Goal: Task Accomplishment & Management: Manage account settings

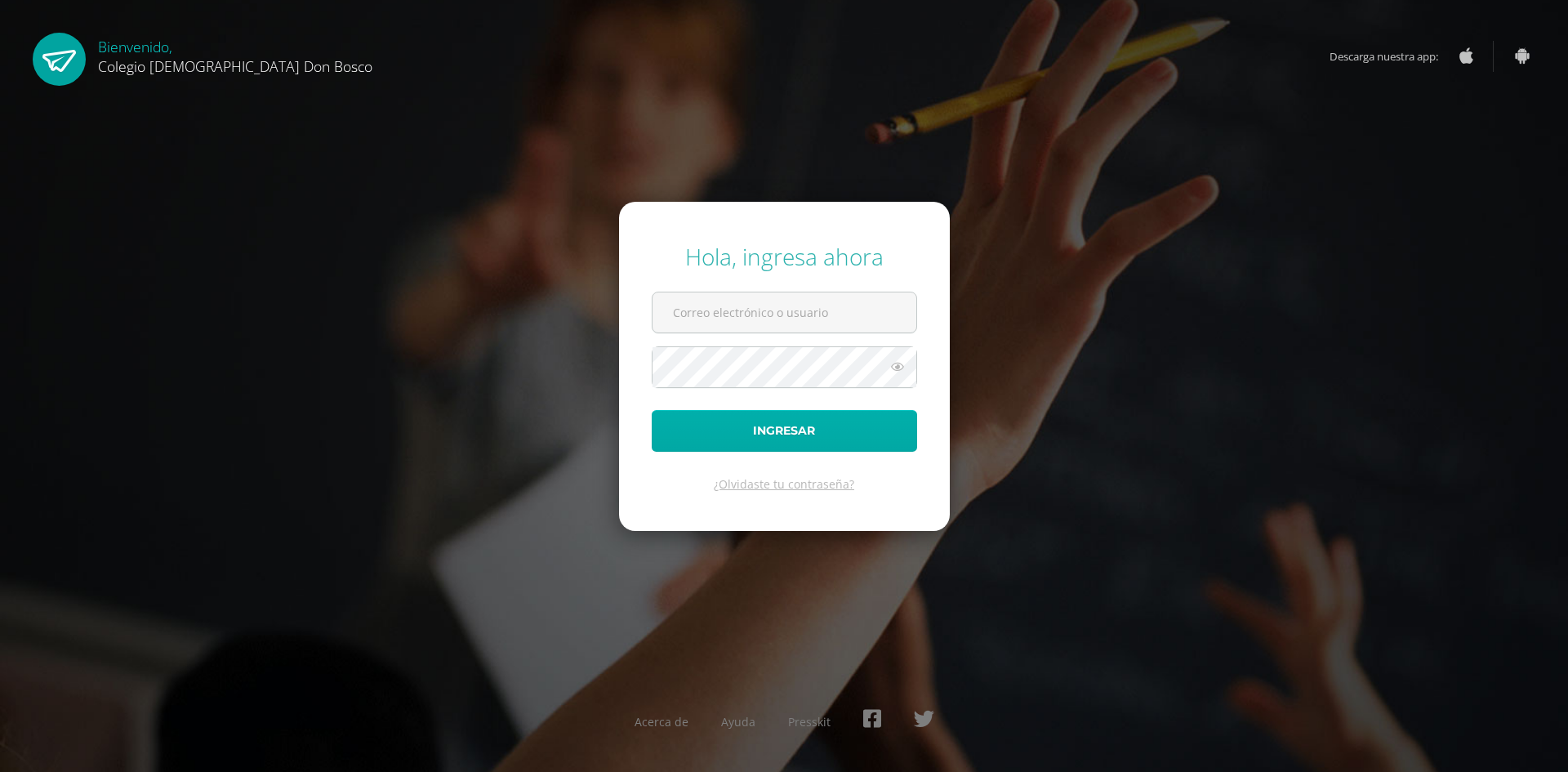
type input "[EMAIL_ADDRESS][DOMAIN_NAME]"
click at [907, 436] on button "Ingresar" at bounding box center [785, 431] width 266 height 42
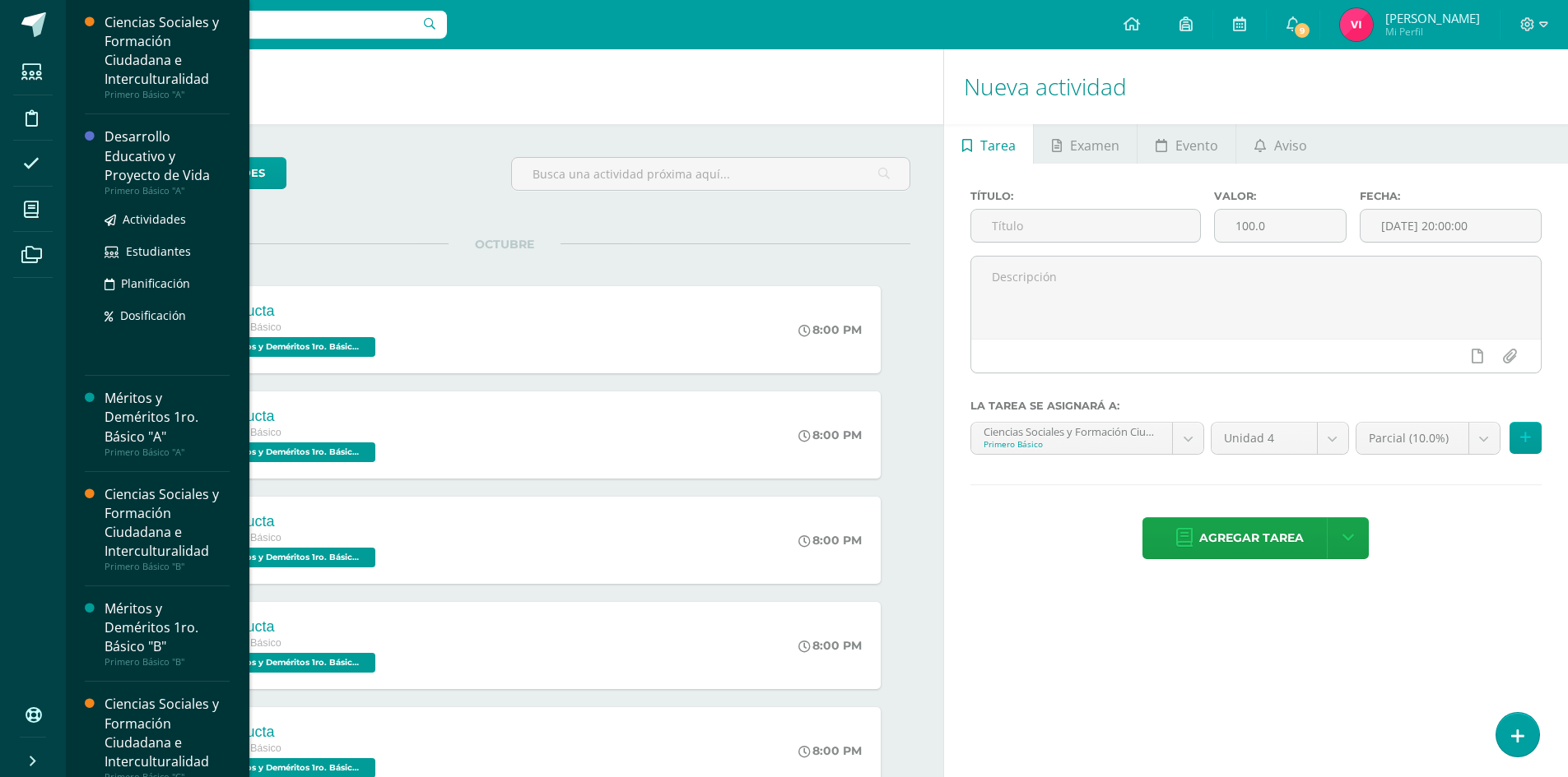
scroll to position [83, 0]
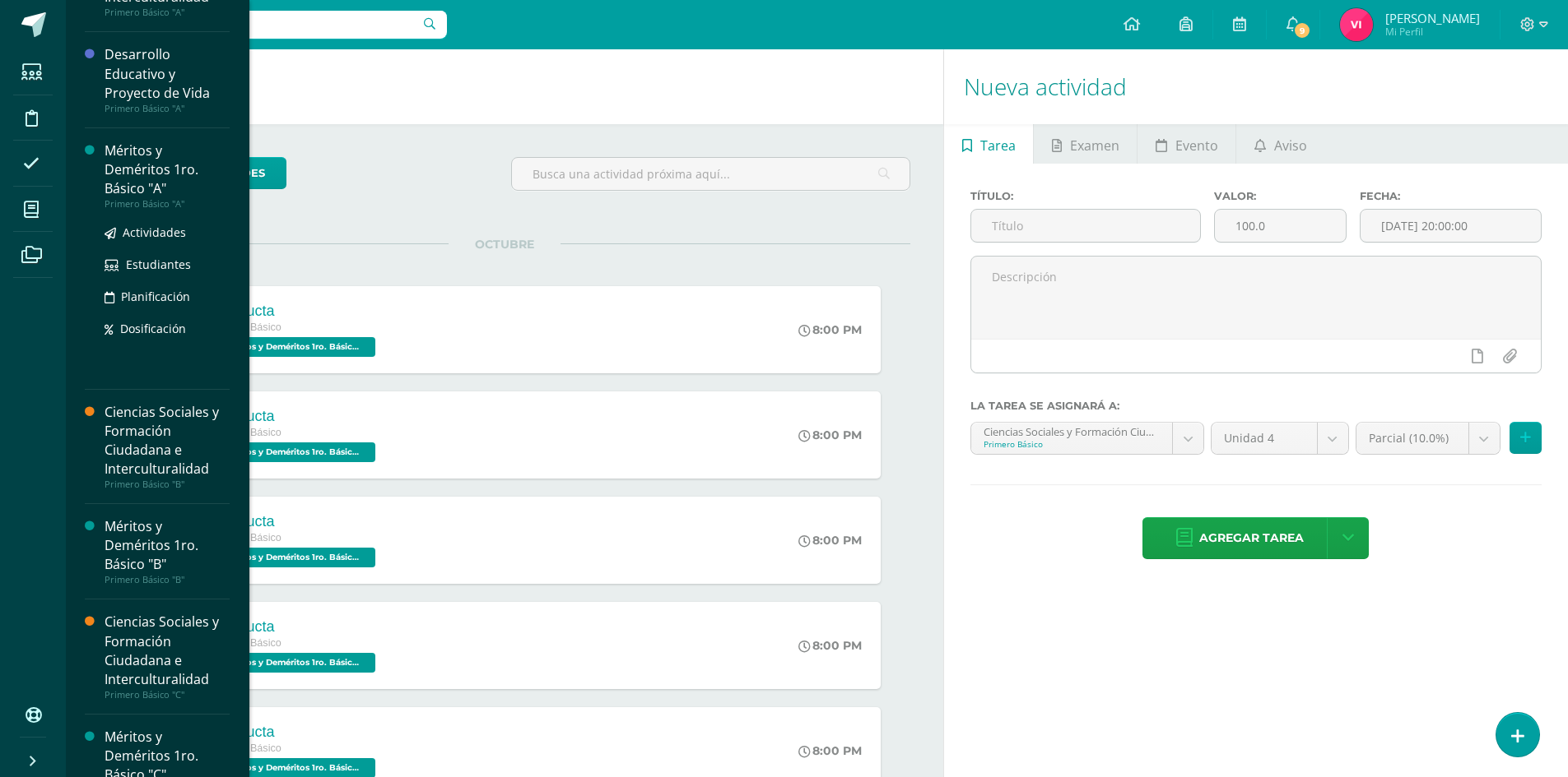
click at [142, 174] on div "Méritos y Deméritos 1ro. Básico "A"" at bounding box center [166, 170] width 125 height 57
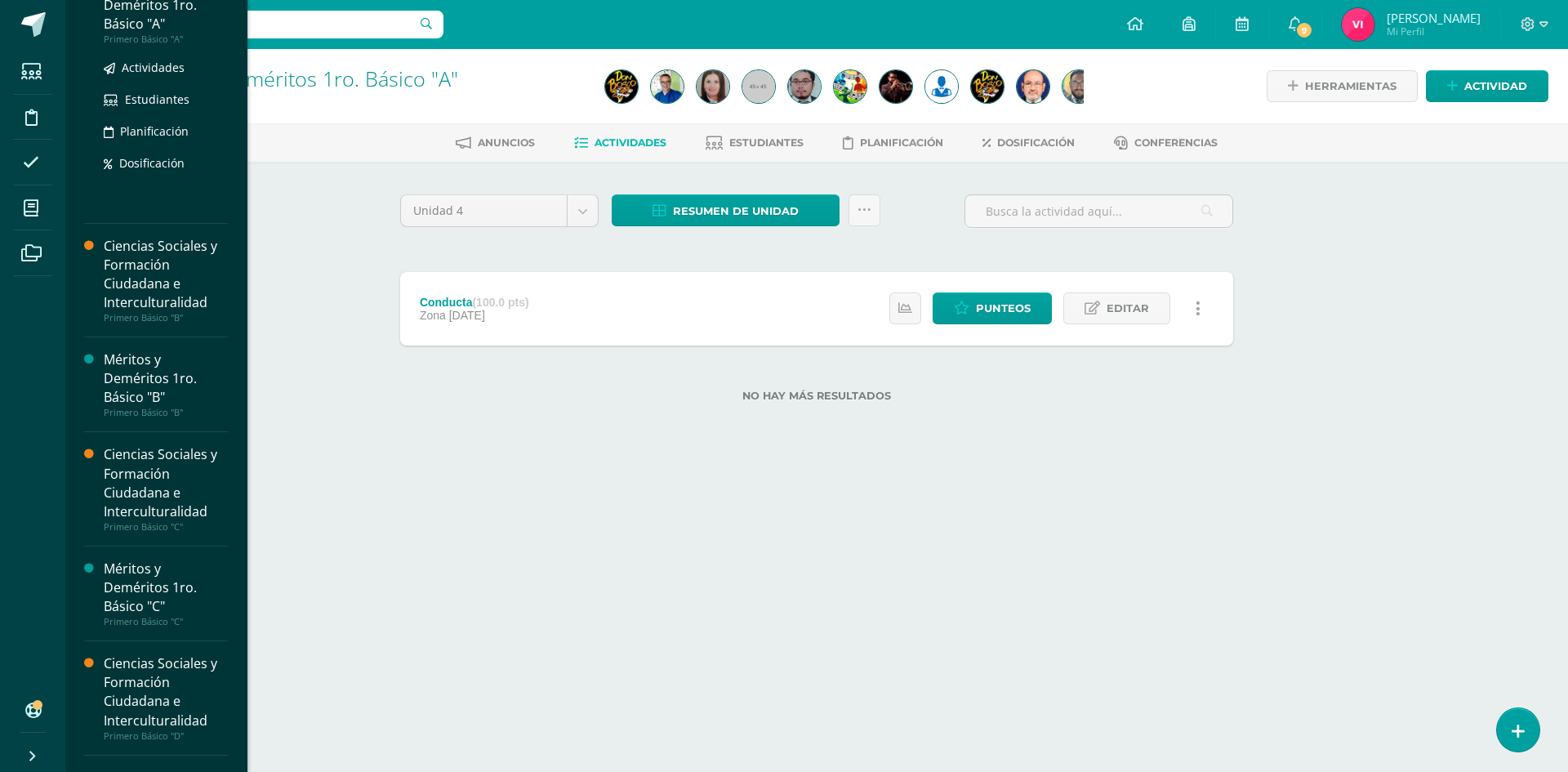
scroll to position [327, 0]
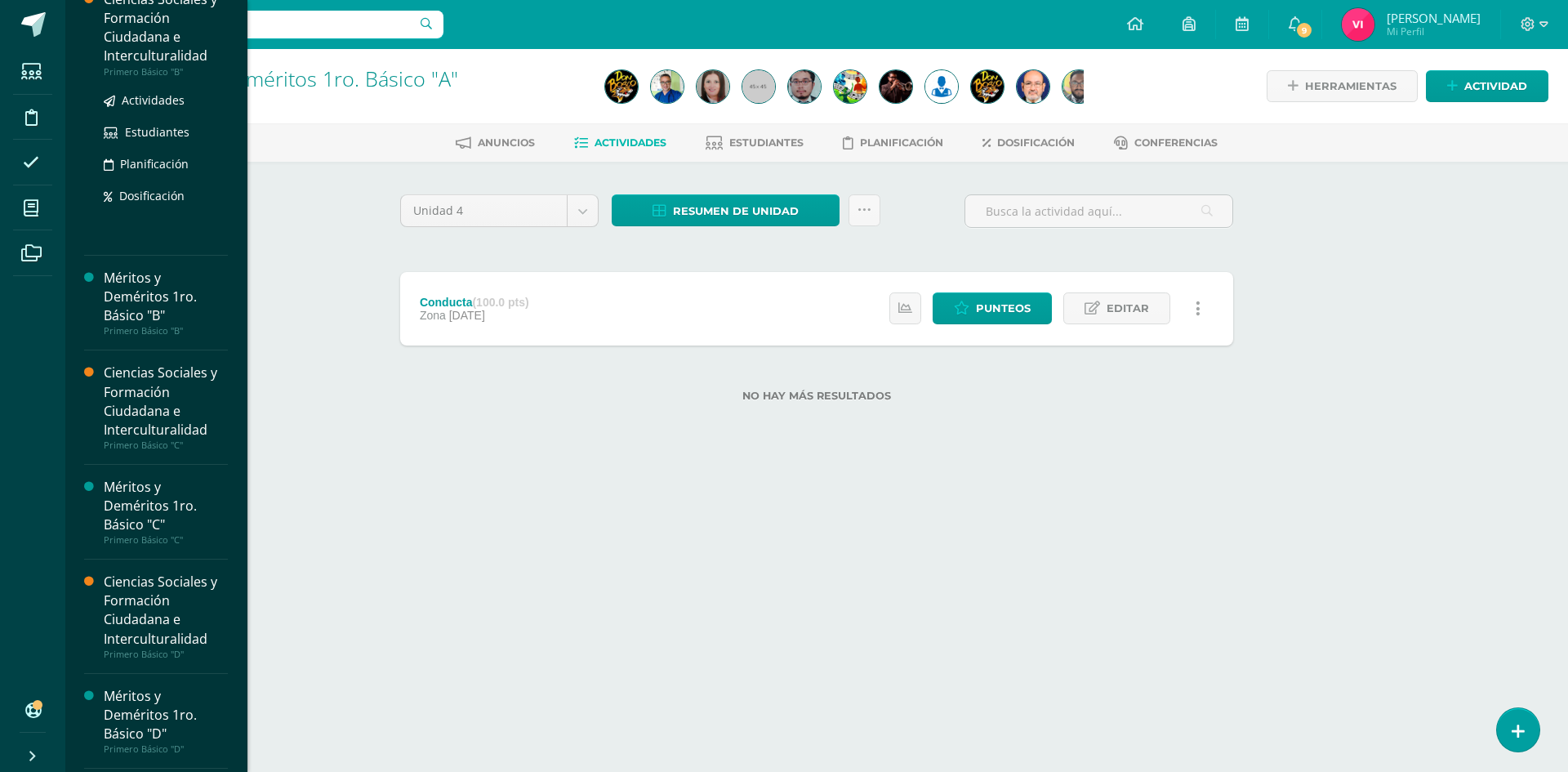
click at [147, 48] on div "Ciencias Sociales y Formación Ciudadana e Interculturalidad" at bounding box center [165, 28] width 124 height 75
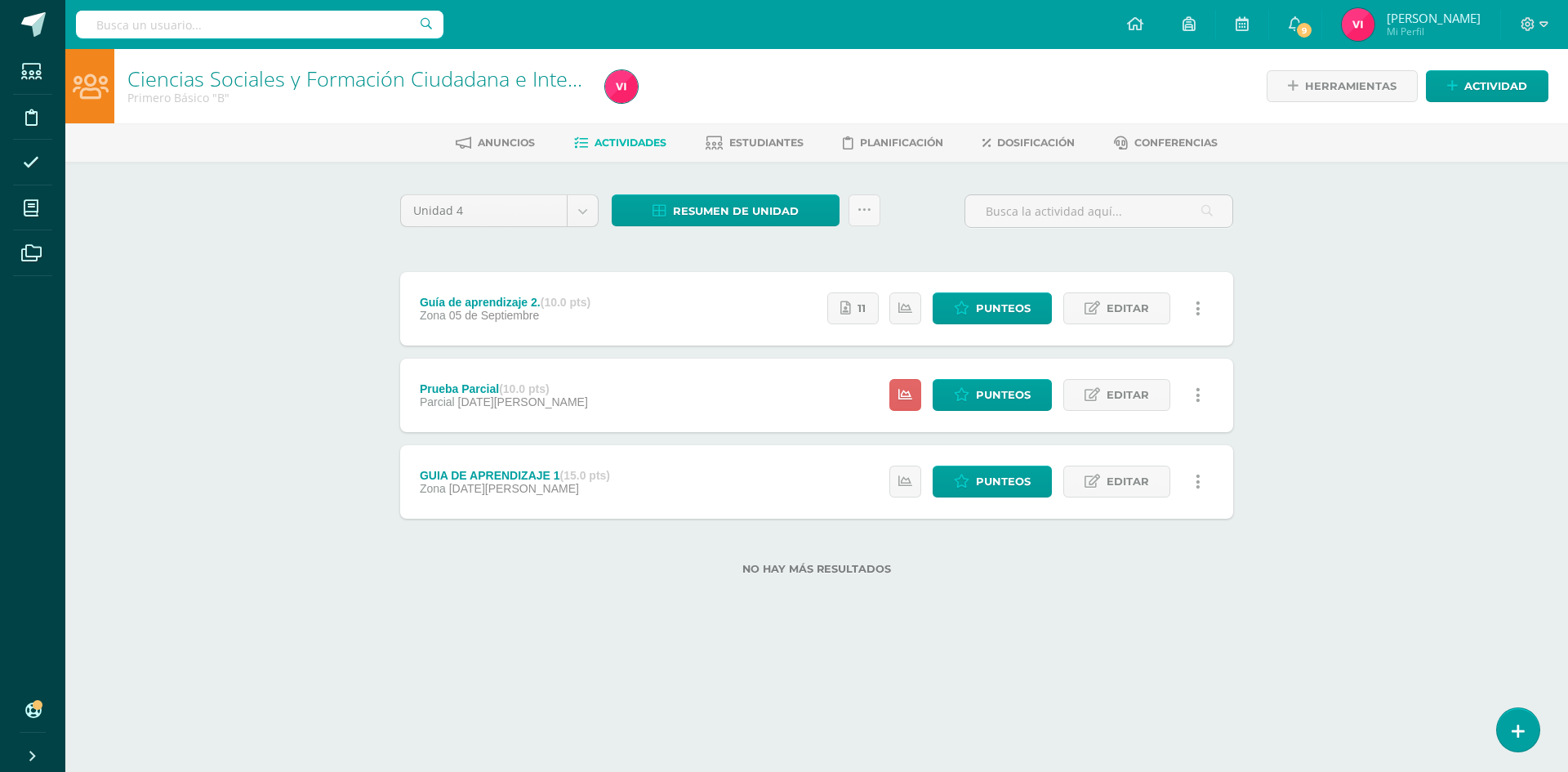
click at [763, 129] on div "Anuncios Actividades Estudiantes Planificación Dosificación Conferencias" at bounding box center [836, 142] width 1542 height 38
click at [763, 137] on span "Estudiantes" at bounding box center [766, 143] width 74 height 12
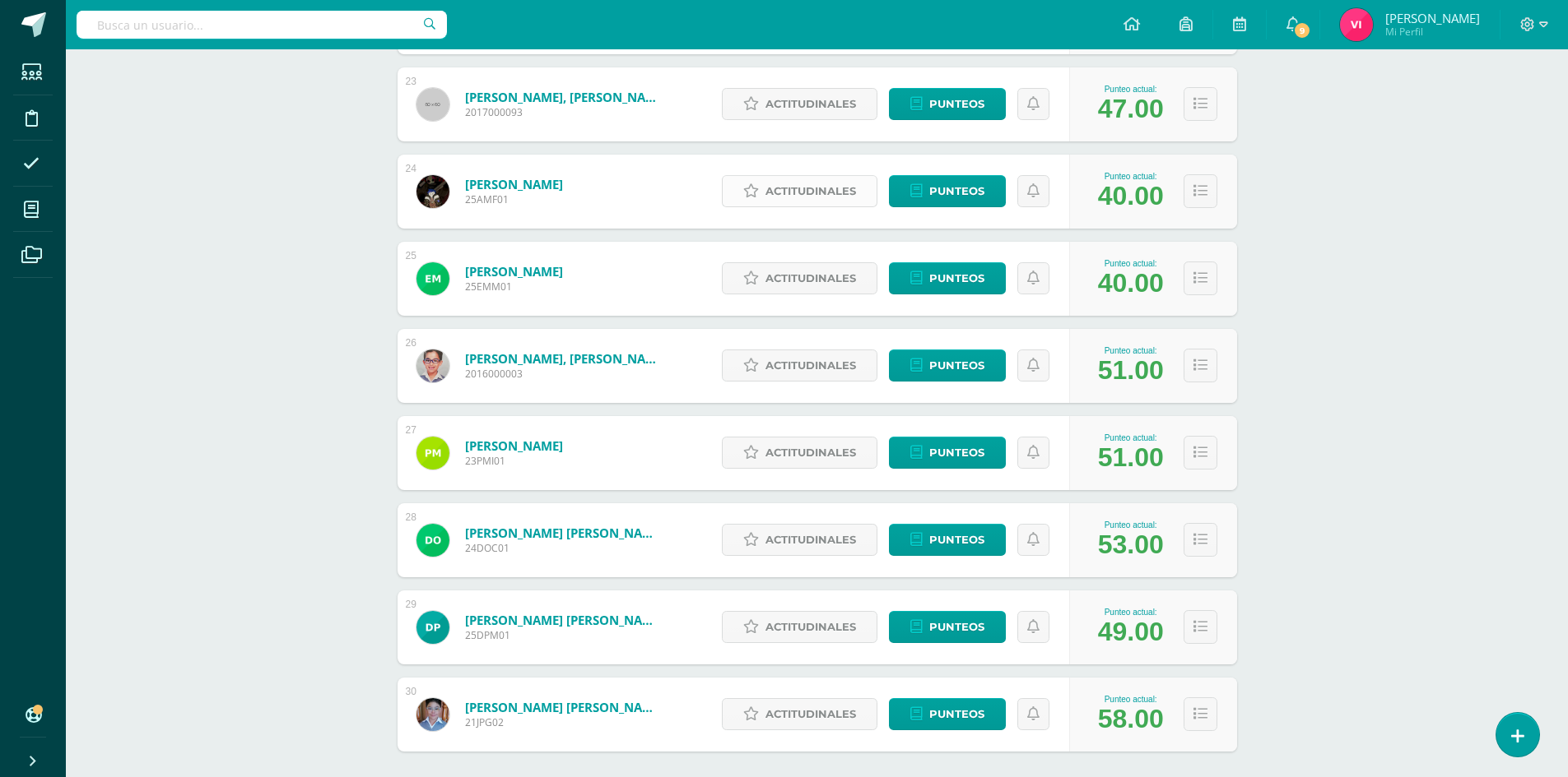
scroll to position [2287, 0]
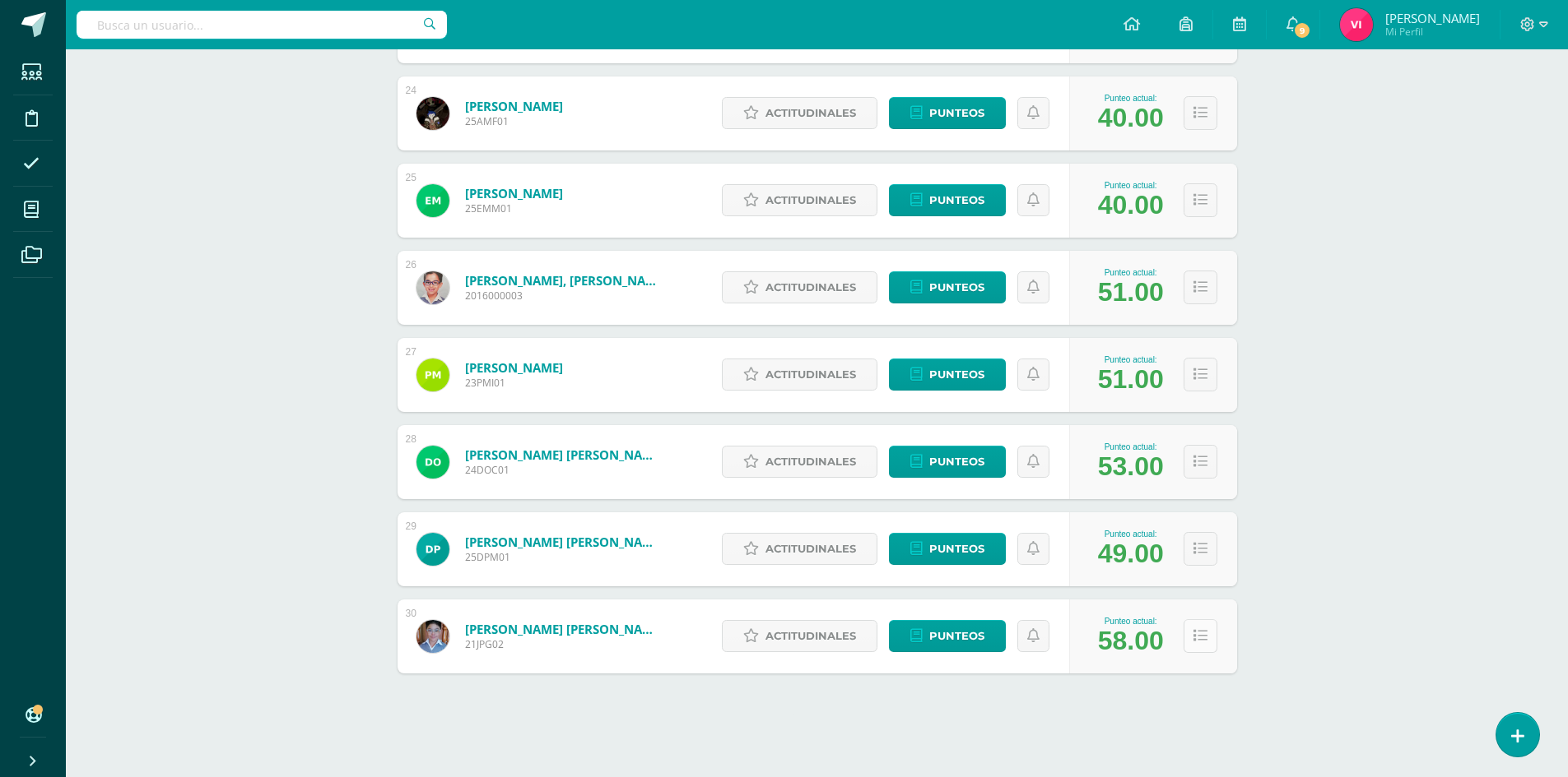
click at [1198, 635] on icon at bounding box center [1200, 637] width 14 height 14
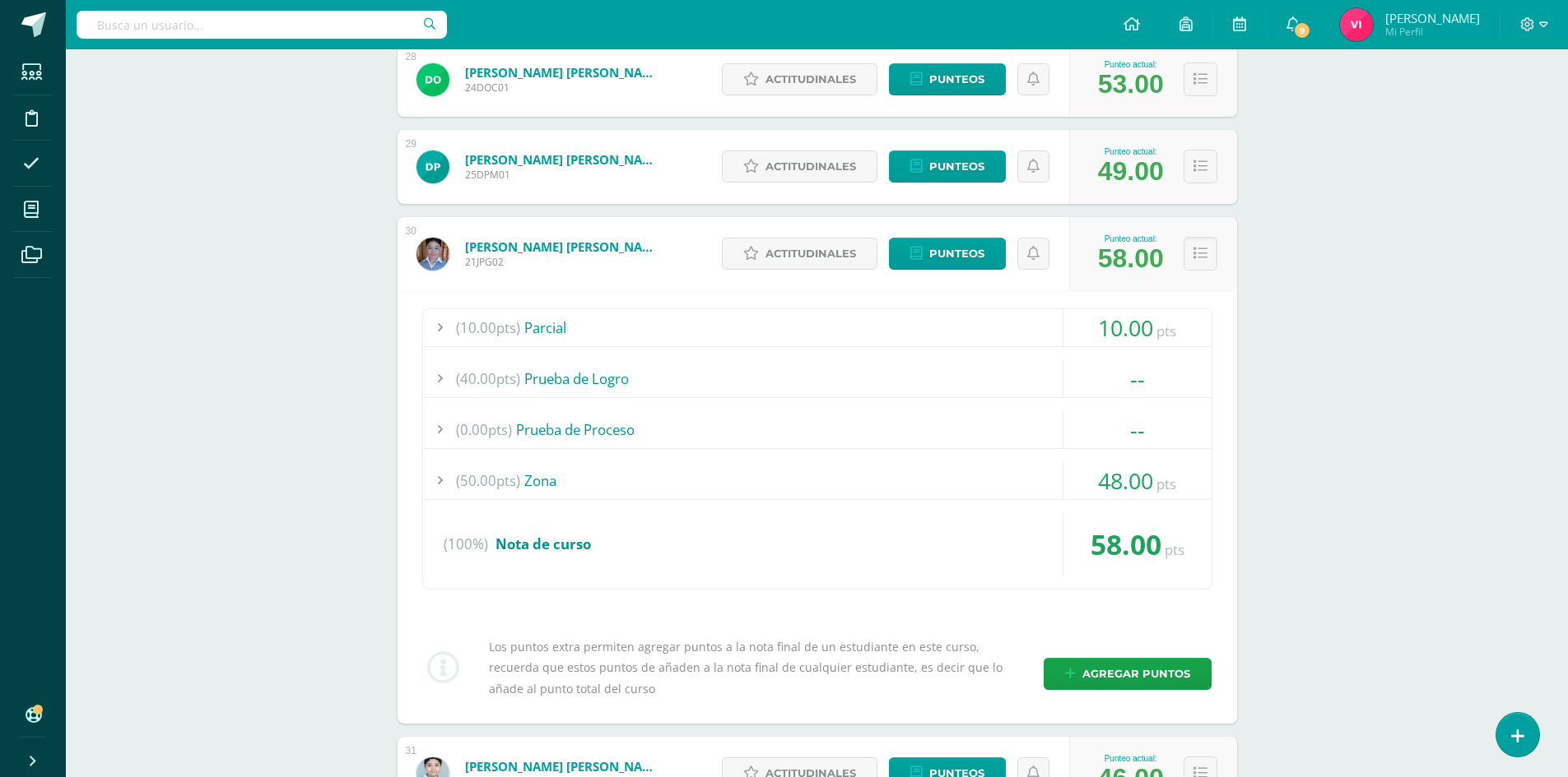
scroll to position [2698, 0]
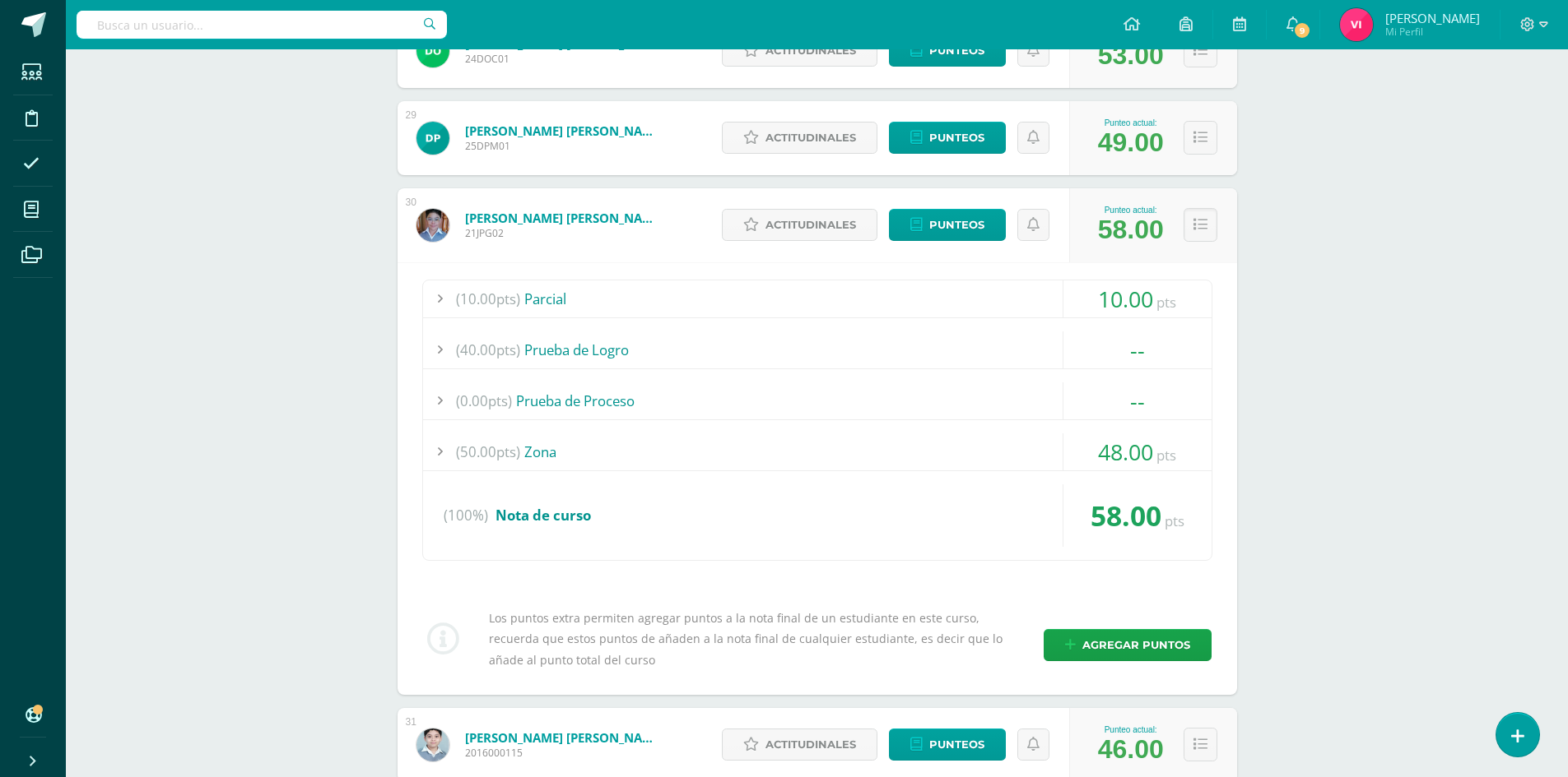
click at [1138, 446] on span "48.00" at bounding box center [1125, 452] width 55 height 31
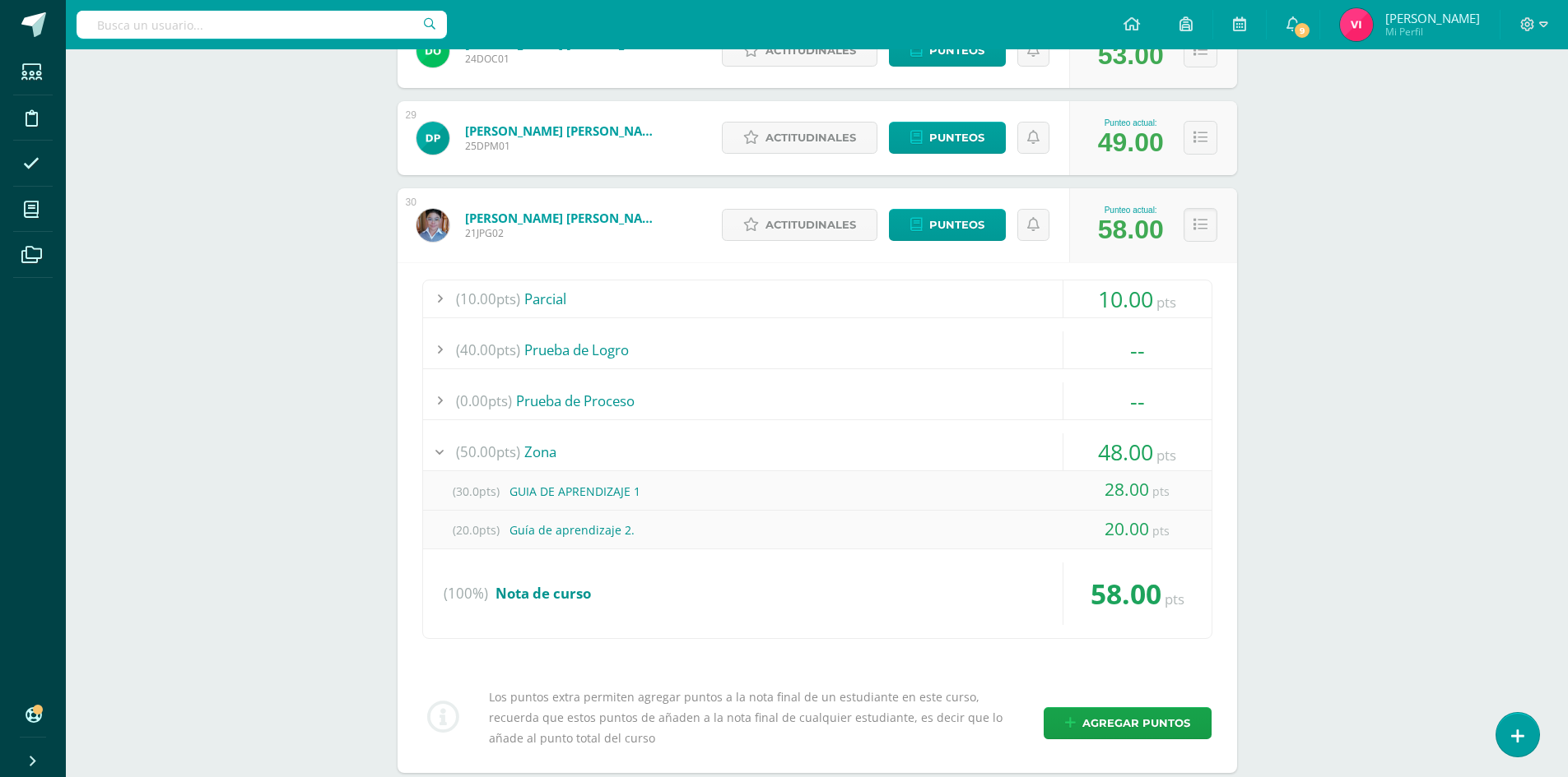
click at [1117, 507] on div "28.00 pts" at bounding box center [1137, 490] width 148 height 39
click at [1124, 504] on div "28.00 pts" at bounding box center [1137, 490] width 148 height 39
click at [1128, 497] on span "28.00" at bounding box center [1126, 490] width 44 height 23
click at [988, 231] on link "Punteos" at bounding box center [947, 225] width 117 height 32
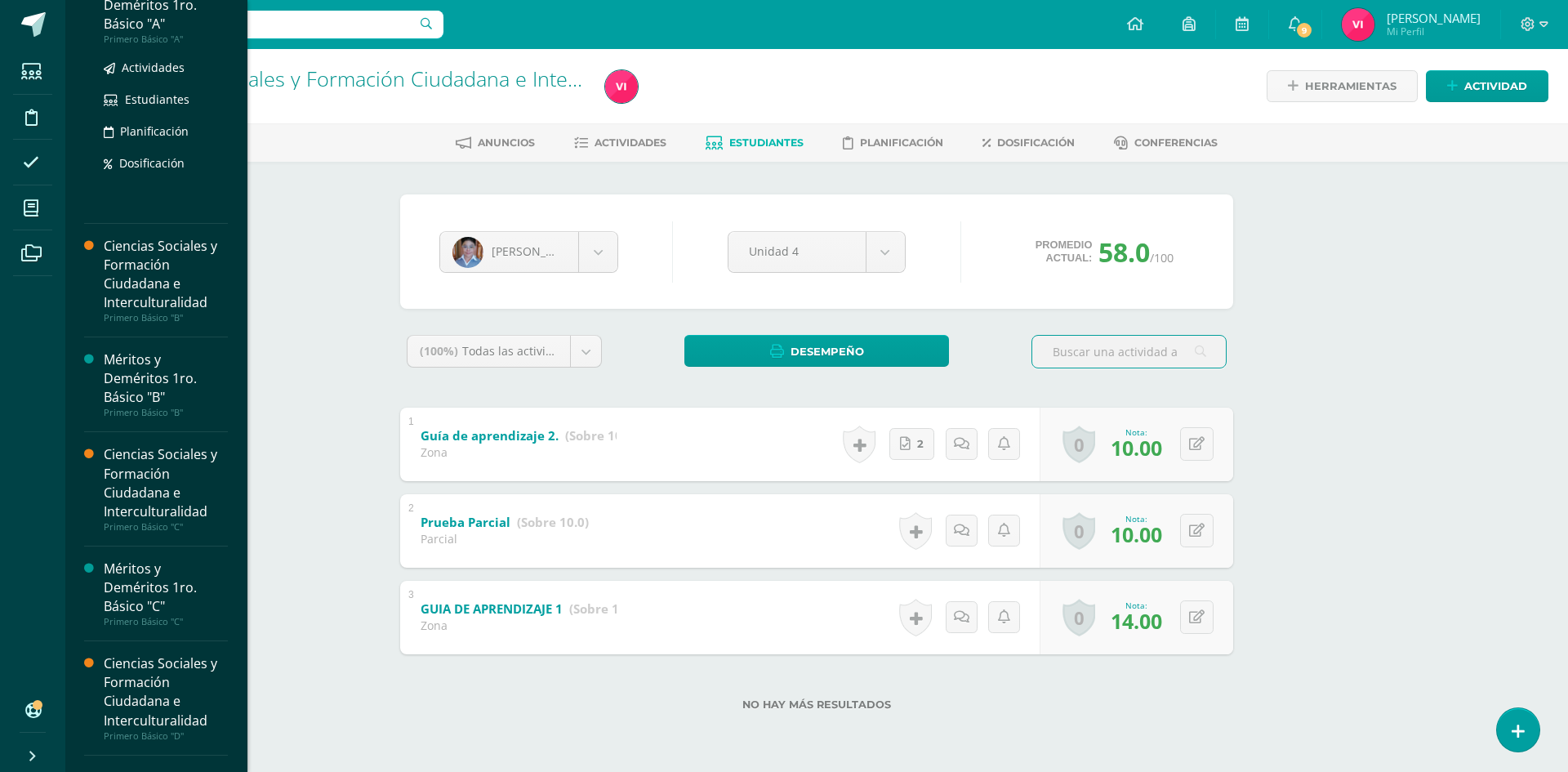
scroll to position [163, 0]
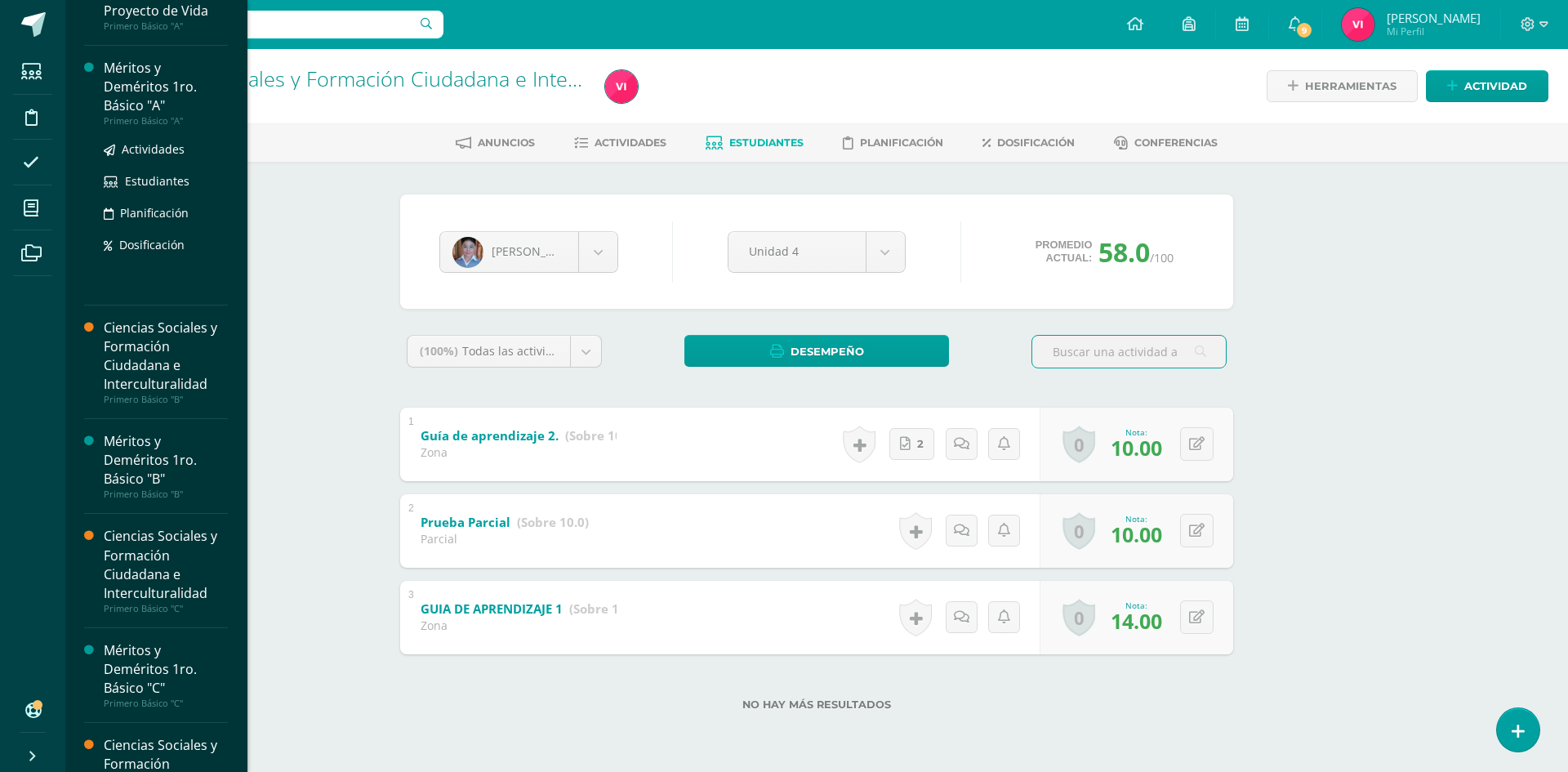
click at [138, 79] on div "Méritos y Deméritos 1ro. Básico "A"" at bounding box center [165, 87] width 124 height 56
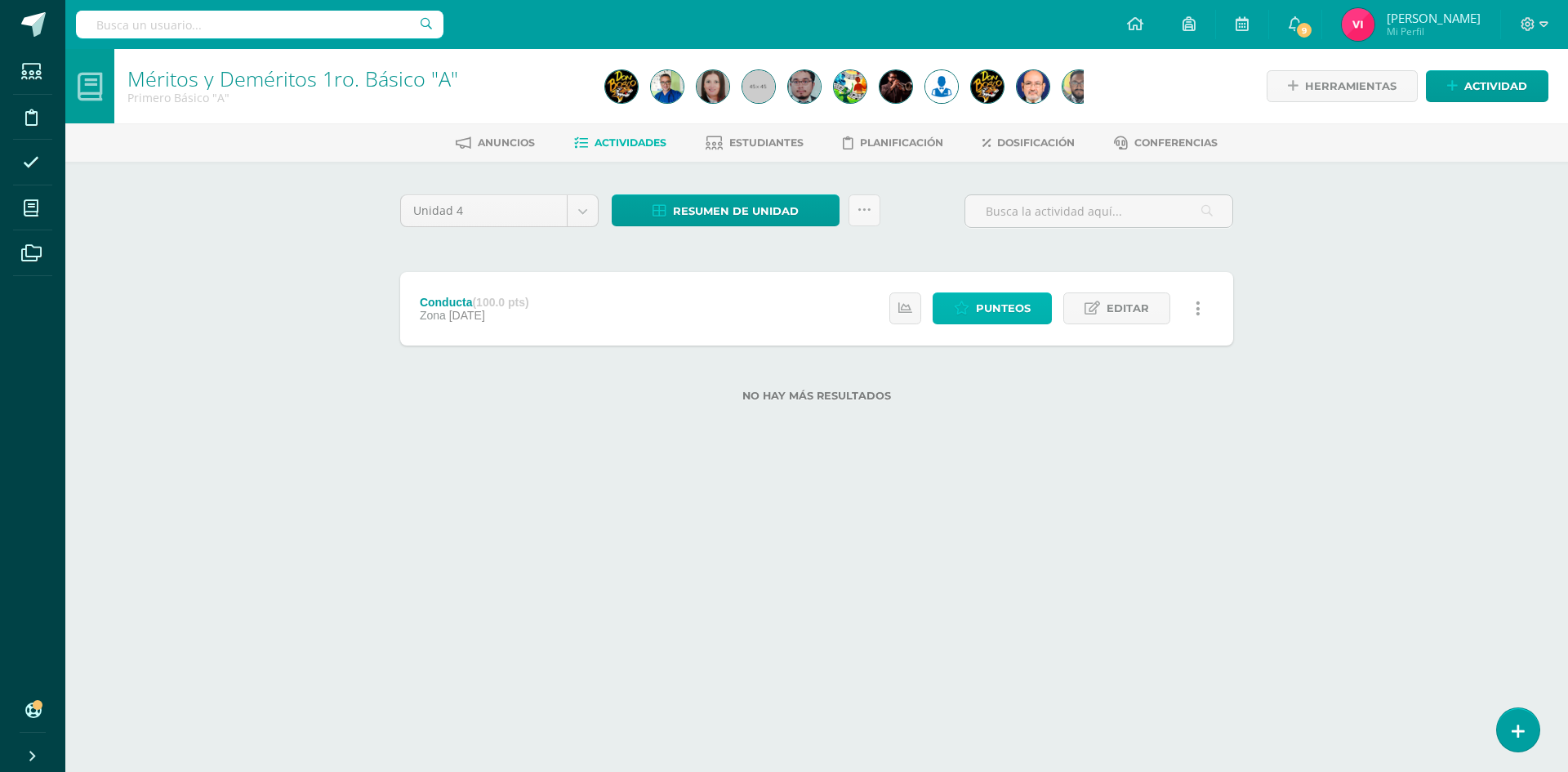
click at [1009, 314] on span "Punteos" at bounding box center [1003, 309] width 54 height 30
click at [798, 133] on link "Estudiantes" at bounding box center [755, 143] width 98 height 26
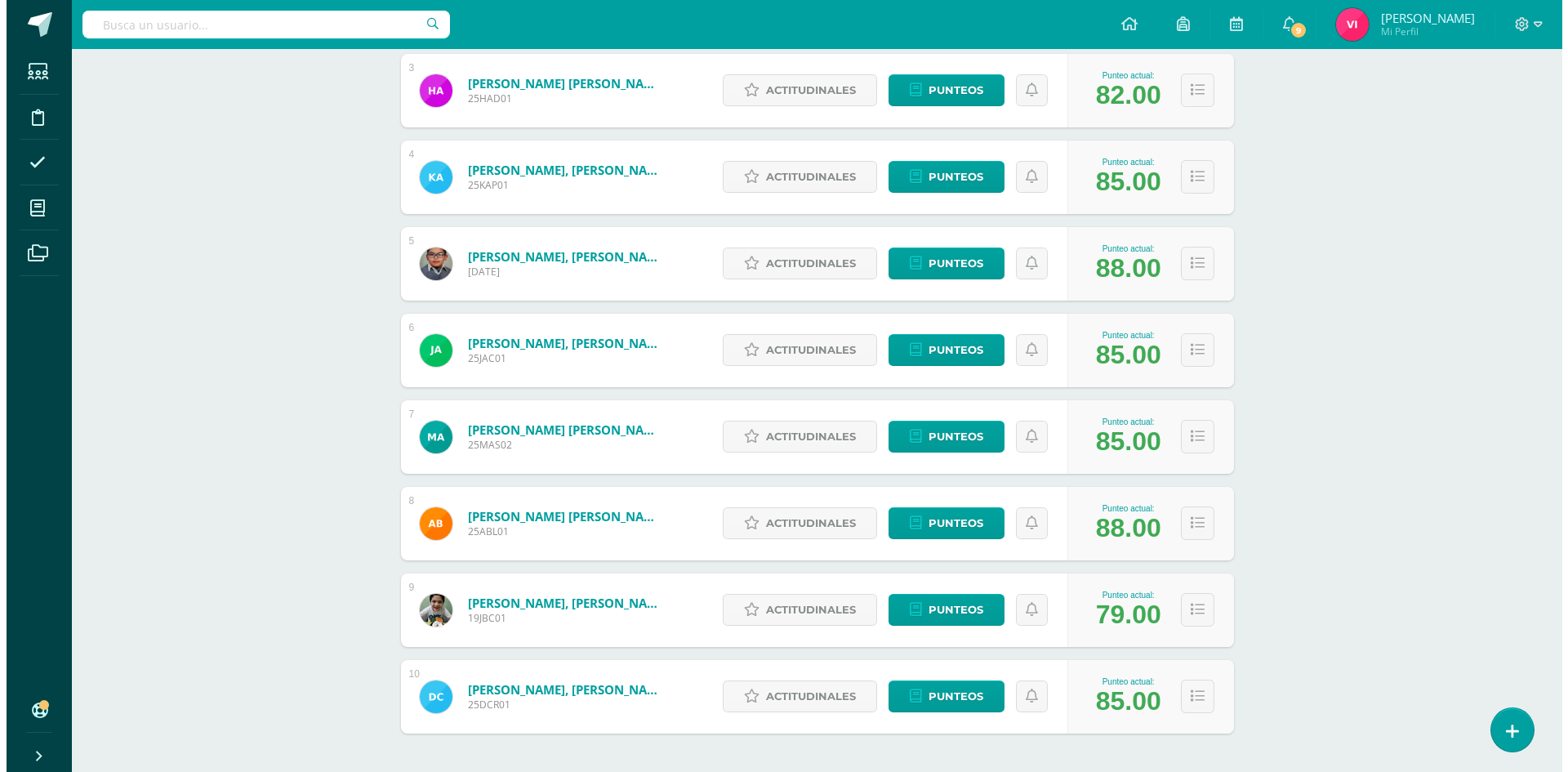
scroll to position [539, 0]
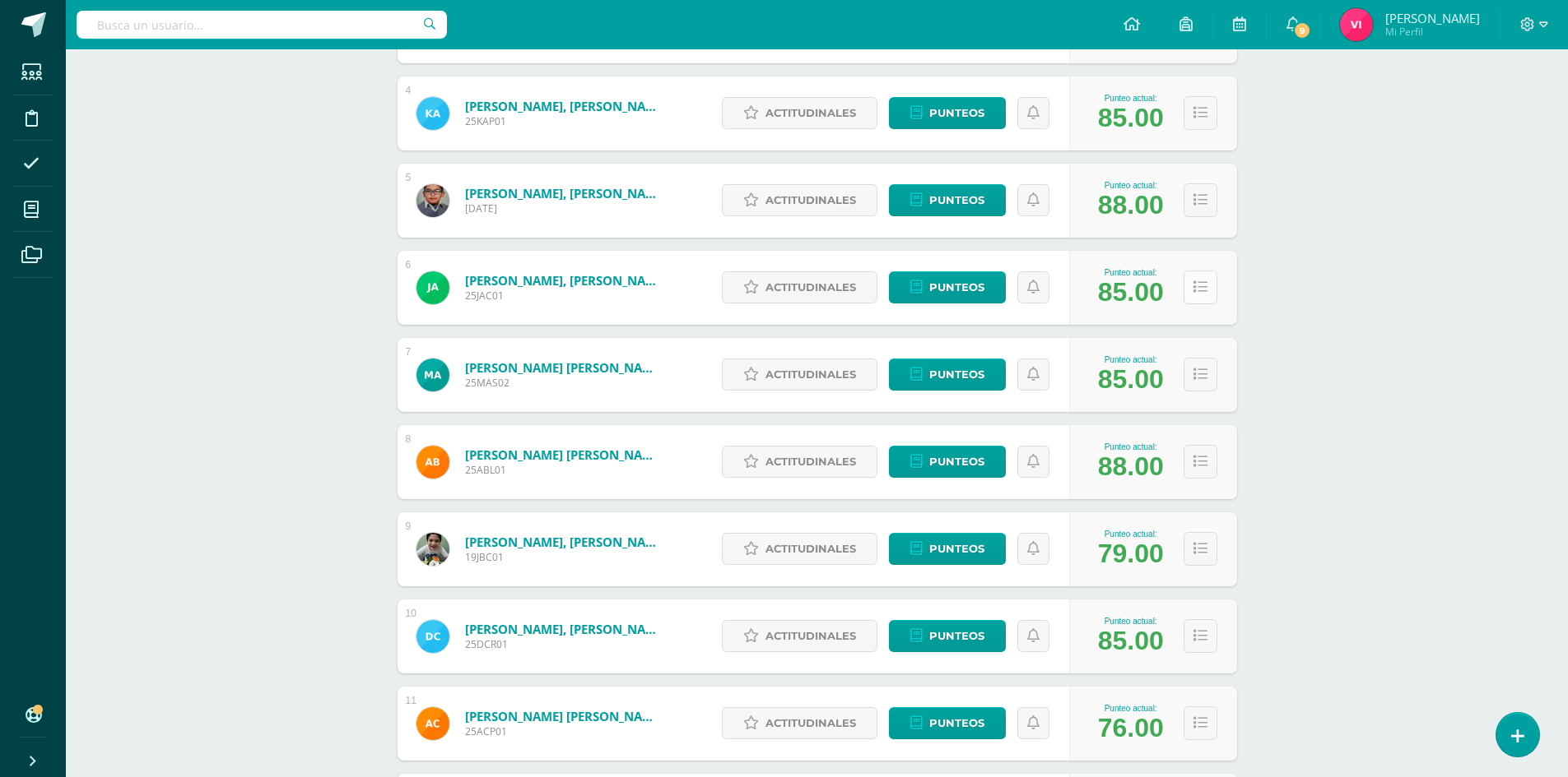
click at [1198, 297] on button at bounding box center [1200, 287] width 34 height 34
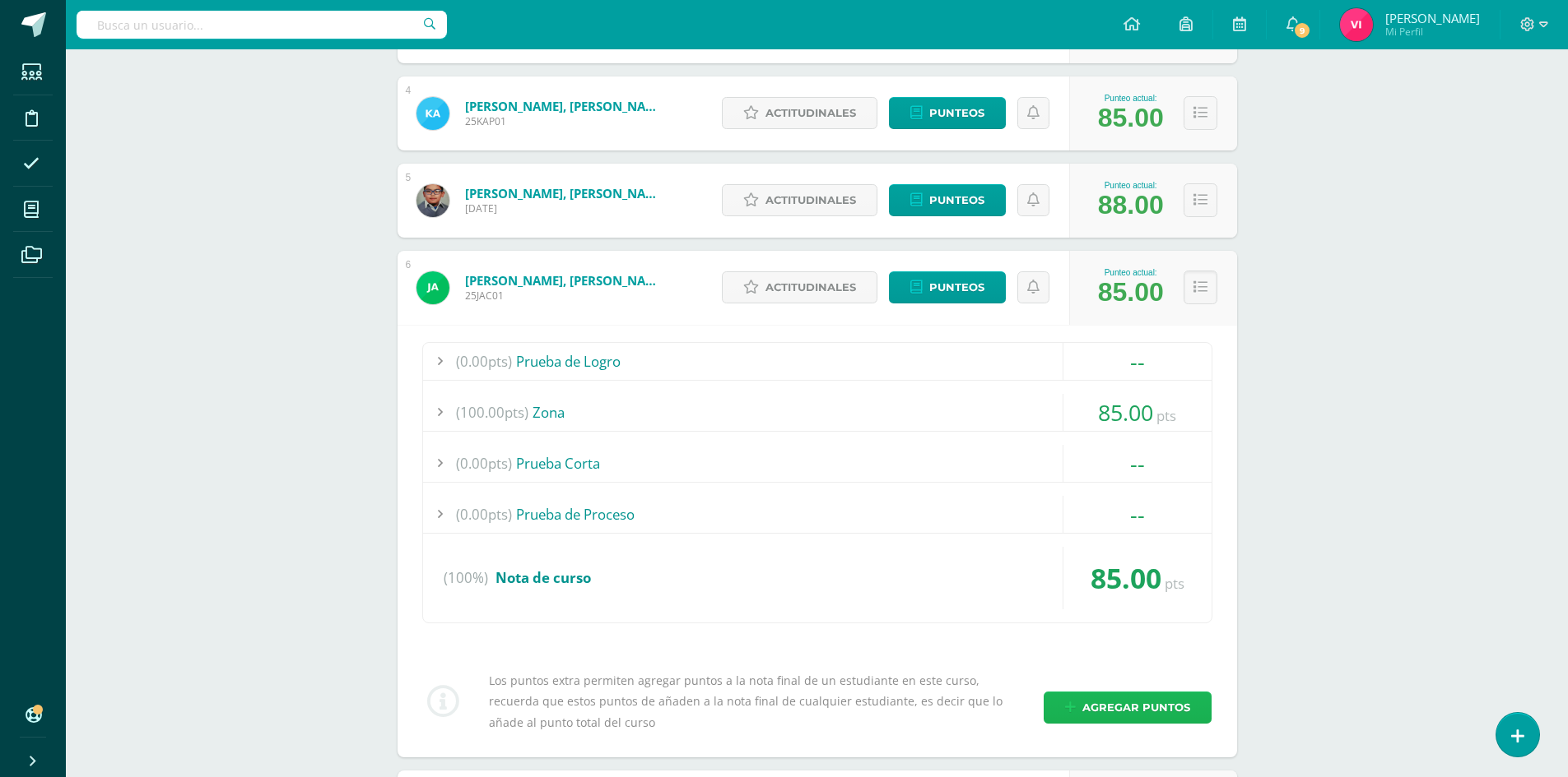
click at [1189, 711] on span "Agregar puntos" at bounding box center [1136, 708] width 108 height 31
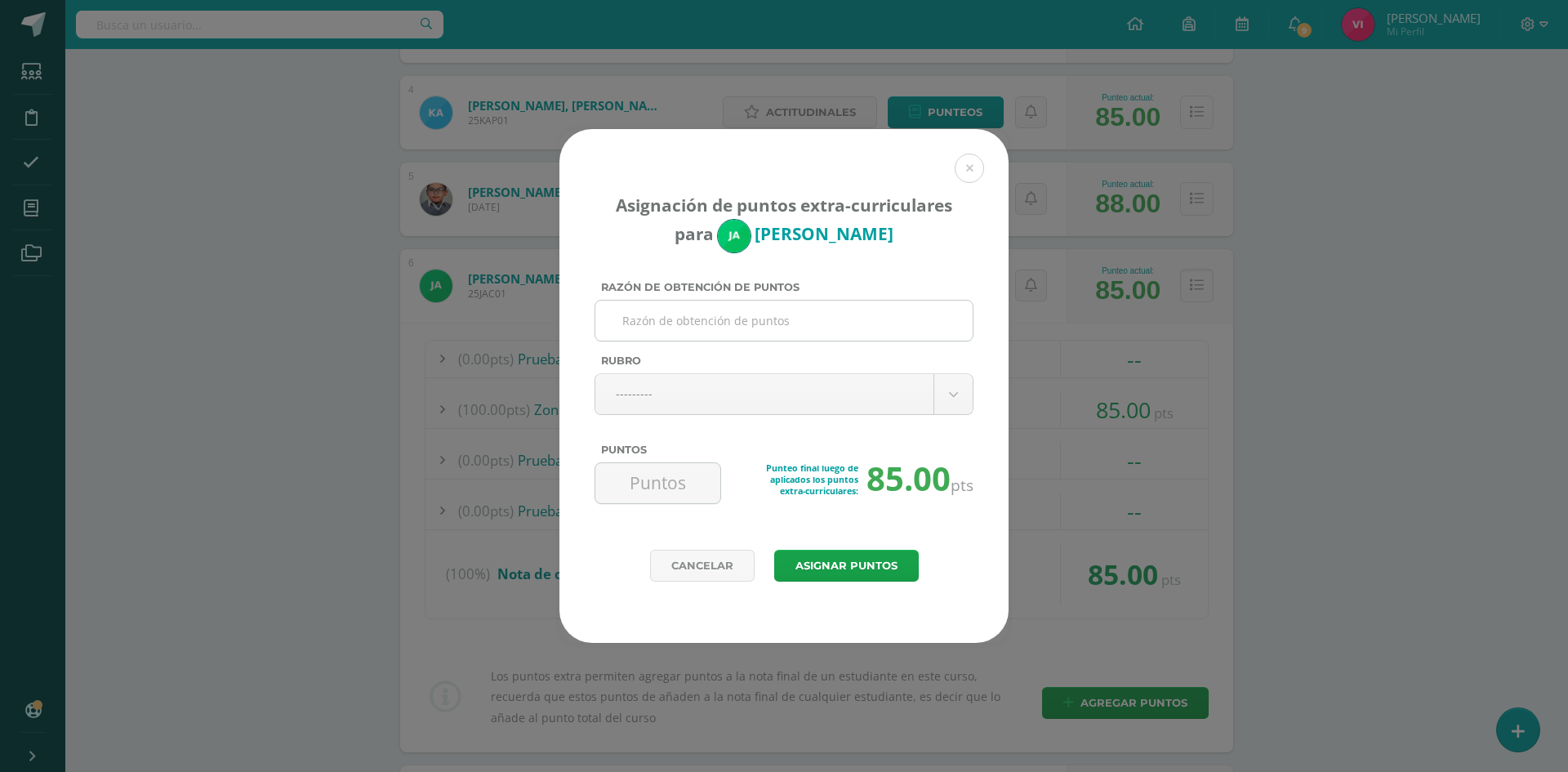
click at [839, 334] on input "Razón de obtención de puntos" at bounding box center [784, 320] width 364 height 40
type input "f"
type input "d"
drag, startPoint x: 851, startPoint y: 319, endPoint x: 673, endPoint y: 324, distance: 178.1
click at [634, 324] on input "Diario pedagógico ( Ingles) Llegada tarde" at bounding box center [784, 320] width 364 height 40
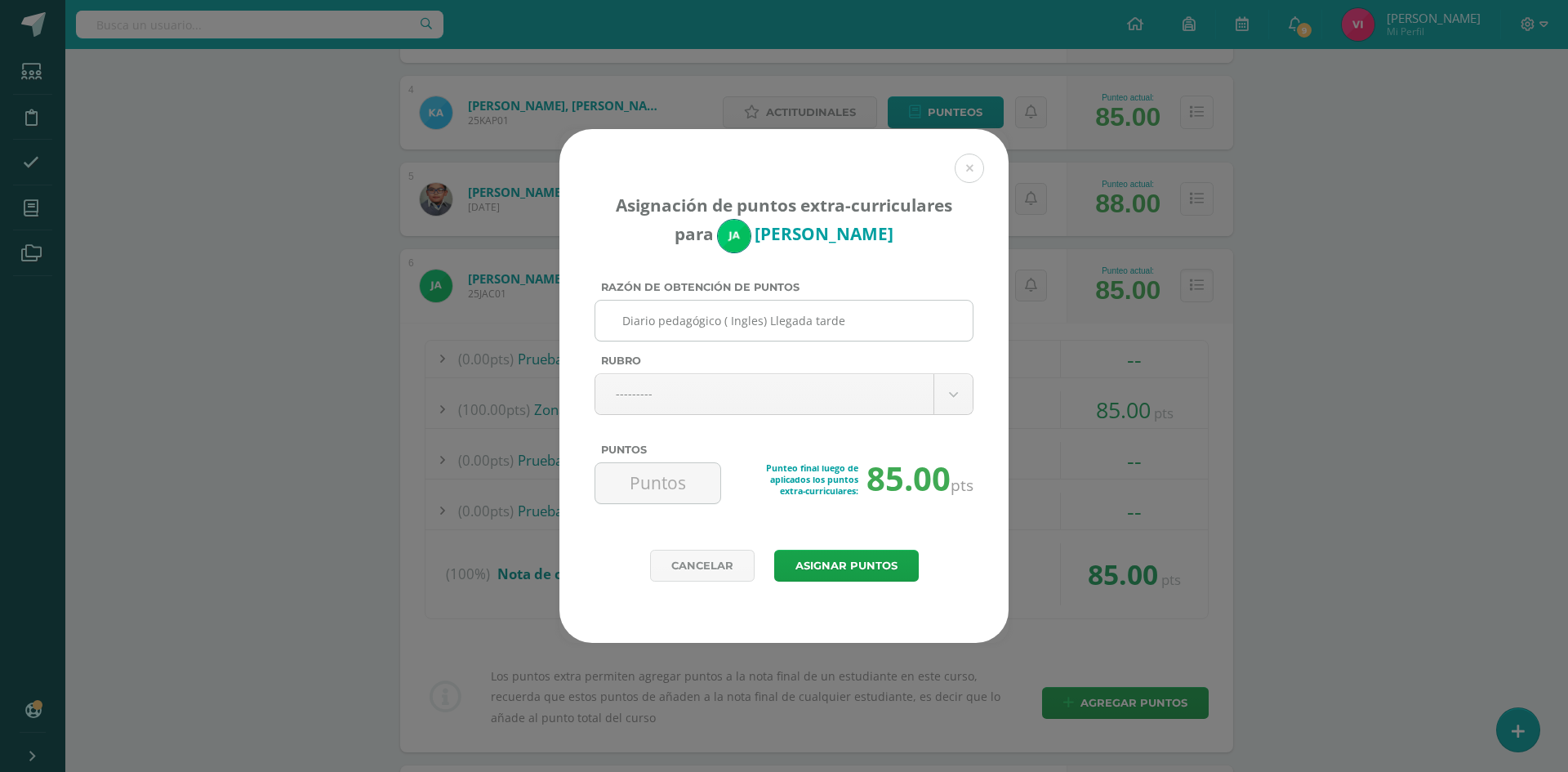
drag, startPoint x: 673, startPoint y: 324, endPoint x: 648, endPoint y: 318, distance: 25.7
click at [673, 324] on input "Diario pedagógico ( Ingles) Llegada tarde" at bounding box center [784, 320] width 364 height 40
drag, startPoint x: 624, startPoint y: 322, endPoint x: 841, endPoint y: 320, distance: 217.0
click at [841, 320] on input "Diario pedagógico ( Ingles) Llegada tarde" at bounding box center [784, 320] width 364 height 40
type input "Diario pedagógico ( Ingles) Llegada tarde"
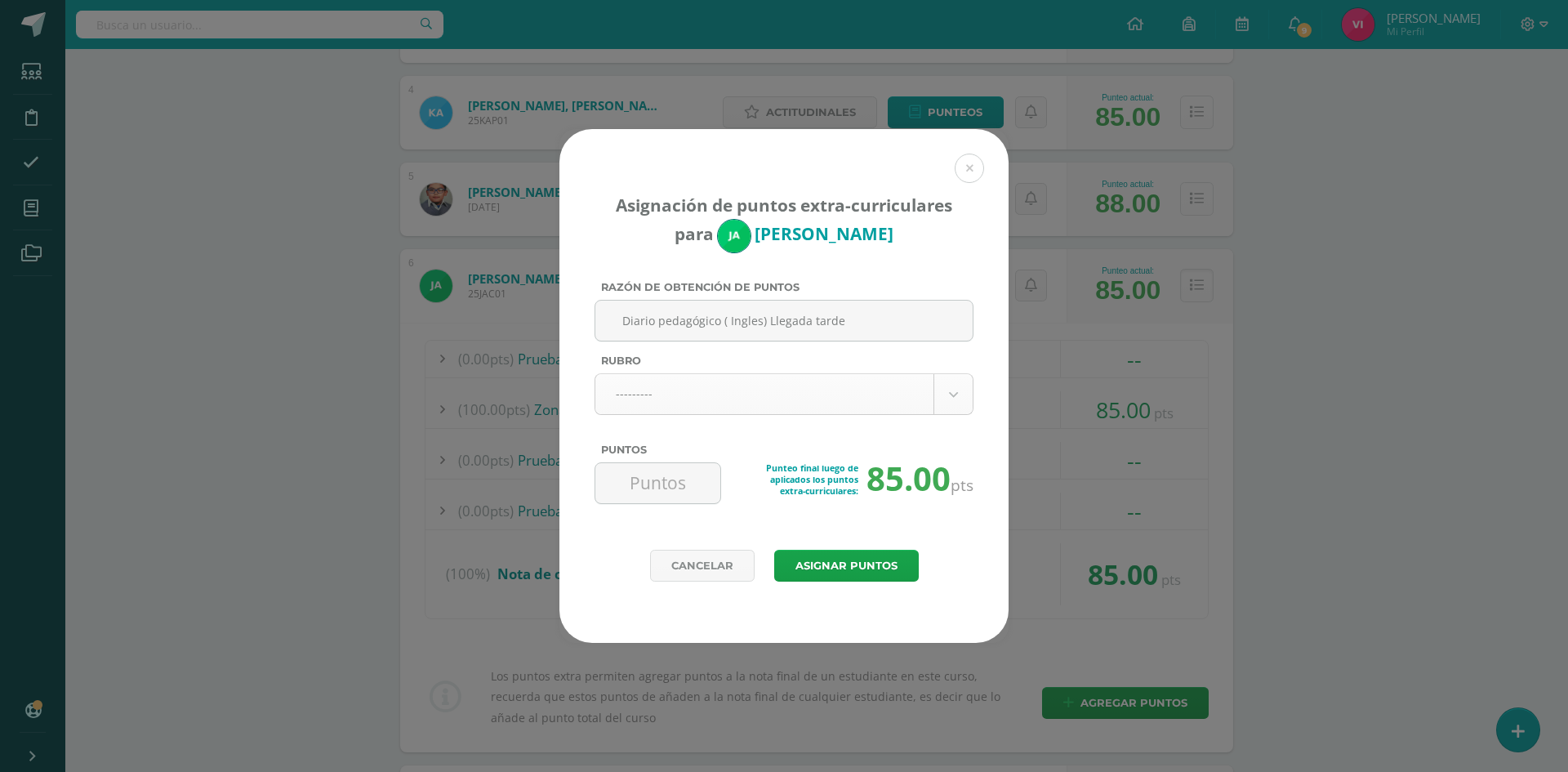
click at [896, 387] on body "Asignación de puntos extra-curriculares para Jazmin Avila Razón de obtención de…" at bounding box center [784, 765] width 1568 height 2609
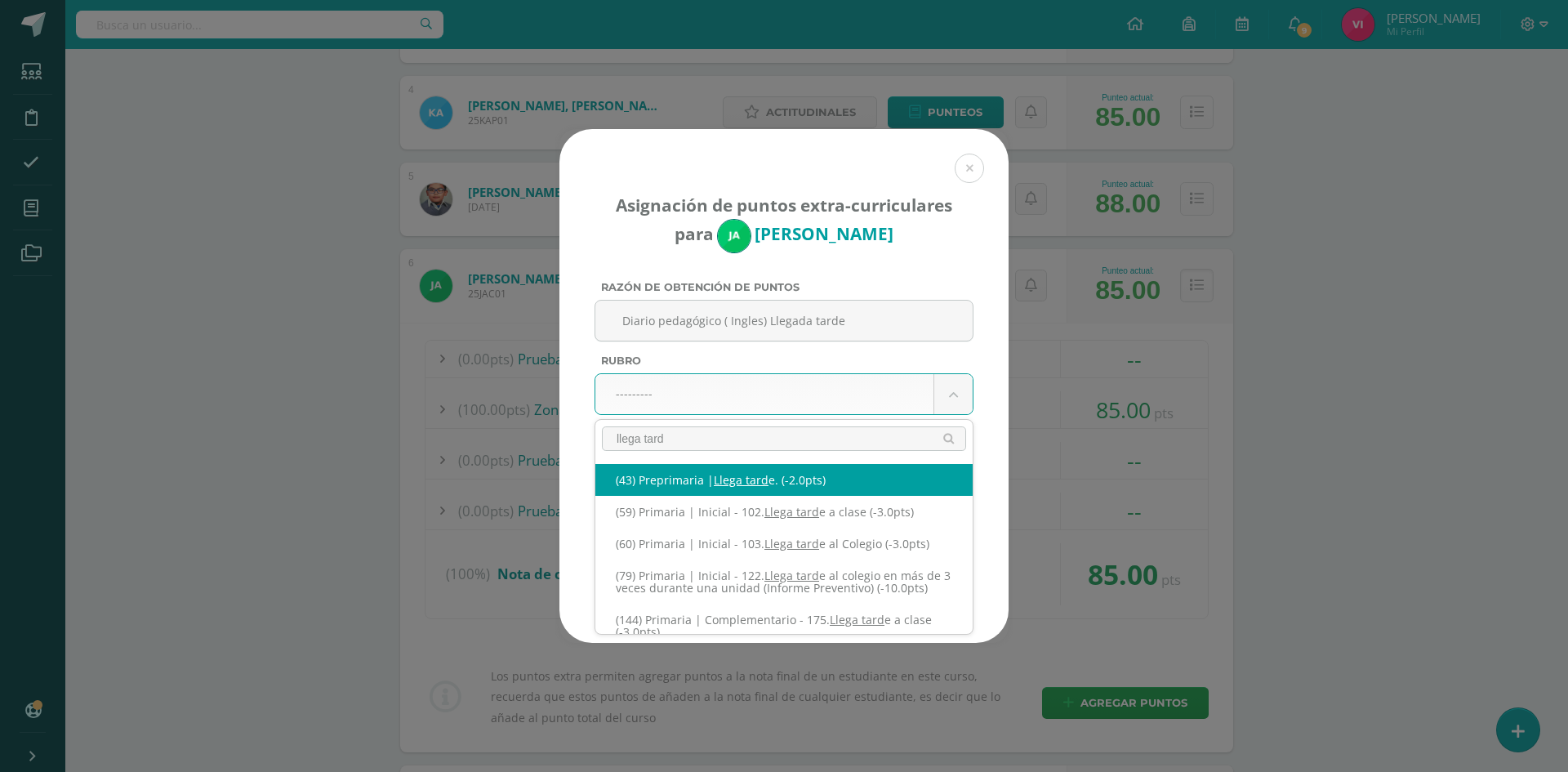
type input "llega tarde"
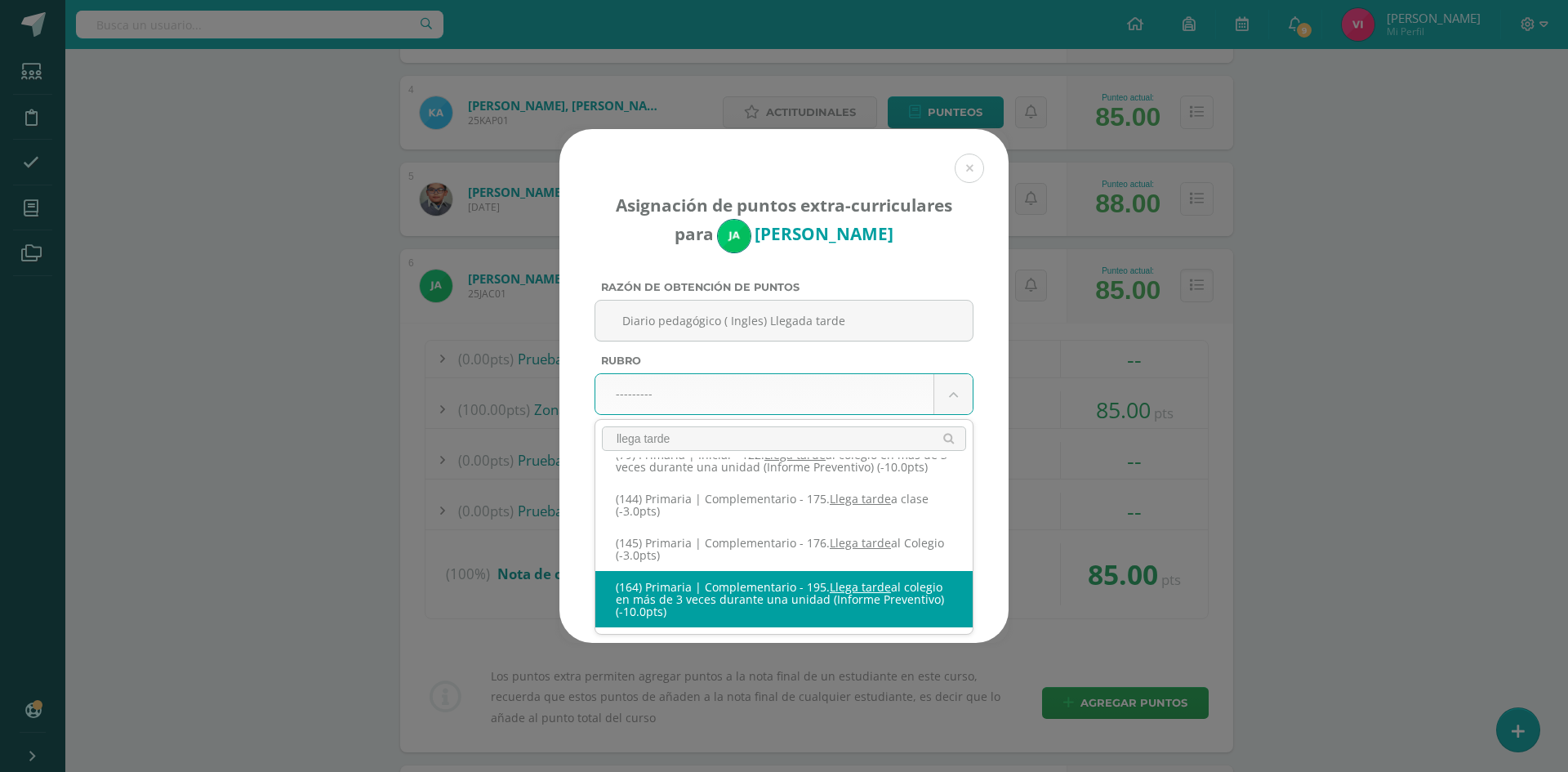
scroll to position [0, 0]
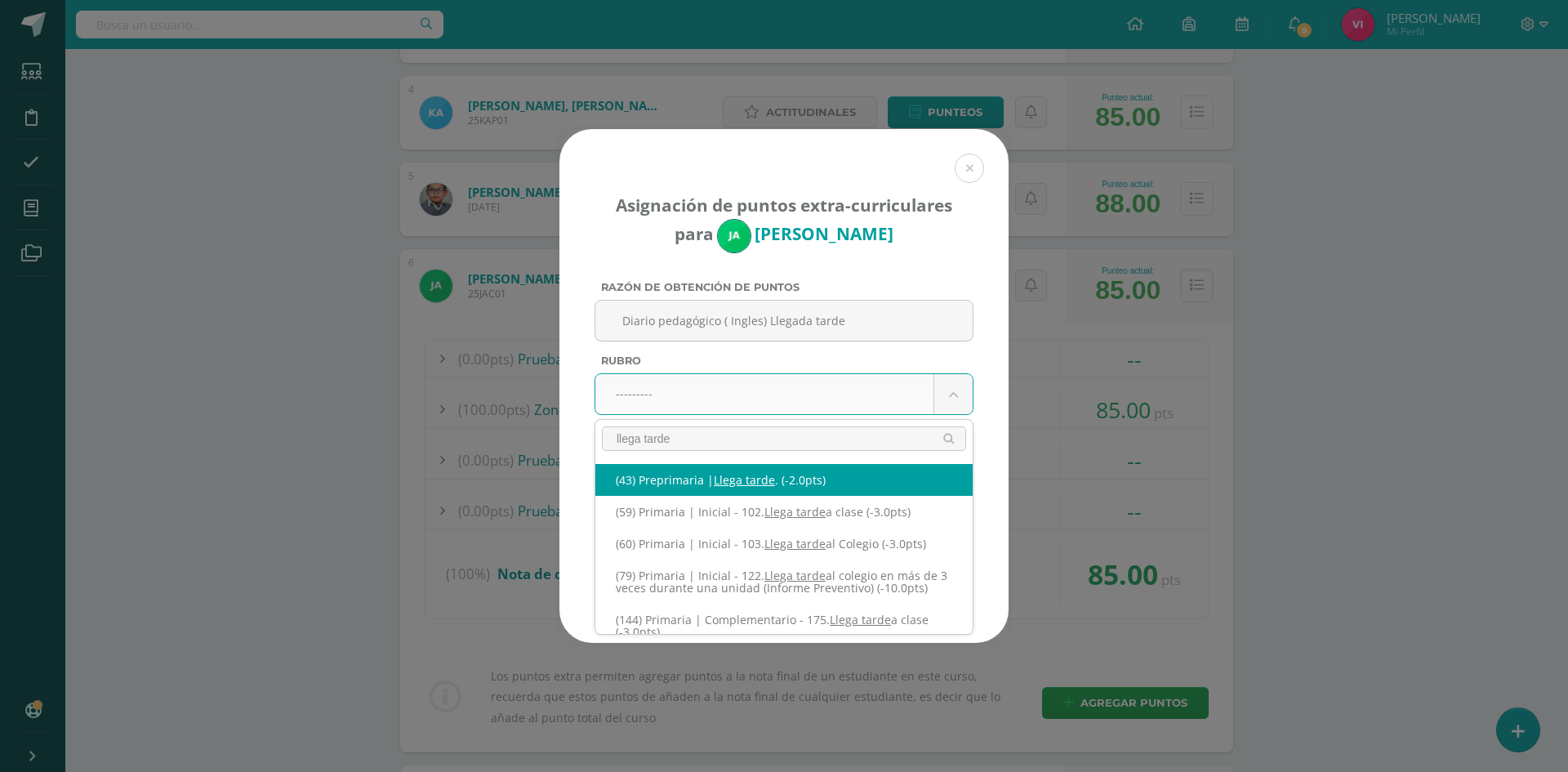
click at [746, 389] on body "Asignación de puntos extra-curriculares para Jazmin Avila Razón de obtención de…" at bounding box center [784, 765] width 1568 height 2609
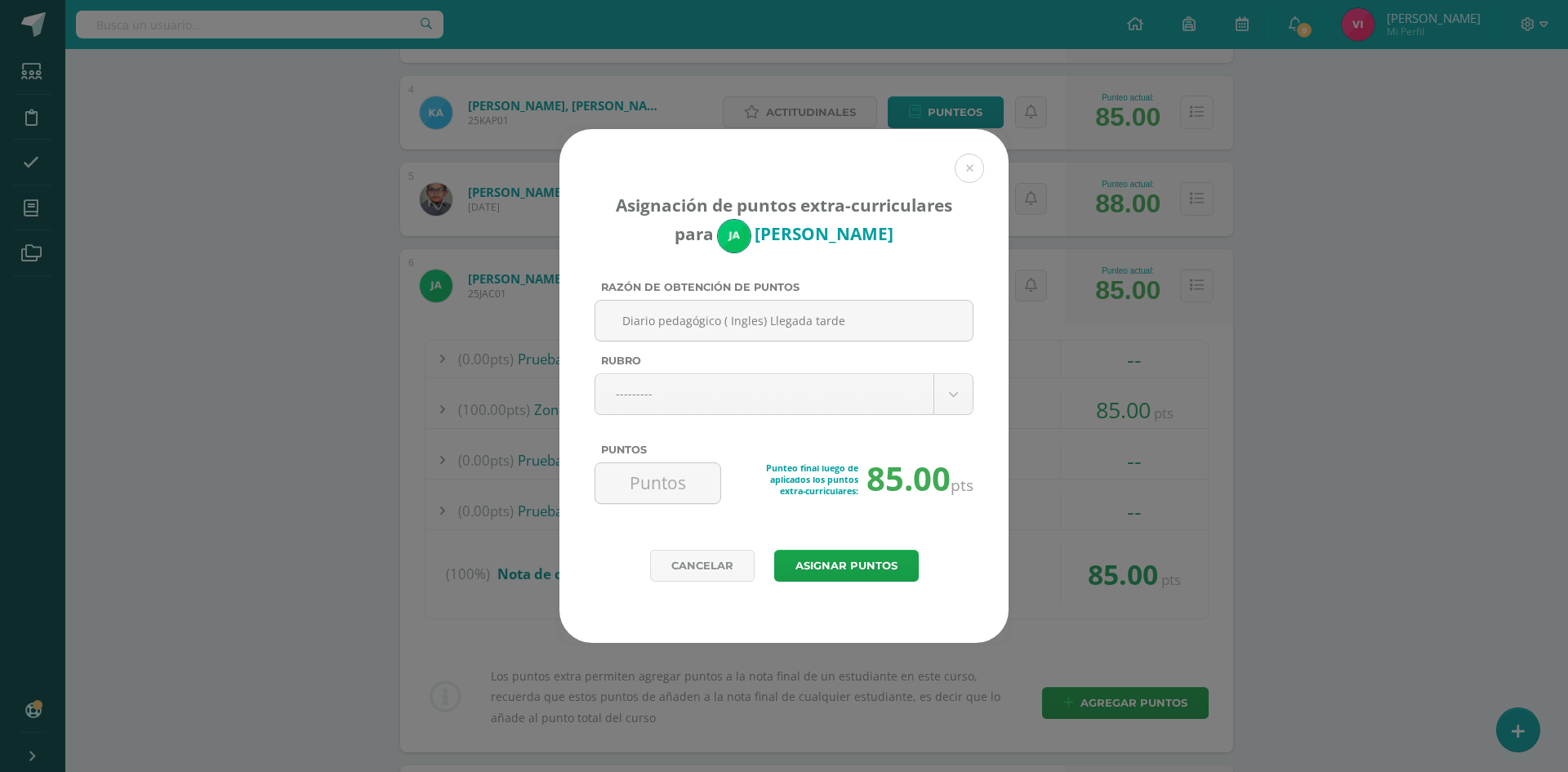
click at [746, 389] on body "Asignación de puntos extra-curriculares para Jazmin Avila Razón de obtención de…" at bounding box center [784, 765] width 1568 height 2609
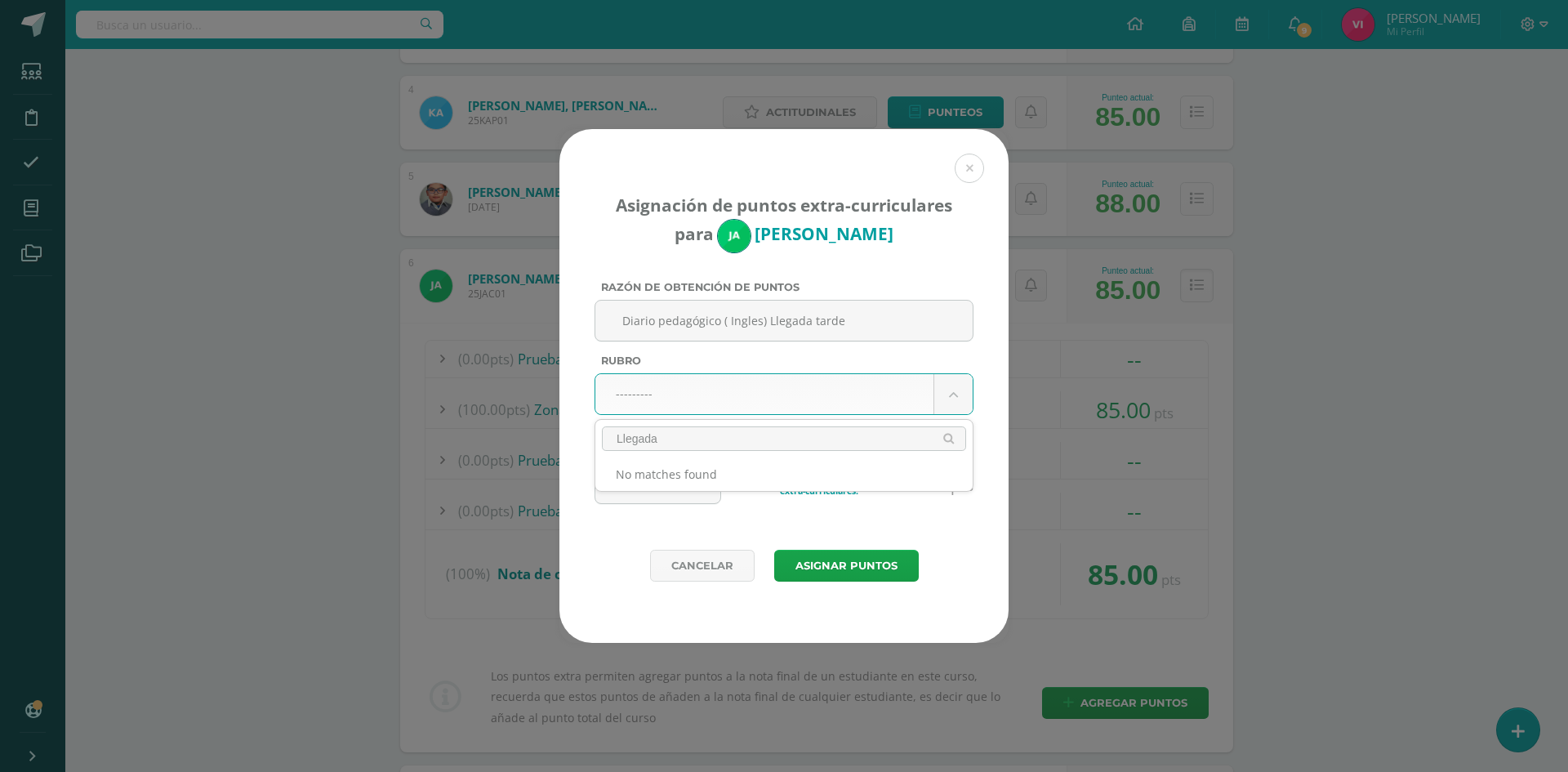
type input "Llegada"
click at [772, 401] on body "Asignación de puntos extra-curriculares para Jazmin Avila Razón de obtención de…" at bounding box center [784, 765] width 1568 height 2609
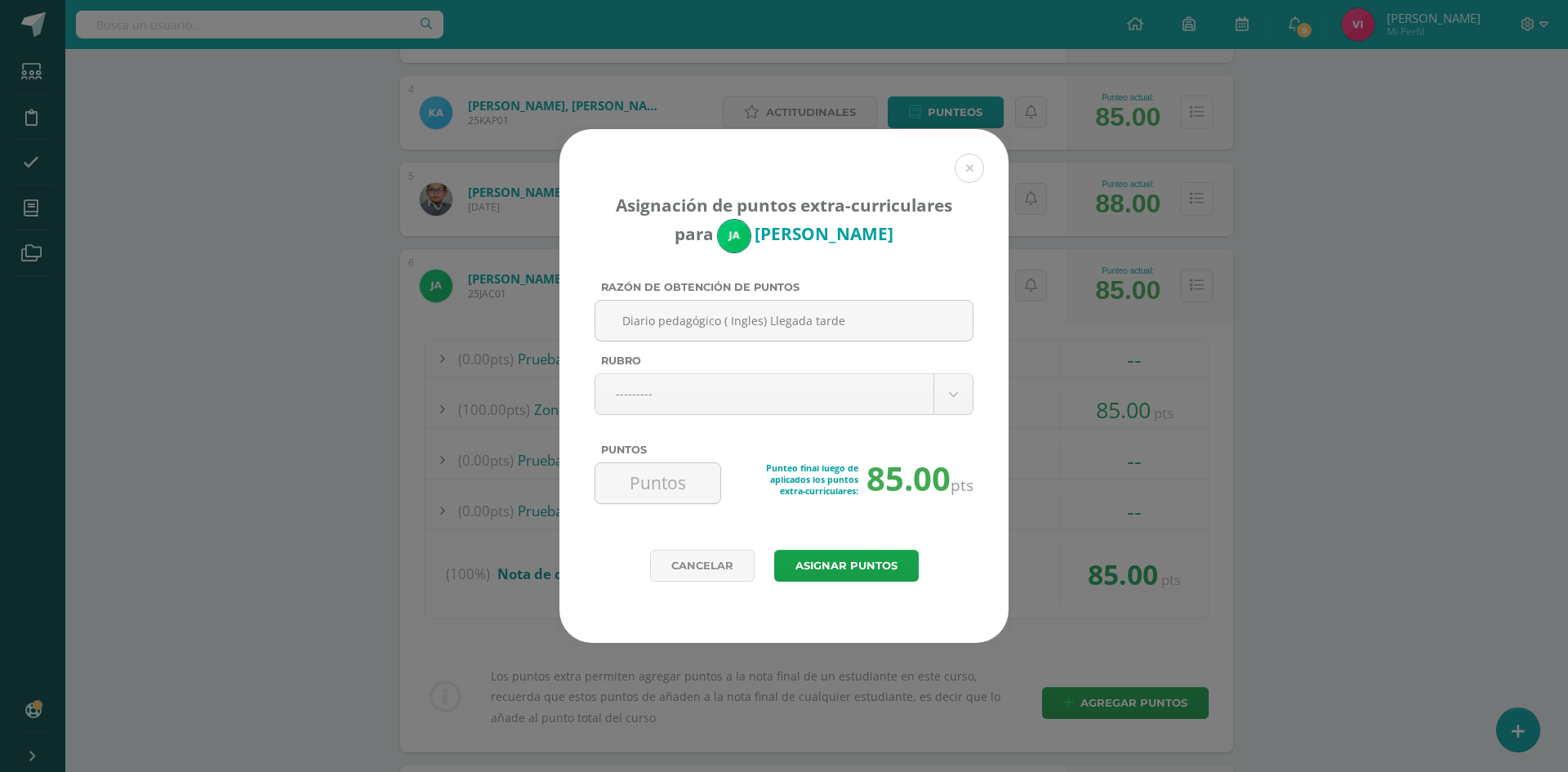
click at [772, 398] on body "Asignación de puntos extra-curriculares para Jazmin Avila Razón de obtención de…" at bounding box center [784, 765] width 1568 height 2609
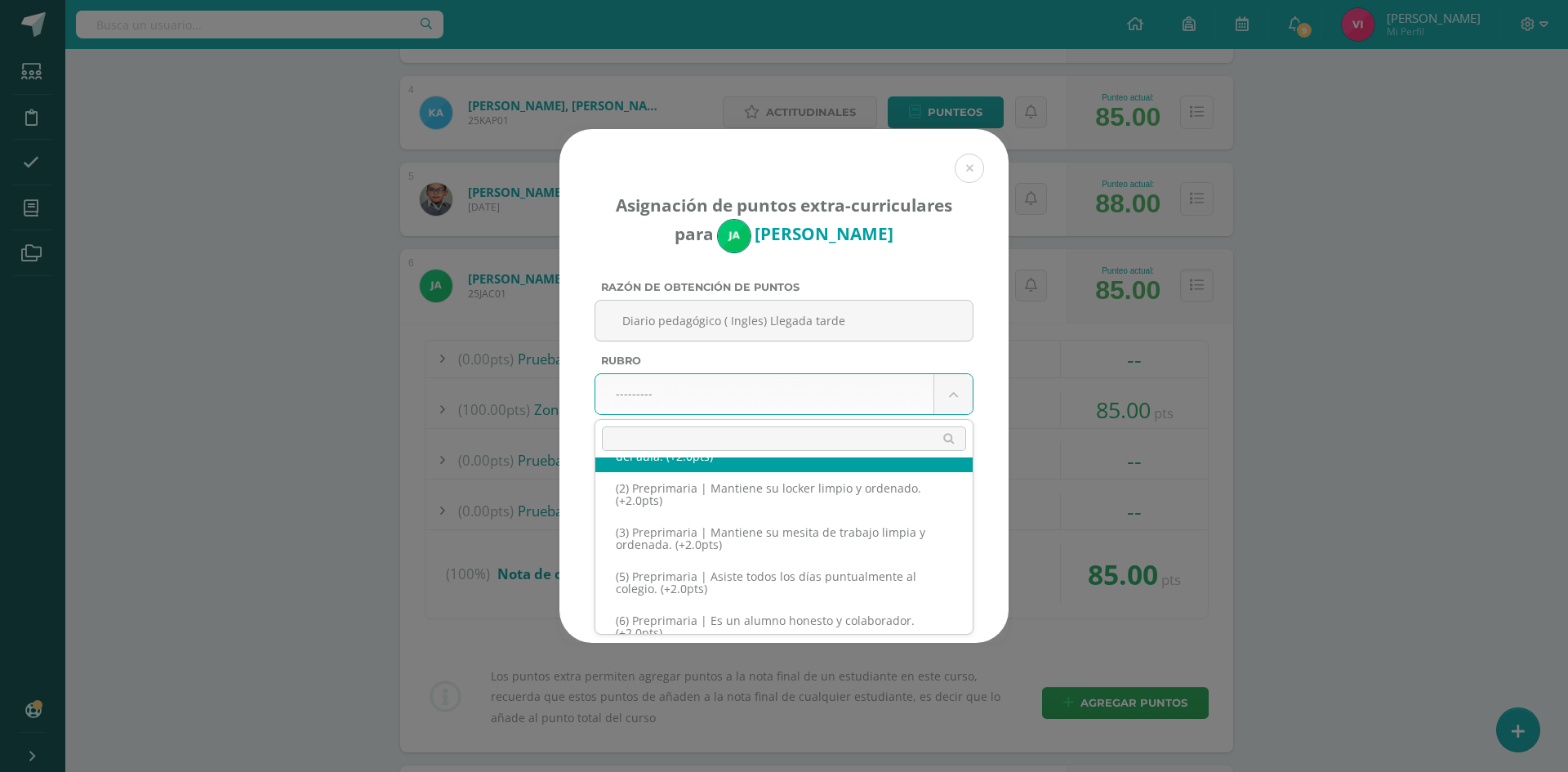
scroll to position [134, 0]
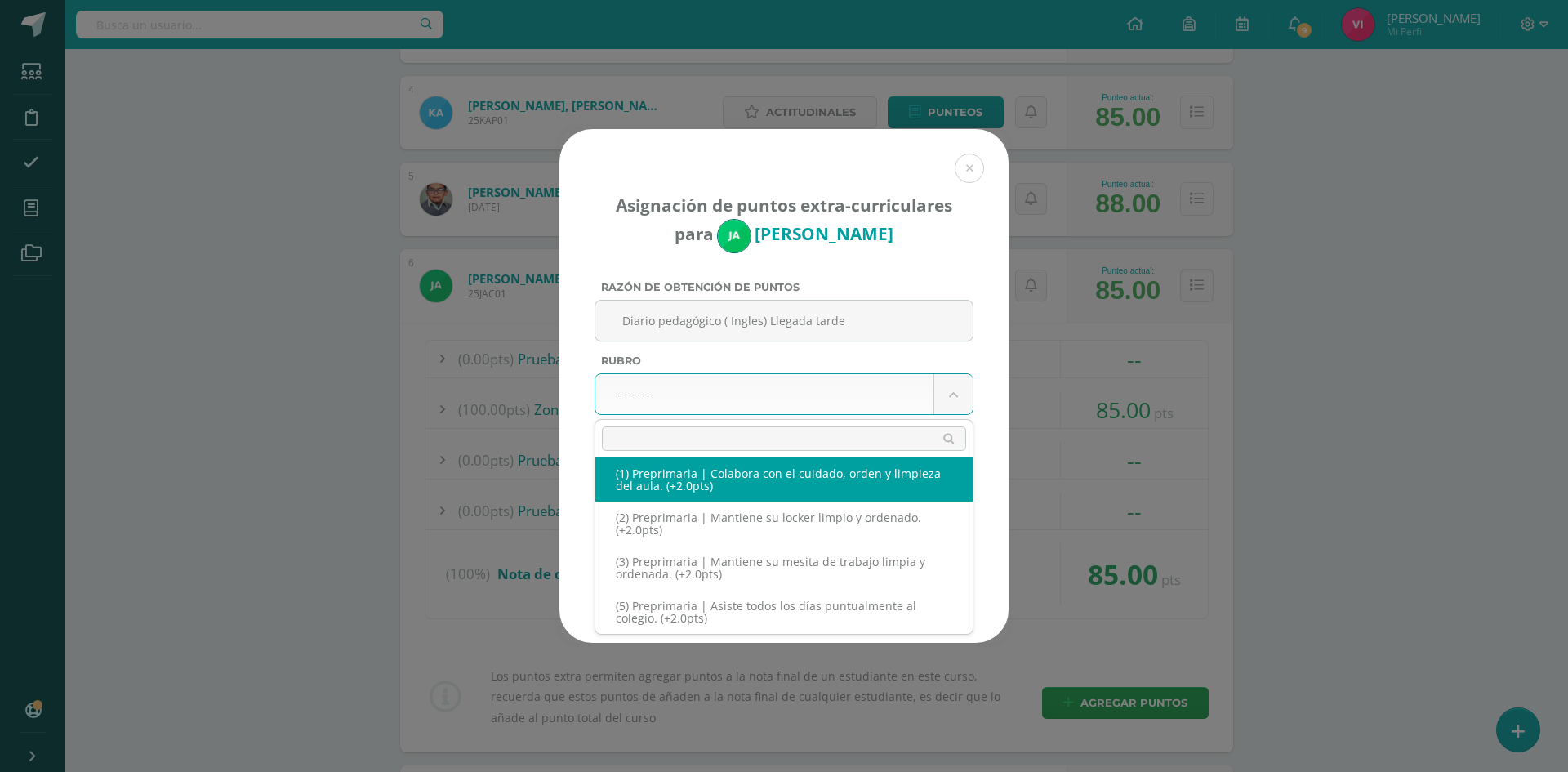
type input "t"
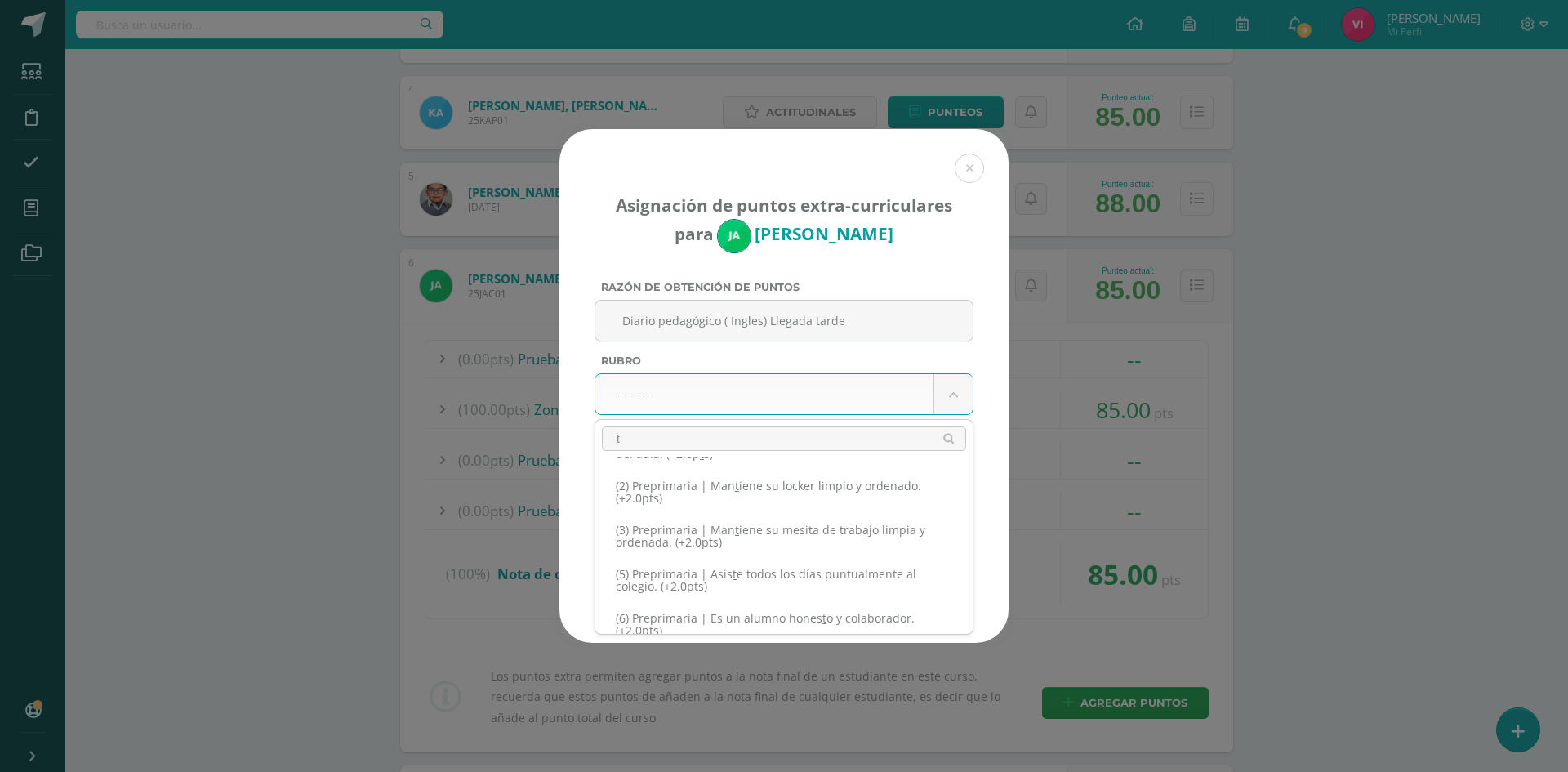
scroll to position [0, 0]
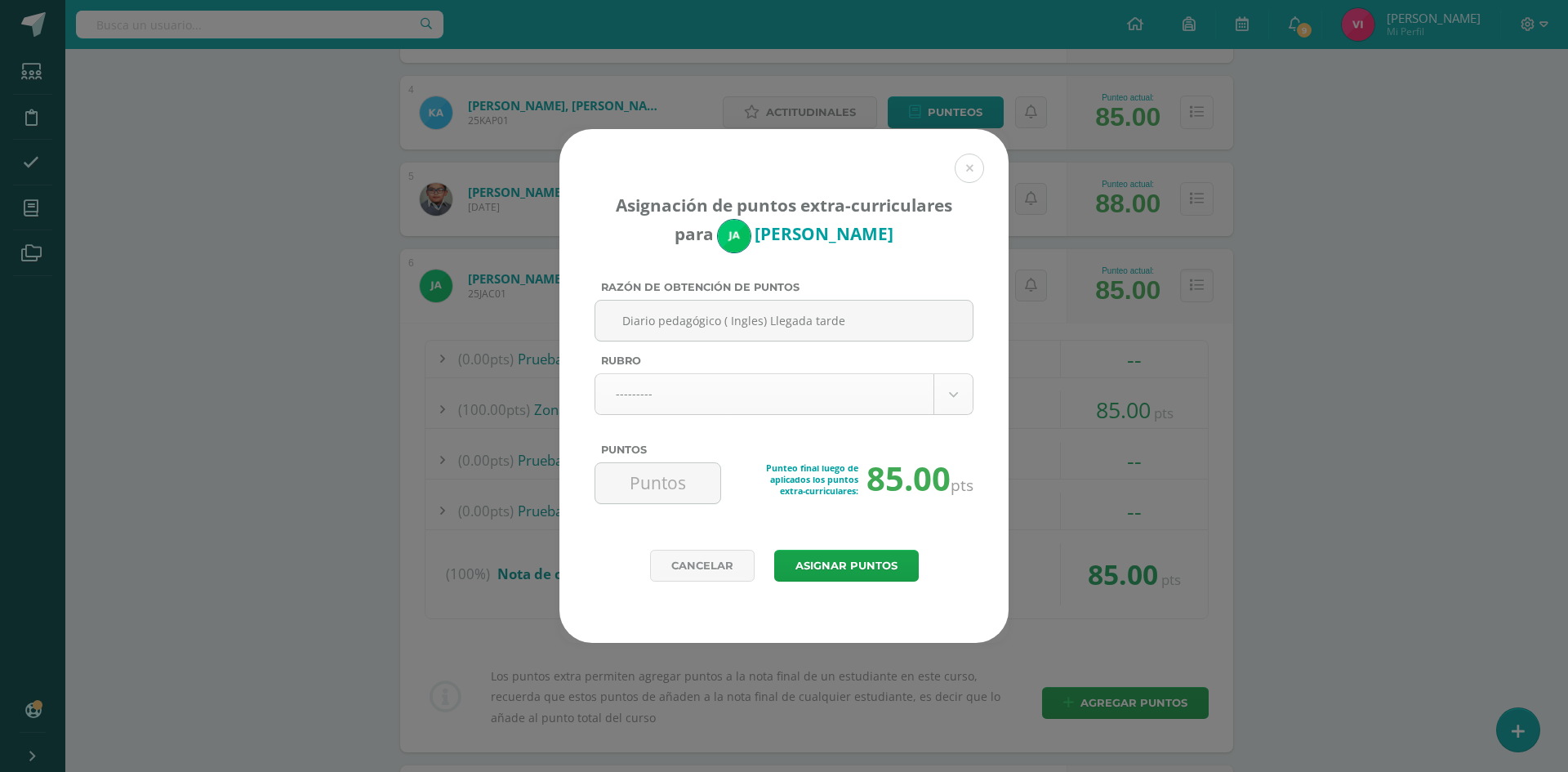
click at [811, 387] on body "Asignación de puntos extra-curriculares para Jazmin Avila Razón de obtención de…" at bounding box center [784, 765] width 1568 height 2609
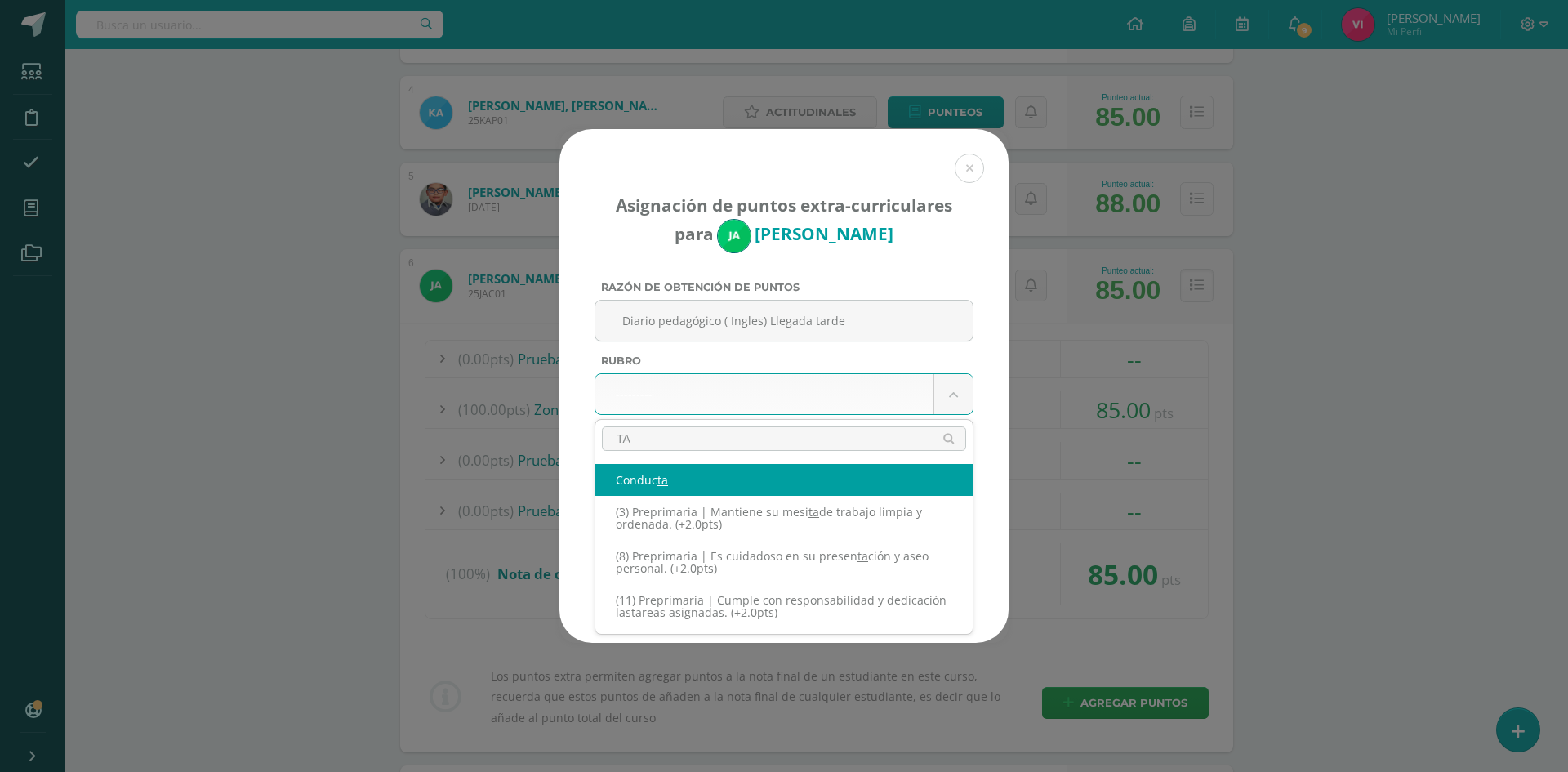
type input "T"
type input "L"
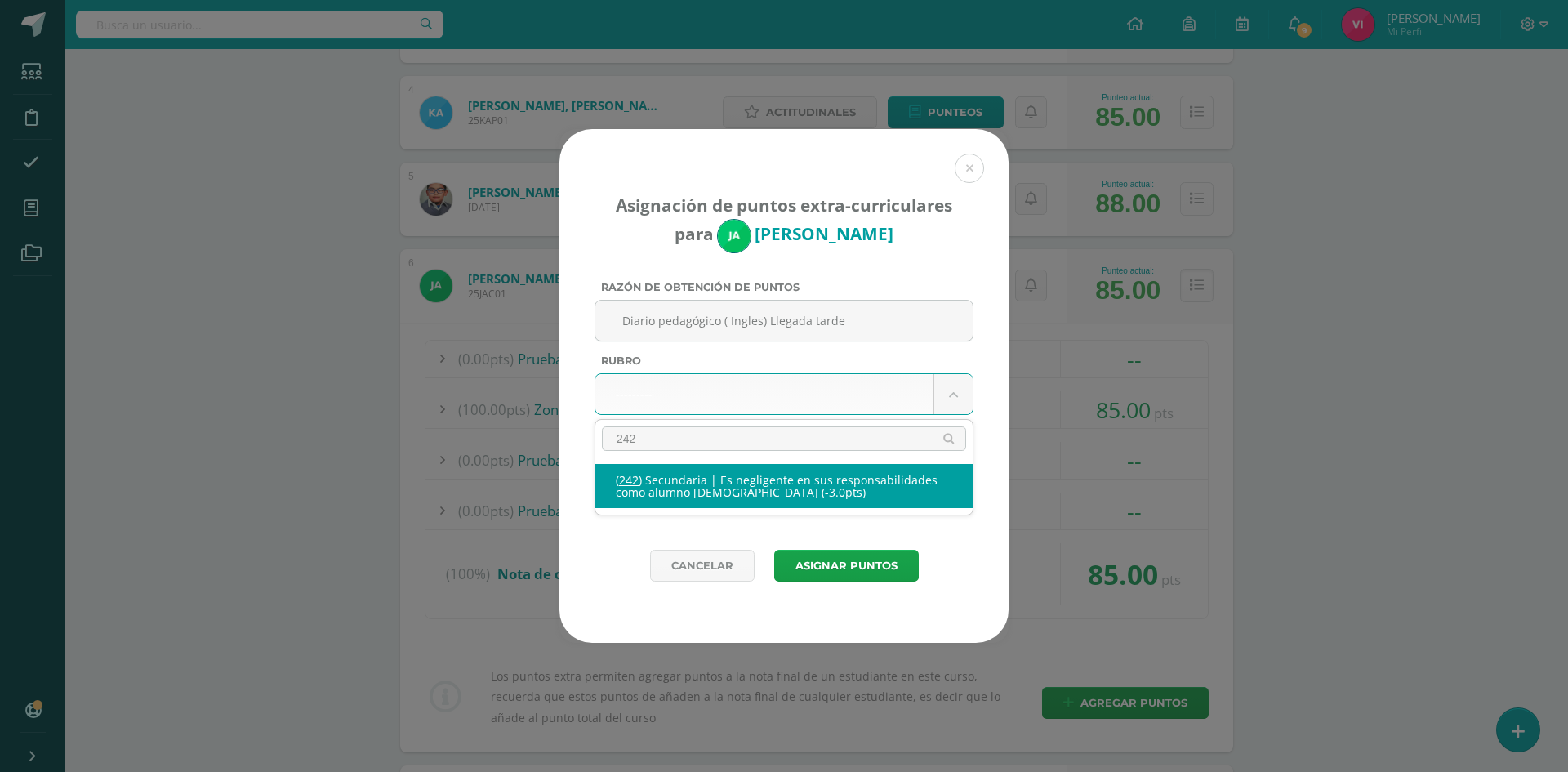
type input "242"
select select "274"
type input "-3"
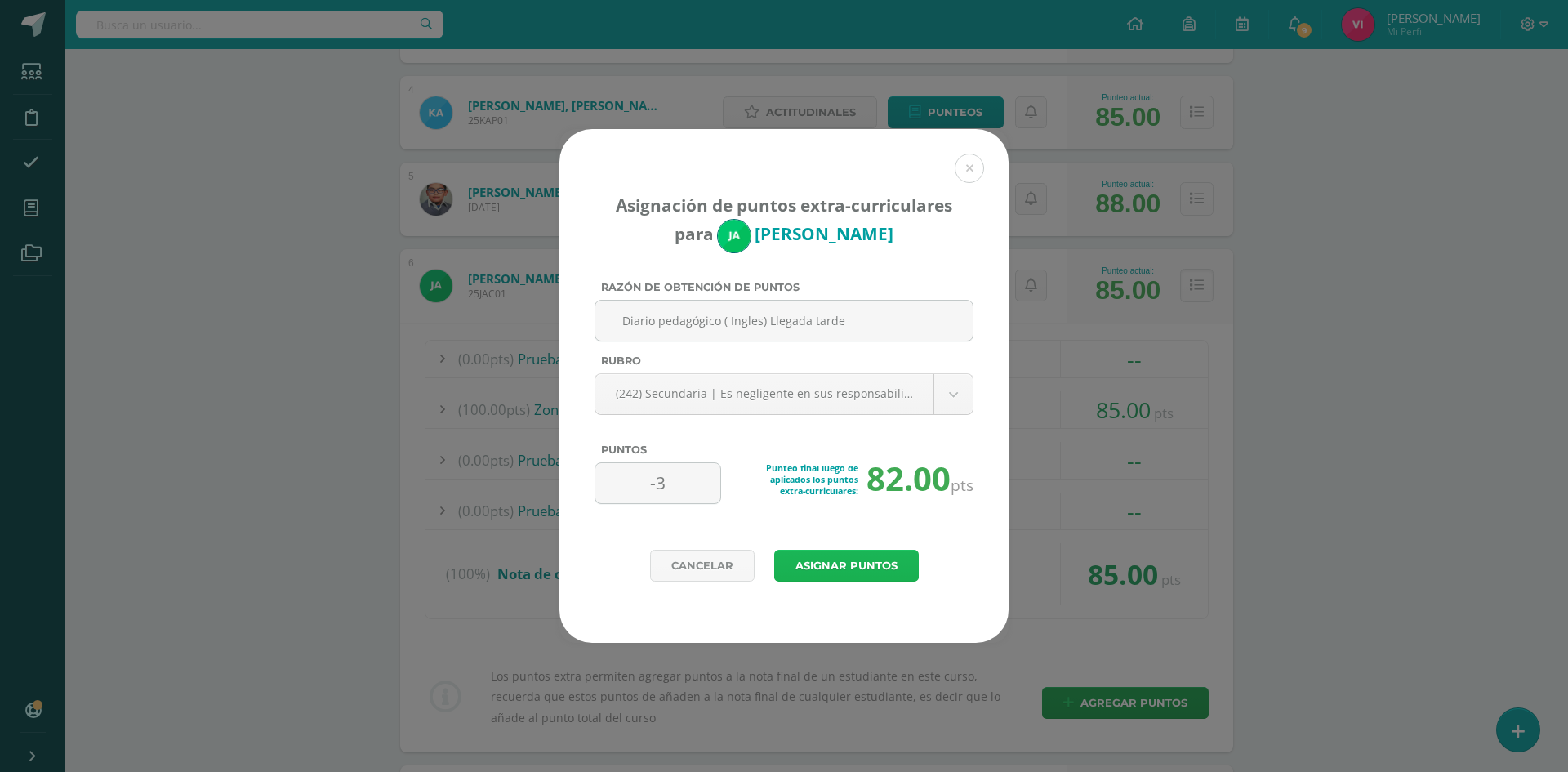
click at [865, 559] on button "Asignar puntos" at bounding box center [846, 566] width 144 height 32
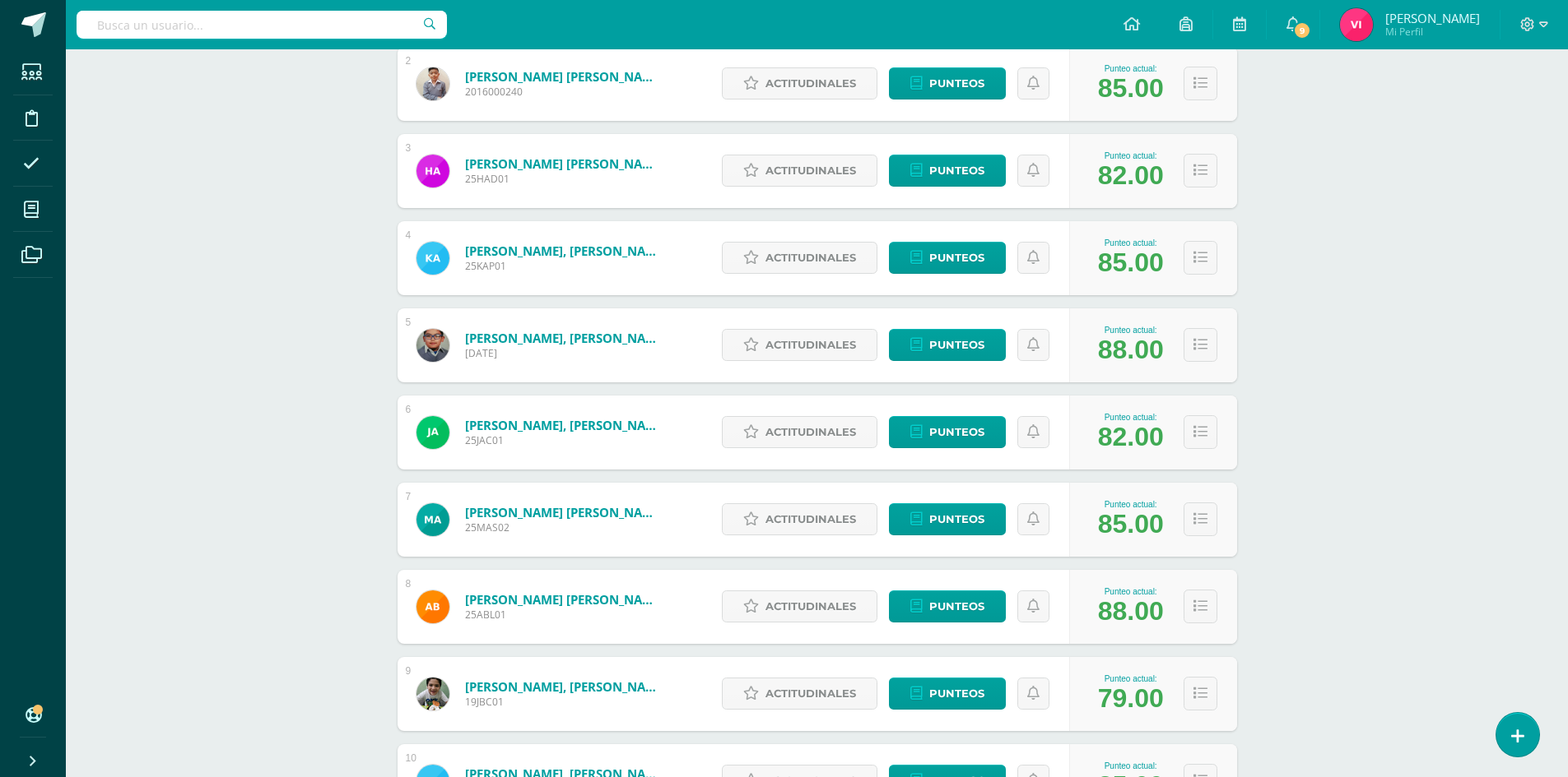
scroll to position [543, 0]
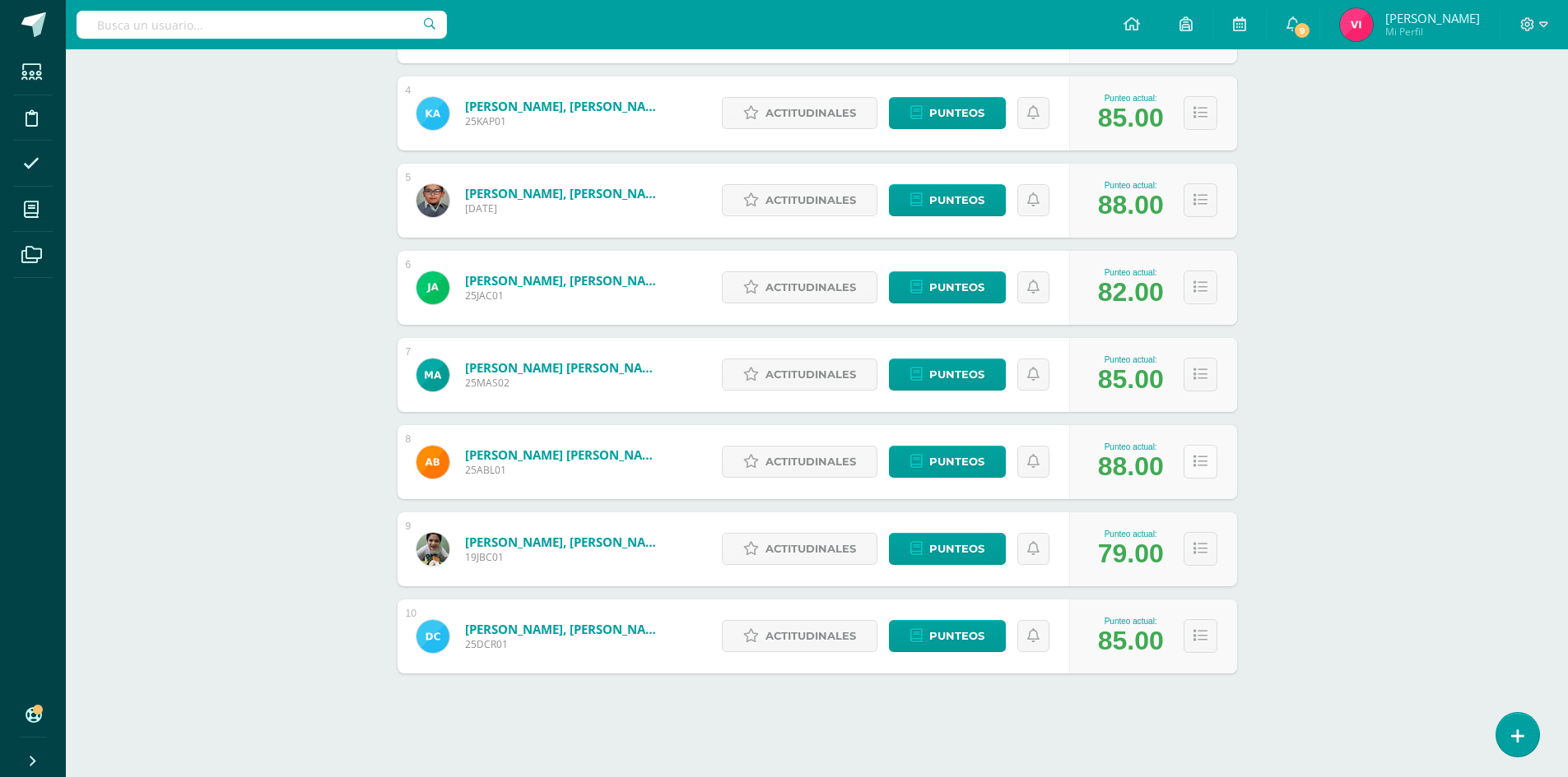
click at [1193, 464] on icon at bounding box center [1200, 462] width 14 height 14
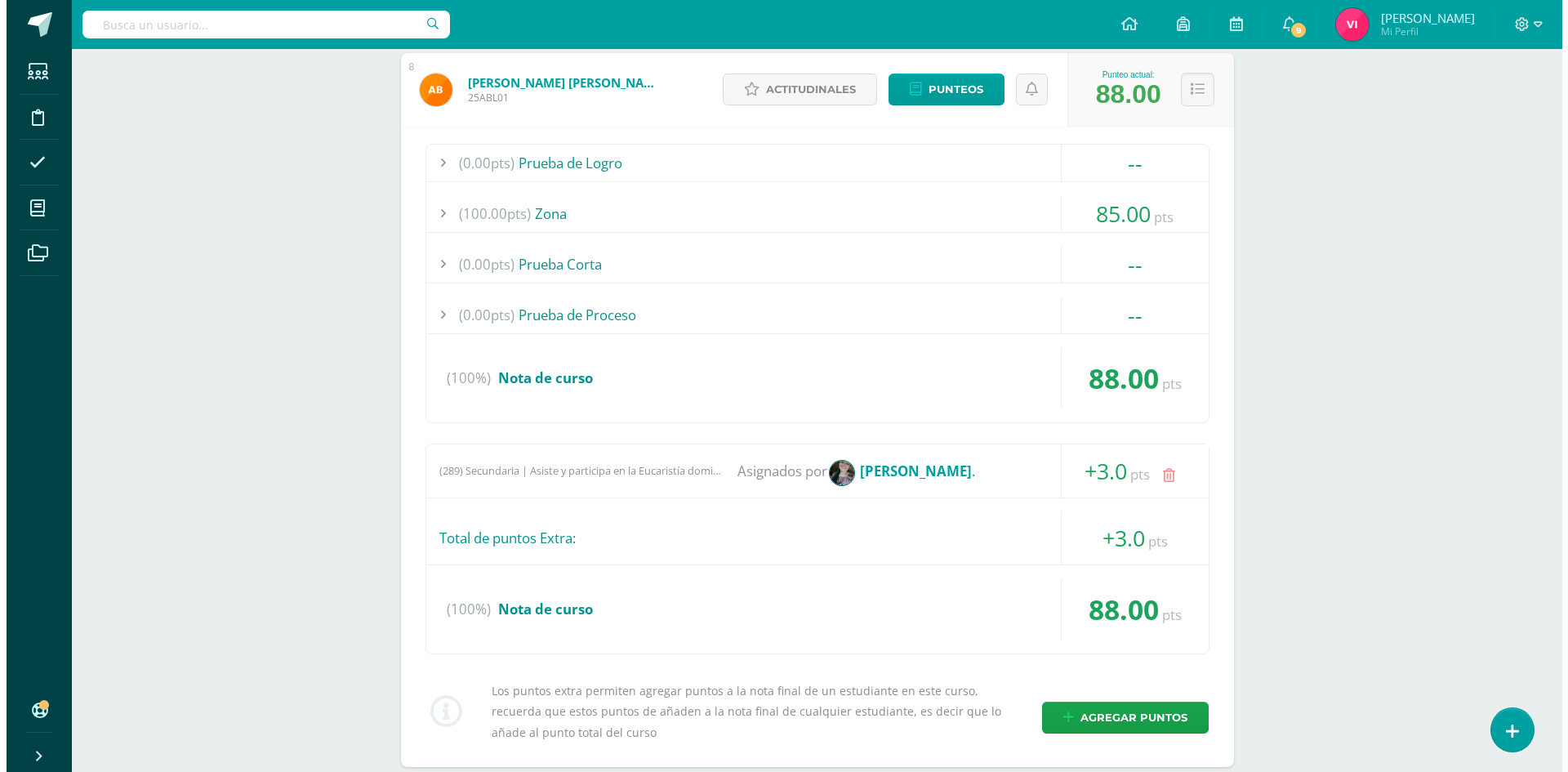
scroll to position [1030, 0]
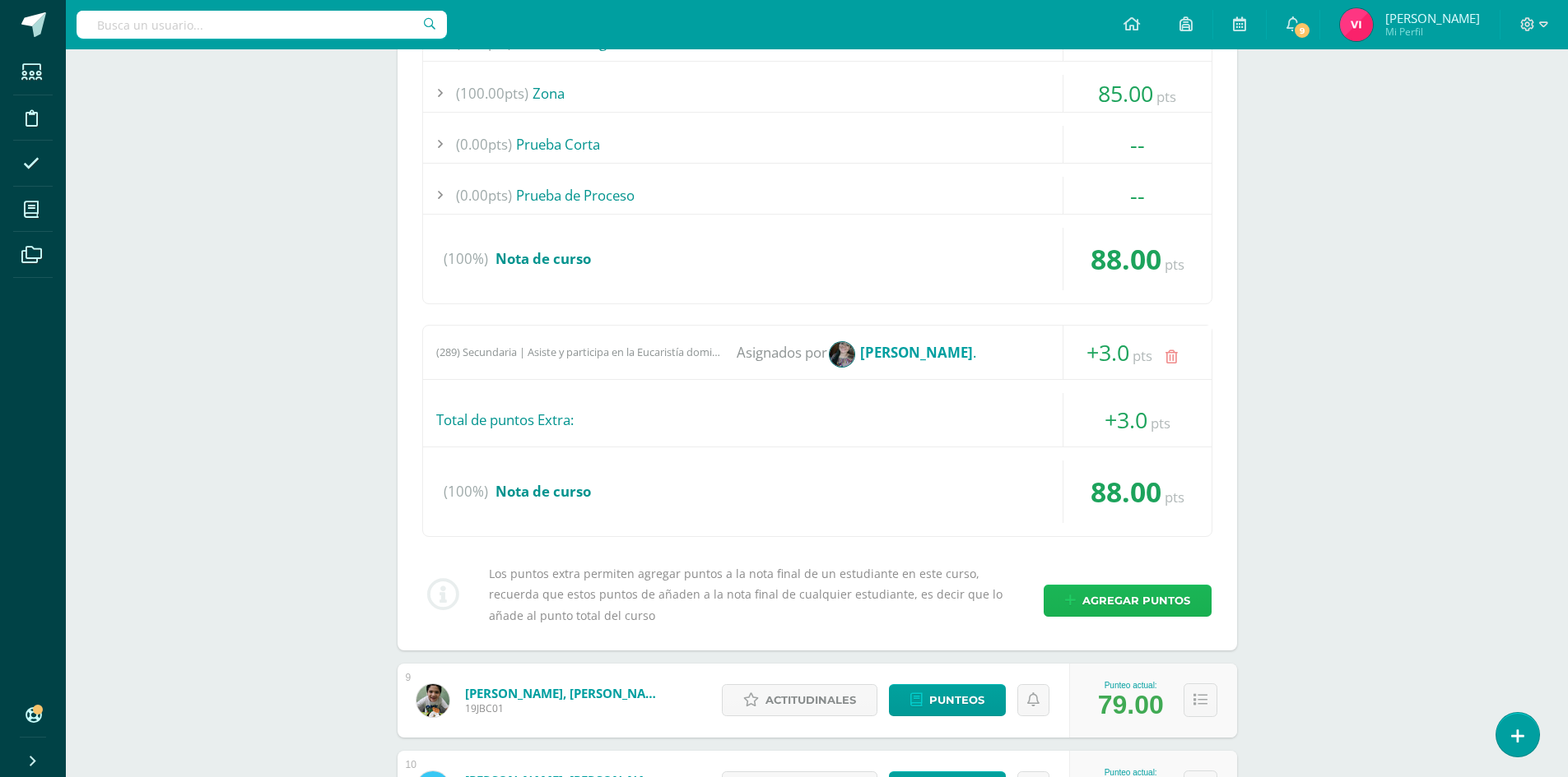
click at [1102, 596] on span "Agregar puntos" at bounding box center [1136, 601] width 108 height 31
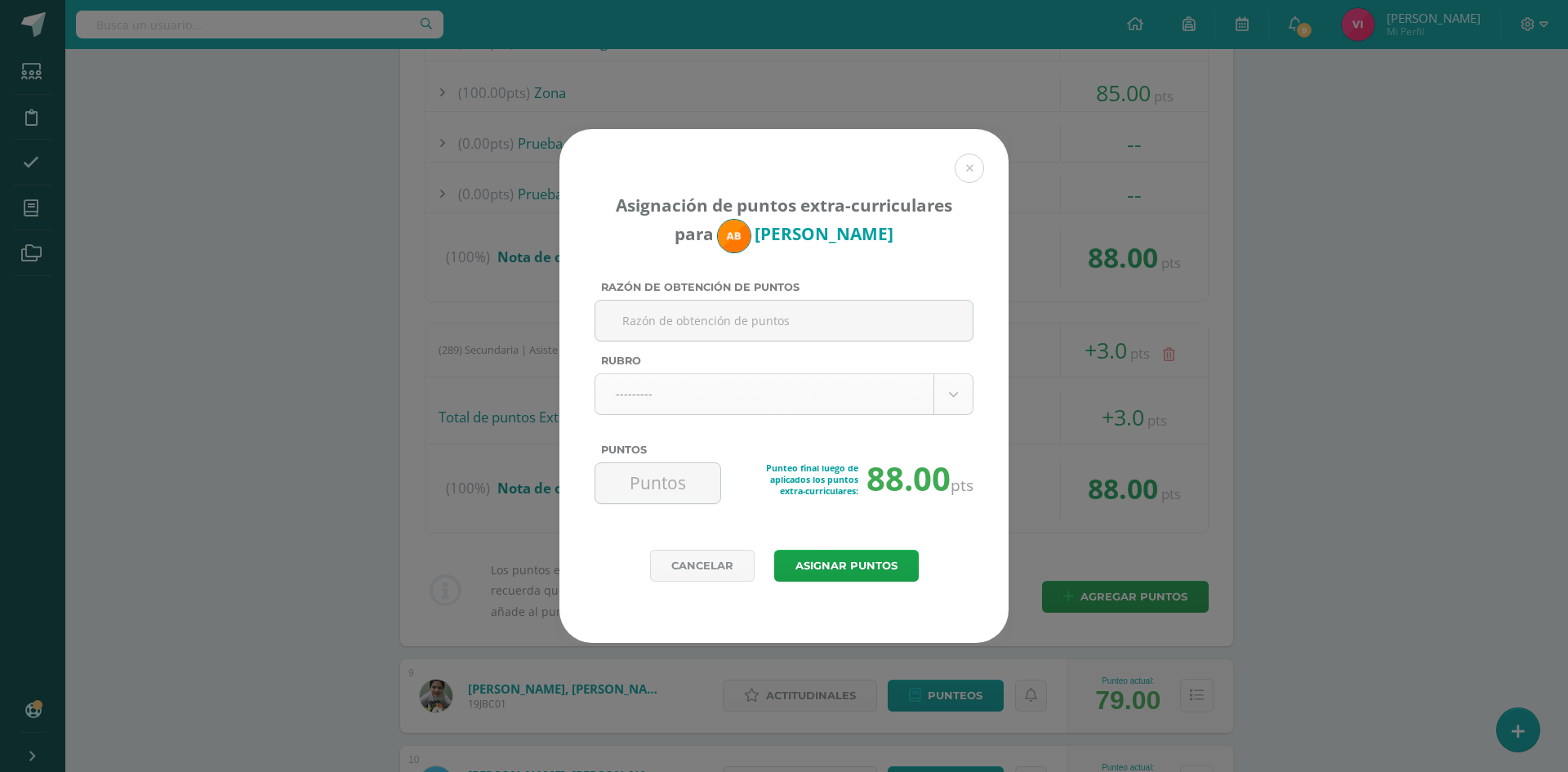
paste input "Diario pedagógico ( Ingles) Llegada tarde"
type input "Diario pedagógico ( Ingles) Llegada tarde"
click at [755, 388] on body "Asignación de puntos extra-curriculares para Anitza Berganza Razón de obtención…" at bounding box center [784, 379] width 1568 height 2819
click at [823, 395] on body "Asignación de puntos extra-curriculares para Anitza Berganza Razón de obtención…" at bounding box center [784, 379] width 1568 height 2819
click at [937, 389] on body "Asignación de puntos extra-curriculares para Anitza Berganza Razón de obtención…" at bounding box center [784, 379] width 1568 height 2819
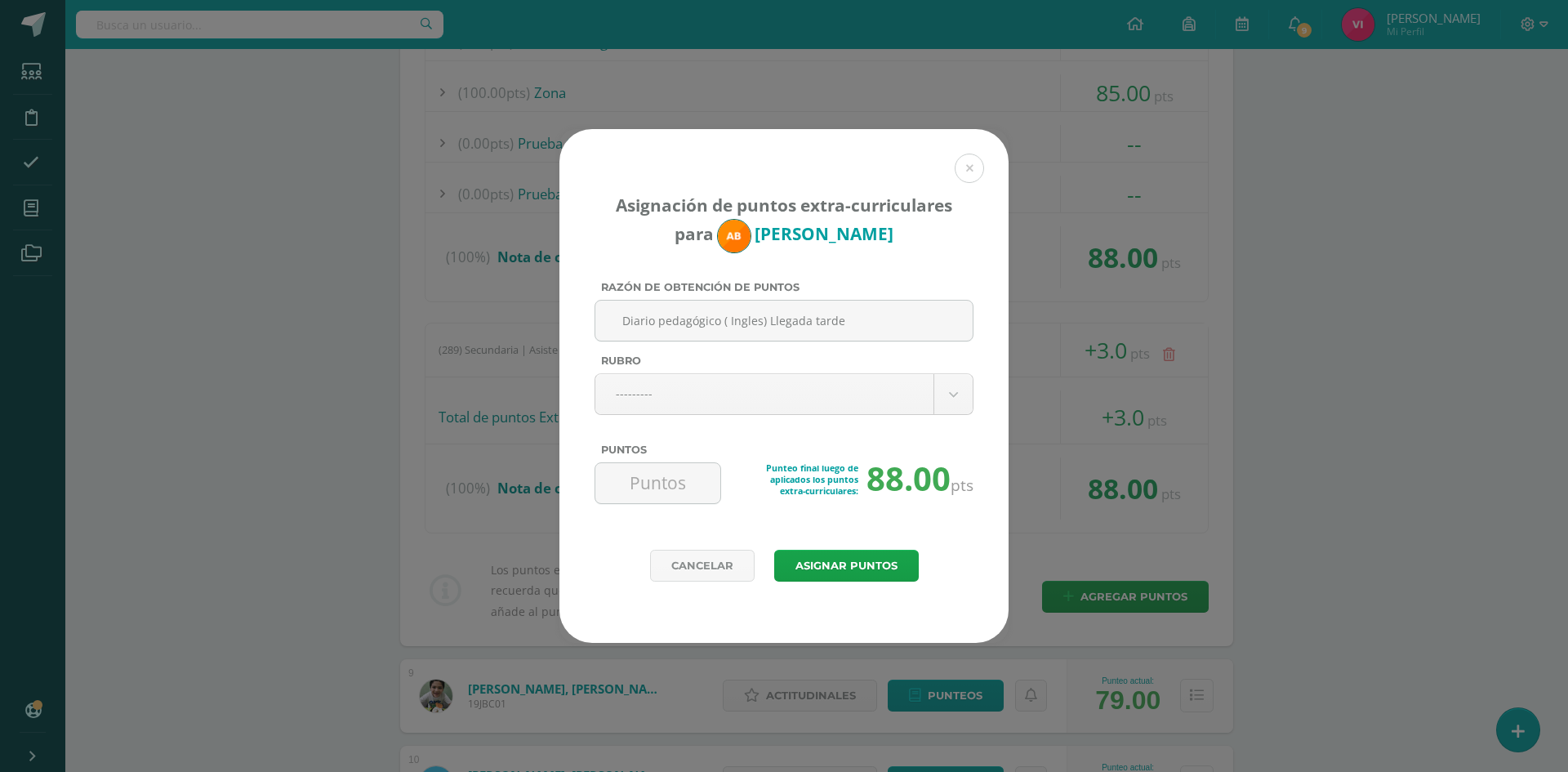
drag, startPoint x: 912, startPoint y: 396, endPoint x: 984, endPoint y: 403, distance: 72.3
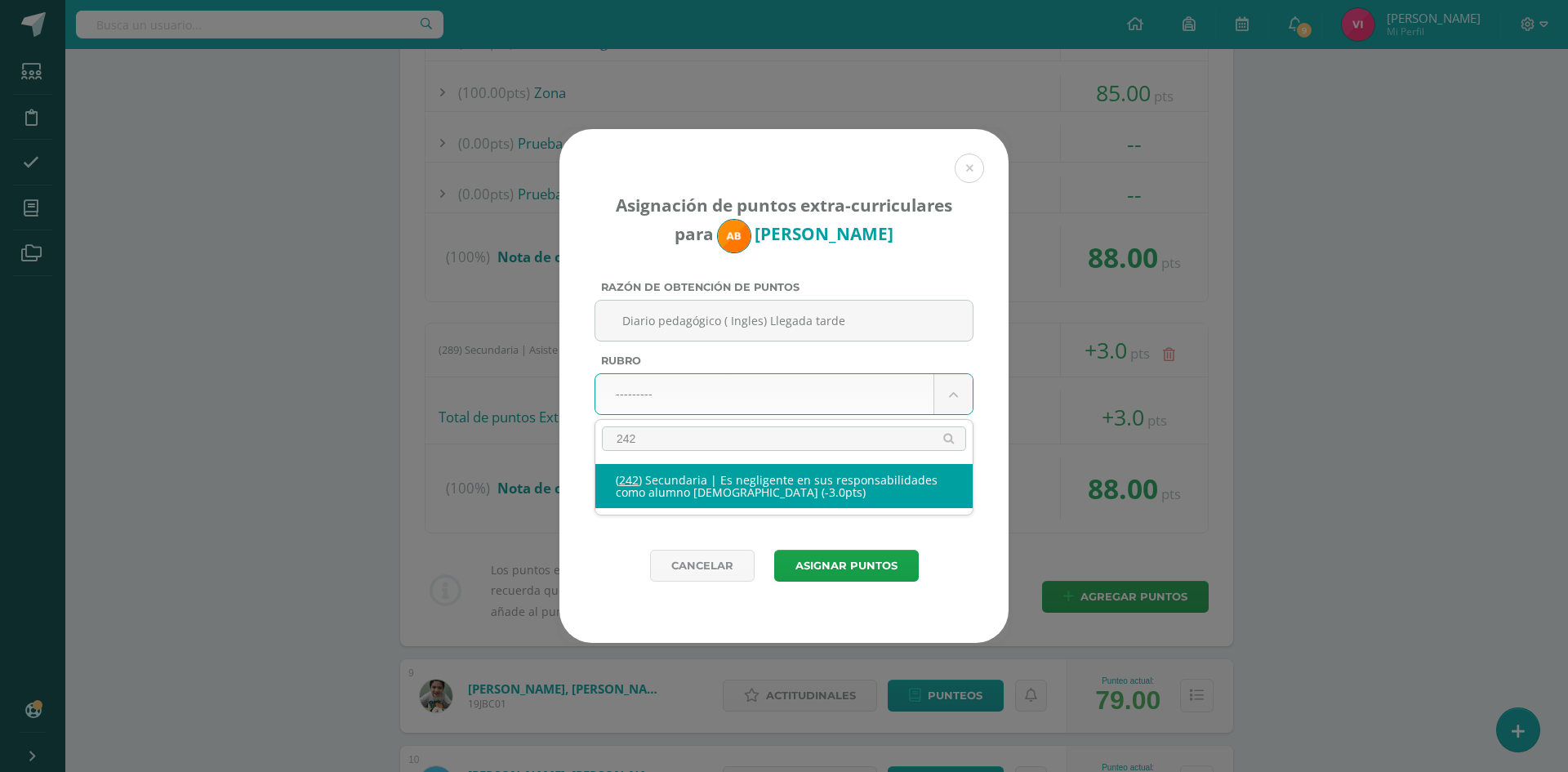
type input "242"
select select "274"
type input "-3"
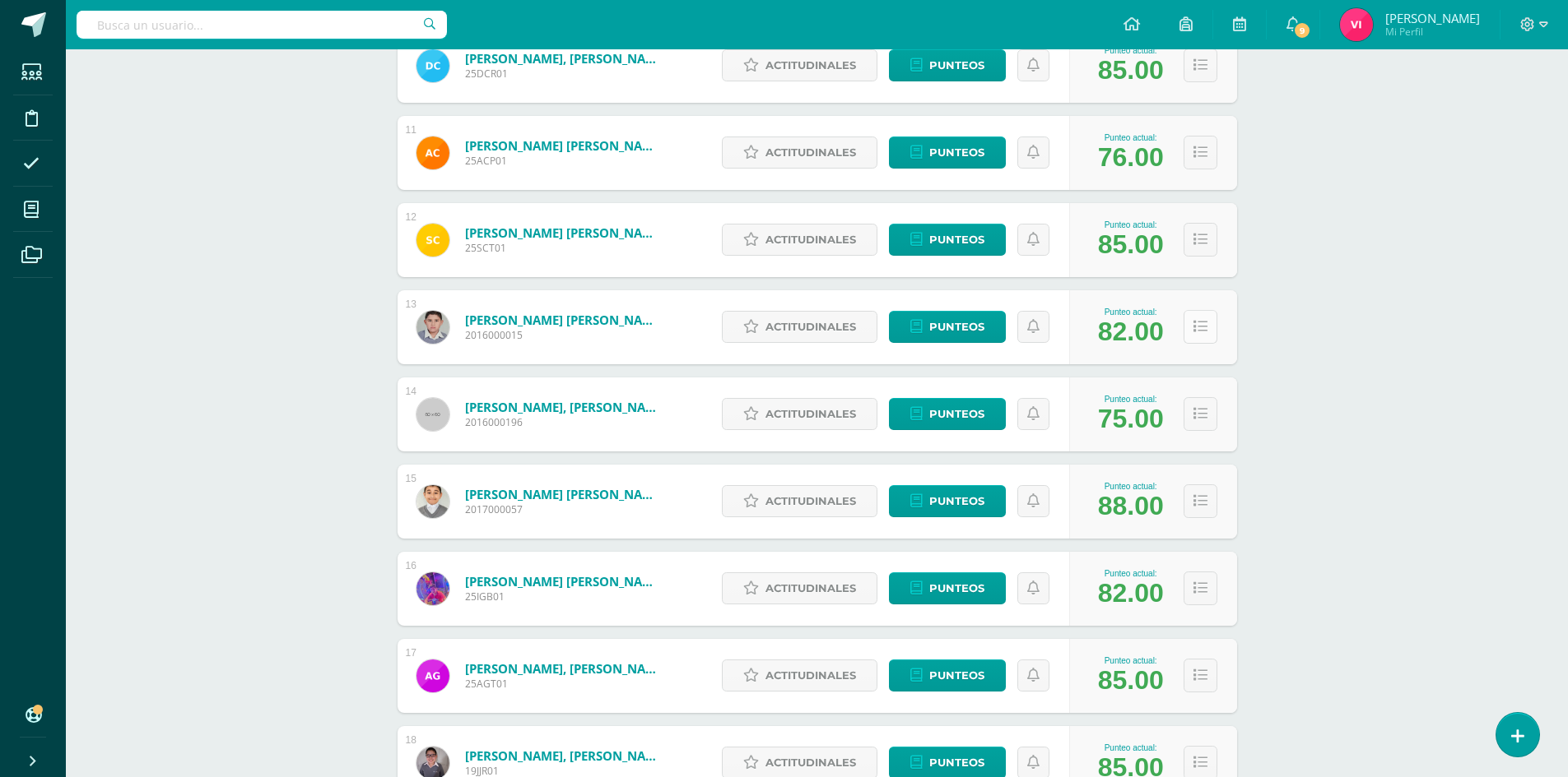
scroll to position [872, 0]
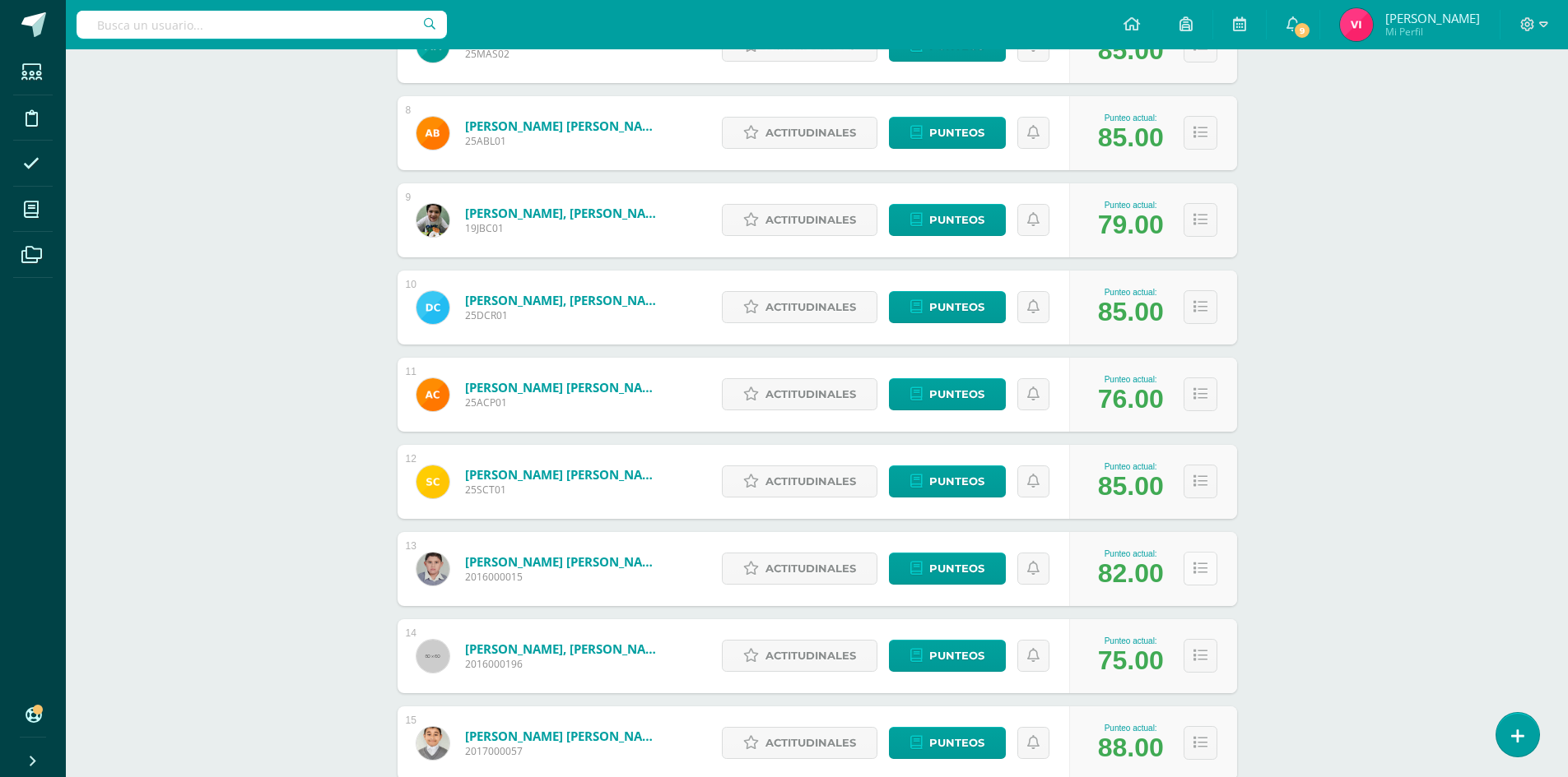
click at [1194, 570] on icon at bounding box center [1200, 570] width 14 height 14
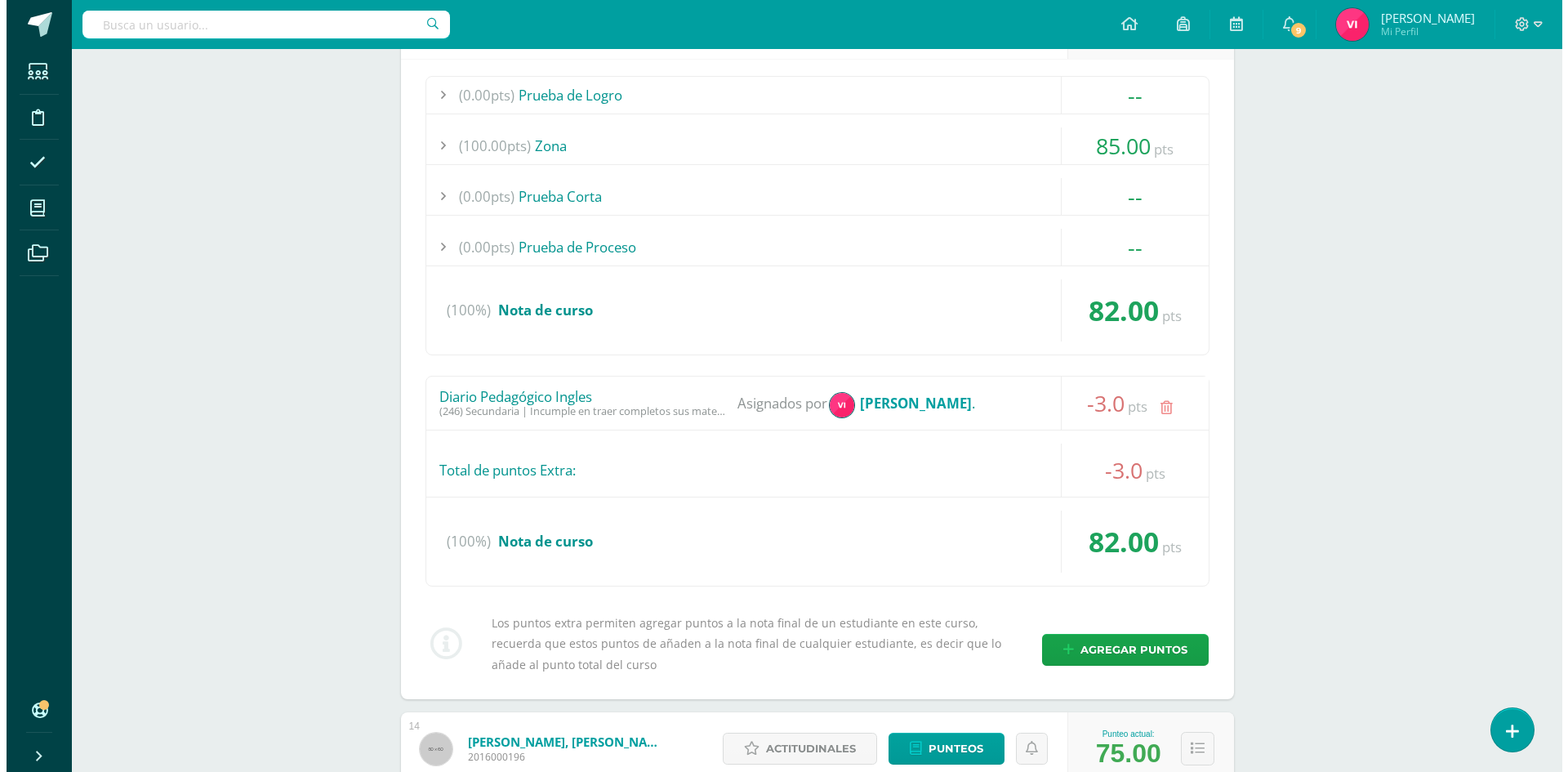
scroll to position [1439, 0]
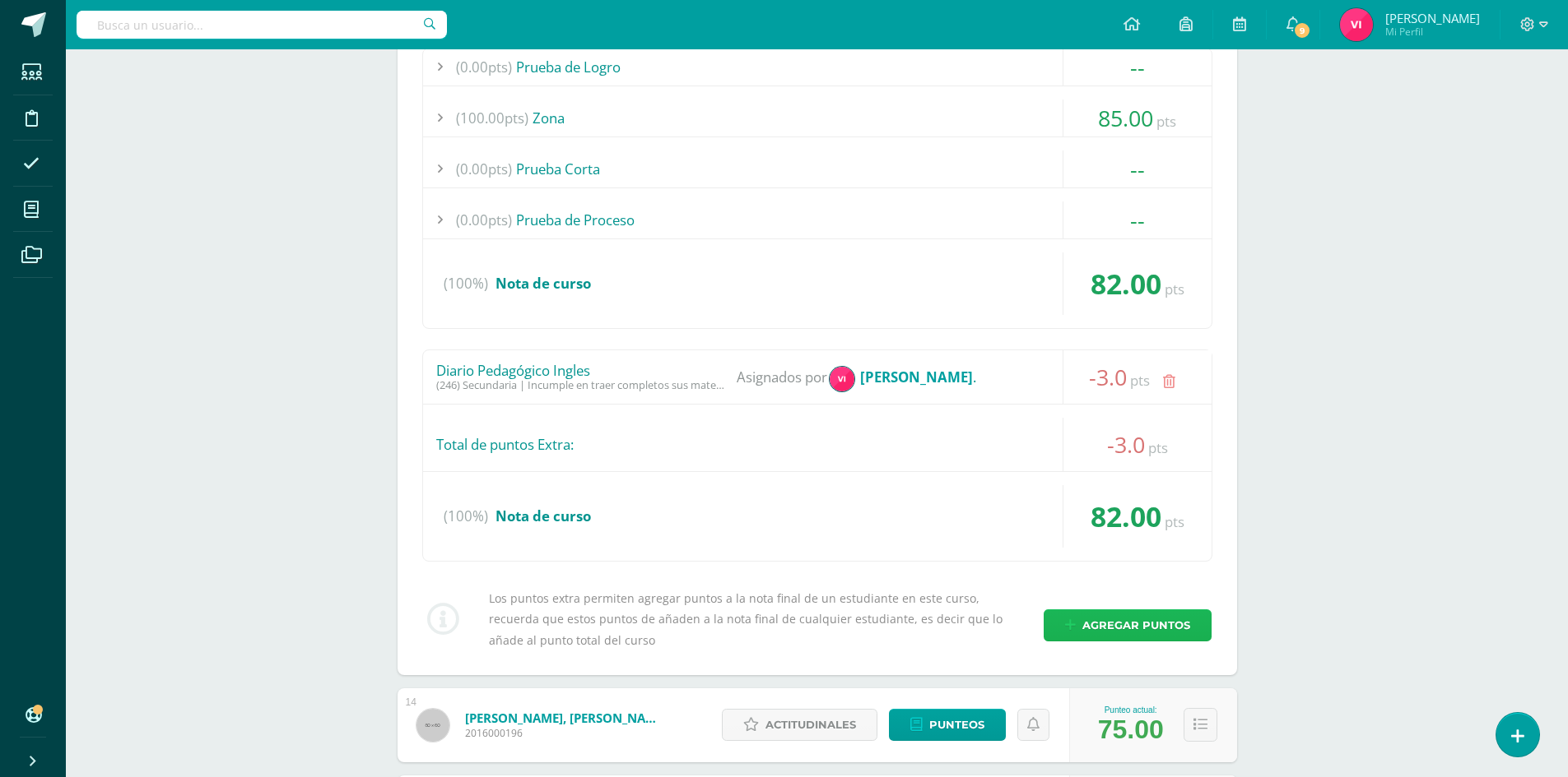
click at [1159, 615] on span "Agregar puntos" at bounding box center [1136, 626] width 108 height 31
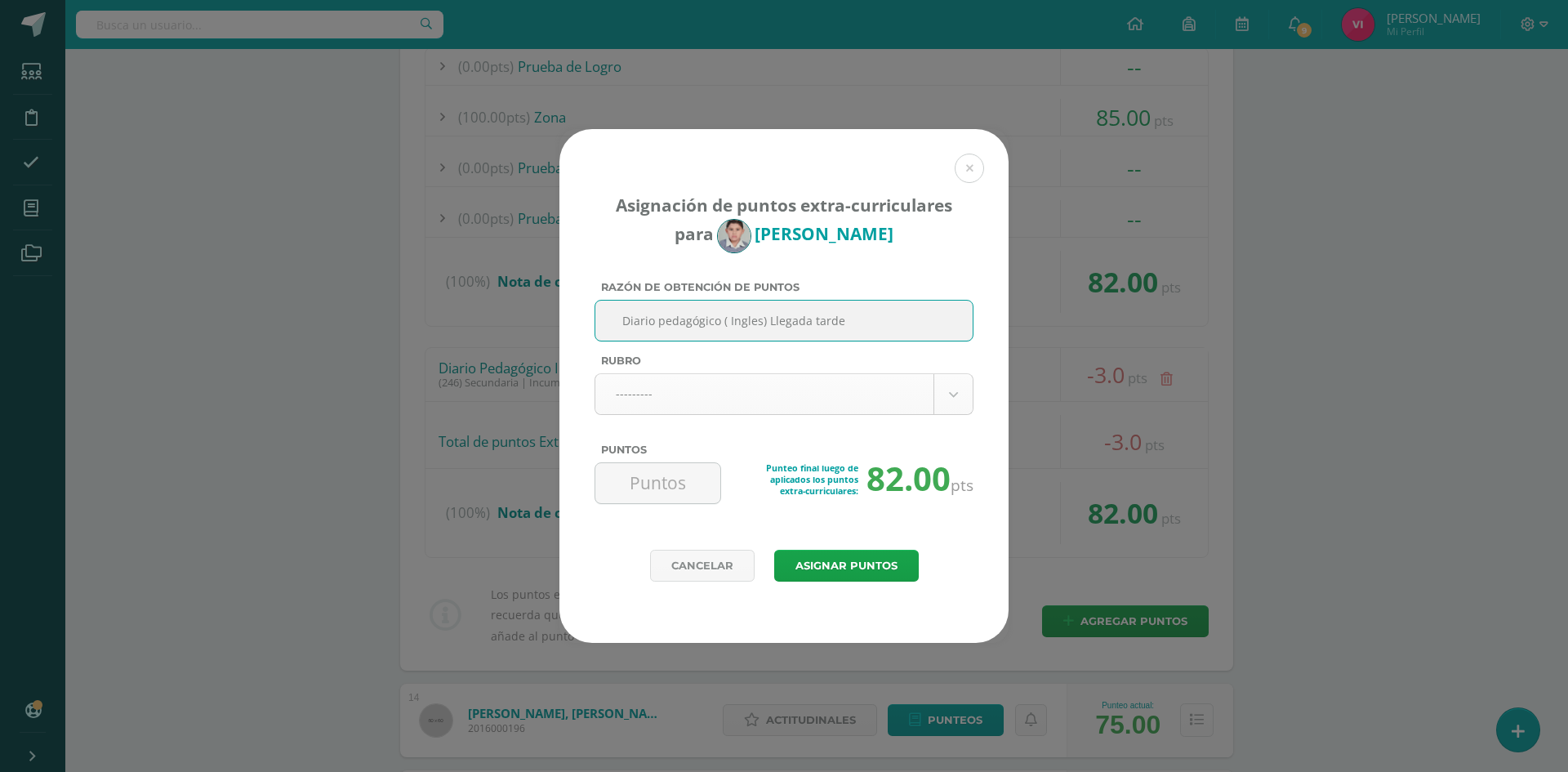
type input "Diario pedagógico ( Ingles) Llegada tarde"
click at [902, 390] on body "Asignación de puntos extra-curriculares para [PERSON_NAME] Razón de obtención d…" at bounding box center [784, 667] width 1568 height 4212
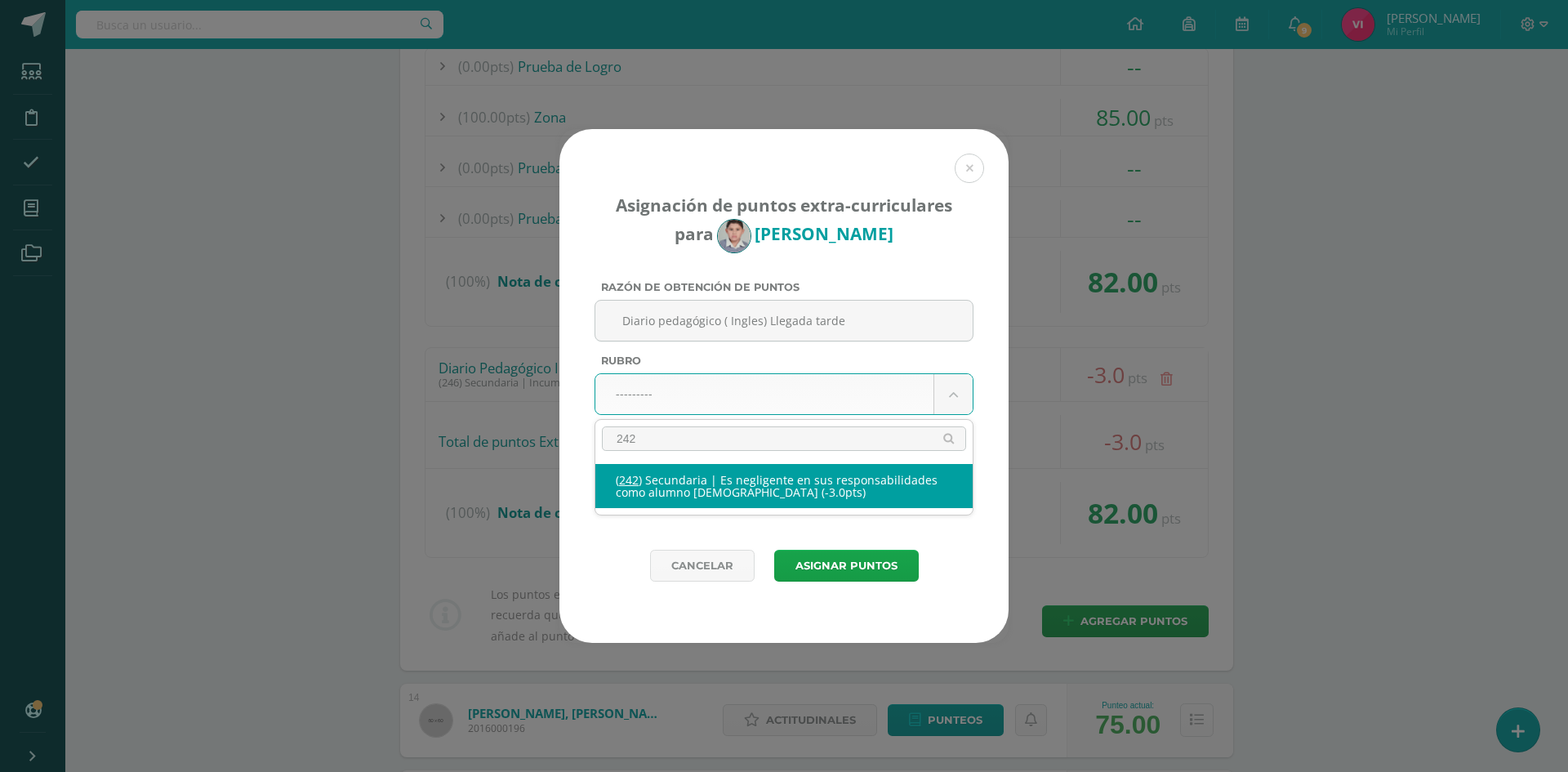
type input "242"
select select "274"
type input "-3"
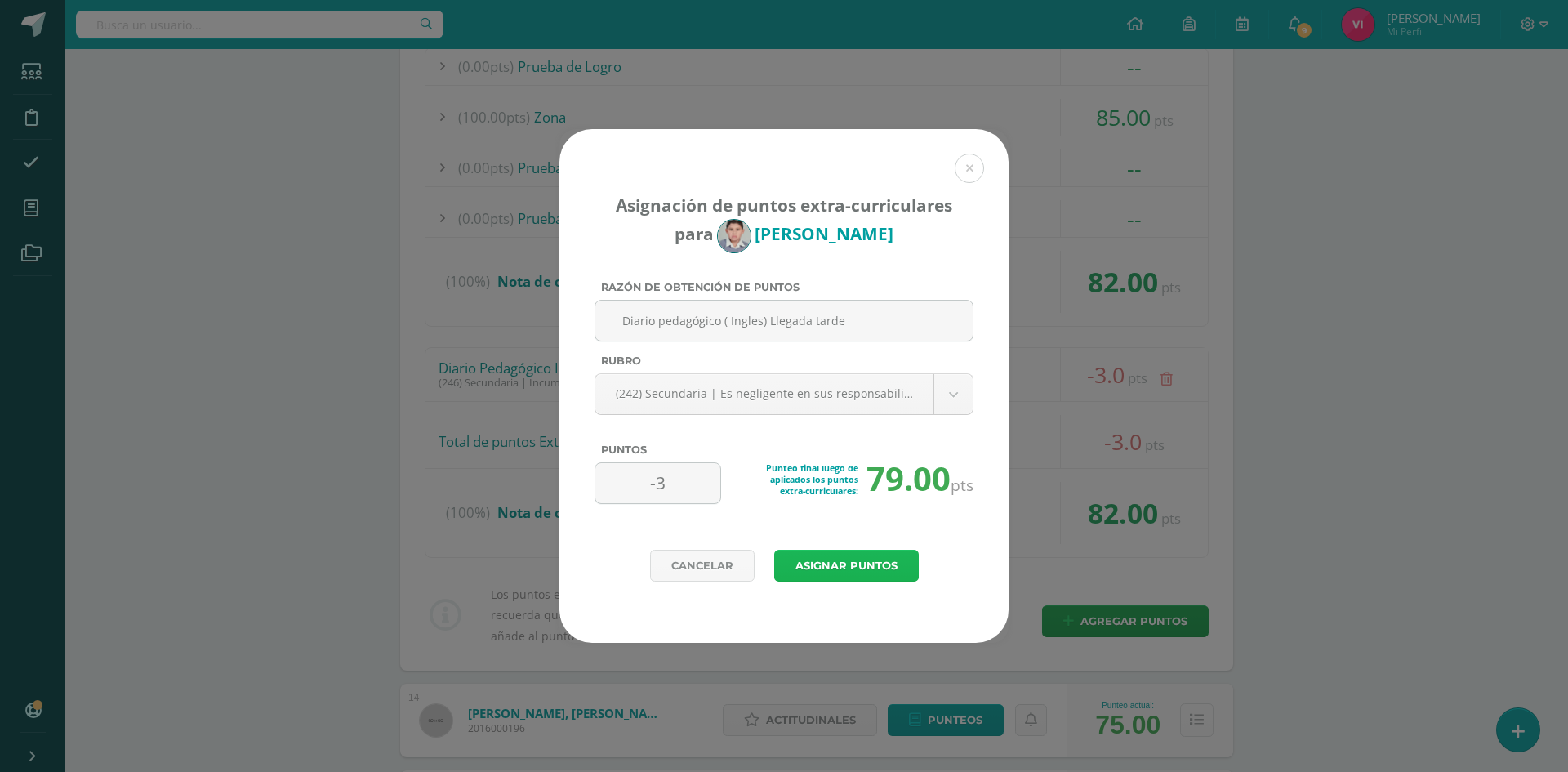
click at [824, 568] on button "Asignar puntos" at bounding box center [846, 566] width 144 height 32
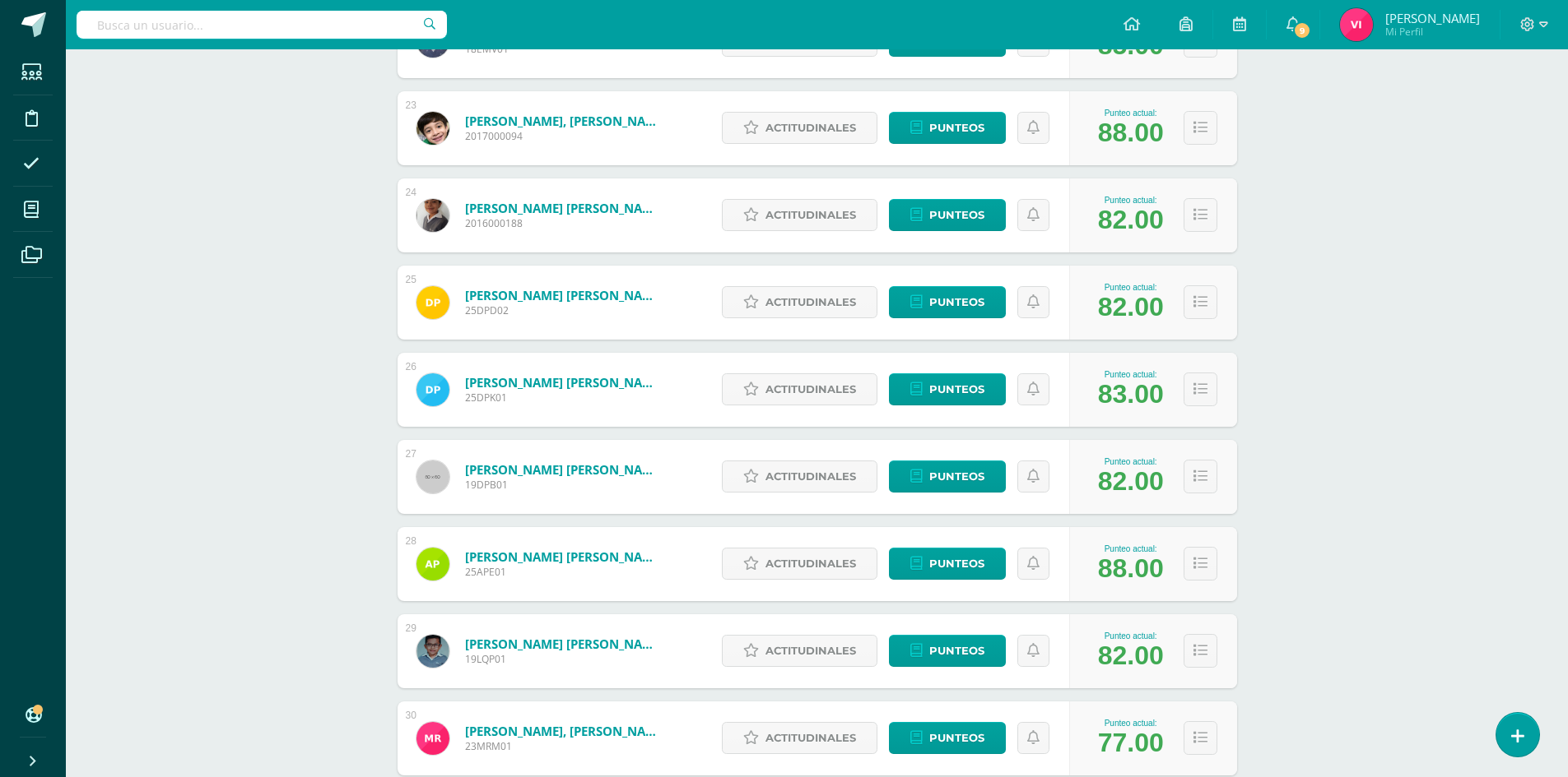
scroll to position [2287, 0]
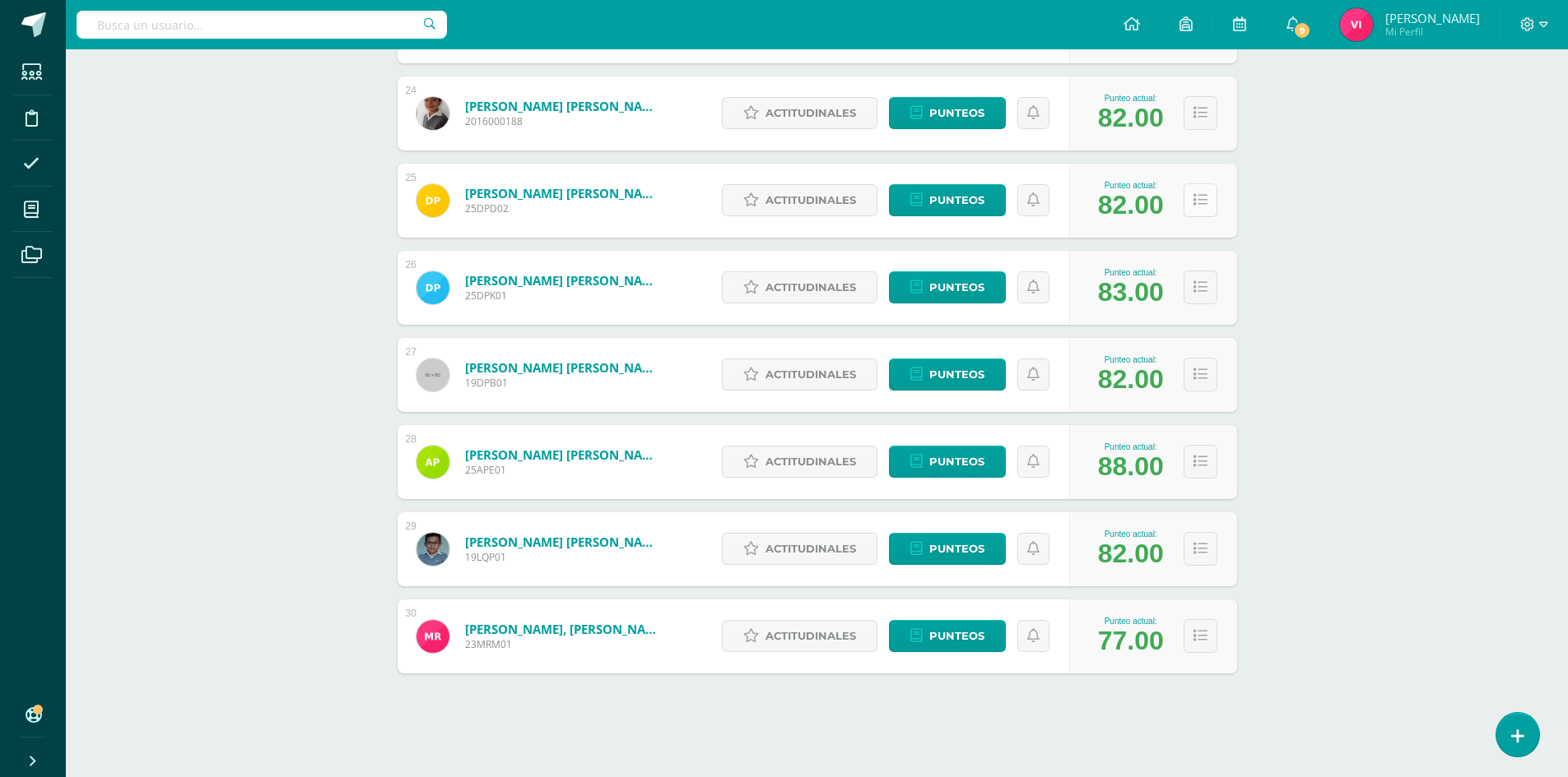
click at [1206, 206] on icon at bounding box center [1200, 200] width 14 height 14
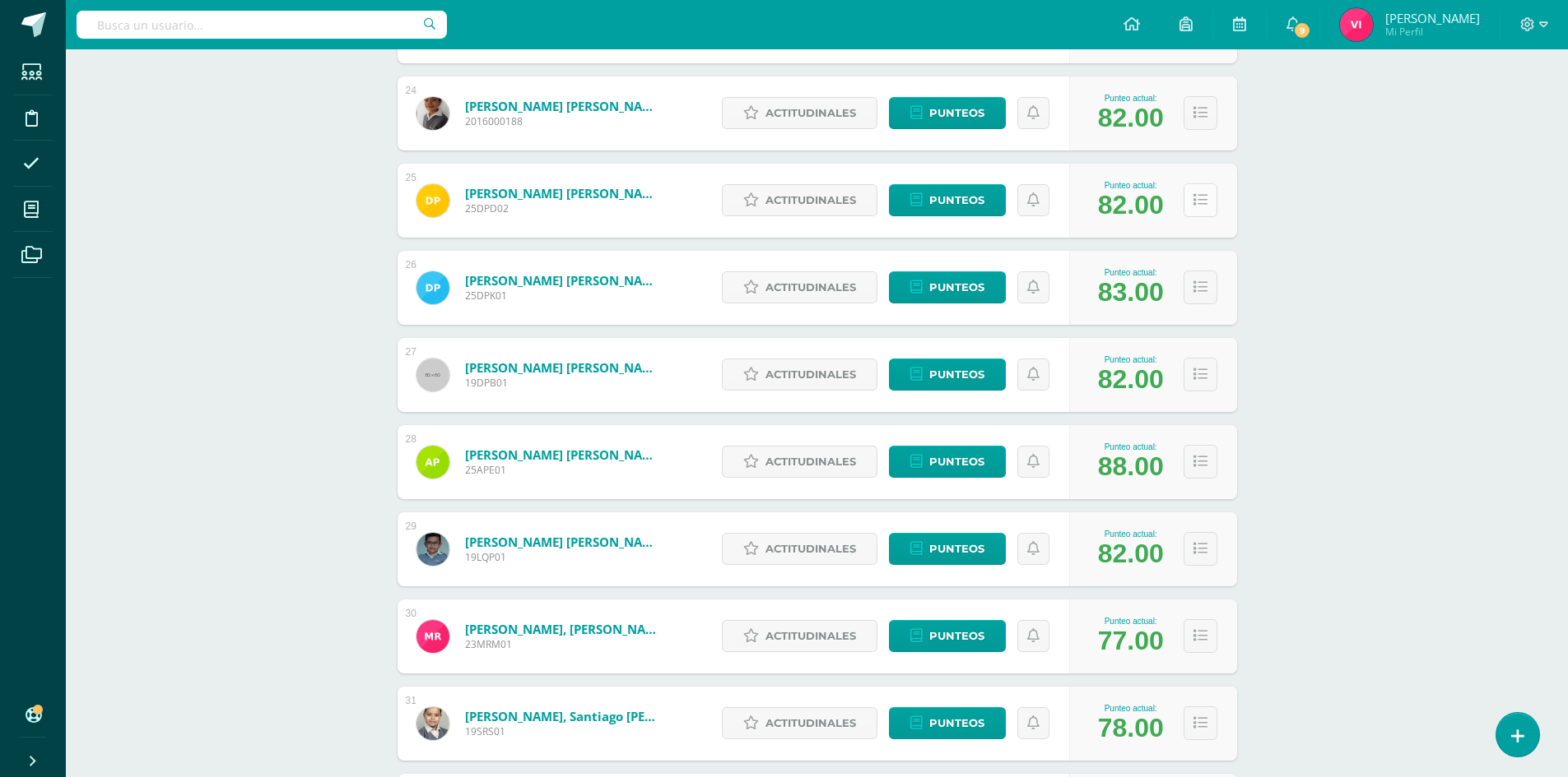
click at [1200, 197] on icon at bounding box center [1200, 200] width 14 height 14
click at [1199, 197] on icon at bounding box center [1200, 200] width 14 height 14
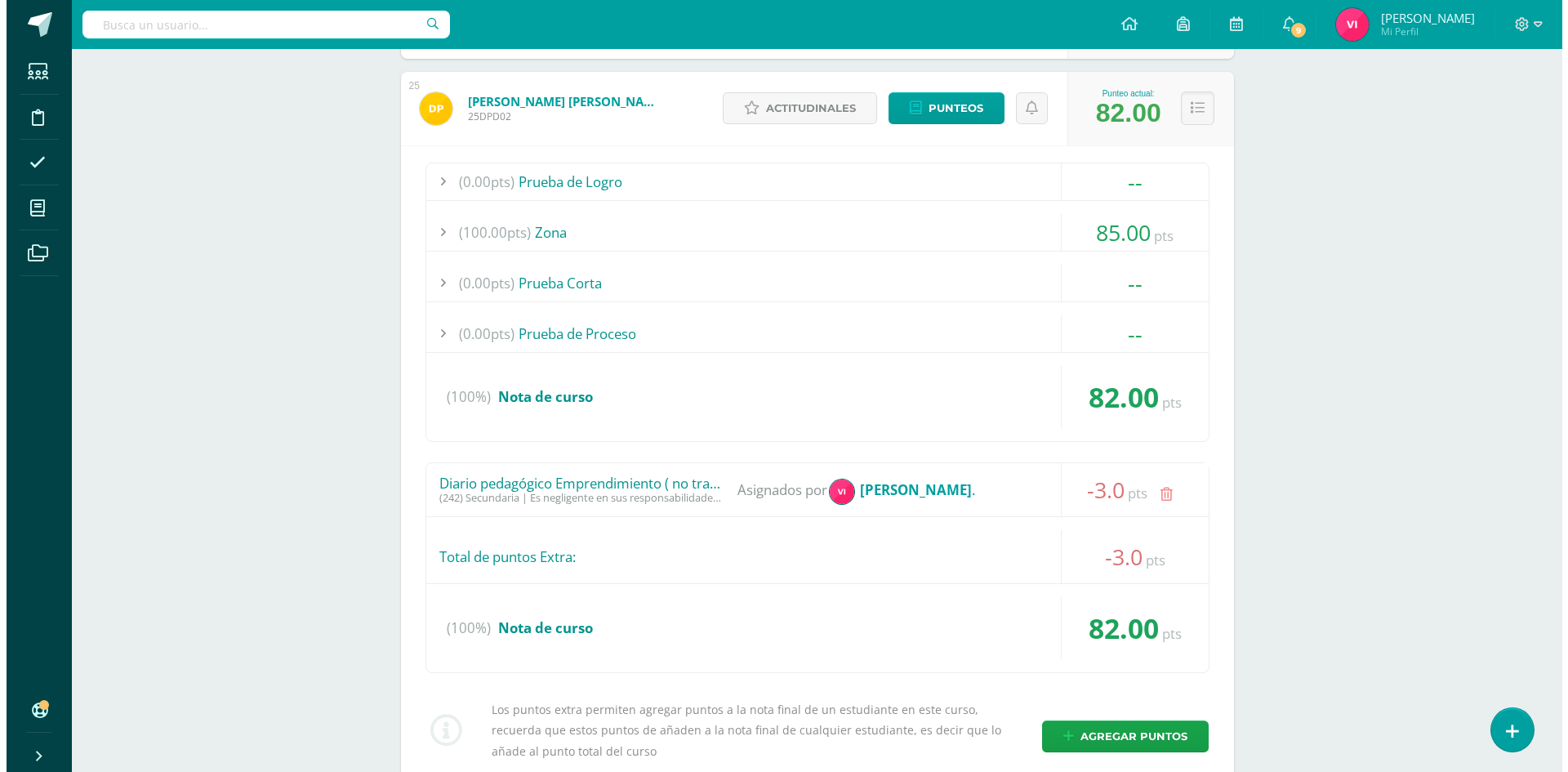
scroll to position [2436, 0]
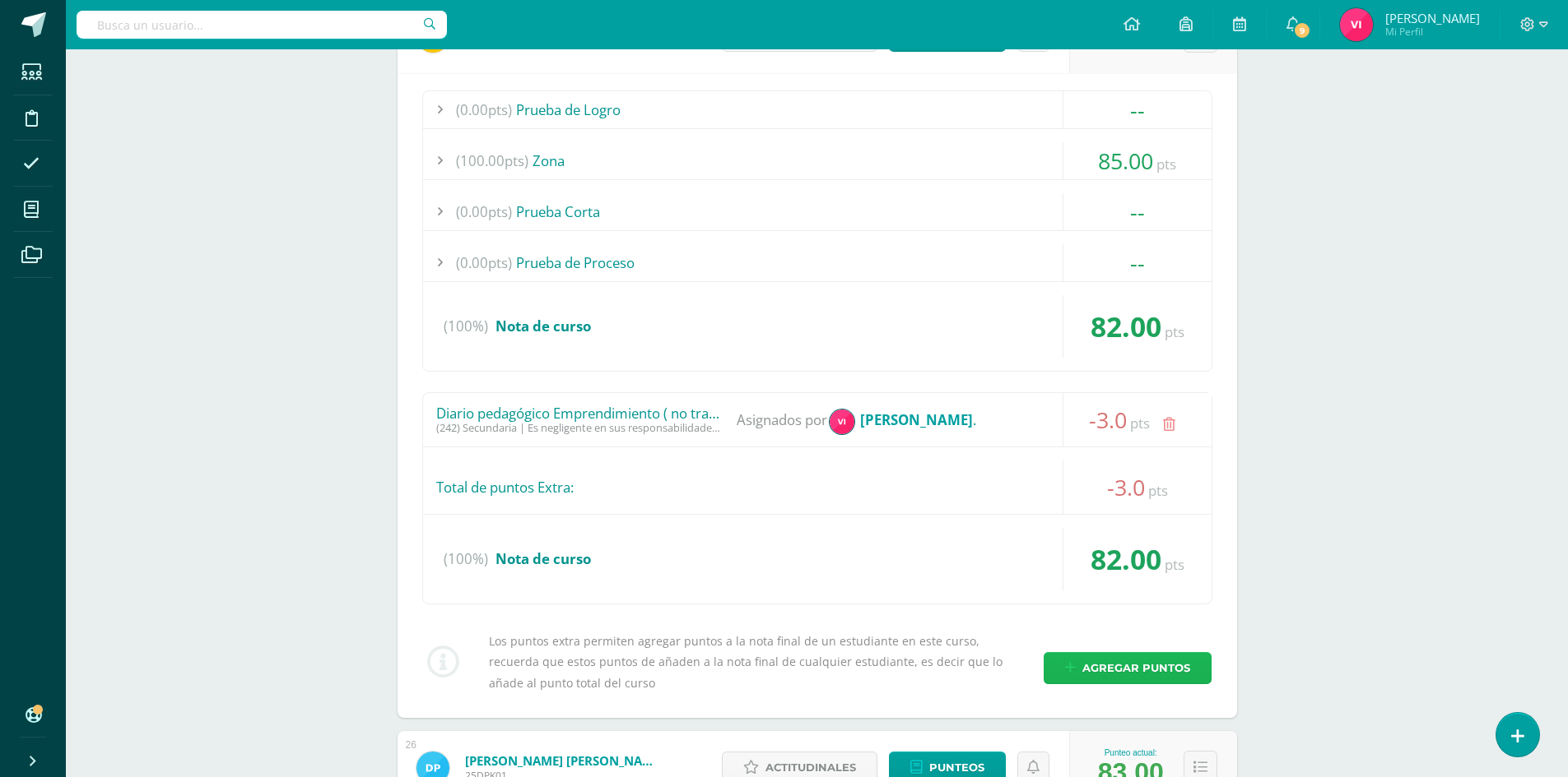
click at [1140, 664] on span "Agregar puntos" at bounding box center [1136, 668] width 108 height 31
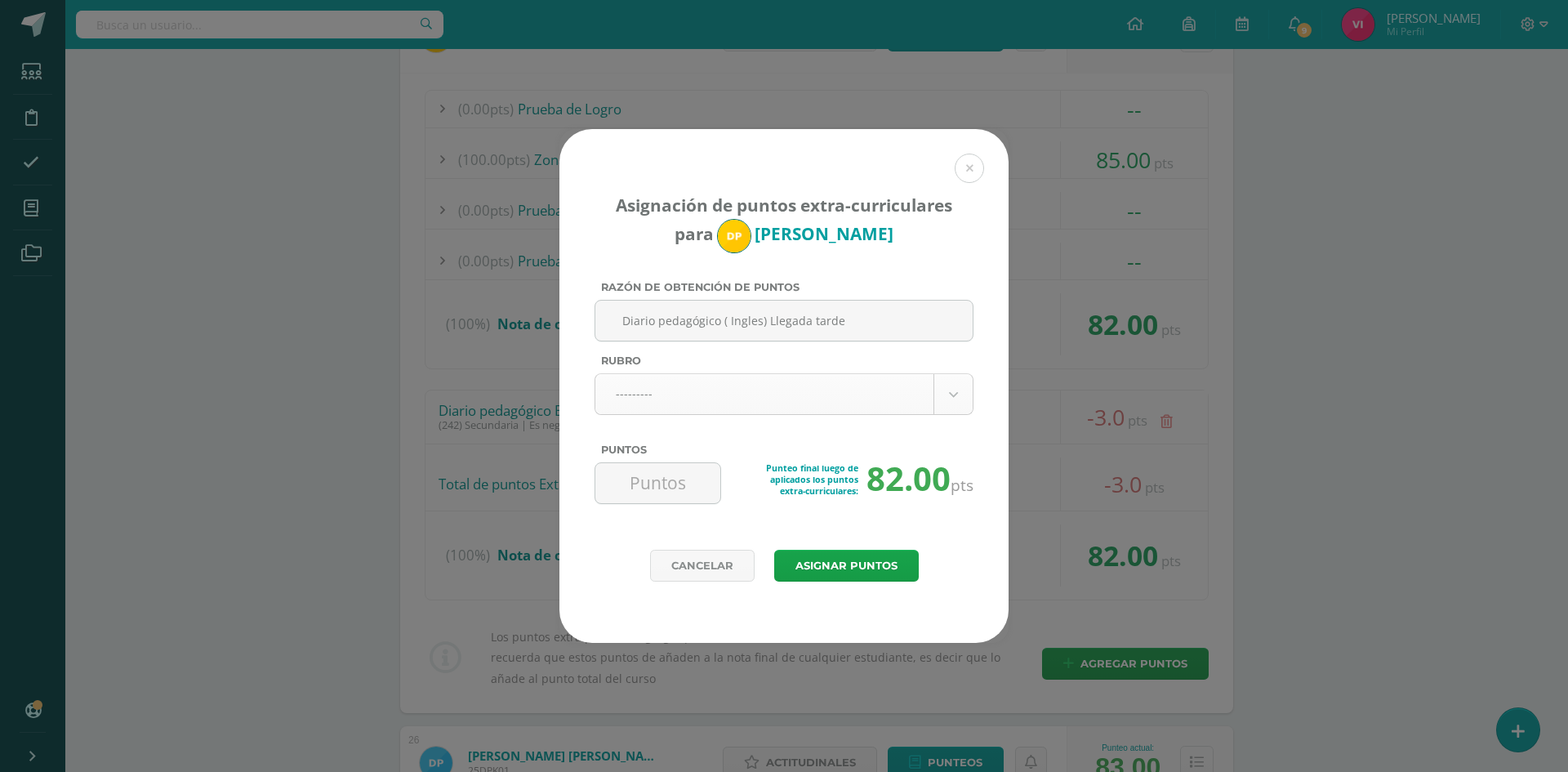
type input "Diario pedagógico ( Ingles) Llegada tarde"
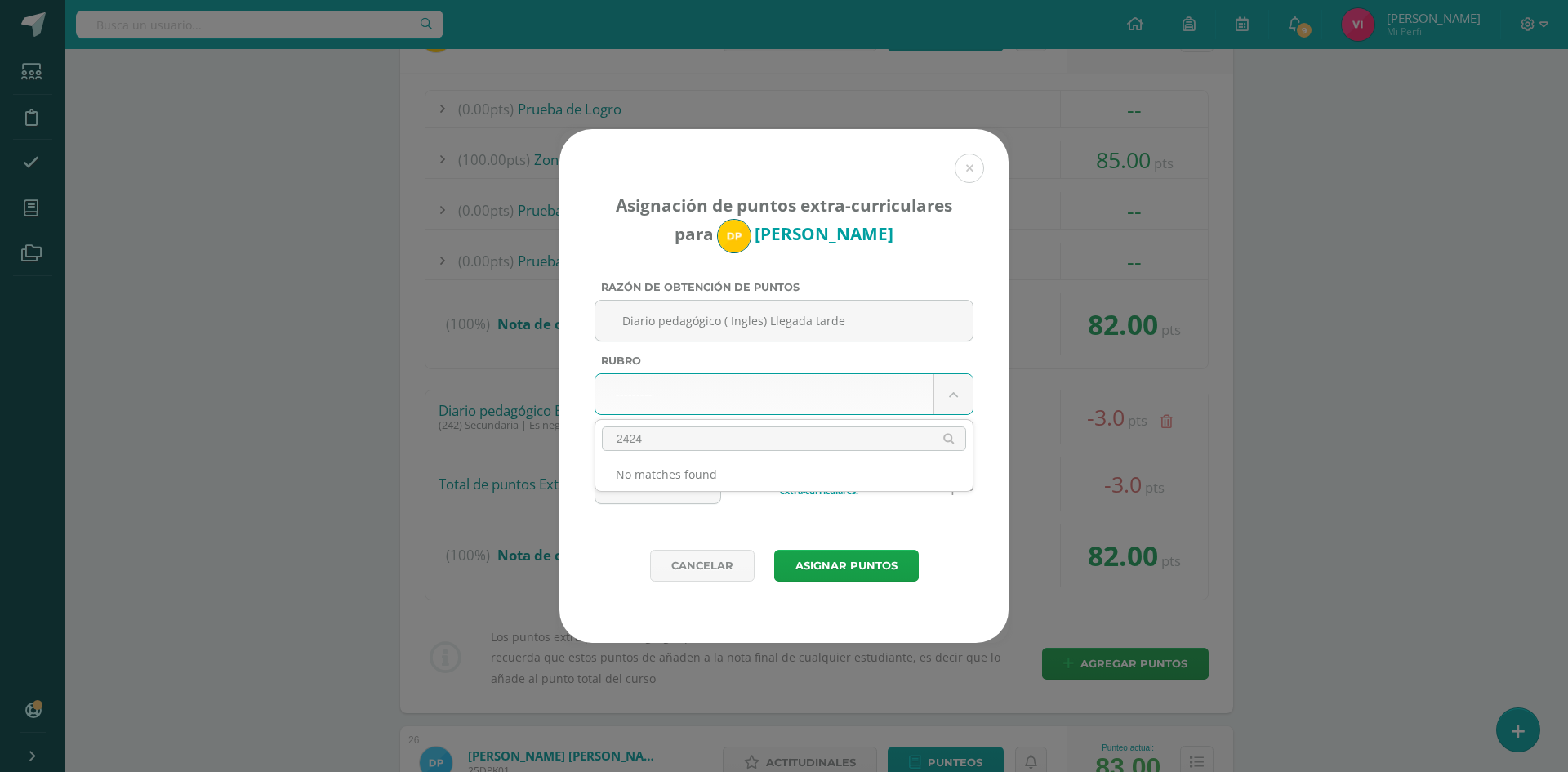
type input "242"
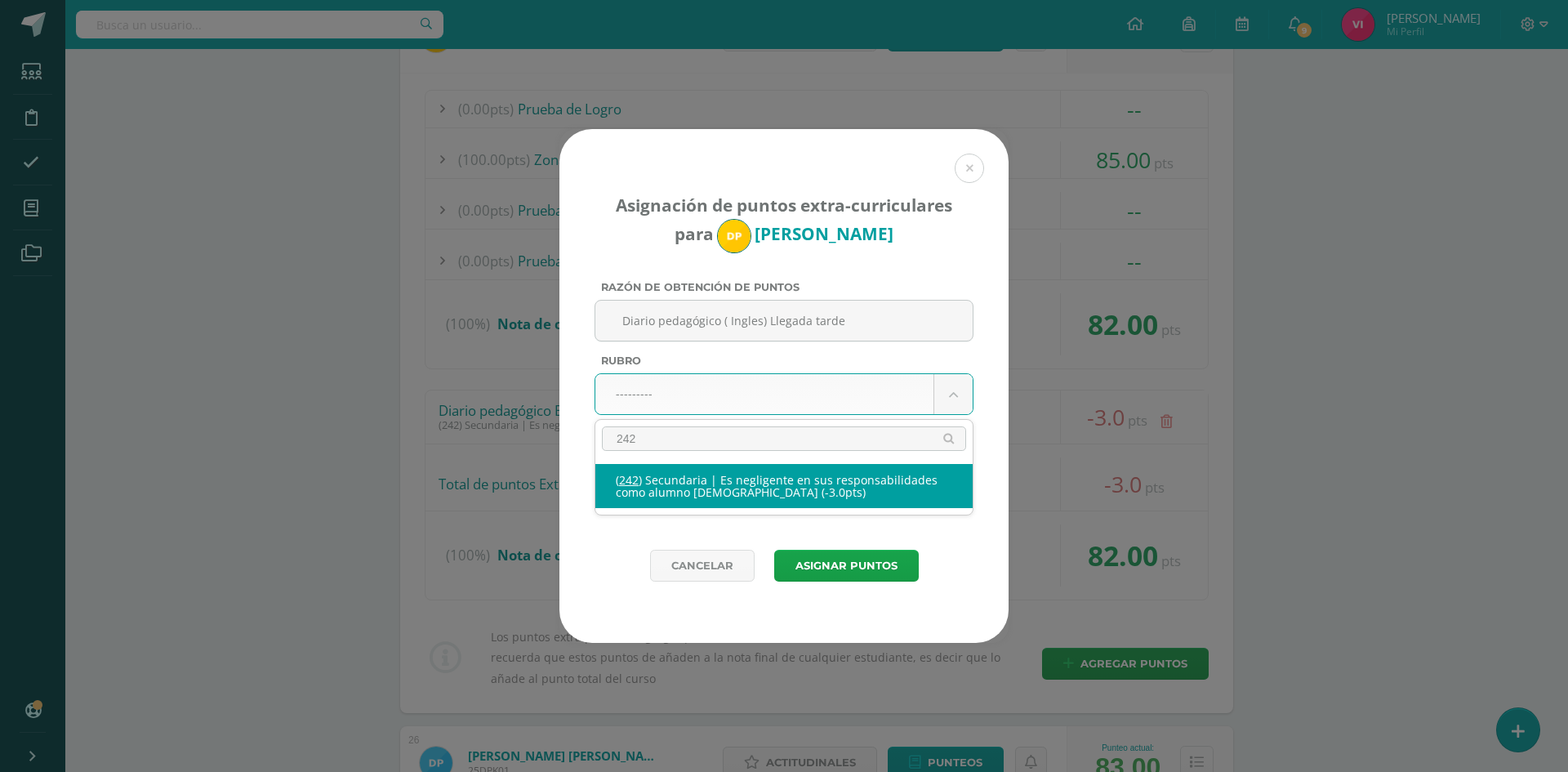
select select "274"
type input "-3"
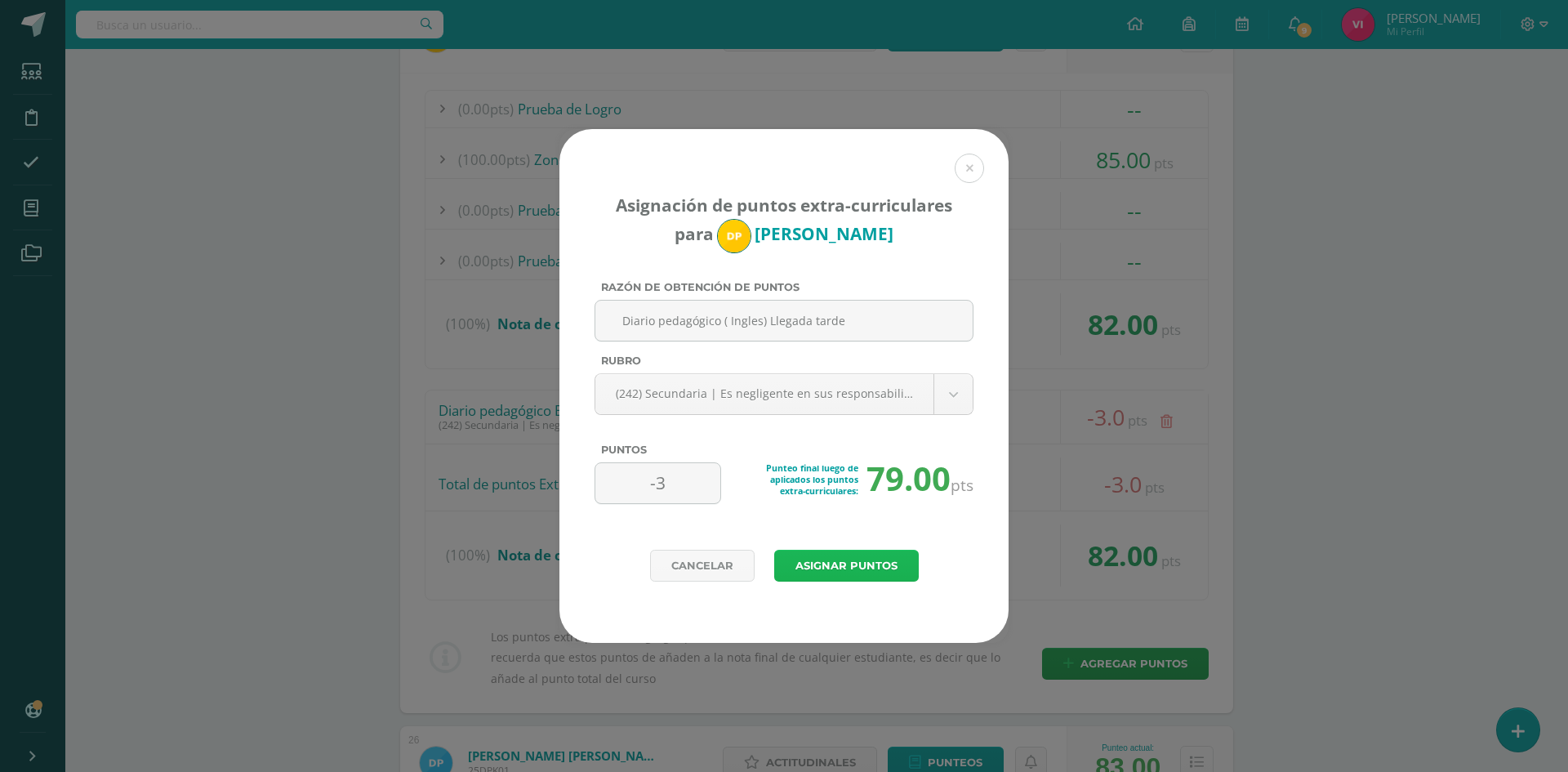
click at [844, 561] on button "Asignar puntos" at bounding box center [846, 566] width 144 height 32
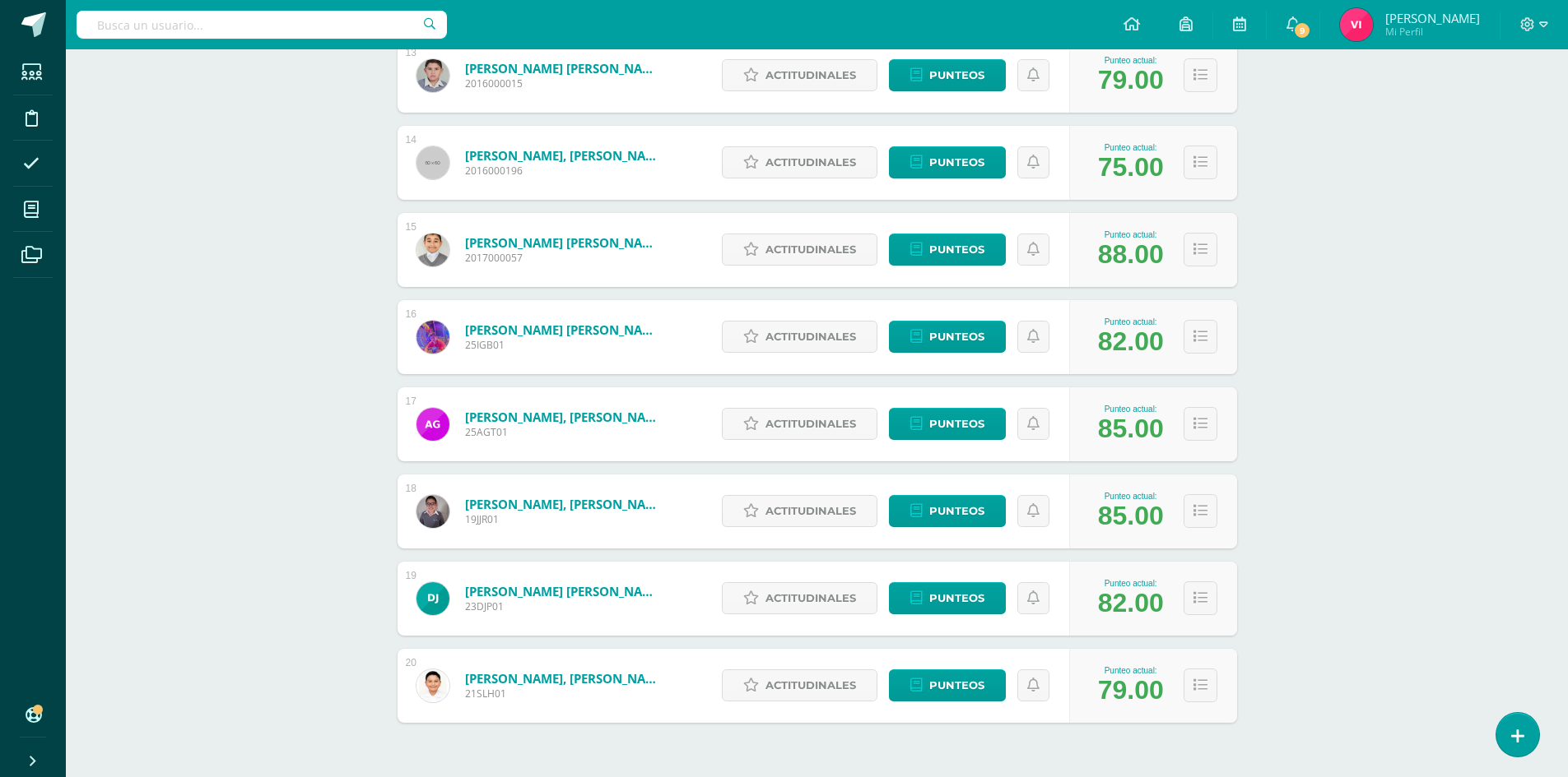
scroll to position [1415, 0]
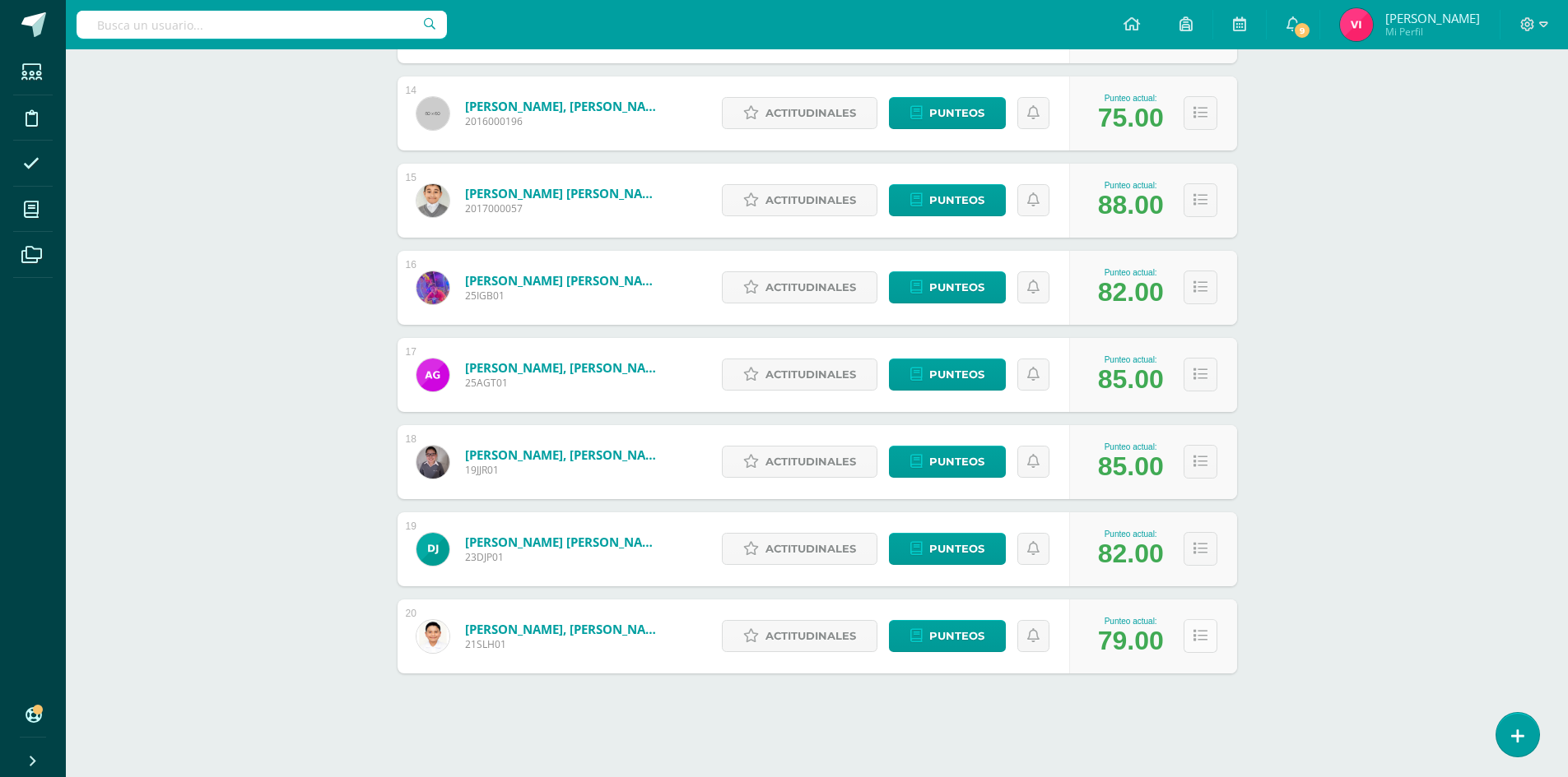
drag, startPoint x: 1201, startPoint y: 636, endPoint x: 1191, endPoint y: 633, distance: 10.4
click at [1201, 636] on icon at bounding box center [1200, 637] width 14 height 14
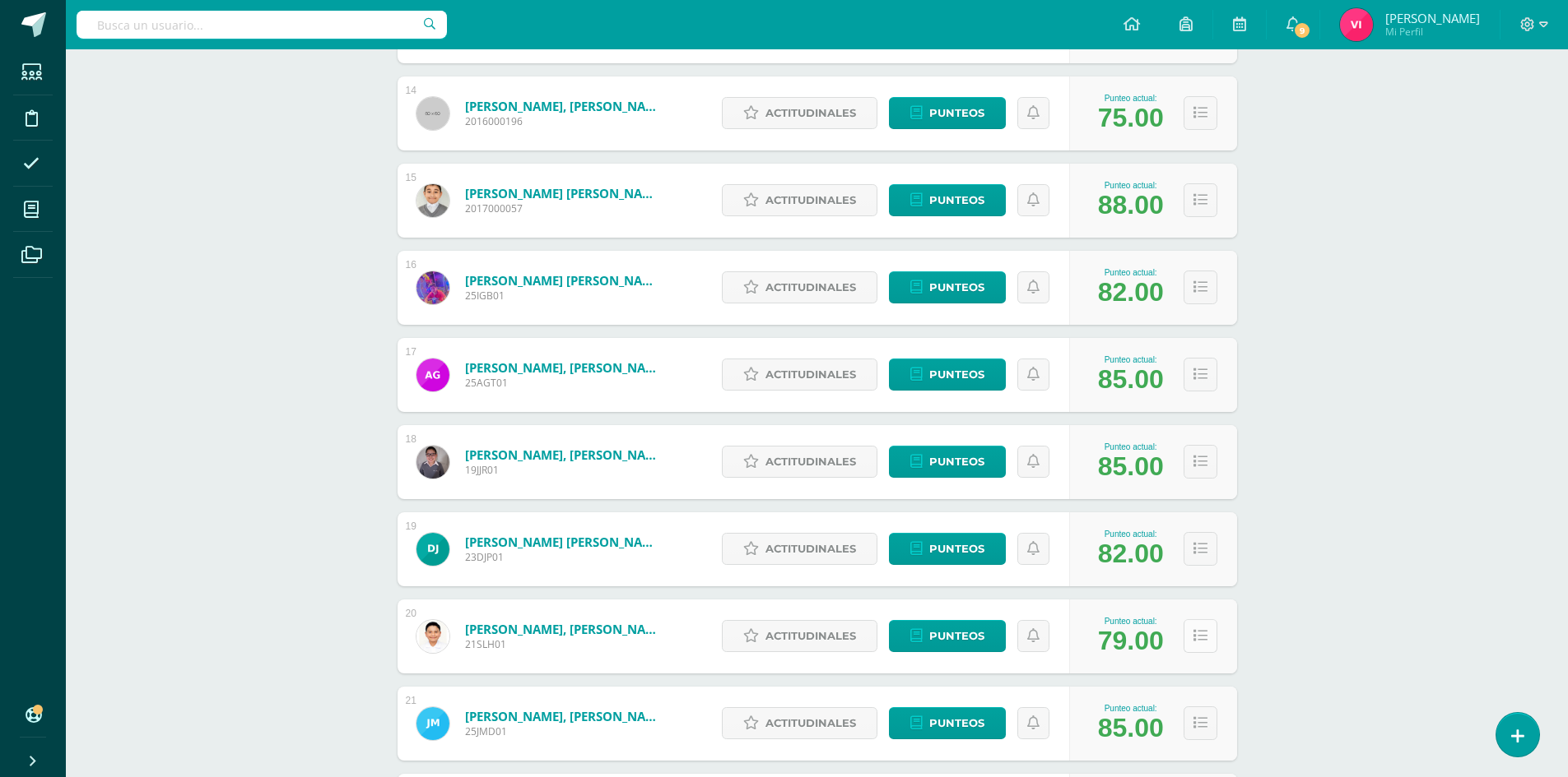
click at [1191, 633] on button at bounding box center [1200, 637] width 34 height 34
click at [1203, 640] on icon at bounding box center [1200, 637] width 14 height 14
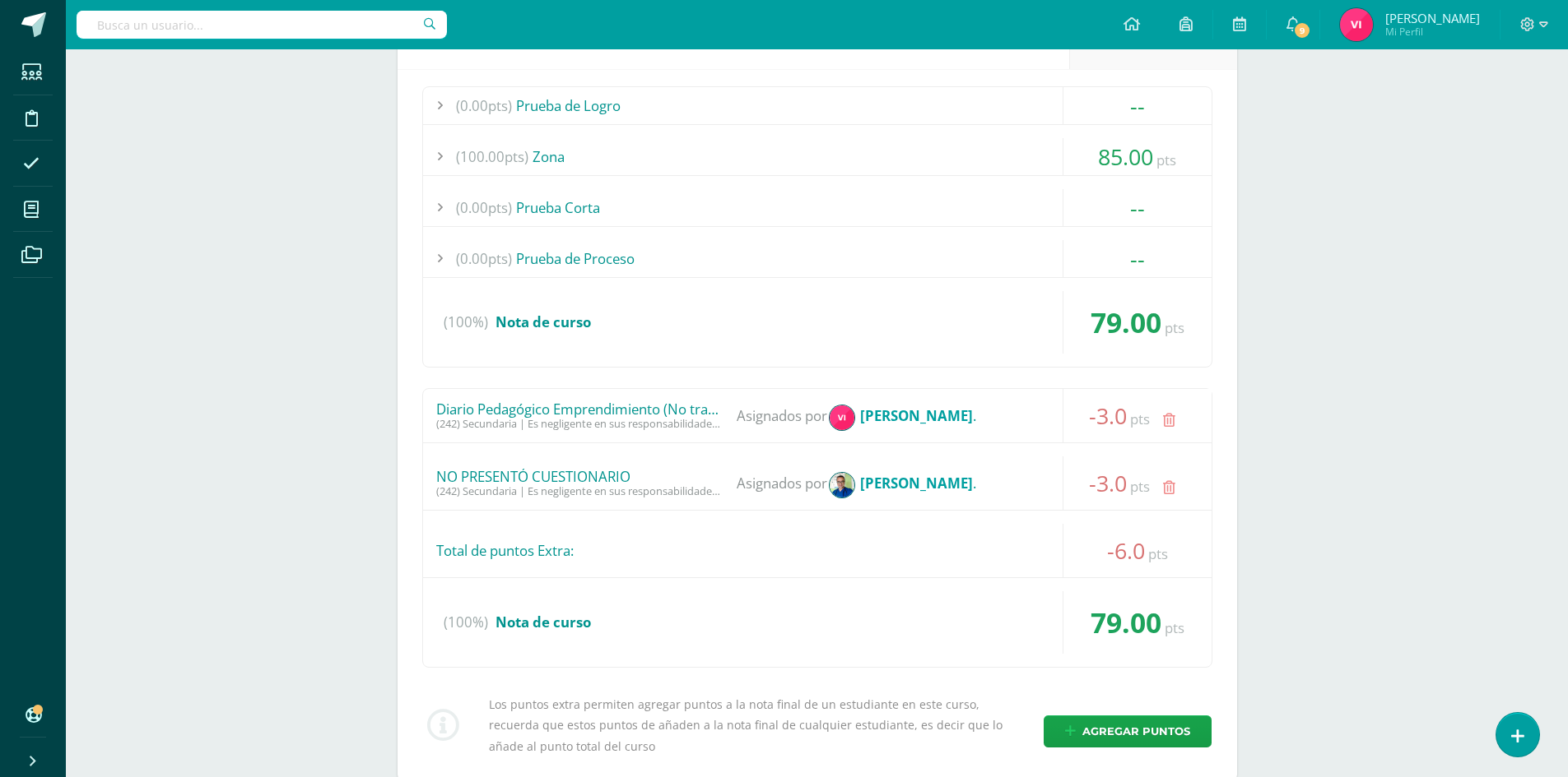
scroll to position [1991, 0]
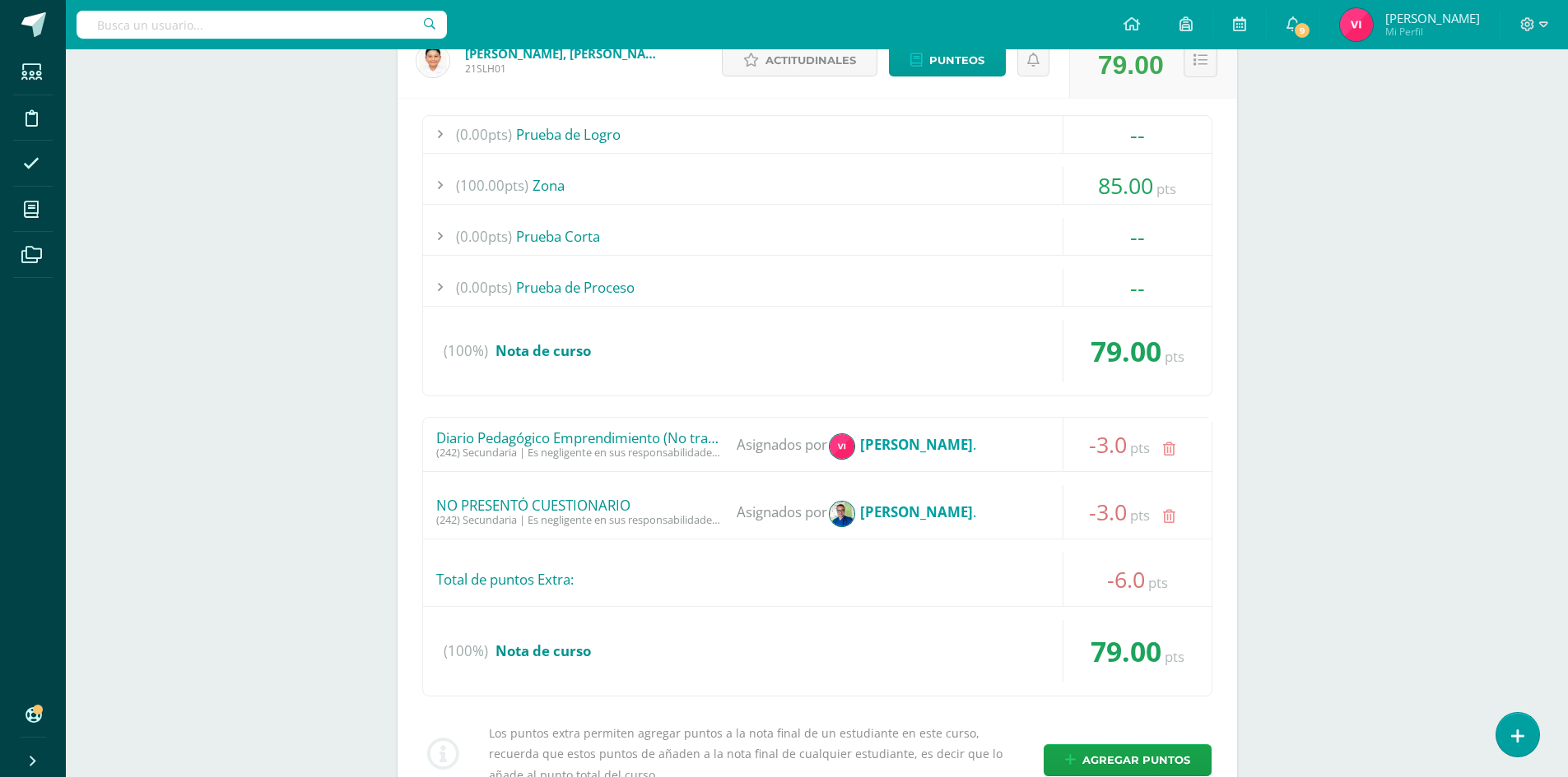
click at [1204, 68] on button at bounding box center [1200, 61] width 34 height 34
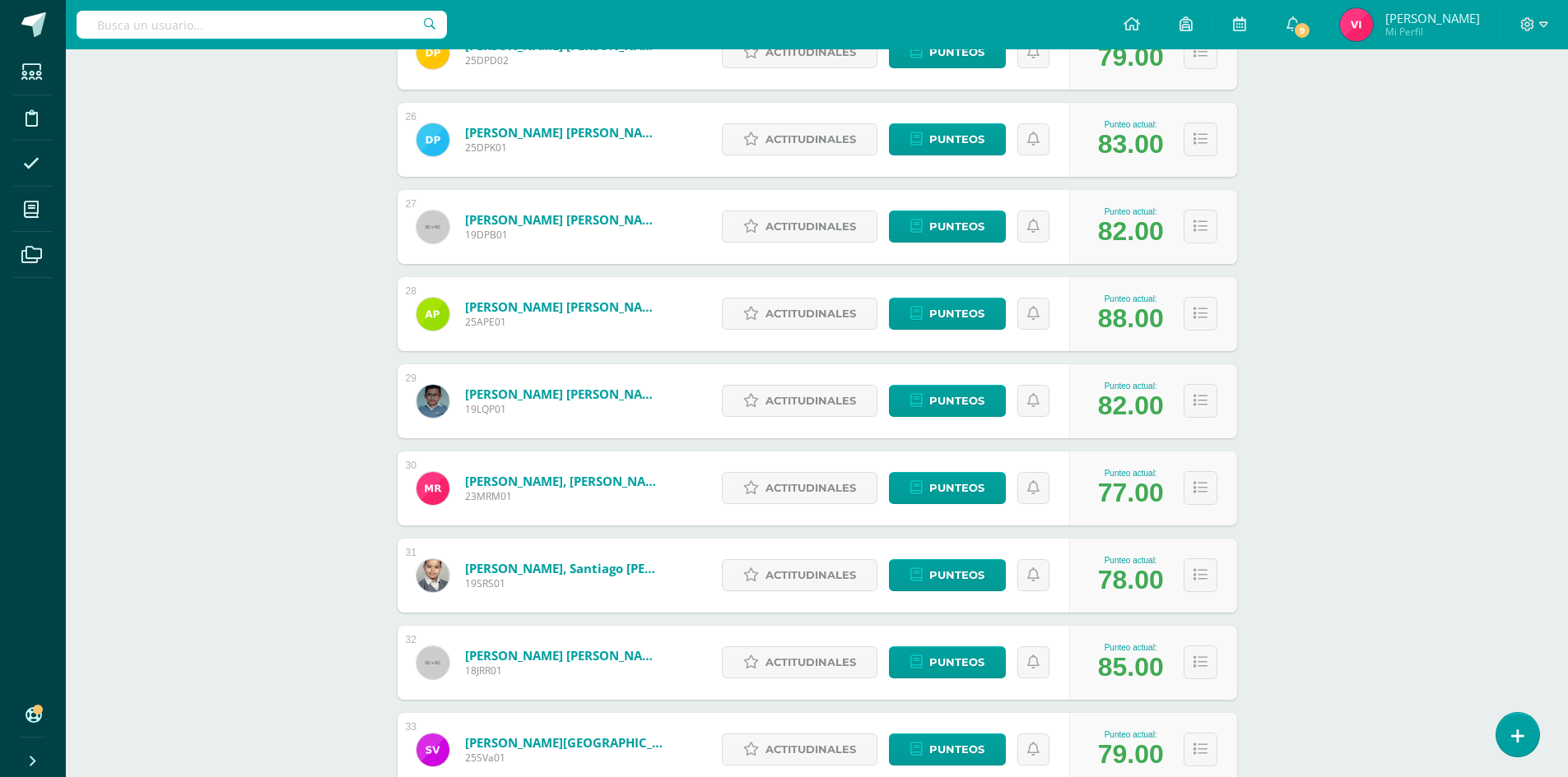
scroll to position [2320, 0]
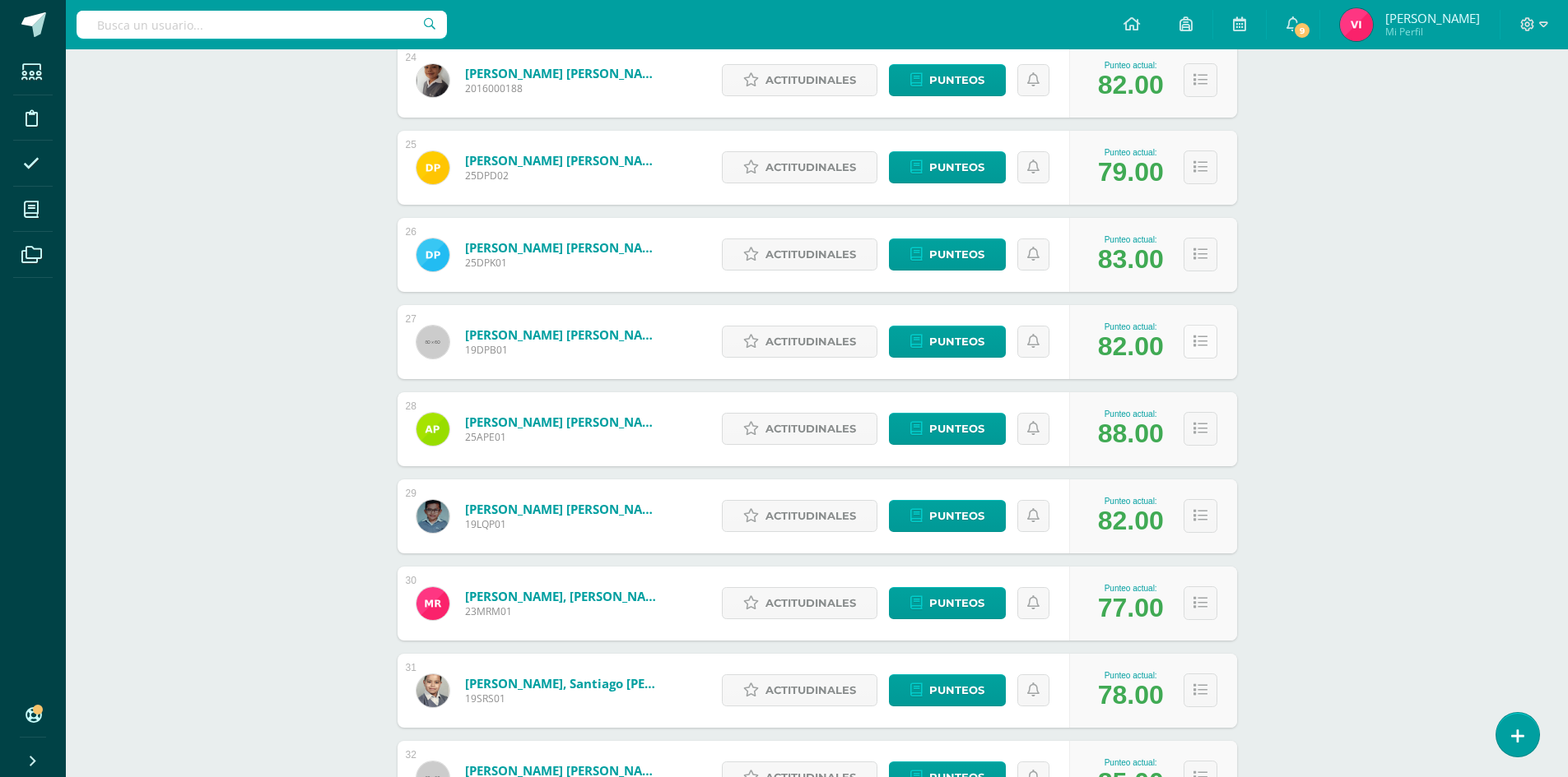
click at [1217, 346] on button at bounding box center [1200, 342] width 34 height 34
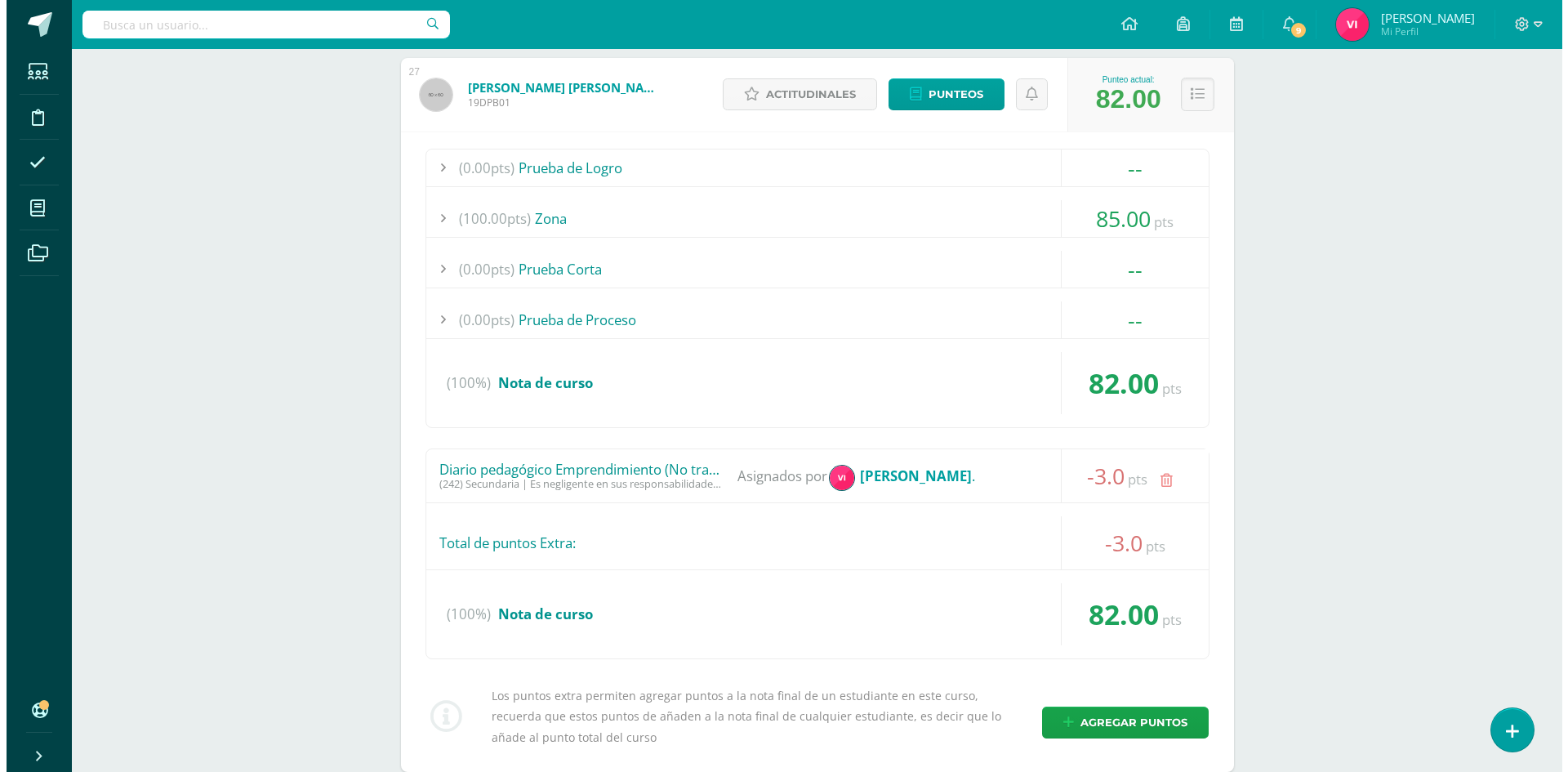
scroll to position [2714, 0]
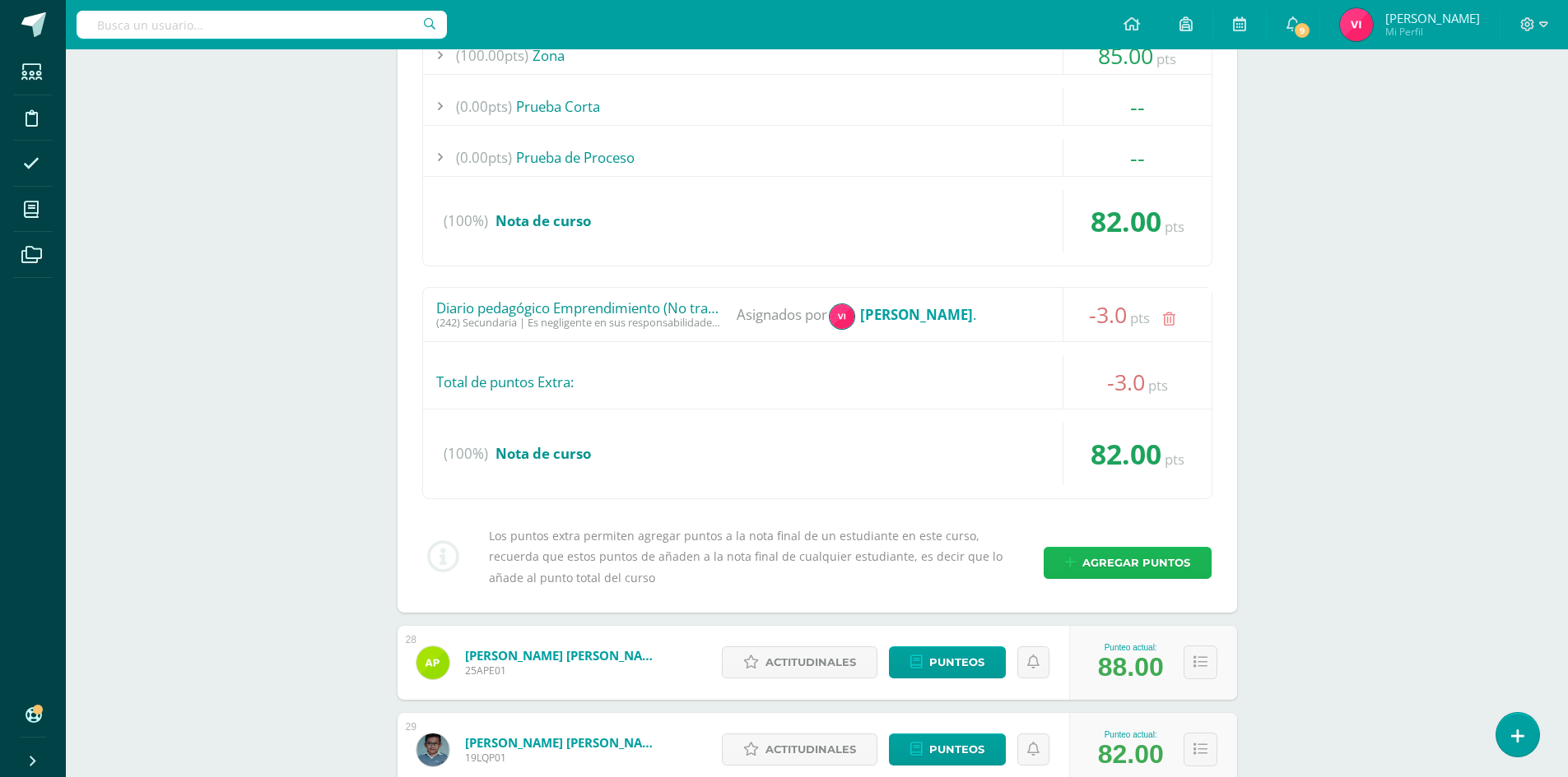
click at [1103, 554] on span "Agregar puntos" at bounding box center [1136, 563] width 108 height 31
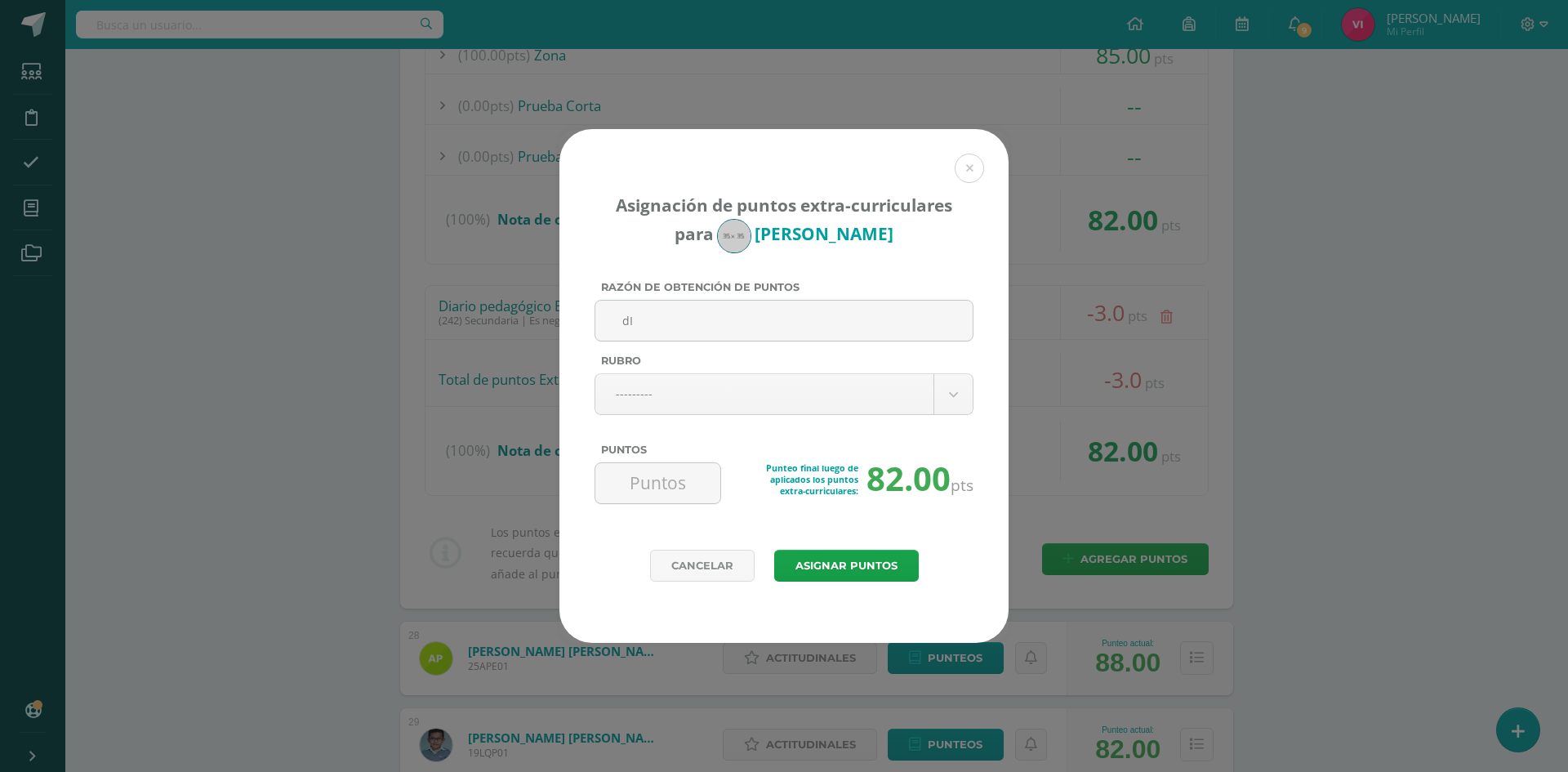
type input "d"
type input "Diario pedagógico (Industriales) No trabaja en clase"
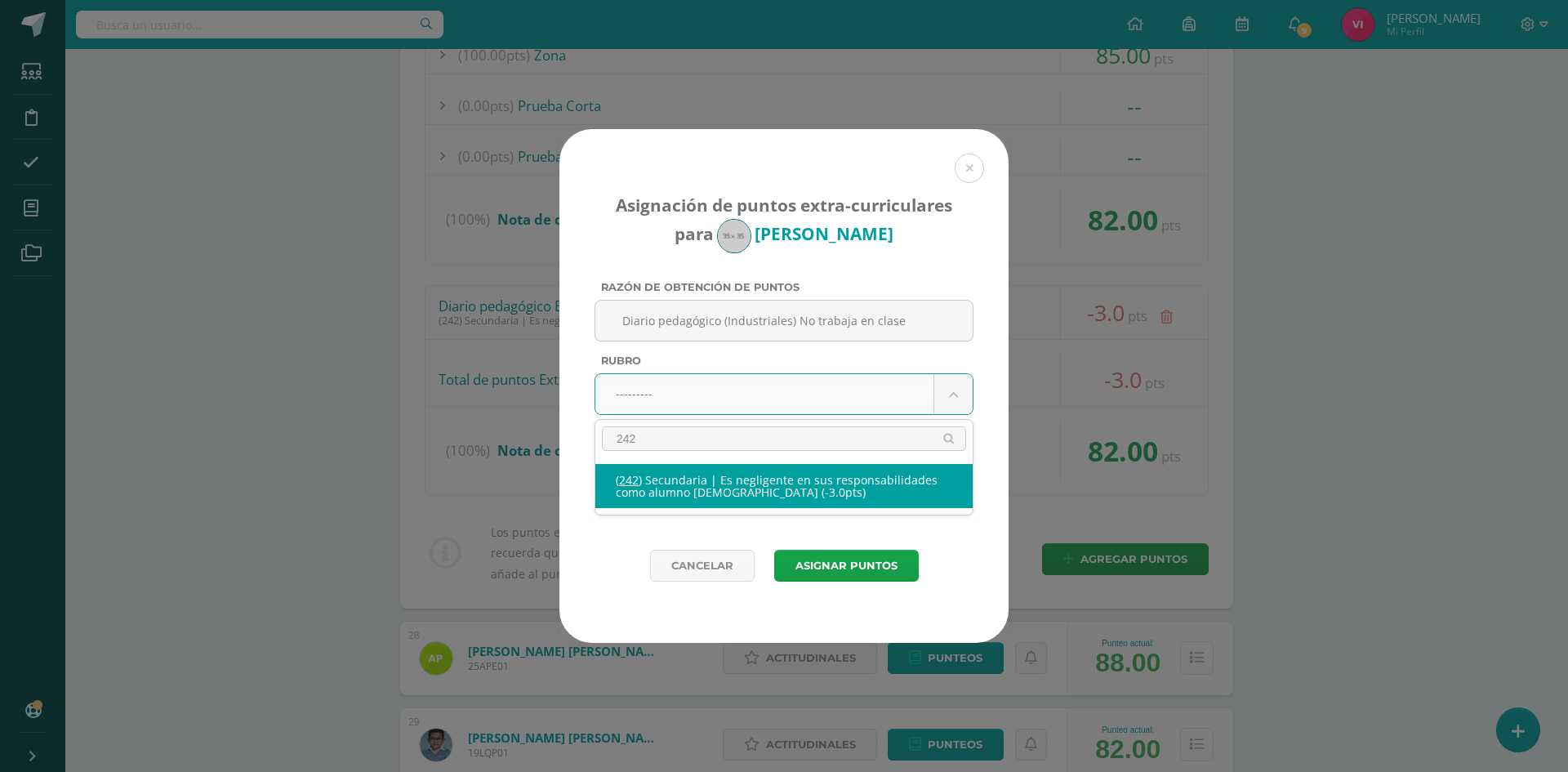
type input "242"
select select "274"
type input "-3"
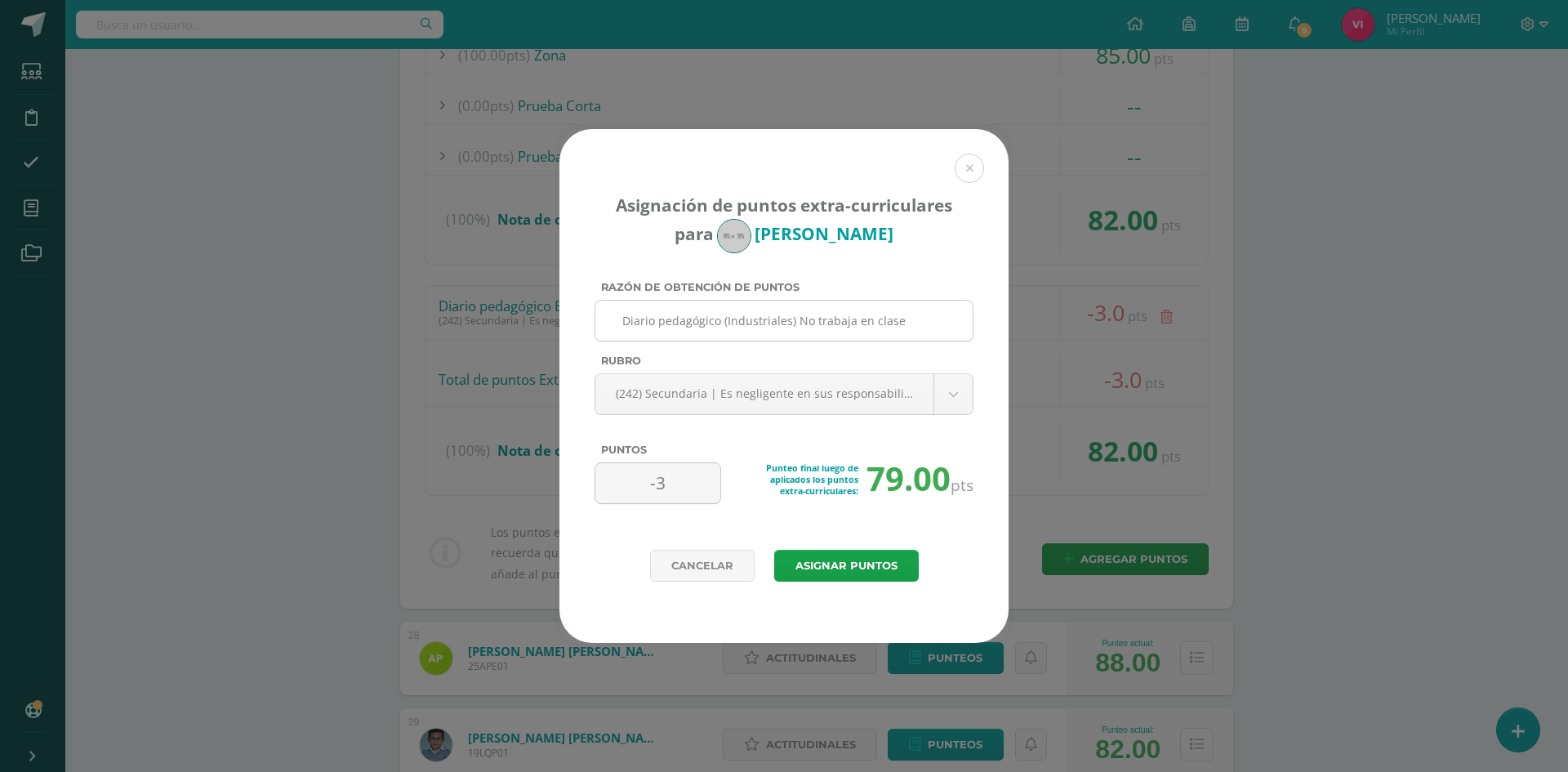
drag, startPoint x: 918, startPoint y: 320, endPoint x: 659, endPoint y: 320, distance: 259.0
click at [628, 312] on input "Diario pedagógico (Industriales) No trabaja en clase" at bounding box center [784, 320] width 364 height 40
drag, startPoint x: 660, startPoint y: 320, endPoint x: 633, endPoint y: 320, distance: 27.0
click at [647, 323] on input "Diario pedagógico (Industriales) No trabaja en clase" at bounding box center [784, 320] width 364 height 40
drag, startPoint x: 624, startPoint y: 322, endPoint x: 846, endPoint y: 324, distance: 222.0
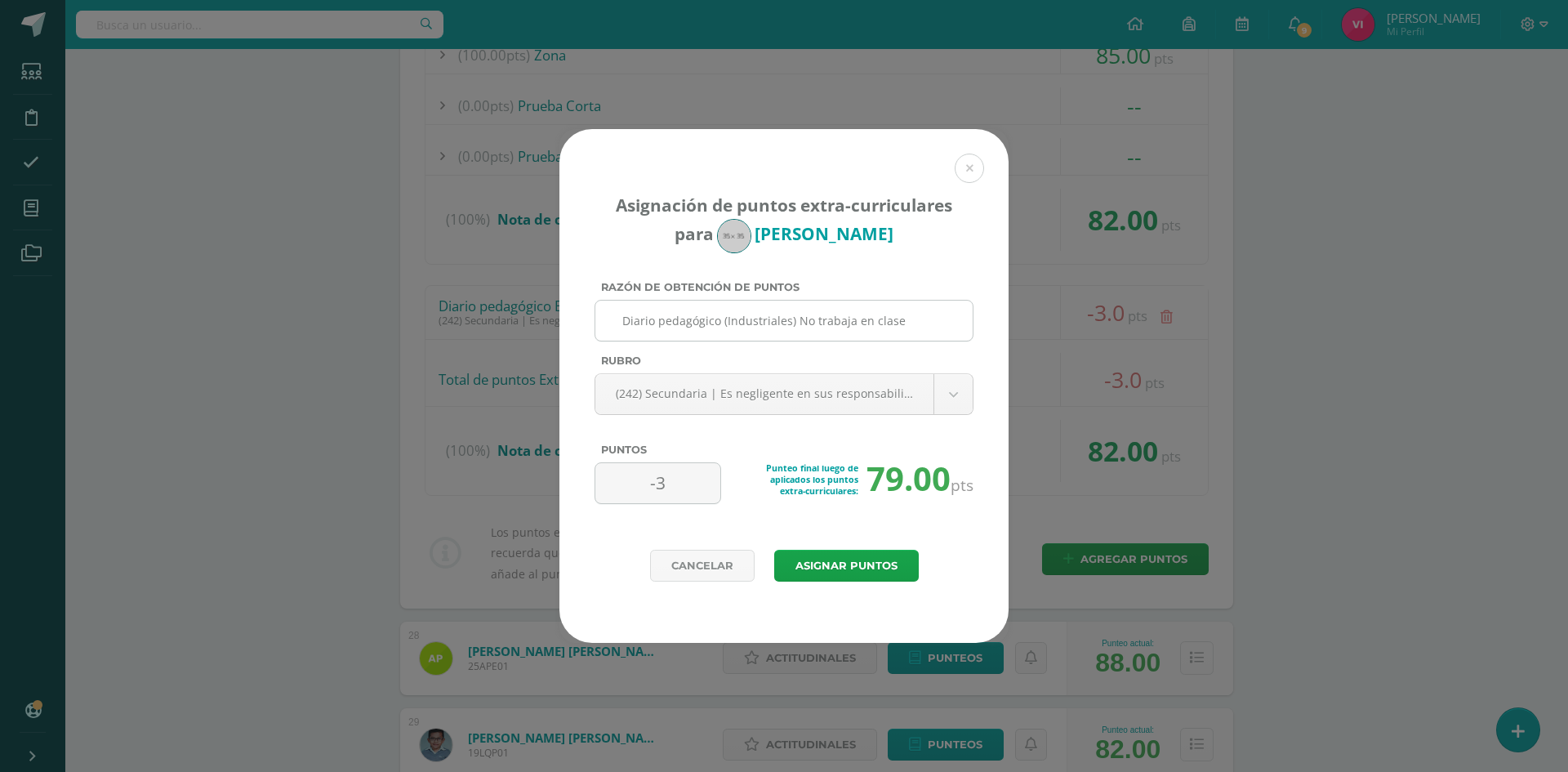
click at [928, 328] on input "Diario pedagógico (Industriales) No trabaja en clase" at bounding box center [784, 320] width 364 height 40
click at [831, 573] on button "Asignar puntos" at bounding box center [846, 566] width 144 height 32
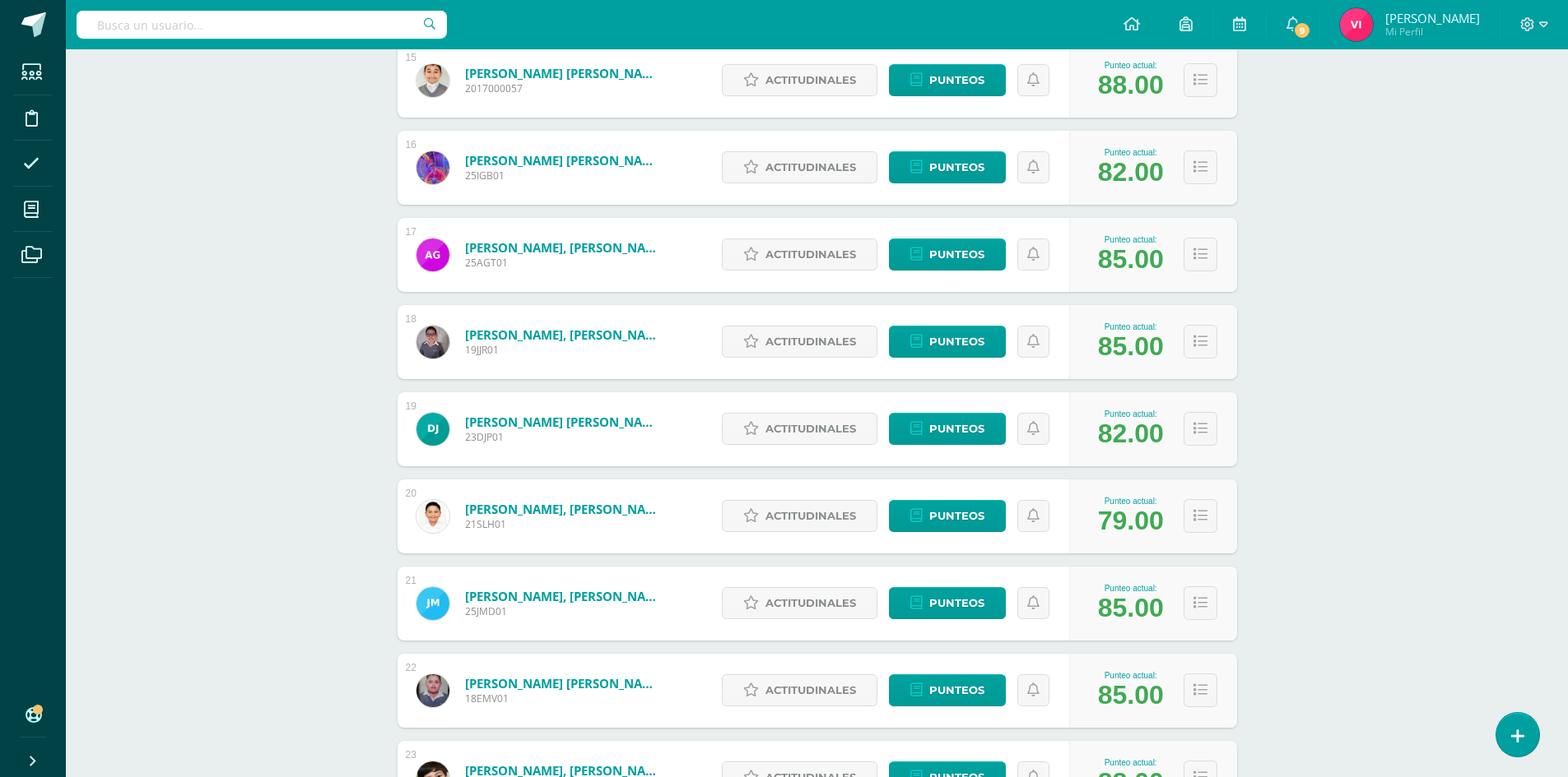
scroll to position [1662, 0]
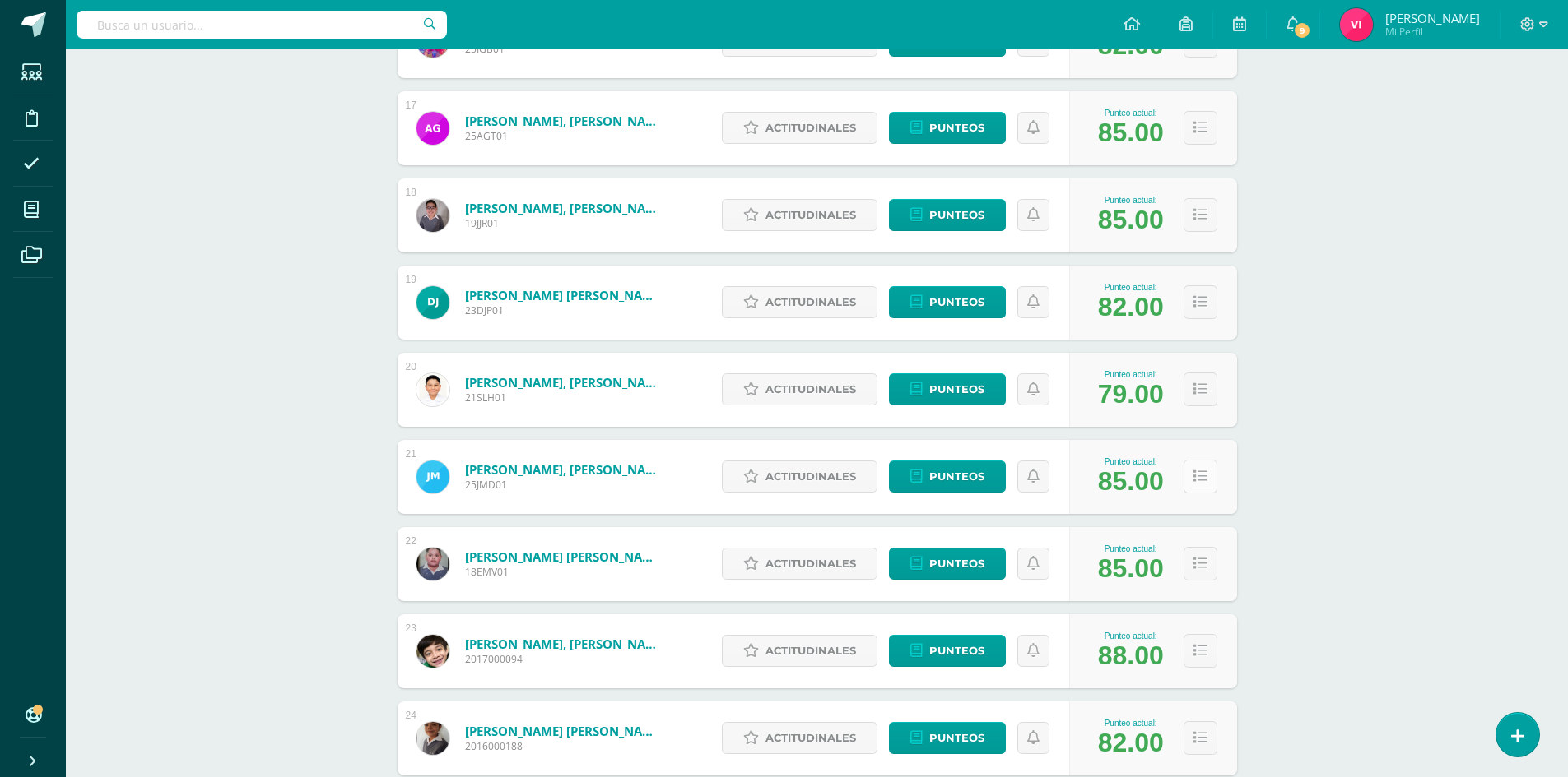
click at [1199, 491] on button at bounding box center [1200, 477] width 34 height 34
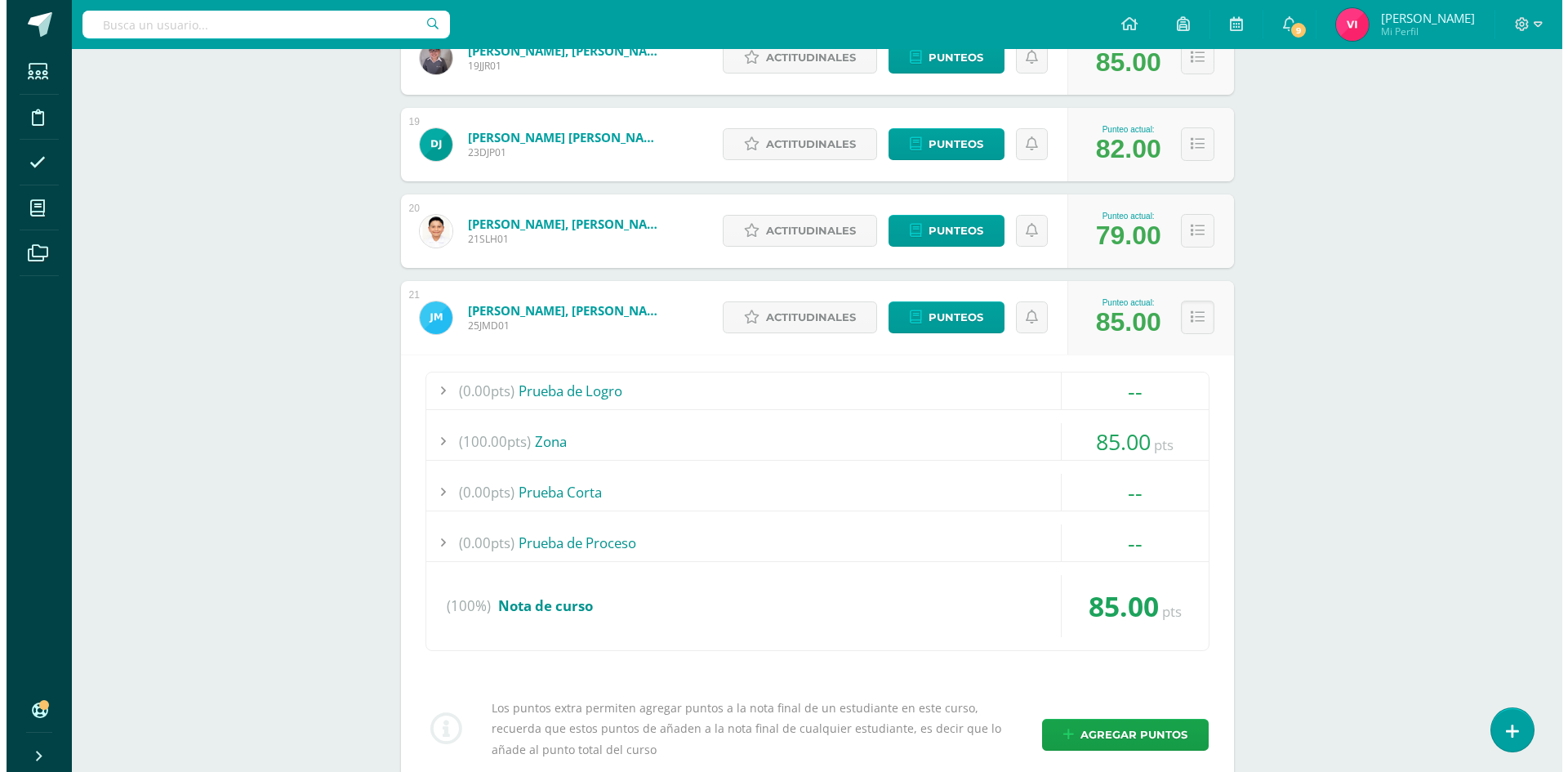
scroll to position [1897, 0]
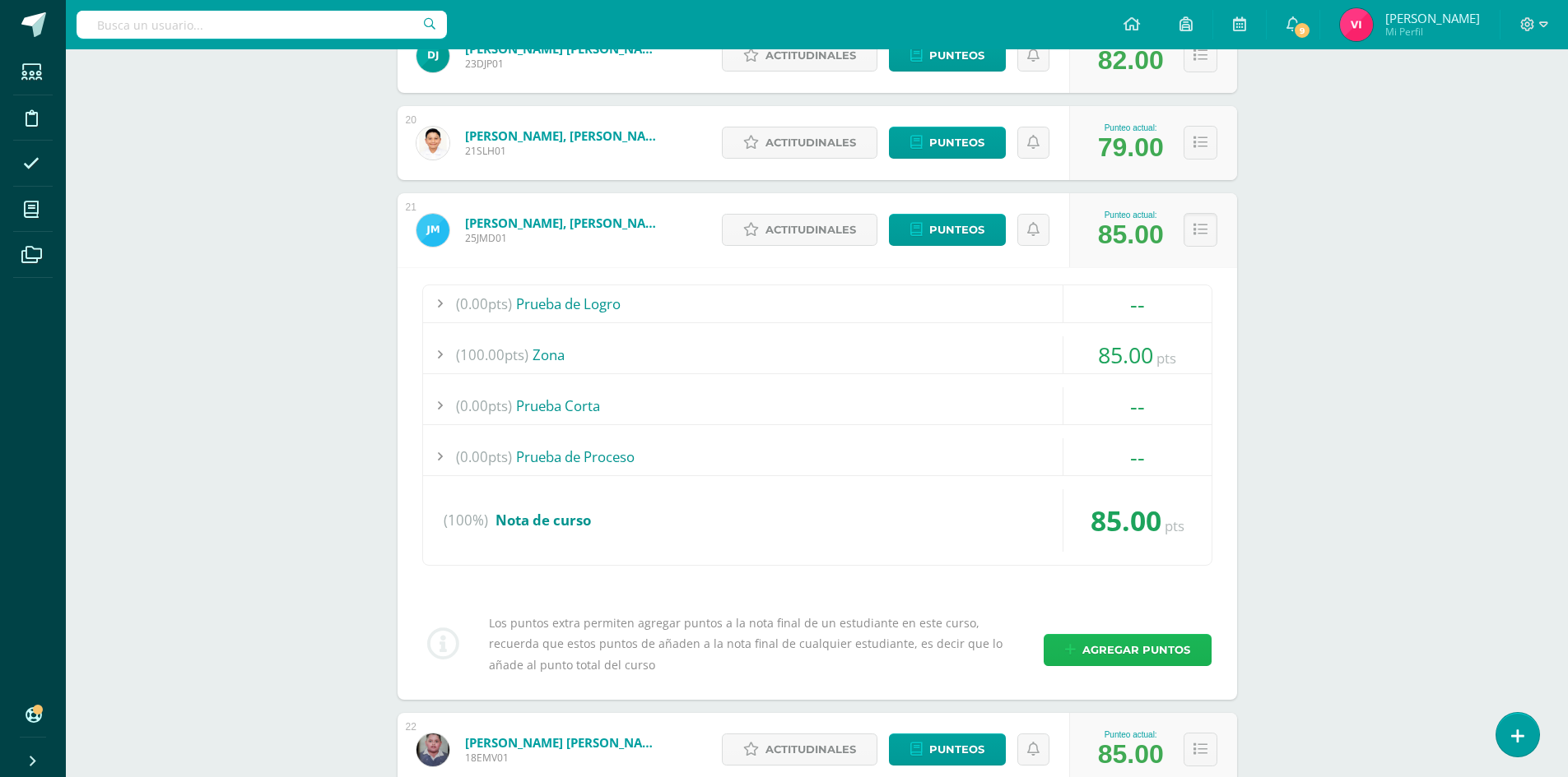
click at [1157, 650] on span "Agregar puntos" at bounding box center [1136, 650] width 108 height 31
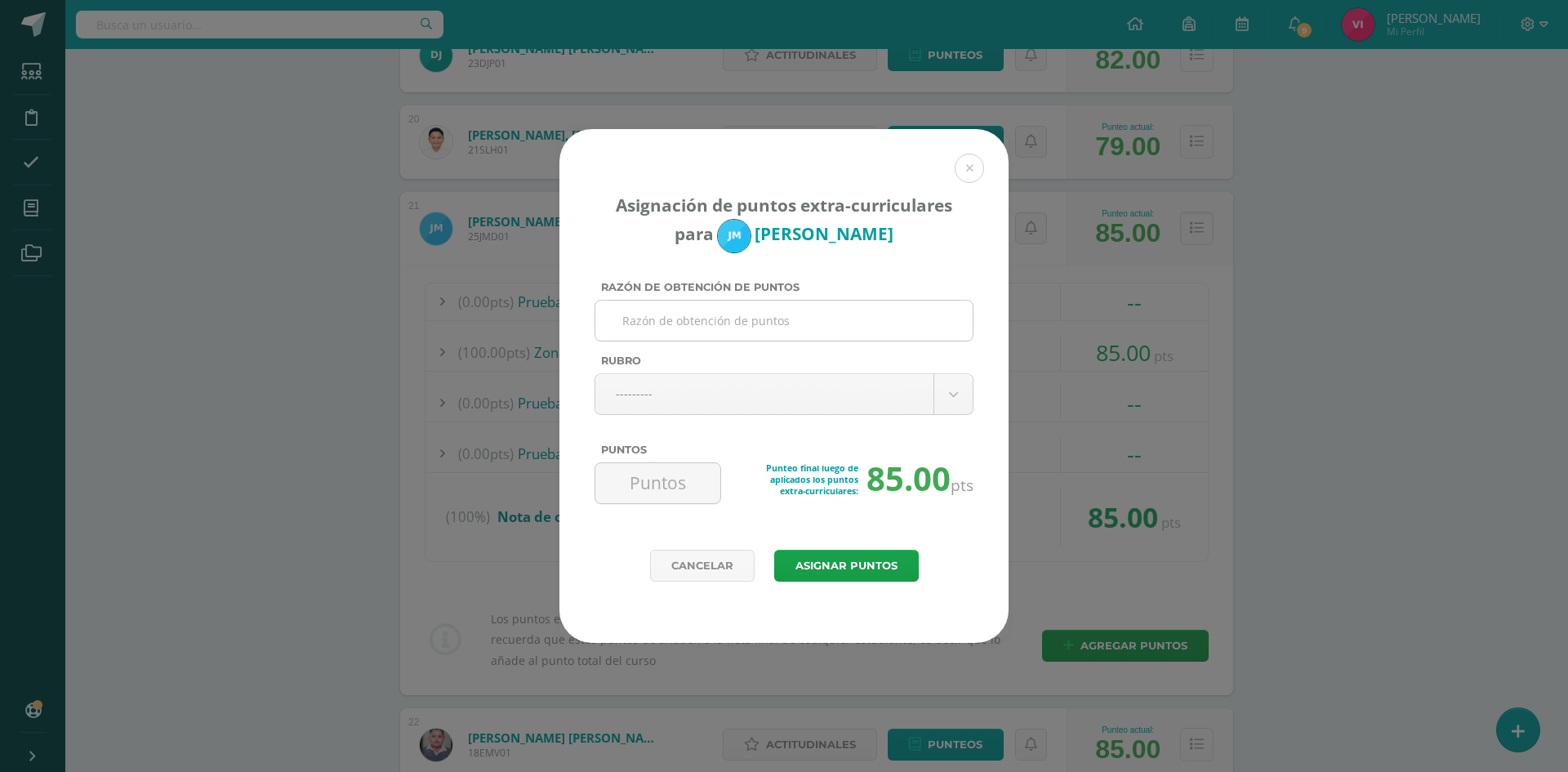
paste input "Diario pedagógico (Industriales) No trabaja en clase"
type input "Diario pedagógico (Industriales) No trabaja en clase"
click at [799, 400] on body "Asignación de puntos extra-curriculares para Jorge Medina Razón de obtención de…" at bounding box center [784, 104] width 1568 height 4000
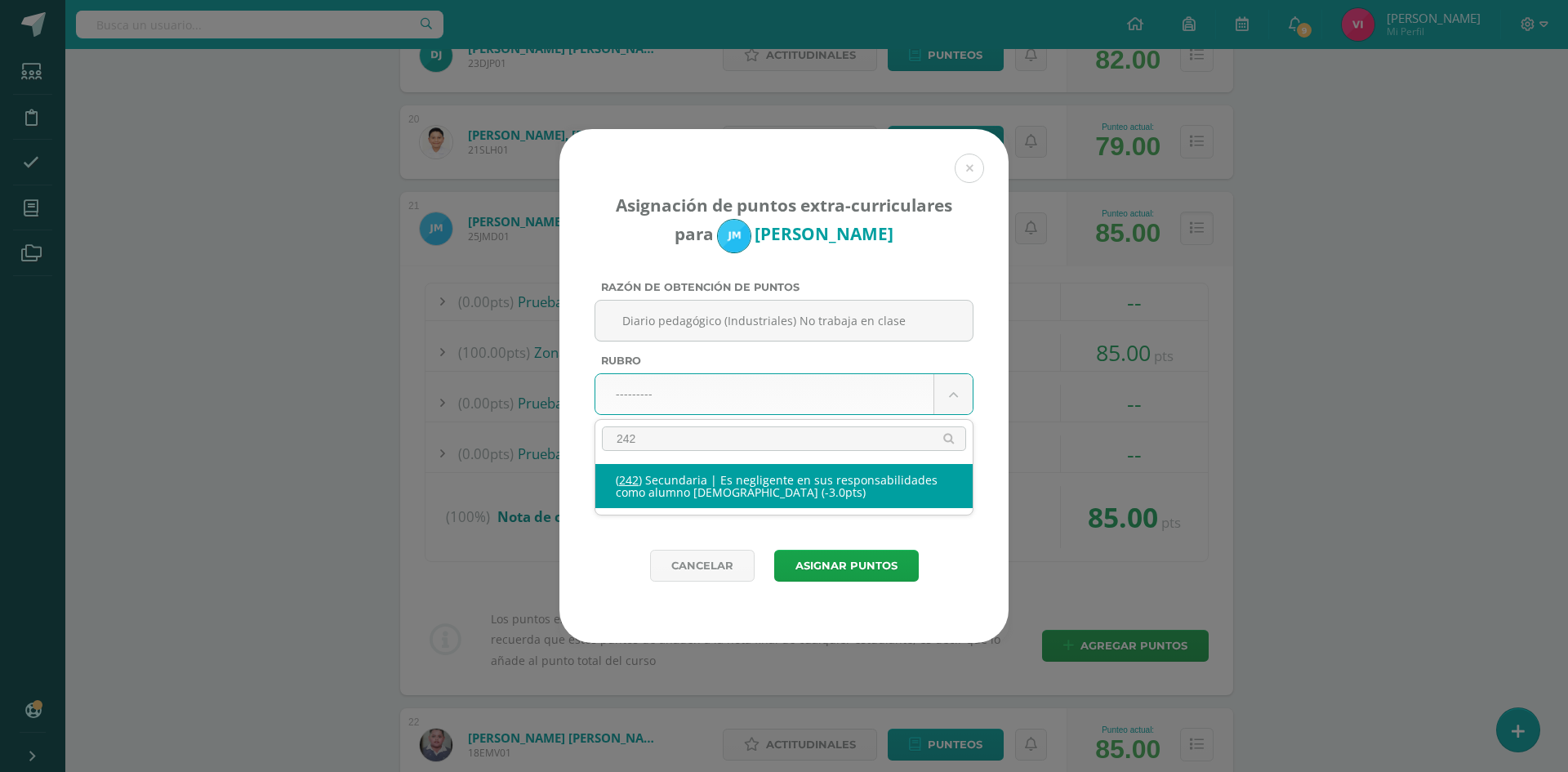
type input "242"
select select "274"
type input "-3"
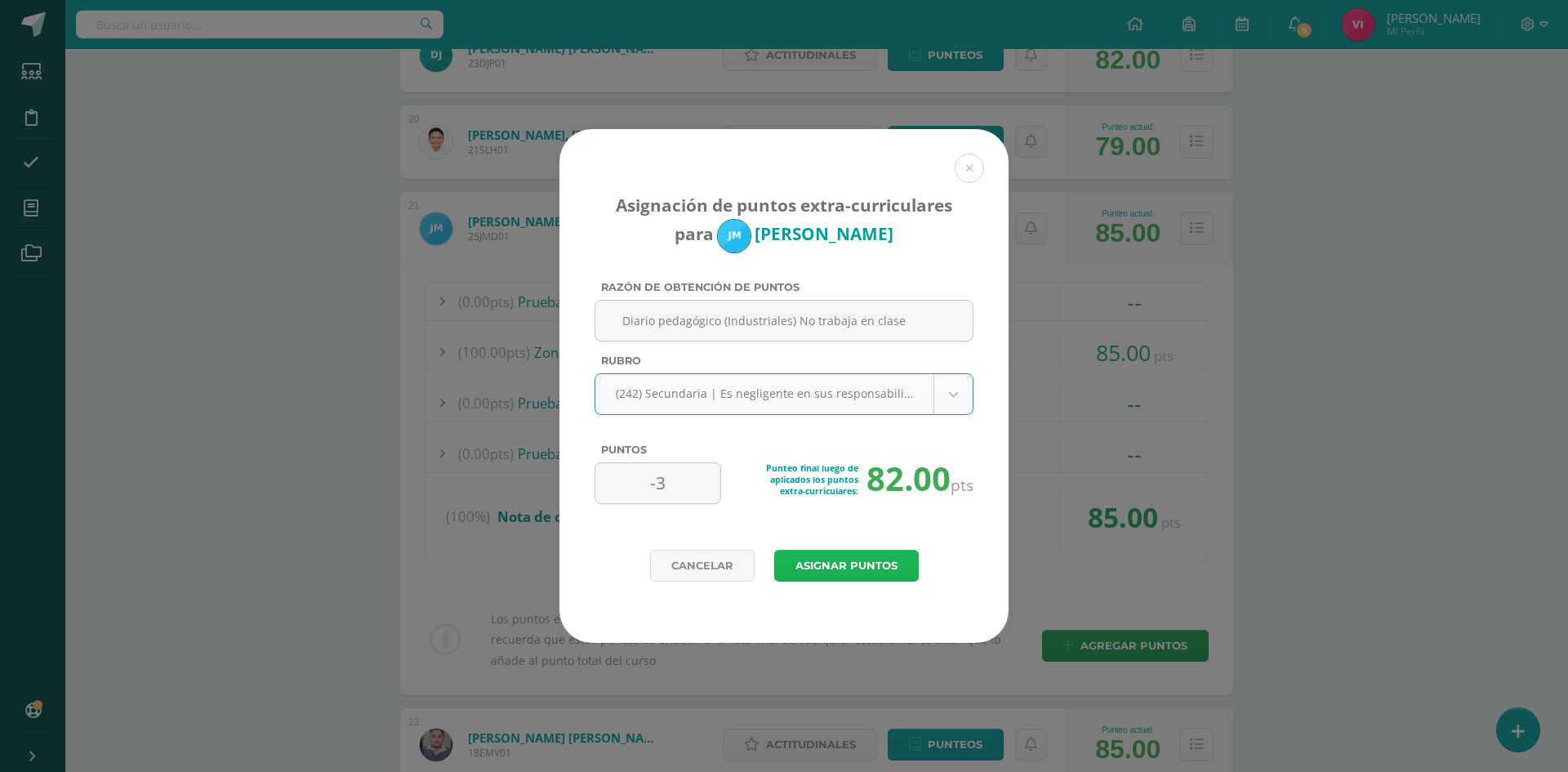
click at [884, 567] on button "Asignar puntos" at bounding box center [846, 566] width 144 height 32
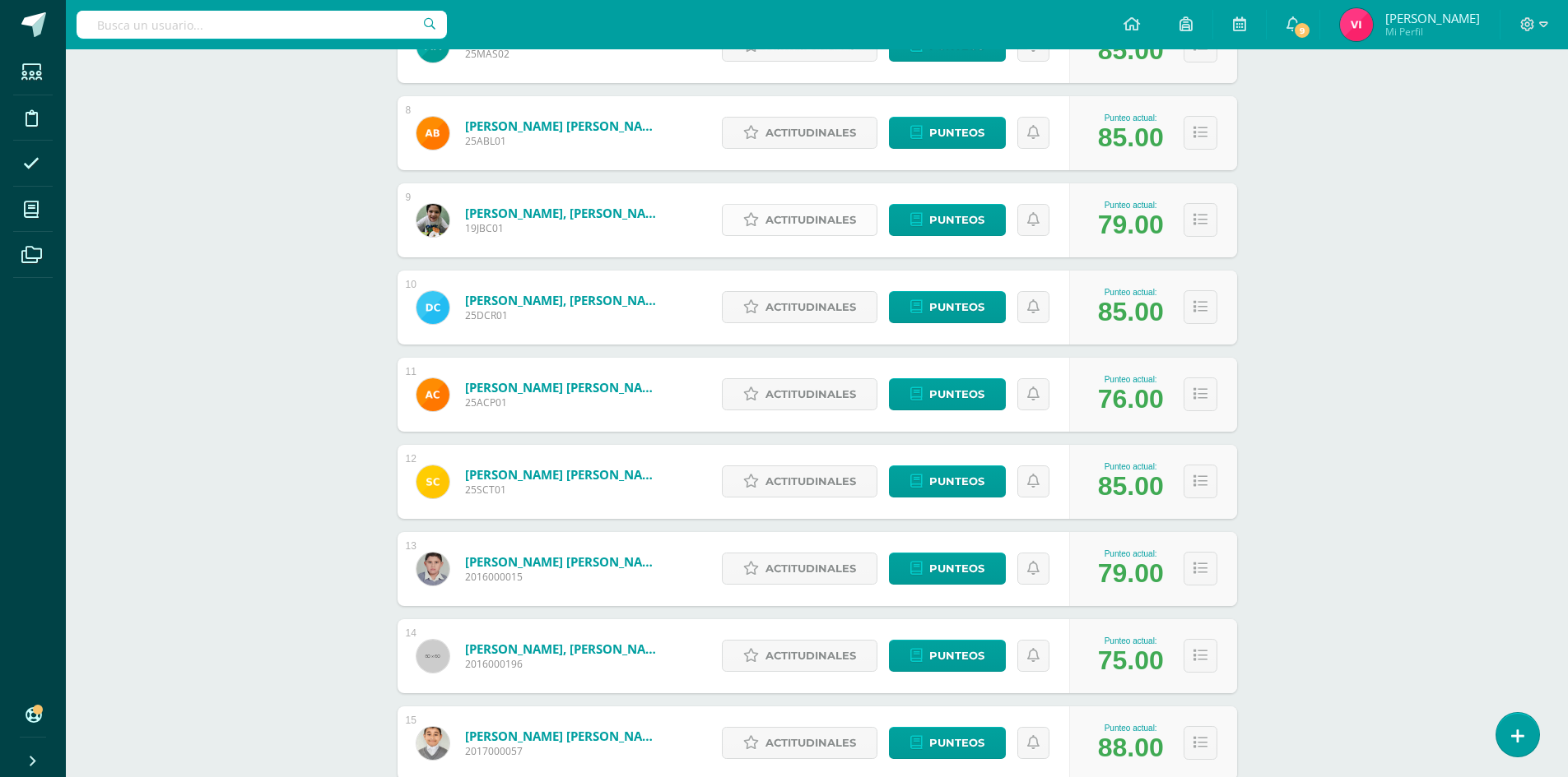
scroll to position [1415, 0]
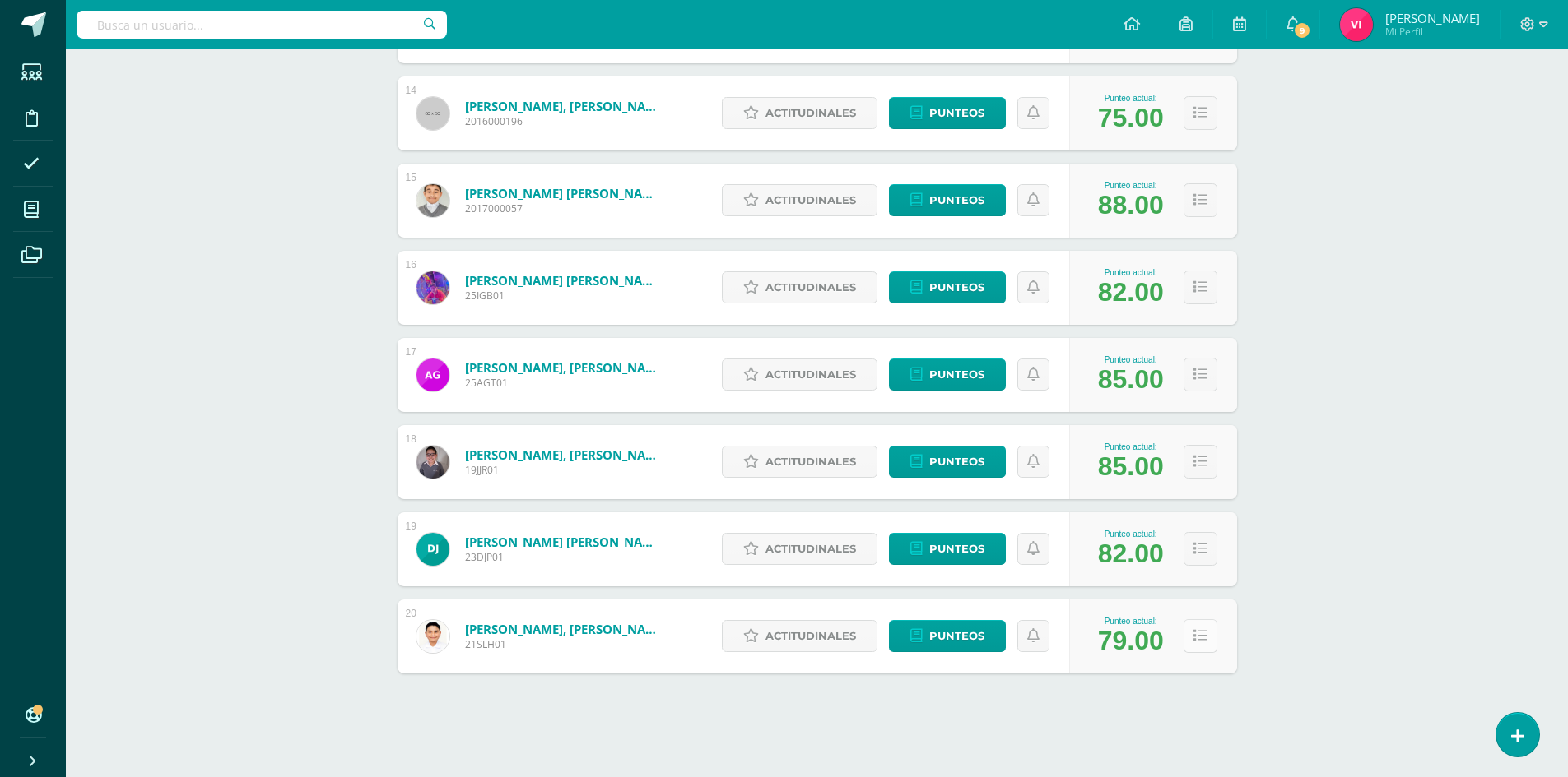
click at [1205, 640] on icon at bounding box center [1200, 637] width 14 height 14
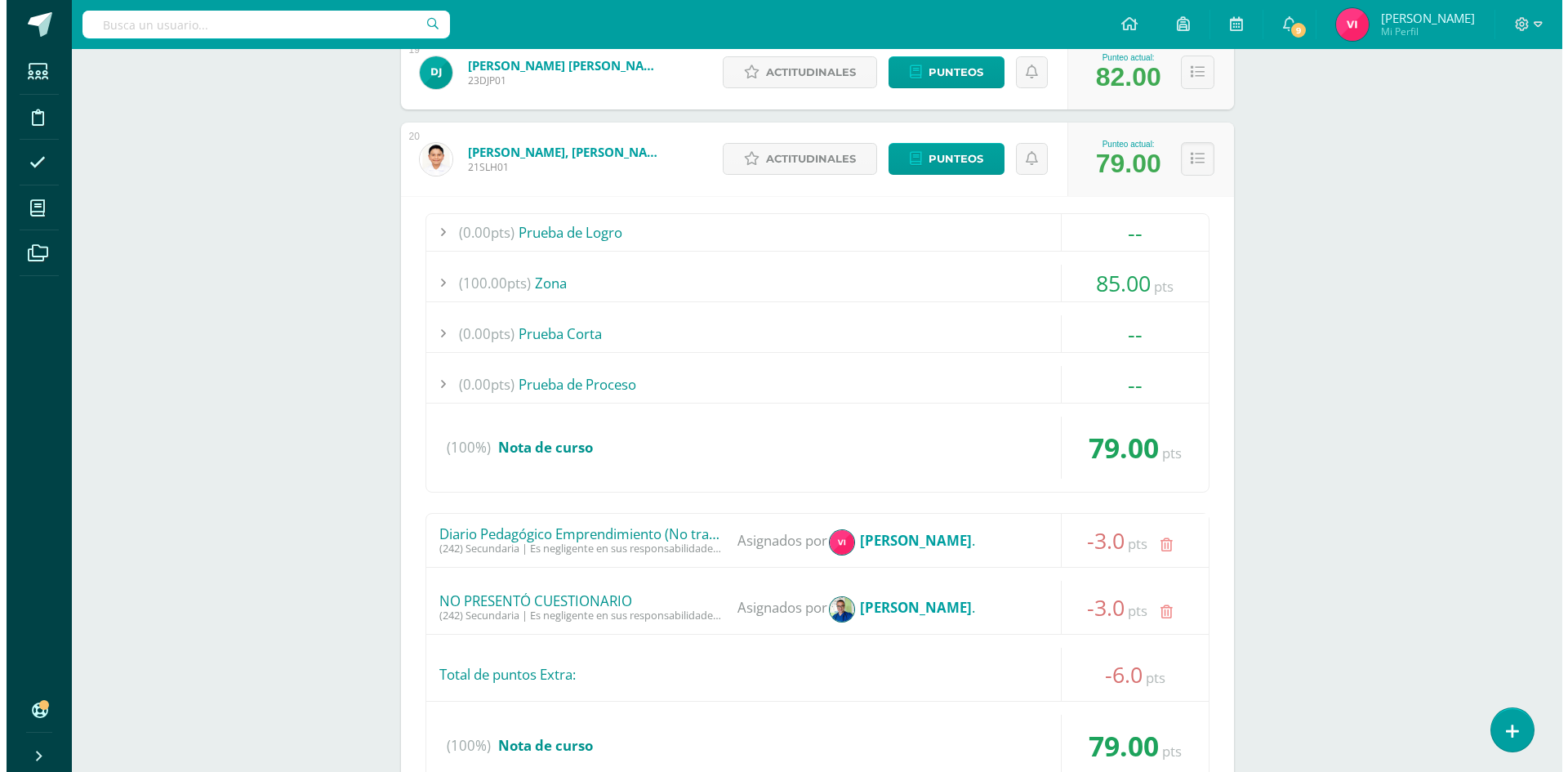
scroll to position [2060, 0]
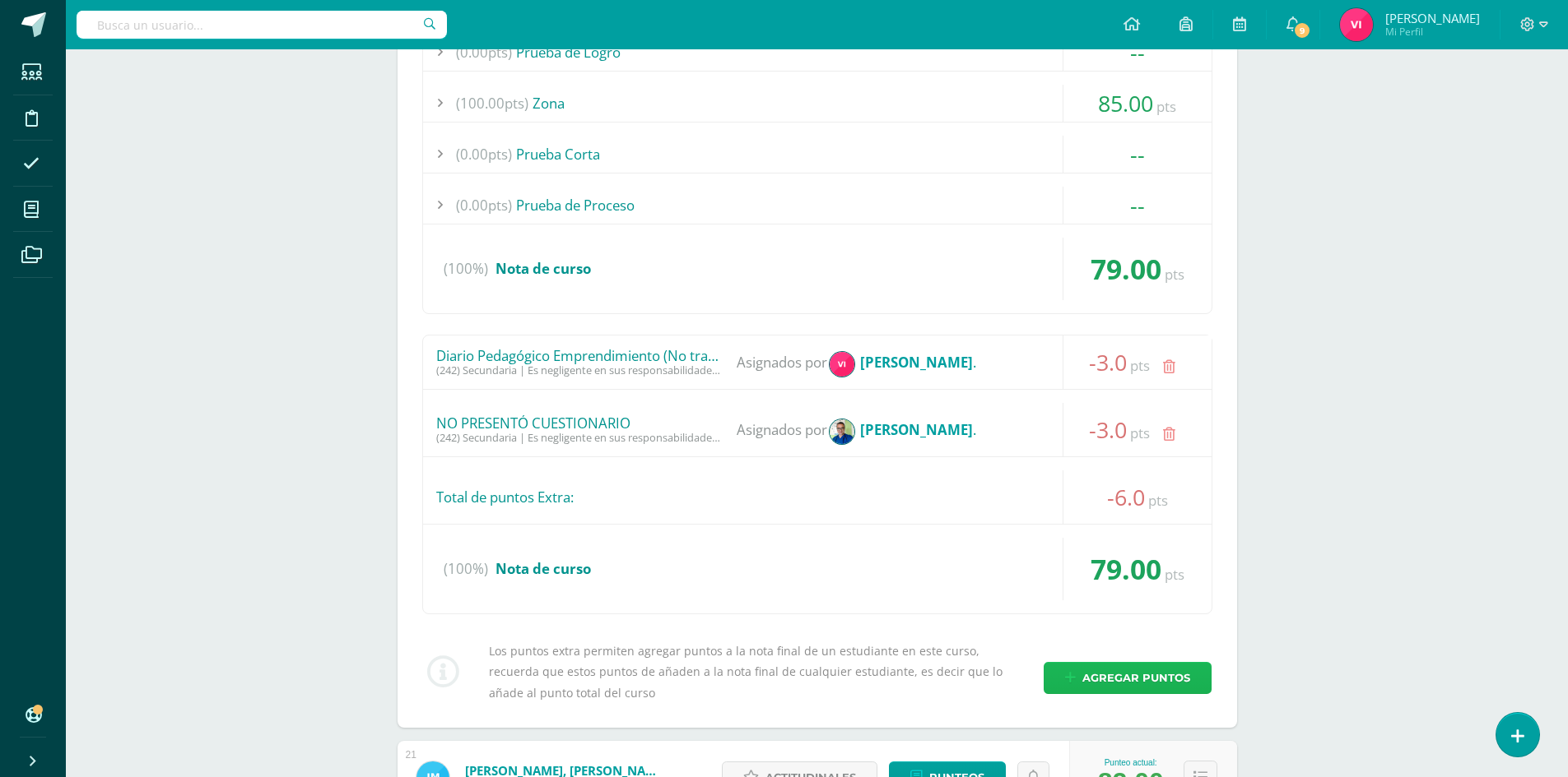
click at [1158, 679] on span "Agregar puntos" at bounding box center [1136, 678] width 108 height 31
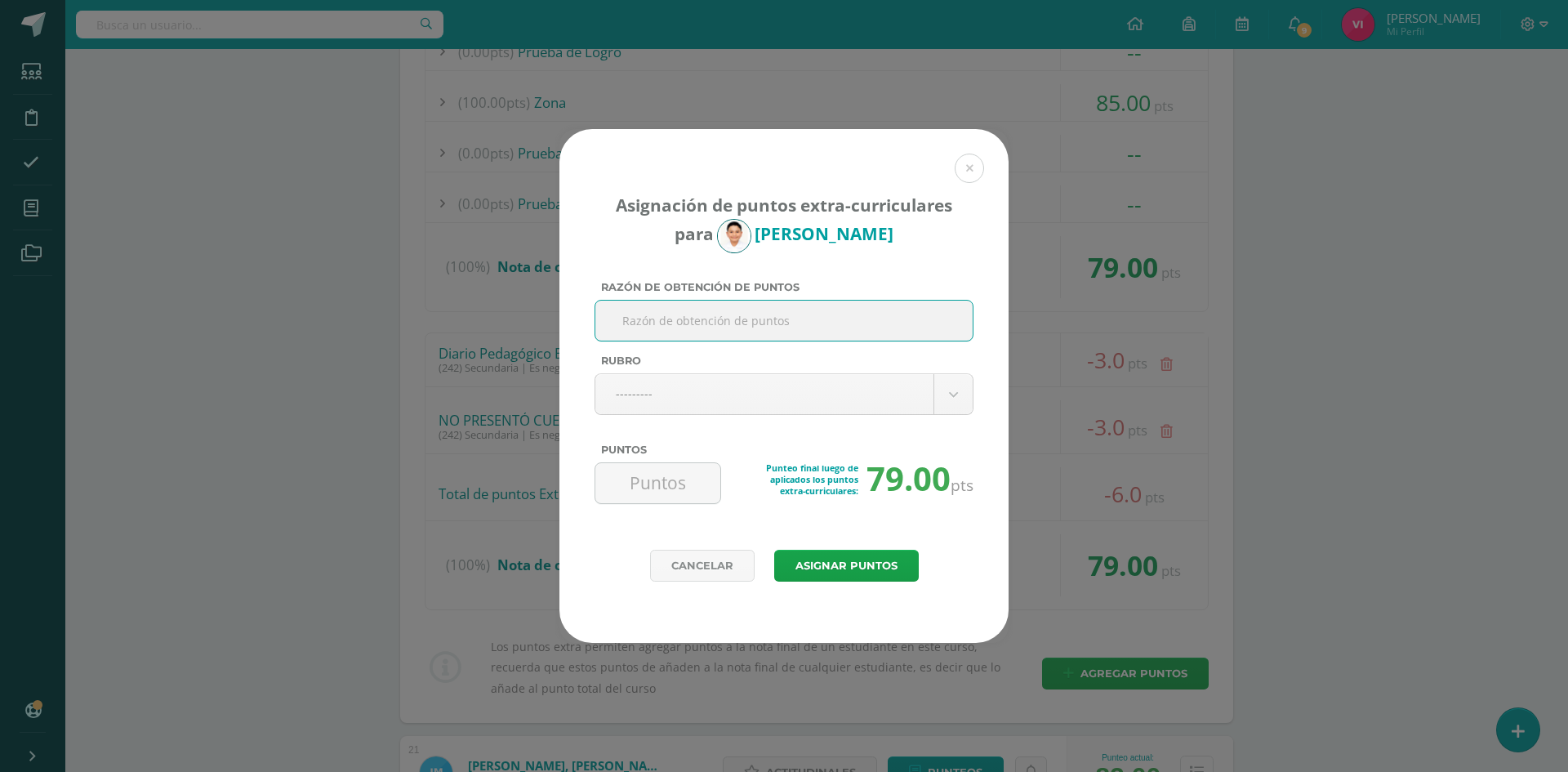
type input "N"
drag, startPoint x: 905, startPoint y: 321, endPoint x: 623, endPoint y: 326, distance: 282.0
click at [604, 326] on input "Diario pedagógico (matemáticas) No entrego tarea" at bounding box center [784, 320] width 364 height 40
type input "Diario pedagógico (matemáticas) No entrego tarea"
click at [659, 400] on body "Asignación de puntos extra-curriculares para [PERSON_NAME] Razón de obtención d…" at bounding box center [784, 79] width 1568 height 4279
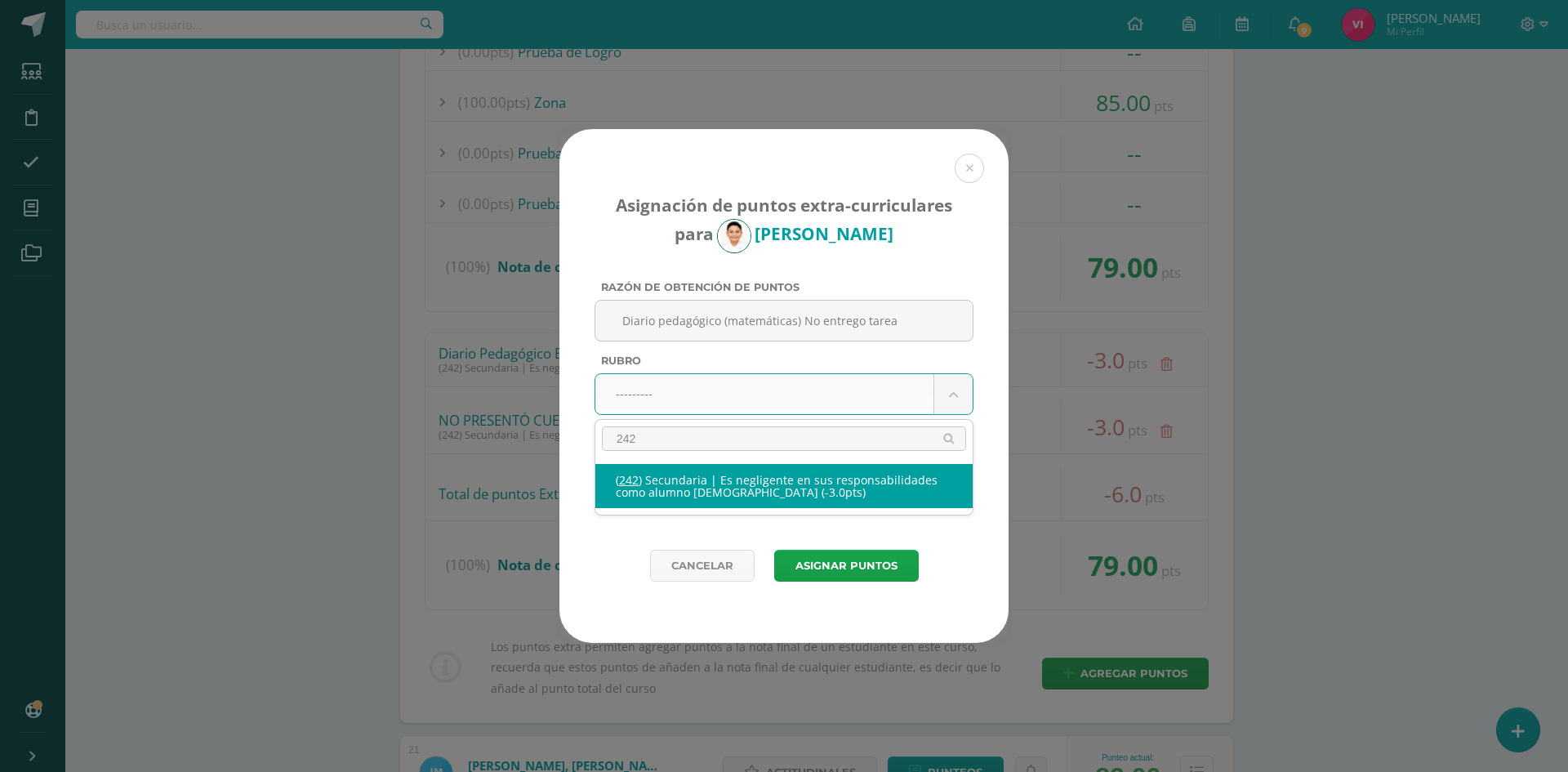
type input "242"
select select "274"
type input "-3"
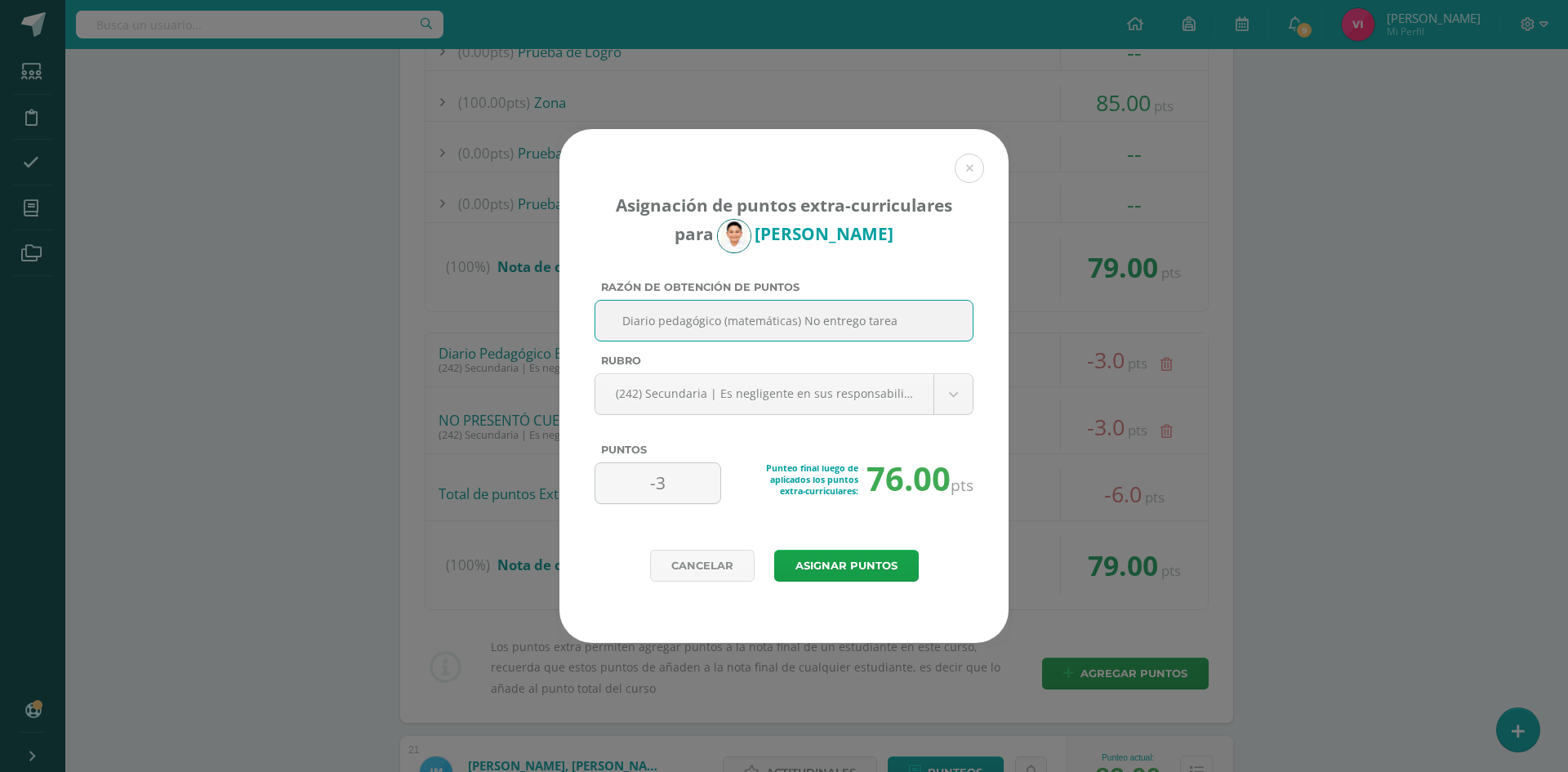
drag, startPoint x: 898, startPoint y: 316, endPoint x: 684, endPoint y: 336, distance: 214.9
click at [633, 336] on input "Diario pedagógico (matemáticas) No entrego tarea" at bounding box center [784, 320] width 364 height 40
click at [624, 328] on input "Diario pedagógico (matemáticas) No entrego tarea" at bounding box center [784, 320] width 364 height 40
drag, startPoint x: 623, startPoint y: 321, endPoint x: 905, endPoint y: 316, distance: 282.0
click at [967, 320] on div "Diario pedagógico (matemáticas) No entrego tarea" at bounding box center [784, 320] width 379 height 42
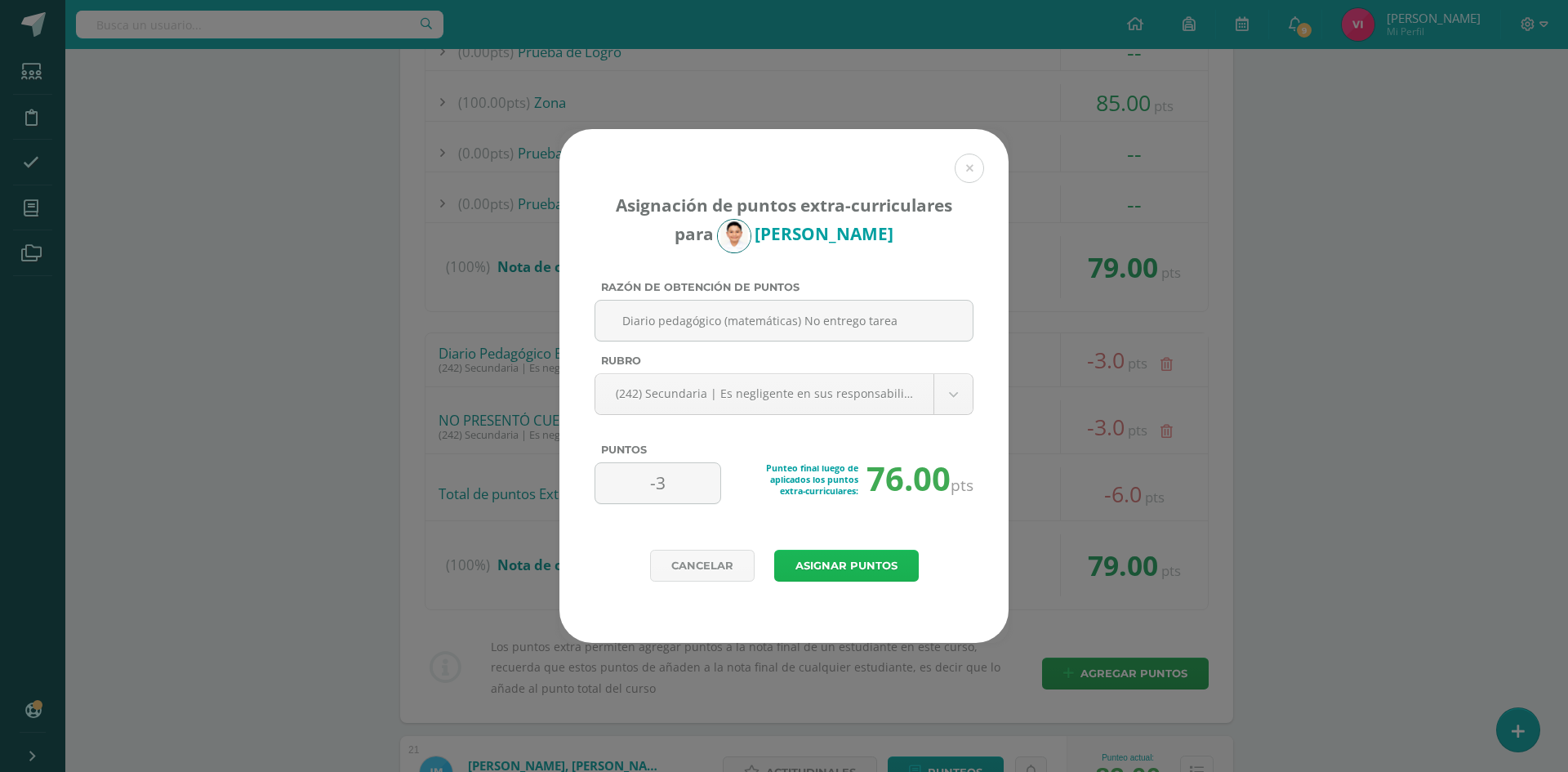
click at [895, 562] on button "Asignar puntos" at bounding box center [846, 566] width 144 height 32
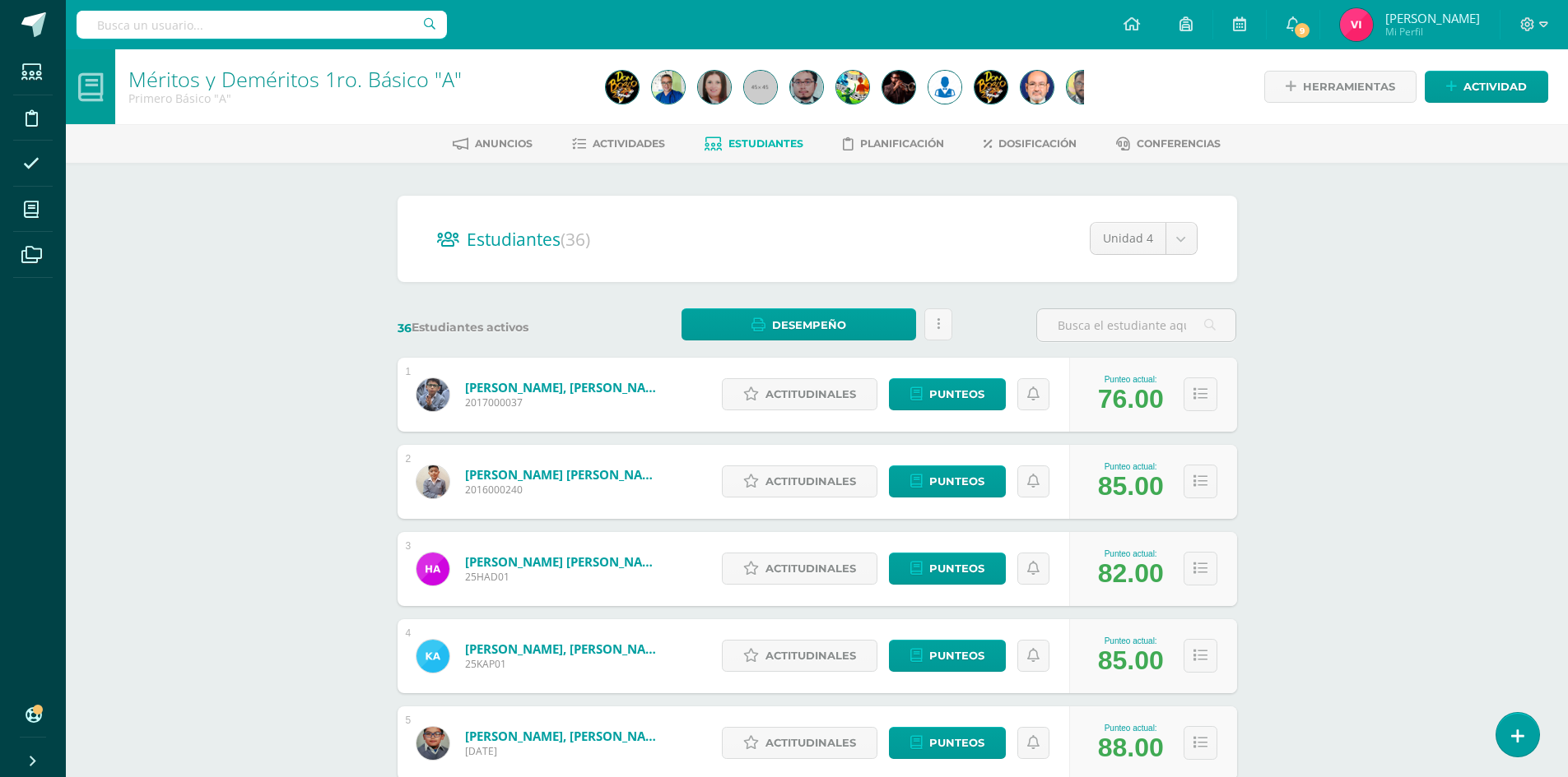
drag, startPoint x: 1404, startPoint y: 184, endPoint x: 1359, endPoint y: 243, distance: 74.2
click at [1404, 184] on div "Méritos y Deméritos 1ro. Básico "A" Primero Básico "A" Herramientas Detalle de …" at bounding box center [816, 684] width 1502 height 1271
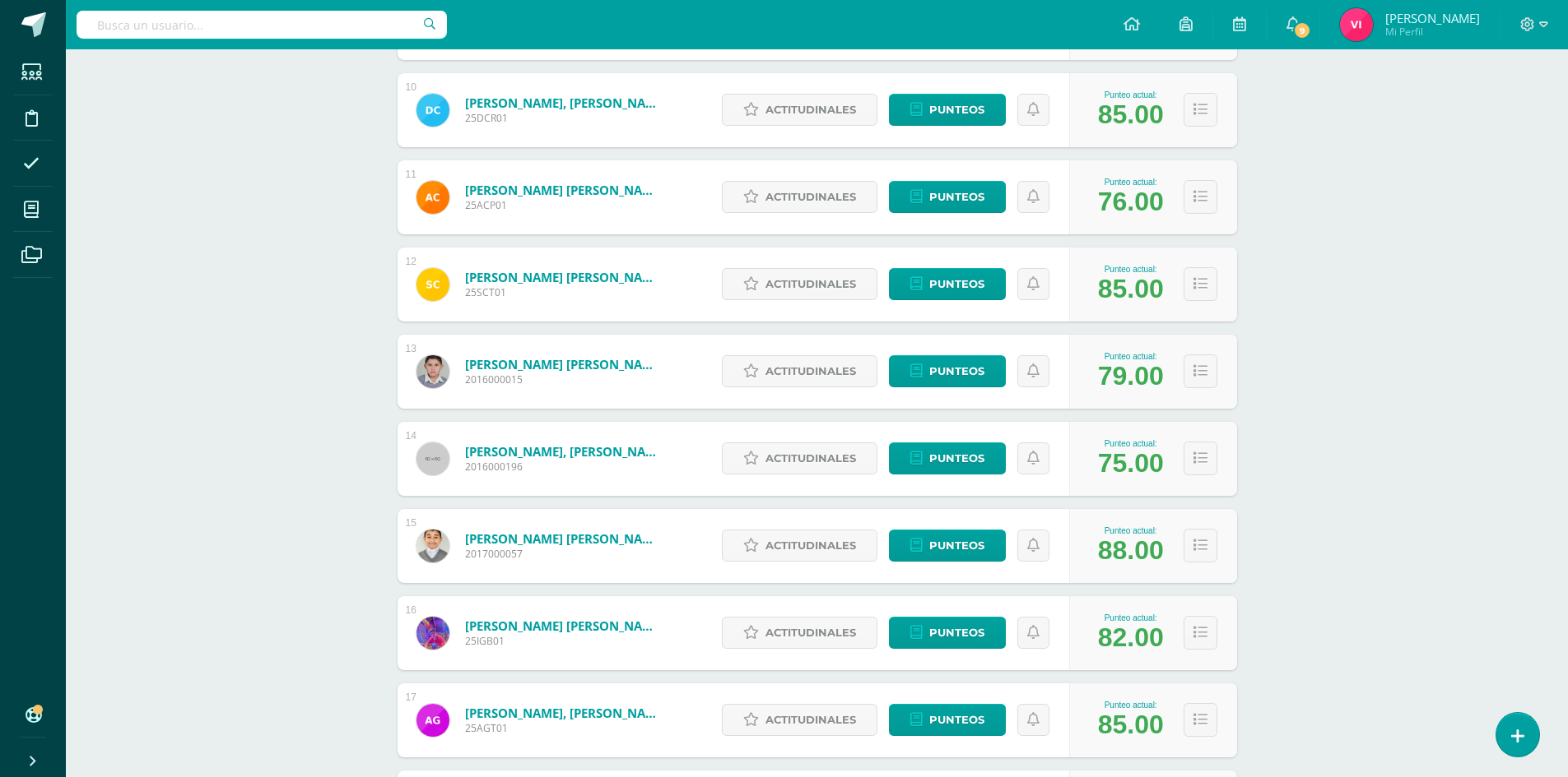
scroll to position [1316, 0]
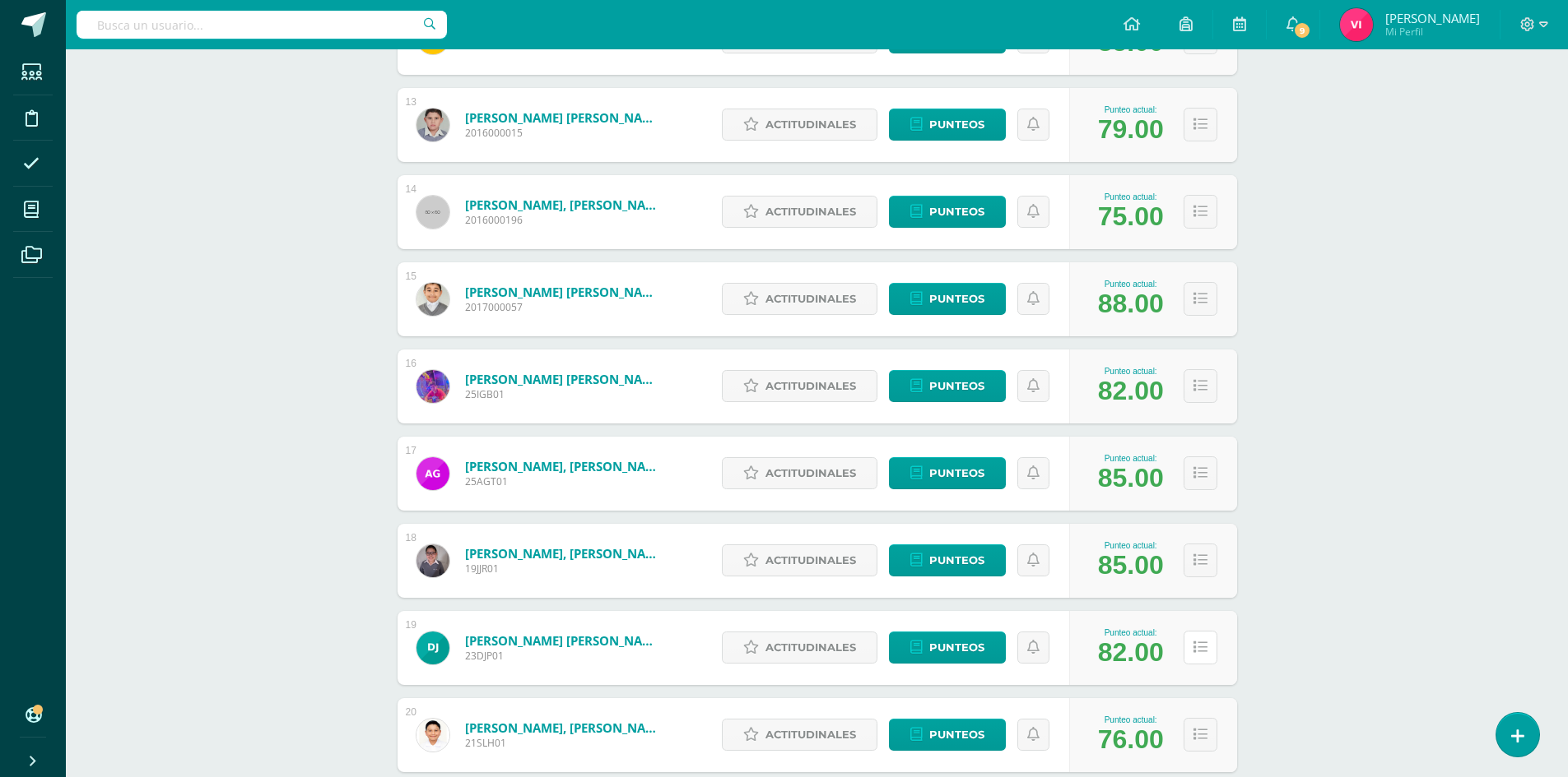
click at [1196, 637] on button at bounding box center [1200, 648] width 34 height 34
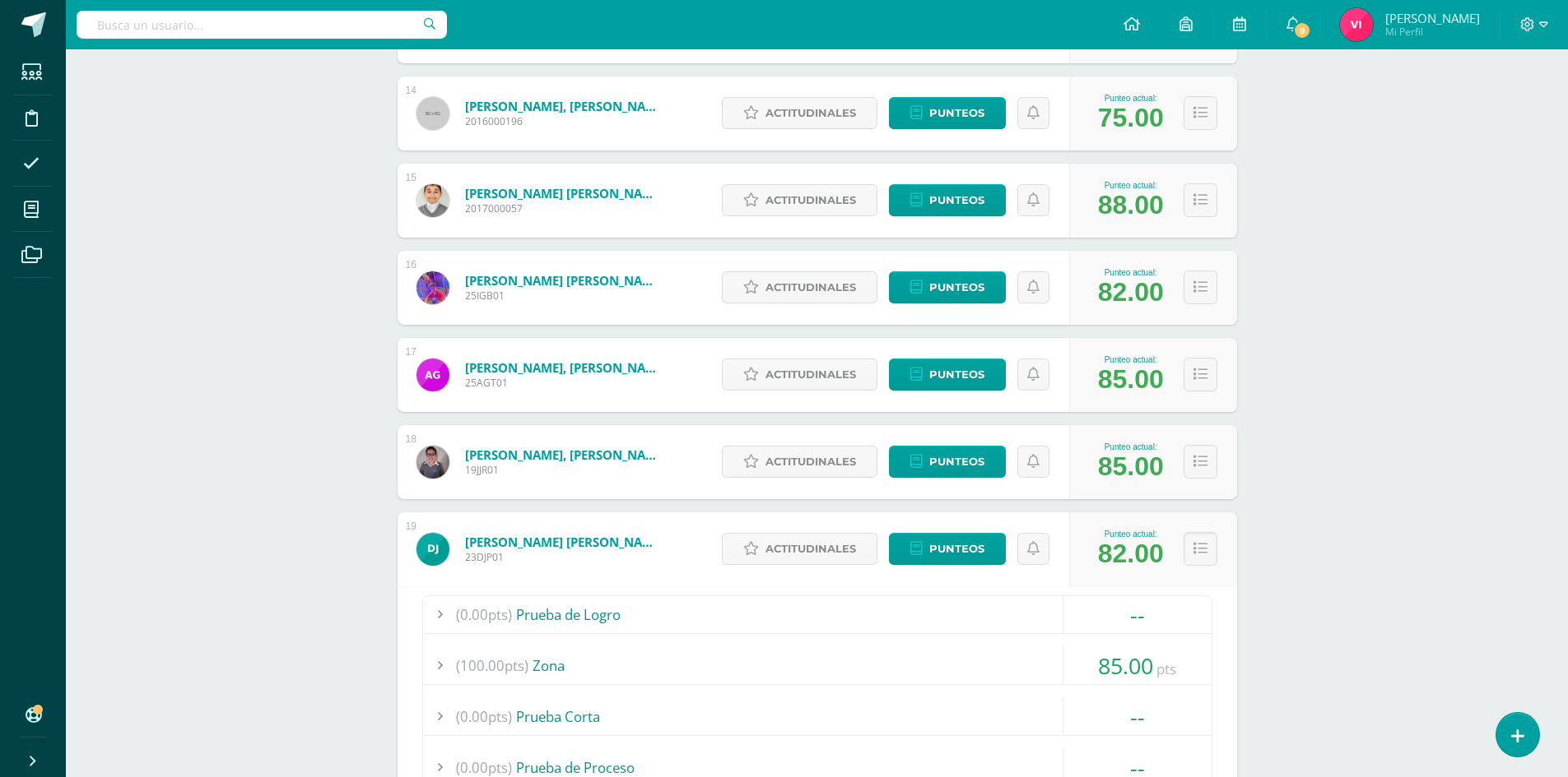
click at [1215, 645] on div "1 [PERSON_NAME], [PERSON_NAME] 2017000037 Punteo actual: 76.00 Actitudinales Pu…" at bounding box center [817, 403] width 839 height 2922
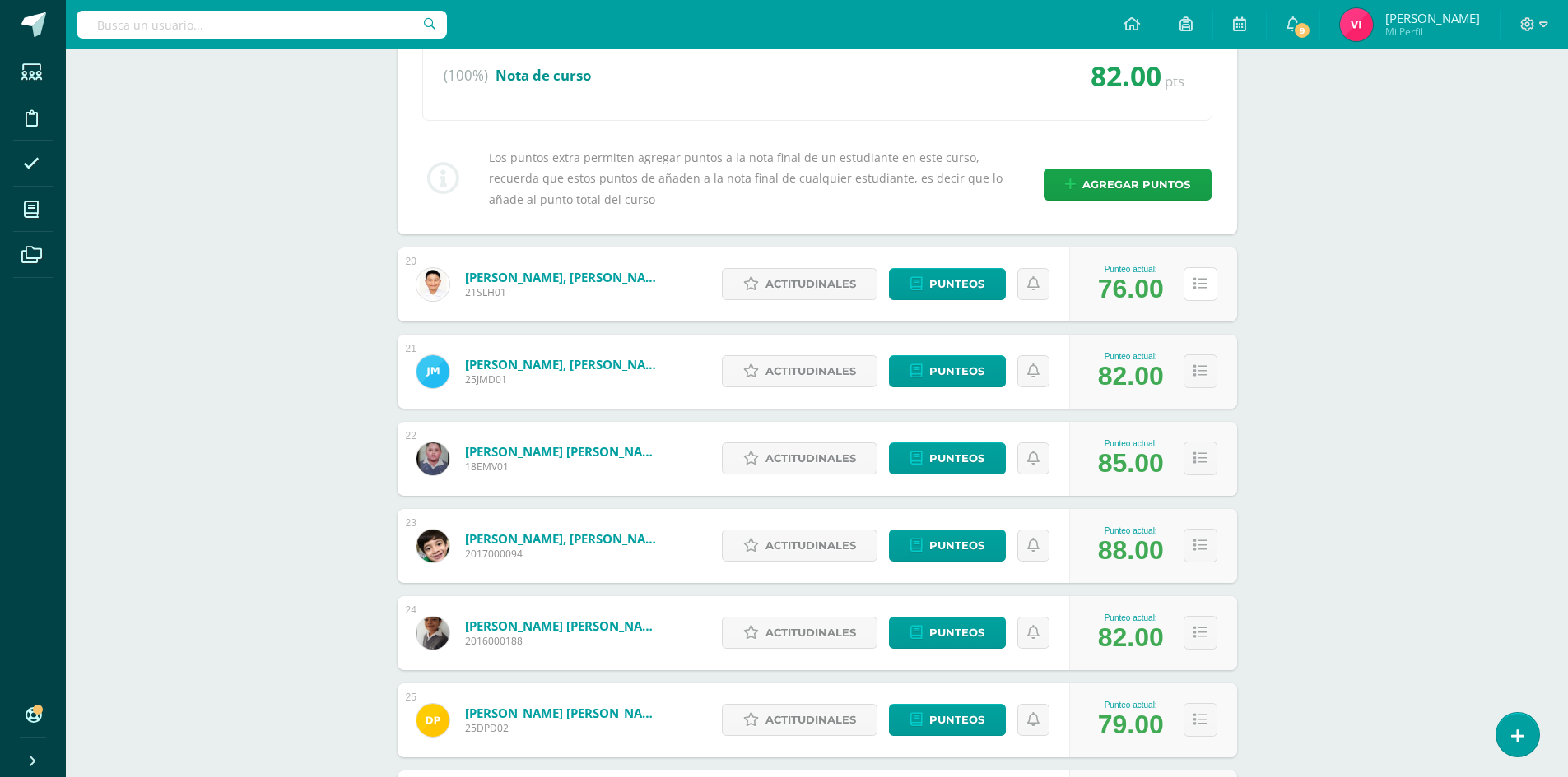
scroll to position [2485, 0]
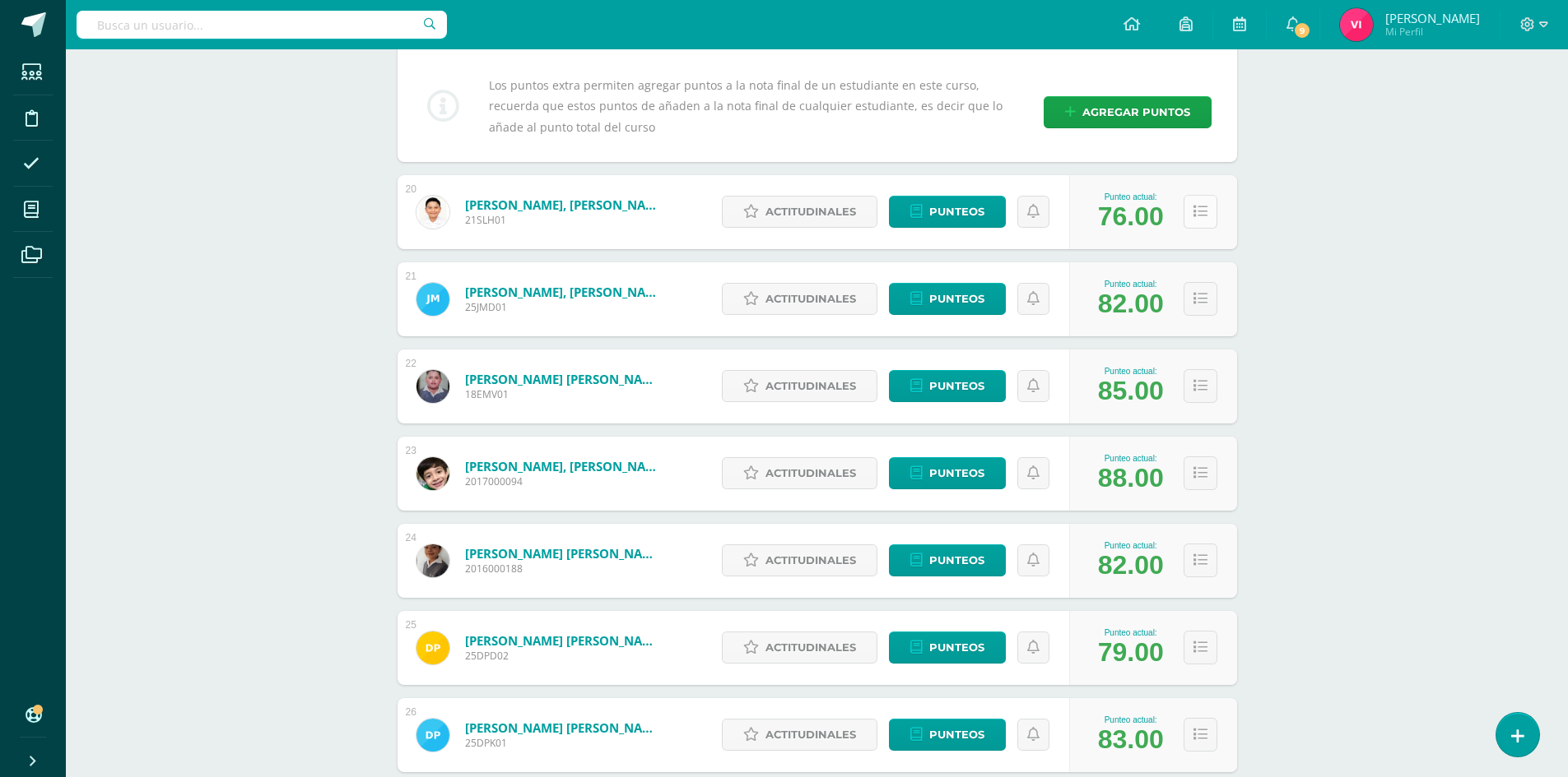
click at [1200, 216] on icon at bounding box center [1200, 212] width 14 height 14
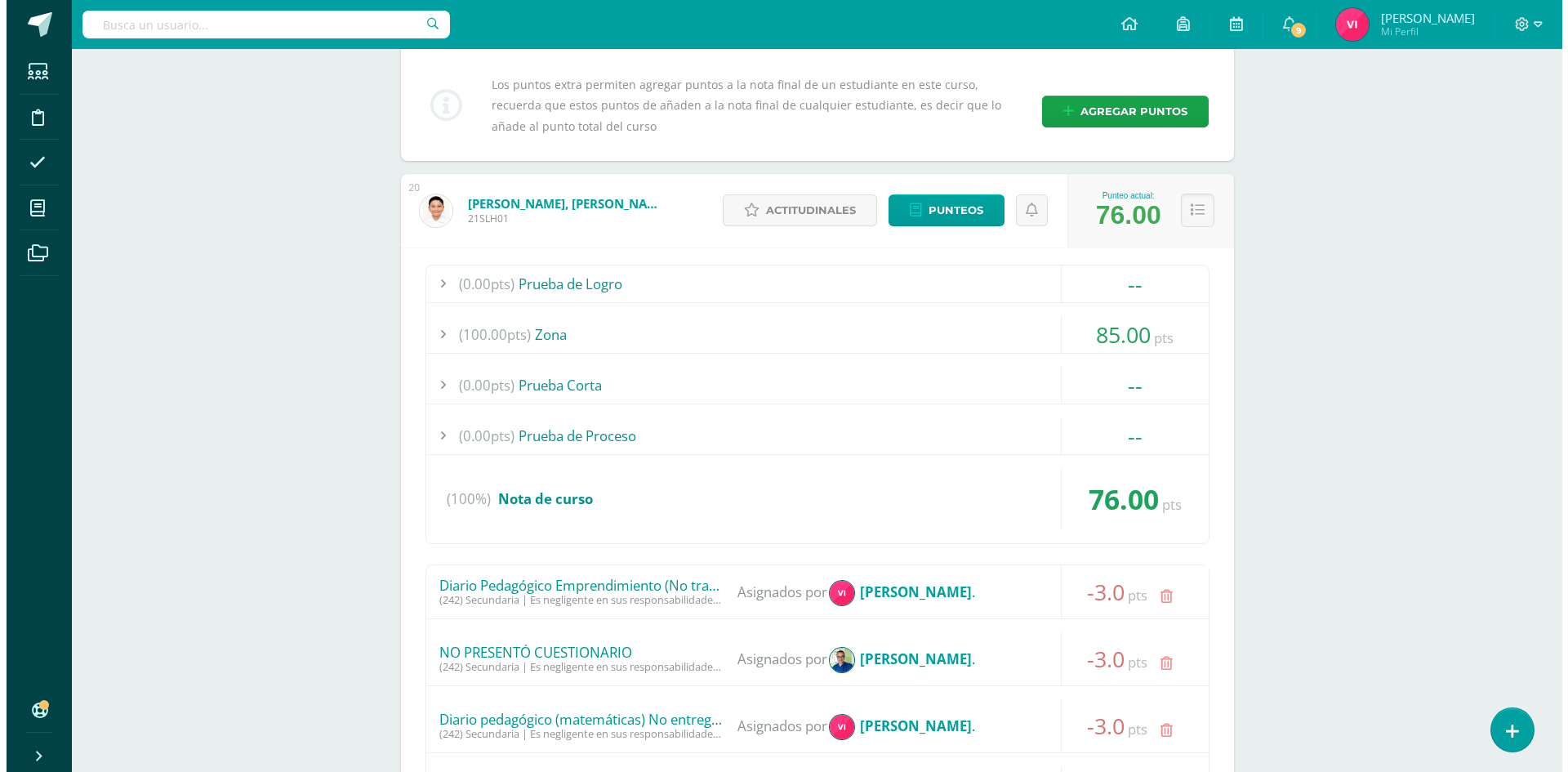
scroll to position [2795, 0]
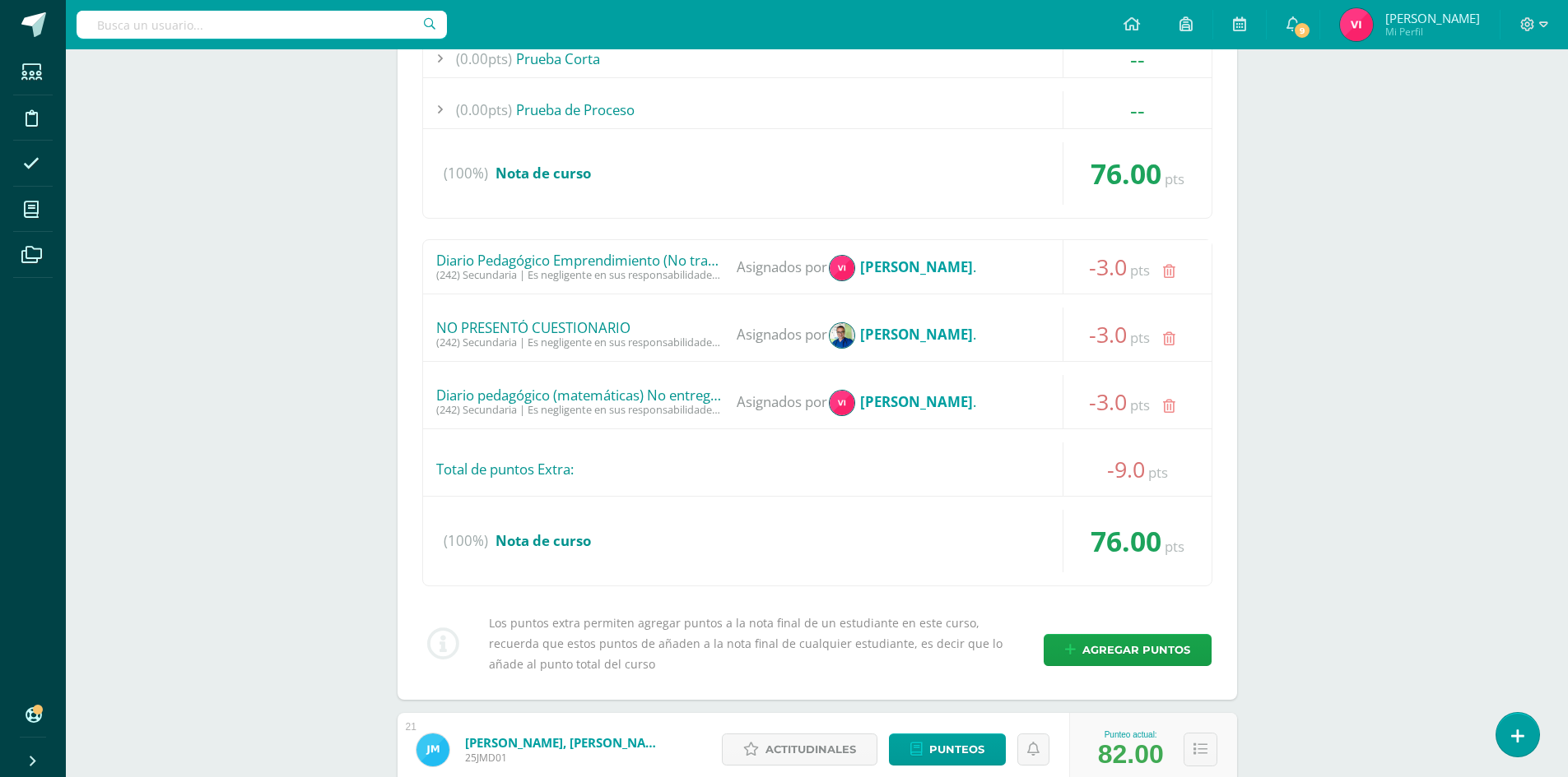
click at [1173, 402] on icon at bounding box center [1169, 407] width 13 height 14
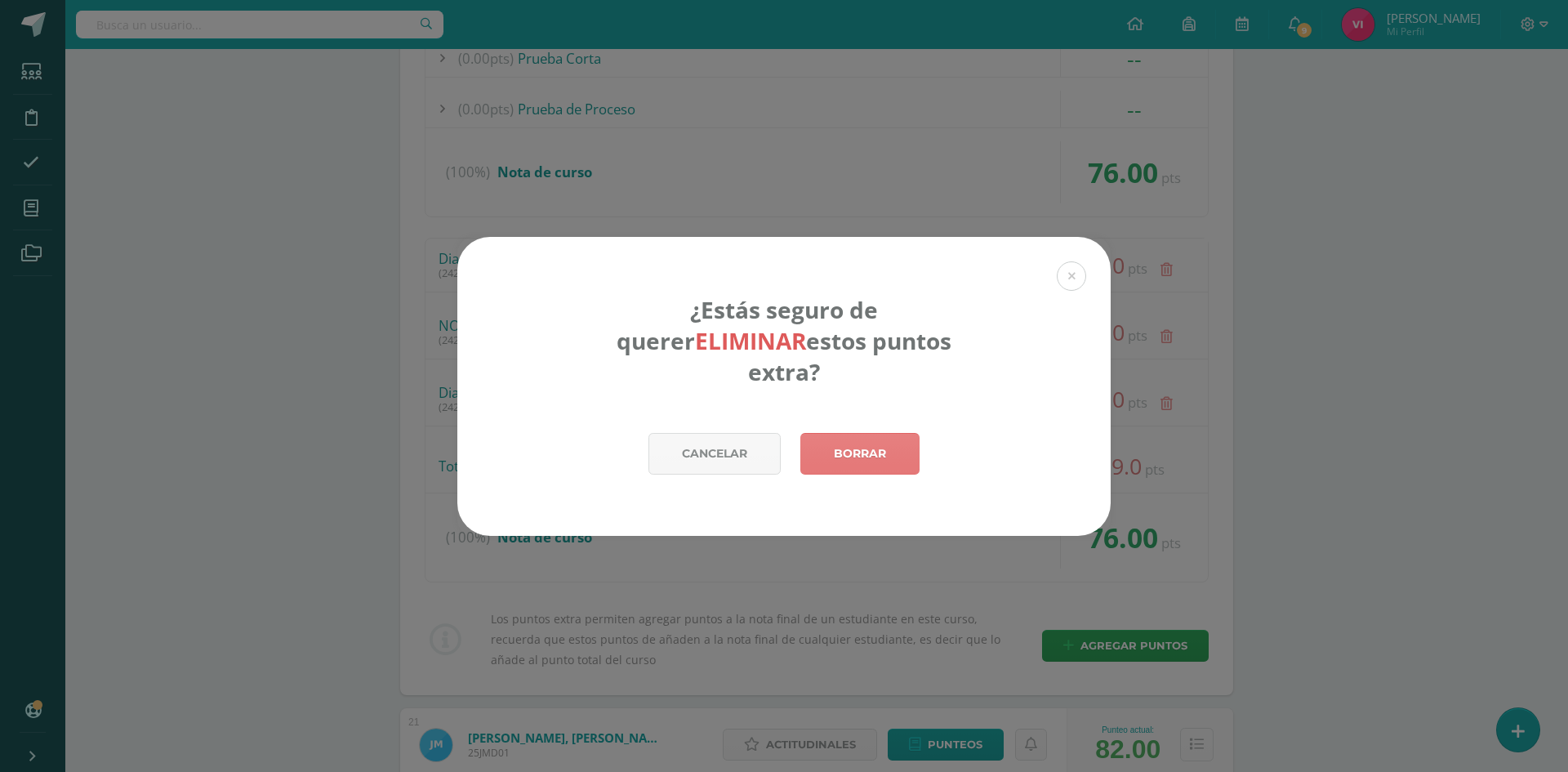
click at [895, 433] on link "Borrar" at bounding box center [861, 453] width 120 height 42
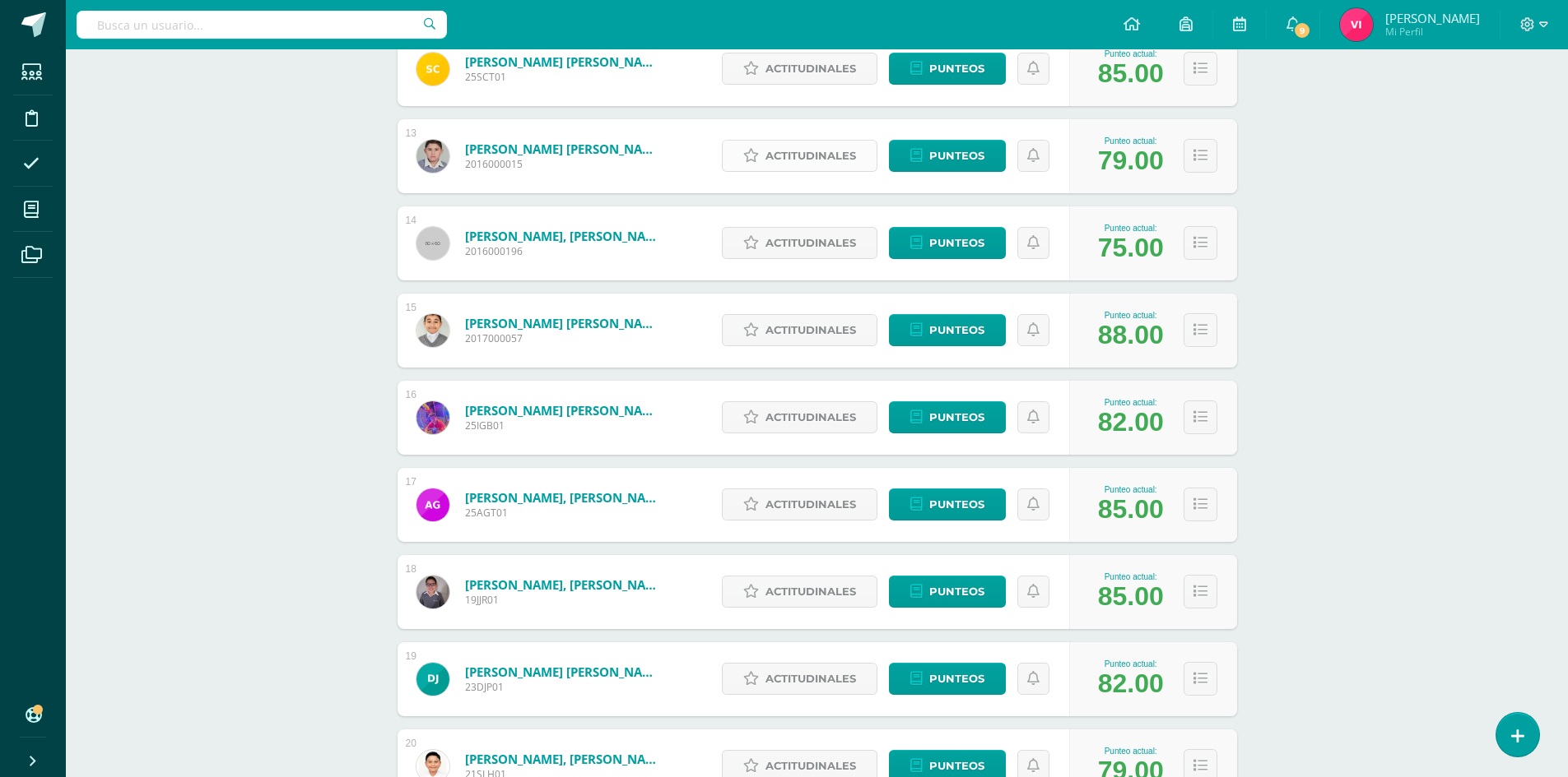
scroll to position [1415, 0]
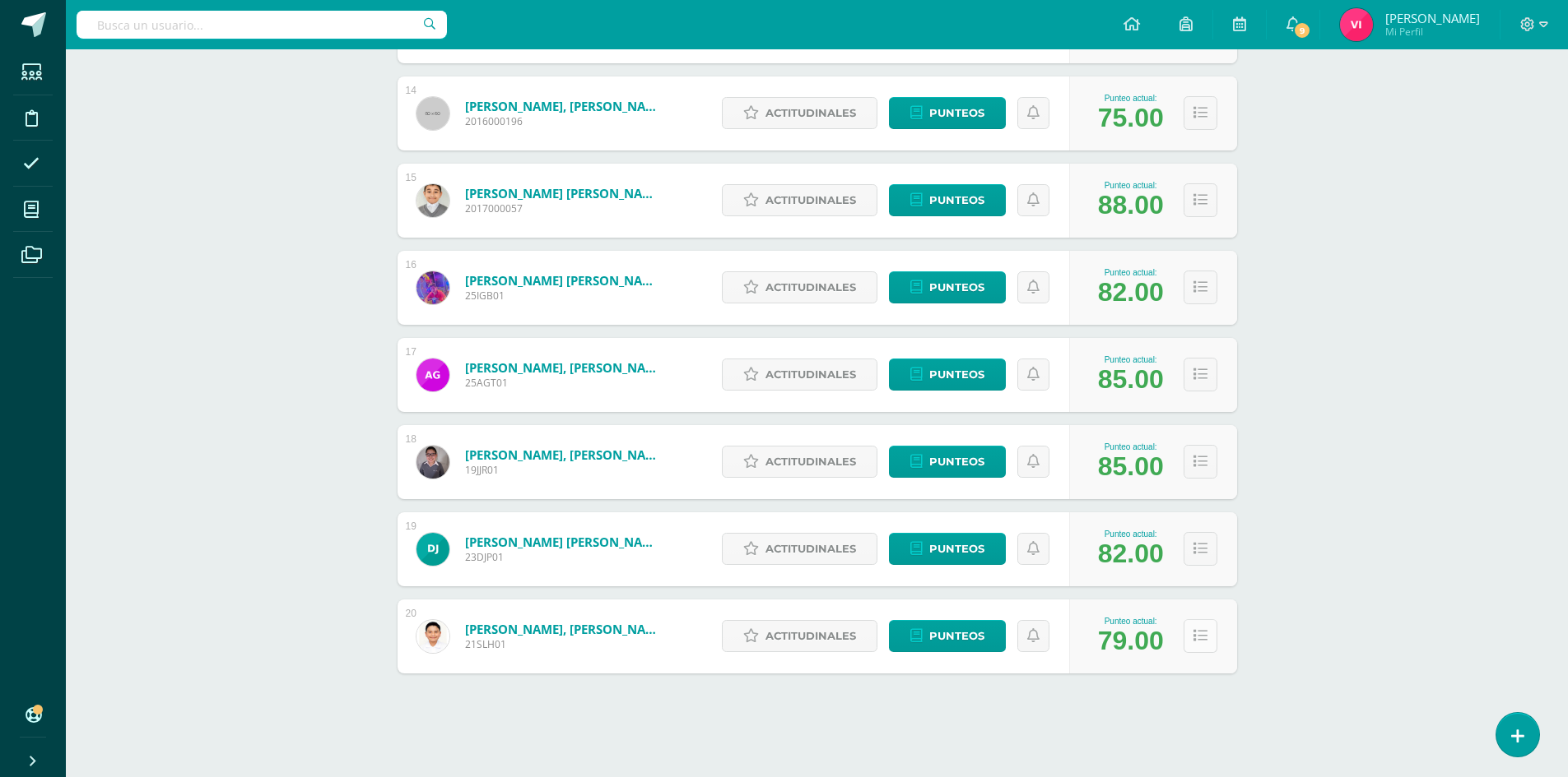
click at [1200, 632] on icon at bounding box center [1200, 637] width 14 height 14
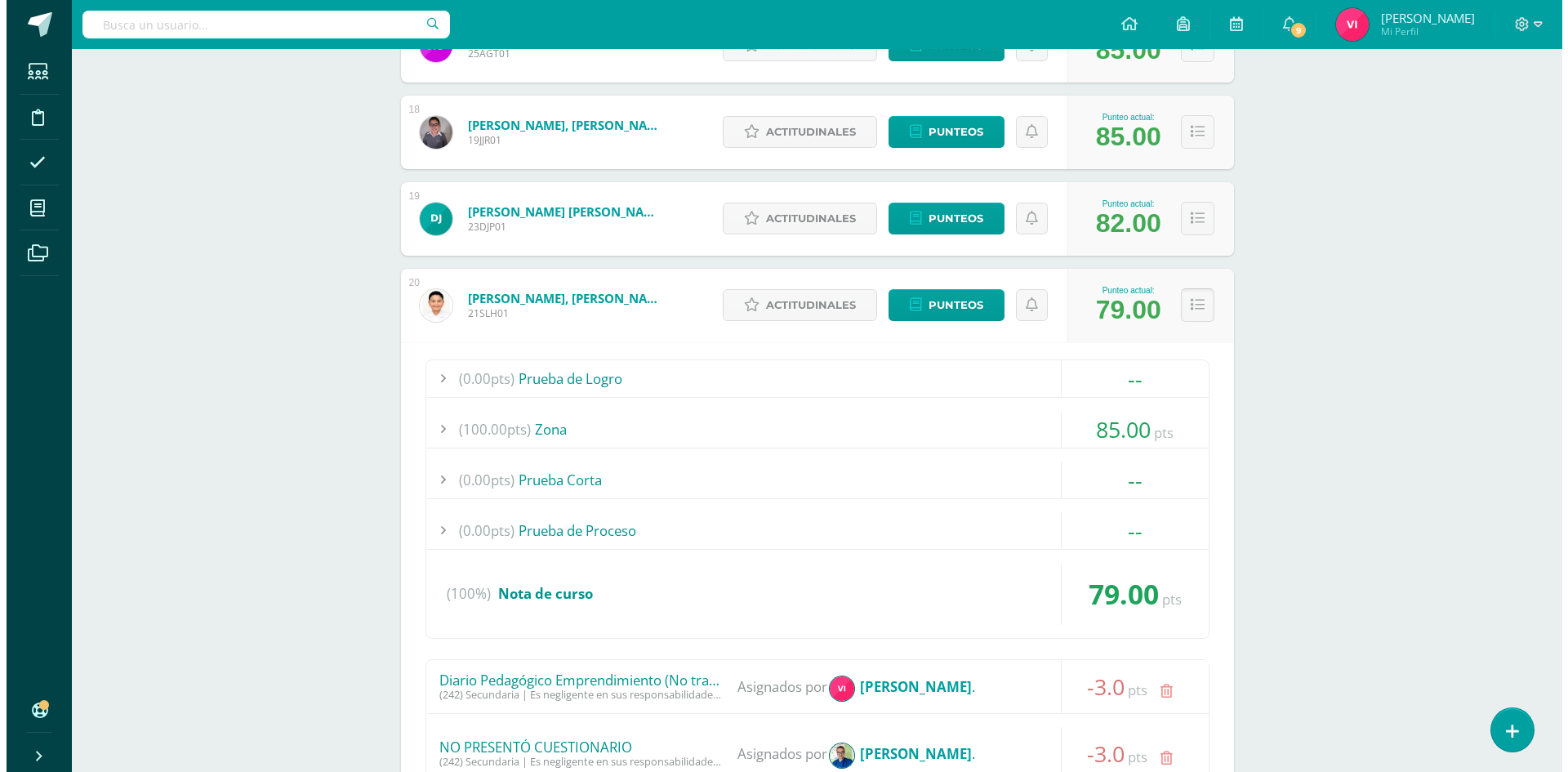
scroll to position [1978, 0]
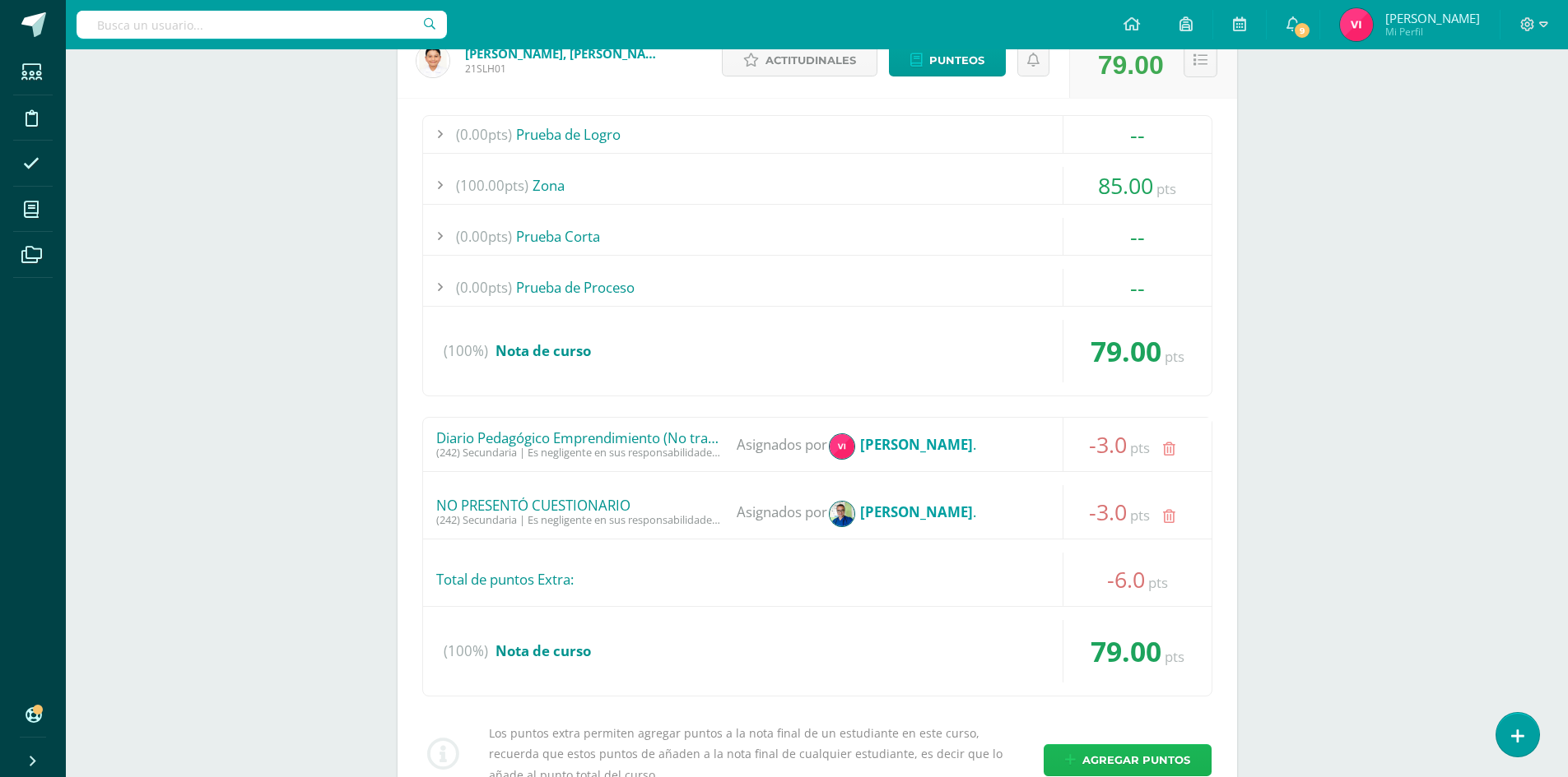
click at [1151, 756] on span "Agregar puntos" at bounding box center [1136, 761] width 108 height 31
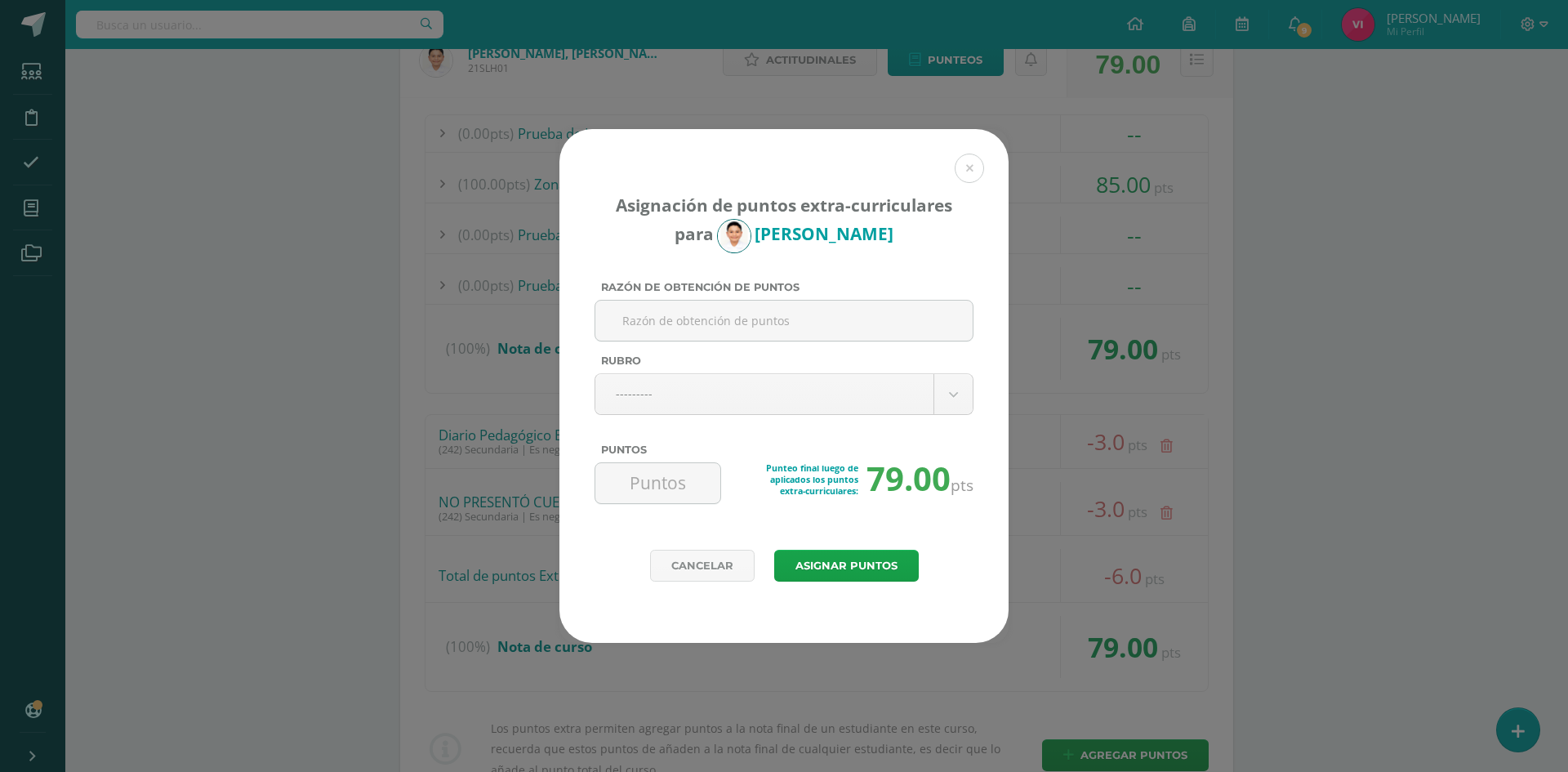
paste input "Diario pedagógico (matemáticas) No entrego tarea"
click at [680, 324] on input "Diario pedagógico (matemáticas) No entrego tareaDiario pedagógico (matemáticas)…" at bounding box center [784, 320] width 364 height 40
type input "Diario pedagógico (matemáticas) No entrego tarea"
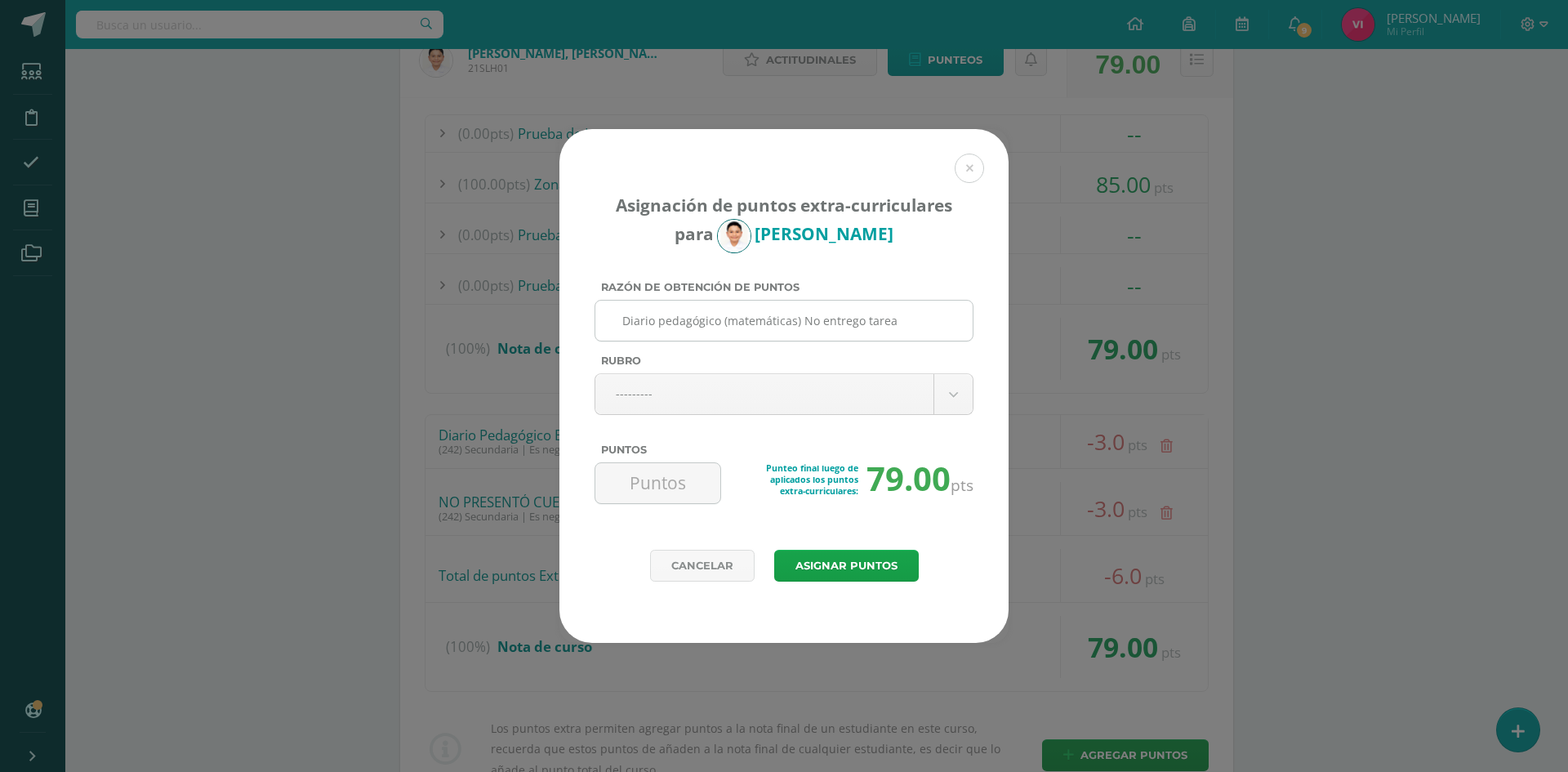
scroll to position [0, 0]
paste input "Diario pedagógico (matemáticas) No entrego tarea"
drag, startPoint x: 796, startPoint y: 319, endPoint x: 723, endPoint y: 324, distance: 73.2
click at [723, 324] on input "Diario pedagógico (matemáticas) No entrego tarea" at bounding box center [784, 320] width 364 height 40
type input "Diario pedagógico (comunicación y lenguaje) No entrego tarea"
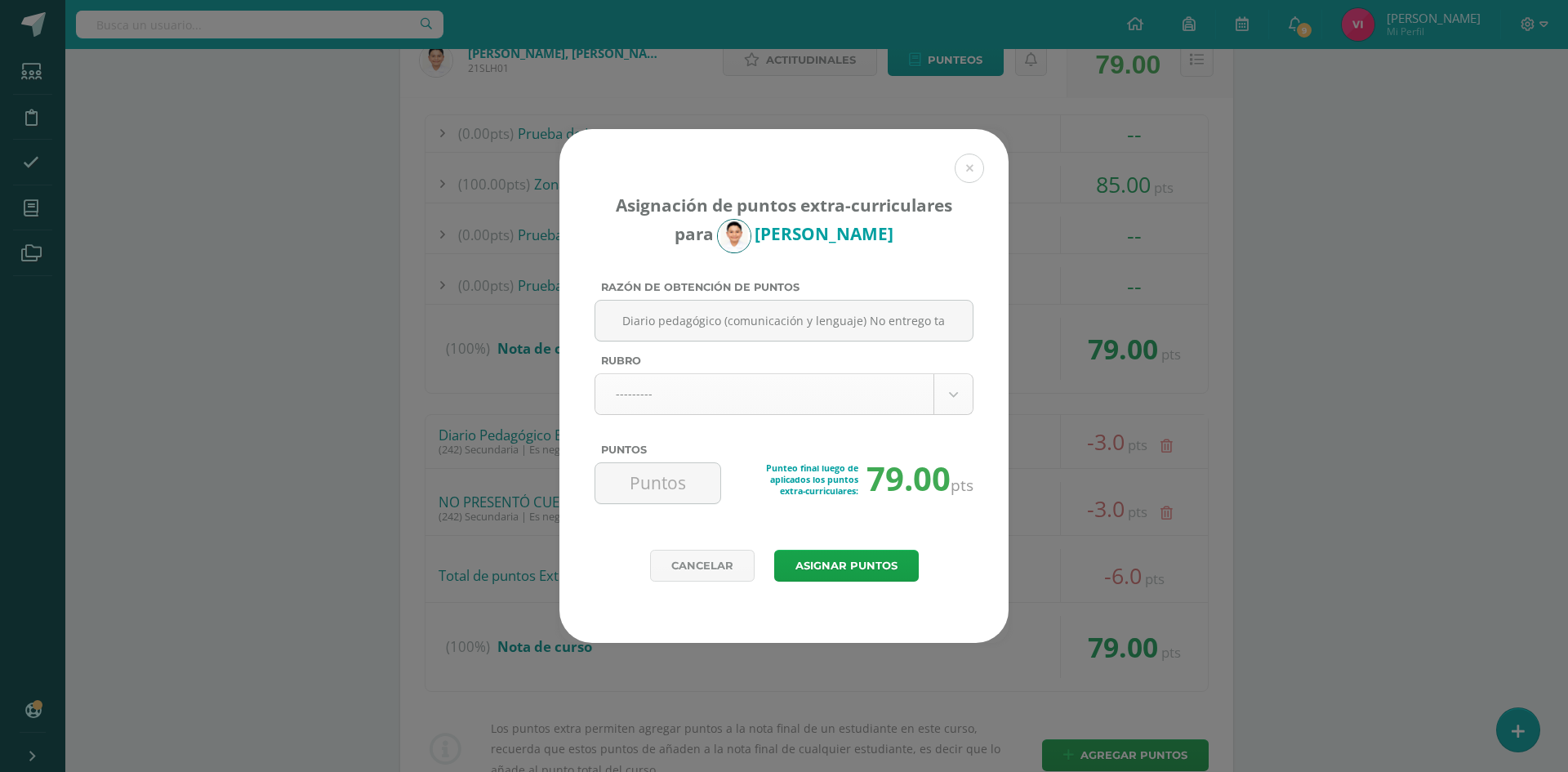
click at [863, 404] on body "Asignación de puntos extra-curriculares para [PERSON_NAME] Razón de obtención d…" at bounding box center [784, 162] width 1568 height 4279
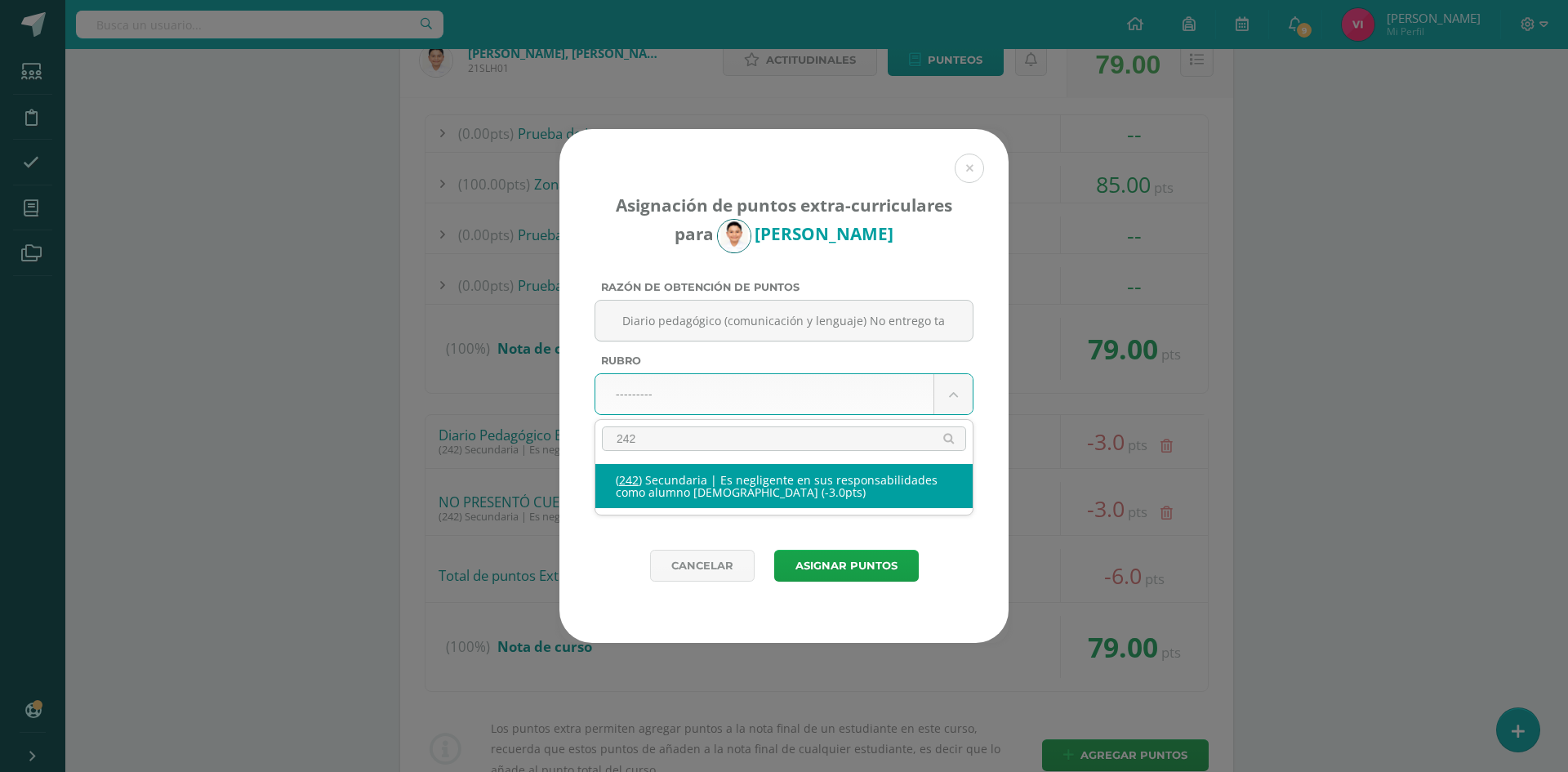
type input "242"
select select "274"
type input "-3"
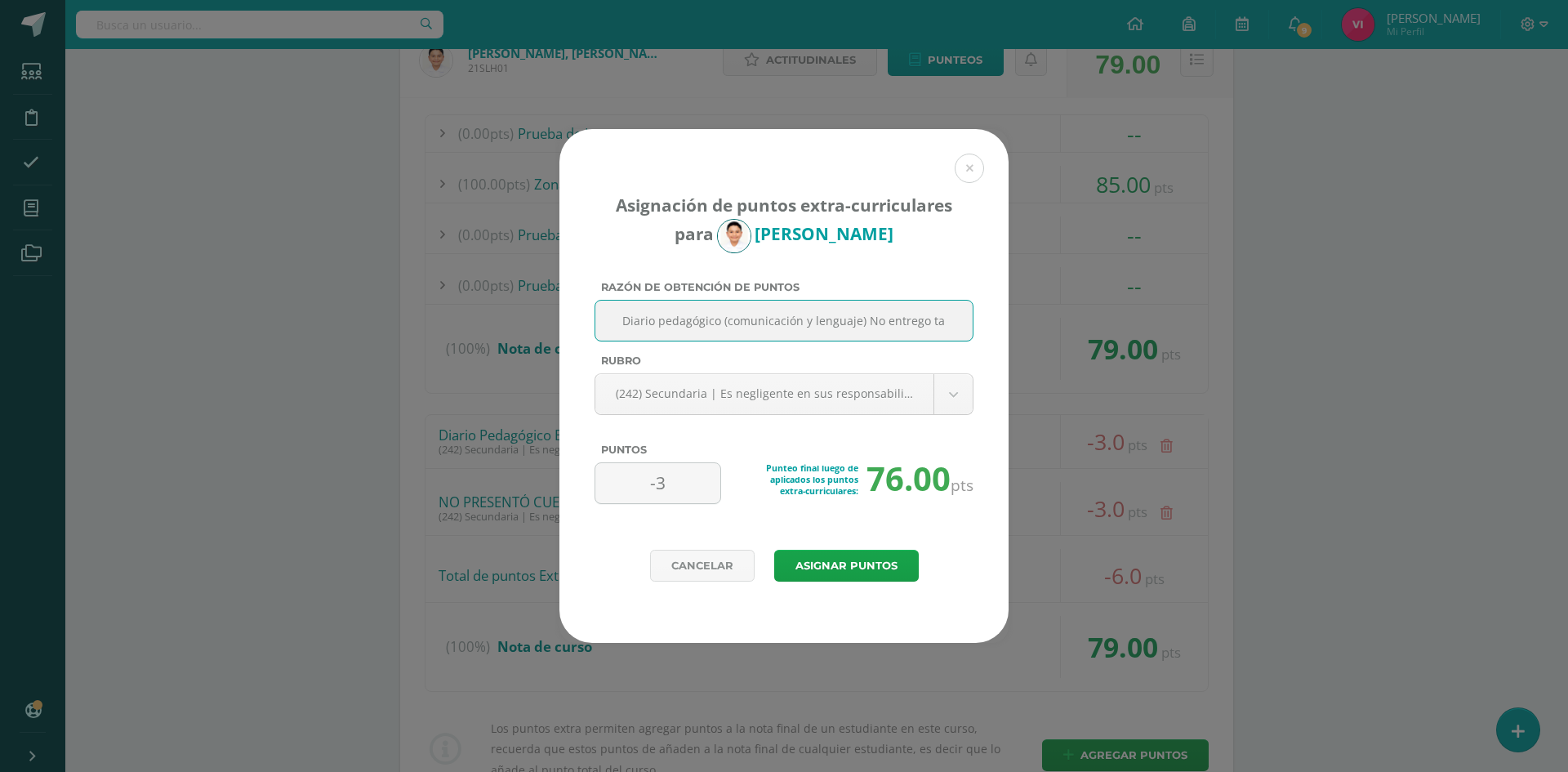
scroll to position [0, 7]
drag, startPoint x: 616, startPoint y: 326, endPoint x: 961, endPoint y: 320, distance: 345.1
click at [961, 320] on input "Diario pedagógico (comunicación y lenguaje) No entrego tarea" at bounding box center [784, 320] width 364 height 40
click at [864, 569] on button "Asignar puntos" at bounding box center [846, 566] width 144 height 32
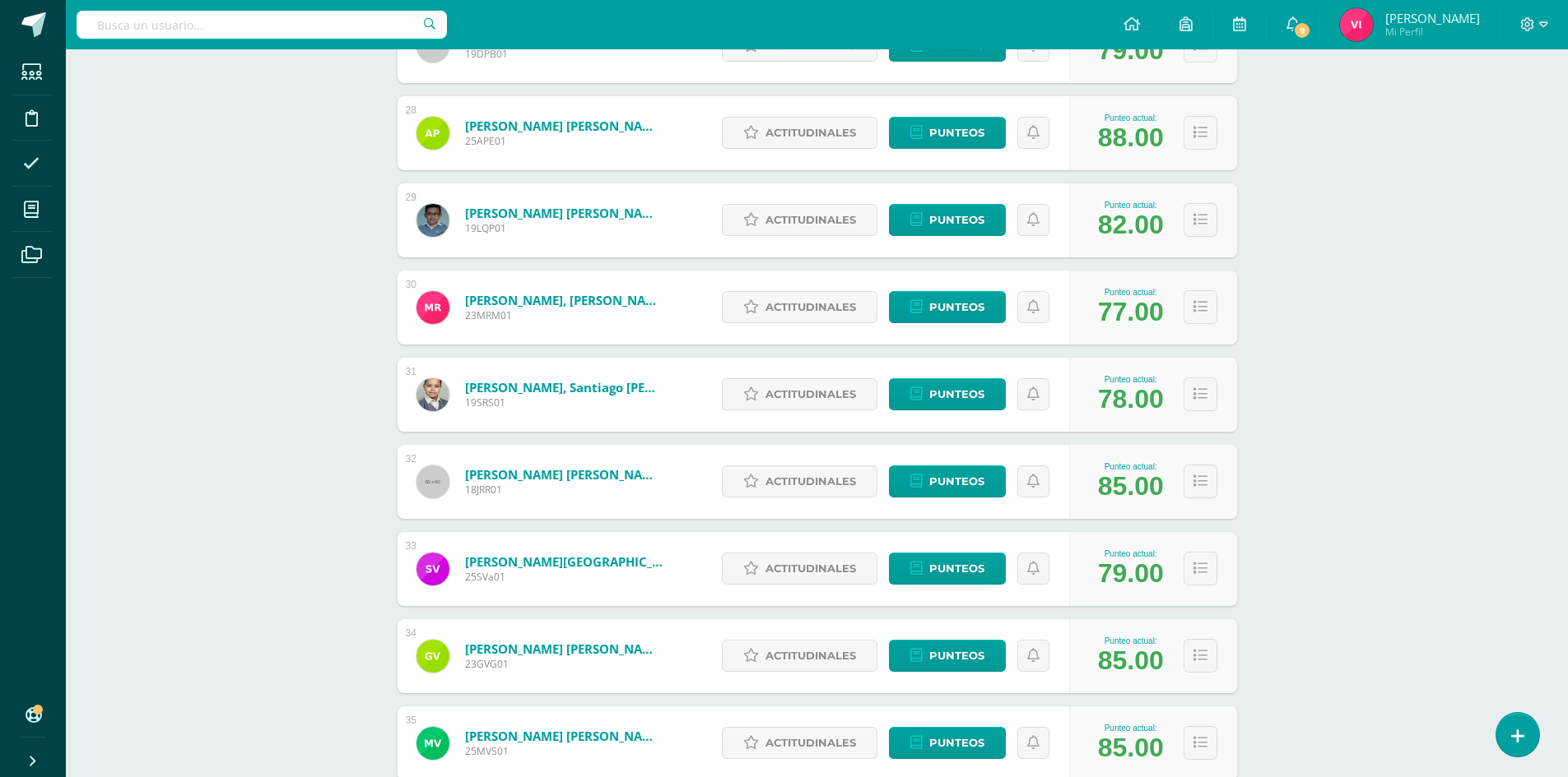
scroll to position [2816, 0]
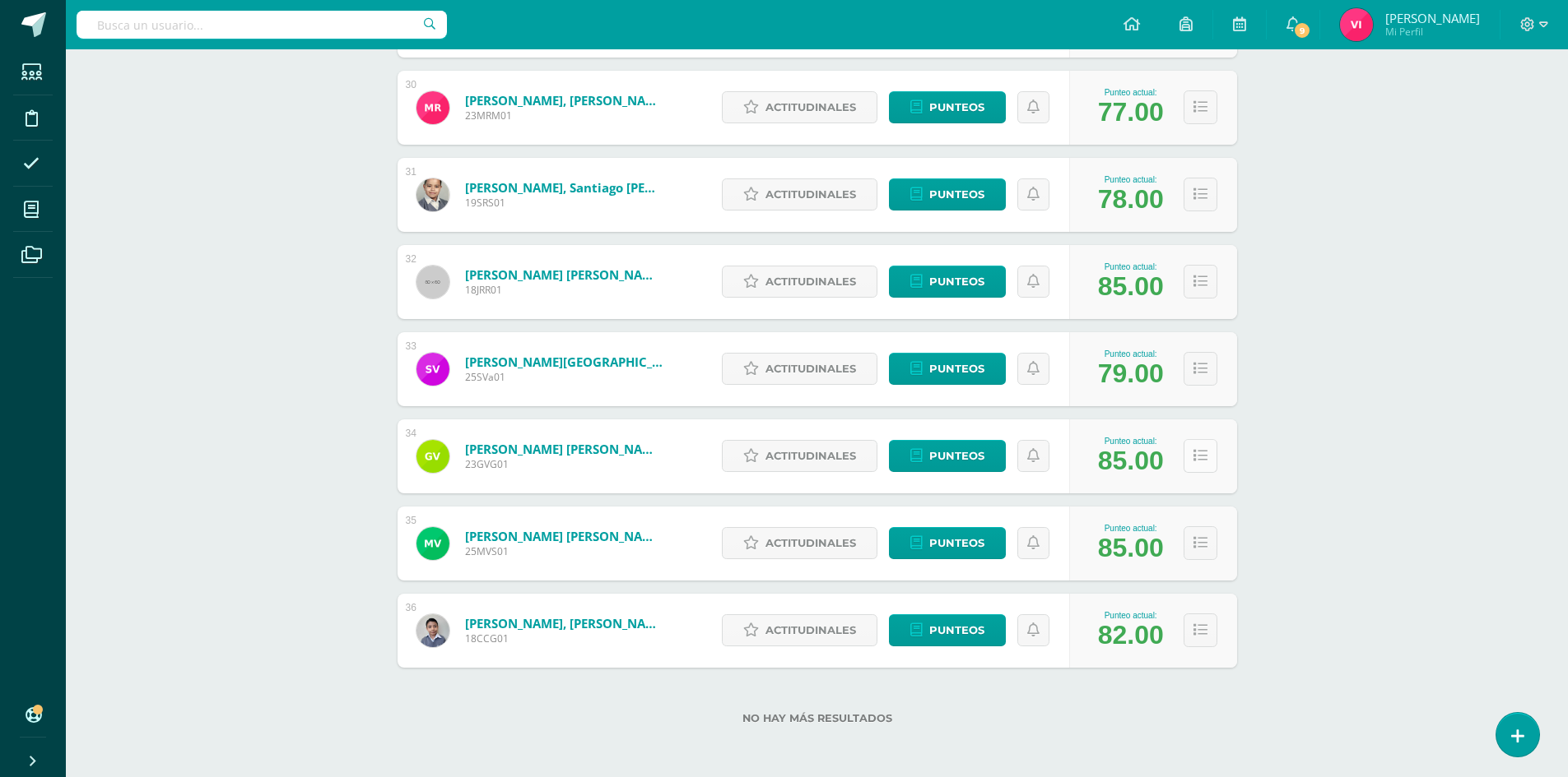
click at [1200, 459] on icon at bounding box center [1200, 456] width 14 height 14
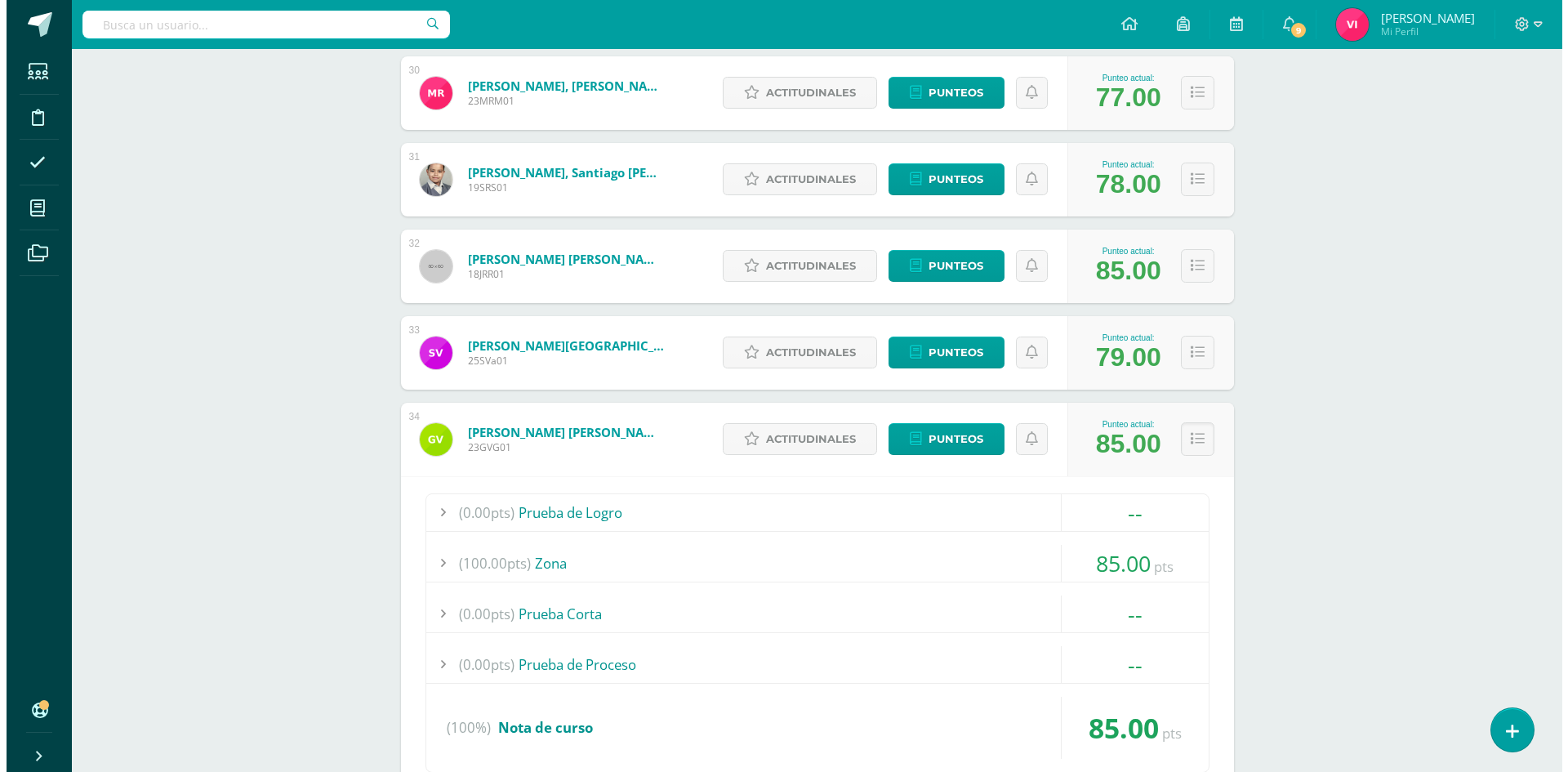
scroll to position [3207, 0]
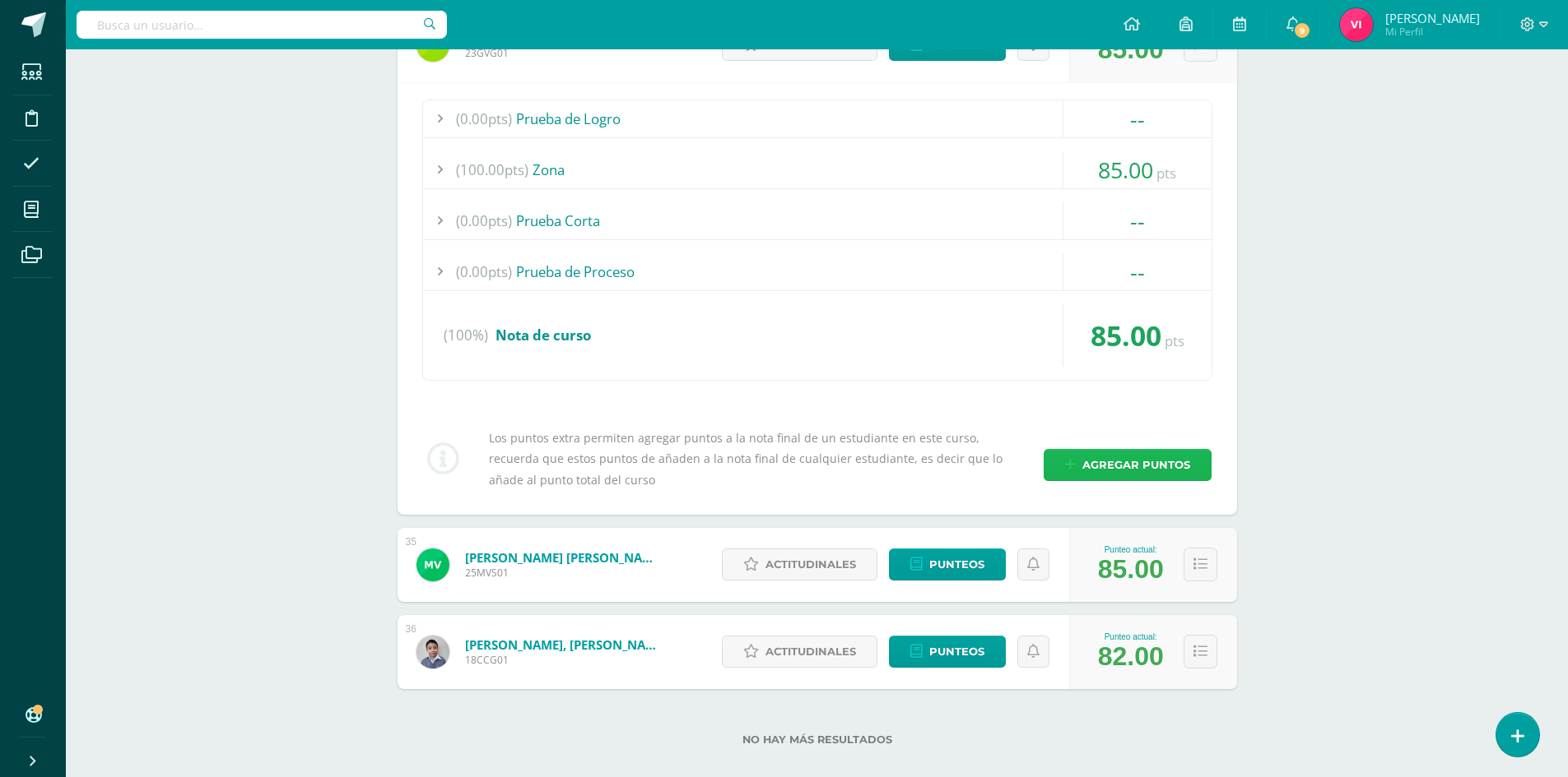
click at [1179, 470] on span "Agregar puntos" at bounding box center [1136, 465] width 108 height 31
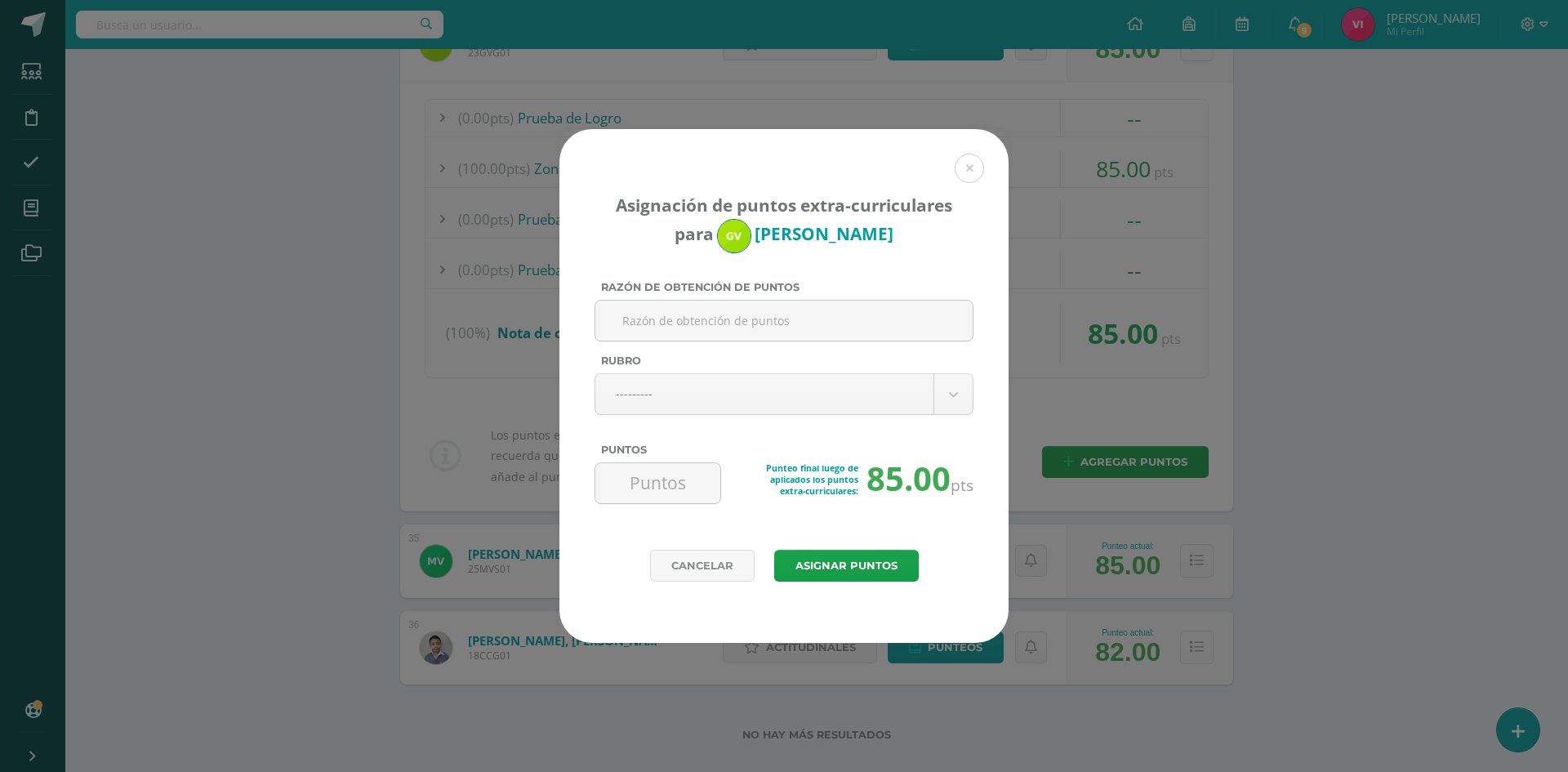
paste input "Diario pedagógico (comunicación y lenguaje) No entrego tarea"
type input "Diario pedagógico (comunicación y lenguaje) No entrego tarea"
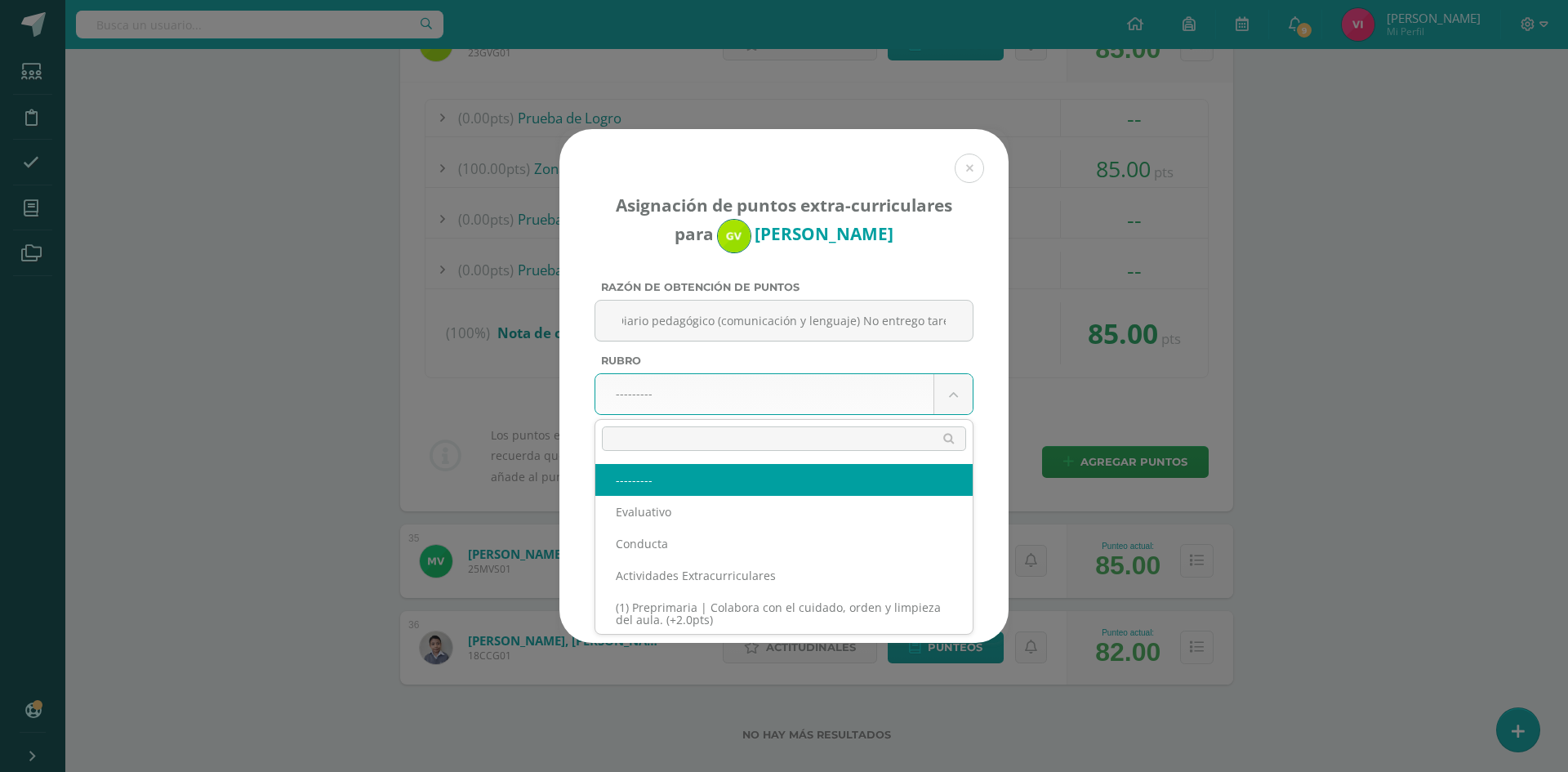
scroll to position [0, 0]
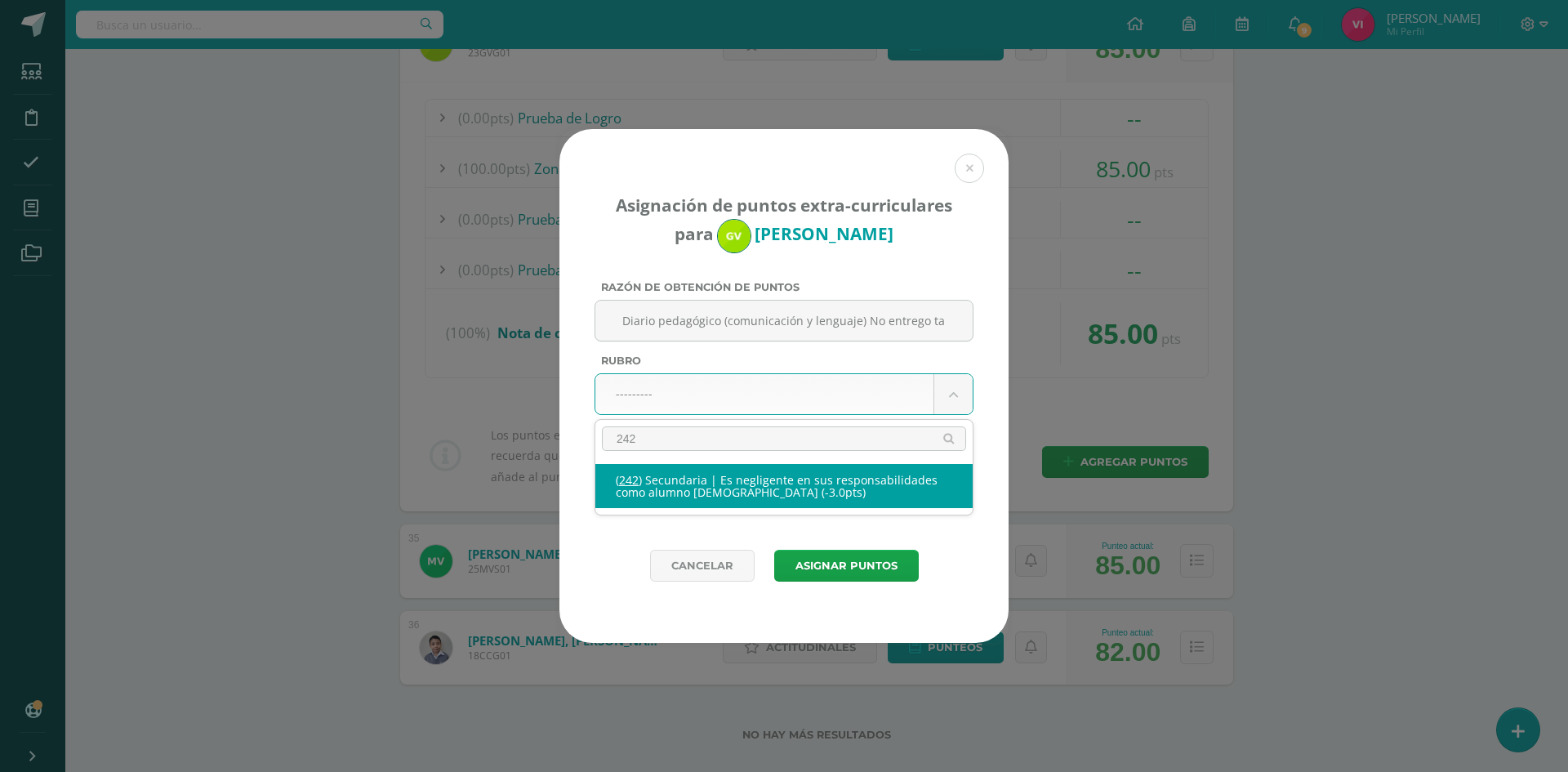
type input "242"
select select "274"
type input "-3"
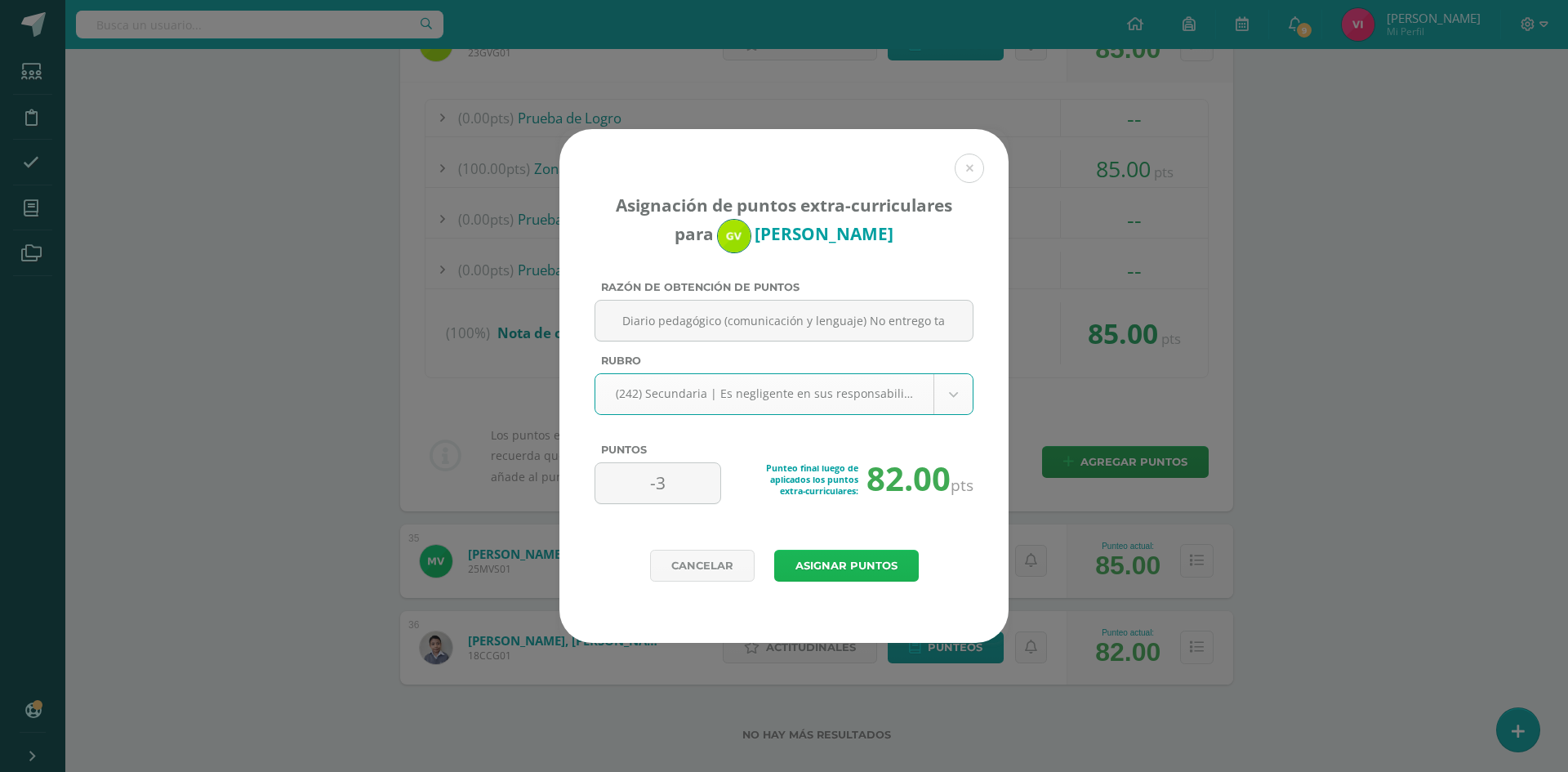
click at [871, 564] on button "Asignar puntos" at bounding box center [846, 566] width 144 height 32
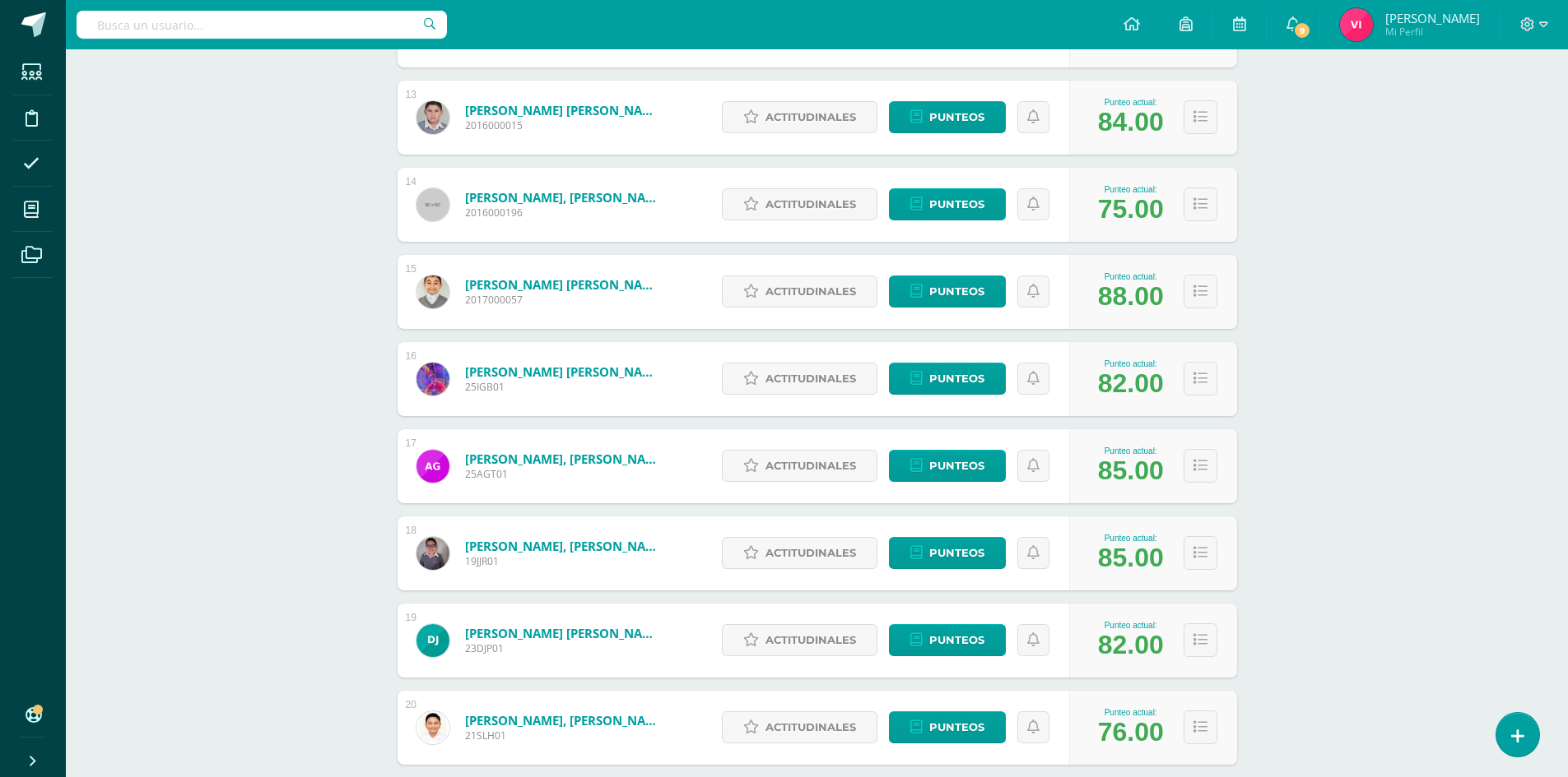
scroll to position [1415, 0]
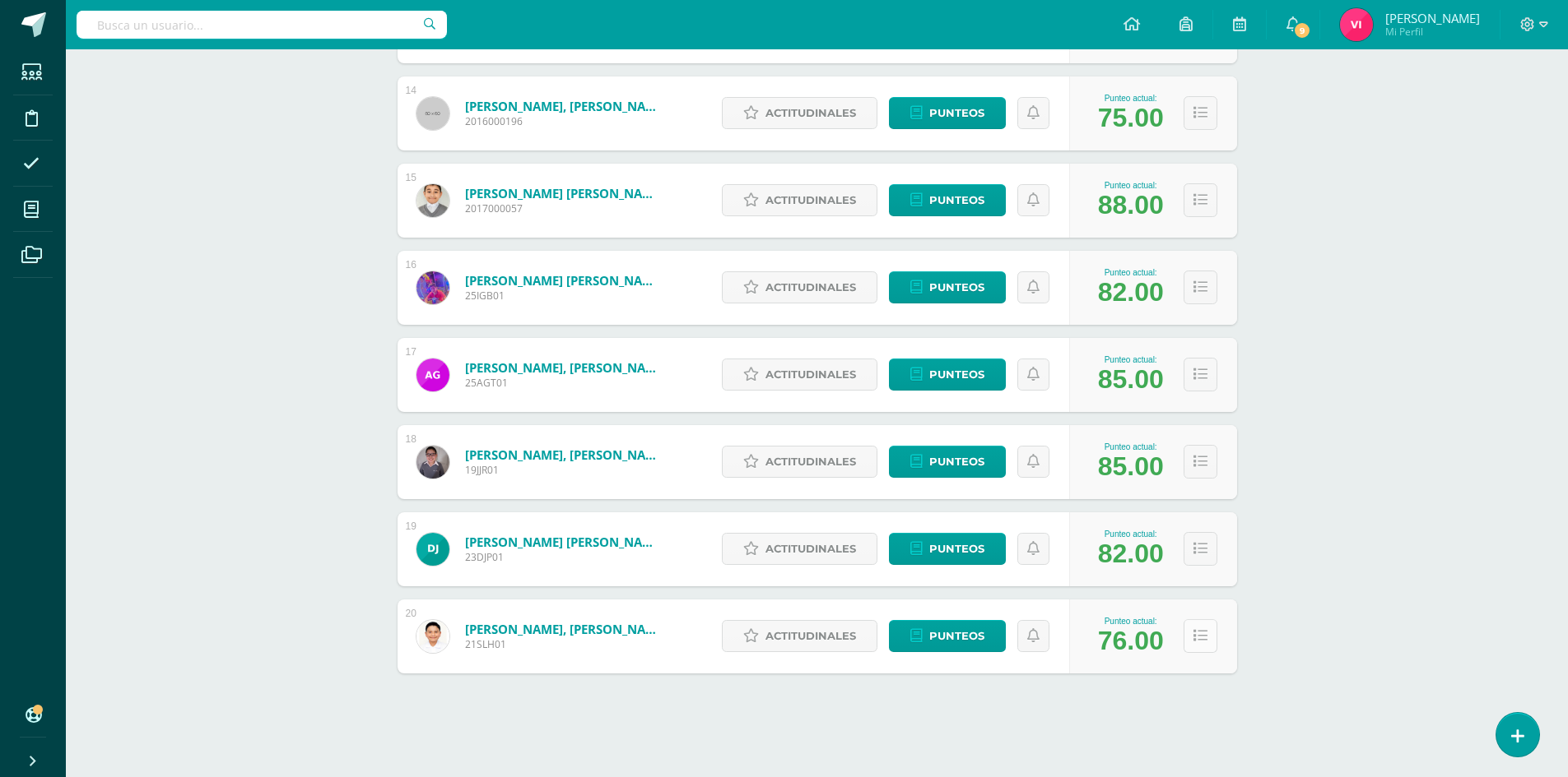
click at [1193, 633] on icon at bounding box center [1200, 637] width 14 height 14
click at [1196, 624] on button at bounding box center [1200, 637] width 34 height 34
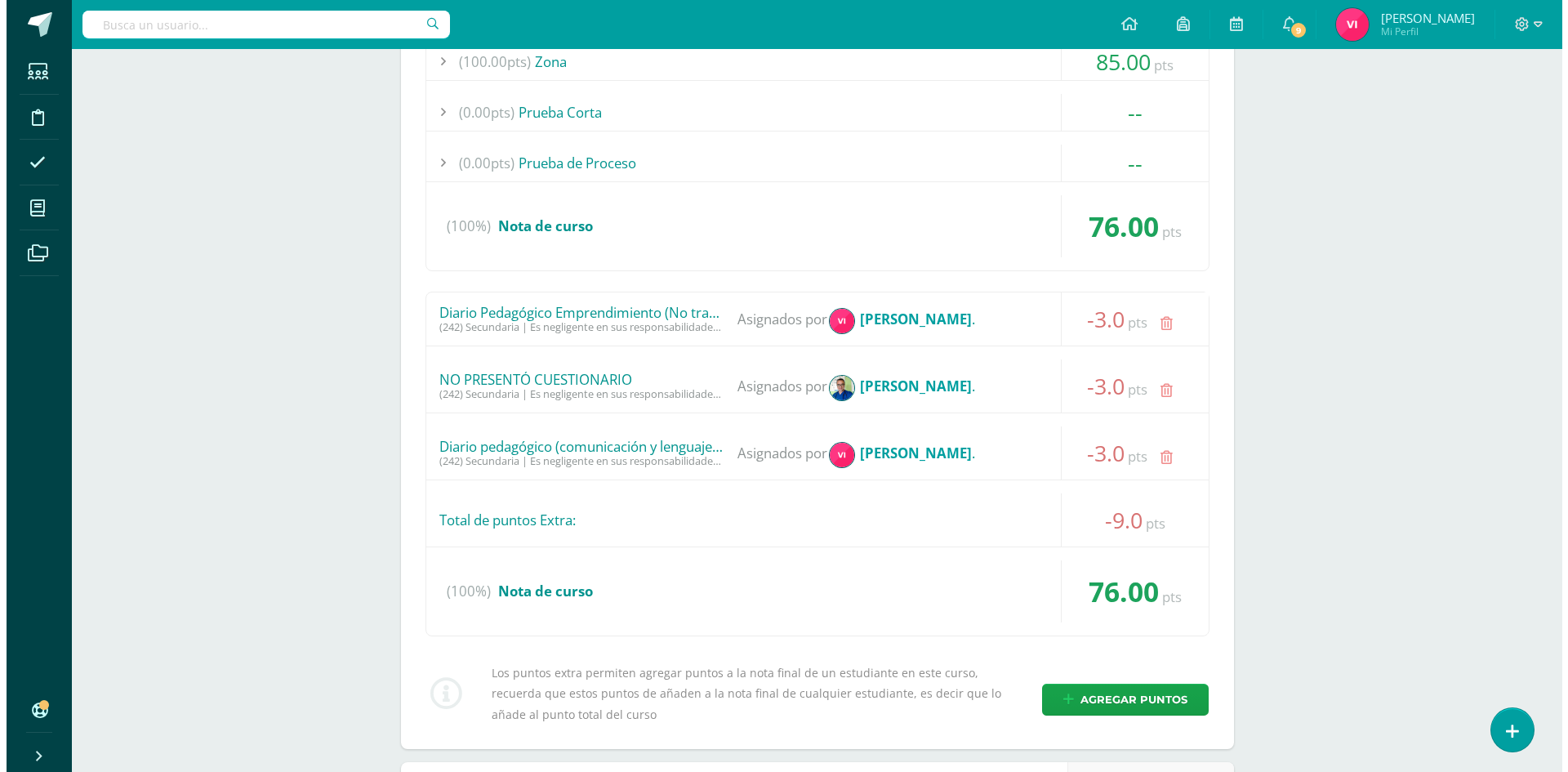
scroll to position [2142, 0]
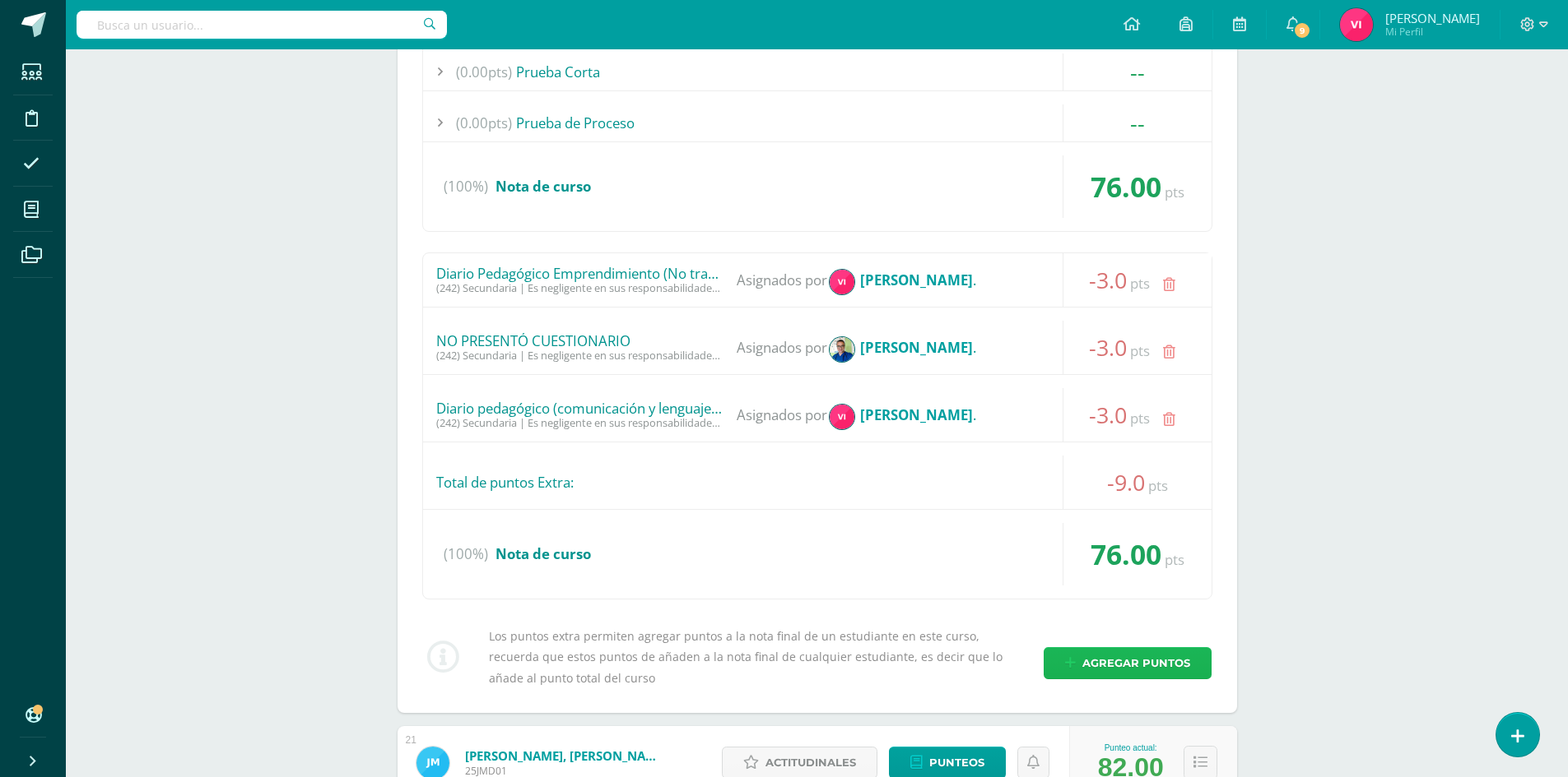
click at [1117, 653] on span "Agregar puntos" at bounding box center [1136, 664] width 108 height 31
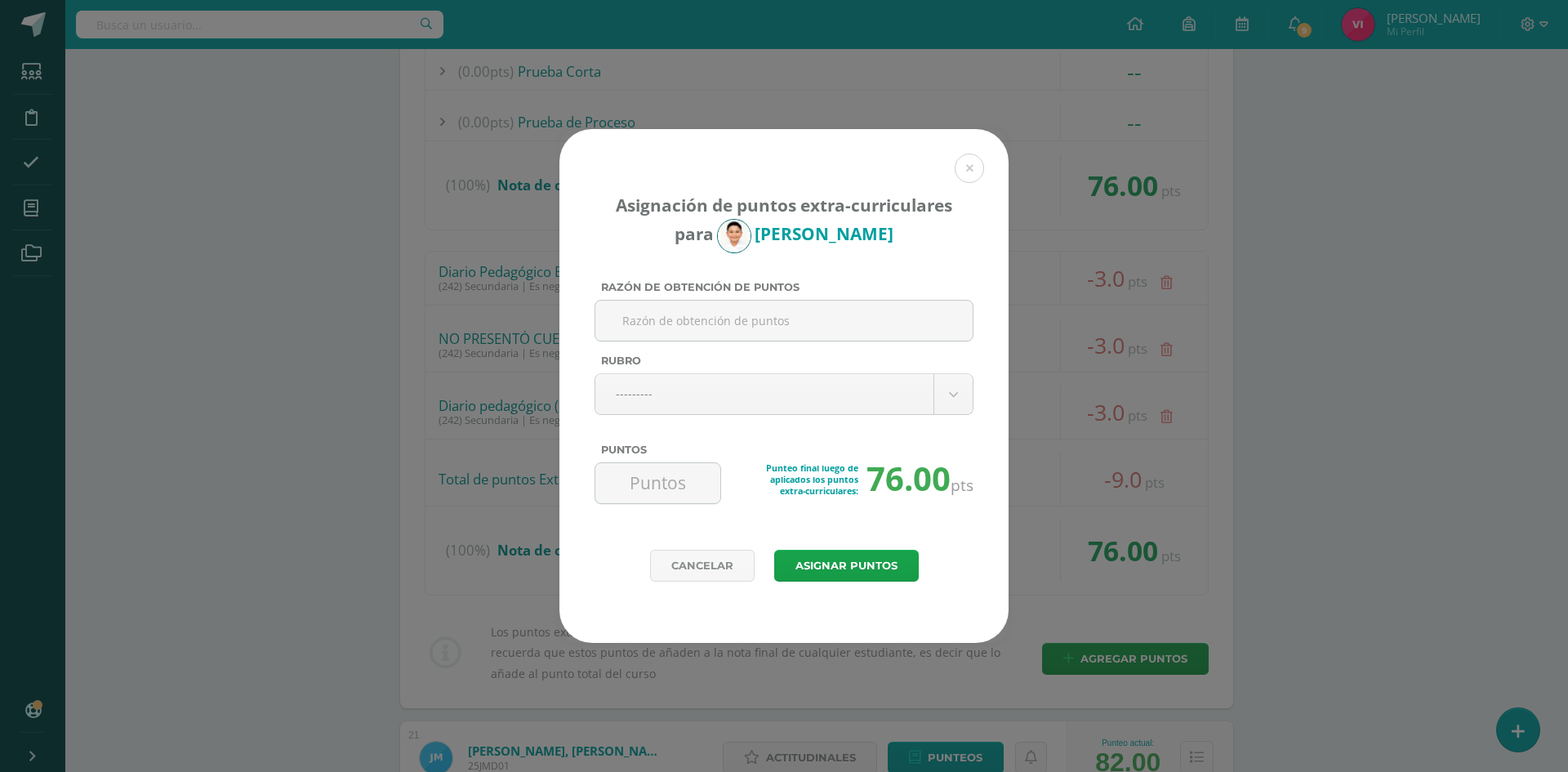
paste input "Diario pedagógico (comunicación y lenguaje) No entrego tarea"
type input "Diario pedagógico (comunicación y lenguaje) No entrego tarea"
click at [830, 328] on input "Diario pedagógico (comunicación y lenguaje) No entrego tarea" at bounding box center [784, 320] width 364 height 40
click at [826, 304] on input "Diario pedagógico (comunicación y lenguaje) No entrego tarea" at bounding box center [784, 320] width 364 height 40
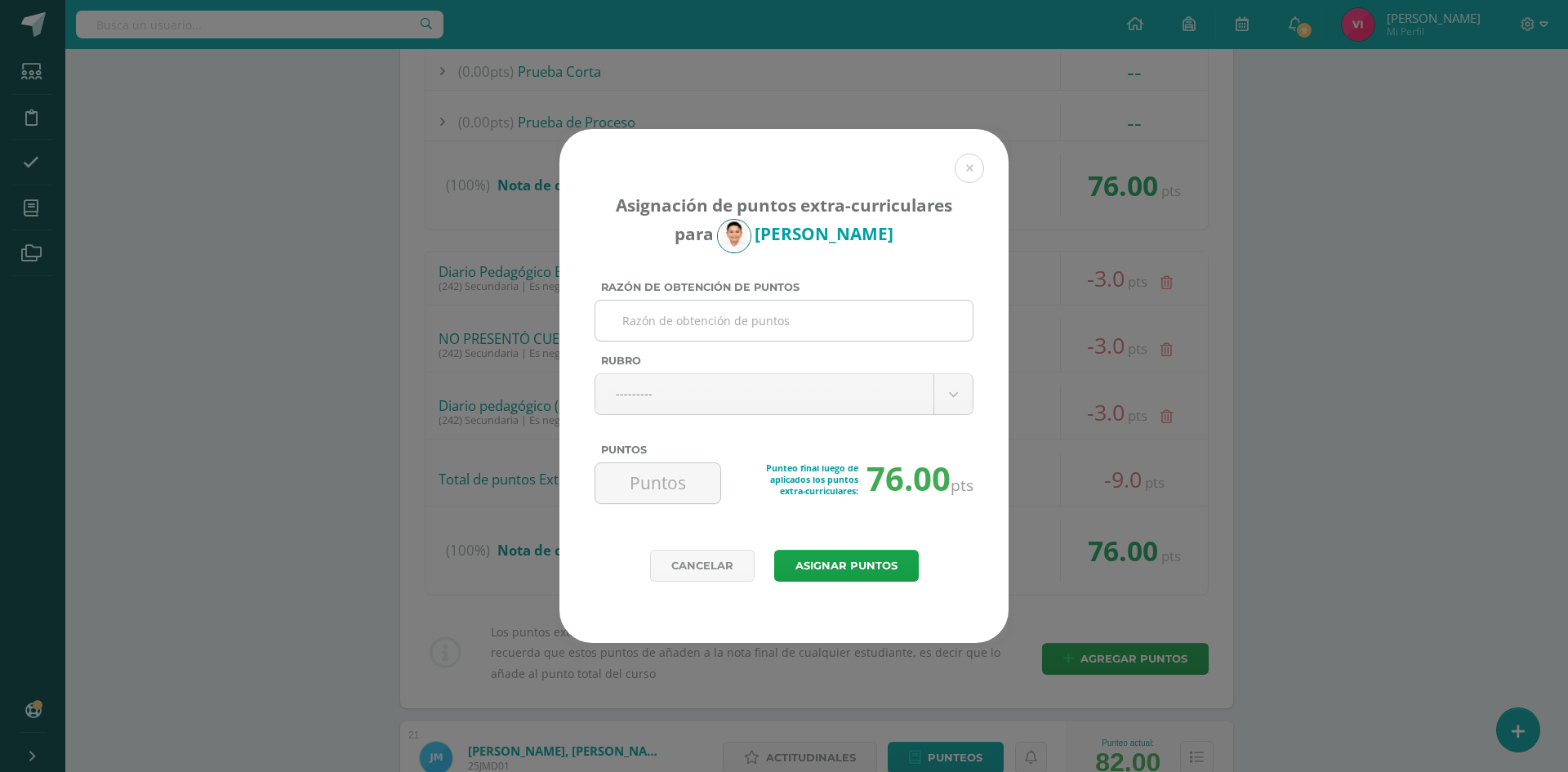
click at [894, 337] on input "Razón de obtención de puntos" at bounding box center [784, 320] width 364 height 40
paste input "Diario pedagógico (comunicación y lenguaje) No entrego tarea"
drag, startPoint x: 722, startPoint y: 323, endPoint x: 946, endPoint y: 320, distance: 224.0
click at [946, 320] on input "Diario pedagógico (comunicación y lenguaje) No entrego tarea" at bounding box center [784, 320] width 364 height 40
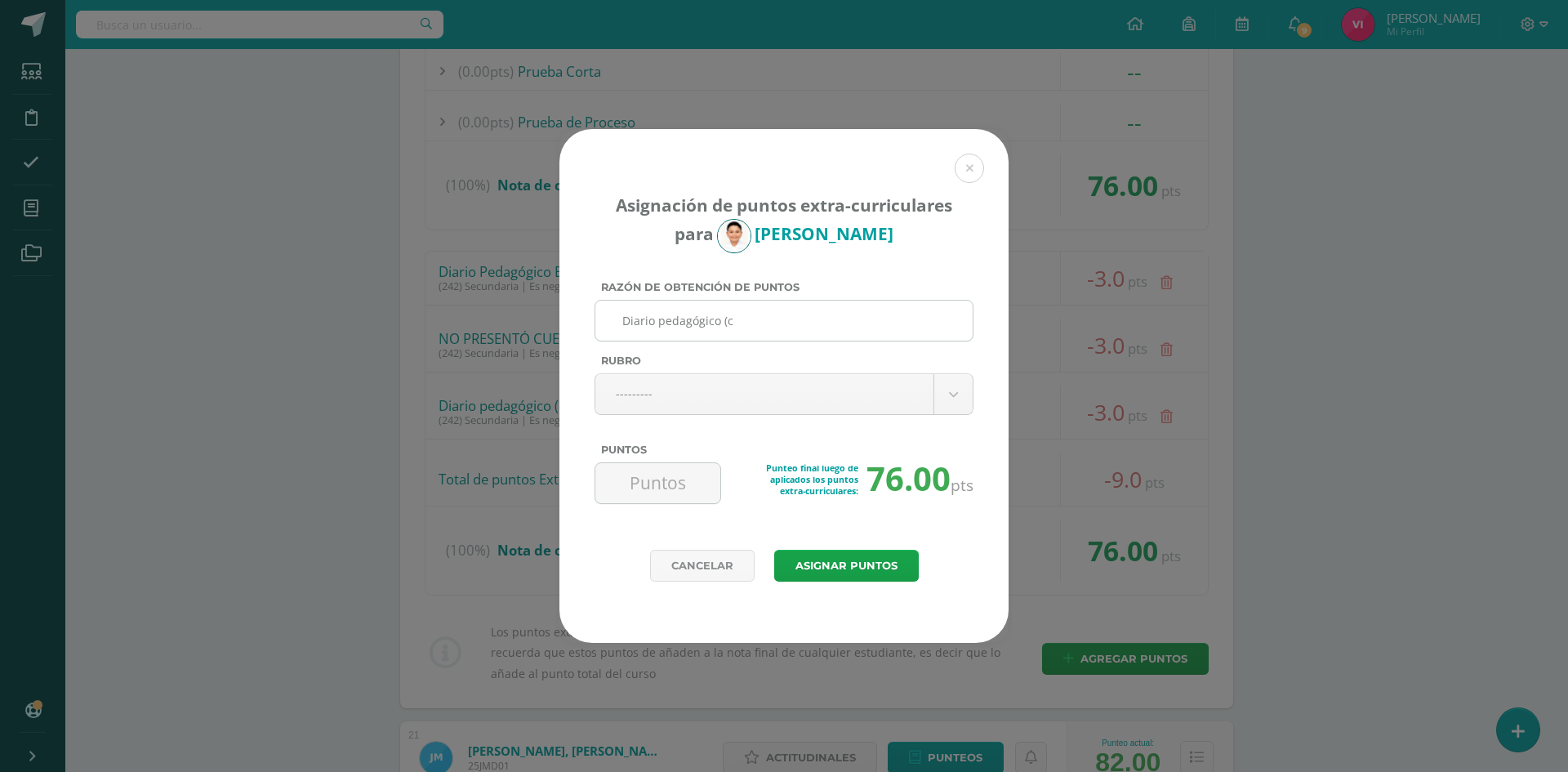
scroll to position [0, 0]
click at [813, 322] on input "Diario pedagógico (Matemáticas)" at bounding box center [784, 320] width 364 height 40
type input "Diario pedagógico (Matemáticas) se ríe en medio de explicación de la clase."
click at [891, 389] on body "Asignación de puntos extra-curriculares para Santiago López Razón de obtención …" at bounding box center [784, 30] width 1568 height 4346
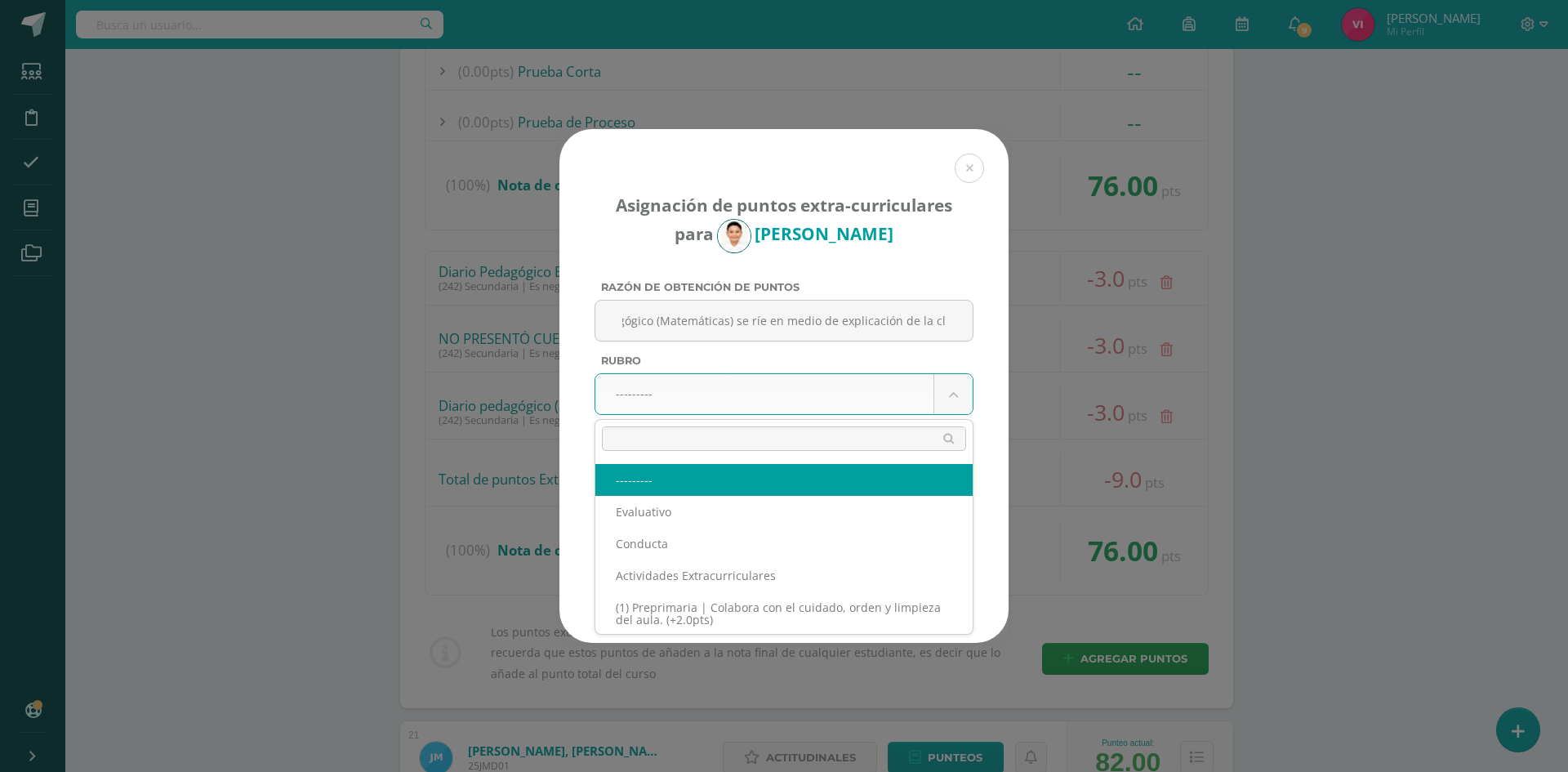
scroll to position [0, 0]
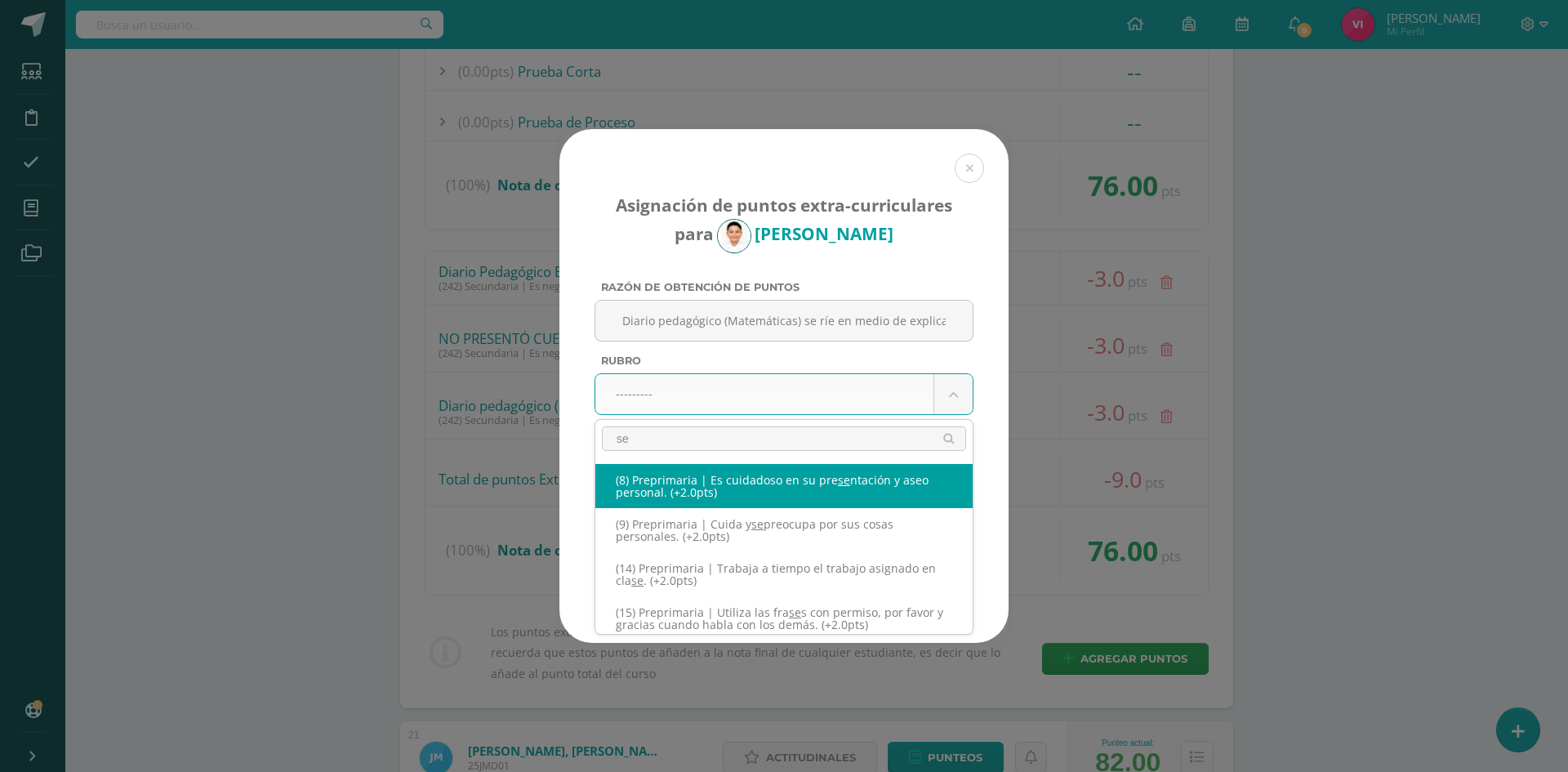
type input "s"
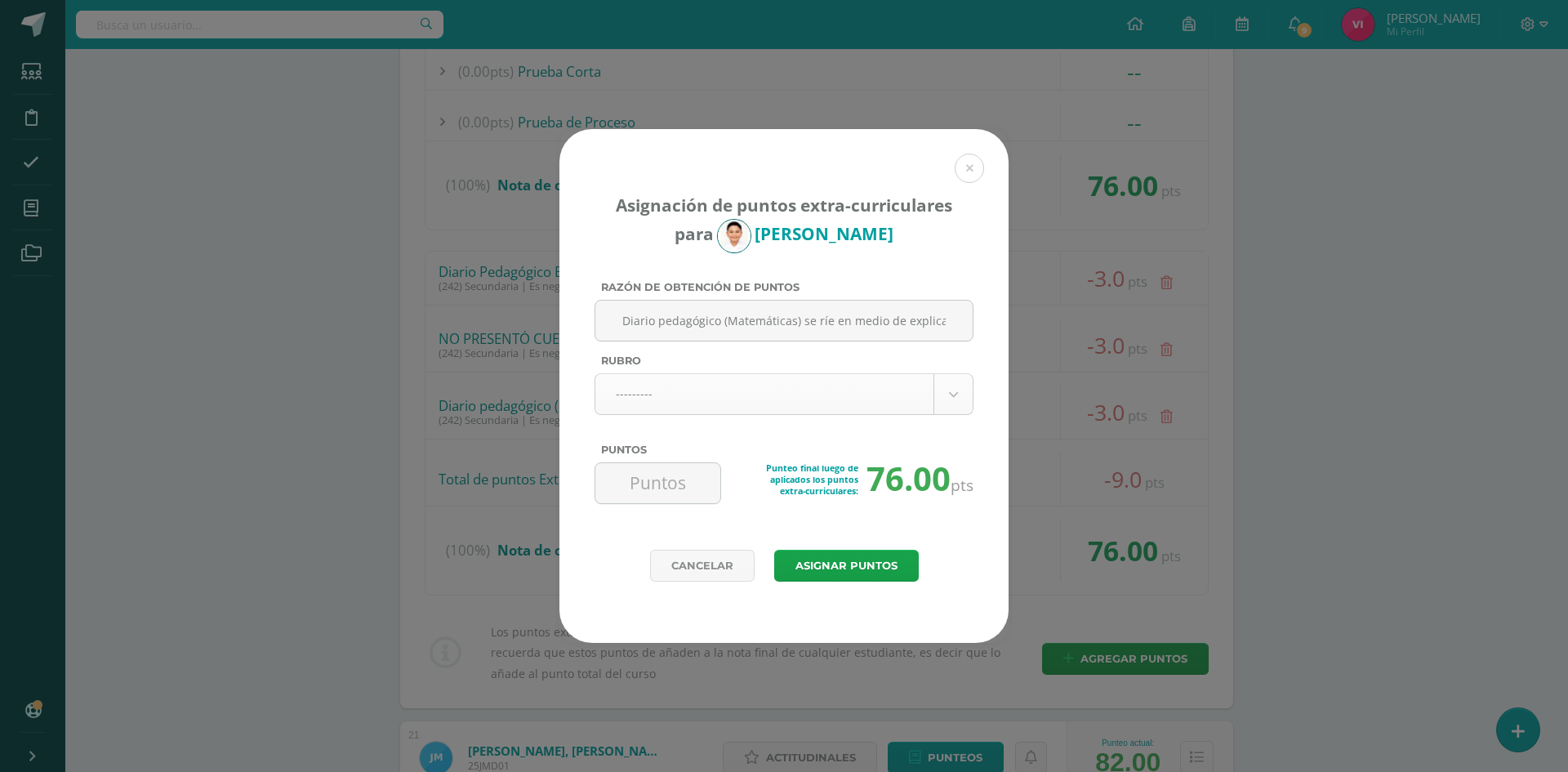
click at [811, 394] on body "Asignación de puntos extra-curriculares para Santiago López Razón de obtención …" at bounding box center [784, 30] width 1568 height 4346
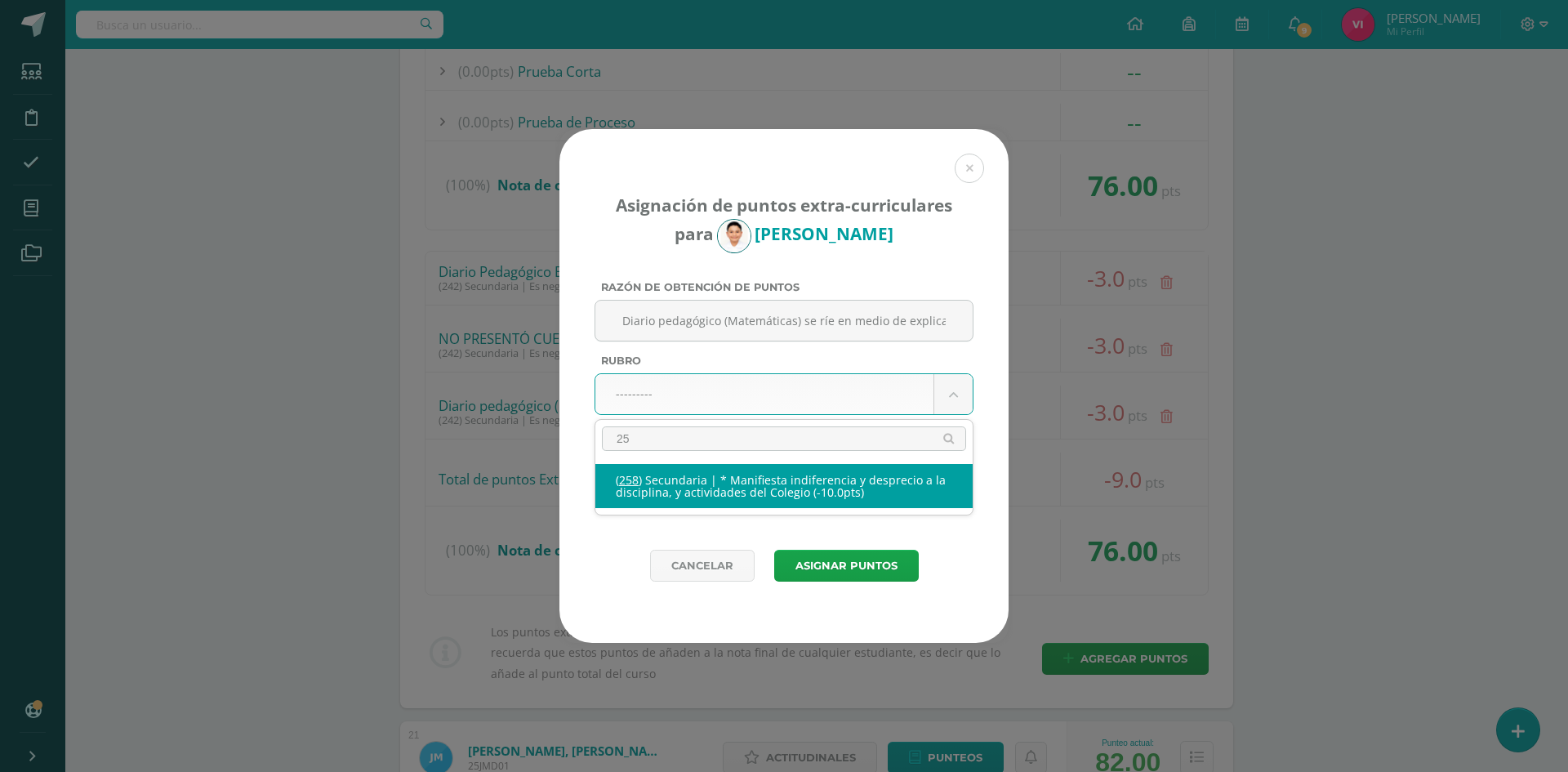
type input "2"
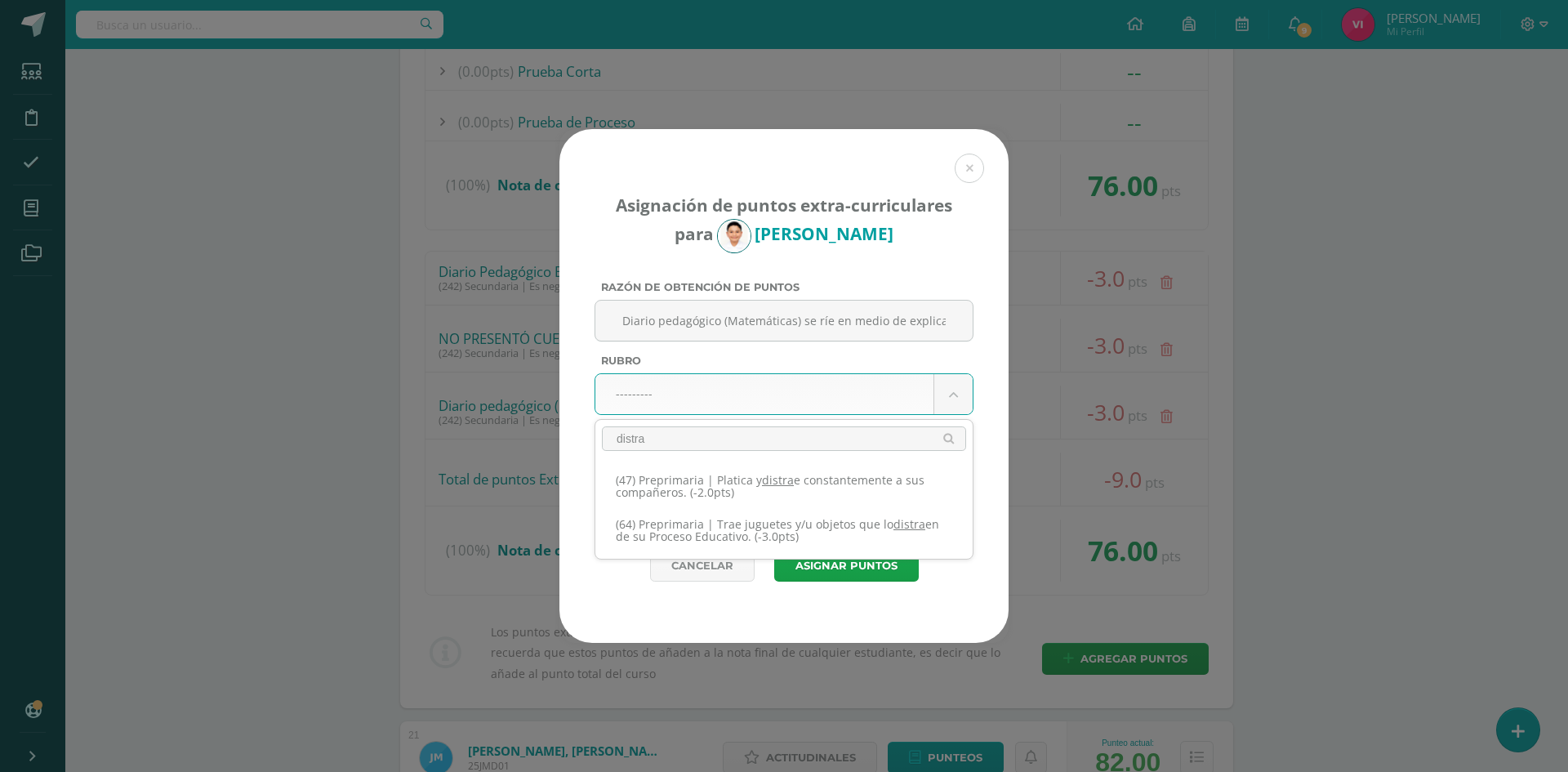
click at [777, 436] on input "distra" at bounding box center [784, 438] width 364 height 24
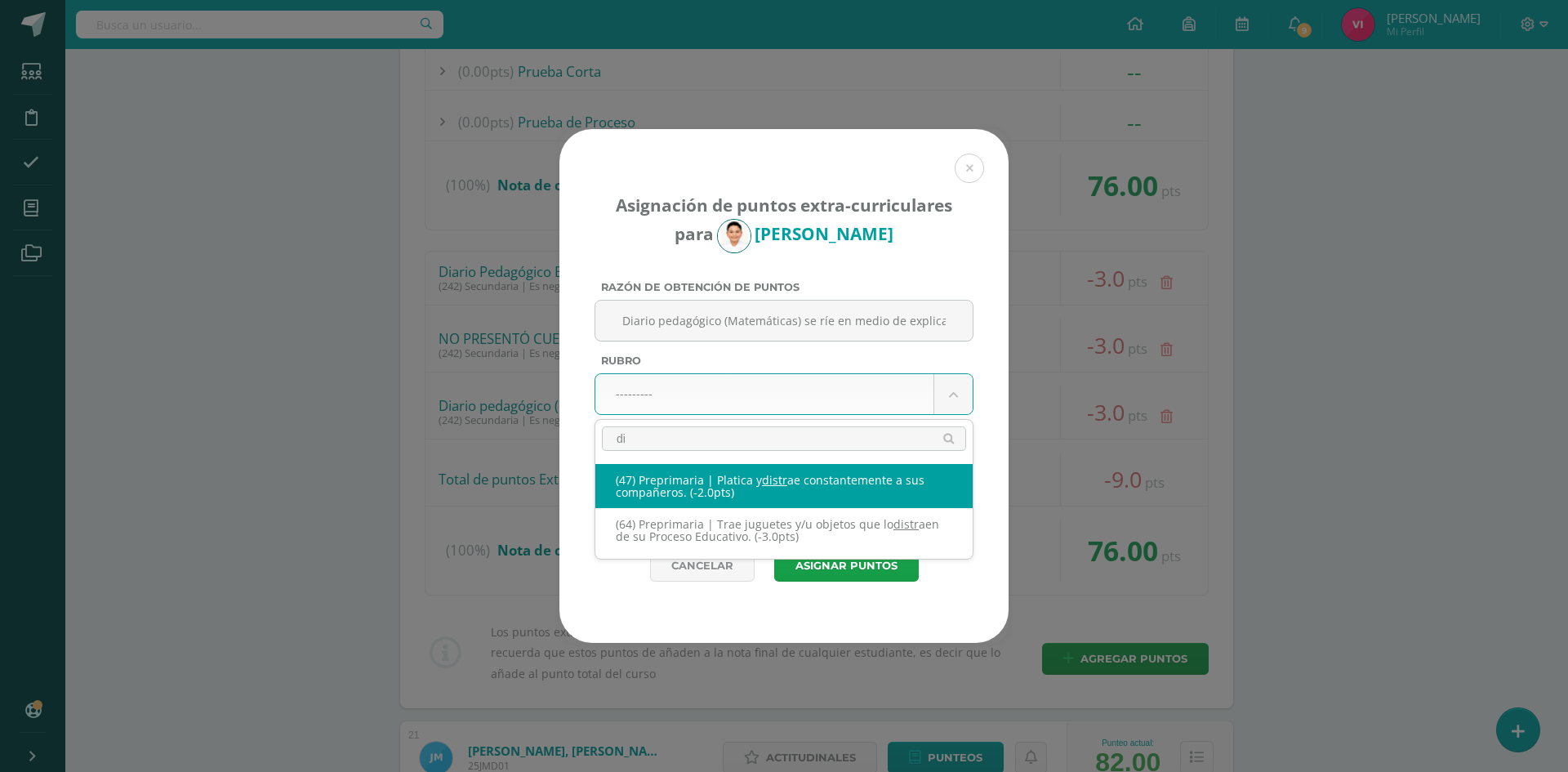
type input "d"
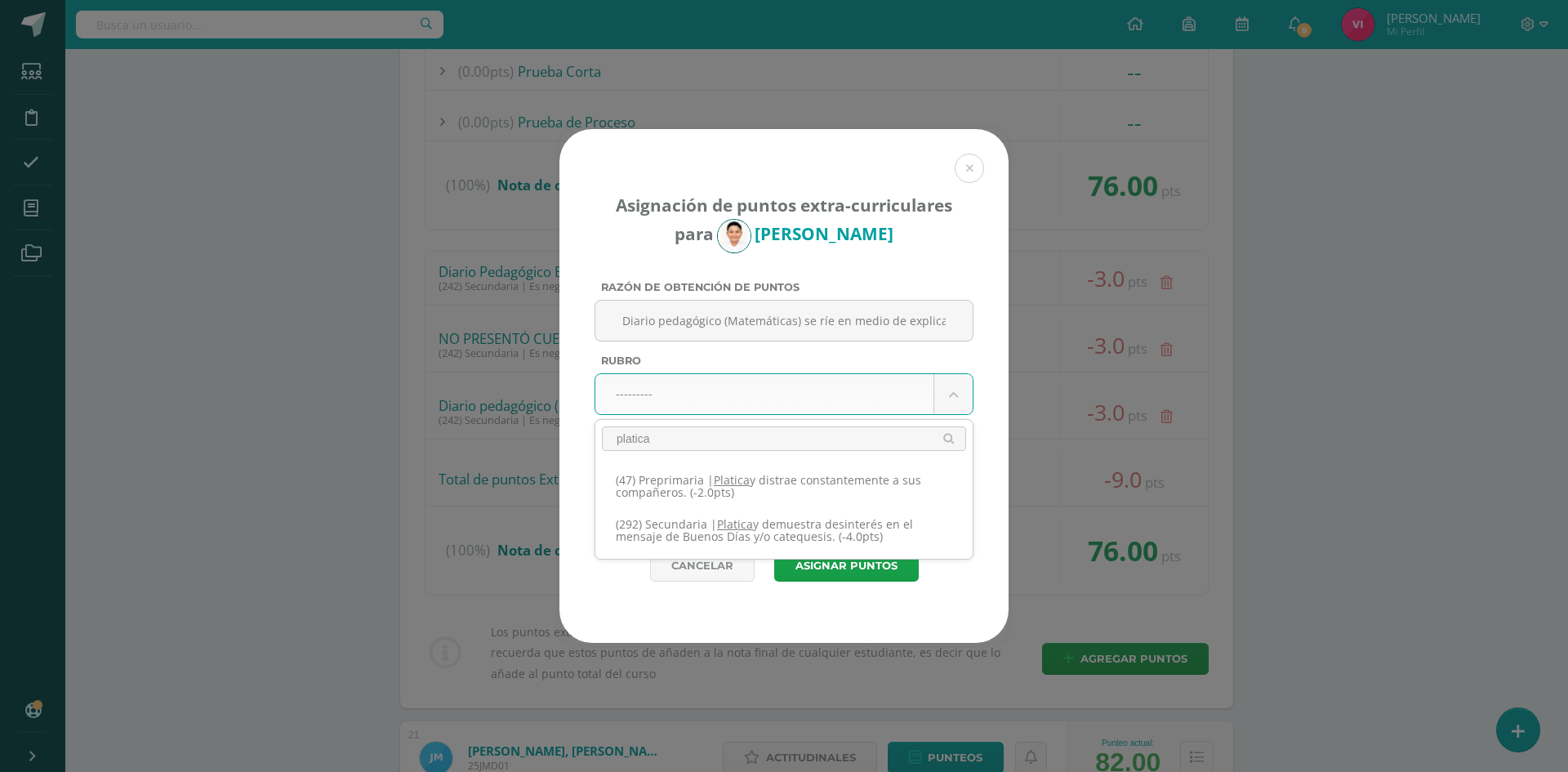
click at [812, 440] on input "platica" at bounding box center [784, 438] width 364 height 24
type input "platica en periodos de clase"
click at [836, 415] on body "Asignación de puntos extra-curriculares para Santiago López Razón de obtención …" at bounding box center [784, 30] width 1568 height 4346
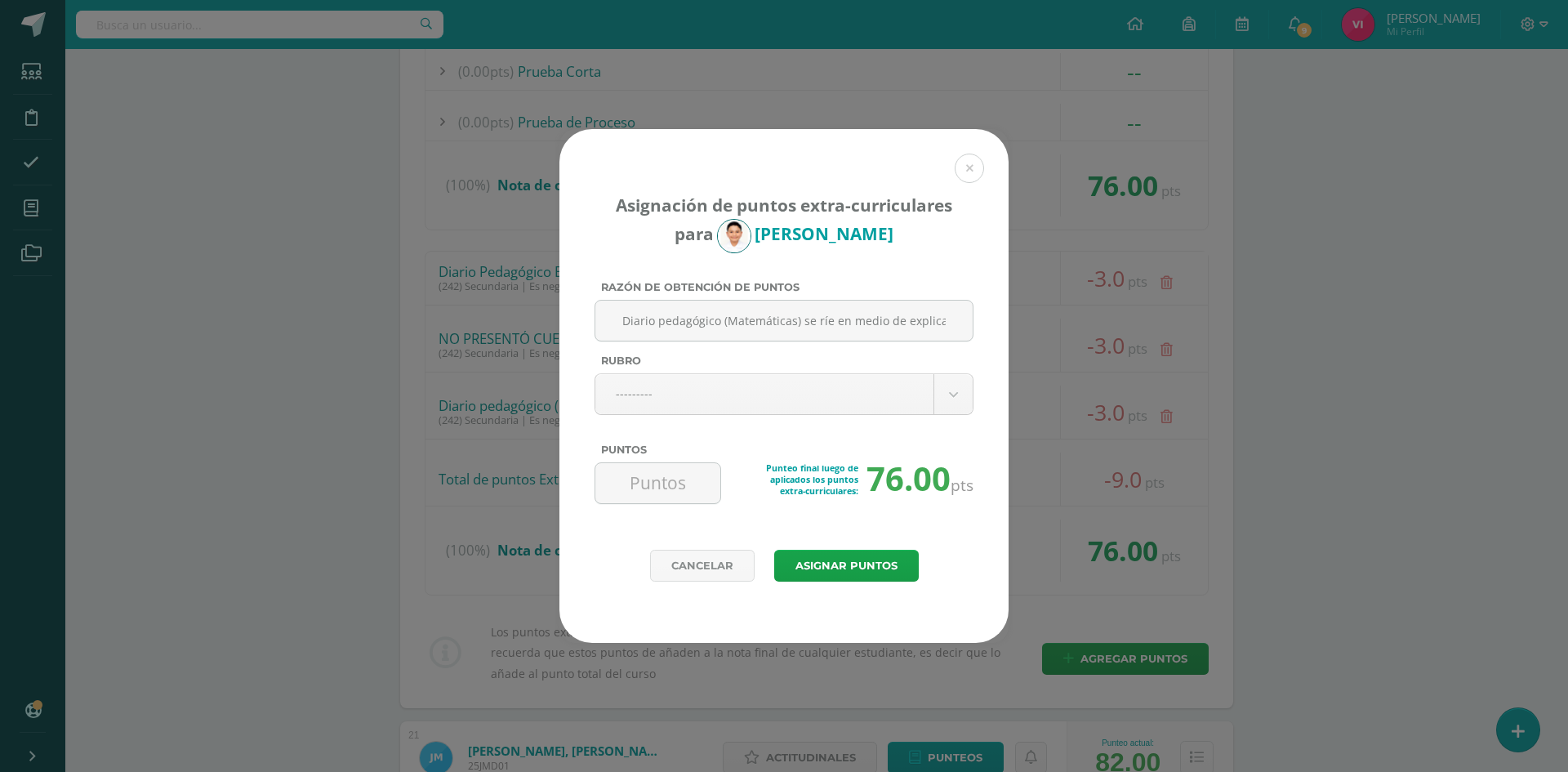
click at [840, 409] on body "Asignación de puntos extra-curriculares para Santiago López Razón de obtención …" at bounding box center [784, 30] width 1568 height 4346
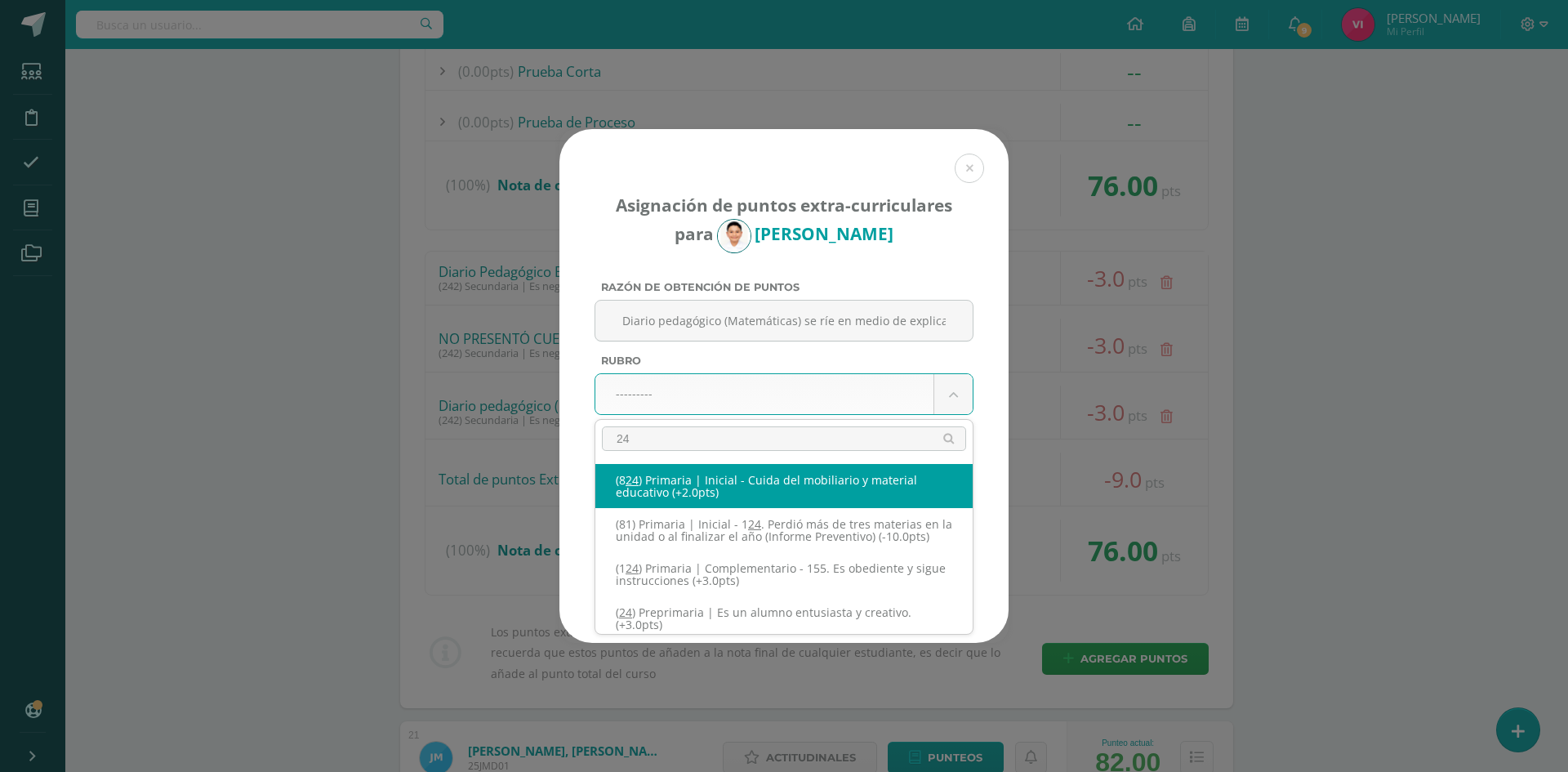
type input "242"
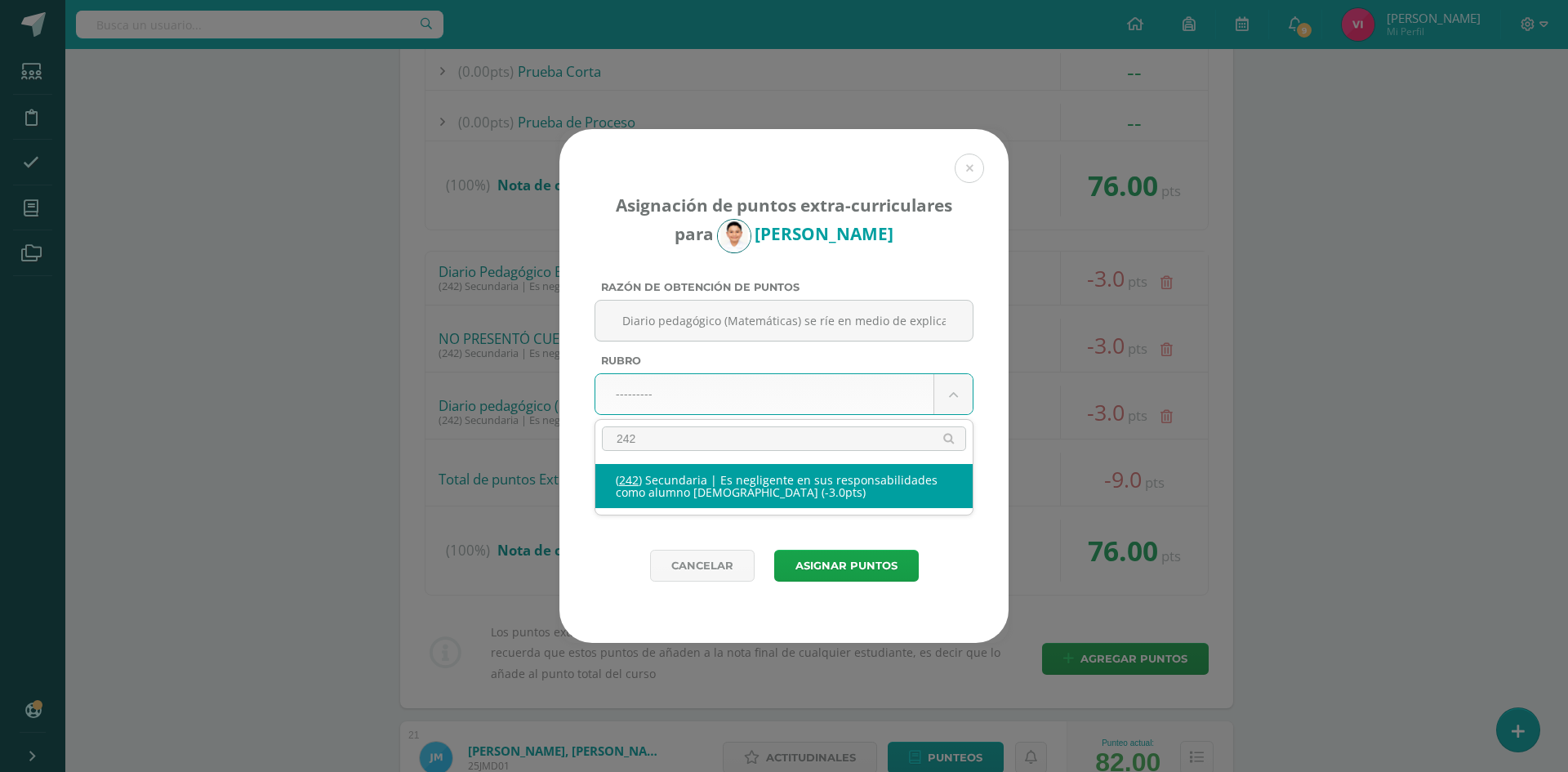
select select "274"
type input "-3"
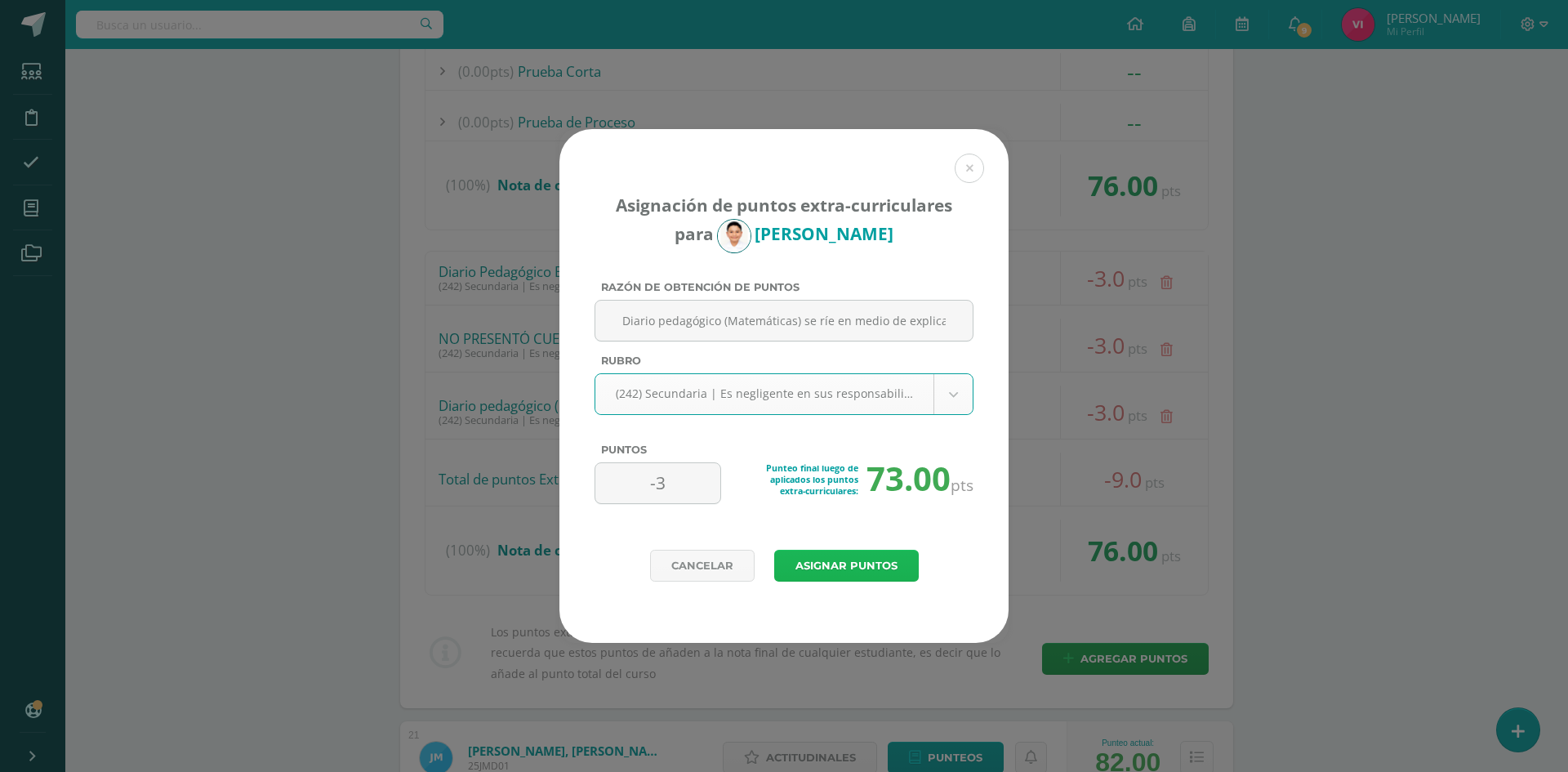
click at [824, 561] on button "Asignar puntos" at bounding box center [846, 566] width 144 height 32
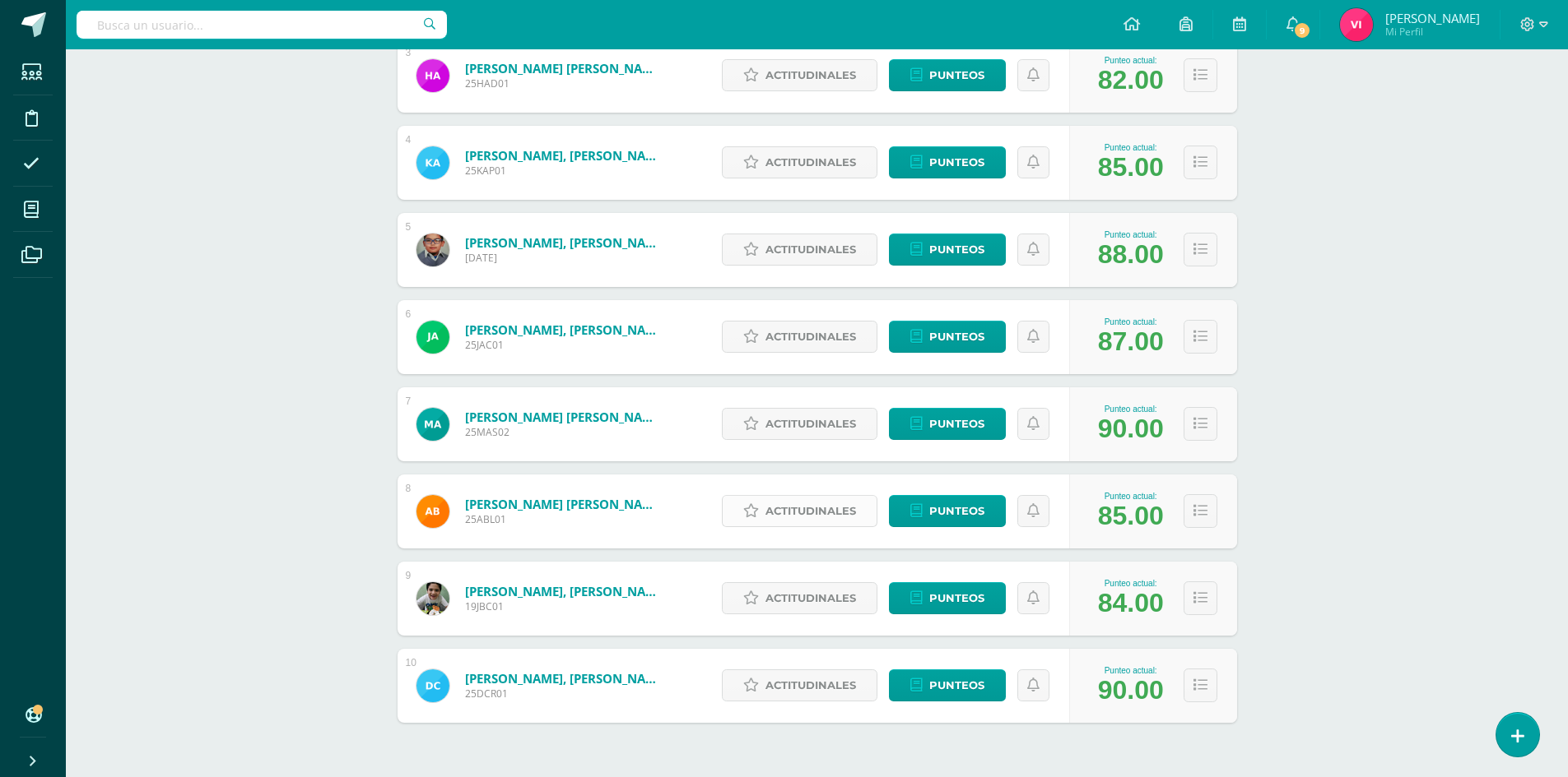
scroll to position [543, 0]
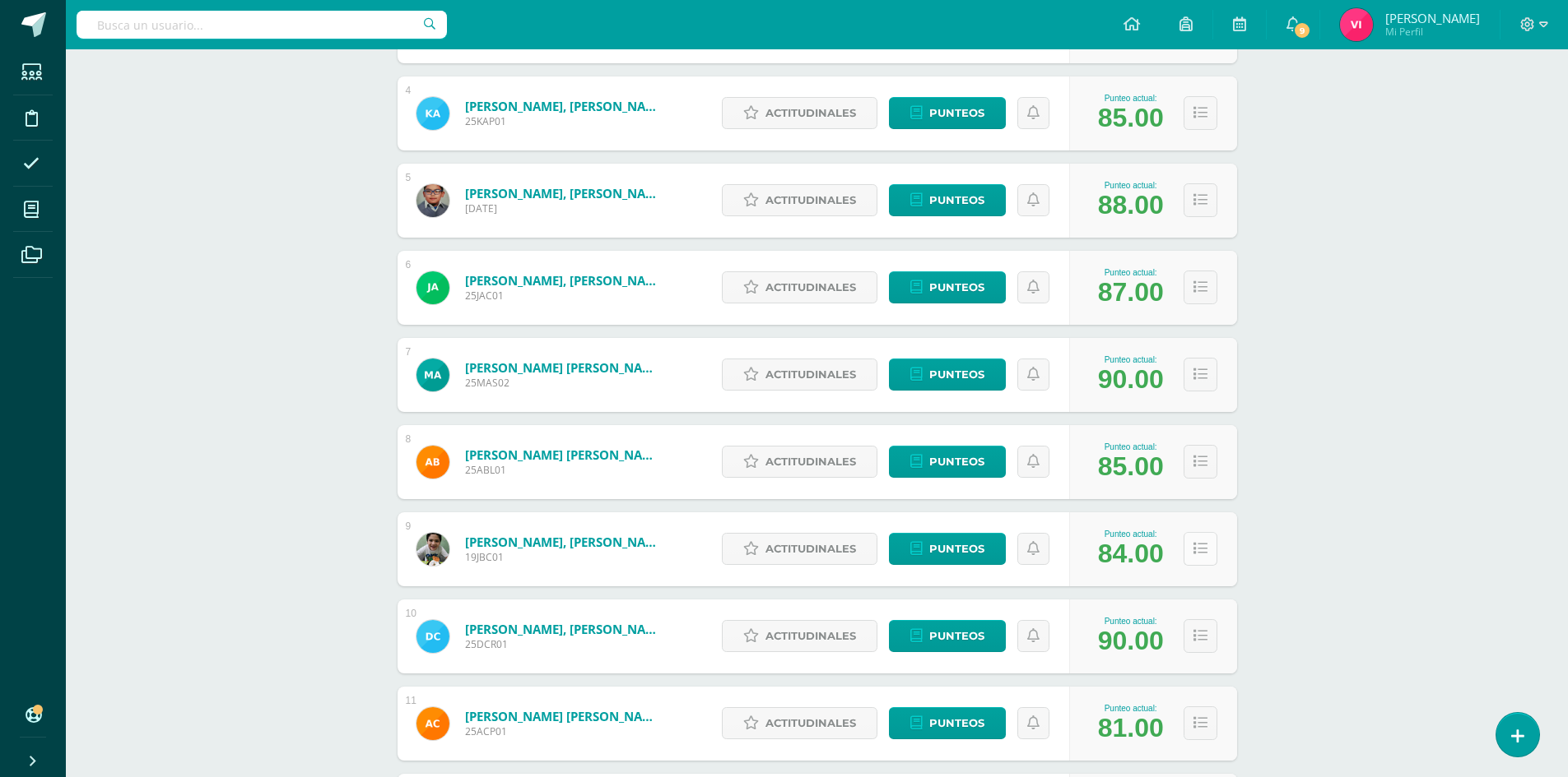
click at [1189, 552] on button at bounding box center [1200, 550] width 34 height 34
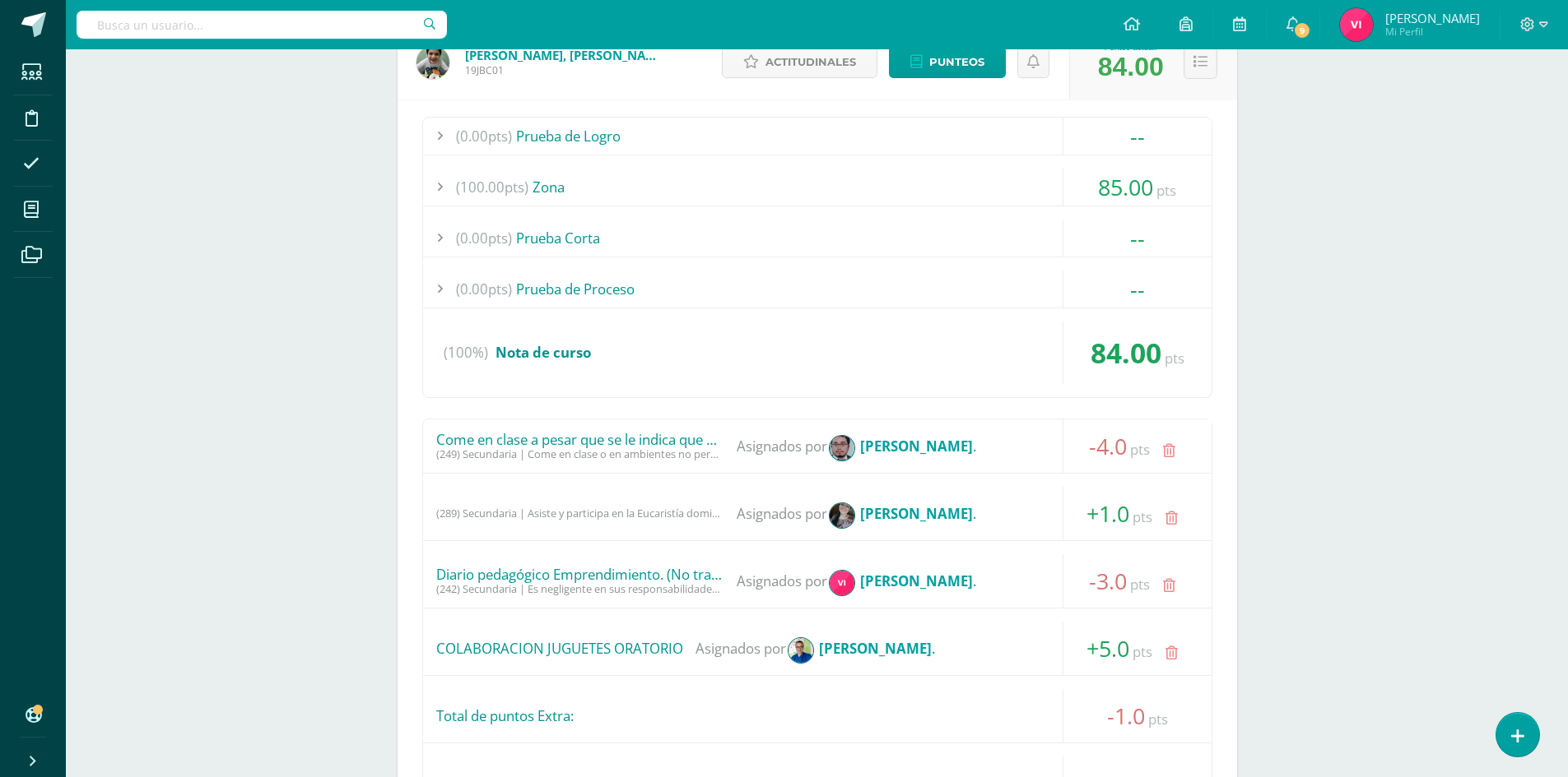
scroll to position [1119, 0]
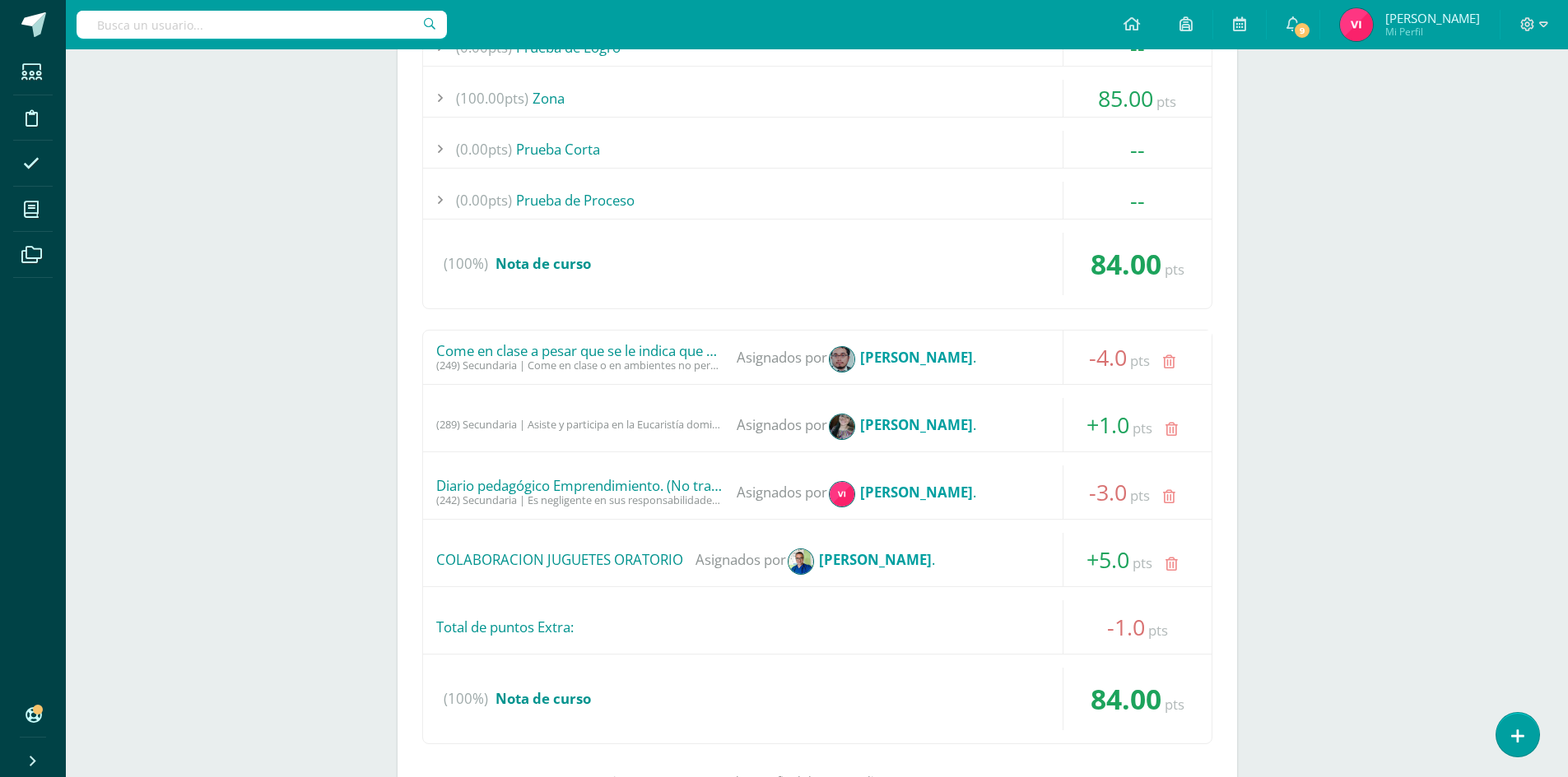
click at [1118, 634] on span "-1.0" at bounding box center [1126, 627] width 38 height 31
click at [1121, 646] on div "-1.0 pts" at bounding box center [1137, 628] width 149 height 54
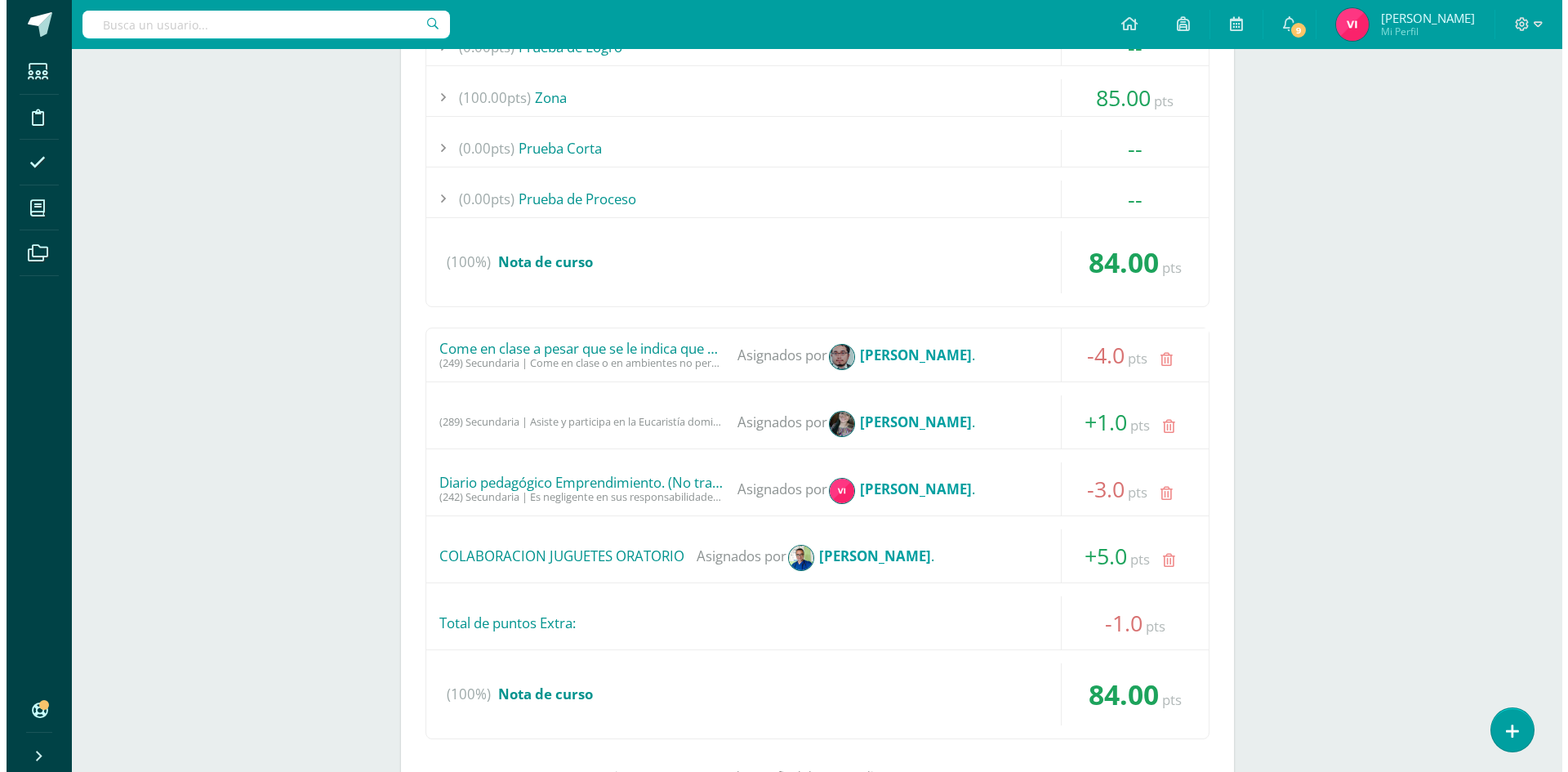
scroll to position [1275, 0]
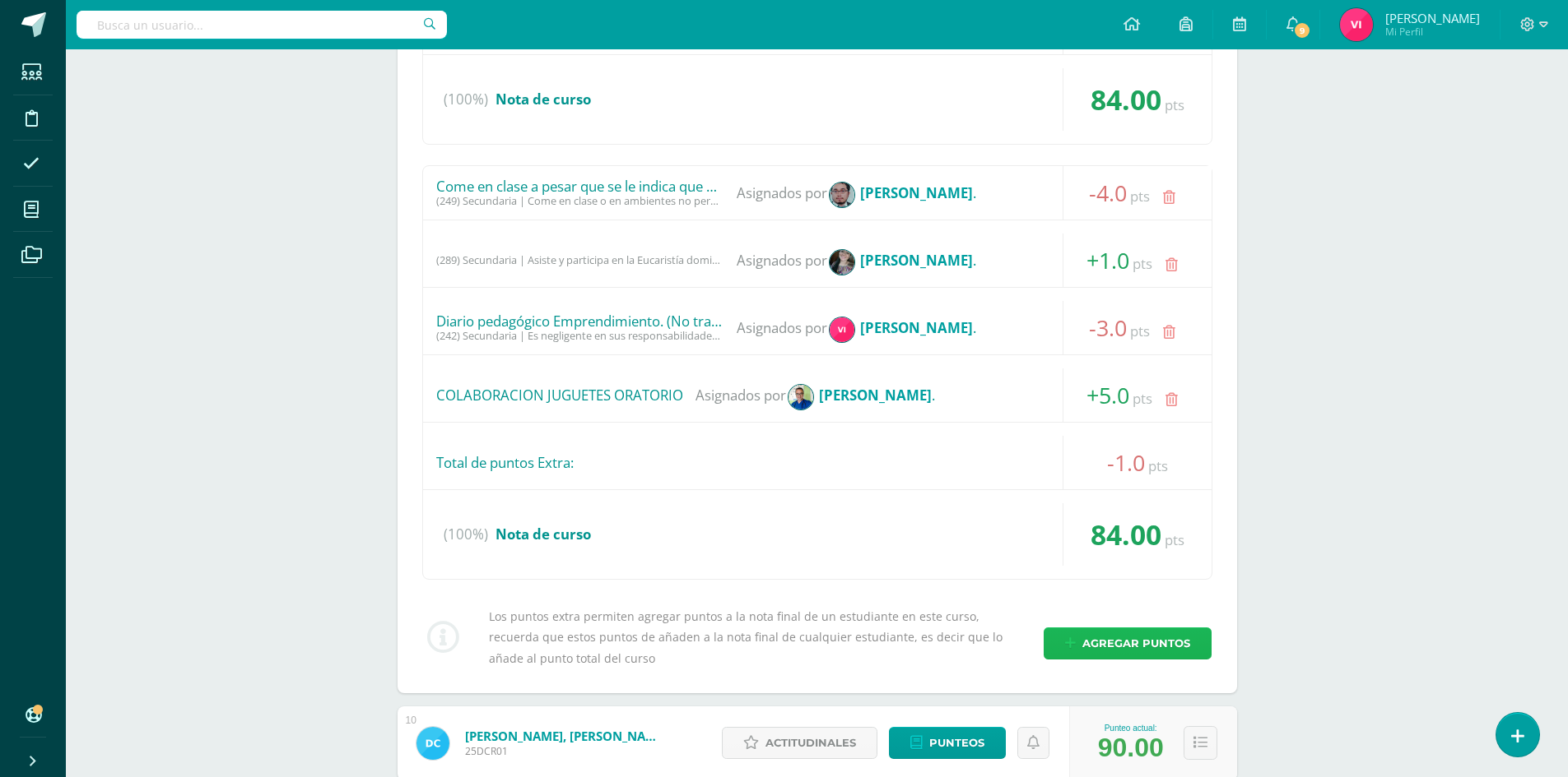
click at [1145, 632] on span "Agregar puntos" at bounding box center [1136, 644] width 108 height 31
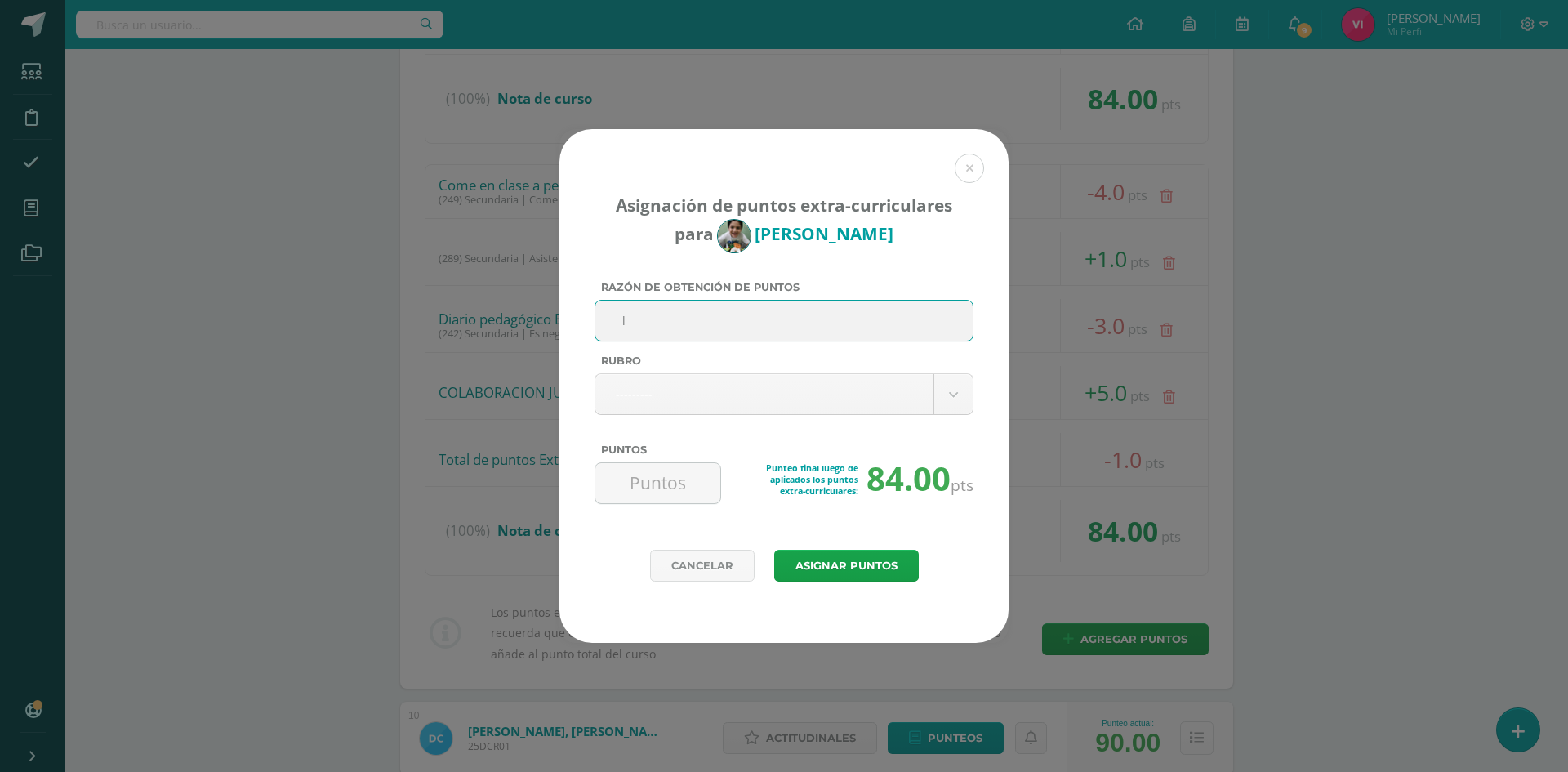
click at [787, 331] on input "l" at bounding box center [784, 320] width 364 height 40
type input "l"
type input "Llegada tarde a lectura (Lectura)"
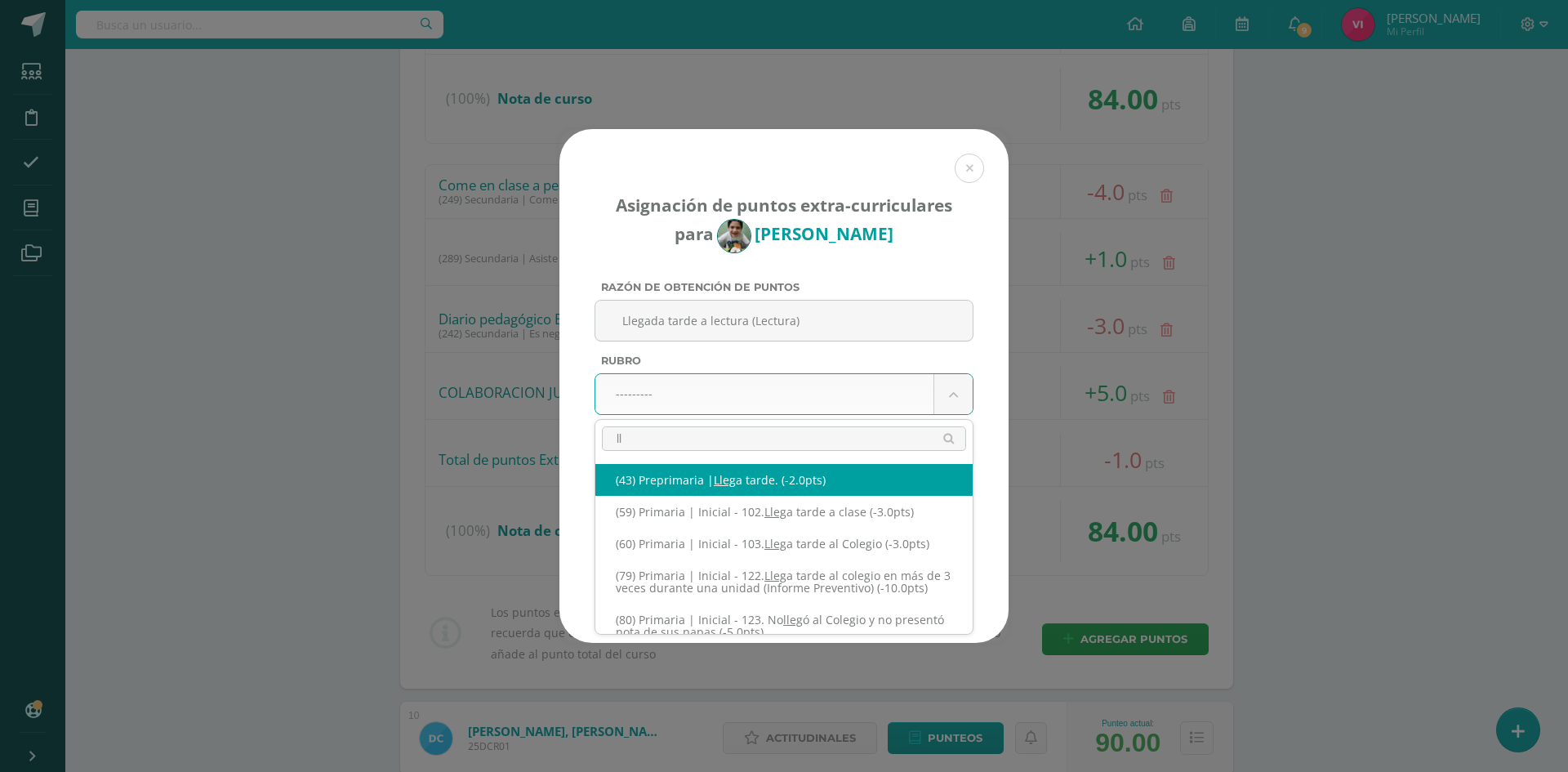
type input "l"
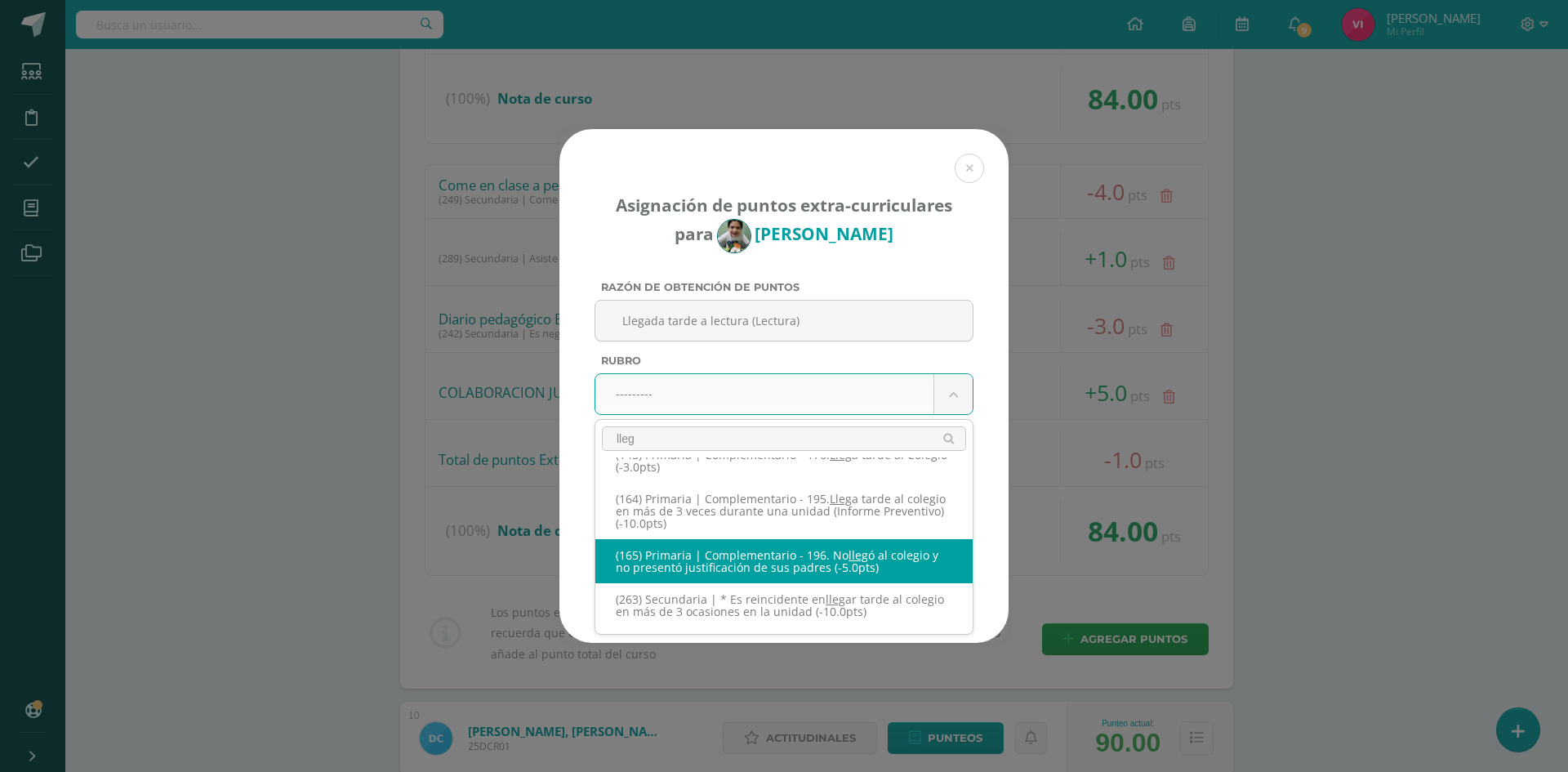
scroll to position [235, 0]
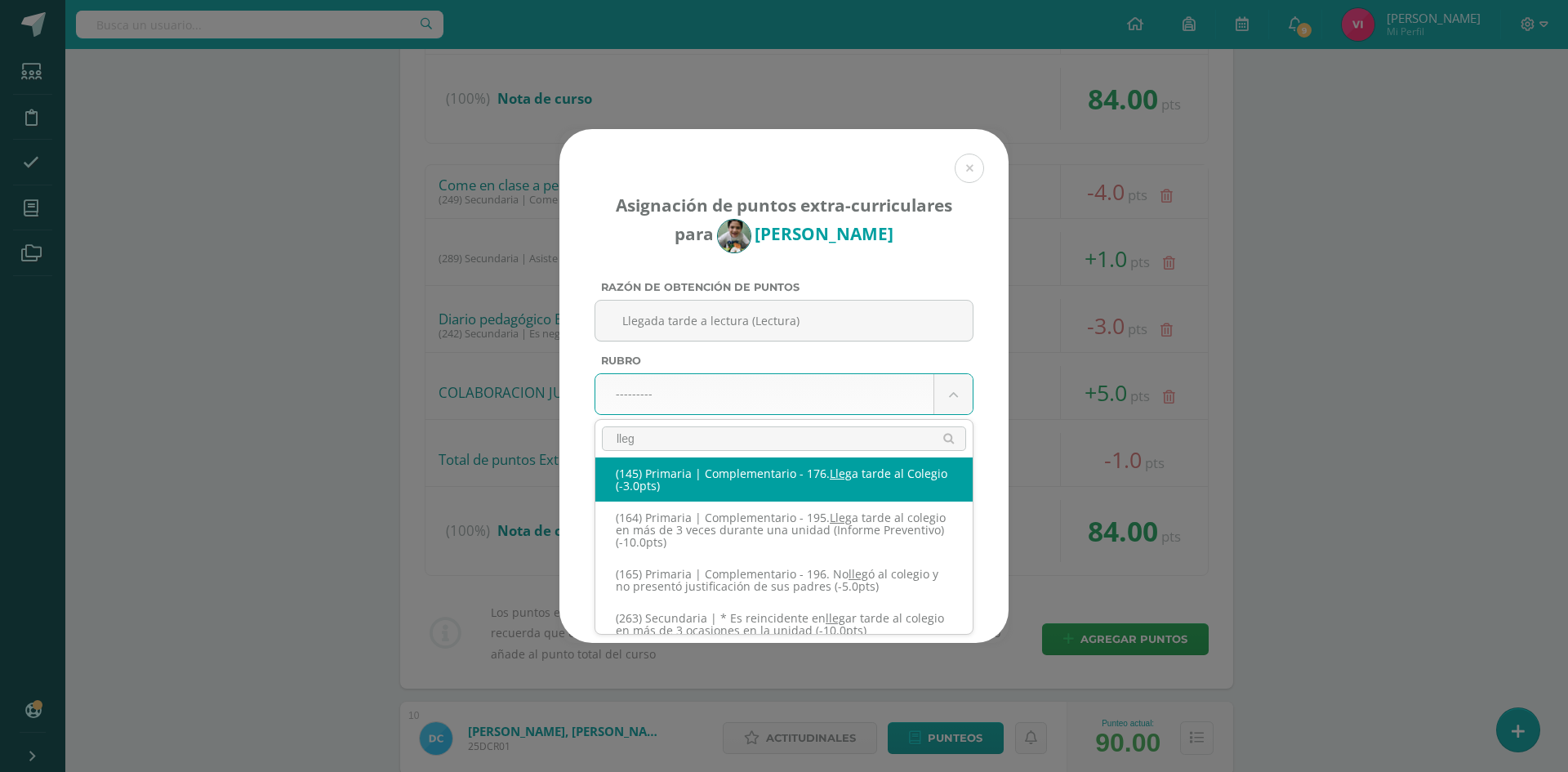
click at [797, 440] on input "lleg" at bounding box center [784, 438] width 364 height 24
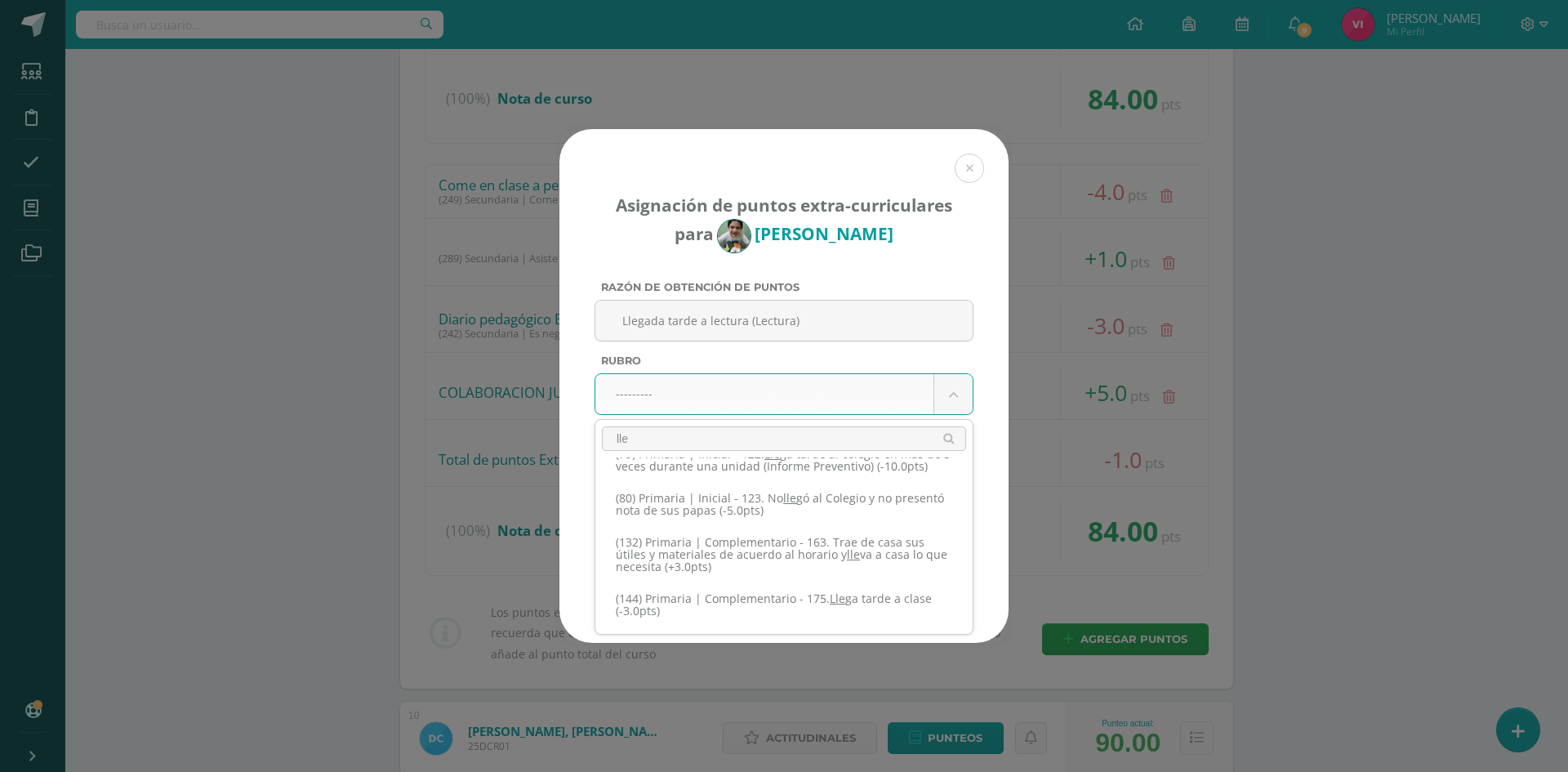
scroll to position [0, 0]
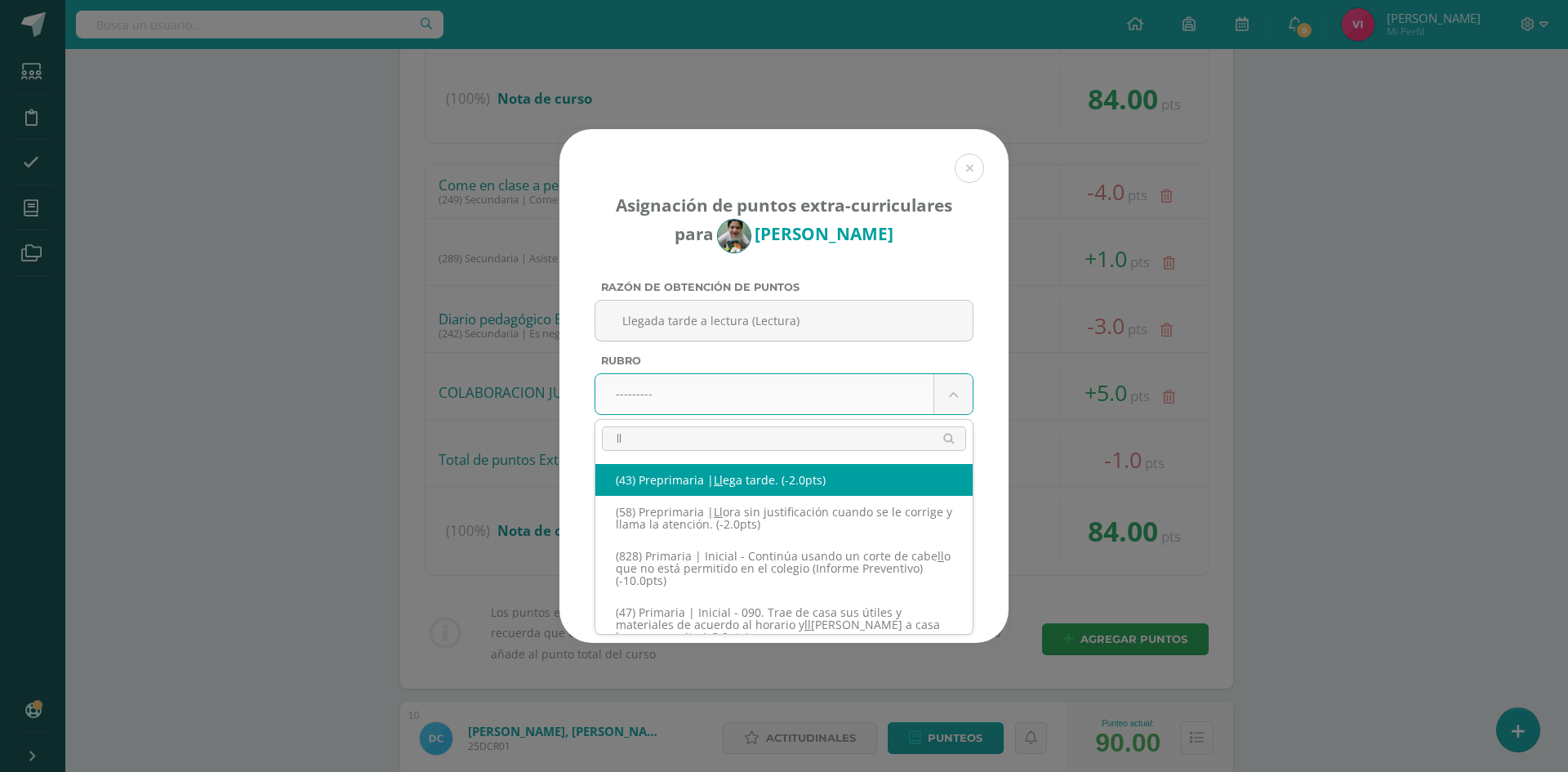
type input "l"
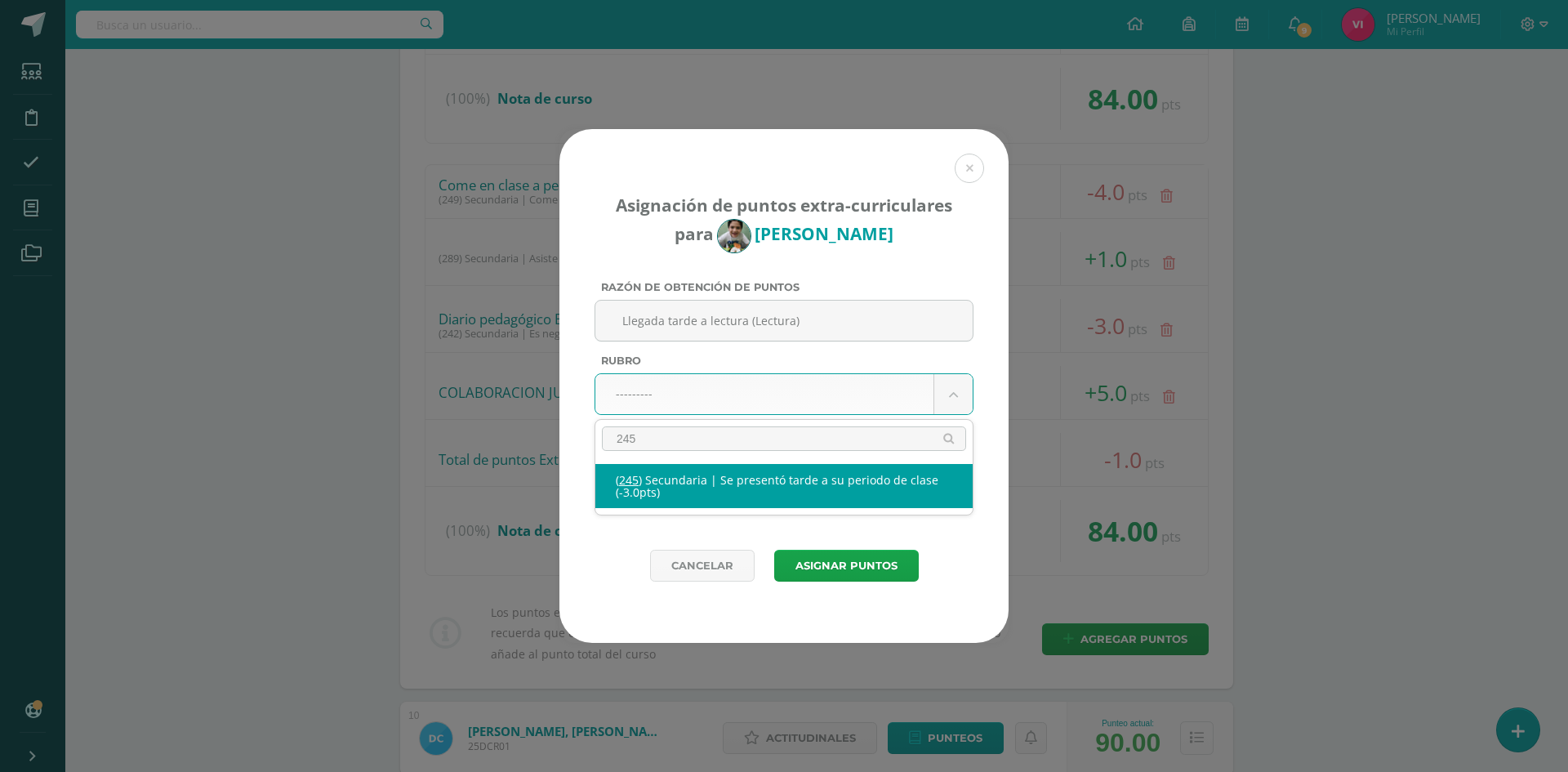
type input "245"
select select "277"
type input "-3"
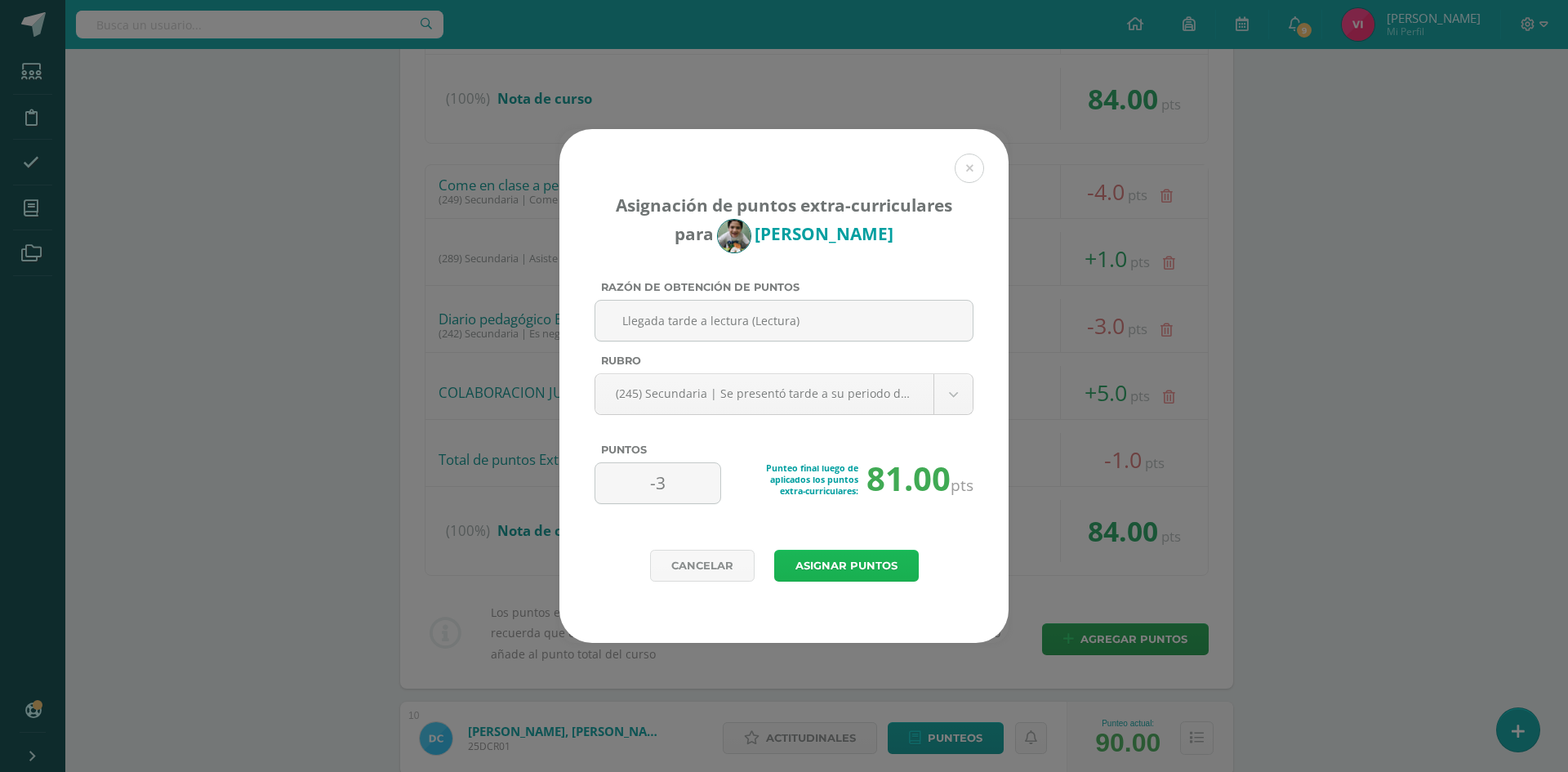
click at [878, 561] on button "Asignar puntos" at bounding box center [846, 566] width 144 height 32
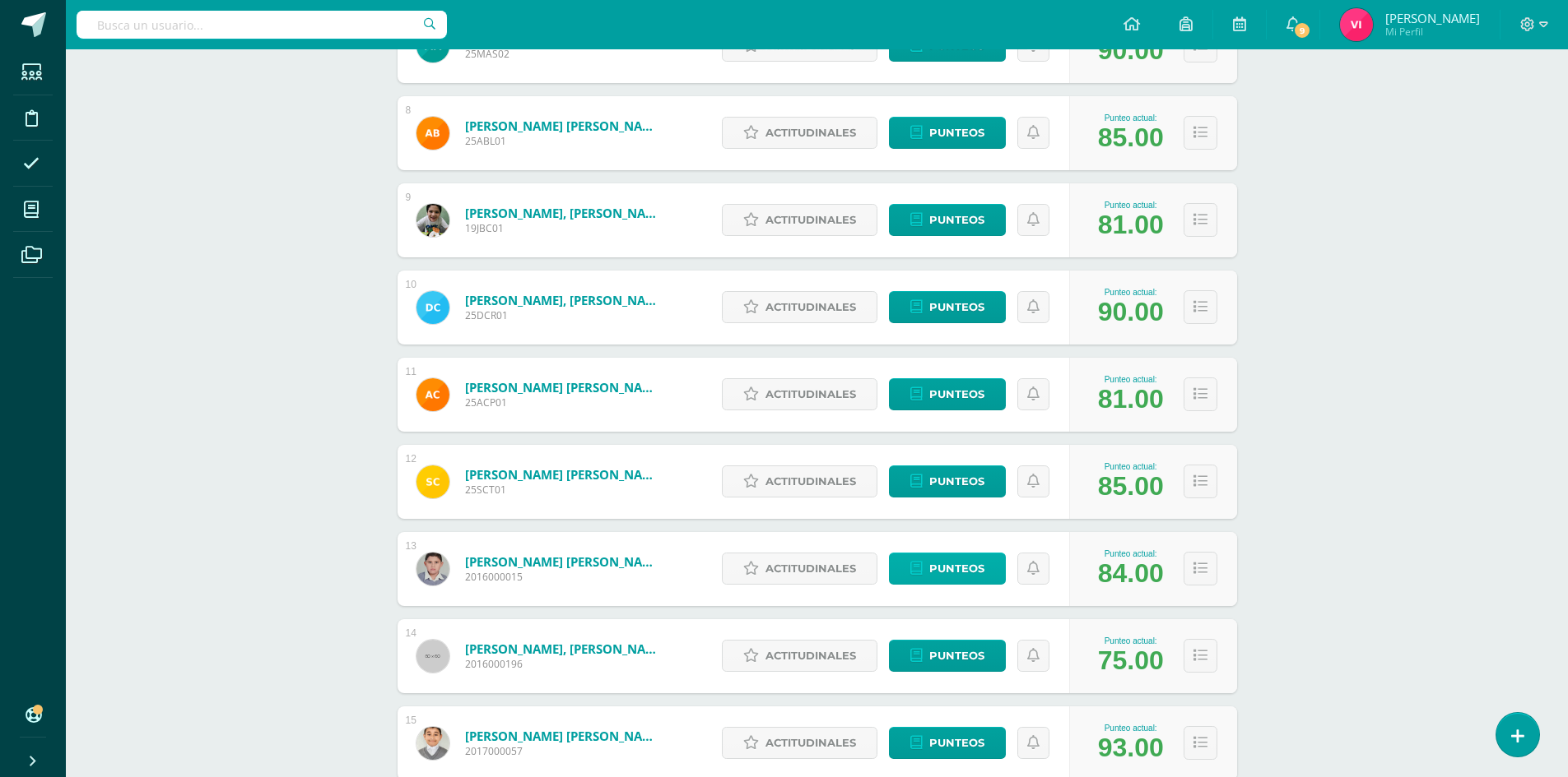
scroll to position [1448, 0]
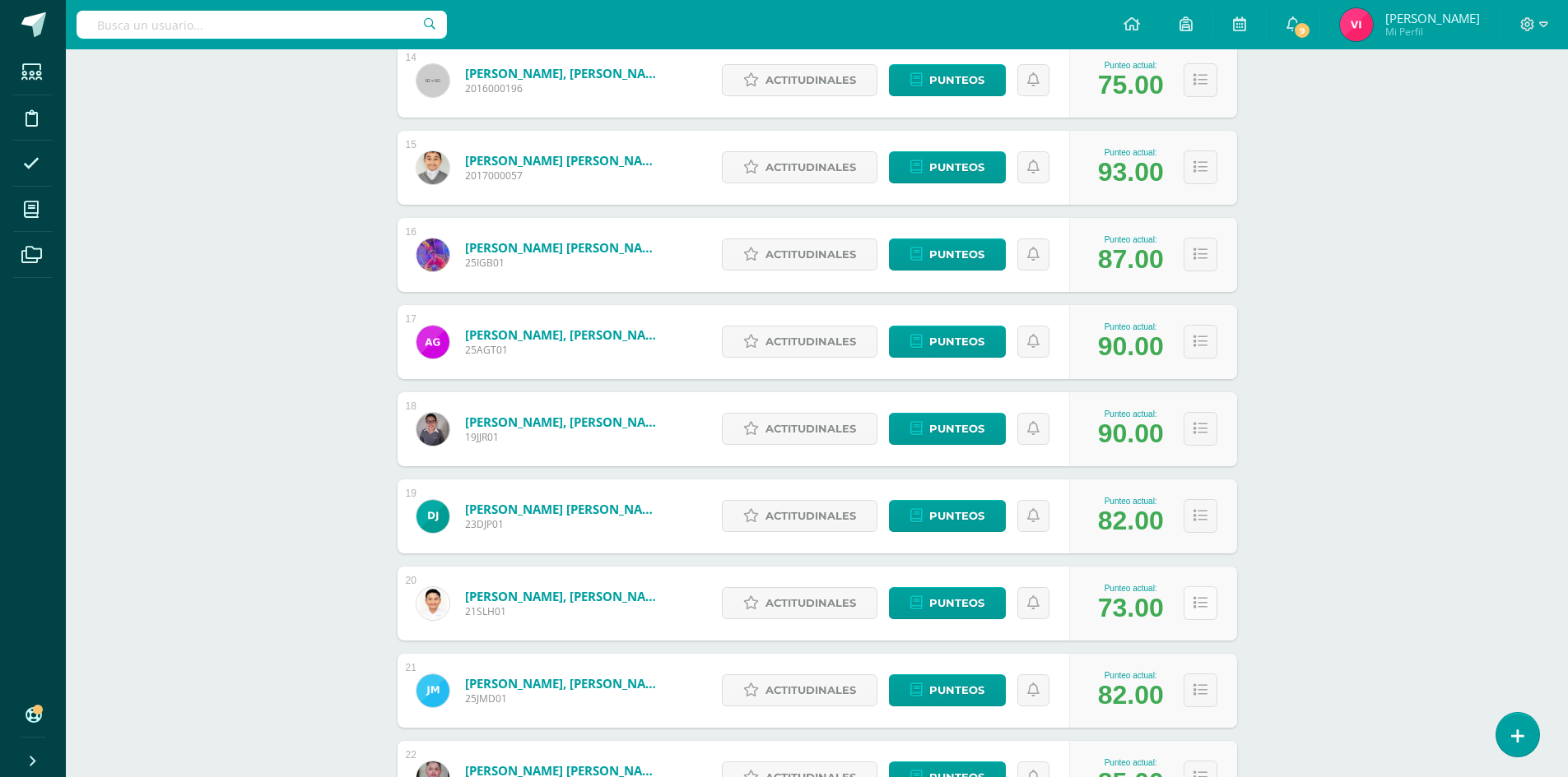
click at [1200, 611] on icon at bounding box center [1200, 604] width 14 height 14
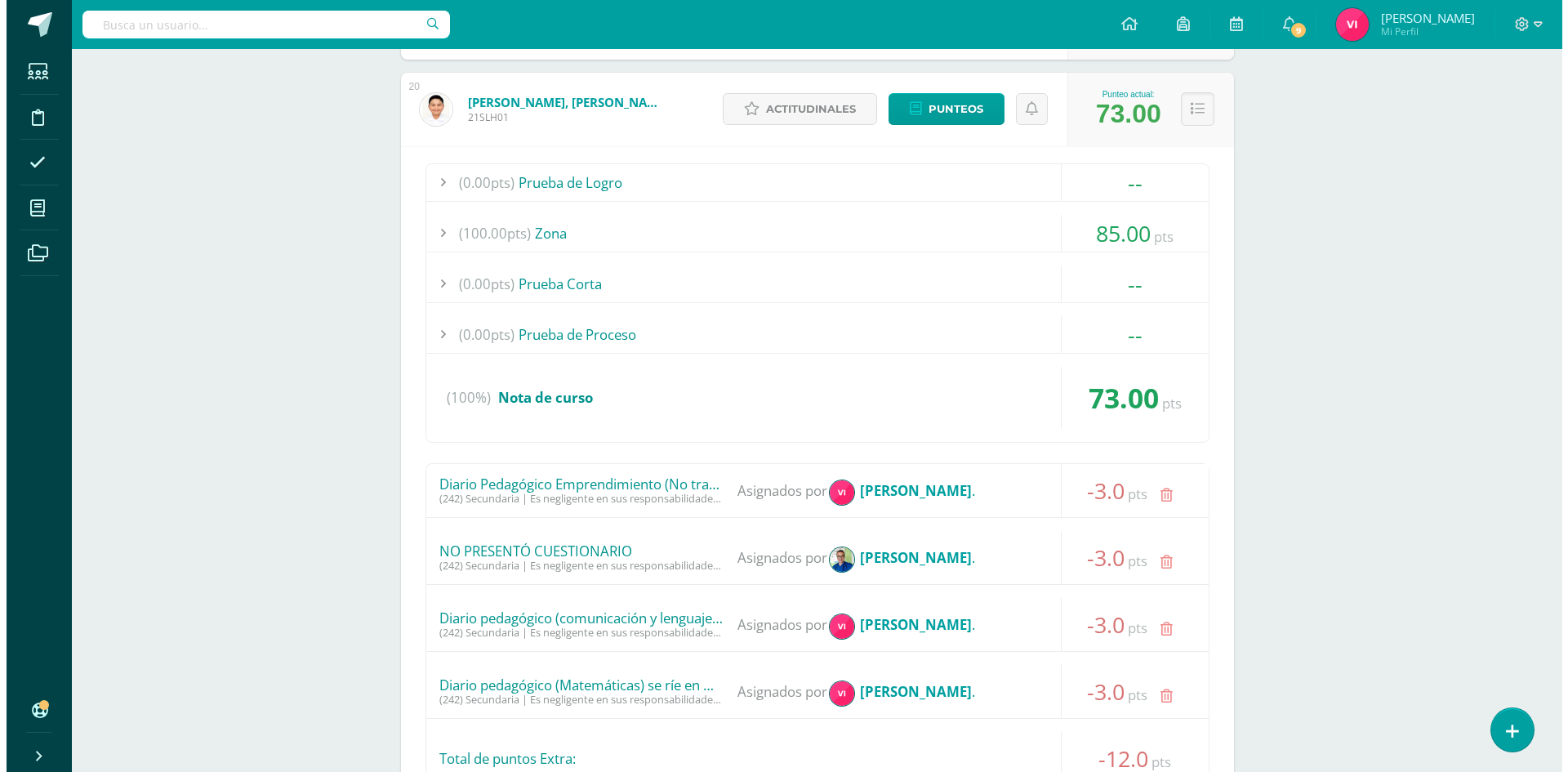
scroll to position [2174, 0]
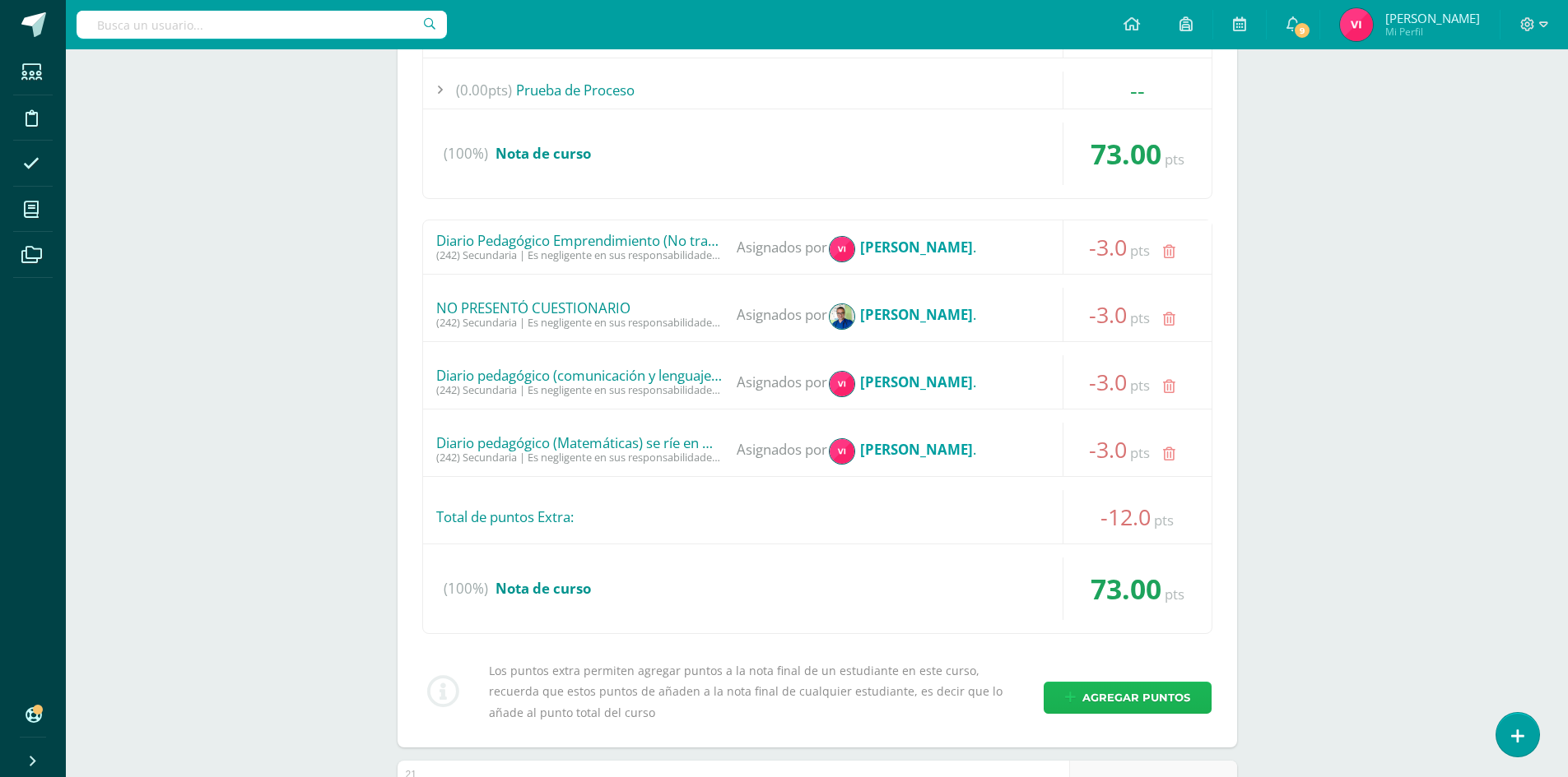
click at [1125, 698] on span "Agregar puntos" at bounding box center [1136, 698] width 108 height 31
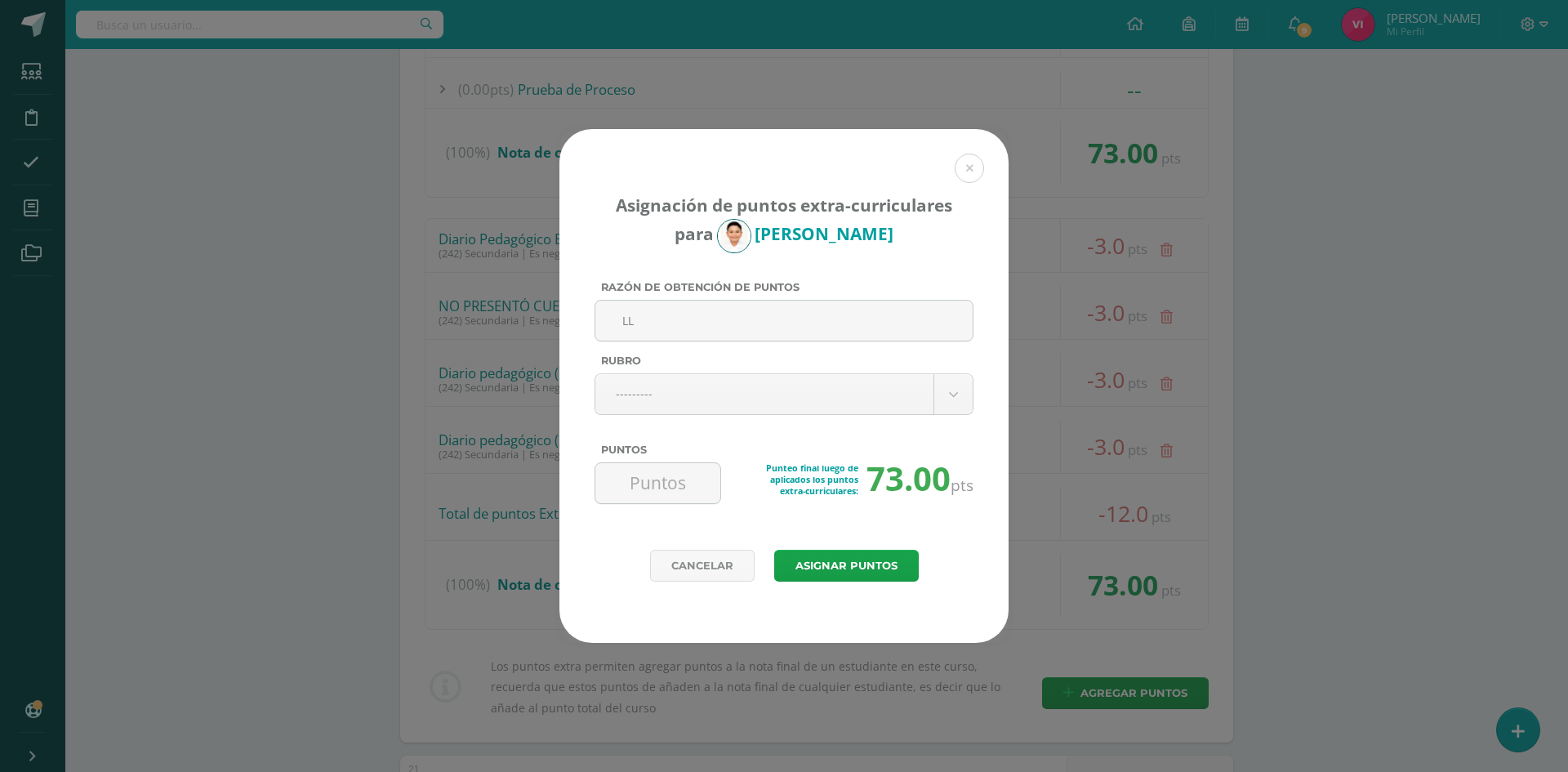
type input "L"
type input "Diario pedagógico (llegada tarde)"
click at [910, 404] on body "Asignación de puntos extra-curriculares para [PERSON_NAME] Razón de obtención d…" at bounding box center [784, 32] width 1568 height 4412
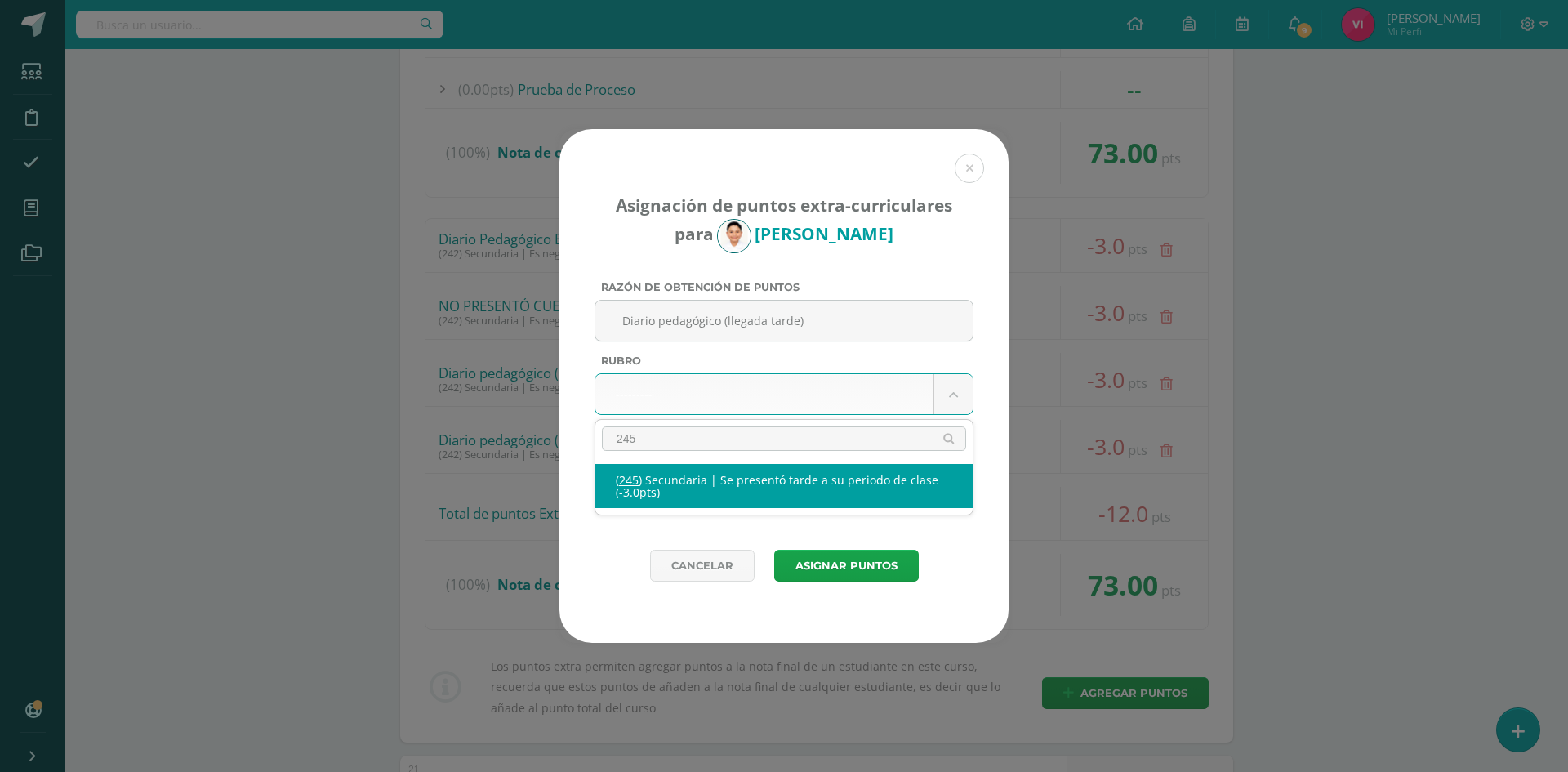
type input "245"
select select "277"
type input "-3"
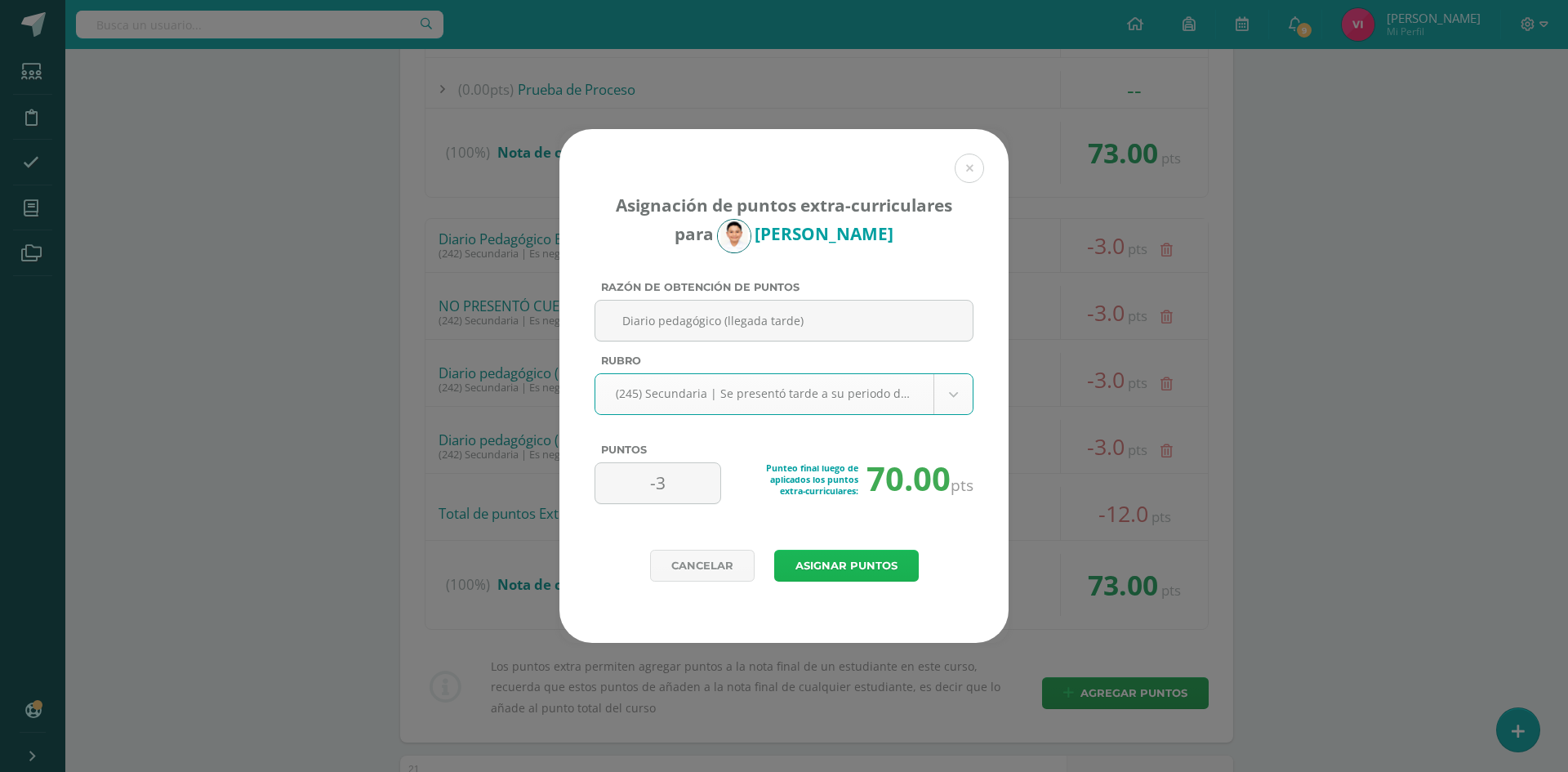
click at [875, 570] on button "Asignar puntos" at bounding box center [846, 566] width 144 height 32
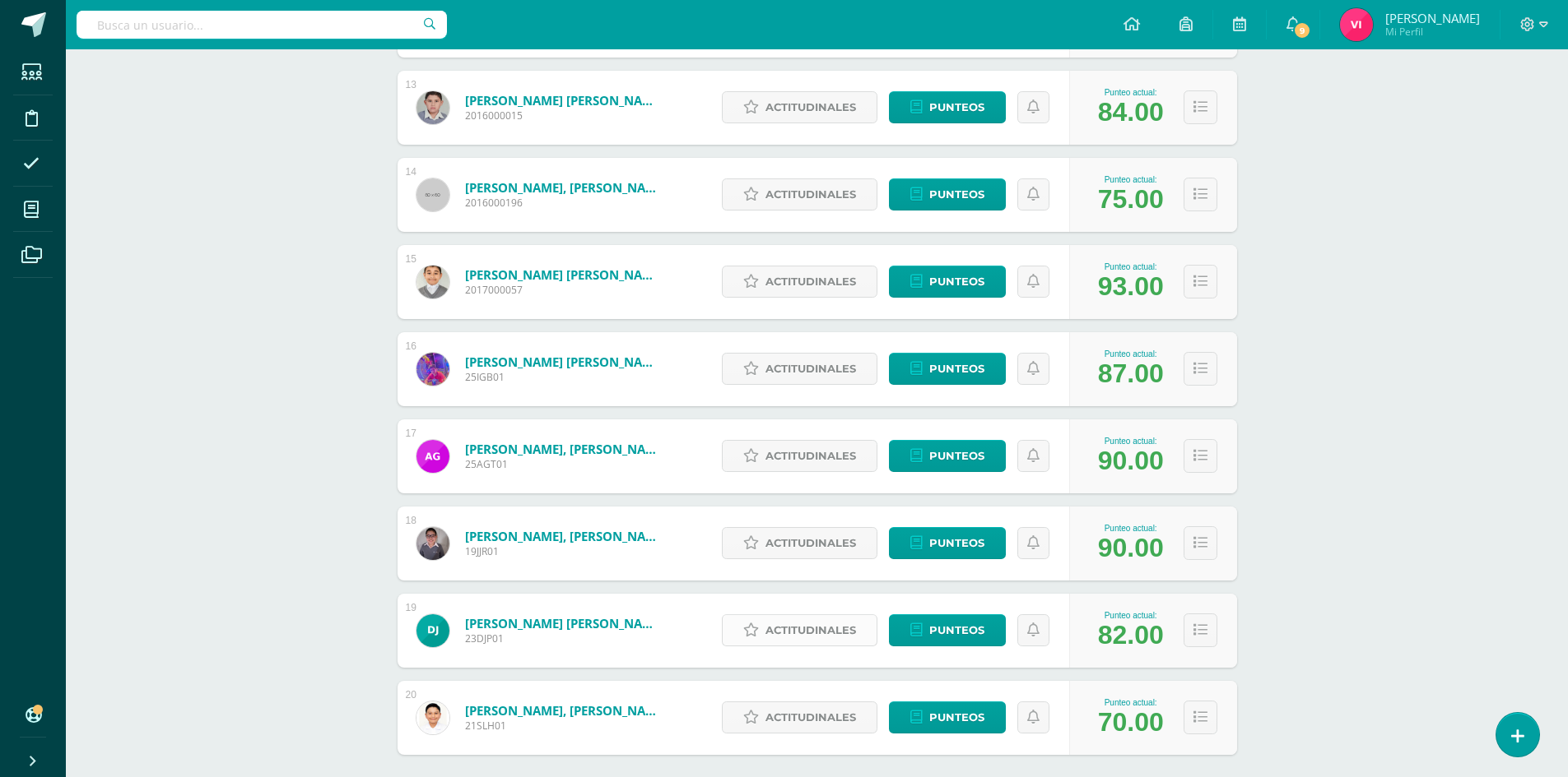
scroll to position [1415, 0]
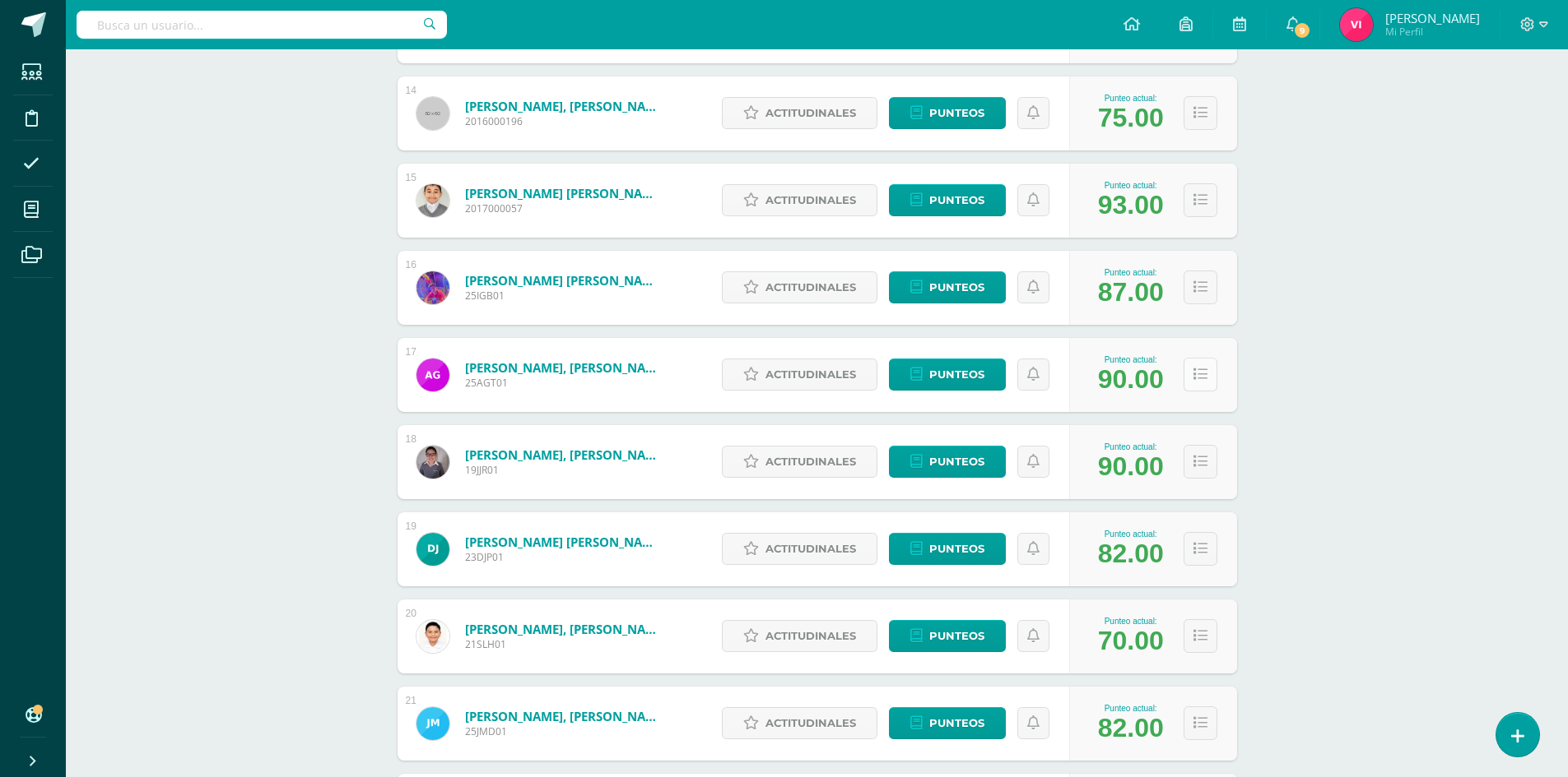
click at [1209, 380] on button at bounding box center [1200, 375] width 34 height 34
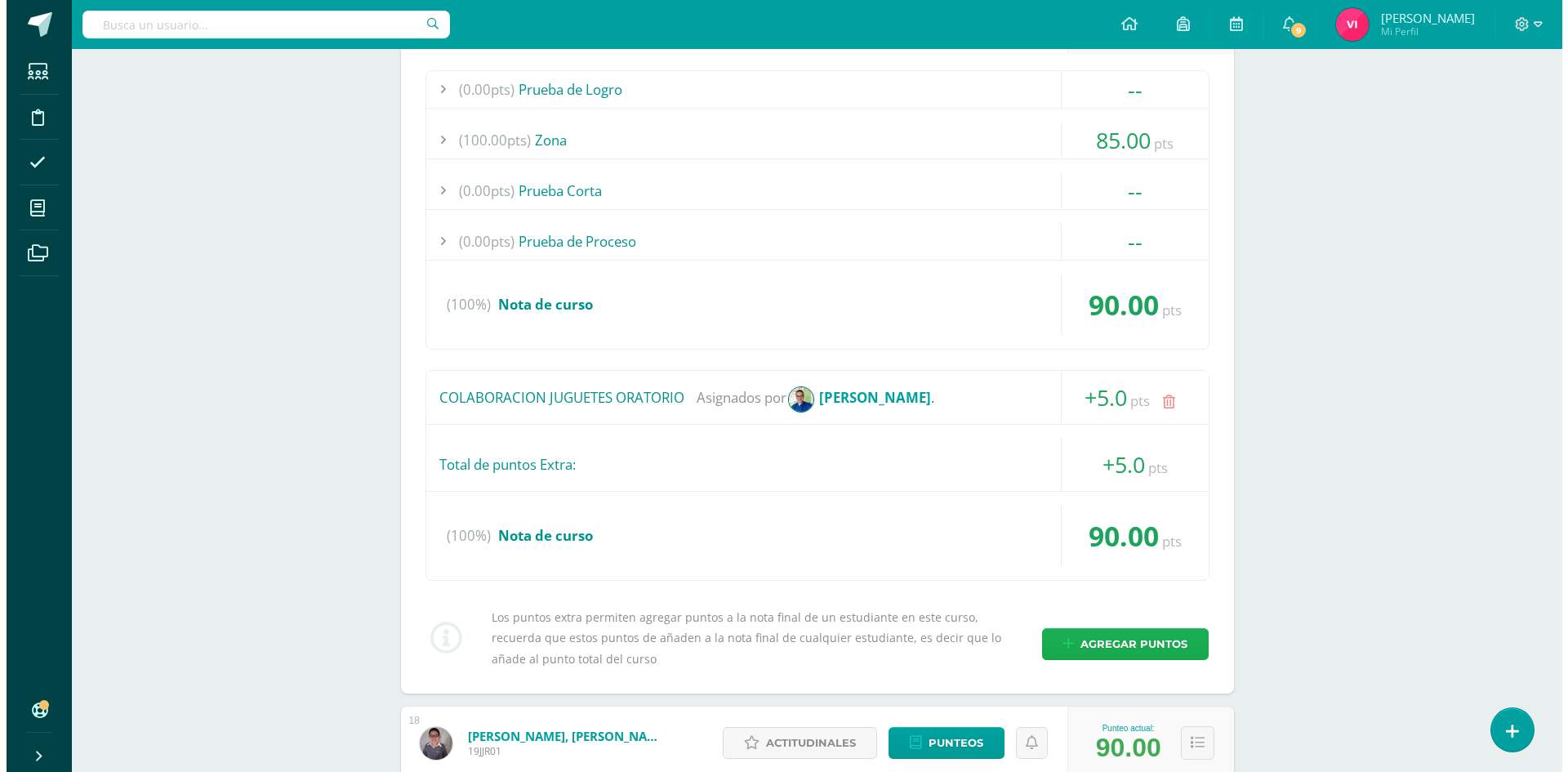
scroll to position [1897, 0]
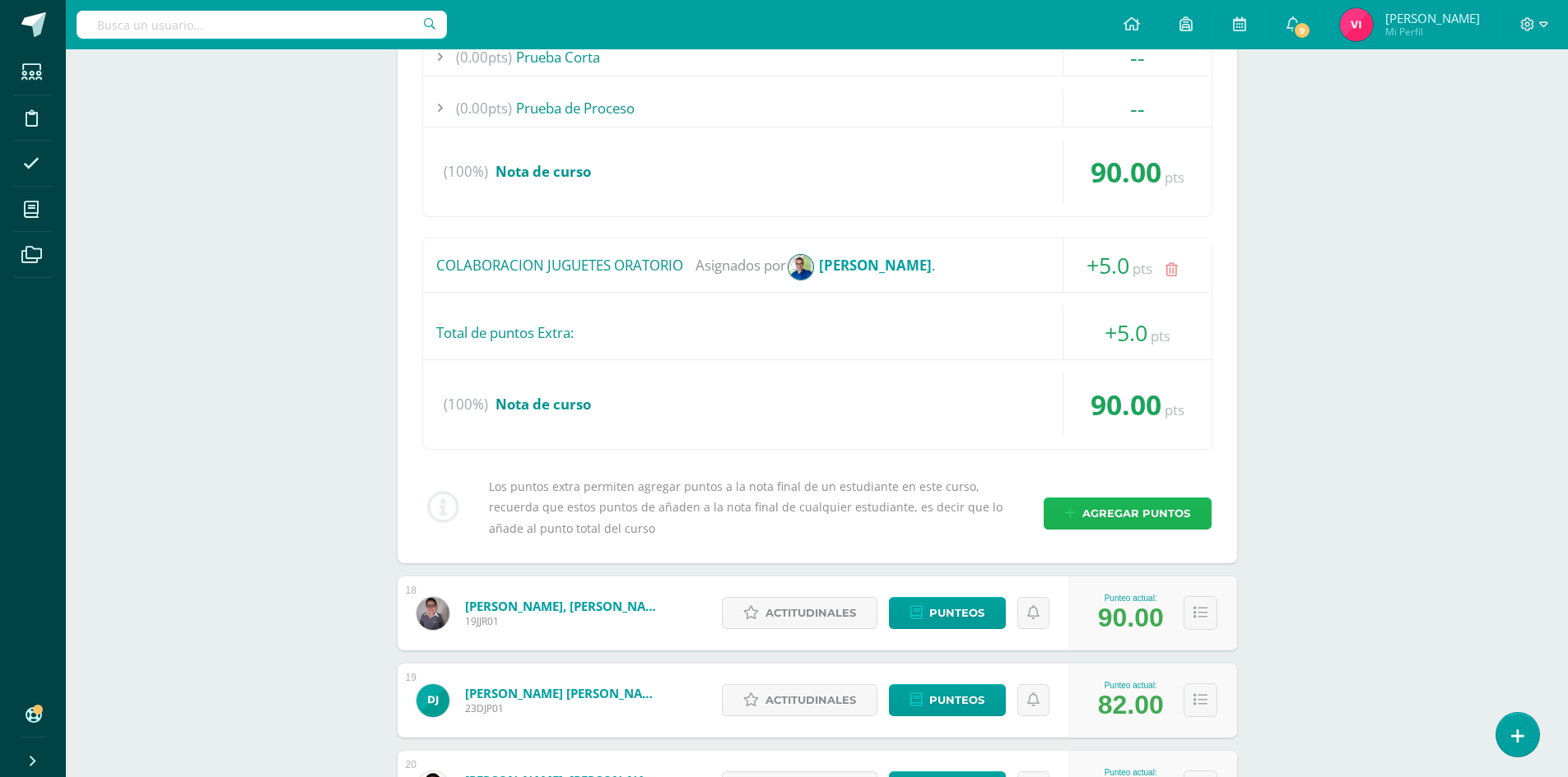
click at [1144, 517] on span "Agregar puntos" at bounding box center [1136, 514] width 108 height 31
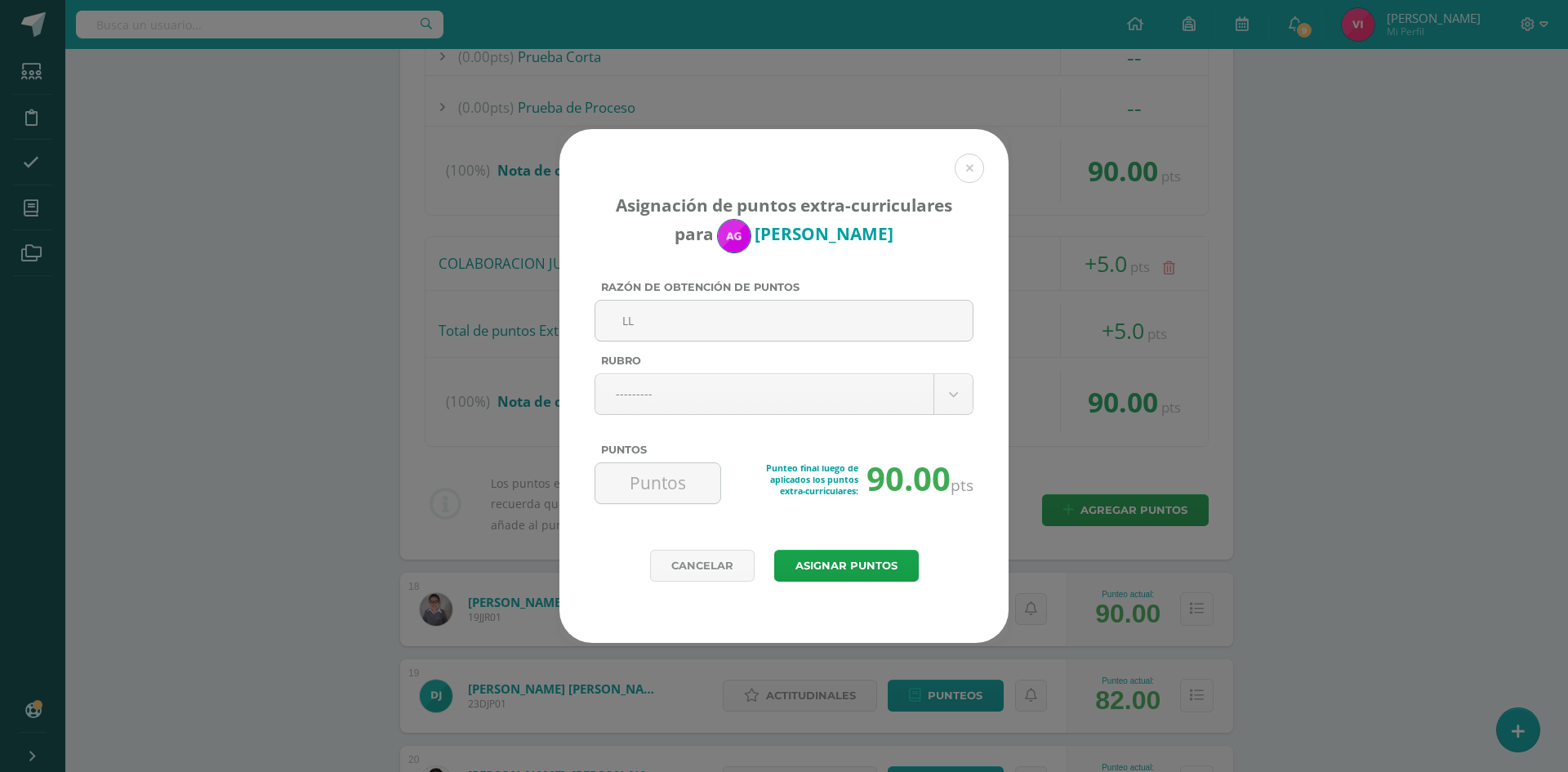
type input "L"
click at [813, 315] on input "Diario pedagógico (Llegada tarde)" at bounding box center [784, 320] width 364 height 40
type input "Diario pedagógico (Llegada tarde) Lectura"
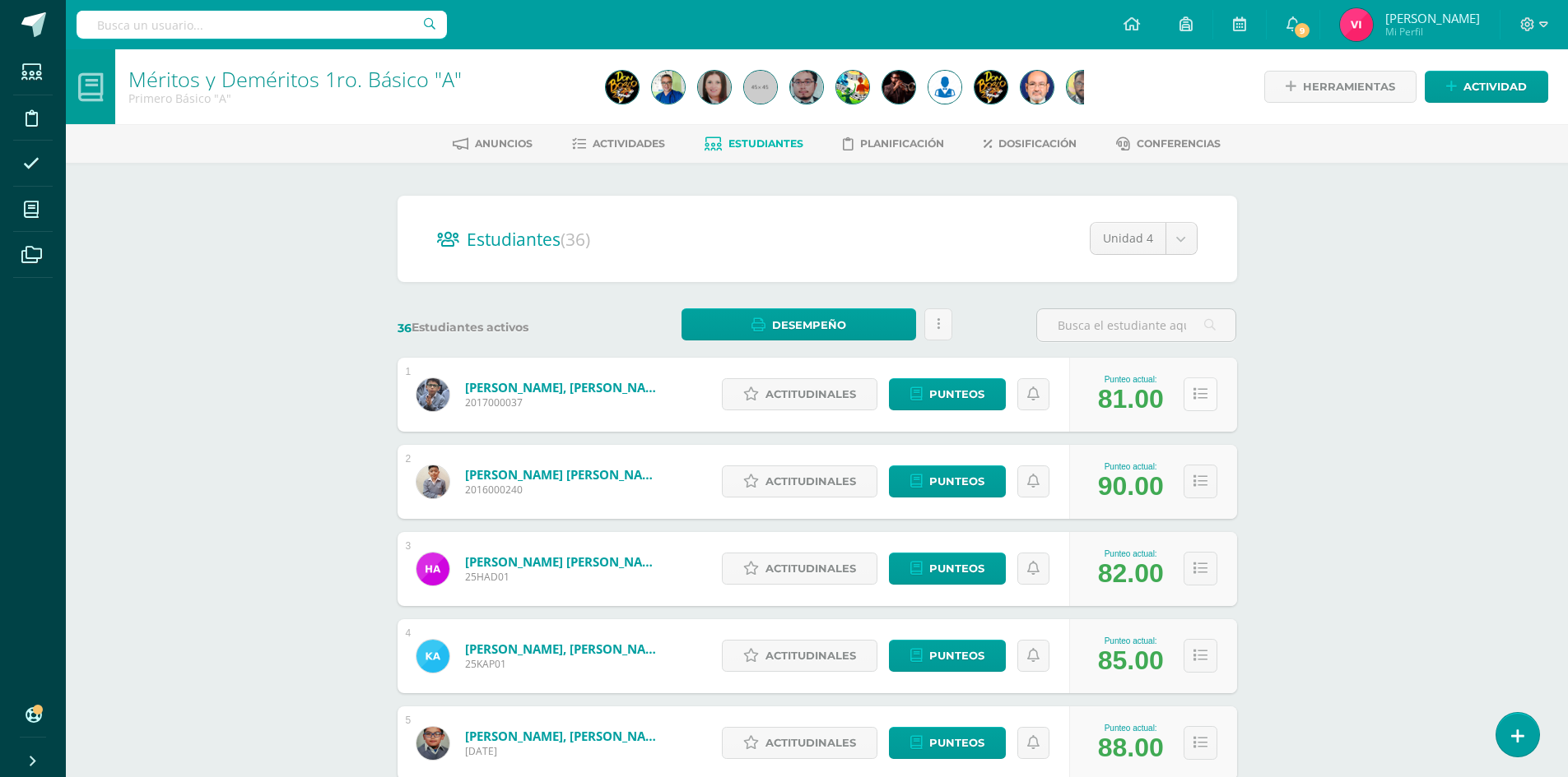
click at [1193, 397] on icon at bounding box center [1200, 394] width 14 height 14
click at [1201, 394] on icon at bounding box center [1200, 394] width 14 height 14
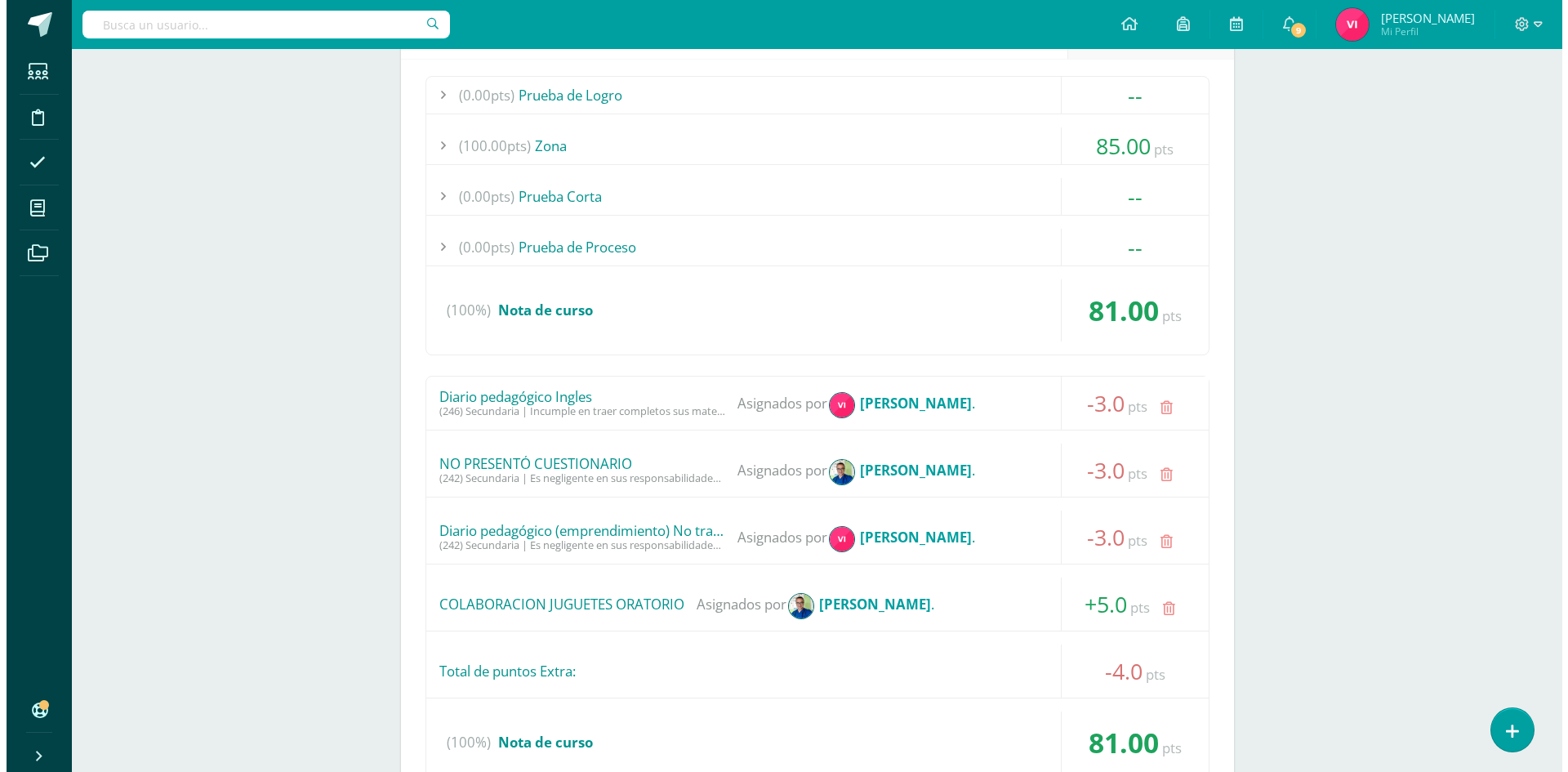
scroll to position [491, 0]
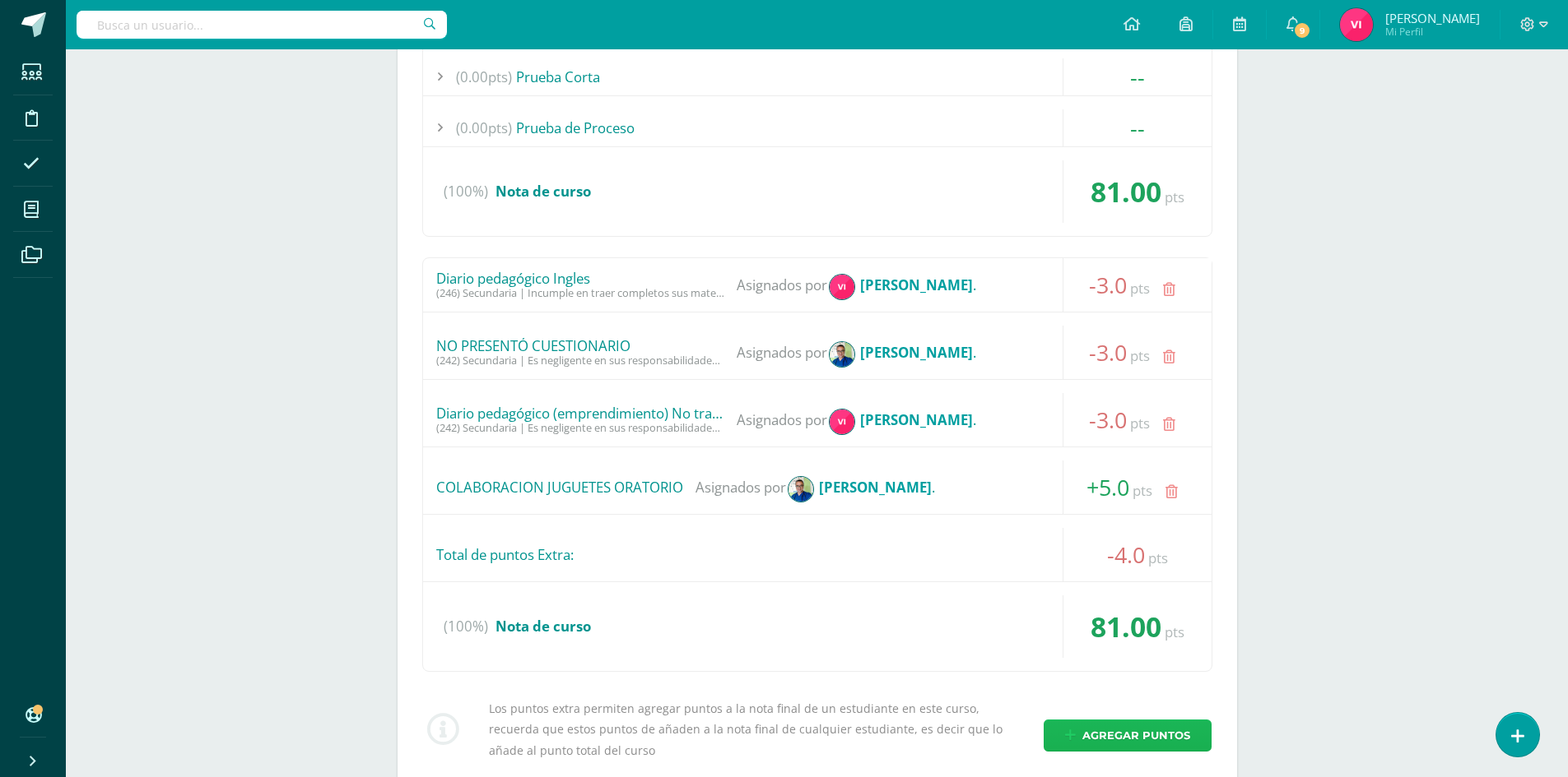
click at [1146, 722] on span "Agregar puntos" at bounding box center [1136, 736] width 108 height 31
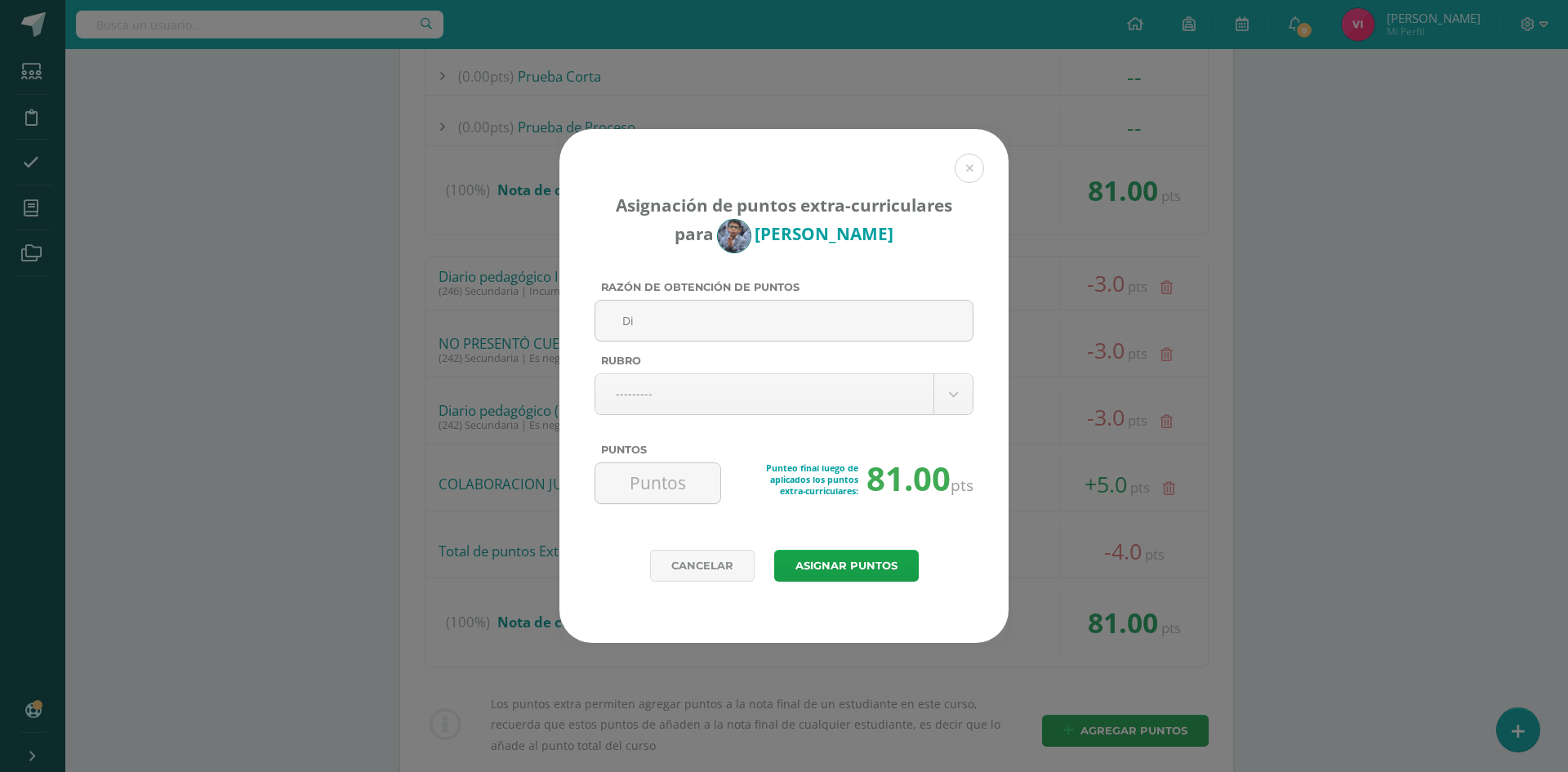
type input "D"
paste input "Diario pedagógico (comunicación y lenguaje) No entrego tarea"
type input "Diario pedagógico (comunicación y lenguaje) No entrego tarea"
type input "Diario pedagógico ( llegada tarde) Platicas"
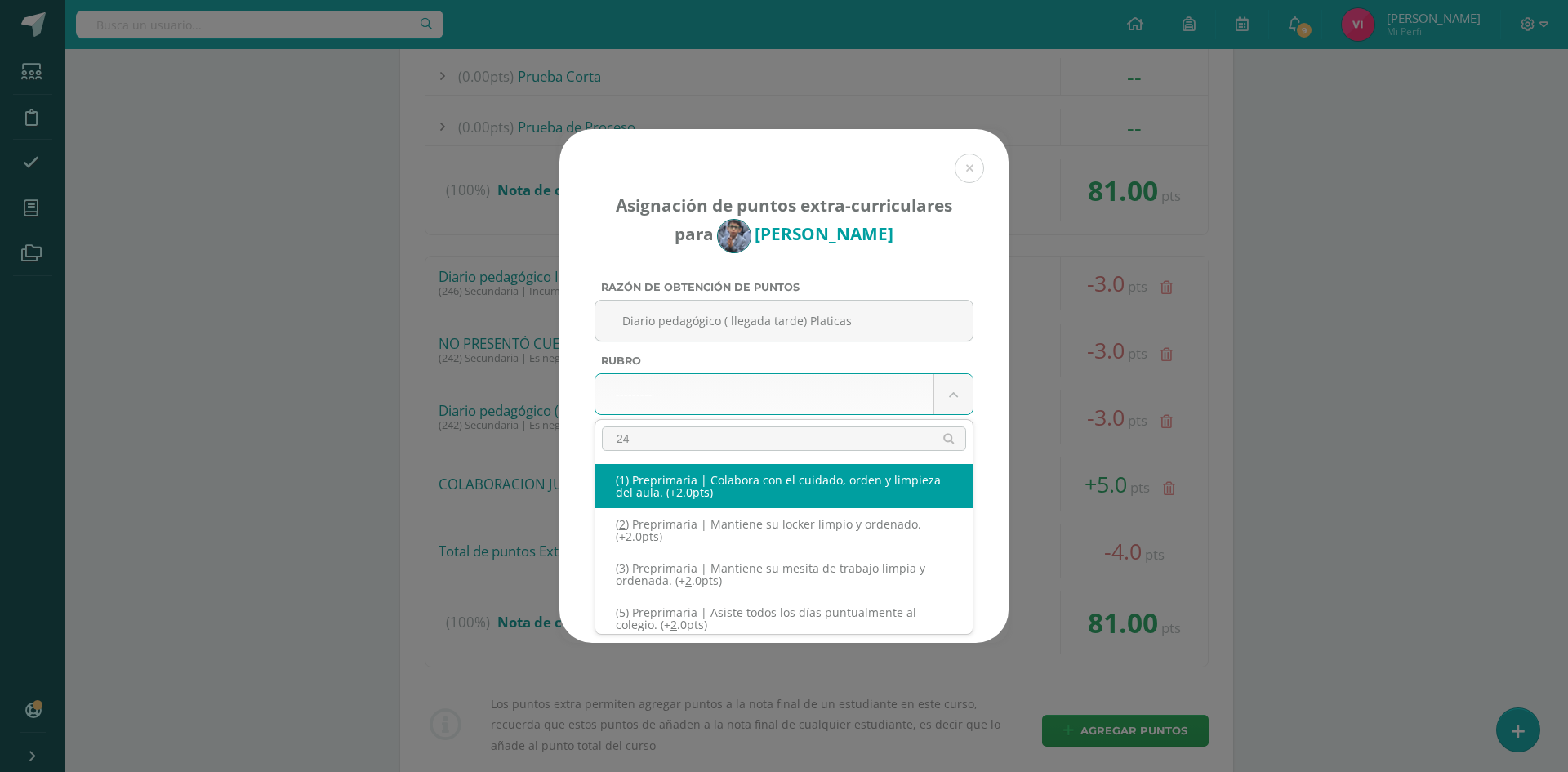
type input "245"
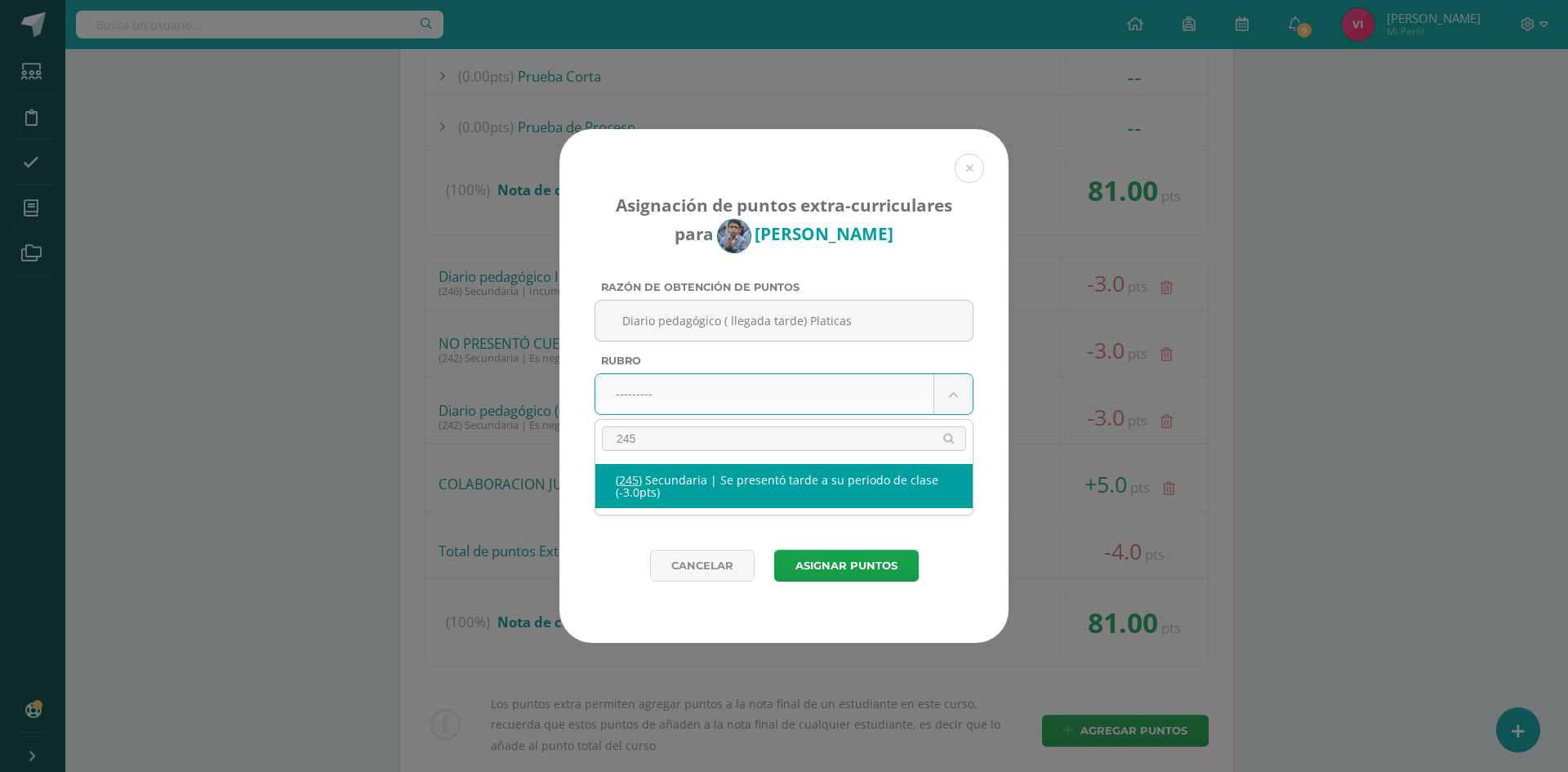
select select "277"
type input "-3"
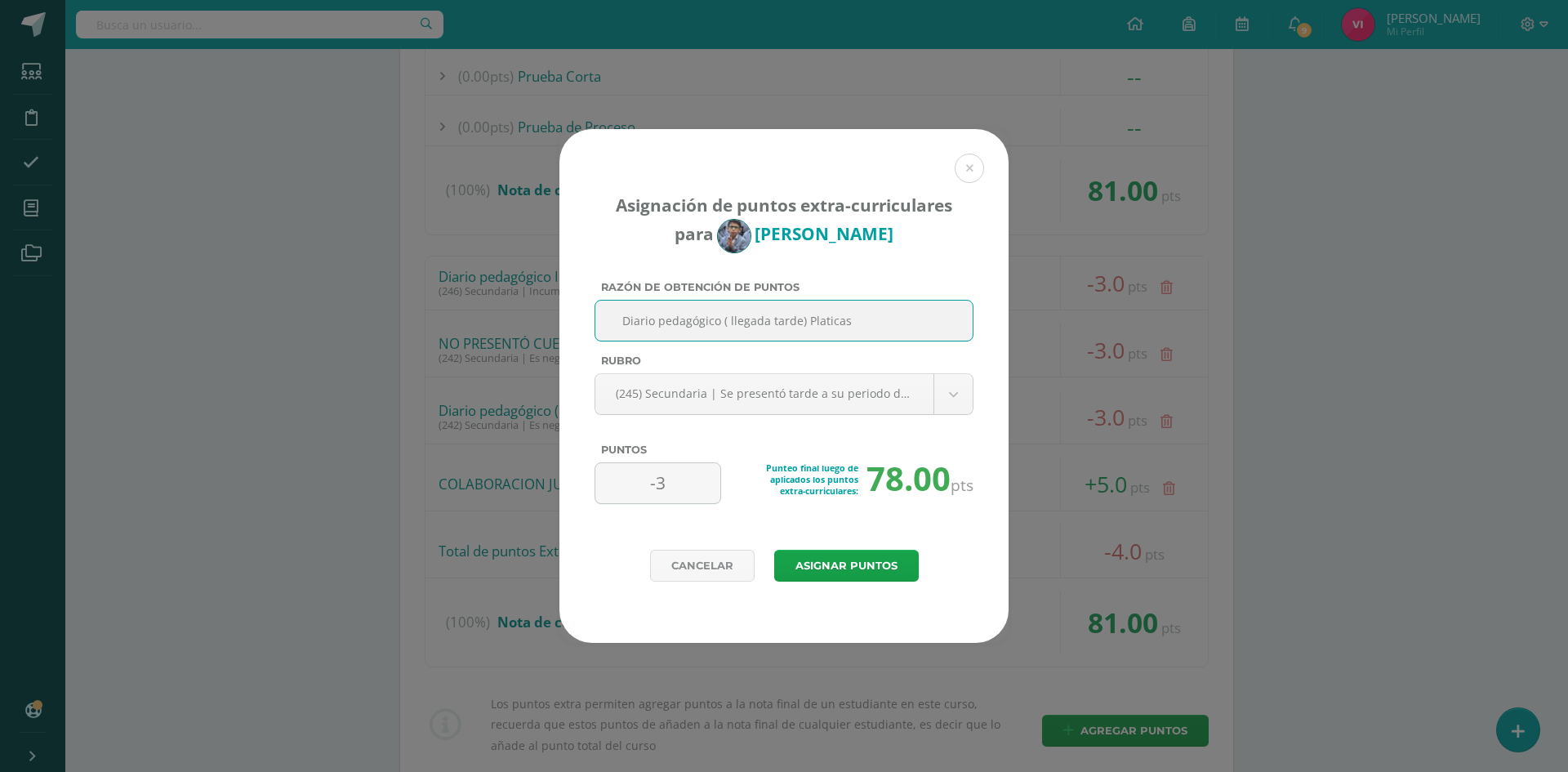
drag, startPoint x: 885, startPoint y: 317, endPoint x: 640, endPoint y: 314, distance: 245.0
click at [617, 326] on input "Diario pedagógico ( llegada tarde) Platicas" at bounding box center [784, 320] width 364 height 40
click at [864, 575] on button "Asignar puntos" at bounding box center [846, 566] width 144 height 32
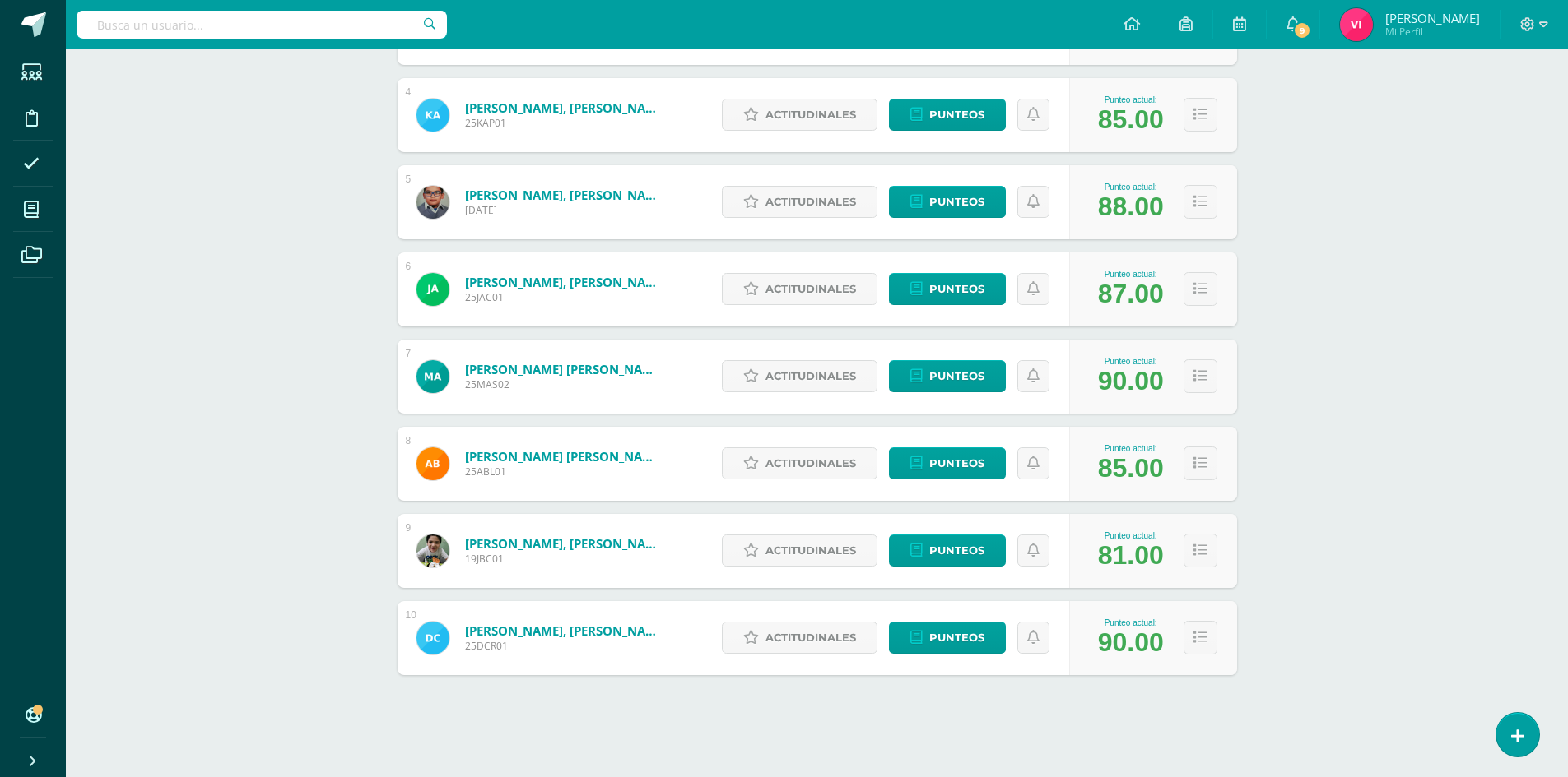
scroll to position [543, 0]
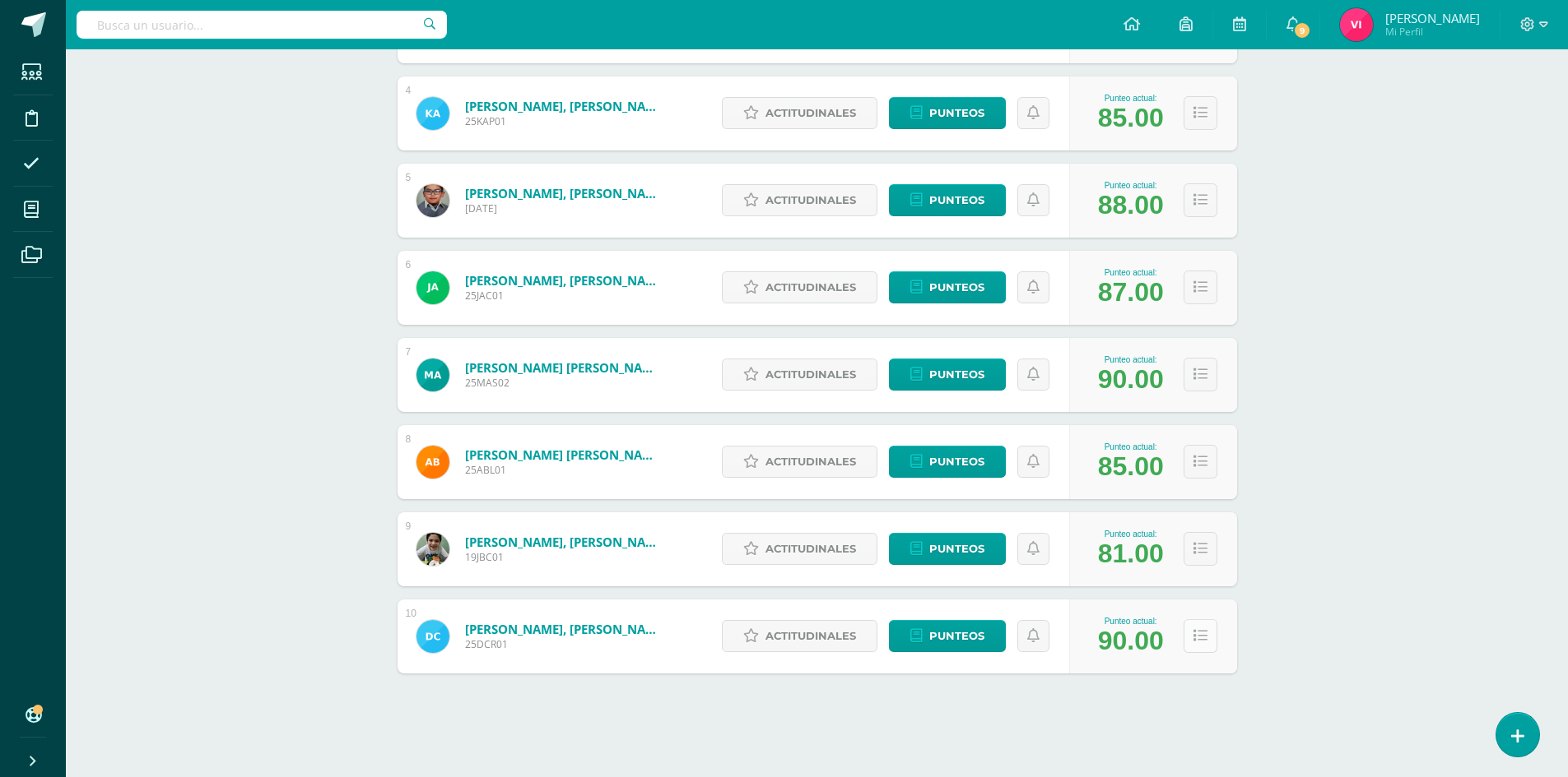
click at [1213, 636] on button at bounding box center [1200, 637] width 34 height 34
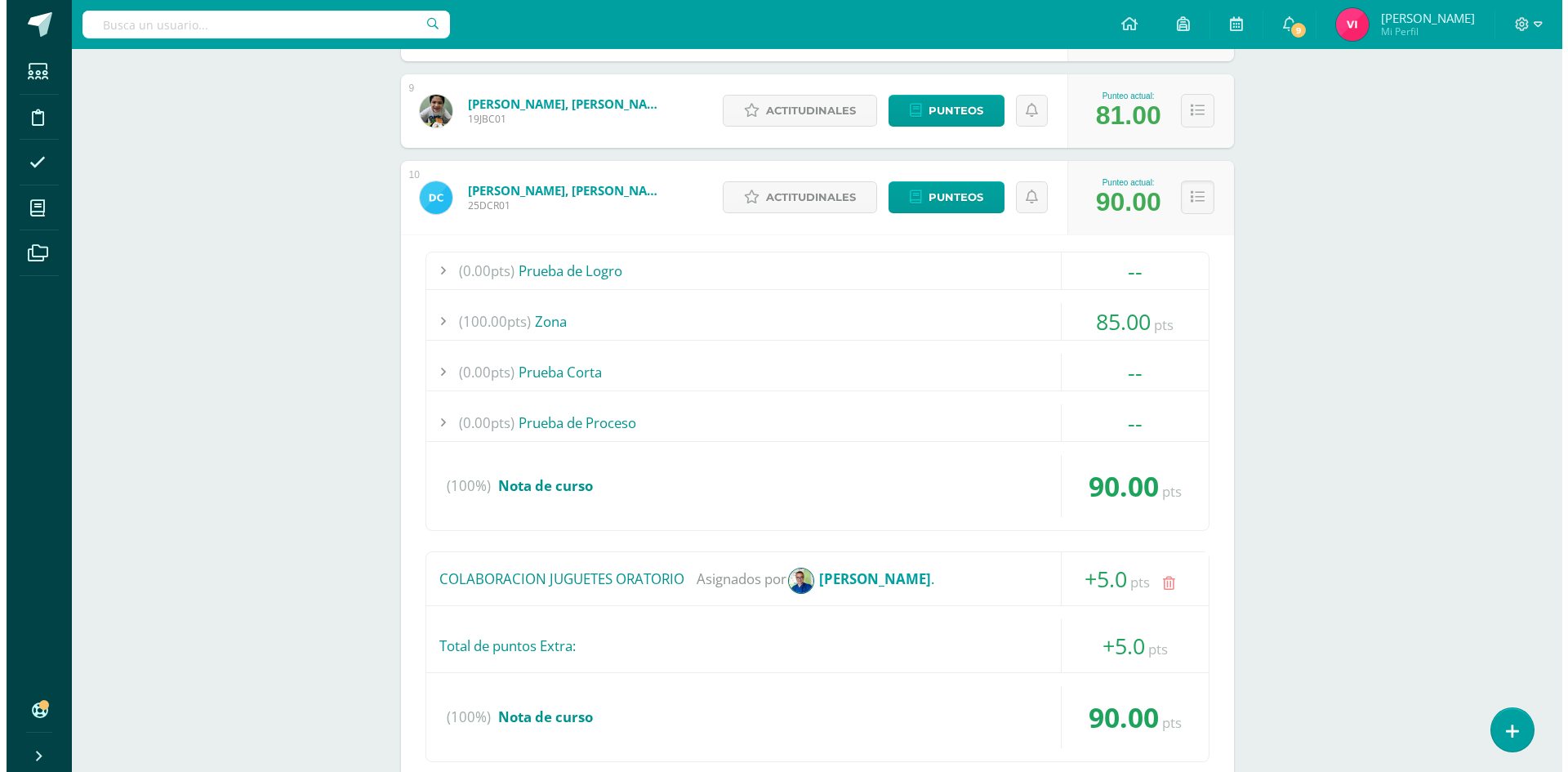
scroll to position [1112, 0]
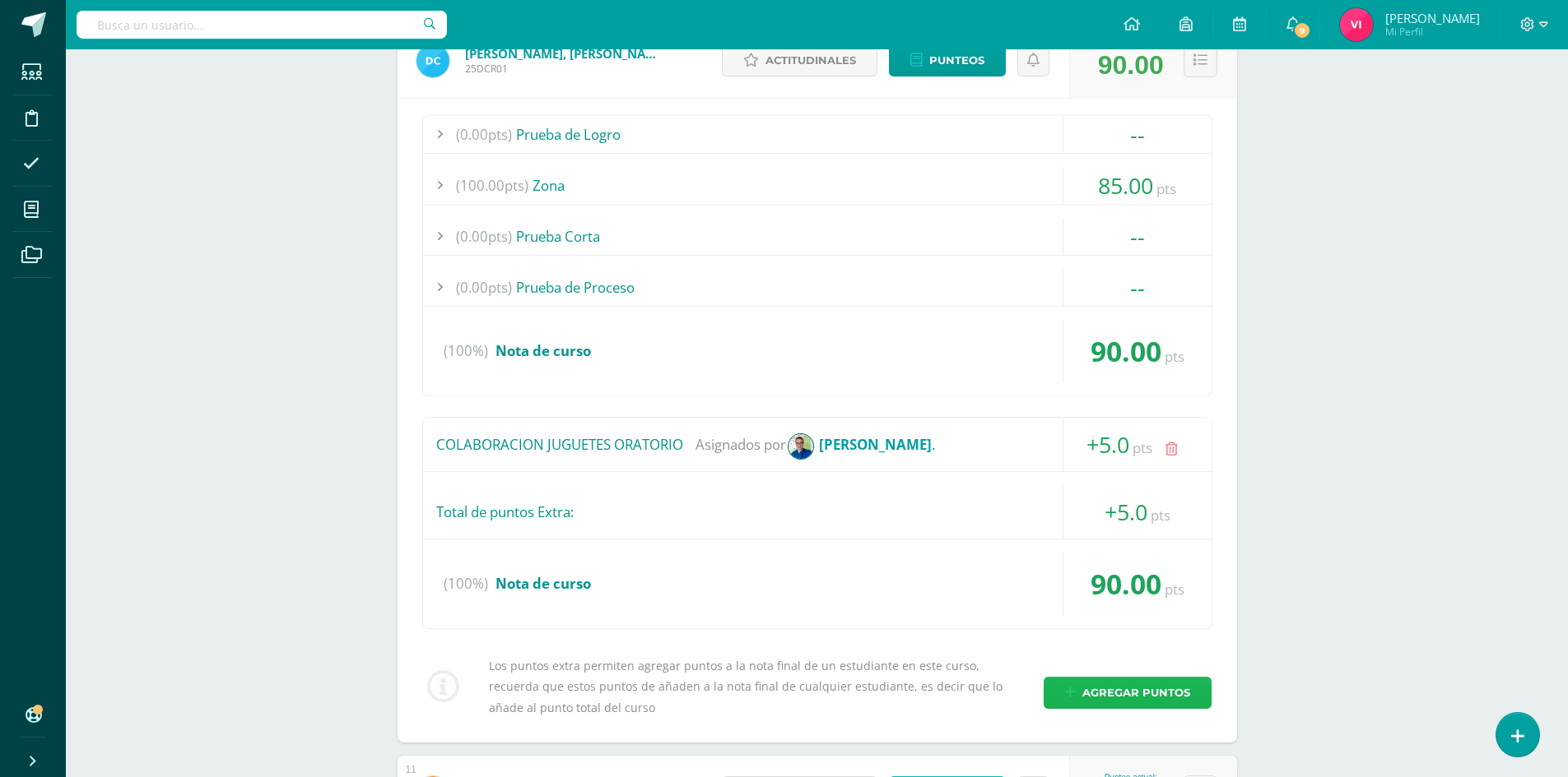
click at [1114, 693] on span "Agregar puntos" at bounding box center [1136, 693] width 108 height 31
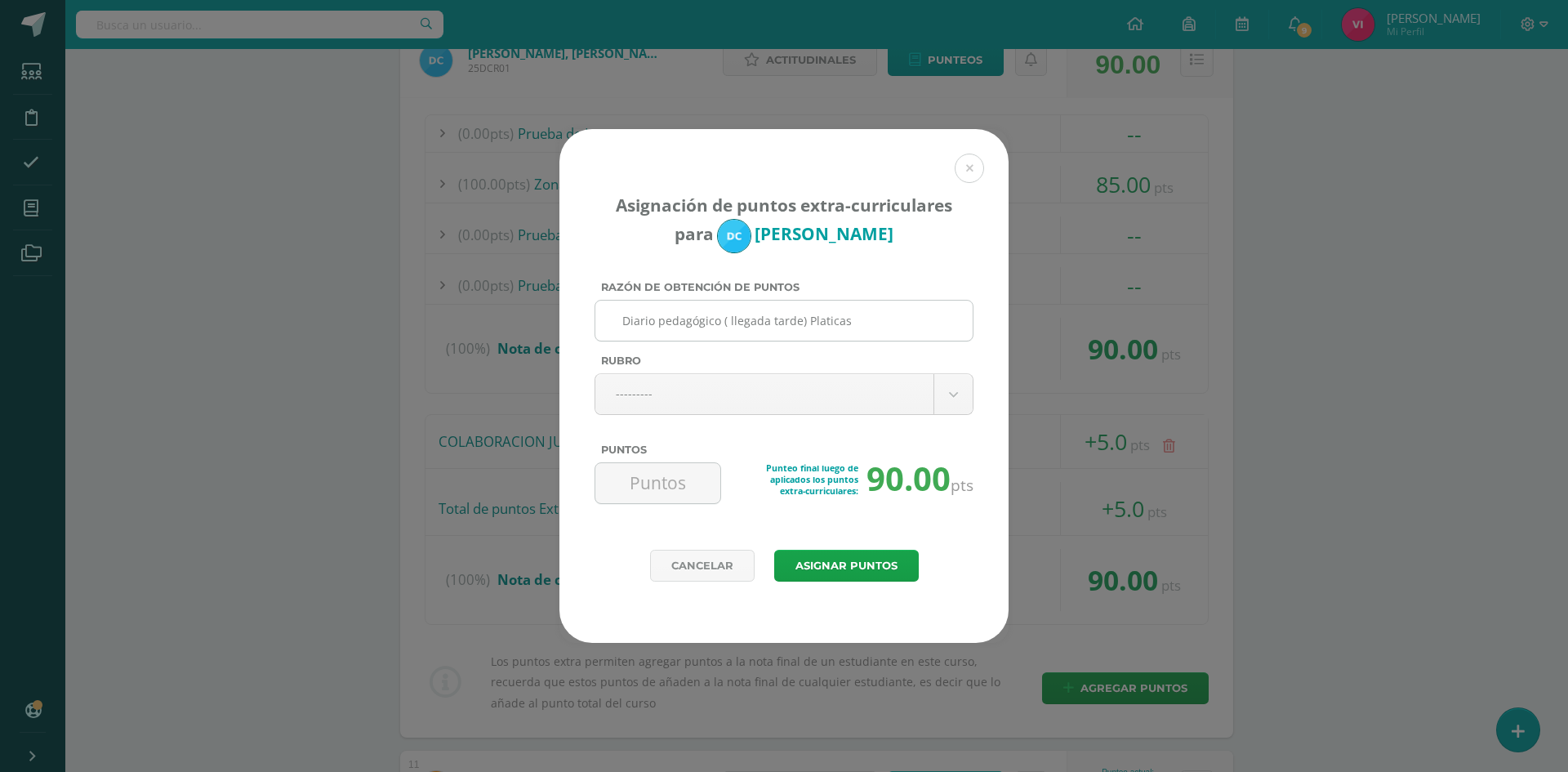
click at [721, 316] on input "Diario pedagógico ( llegada tarde) Platicas" at bounding box center [784, 320] width 364 height 40
drag, startPoint x: 721, startPoint y: 323, endPoint x: 755, endPoint y: 328, distance: 34.4
click at [725, 330] on input "Diario pedagógico ( llegada tarde) Platicas" at bounding box center [784, 320] width 364 height 40
click at [877, 324] on input "Diario pedagógico ( llegada tarde) Platicas" at bounding box center [784, 320] width 364 height 40
type input "Diario pedagógico ( llegada tarde) Platicas"
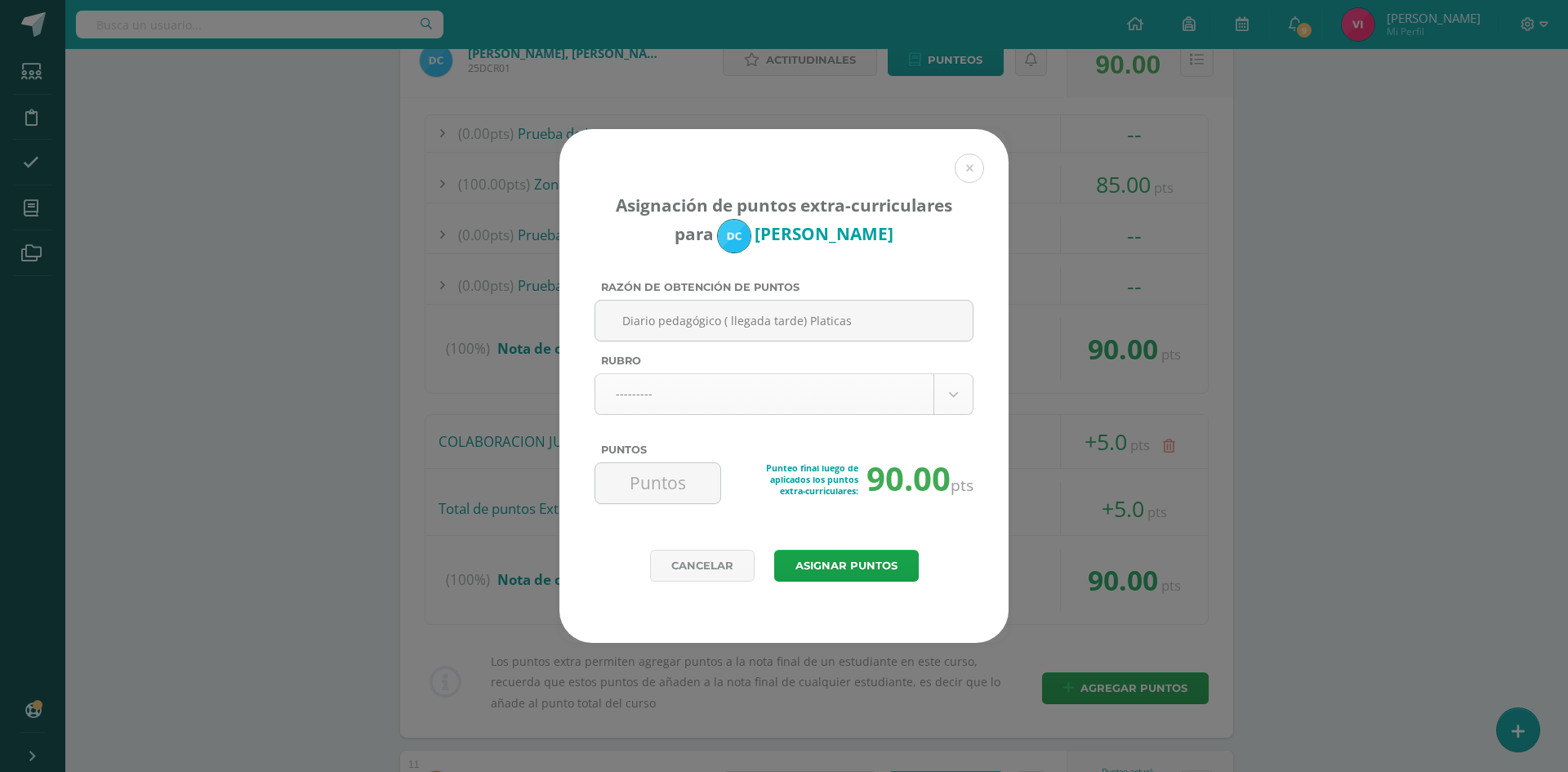
click at [895, 396] on body "Asignación de puntos extra-curriculares para Diego Caneses Razón de obtención d…" at bounding box center [784, 731] width 1568 height 3686
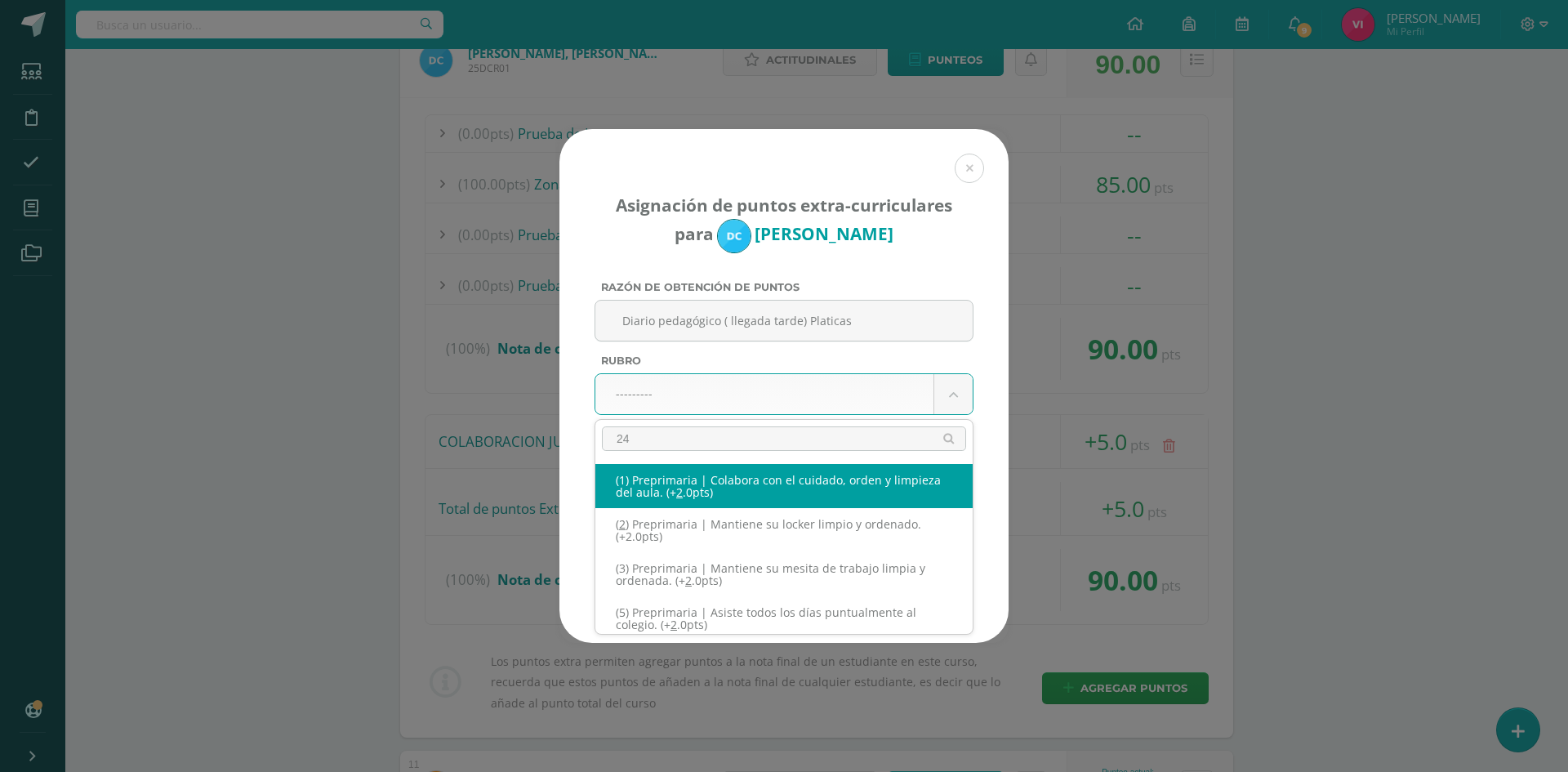
type input "245"
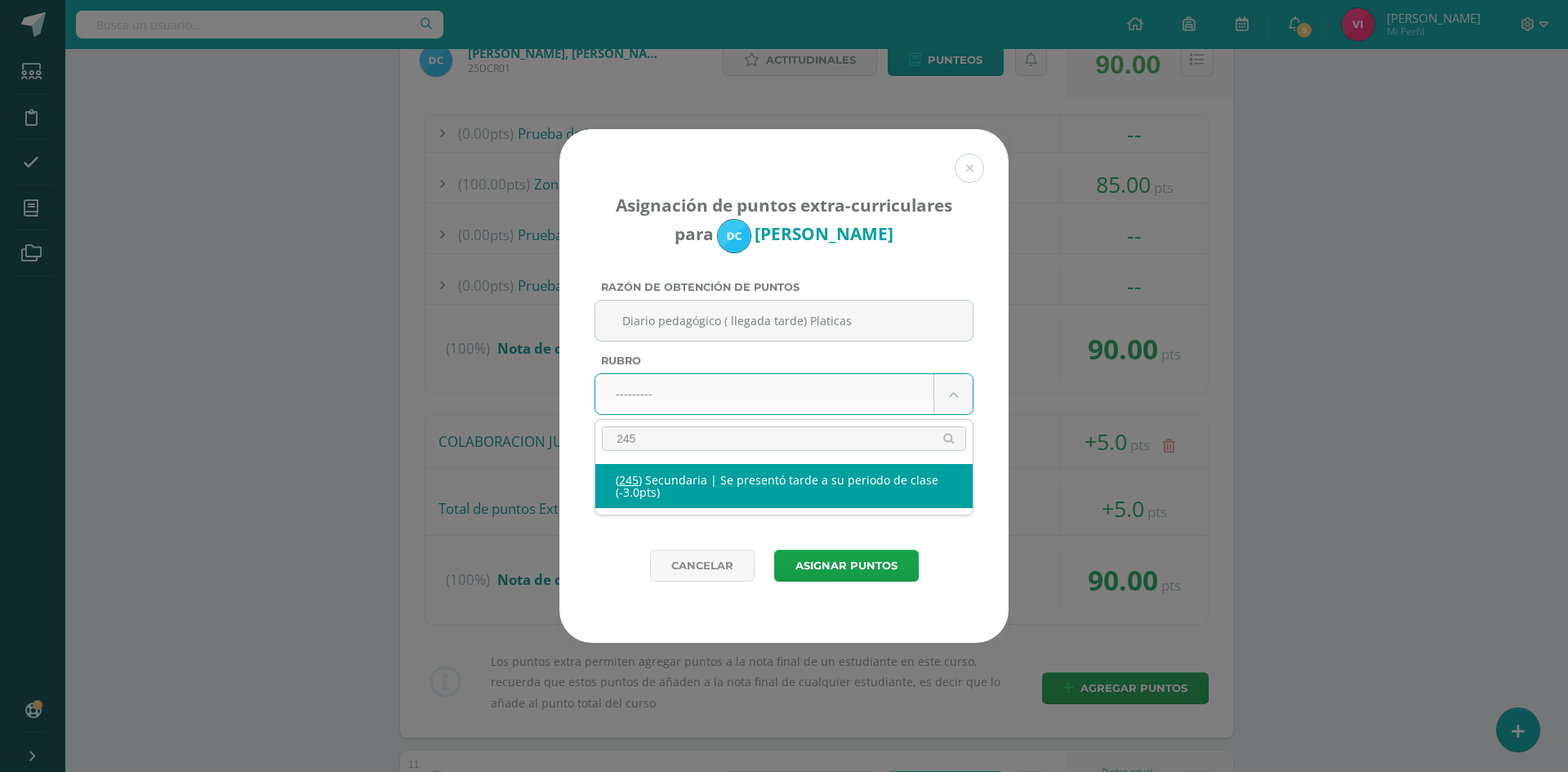
select select "277"
type input "-3"
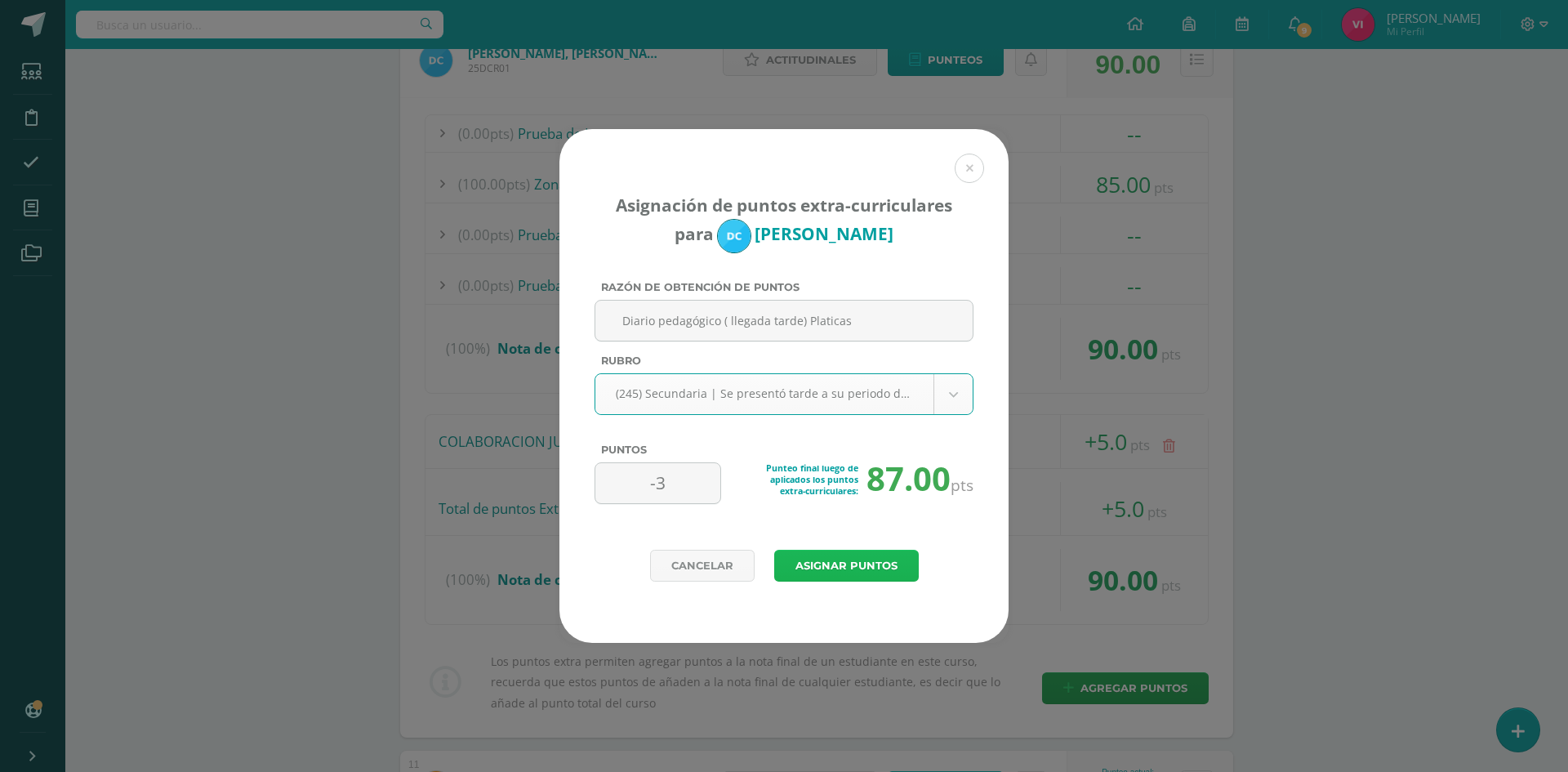
click at [889, 563] on button "Asignar puntos" at bounding box center [846, 566] width 144 height 32
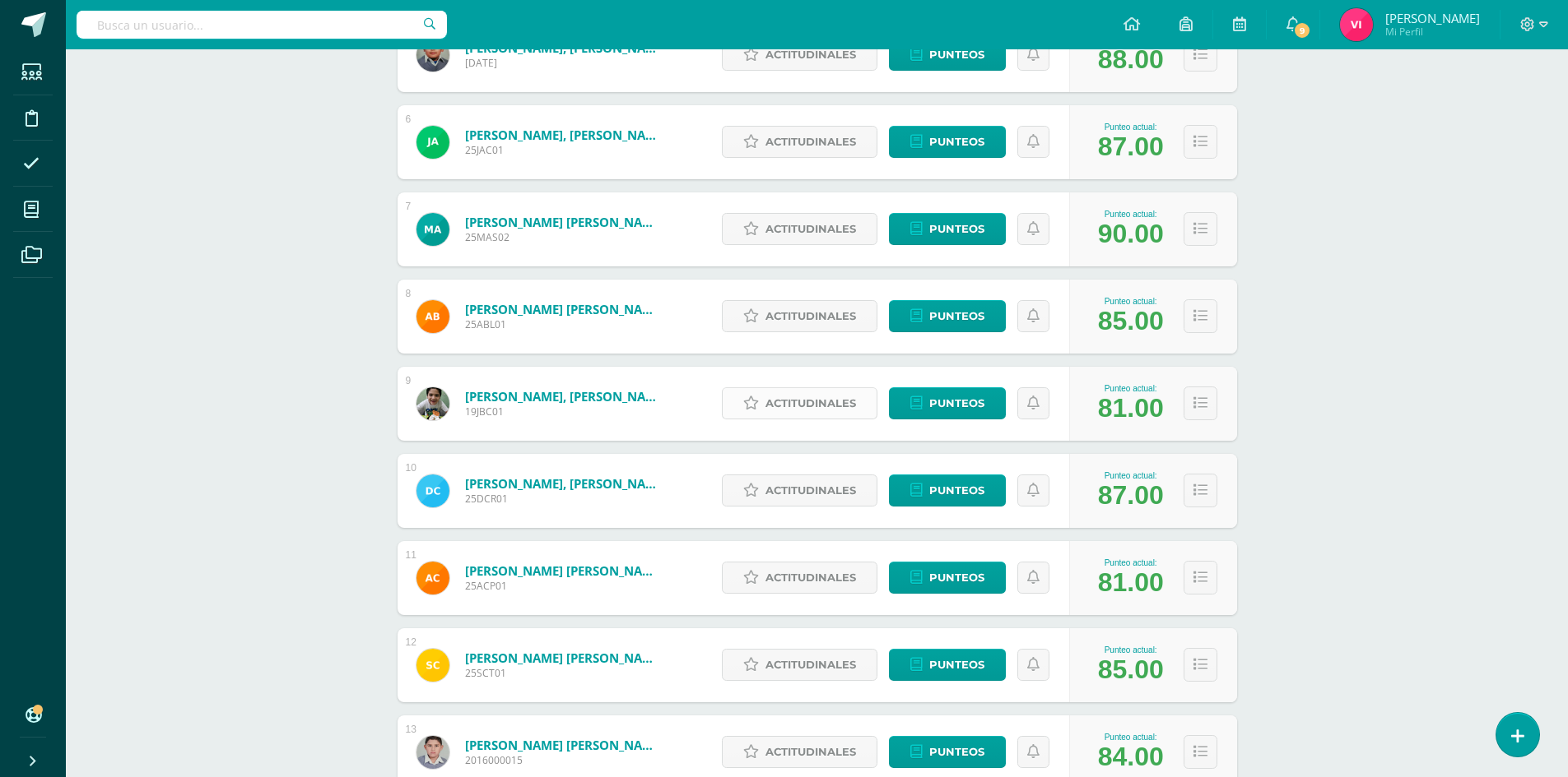
scroll to position [790, 0]
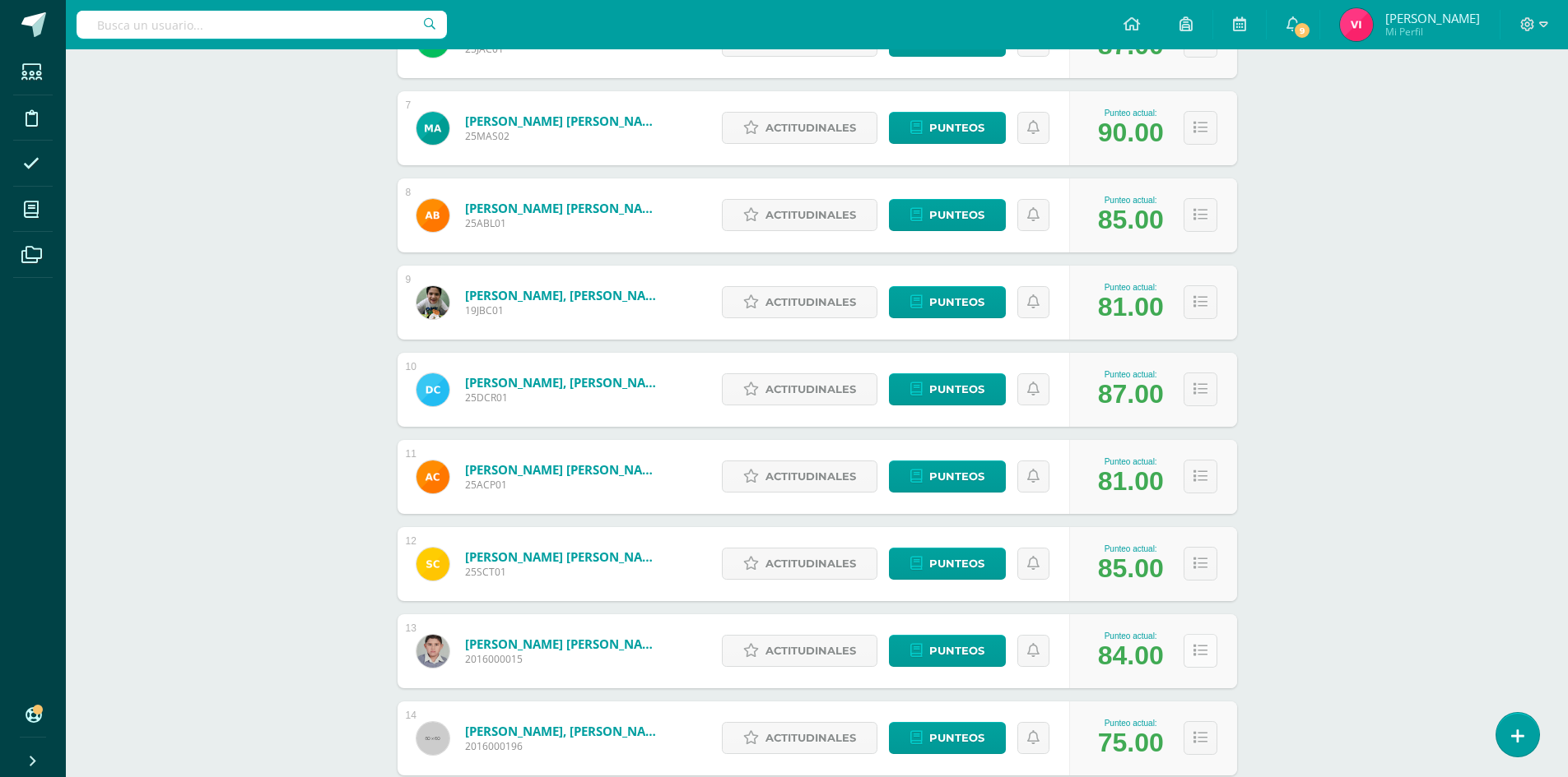
click at [1200, 657] on icon at bounding box center [1200, 651] width 14 height 14
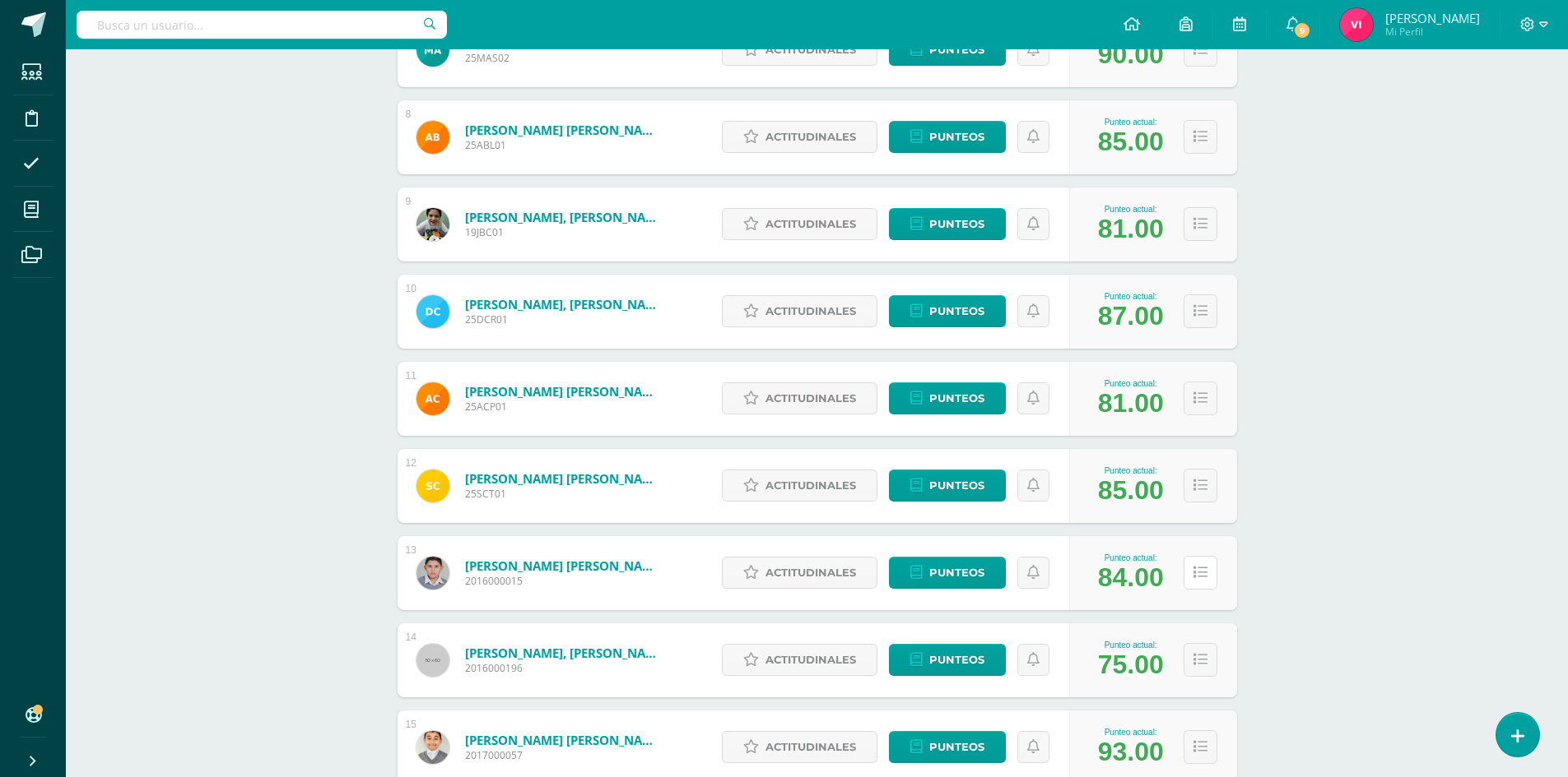
scroll to position [954, 0]
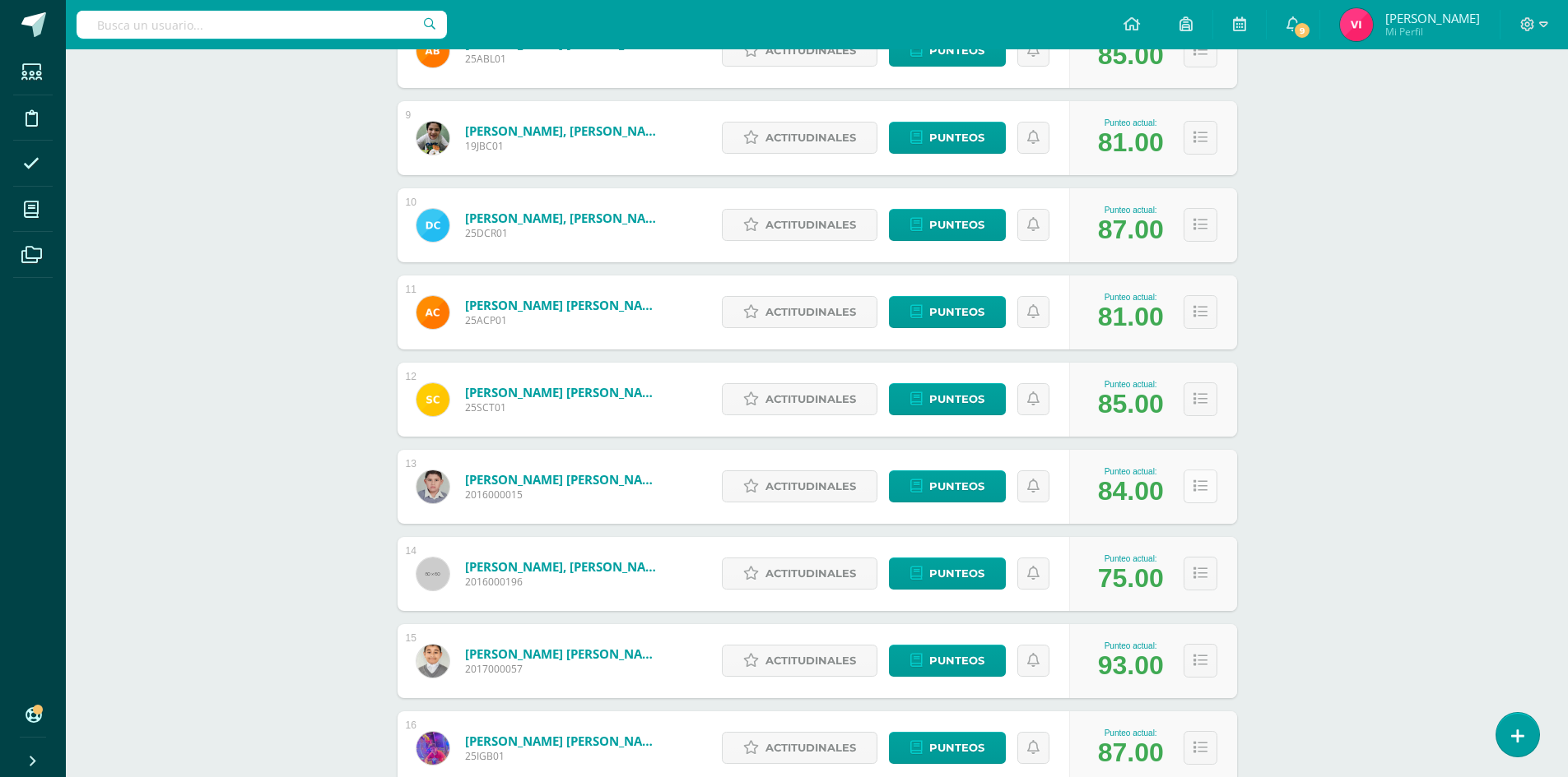
click at [1199, 490] on icon at bounding box center [1200, 487] width 14 height 14
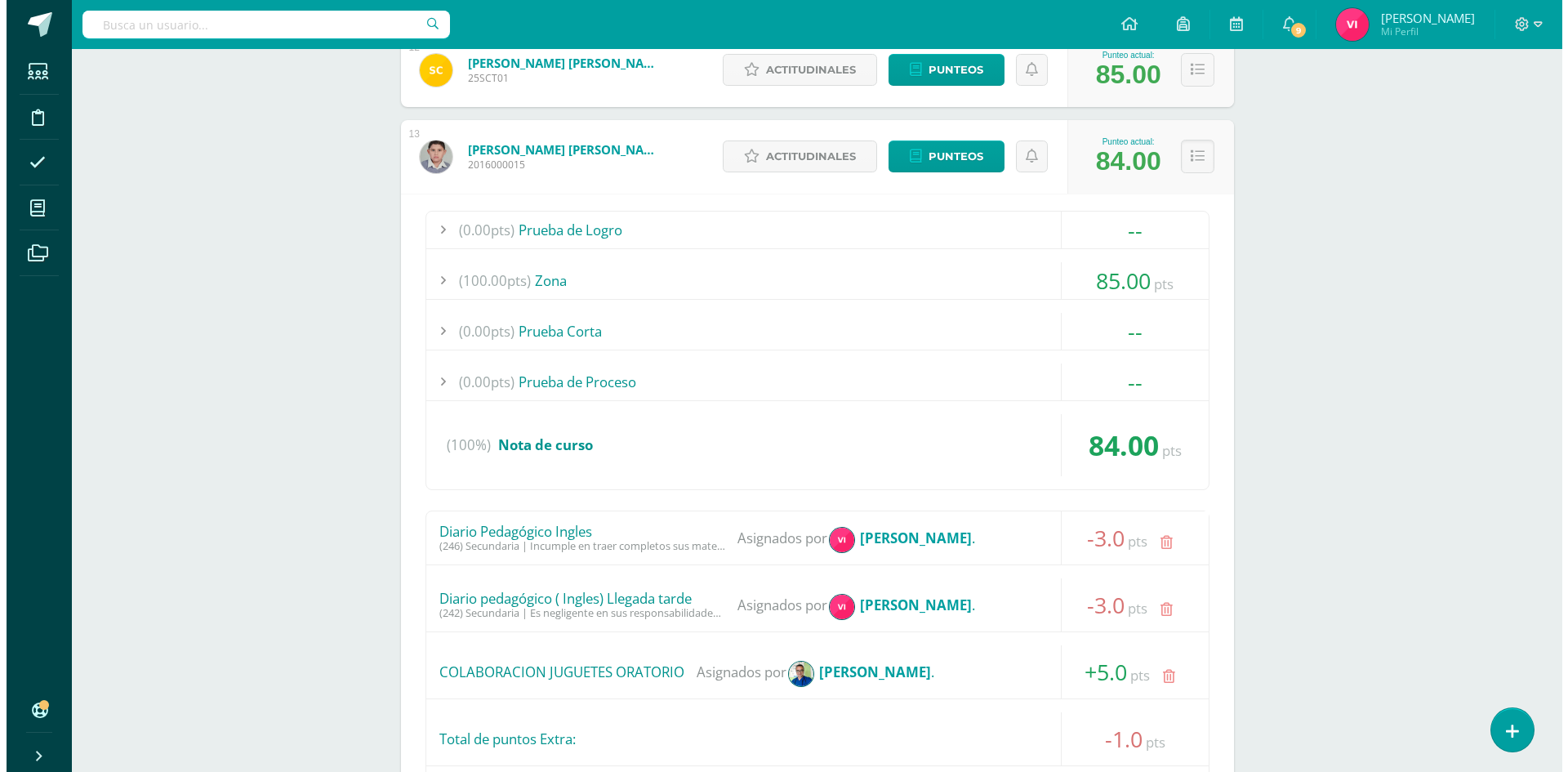
scroll to position [1521, 0]
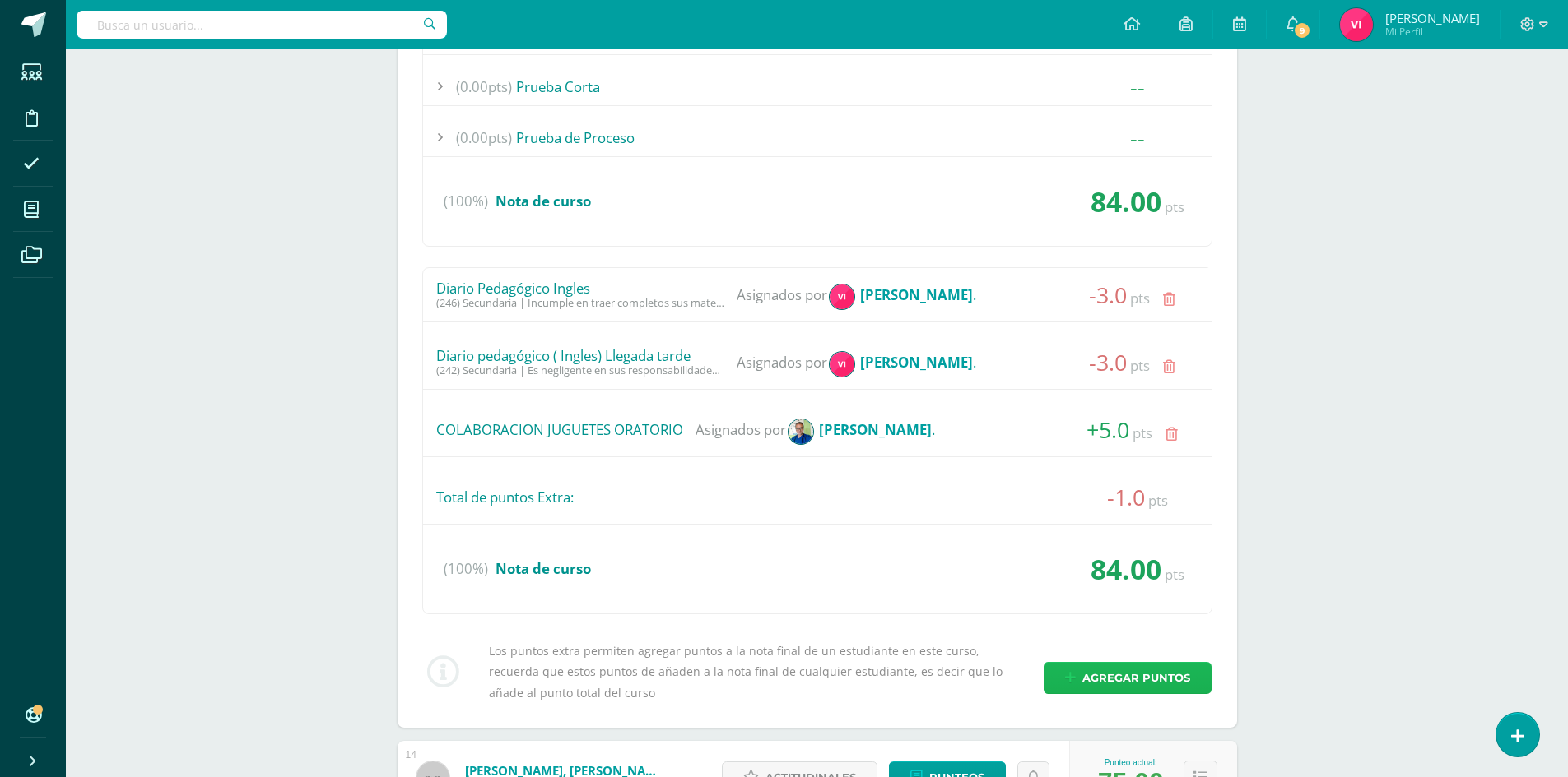
click at [1183, 668] on span "Agregar puntos" at bounding box center [1136, 678] width 108 height 31
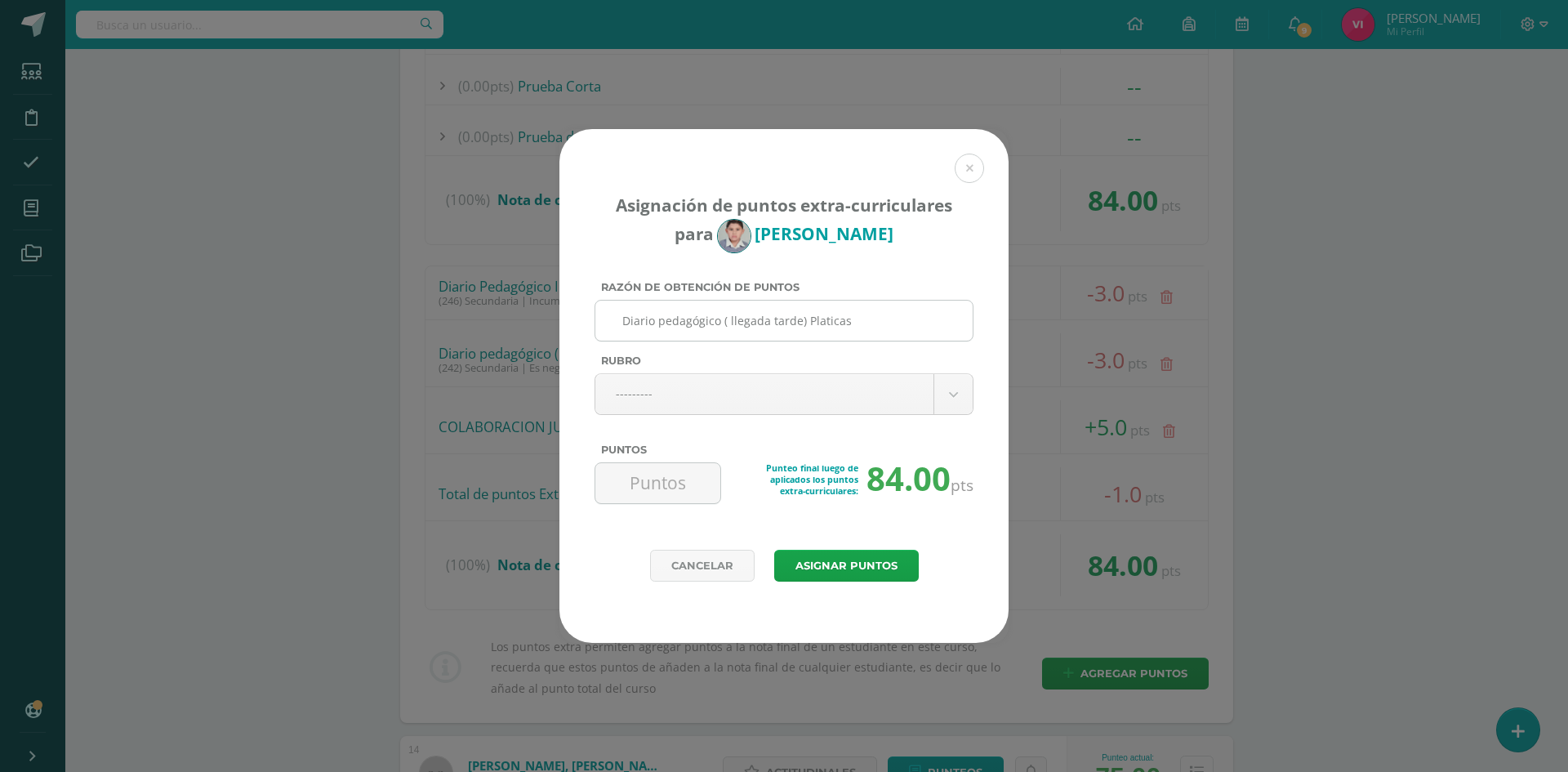
click at [876, 307] on input "Diario pedagógico ( llegada tarde) Platicas" at bounding box center [784, 320] width 364 height 40
type input "Diario pedagógico ( llegada tarde) Platicas"
click at [878, 400] on body "Asignación de puntos extra-curriculares para Thiago Catalán Razón de obtención …" at bounding box center [784, 652] width 1568 height 4346
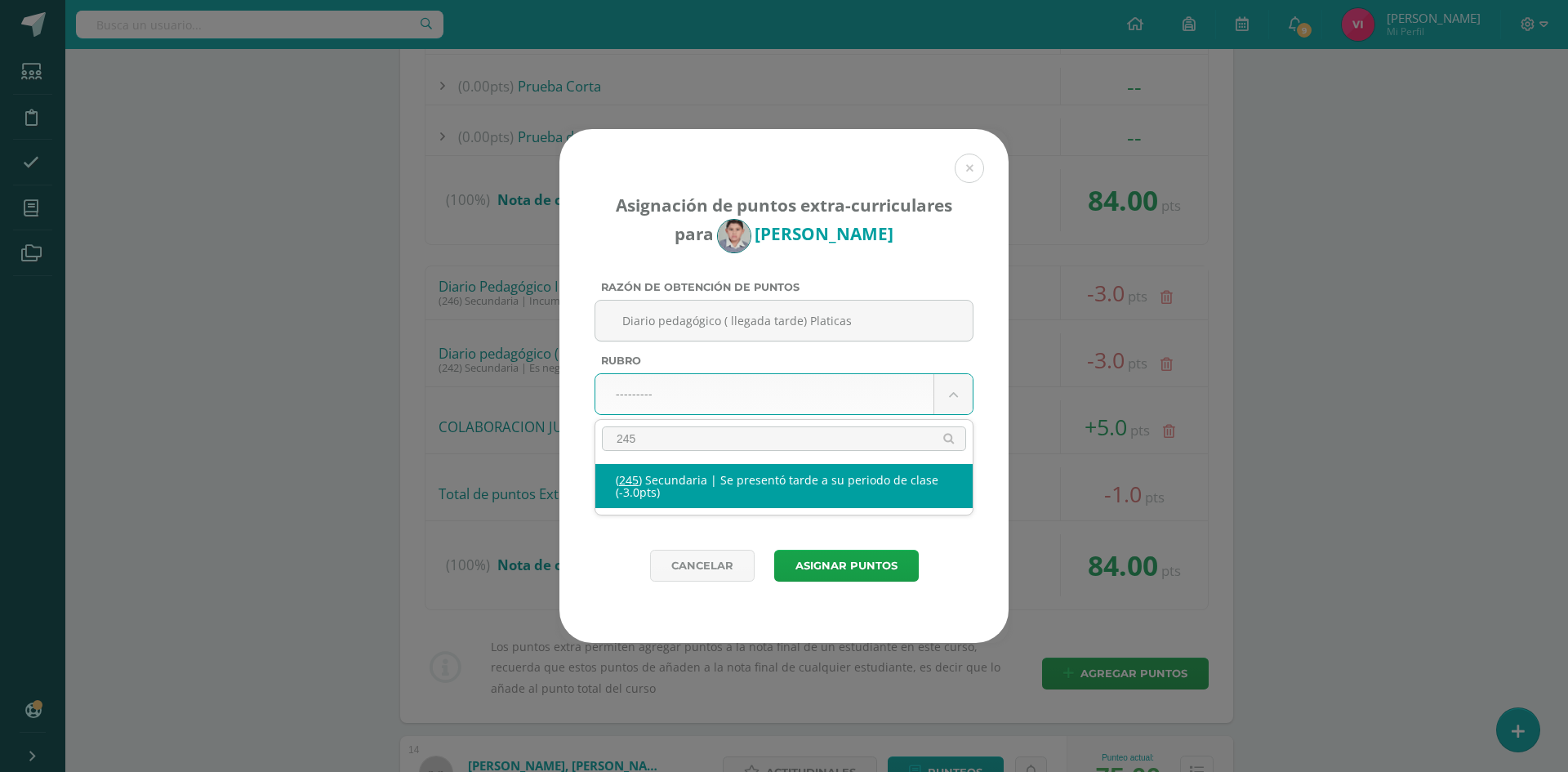
type input "245"
select select "277"
type input "-3"
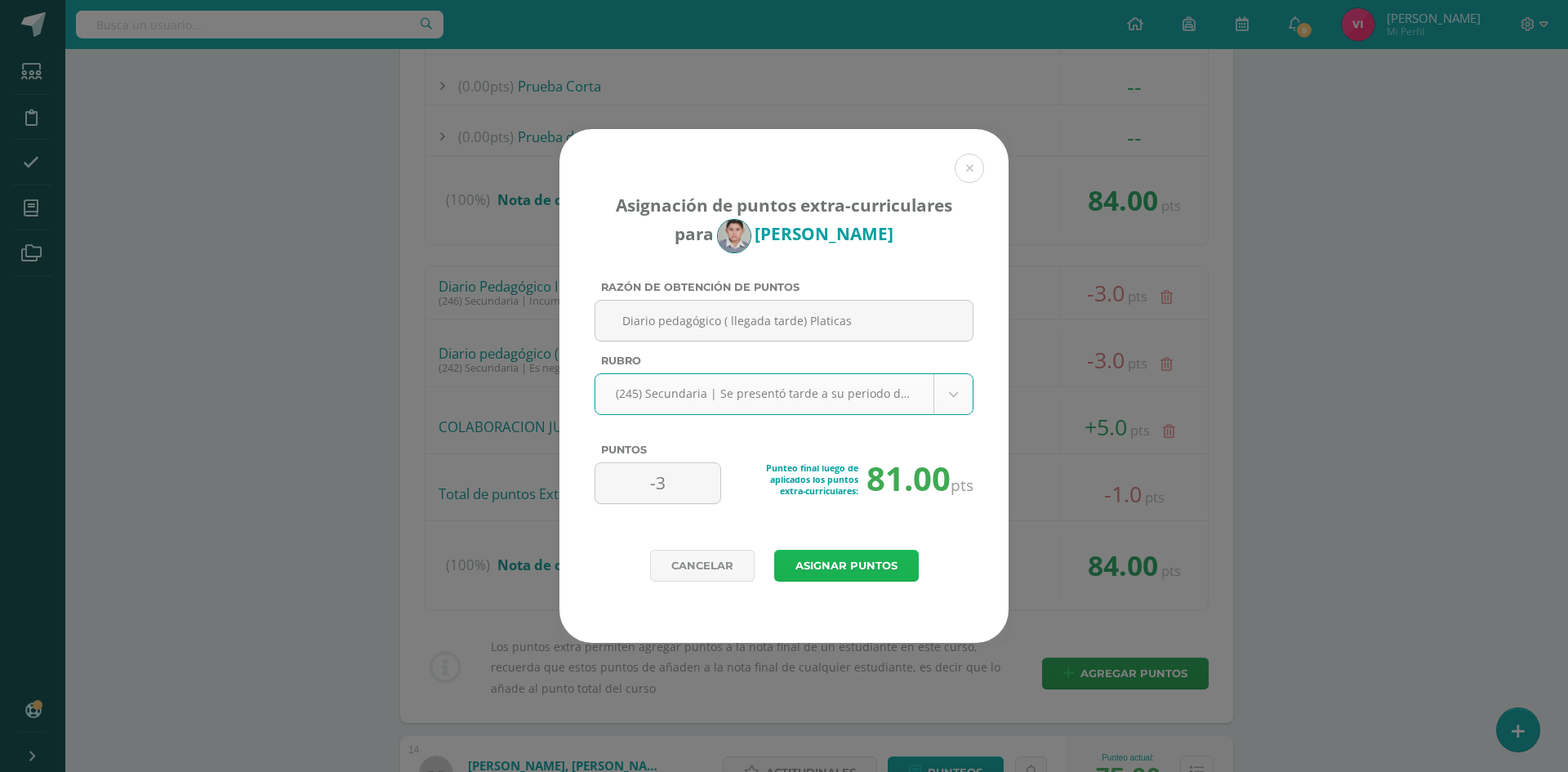
click at [898, 560] on button "Asignar puntos" at bounding box center [846, 566] width 144 height 32
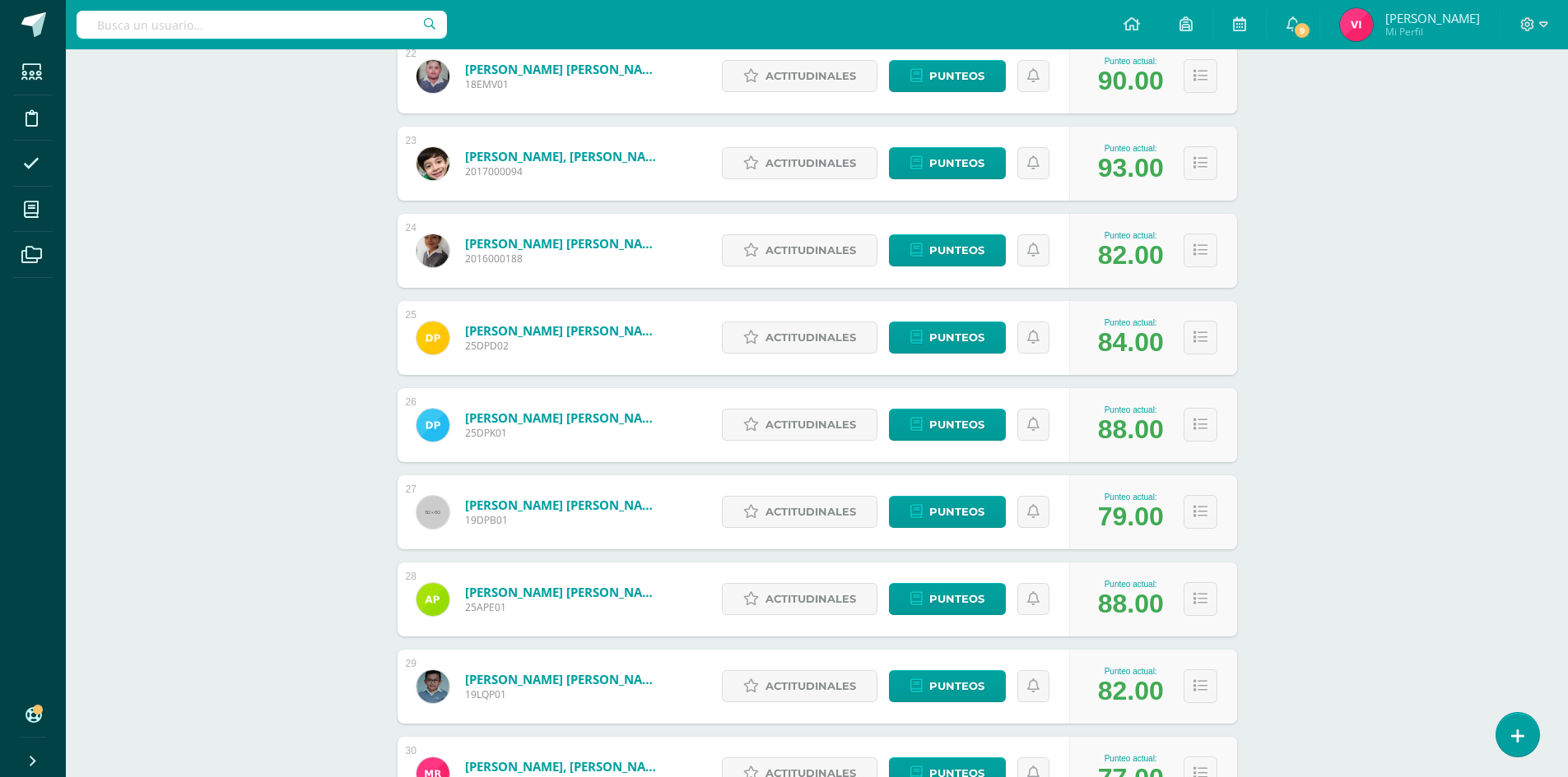
scroll to position [2238, 0]
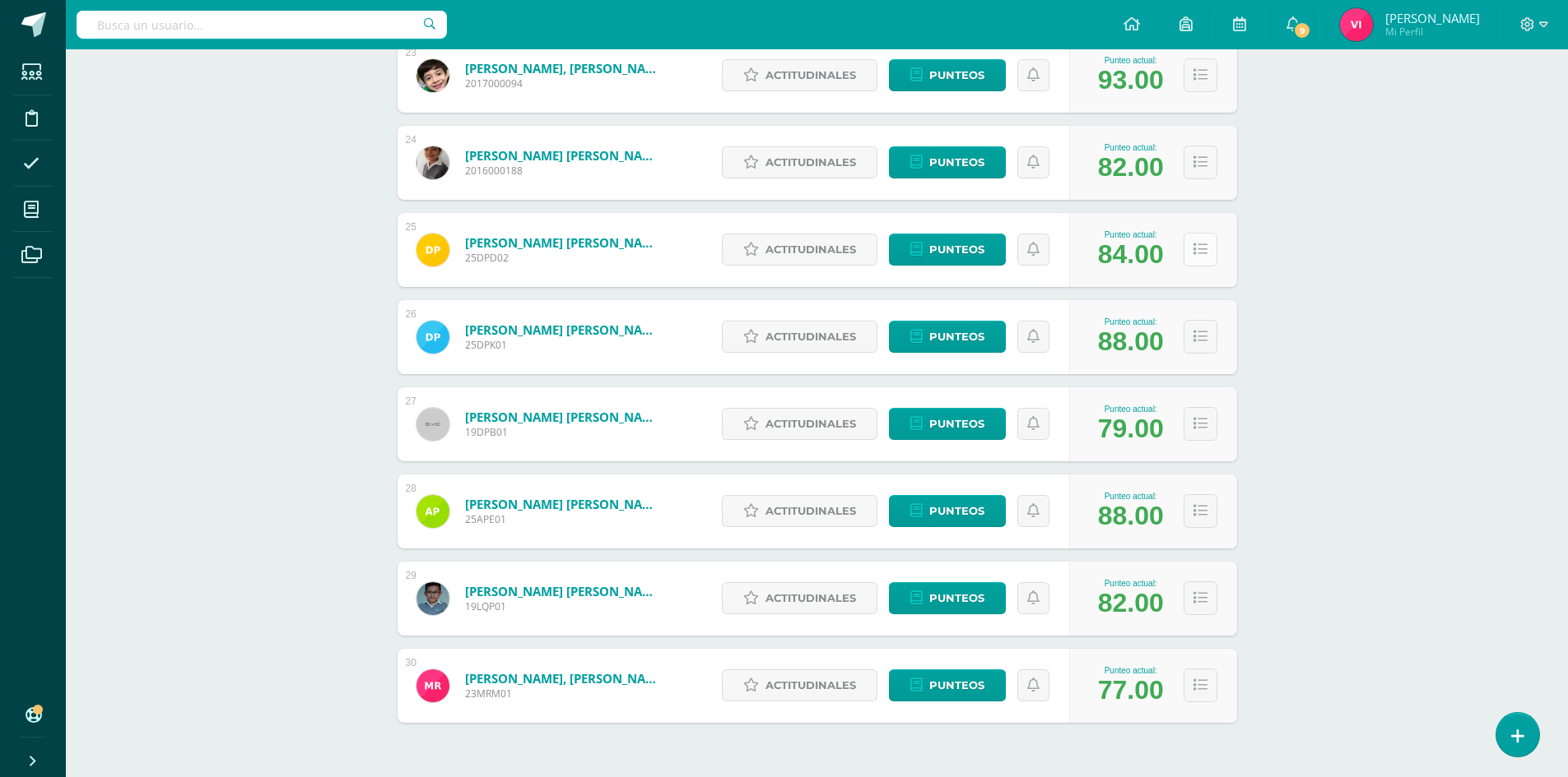
click at [1190, 252] on button at bounding box center [1200, 250] width 34 height 34
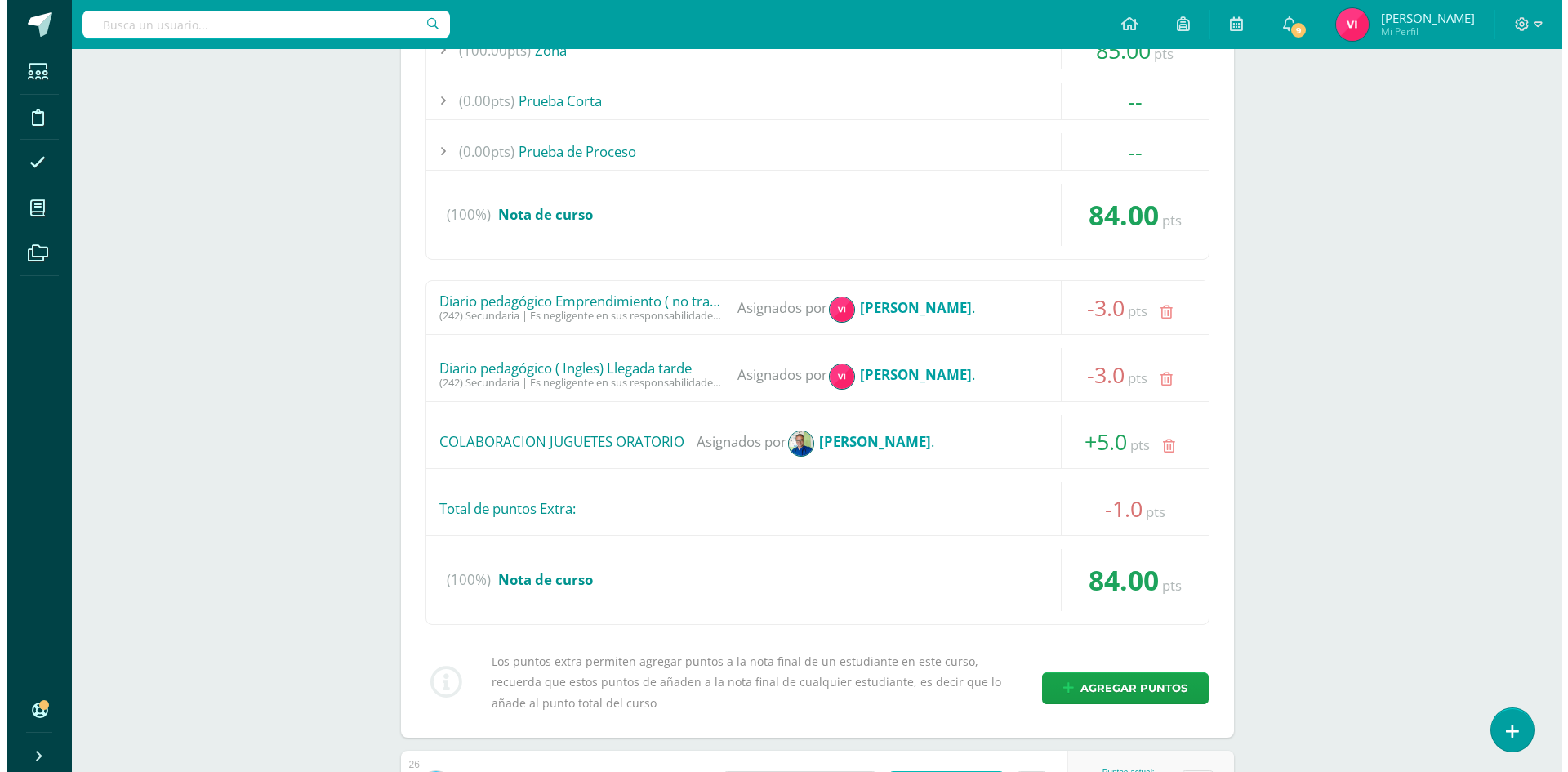
scroll to position [2632, 0]
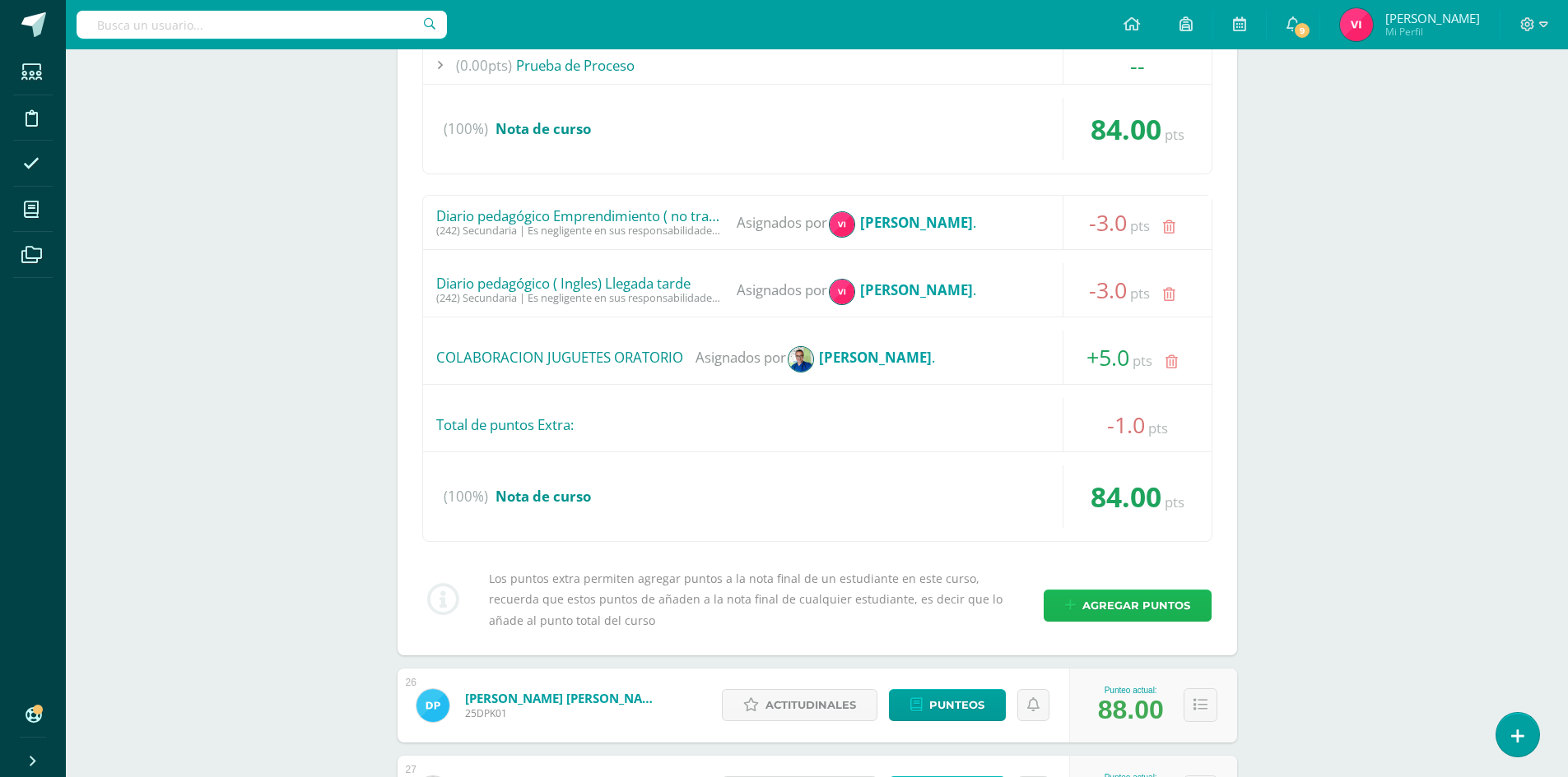
click at [1123, 602] on span "Agregar puntos" at bounding box center [1136, 606] width 108 height 31
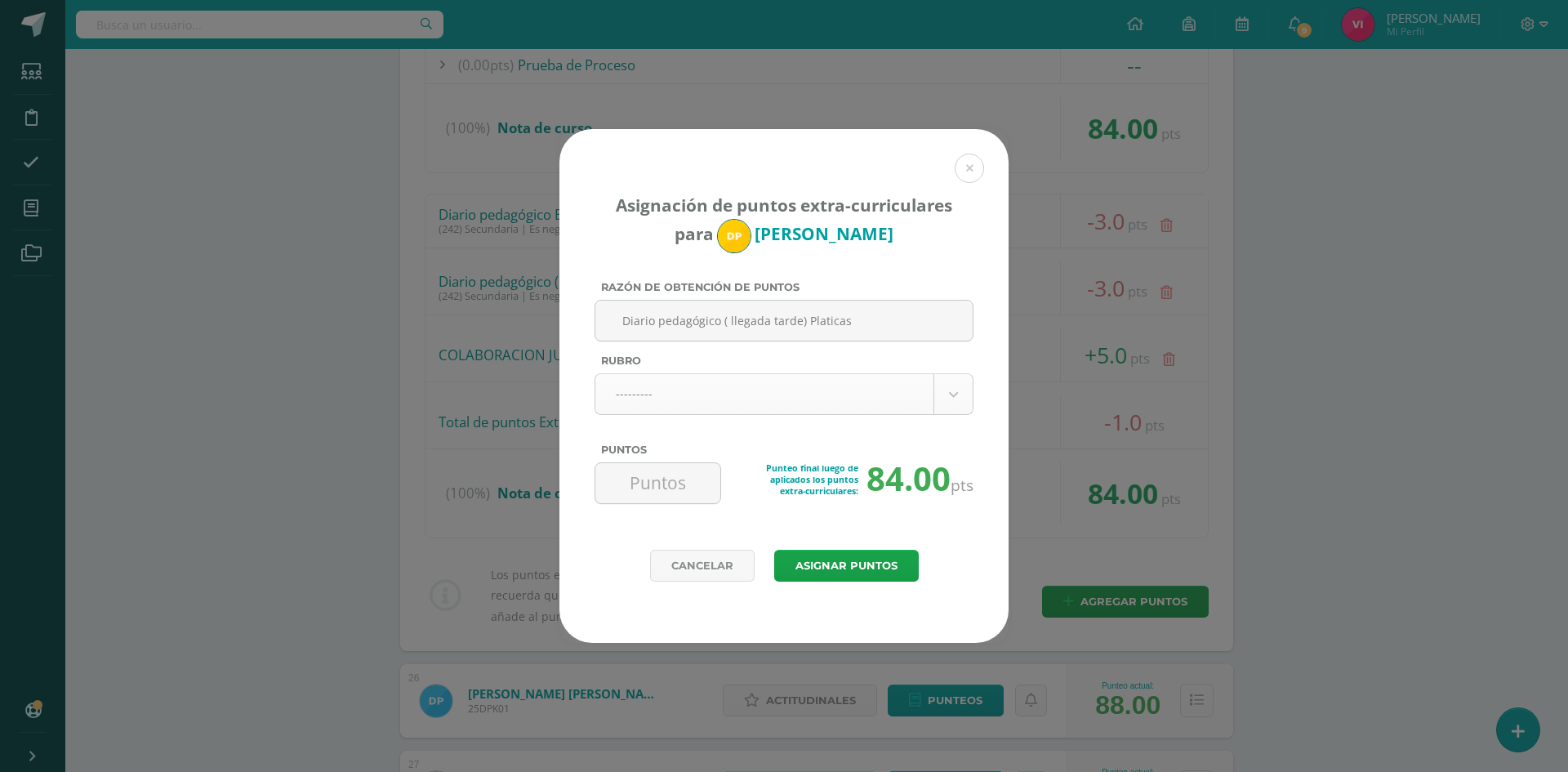
type input "Diario pedagógico ( llegada tarde) Platicas"
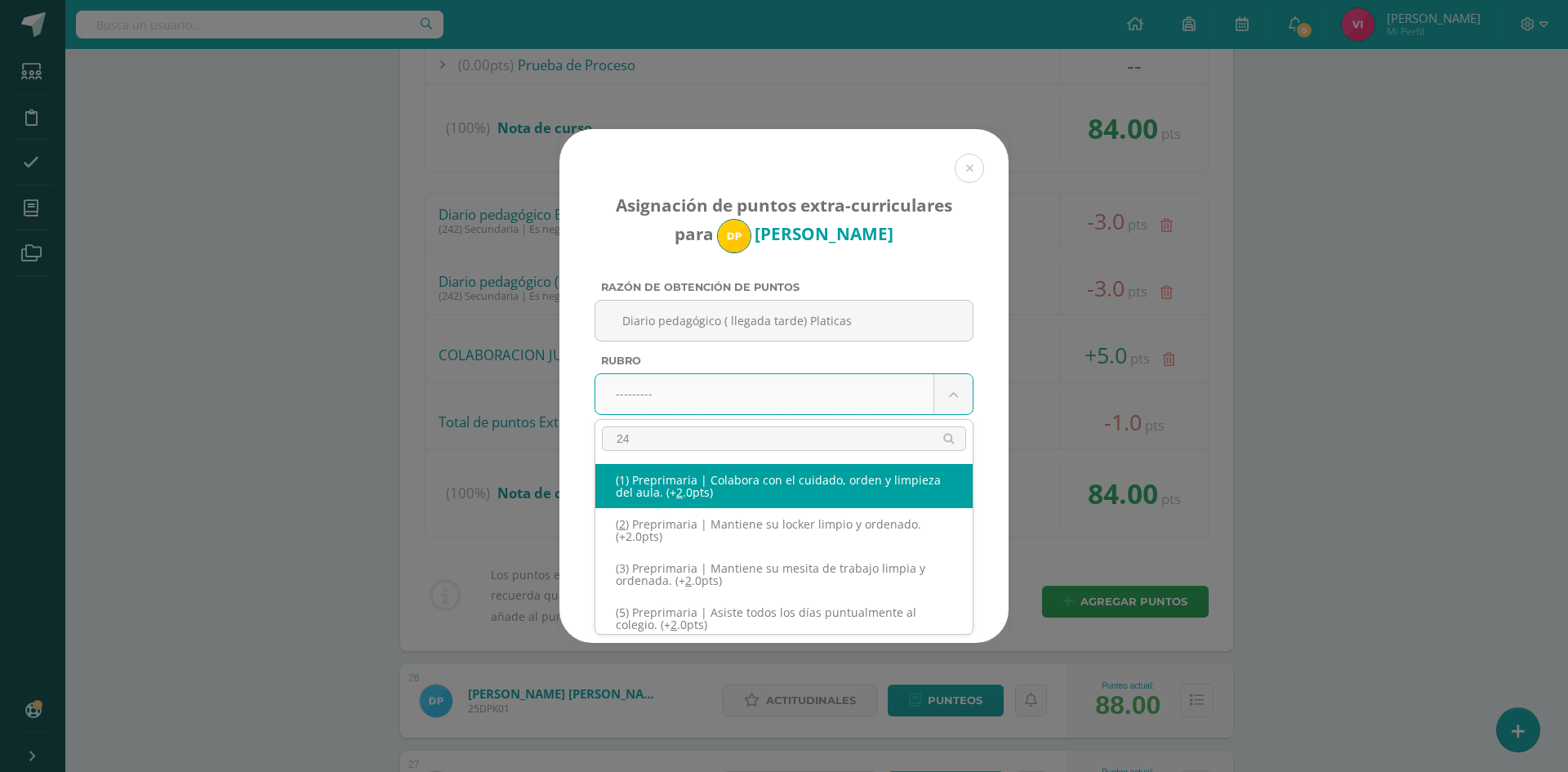
type input "245"
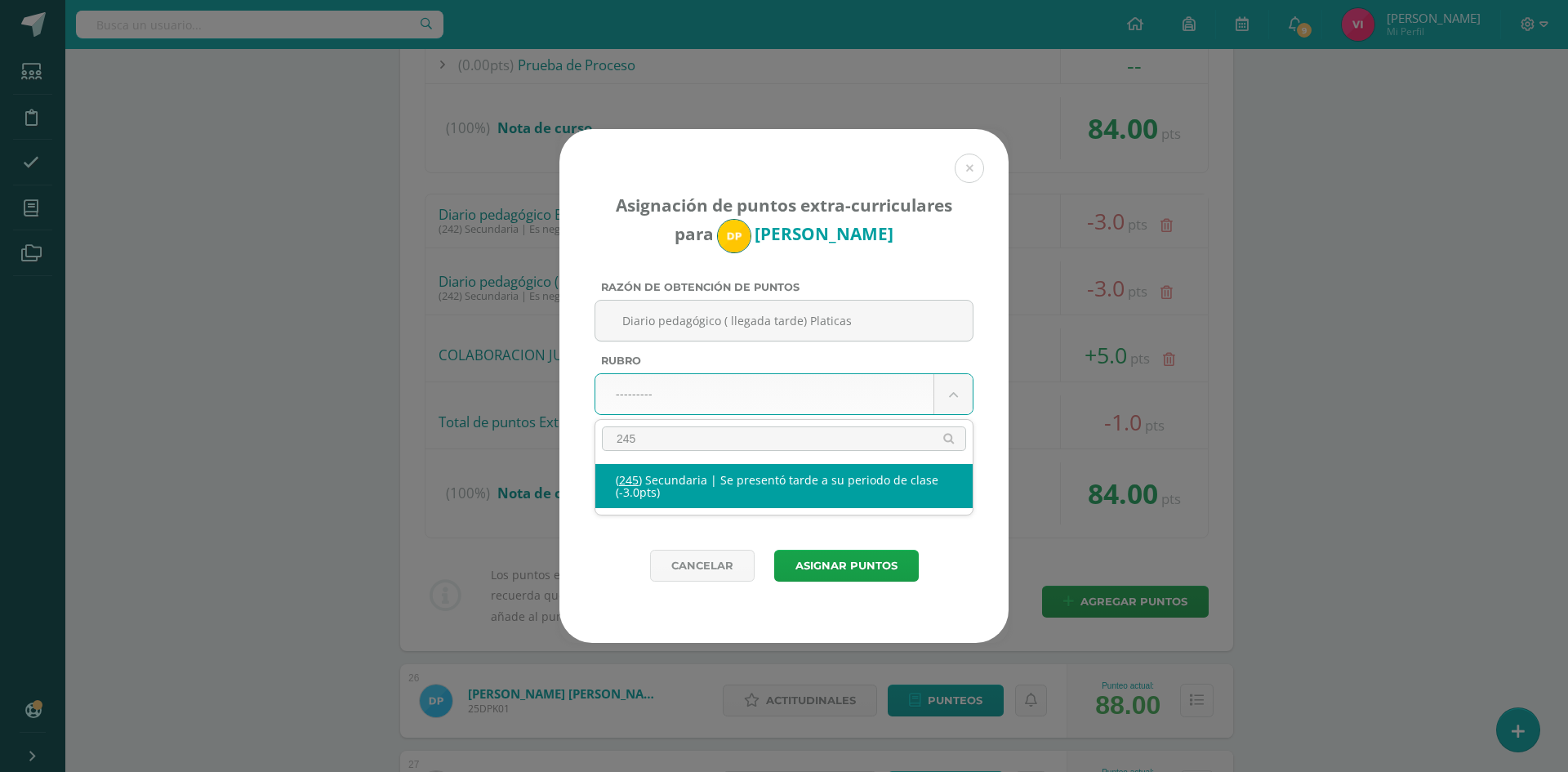
select select "277"
type input "-3"
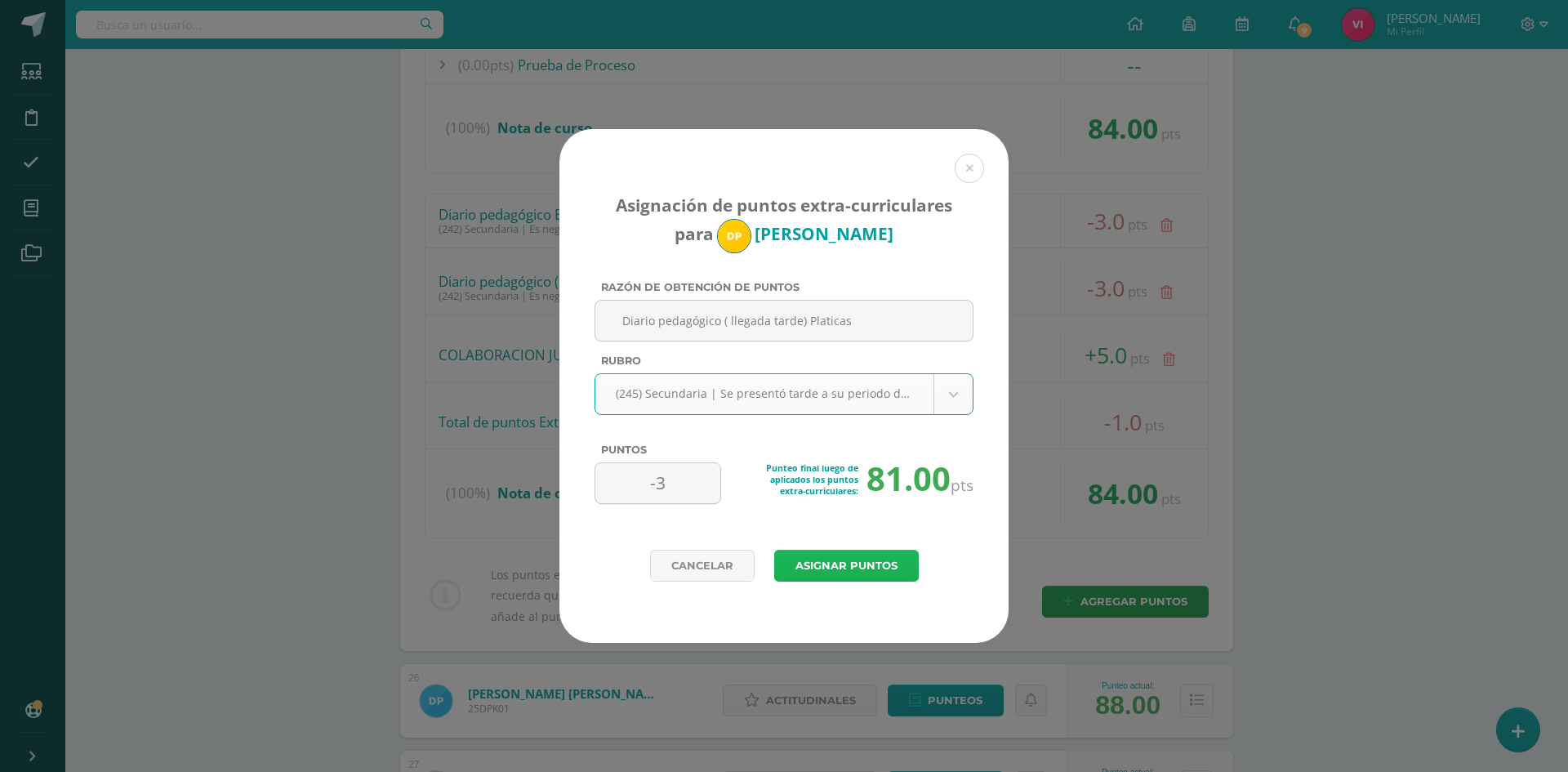
click at [880, 555] on button "Asignar puntos" at bounding box center [846, 566] width 144 height 32
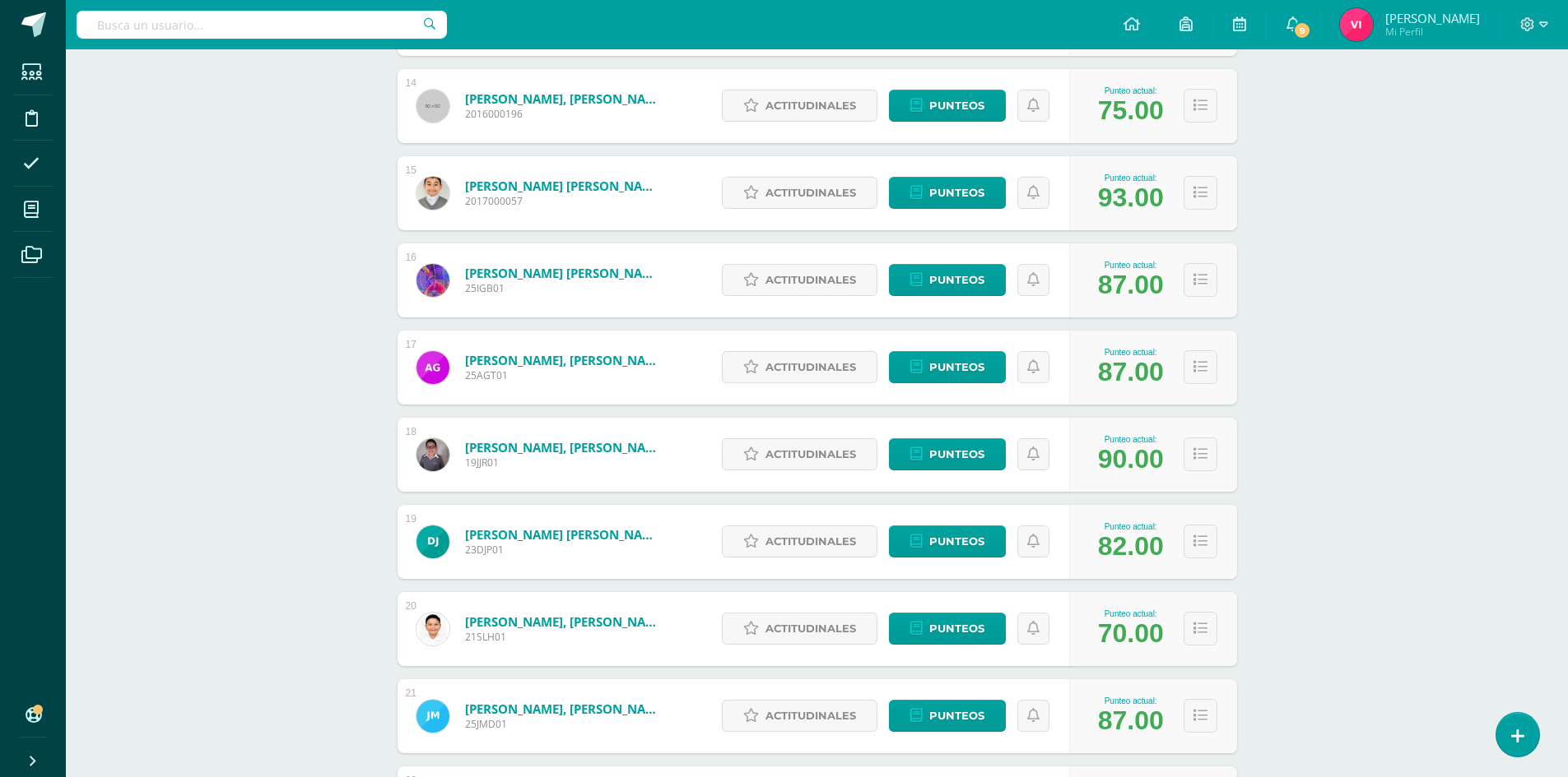
scroll to position [1448, 0]
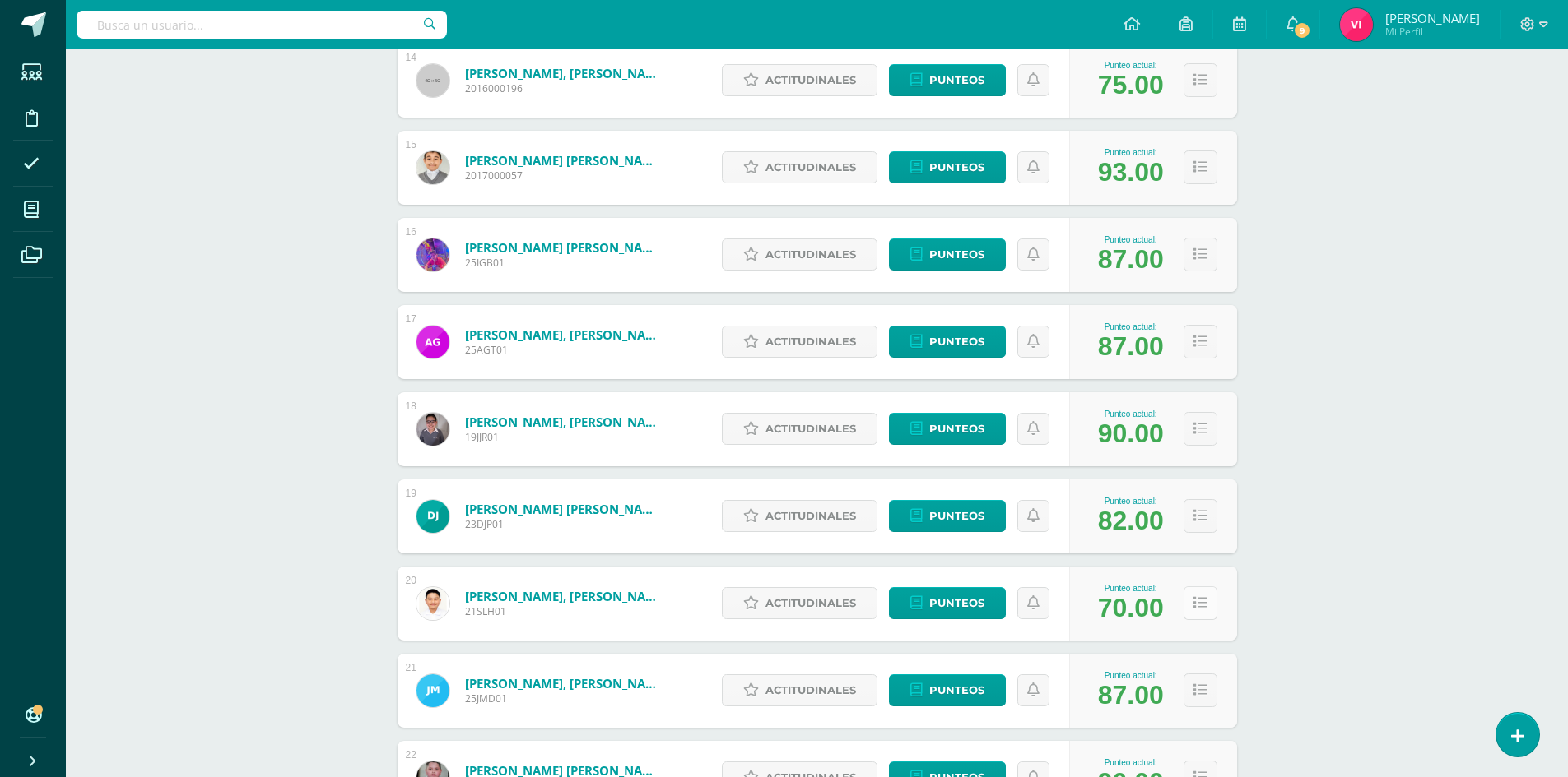
click at [1198, 595] on button at bounding box center [1200, 604] width 34 height 34
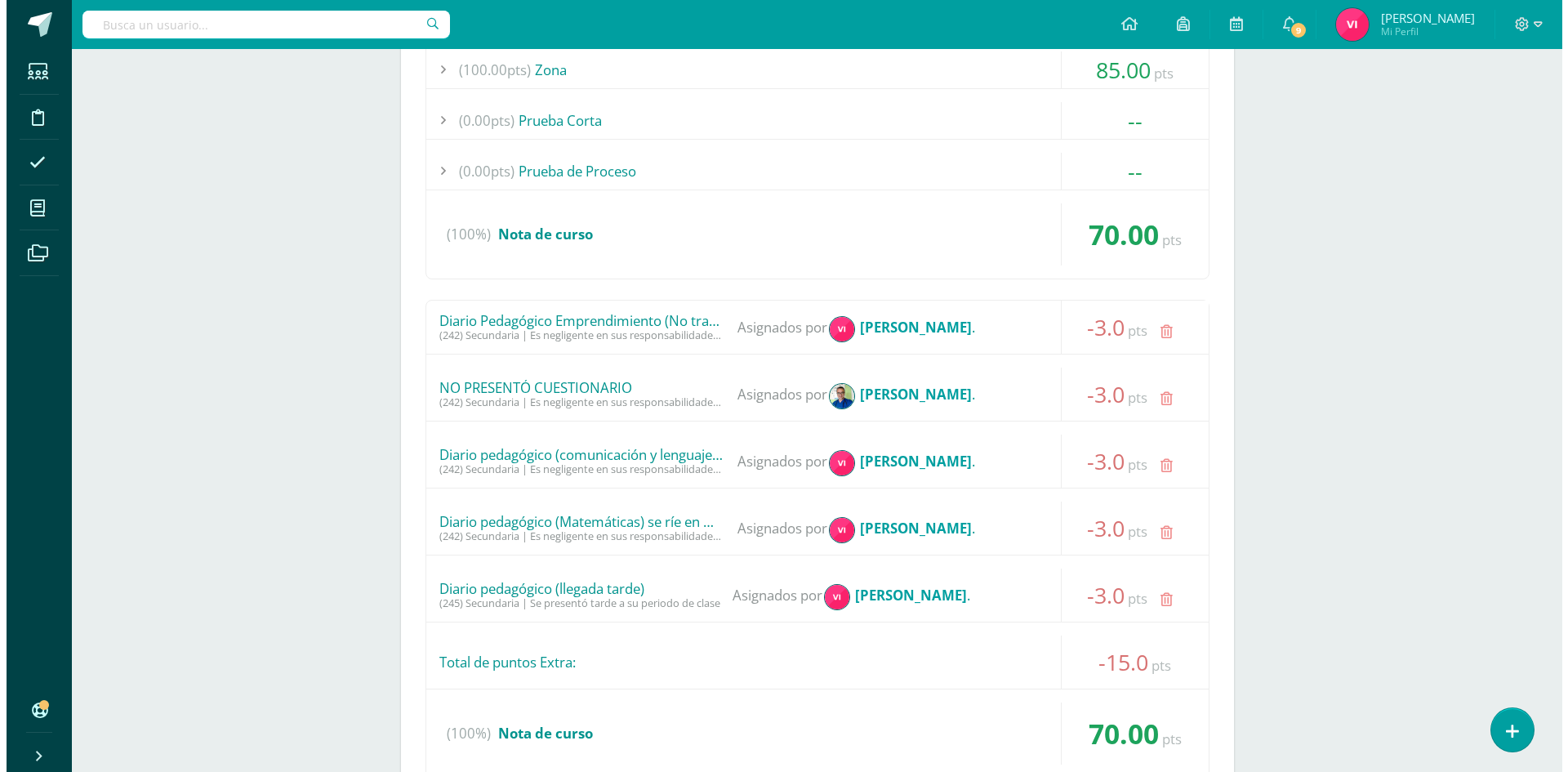
scroll to position [2337, 0]
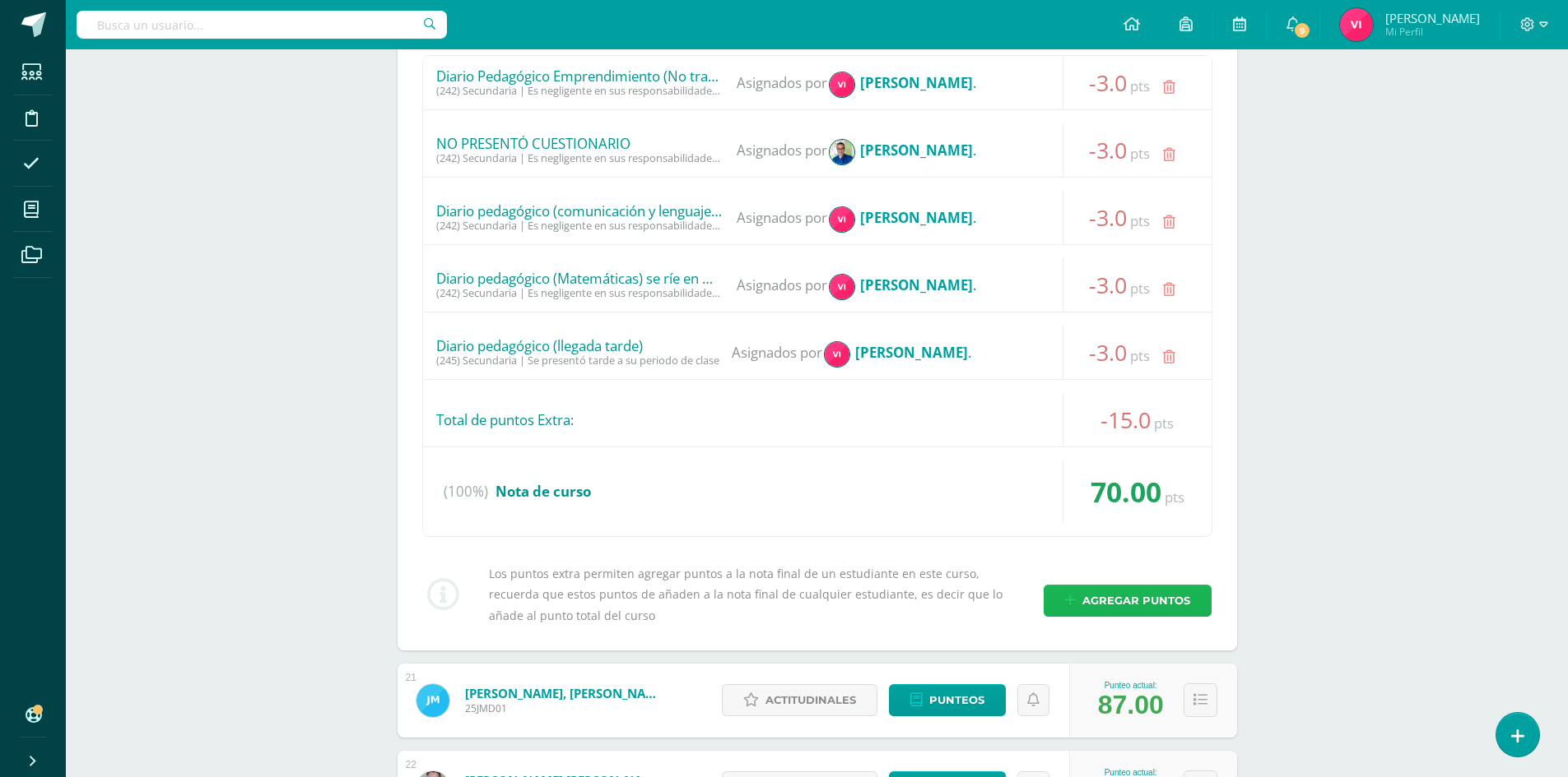
click at [1094, 593] on span "Agregar puntos" at bounding box center [1136, 601] width 108 height 31
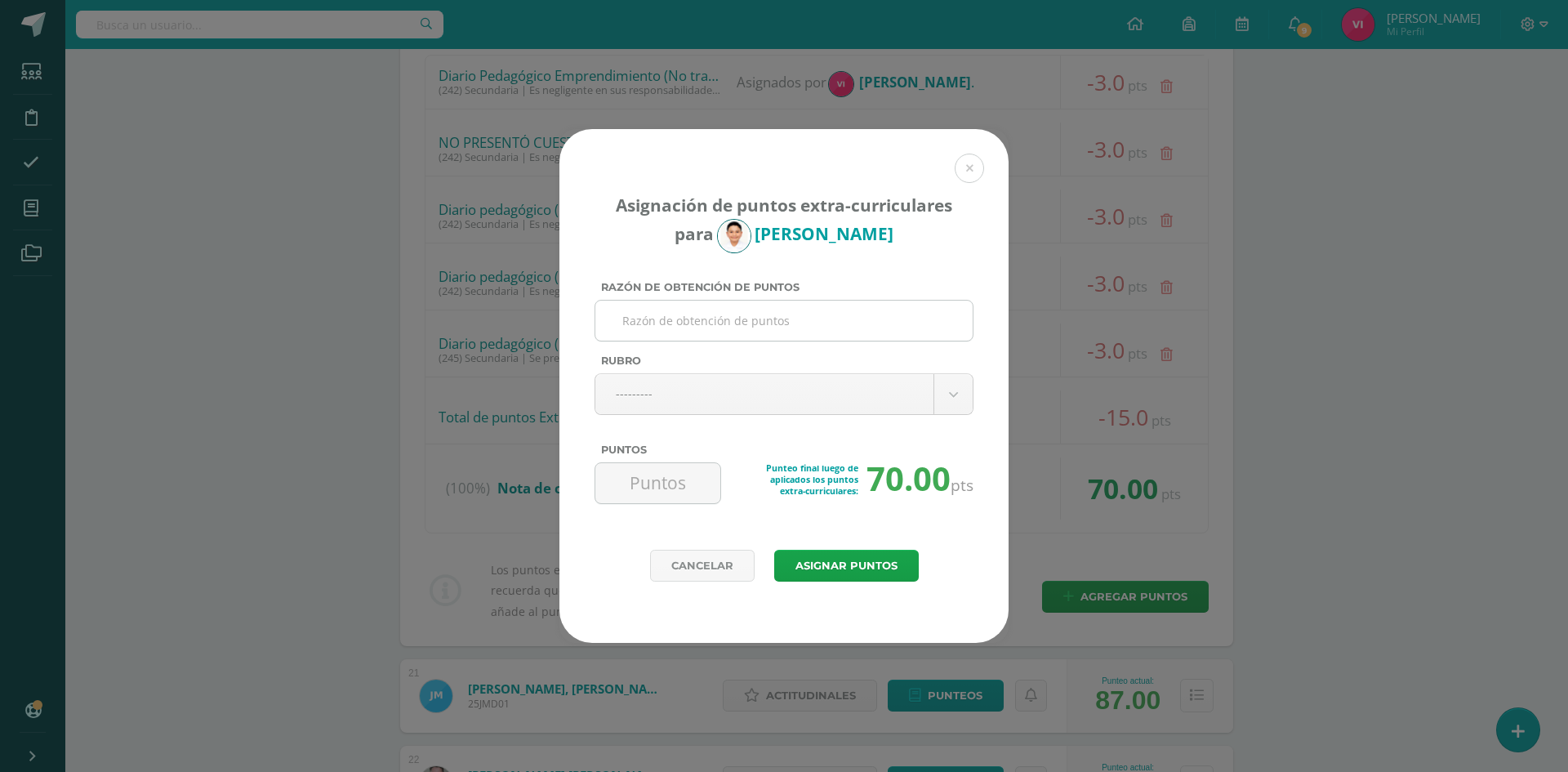
click at [684, 316] on input "Razón de obtención de puntos" at bounding box center [784, 320] width 364 height 40
click at [767, 312] on input "Razón de obtención de puntos" at bounding box center [784, 320] width 364 height 40
type input "J"
type input "Diario pedagógico (jugando cartas) CCNN"
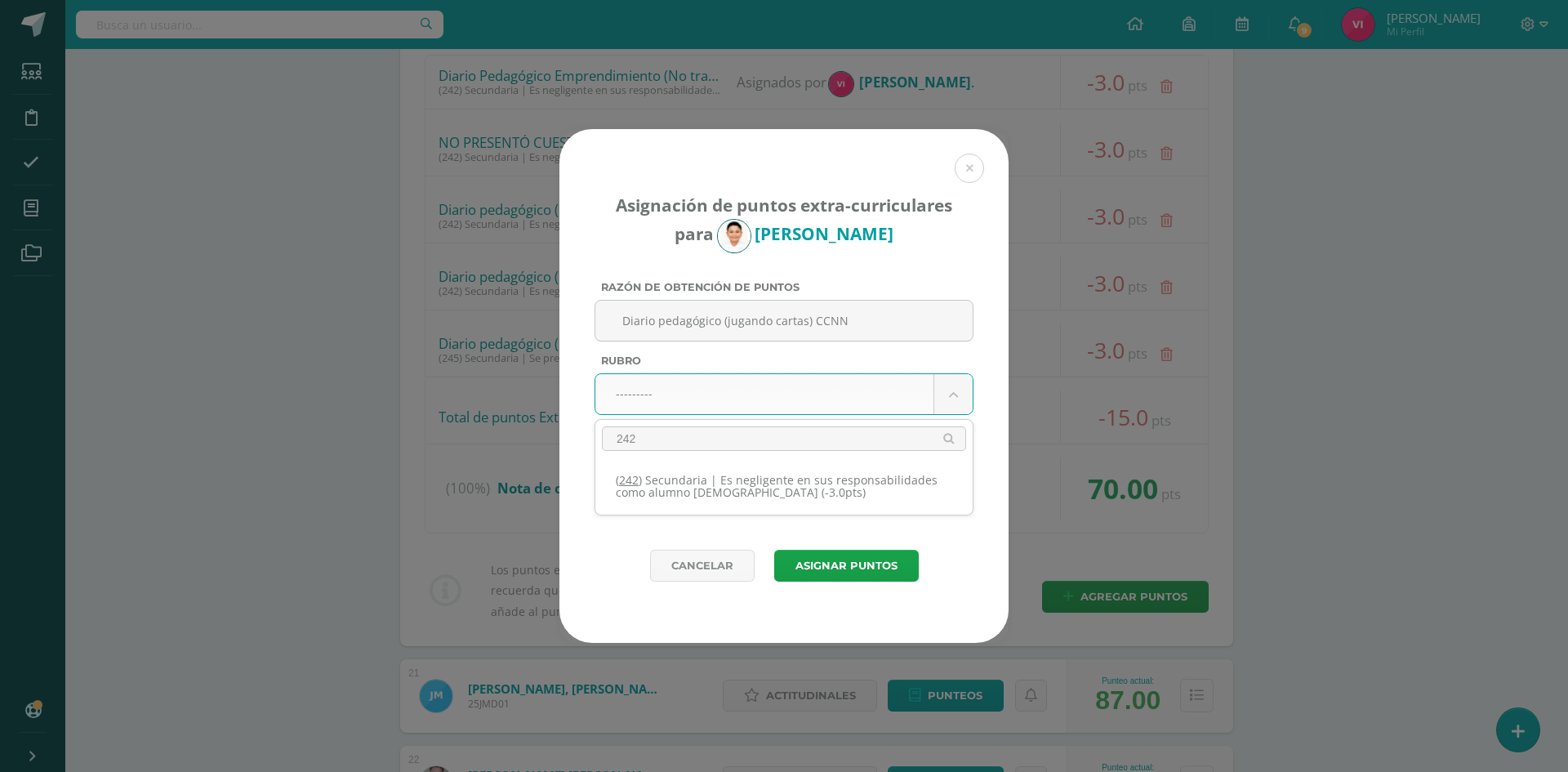
type input "242"
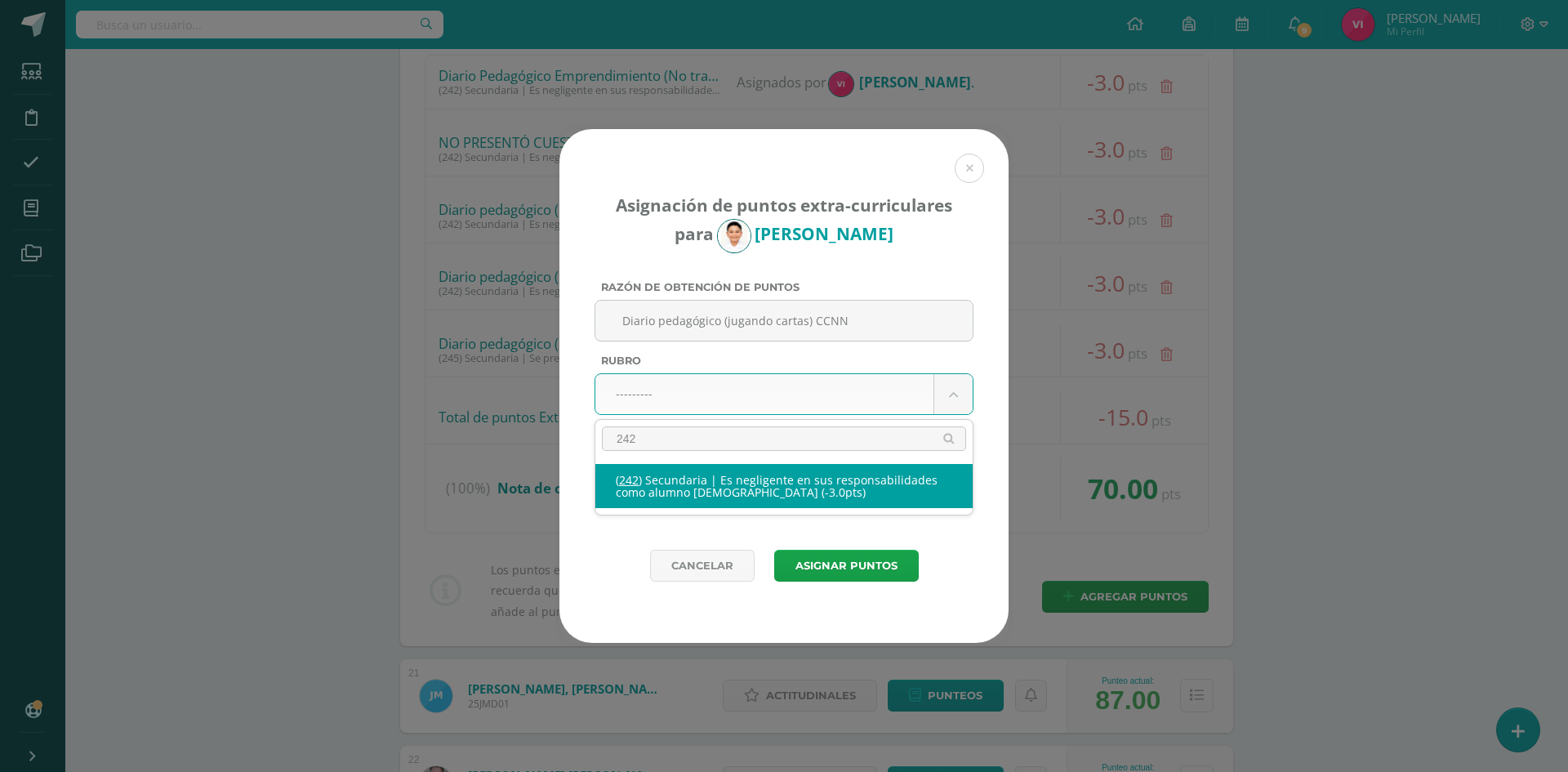
select select "274"
type input "-3"
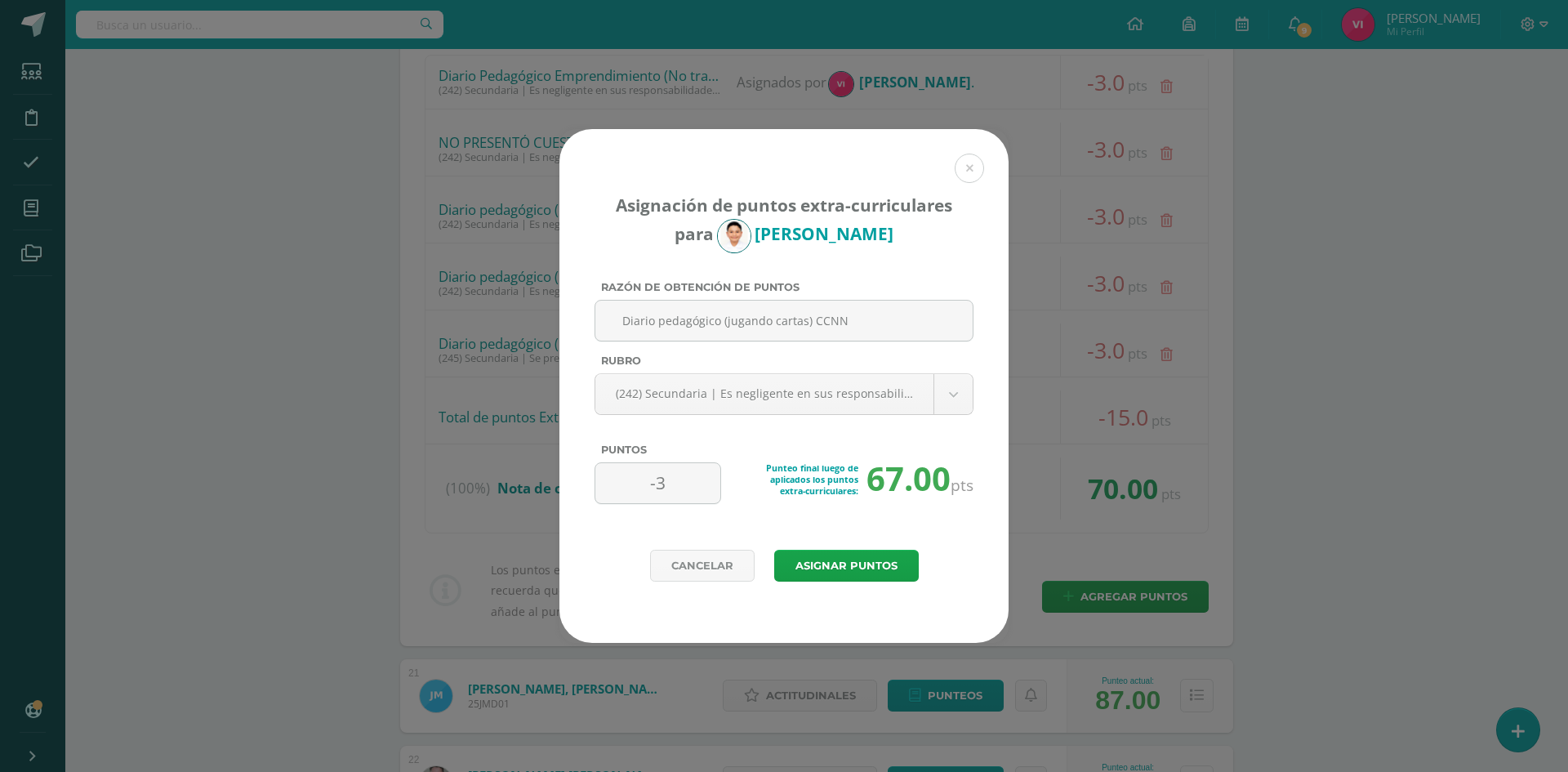
drag, startPoint x: 859, startPoint y: 318, endPoint x: 665, endPoint y: 342, distance: 195.5
click at [614, 329] on input "Diario pedagógico (jugando cartas) CCNN" at bounding box center [784, 320] width 364 height 40
click at [908, 572] on button "Asignar puntos" at bounding box center [846, 566] width 144 height 32
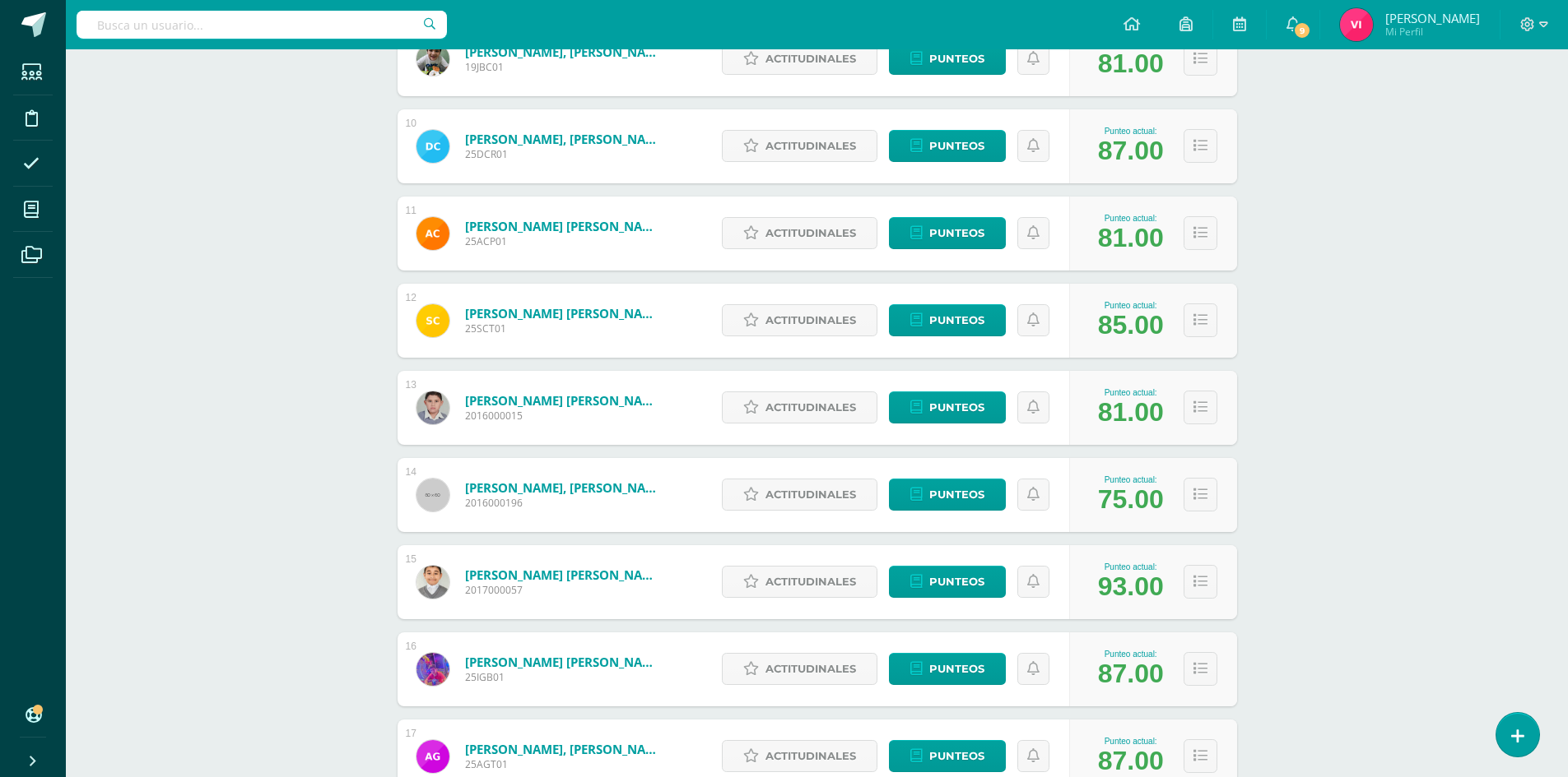
scroll to position [1119, 0]
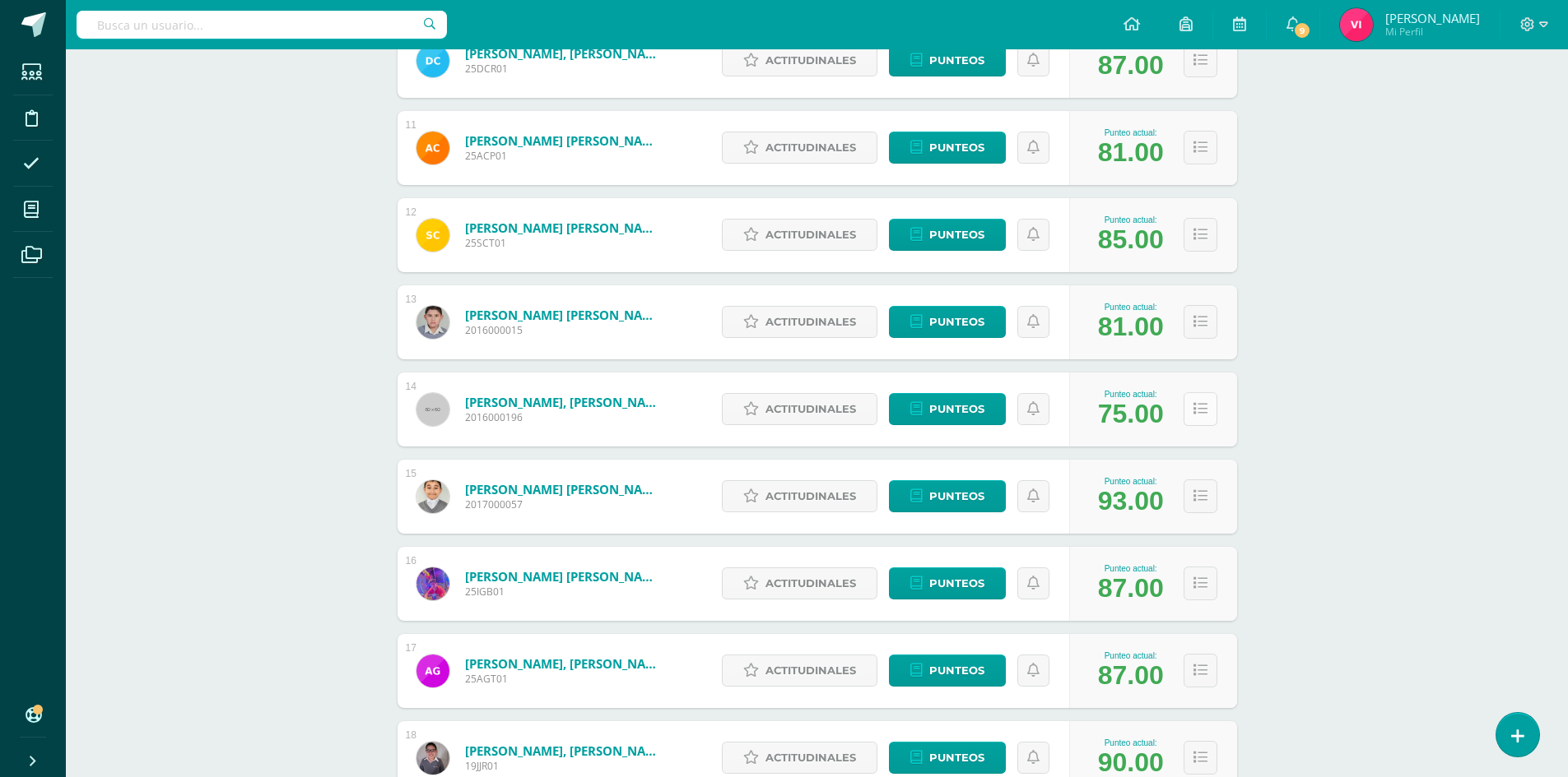
click at [1189, 414] on button at bounding box center [1200, 410] width 34 height 34
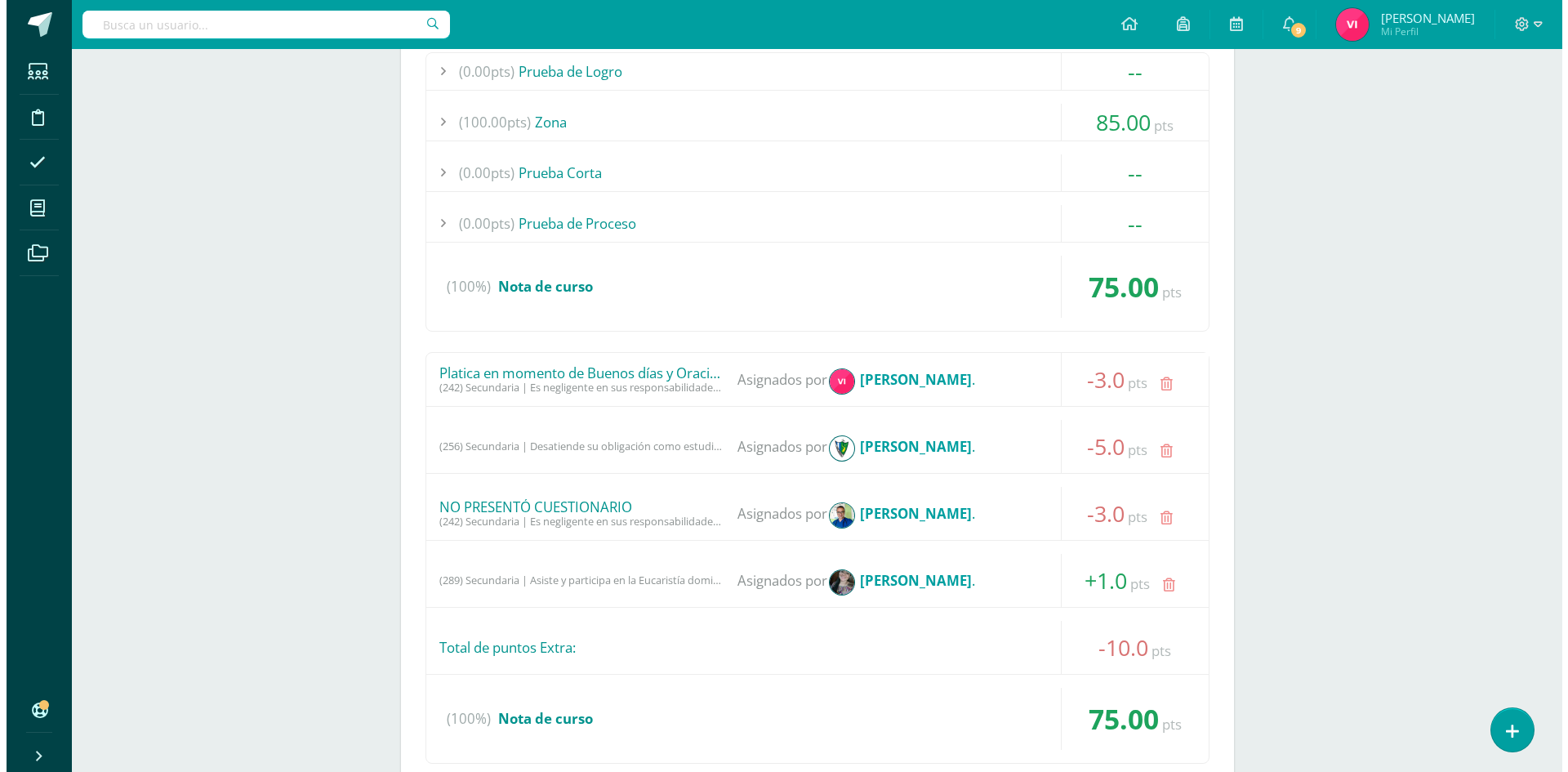
scroll to position [1684, 0]
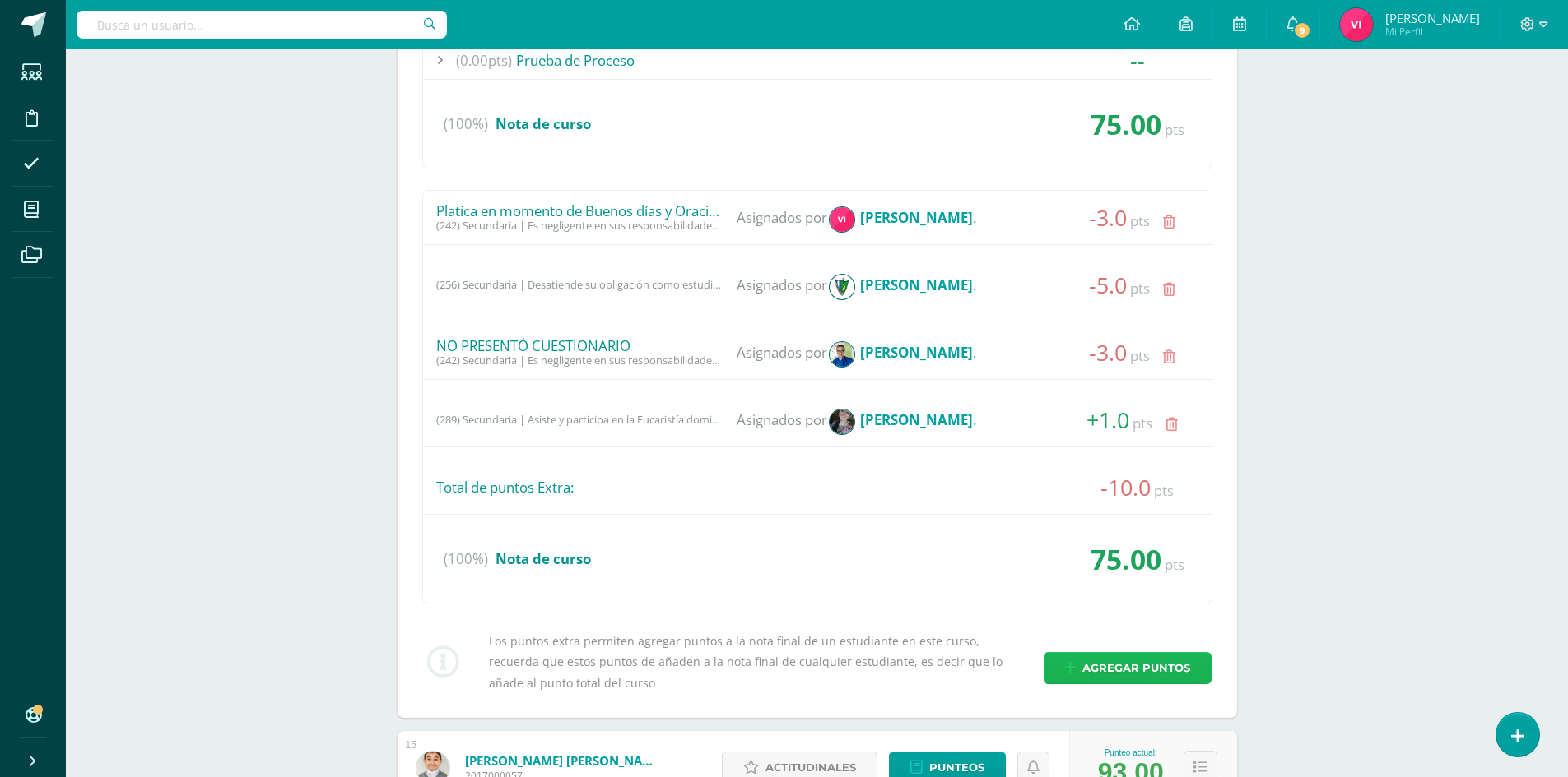
click at [1134, 669] on span "Agregar puntos" at bounding box center [1136, 668] width 108 height 31
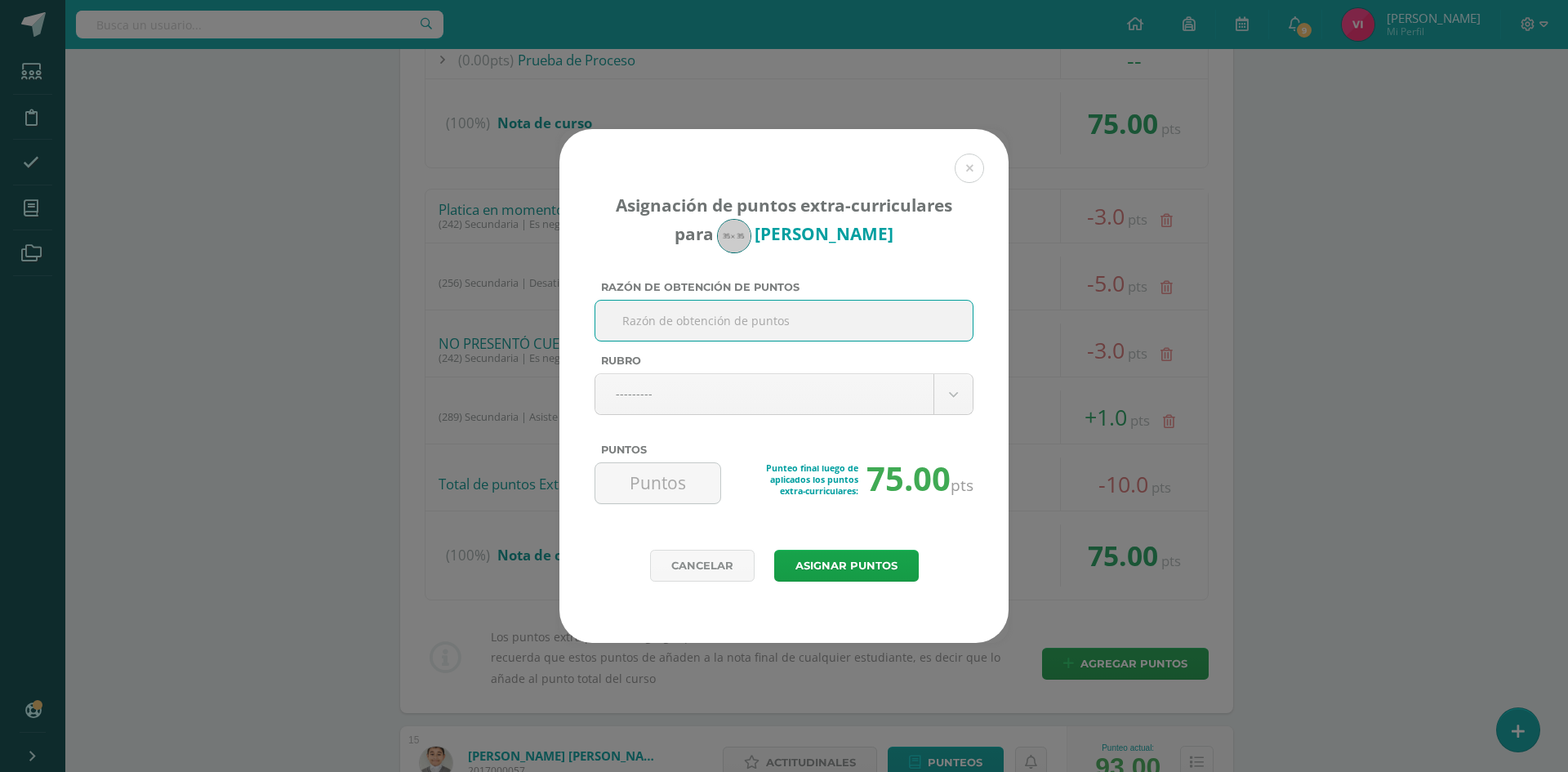
paste input "Diario pedagógico (jugando cartas) CCNN"
type input "Diario pedagógico (jugando cartas) CCNN"
click at [838, 384] on body "Asignación de puntos extra-curriculares para Esteban Donis Razón de obtención d…" at bounding box center [784, 522] width 1568 height 4412
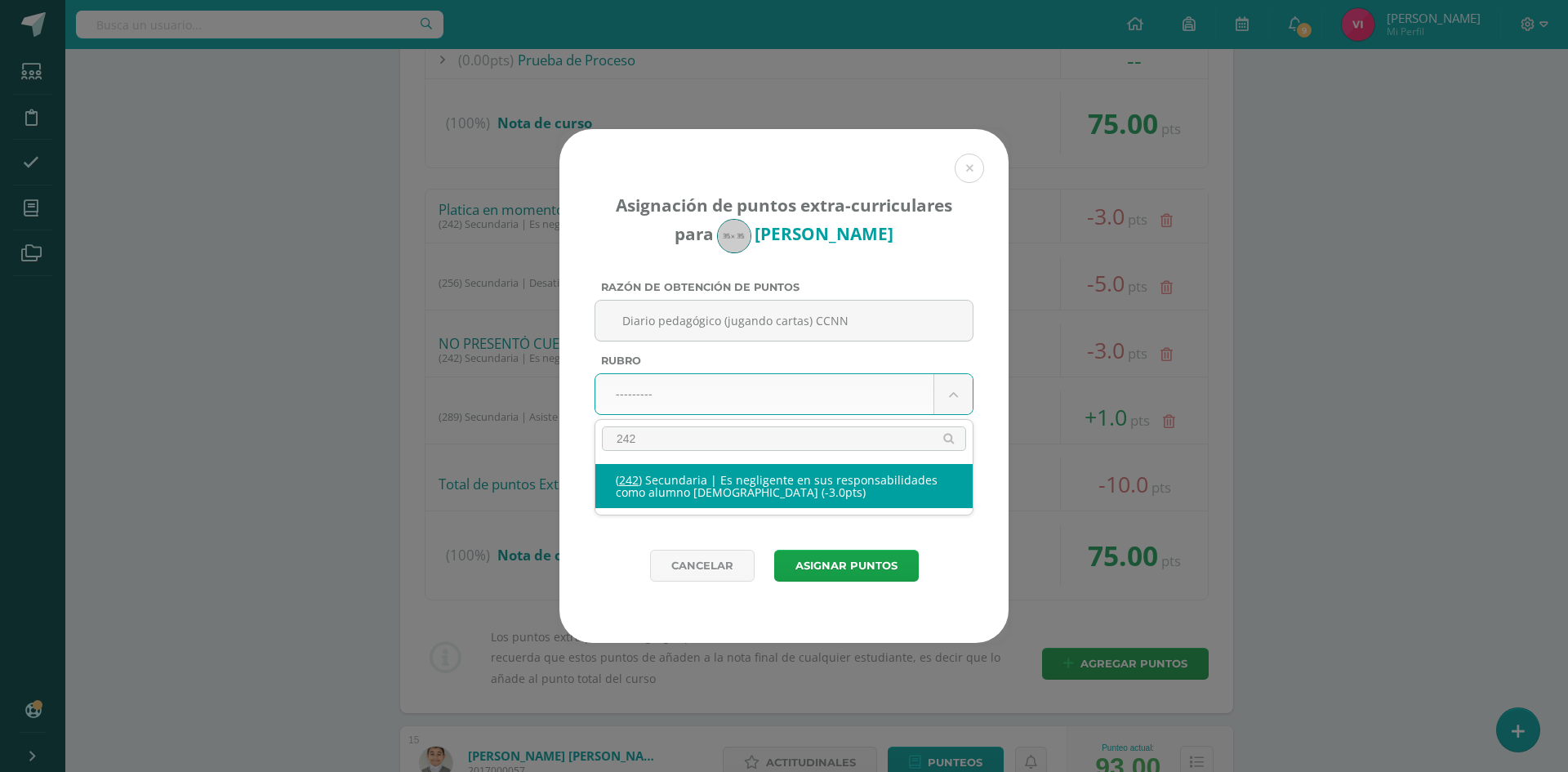
type input "242"
select select "274"
type input "-3"
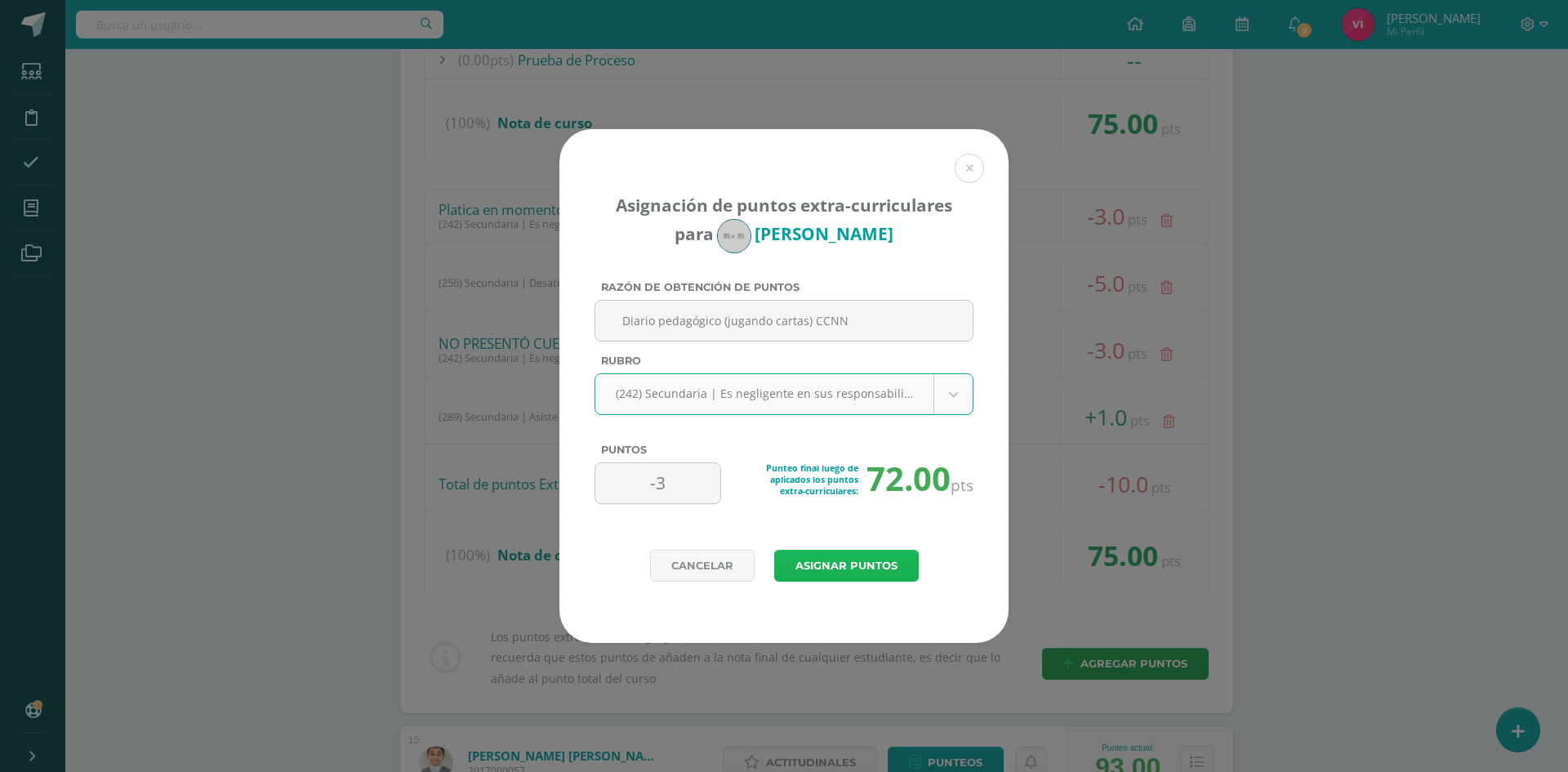
click at [855, 572] on button "Asignar puntos" at bounding box center [846, 566] width 144 height 32
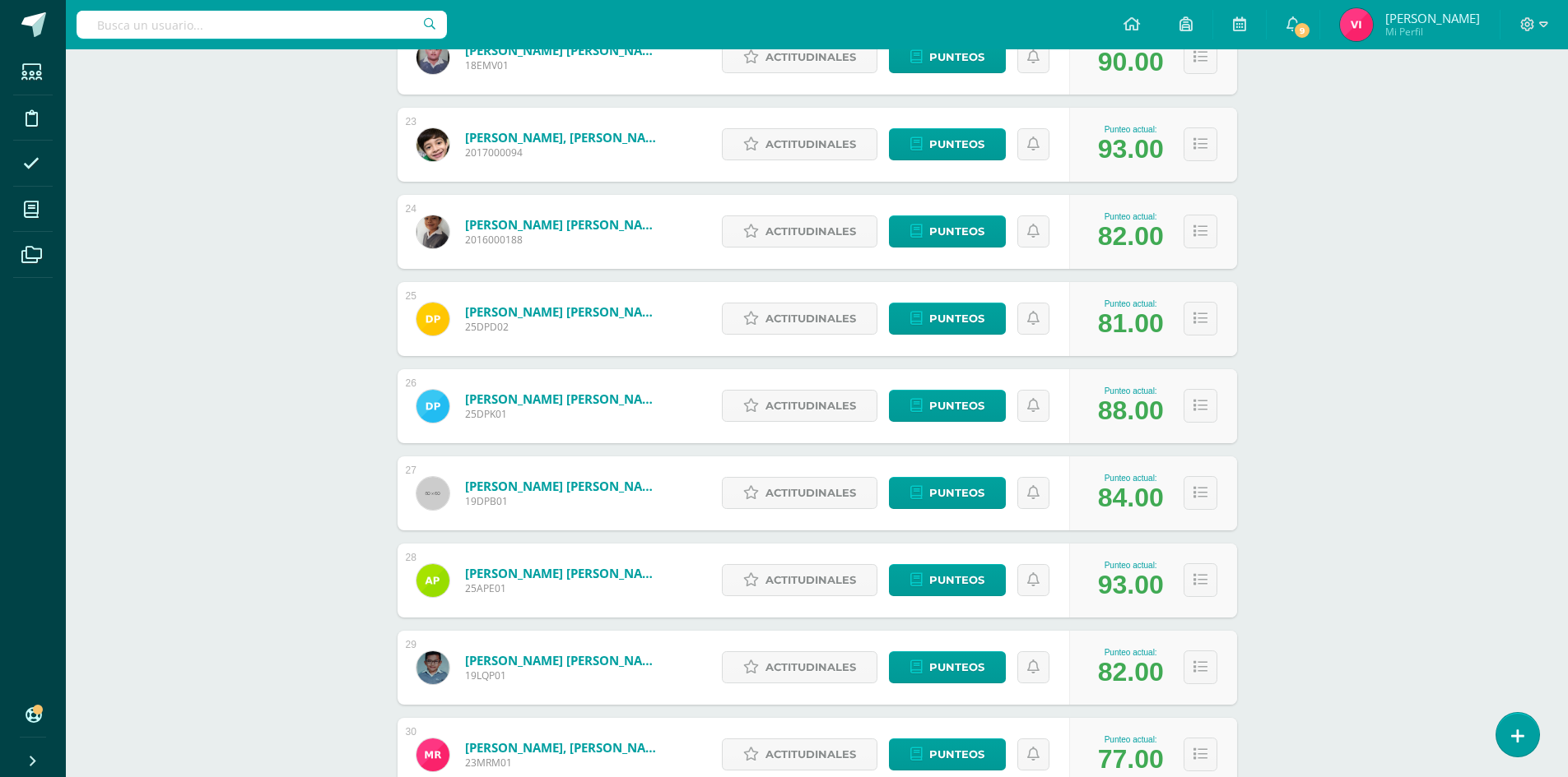
scroll to position [2287, 0]
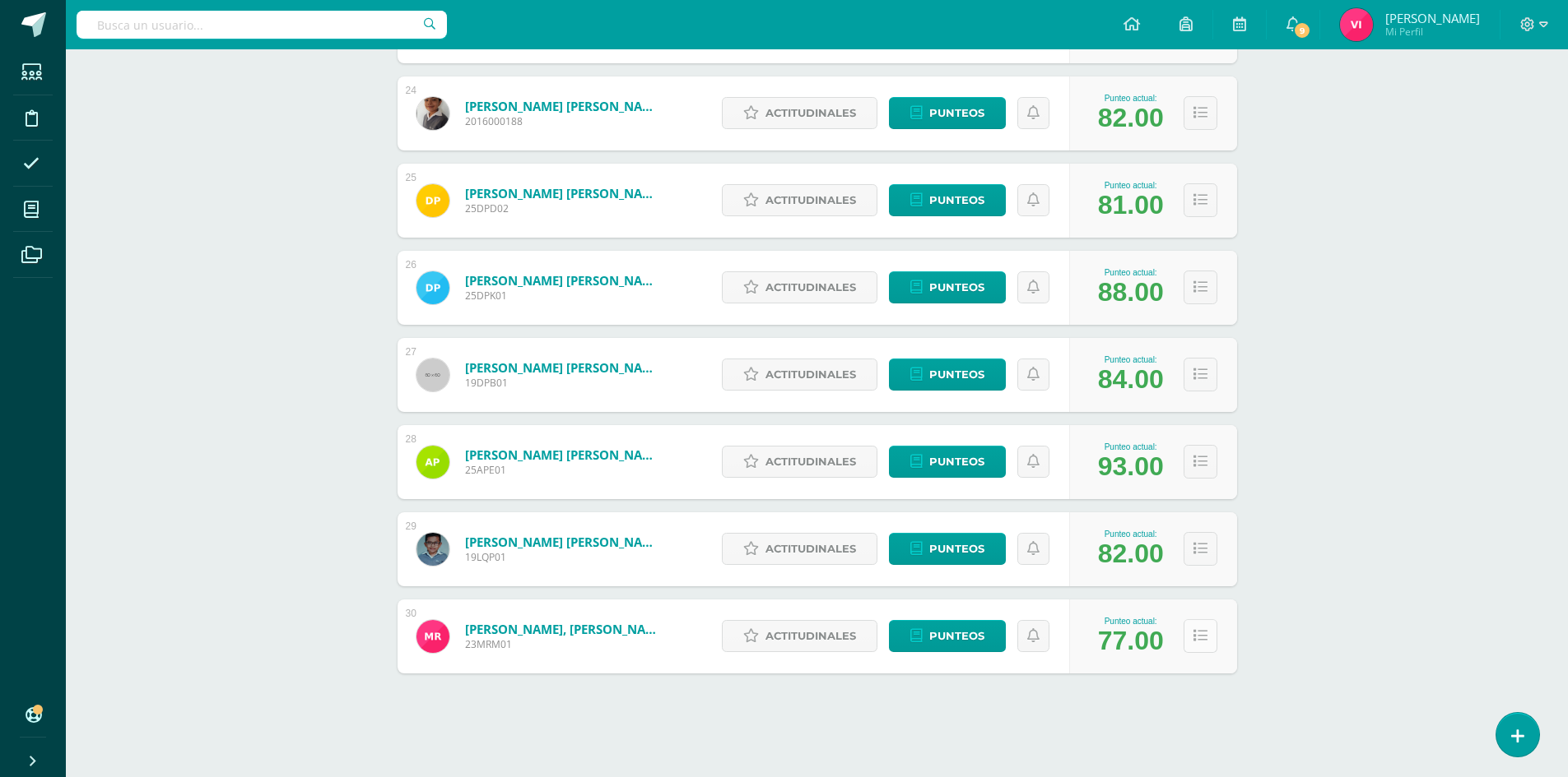
click at [1200, 632] on icon at bounding box center [1200, 637] width 14 height 14
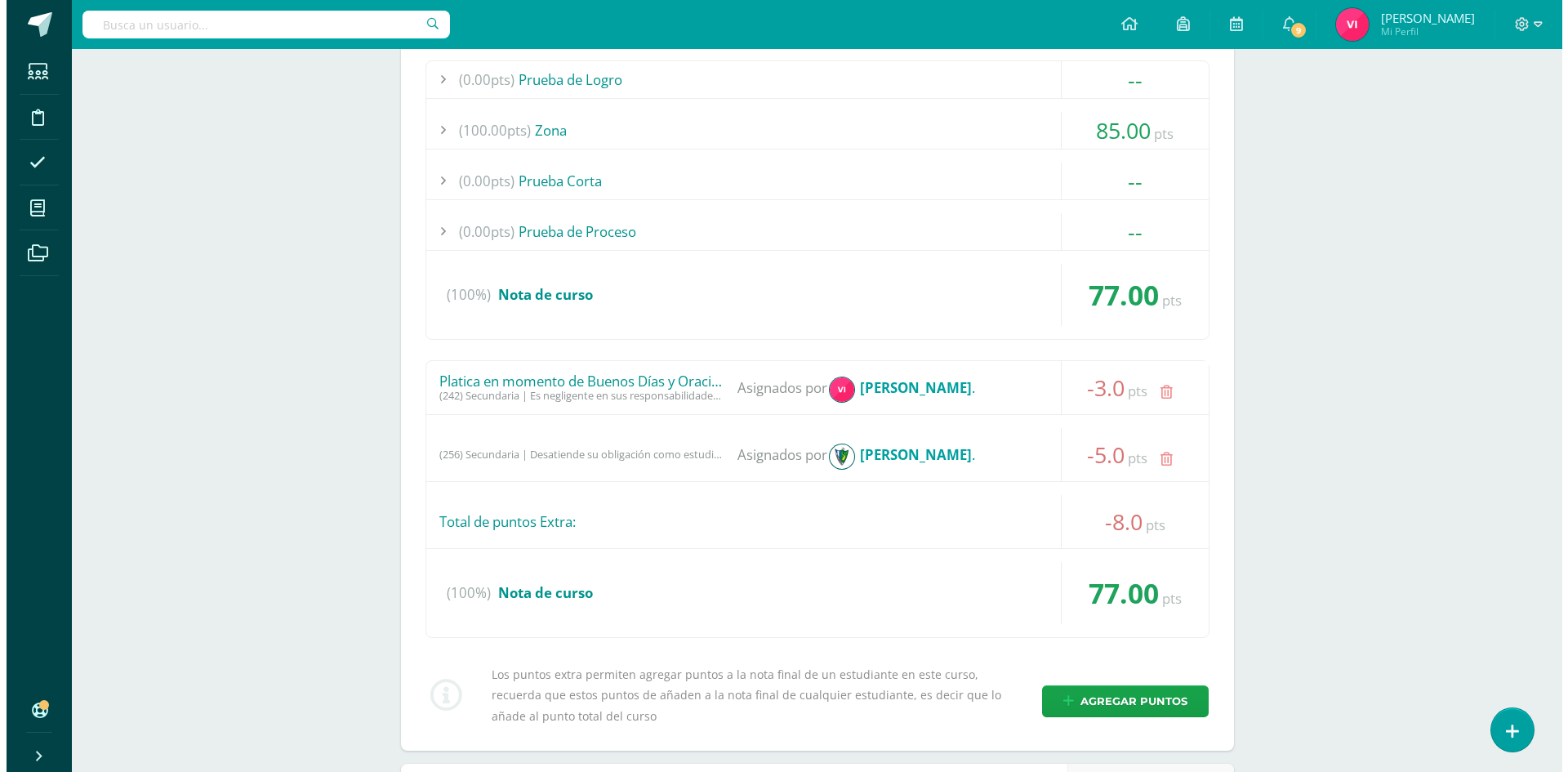
scroll to position [2926, 0]
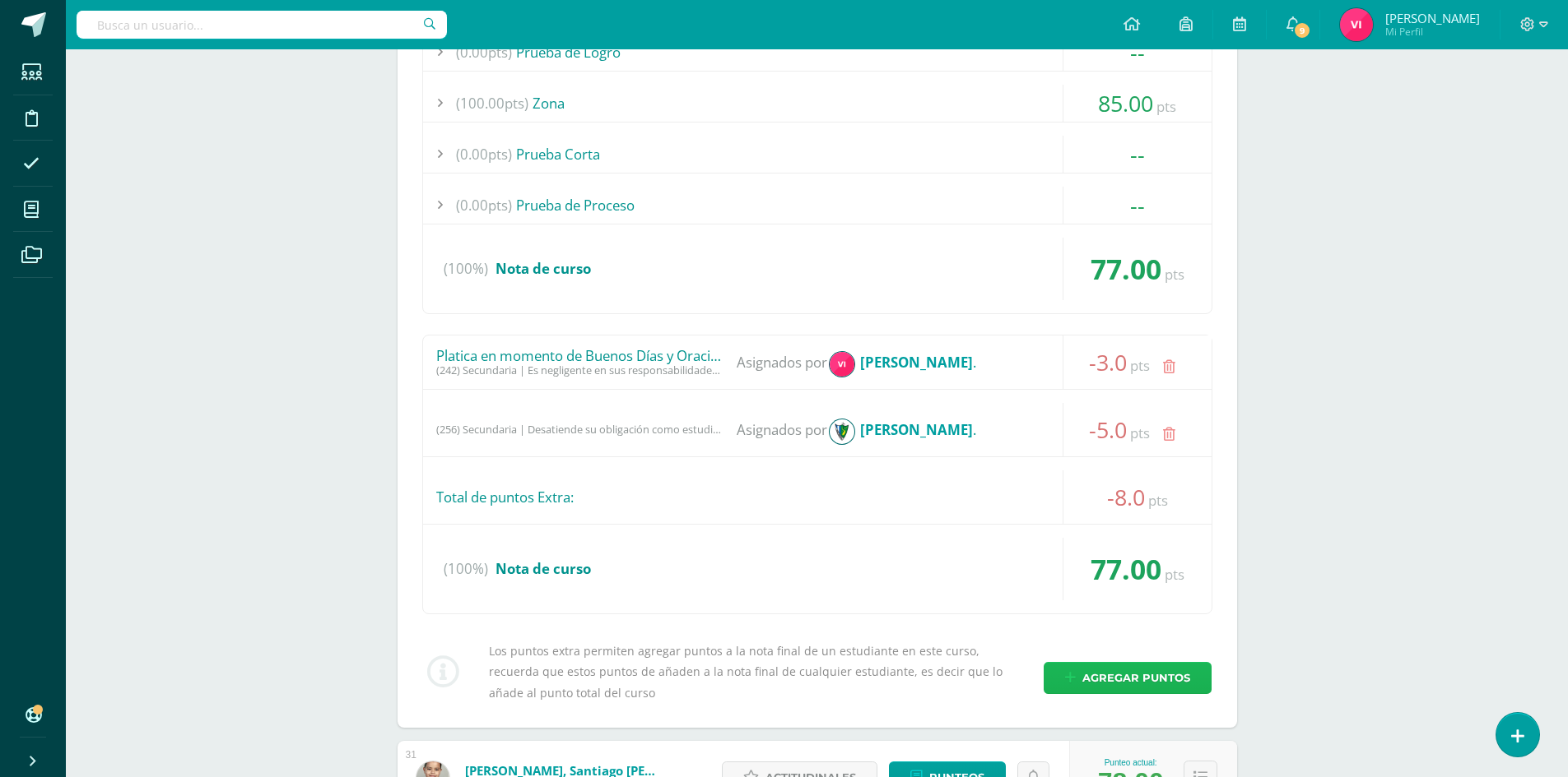
click at [1138, 668] on span "Agregar puntos" at bounding box center [1136, 678] width 108 height 31
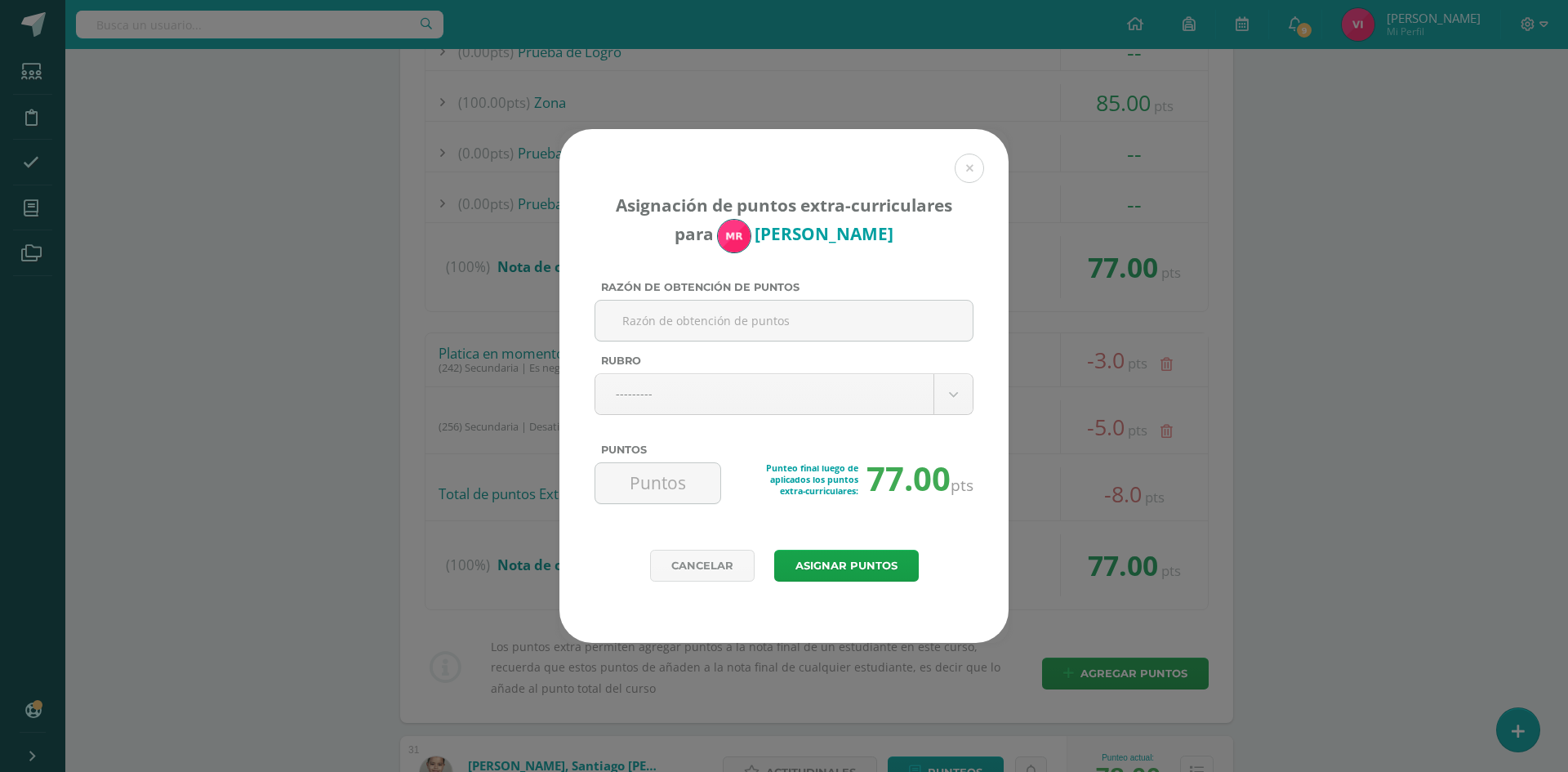
paste input "Diario pedagógico (jugando cartas) CCNN"
type input "Diario pedagógico (jugando cartas) CCNN"
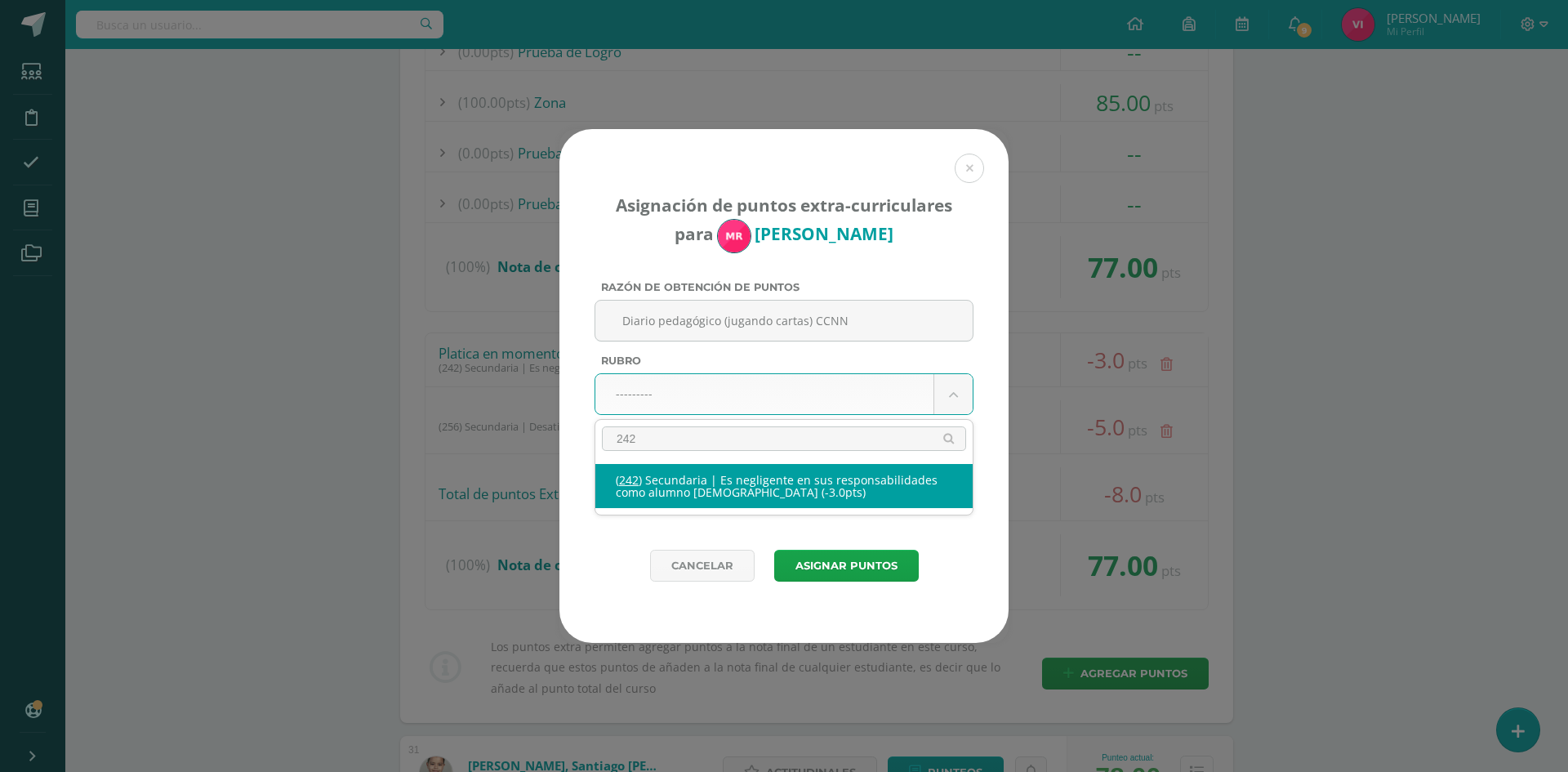
type input "242"
select select "274"
type input "-3"
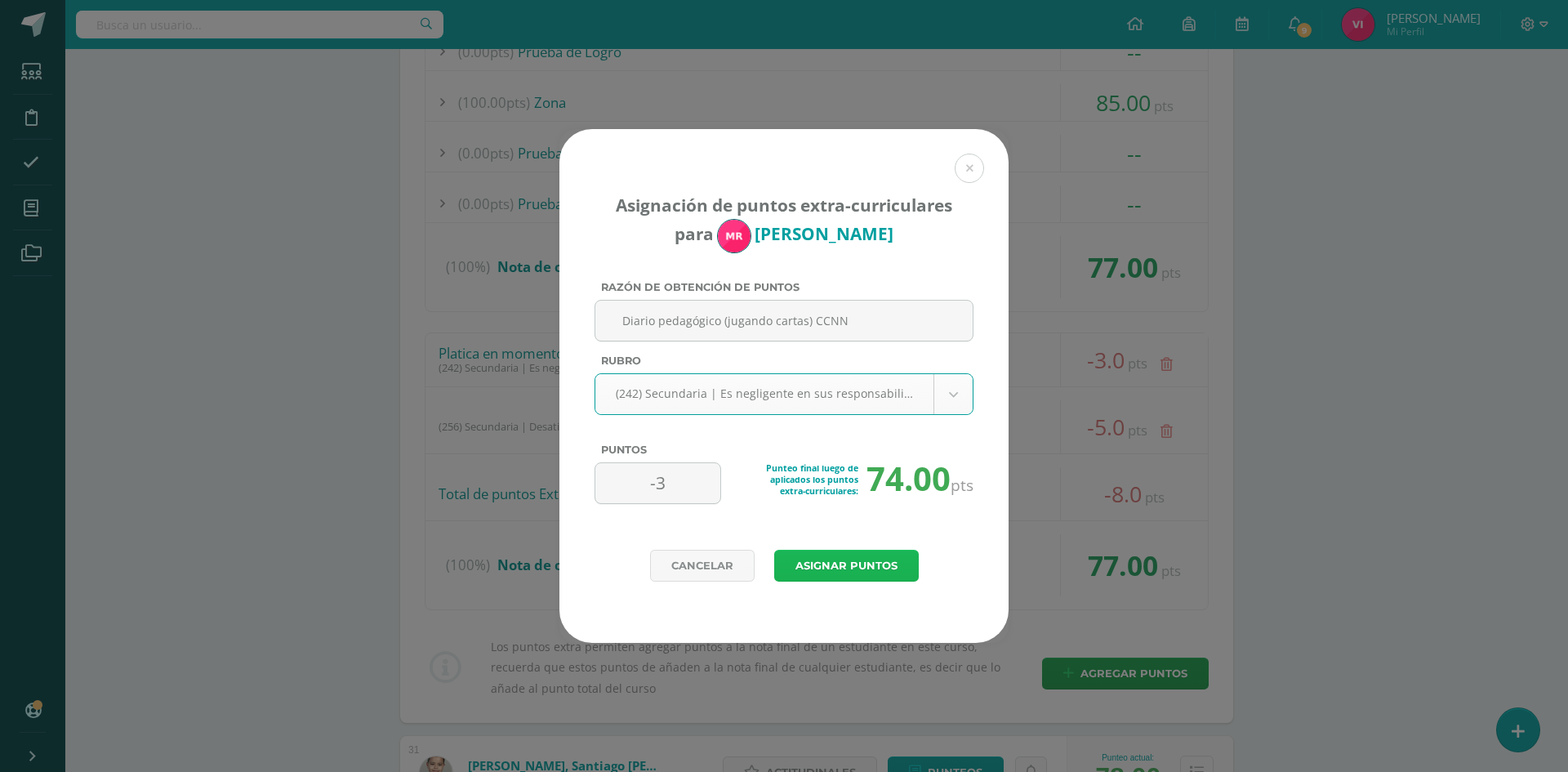
click at [896, 577] on button "Asignar puntos" at bounding box center [846, 566] width 144 height 32
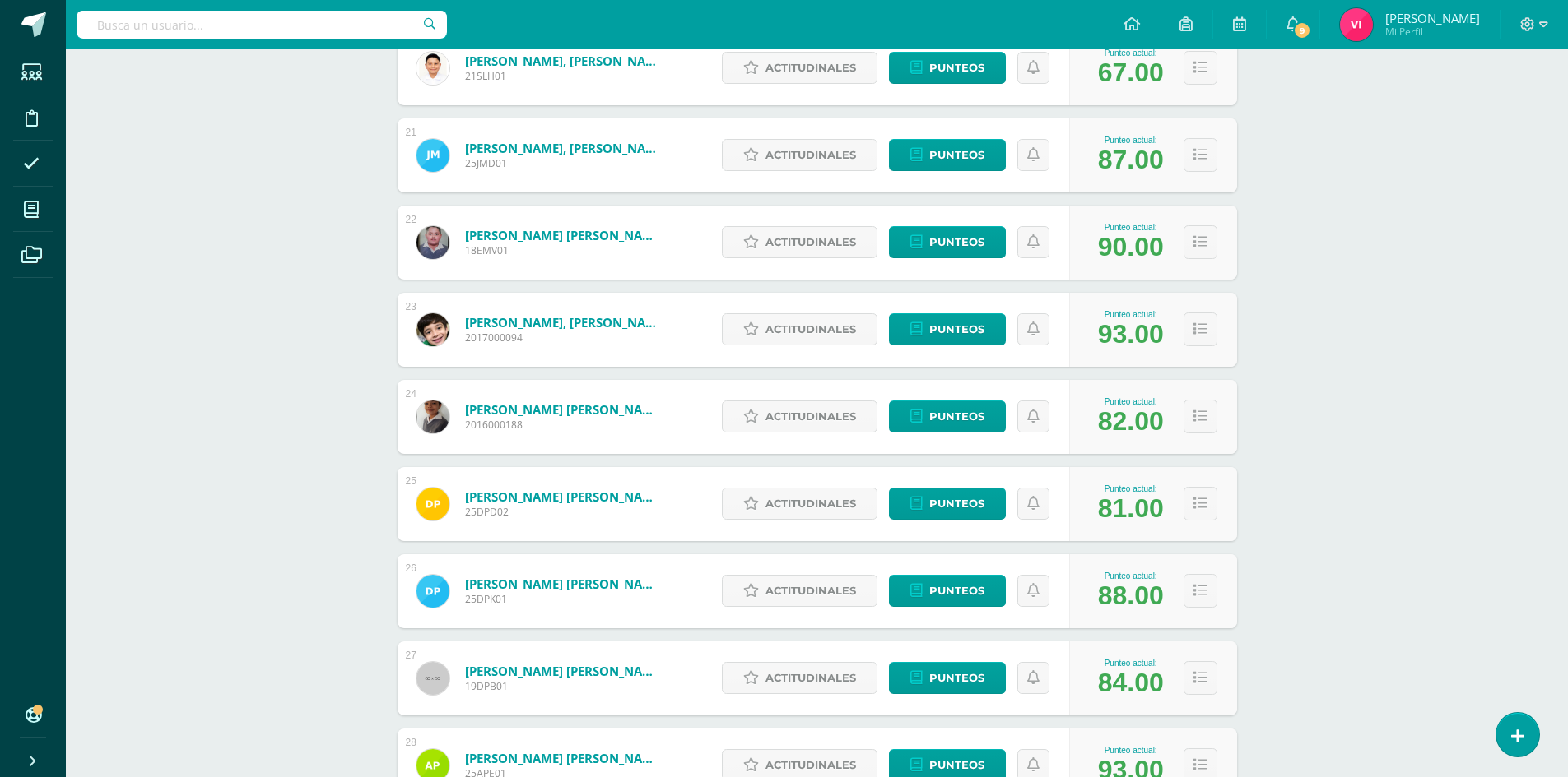
scroll to position [2073, 0]
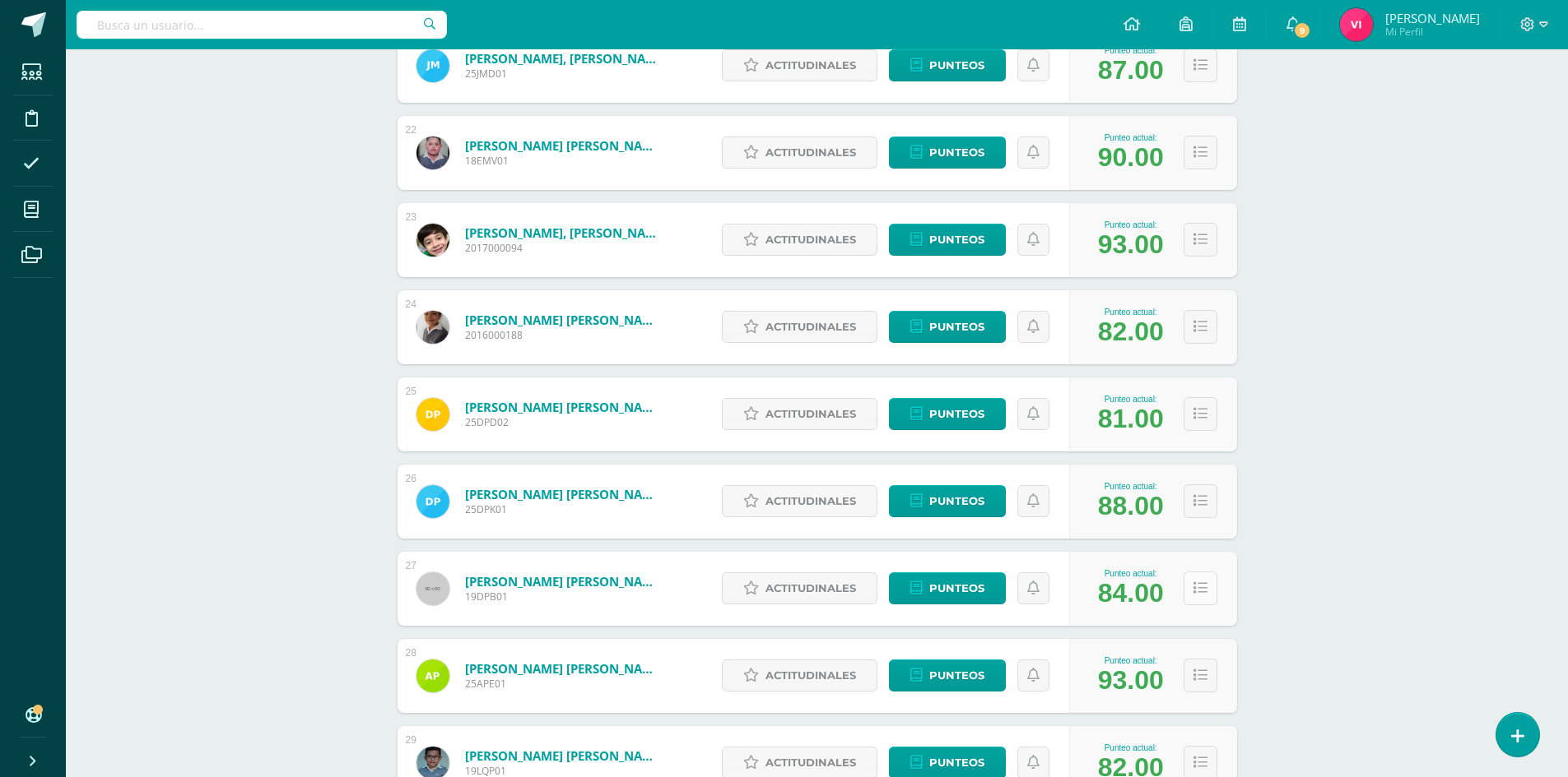
click at [1188, 587] on button at bounding box center [1200, 589] width 34 height 34
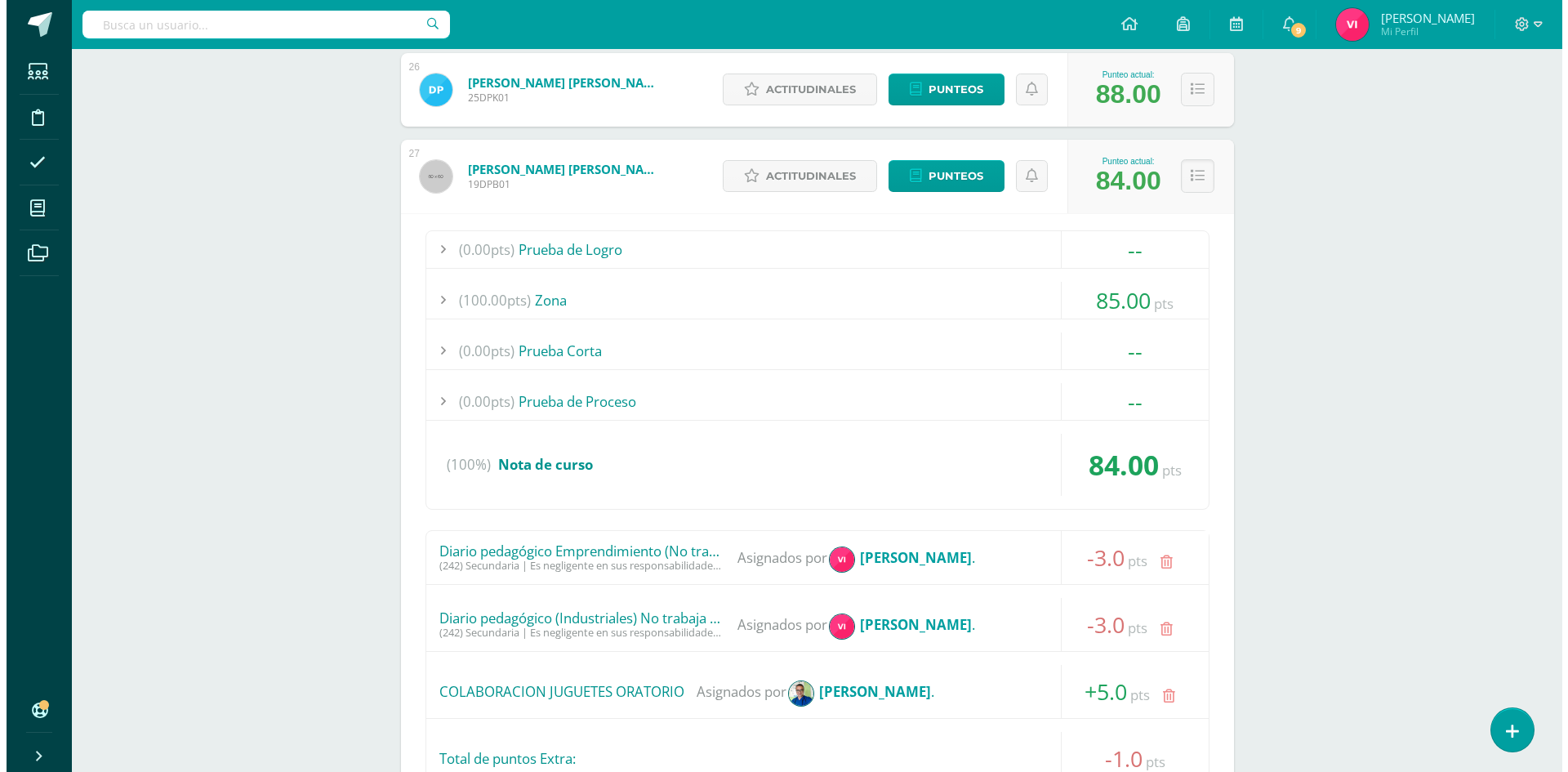
scroll to position [2795, 0]
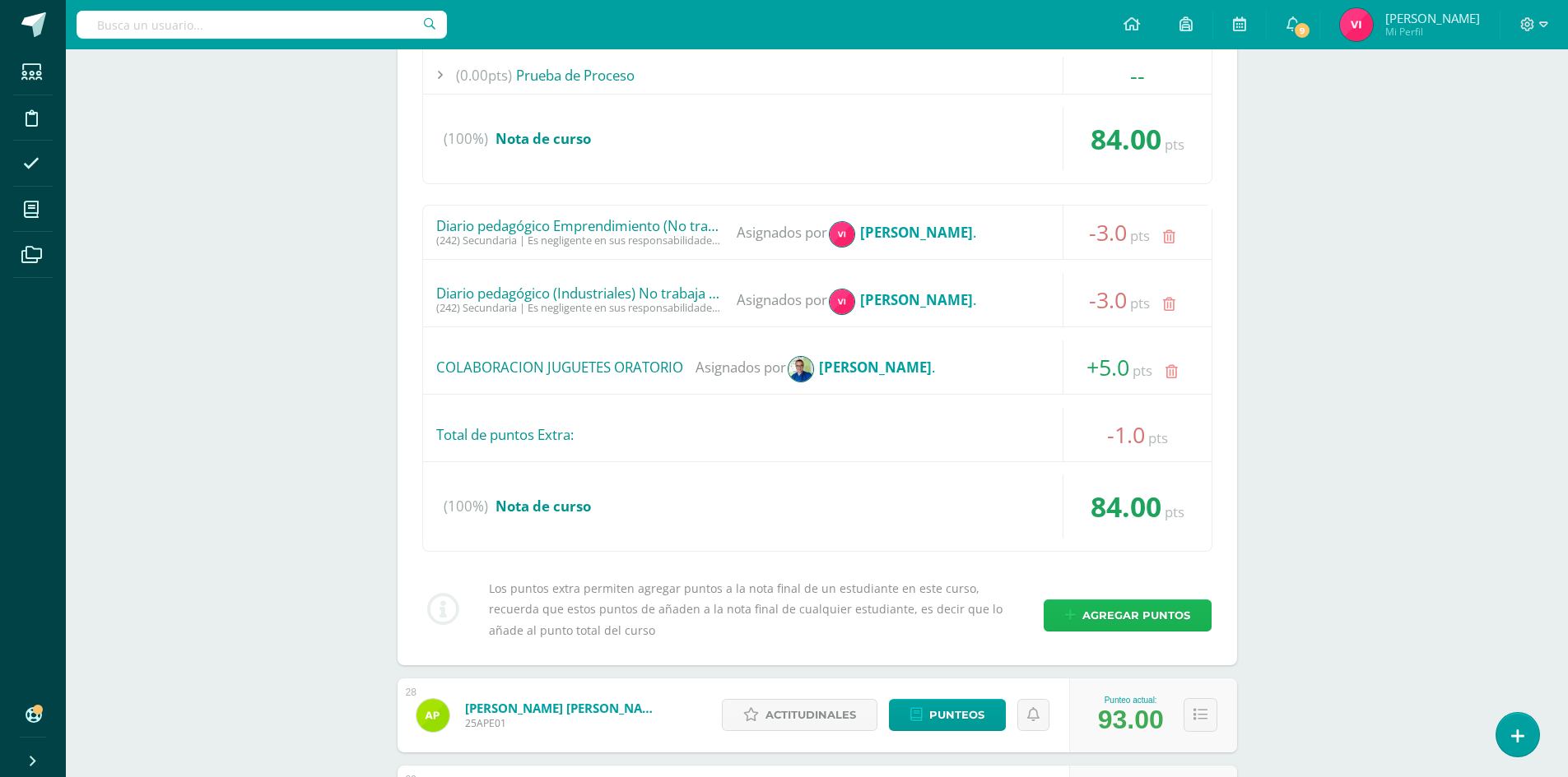
click at [1103, 611] on span "Agregar puntos" at bounding box center [1136, 616] width 108 height 31
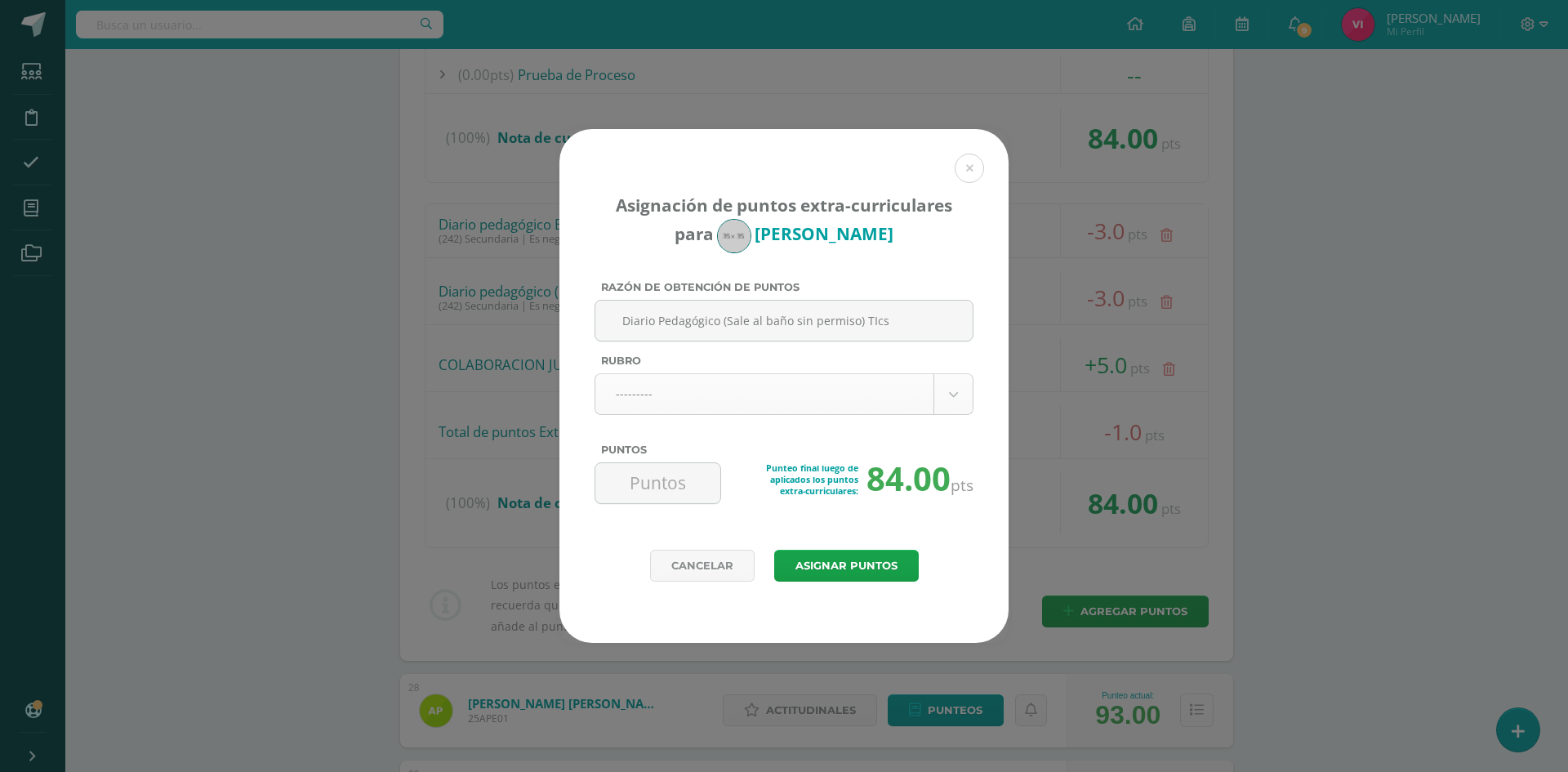
type input "Diario Pedagógico (Sale al baño sin permiso) TIcs"
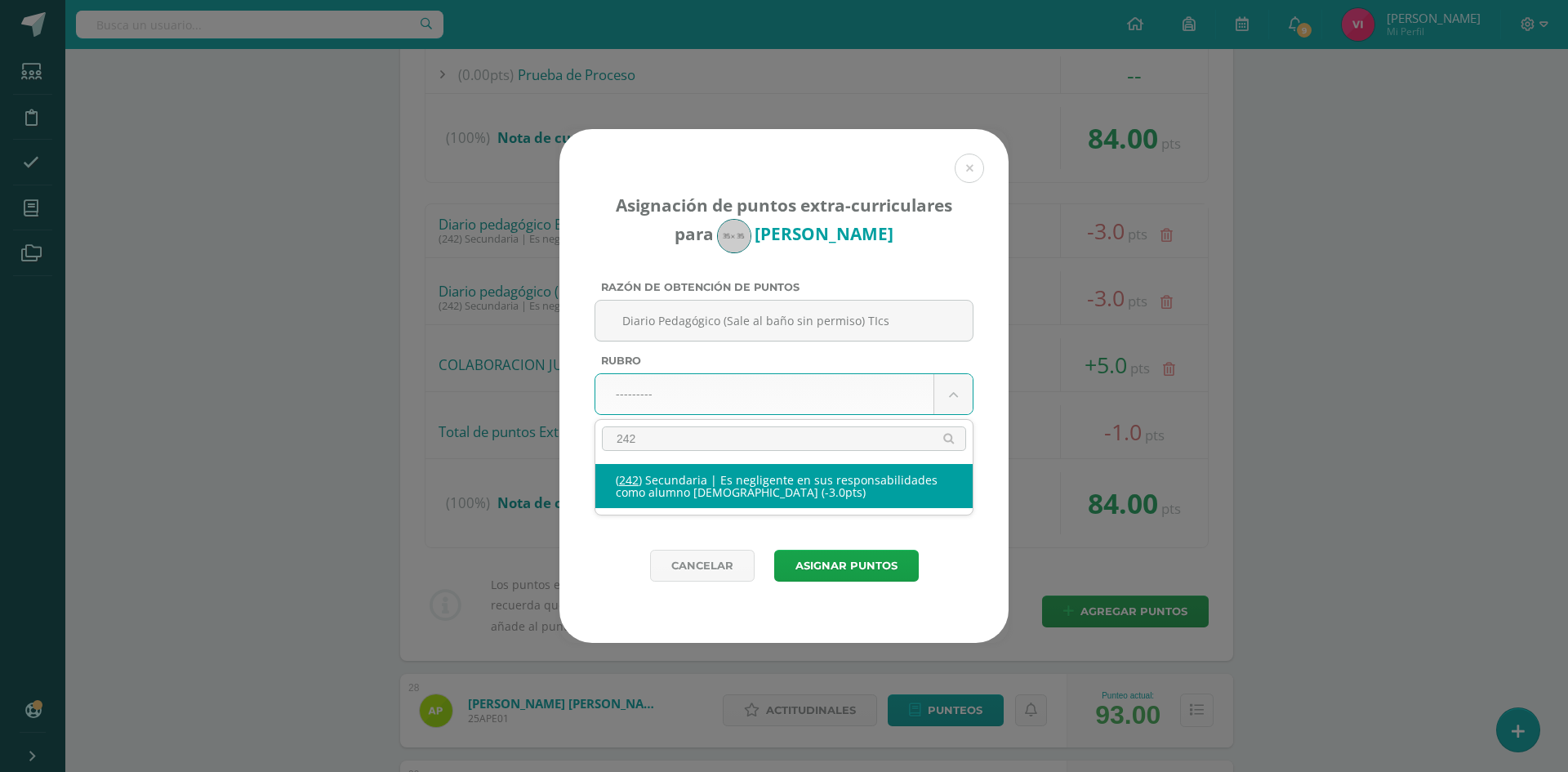
type input "242"
select select "274"
type input "-3"
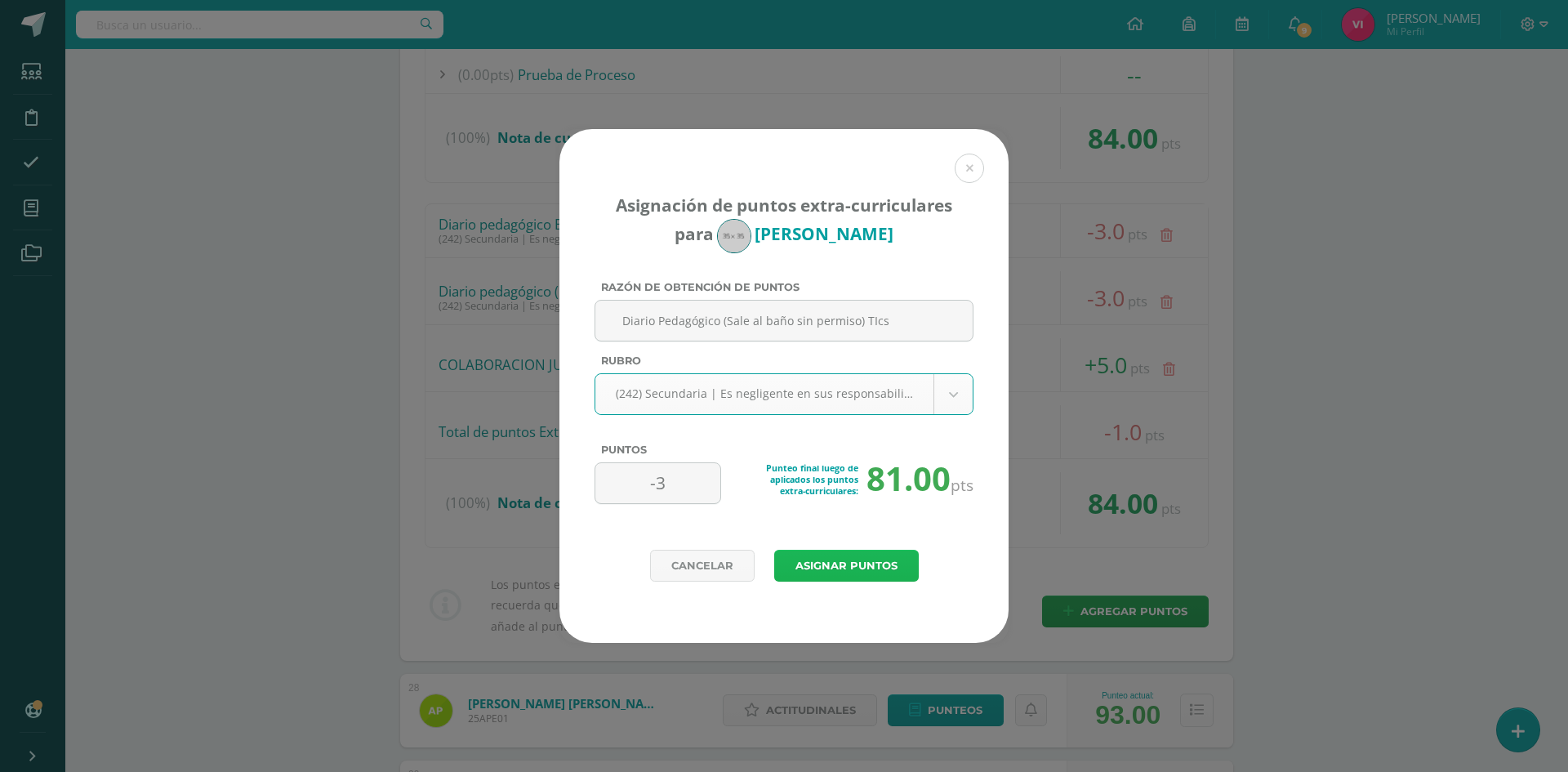
click at [888, 565] on button "Asignar puntos" at bounding box center [846, 566] width 144 height 32
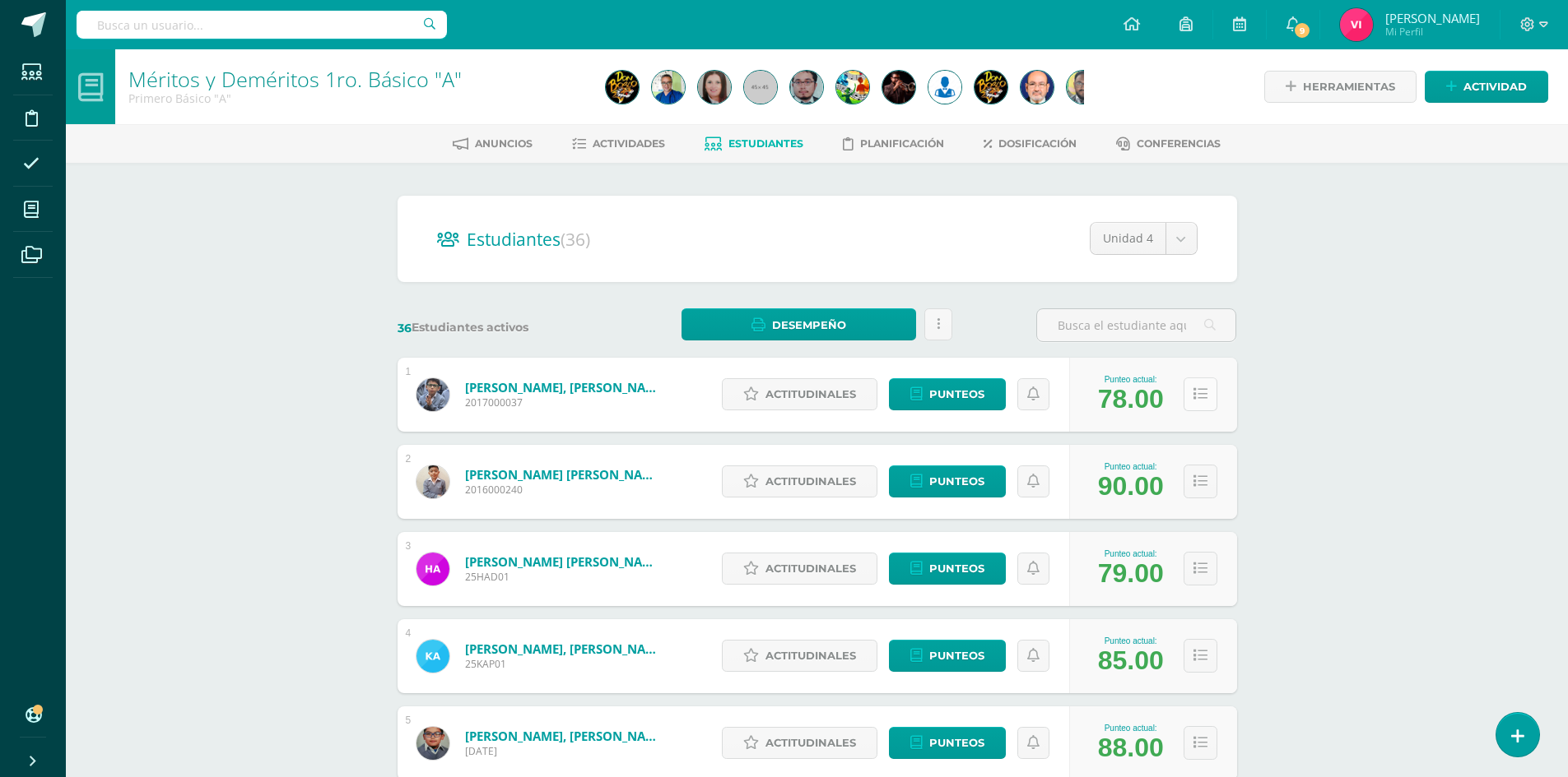
click at [1206, 392] on icon at bounding box center [1200, 394] width 14 height 14
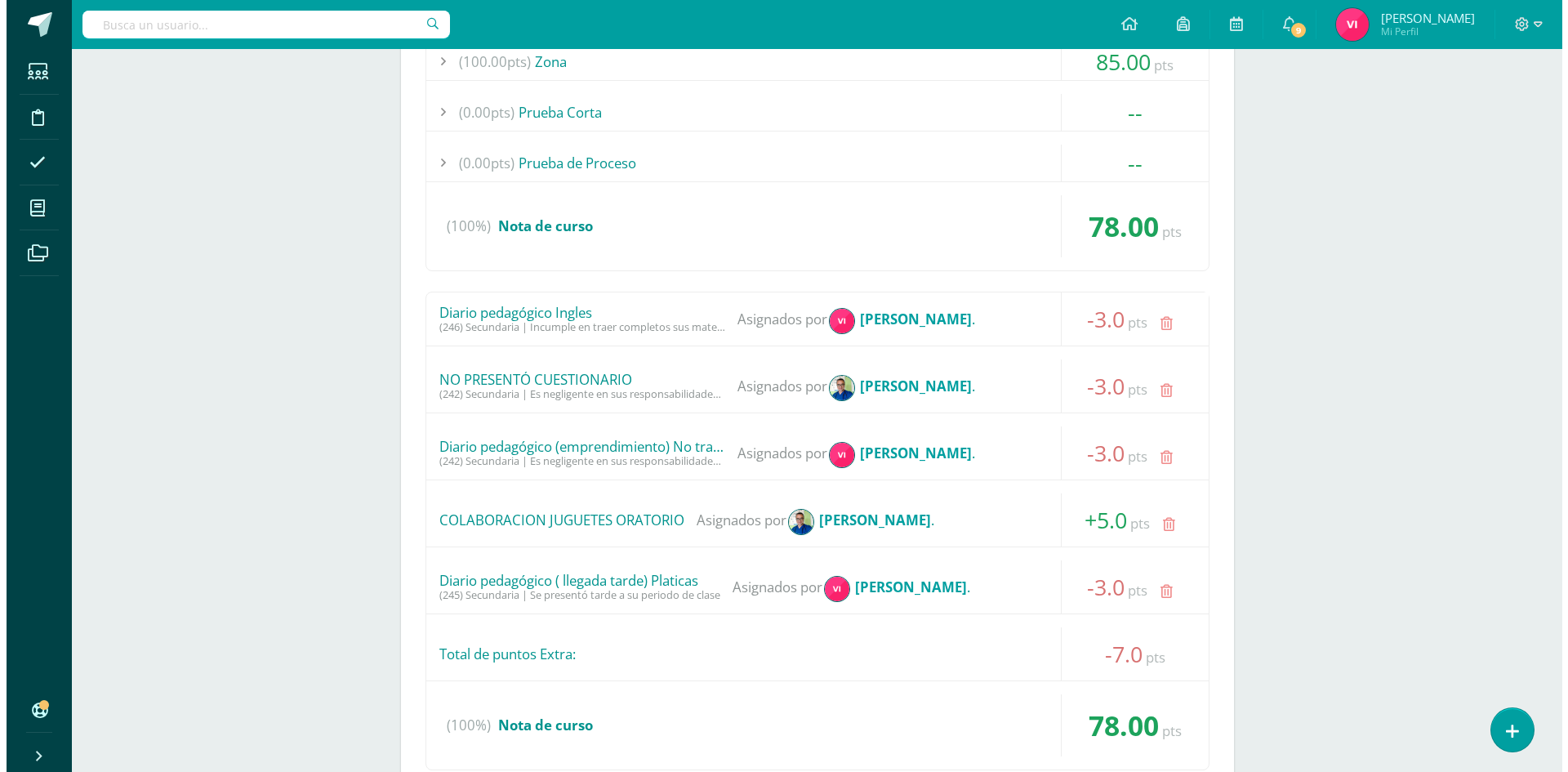
scroll to position [572, 0]
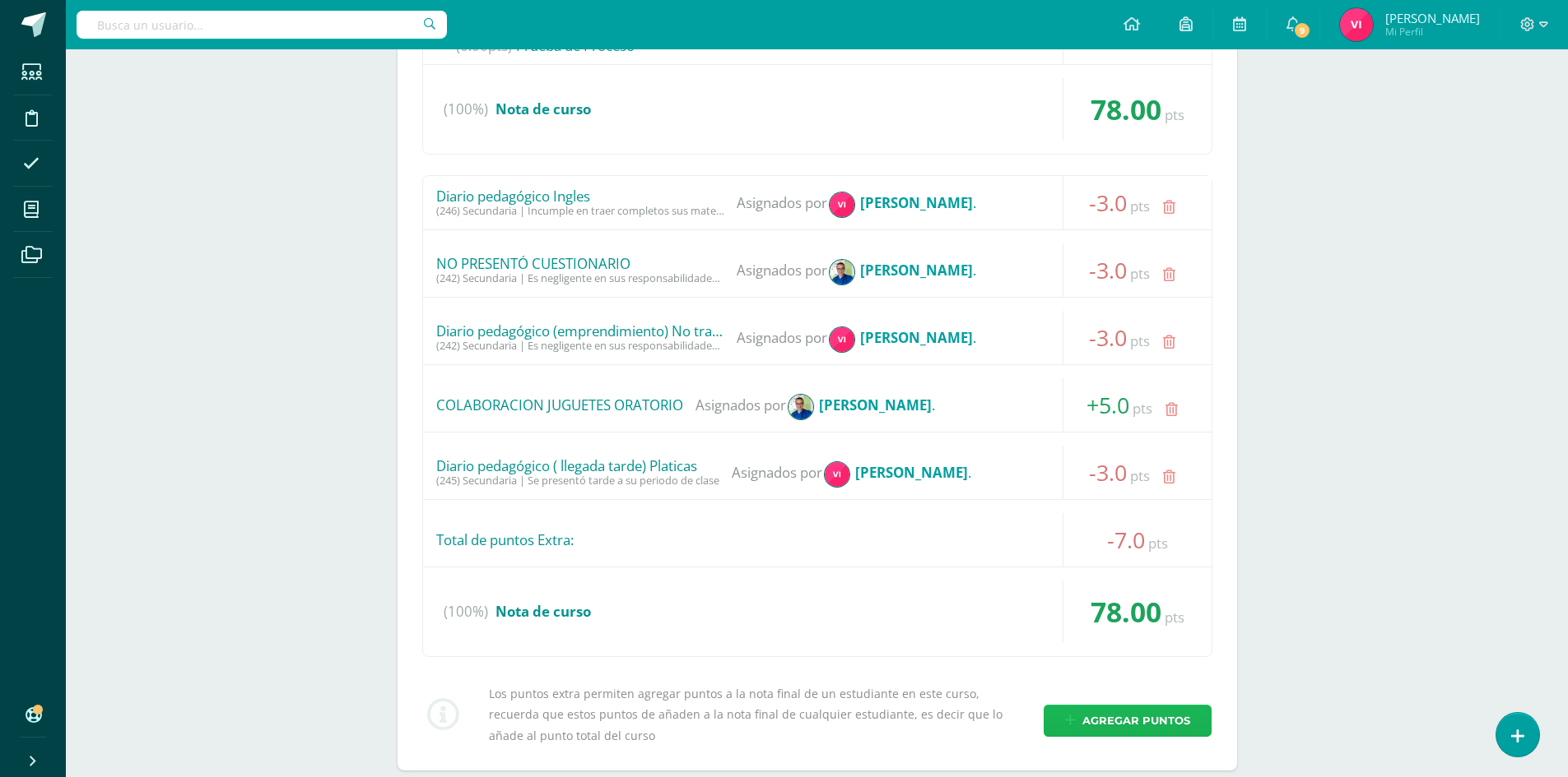
click at [1120, 706] on span "Agregar puntos" at bounding box center [1136, 721] width 108 height 31
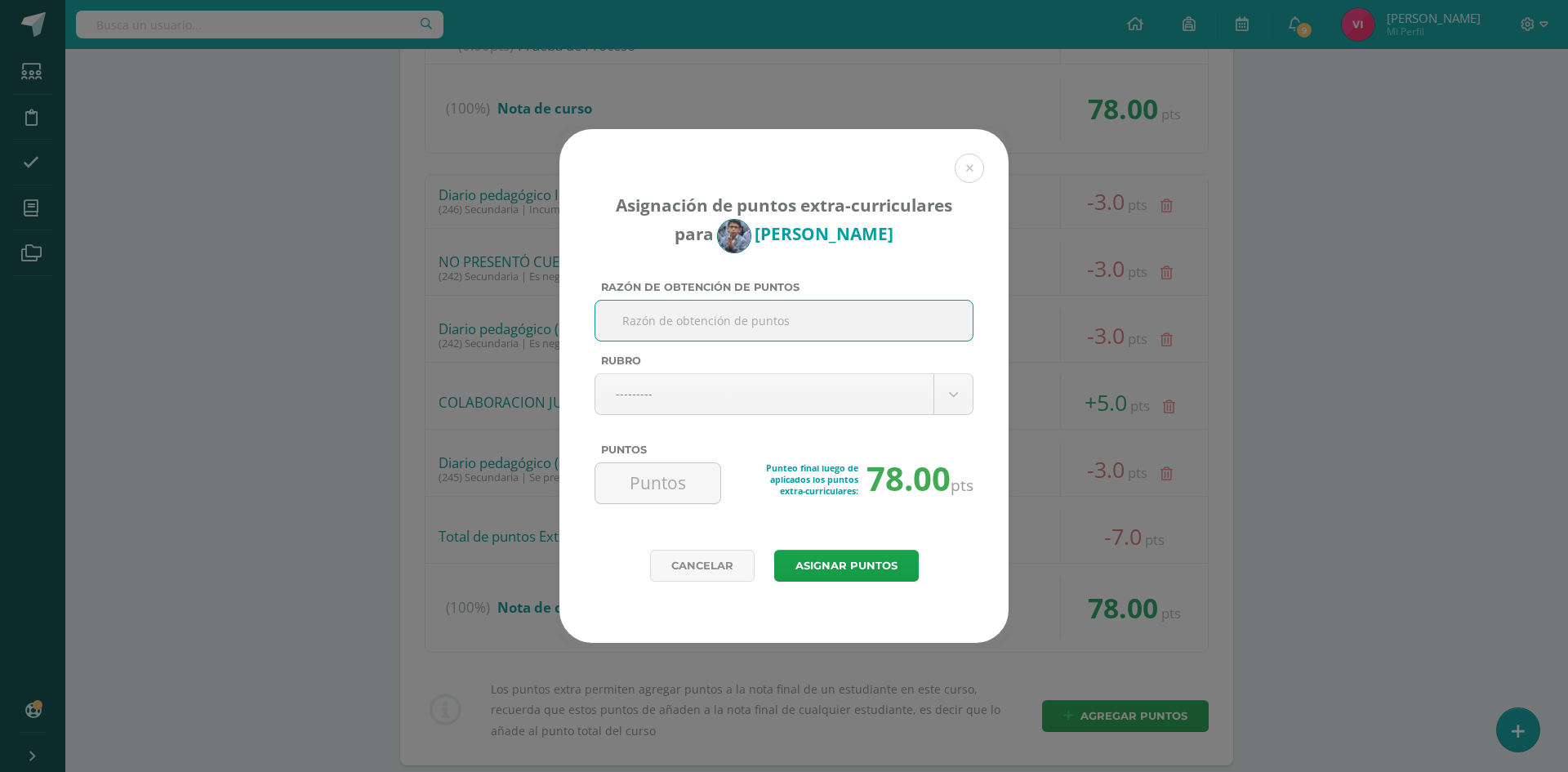
drag, startPoint x: 1442, startPoint y: 474, endPoint x: 1406, endPoint y: 465, distance: 37.1
click at [1442, 473] on div "Asignación de puntos extra-curriculares para Josué Alvarado Razón de obtención …" at bounding box center [784, 386] width 1556 height 514
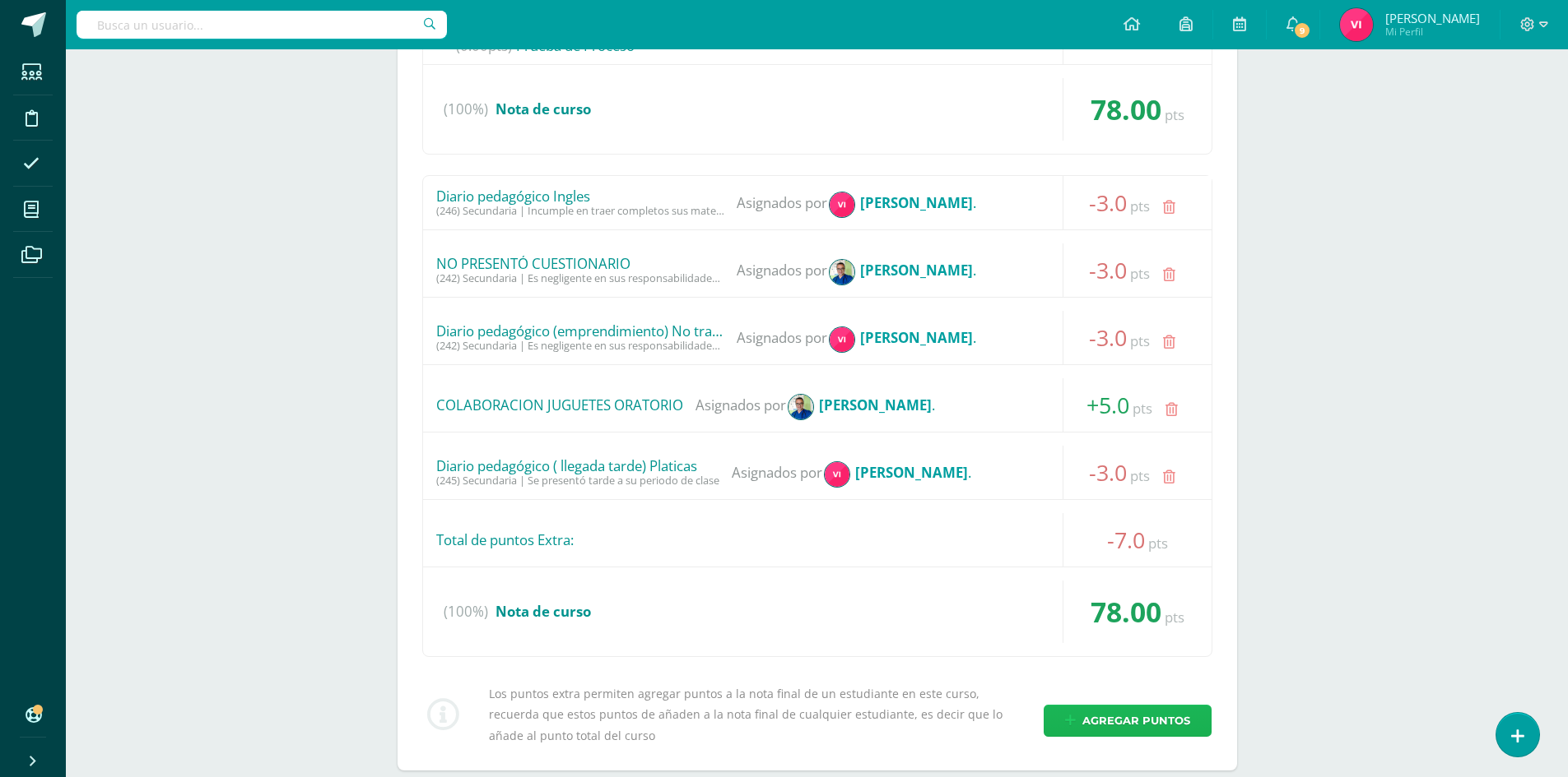
click at [1167, 705] on link "Agregar puntos" at bounding box center [1127, 721] width 168 height 32
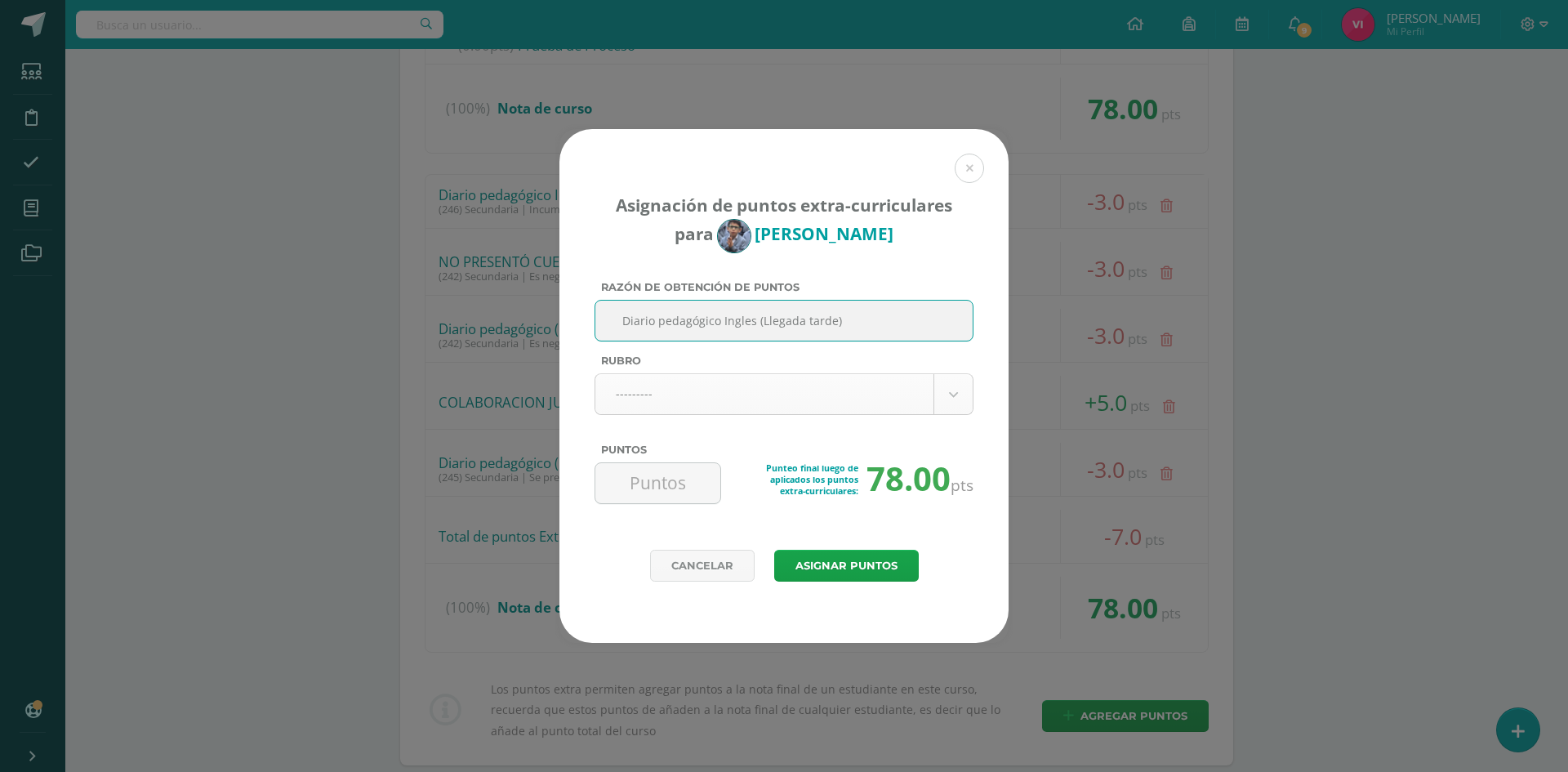
type input "Diario pedagógico Ingles (Llegada tarde)"
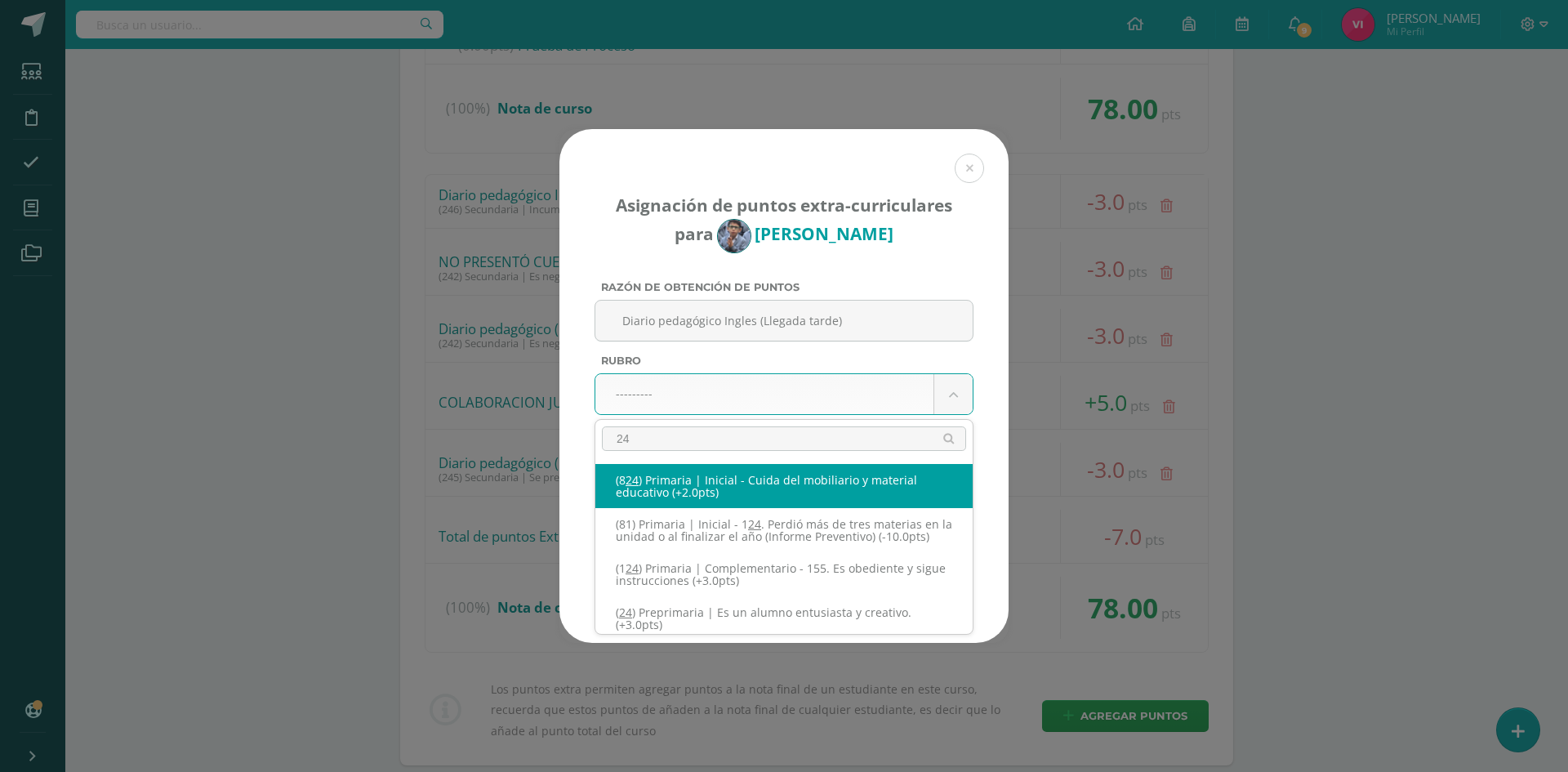
type input "245"
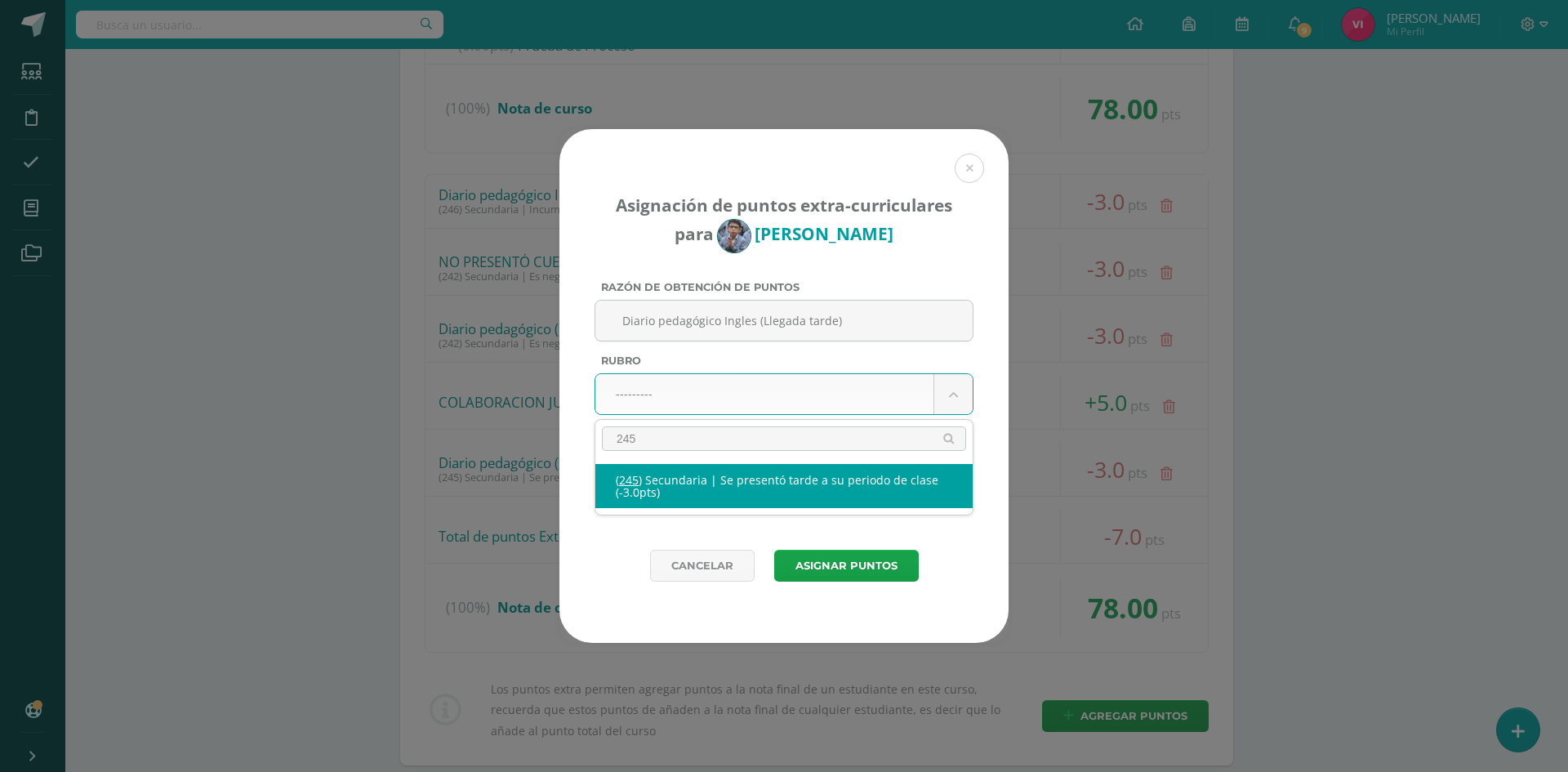
select select "277"
type input "-3"
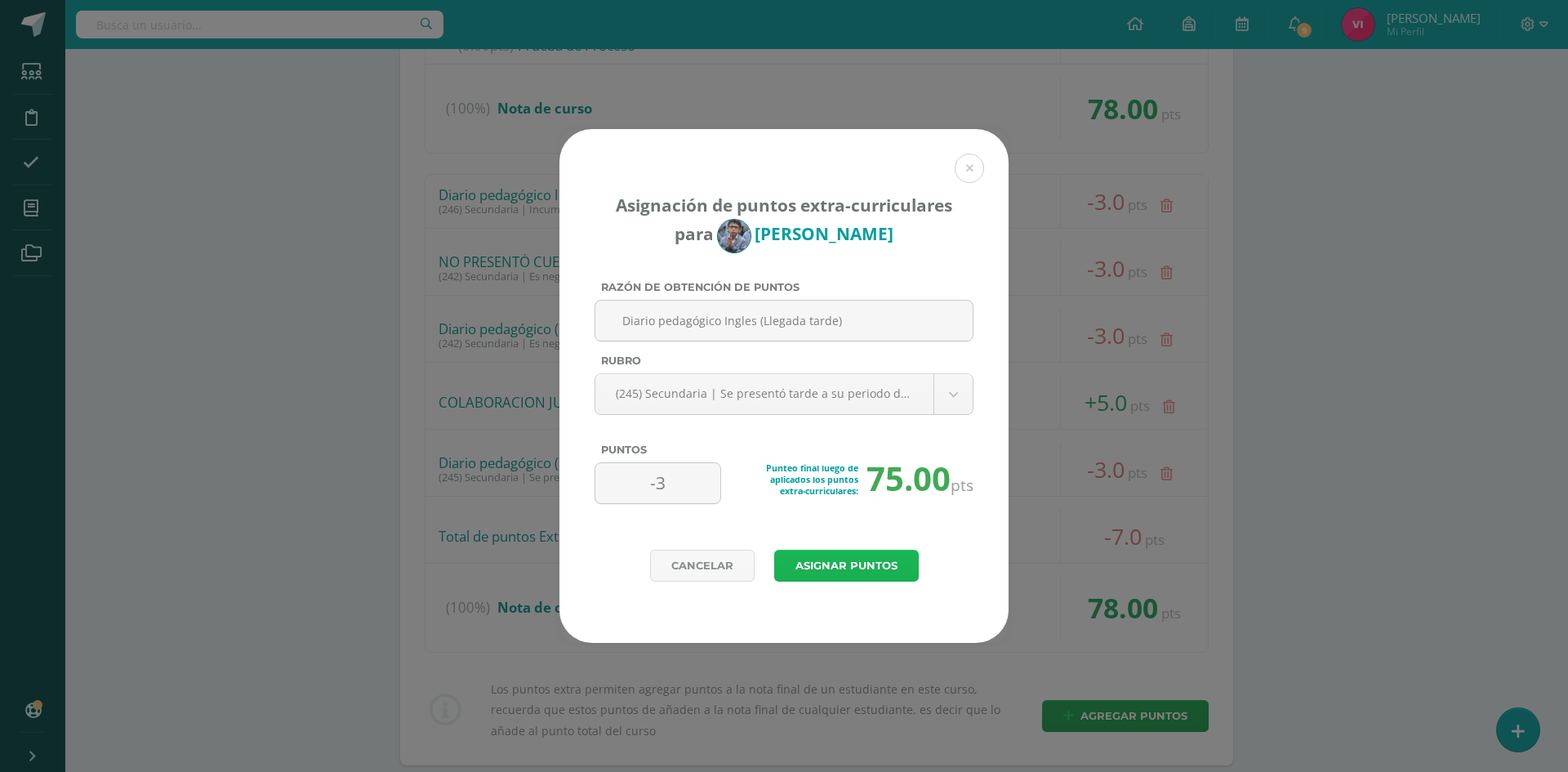
click at [868, 560] on button "Asignar puntos" at bounding box center [846, 566] width 144 height 32
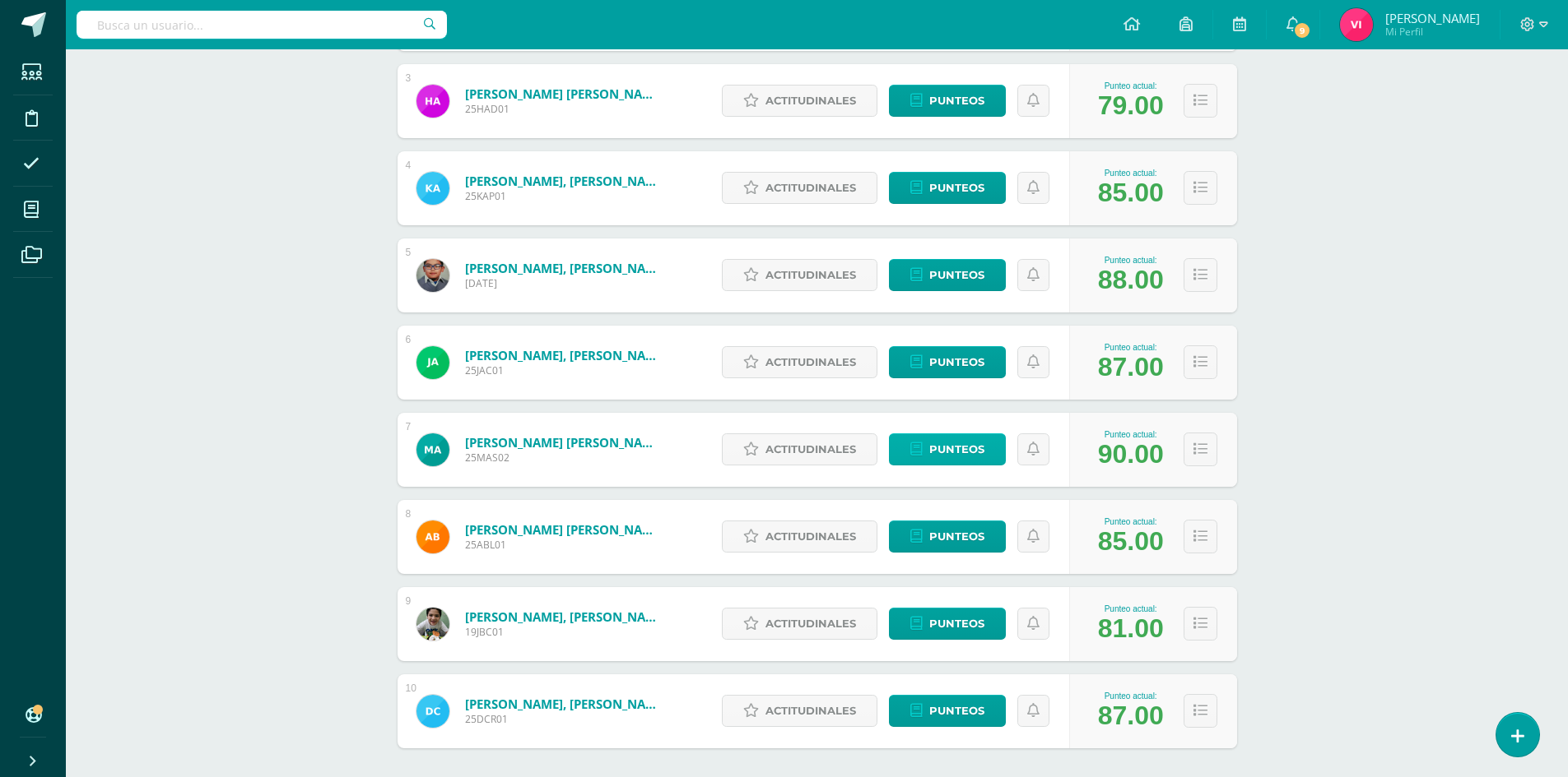
scroll to position [543, 0]
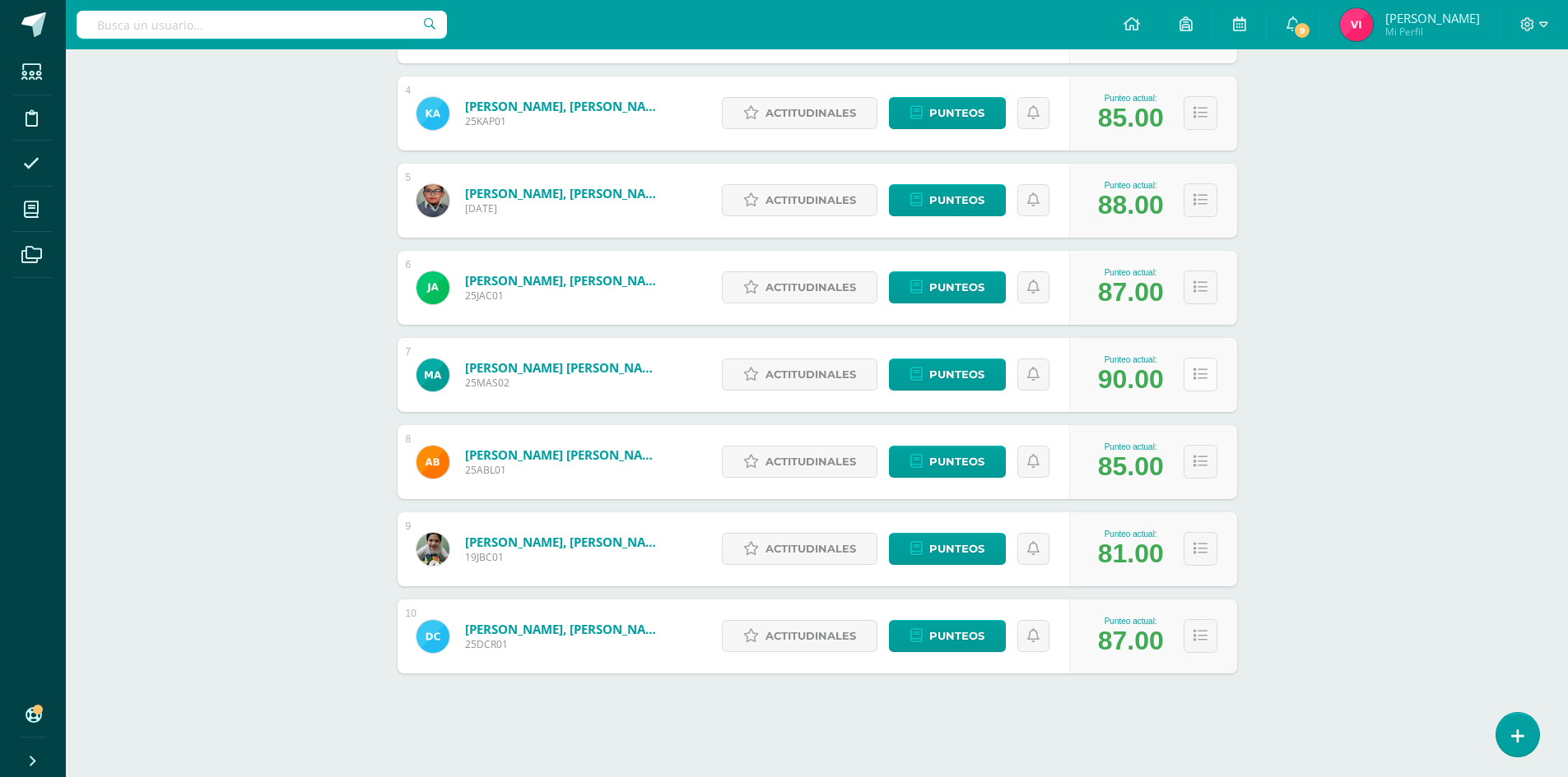
click at [1202, 378] on icon at bounding box center [1200, 375] width 14 height 14
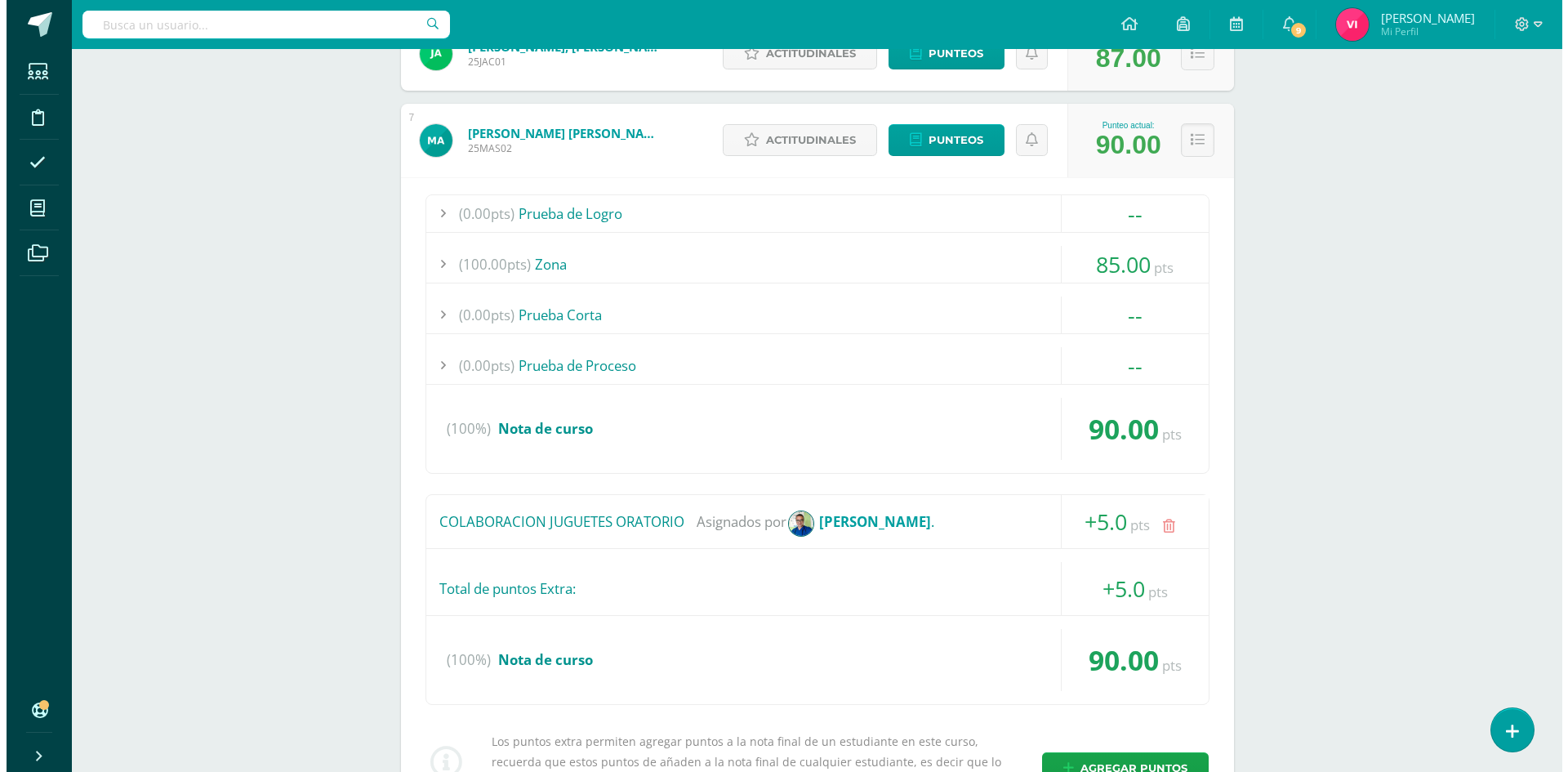
scroll to position [867, 0]
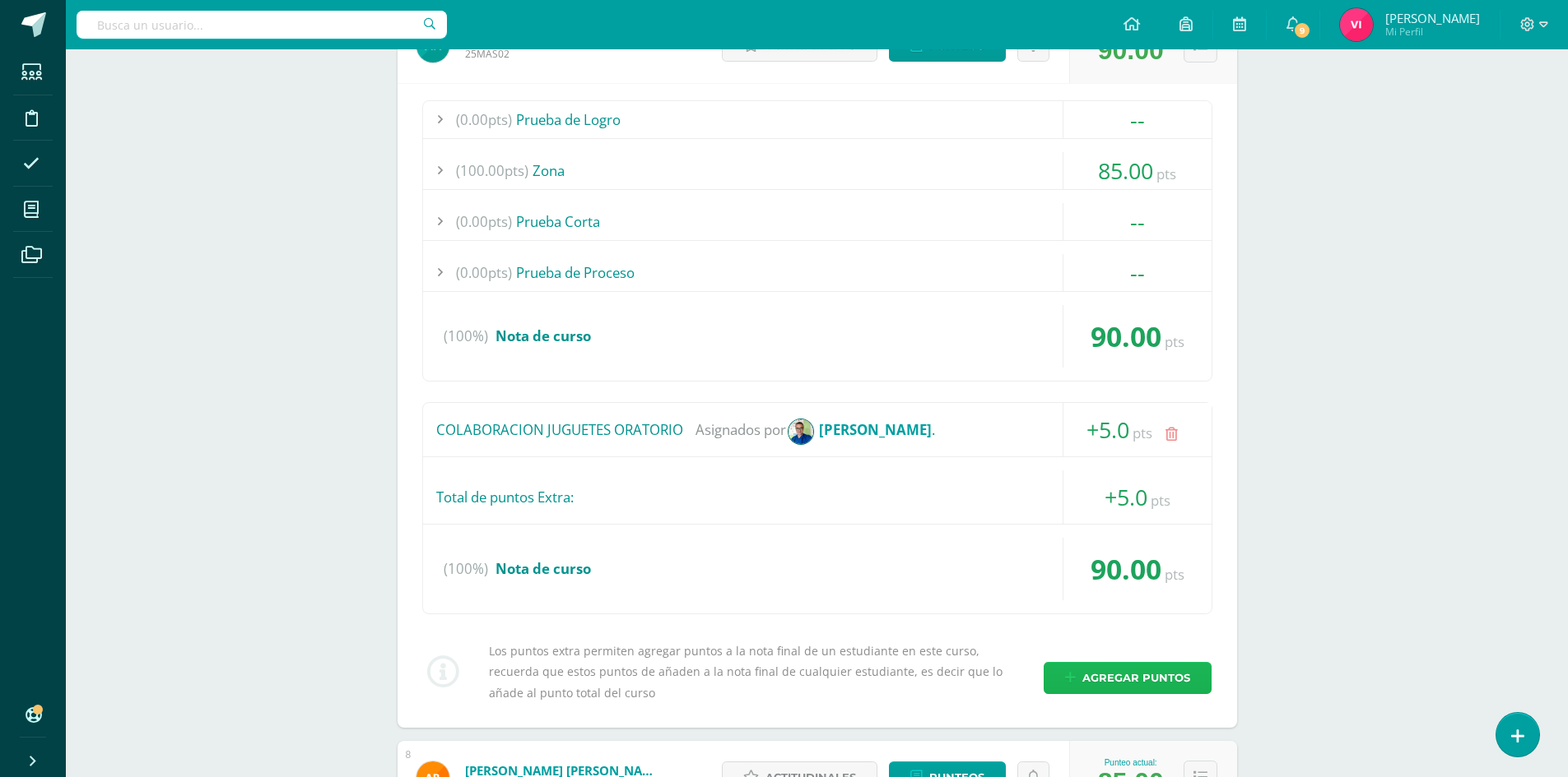
click at [1136, 677] on span "Agregar puntos" at bounding box center [1136, 678] width 108 height 31
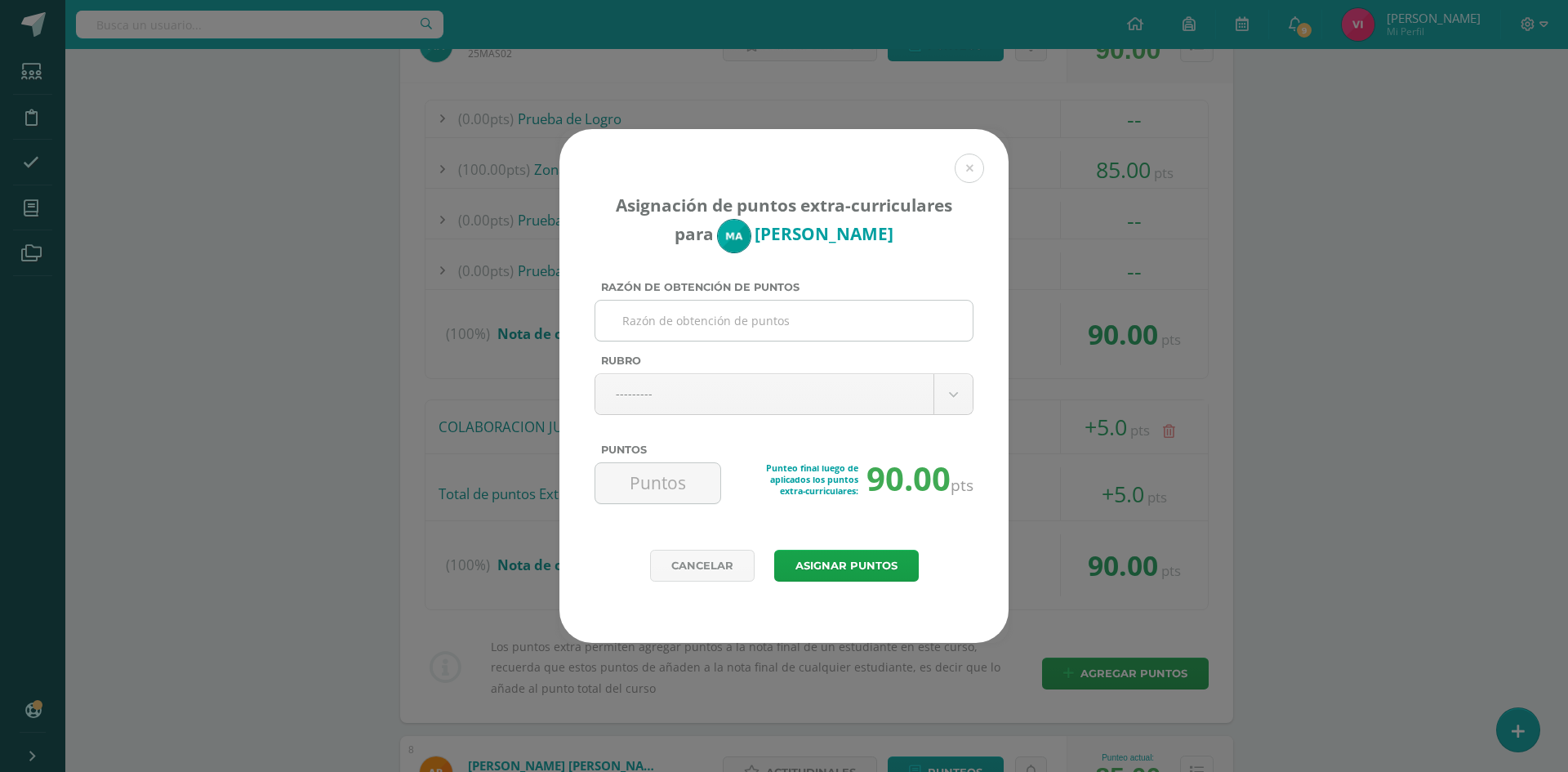
click at [889, 328] on input "Razón de obtención de puntos" at bounding box center [784, 320] width 364 height 40
paste input "Diario Pedagógico ( jugando cartas en clase) Tics"
click at [725, 324] on input "Diario Pedagógico ( jugando cartas en clase) Tics" at bounding box center [784, 320] width 364 height 40
drag, startPoint x: 718, startPoint y: 321, endPoint x: 897, endPoint y: 335, distance: 179.5
click at [893, 335] on input "Diario Pedagógico ( jugando cartas en clase) Tics" at bounding box center [784, 320] width 364 height 40
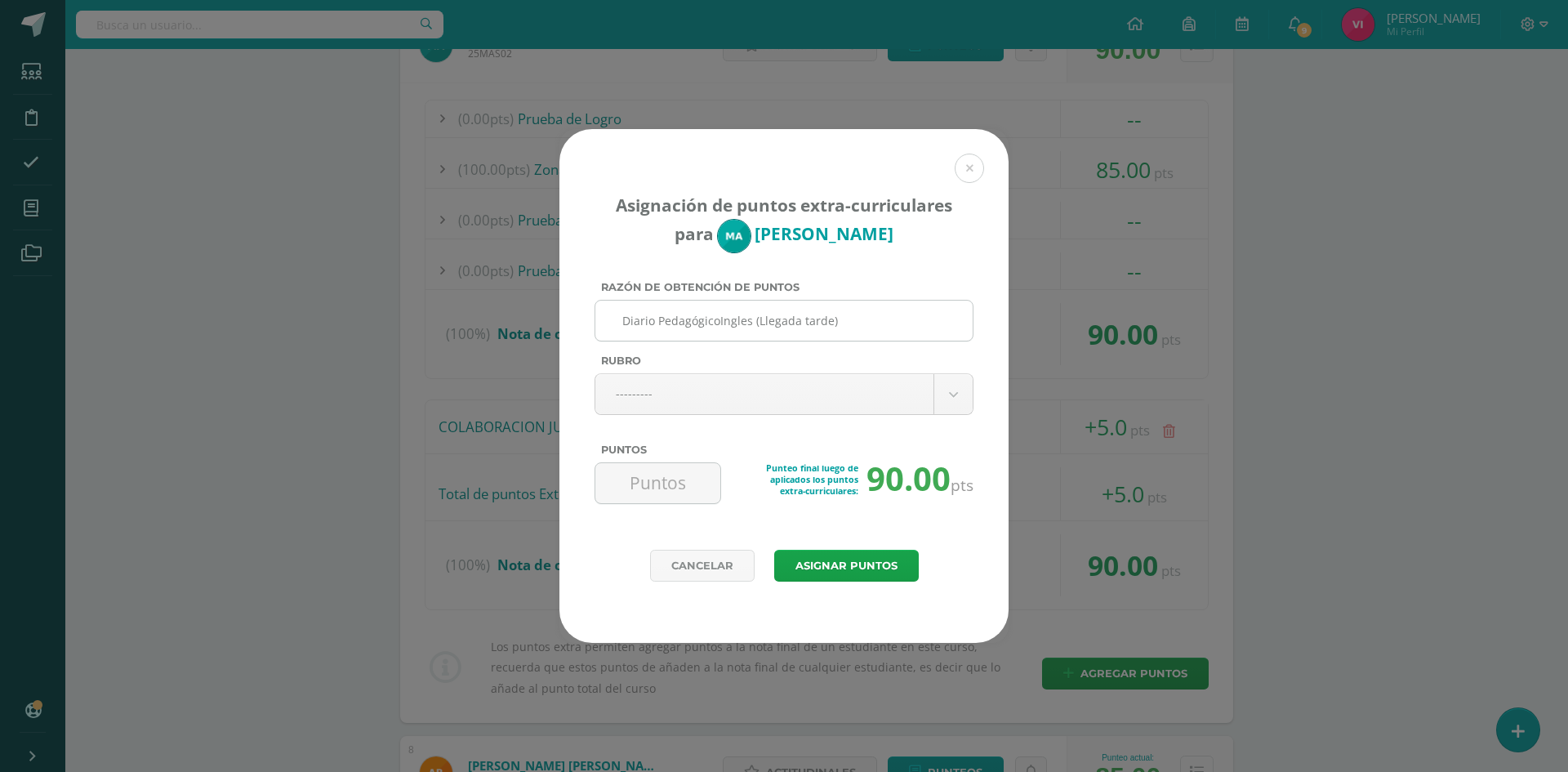
click at [721, 322] on input "Diario PedagógicoIngles (Llegada tarde)" at bounding box center [784, 320] width 364 height 40
click at [720, 322] on input "Diario PedagógicoIngles (Llegada tarde)" at bounding box center [784, 320] width 364 height 40
click at [841, 326] on input "Diario Pedagógico Ingles (Llegada tarde)" at bounding box center [784, 320] width 364 height 40
type input "Diario Pedagógico Ingles (Llegada tarde)"
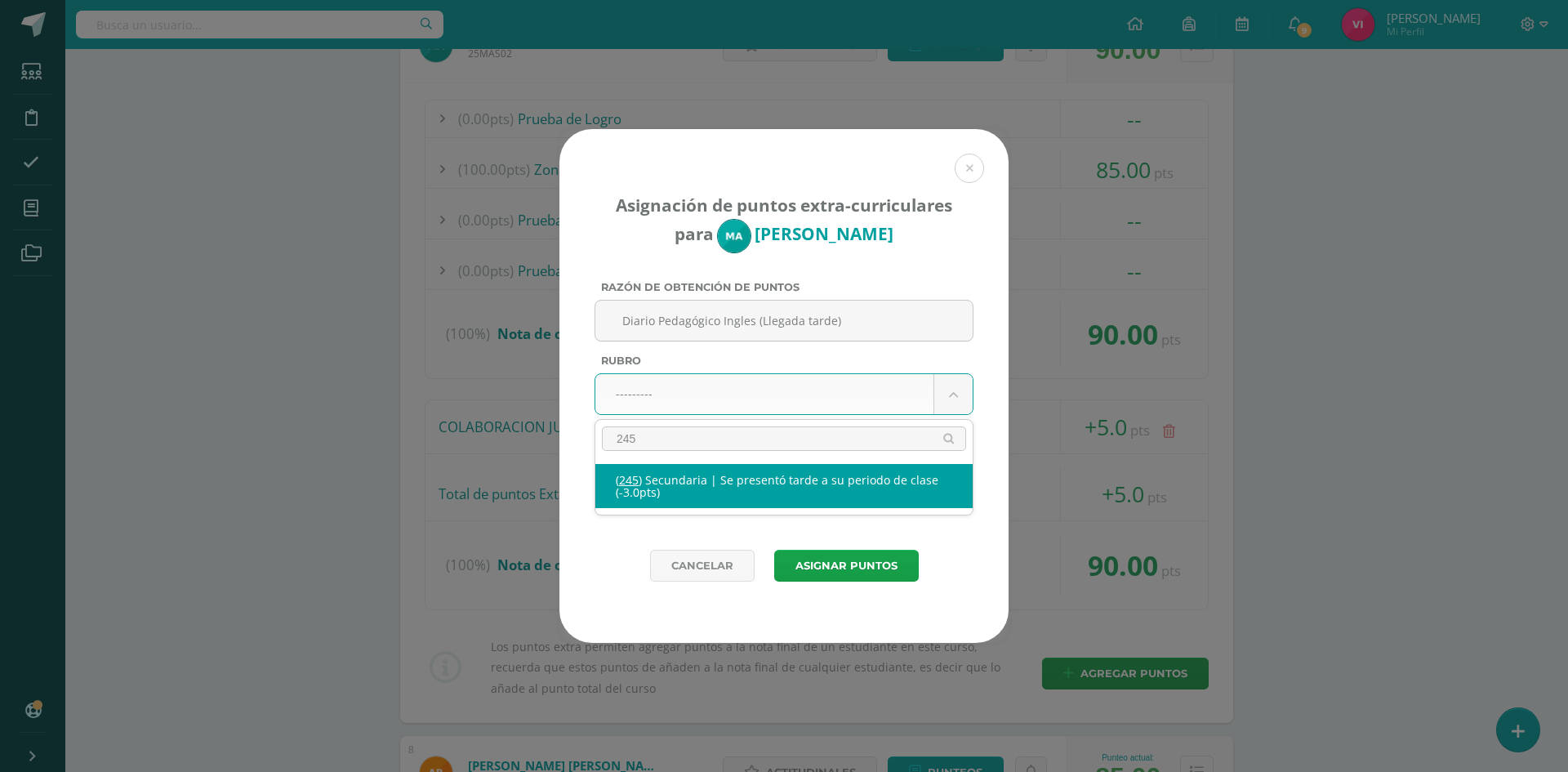
type input "245"
select select "277"
type input "-3"
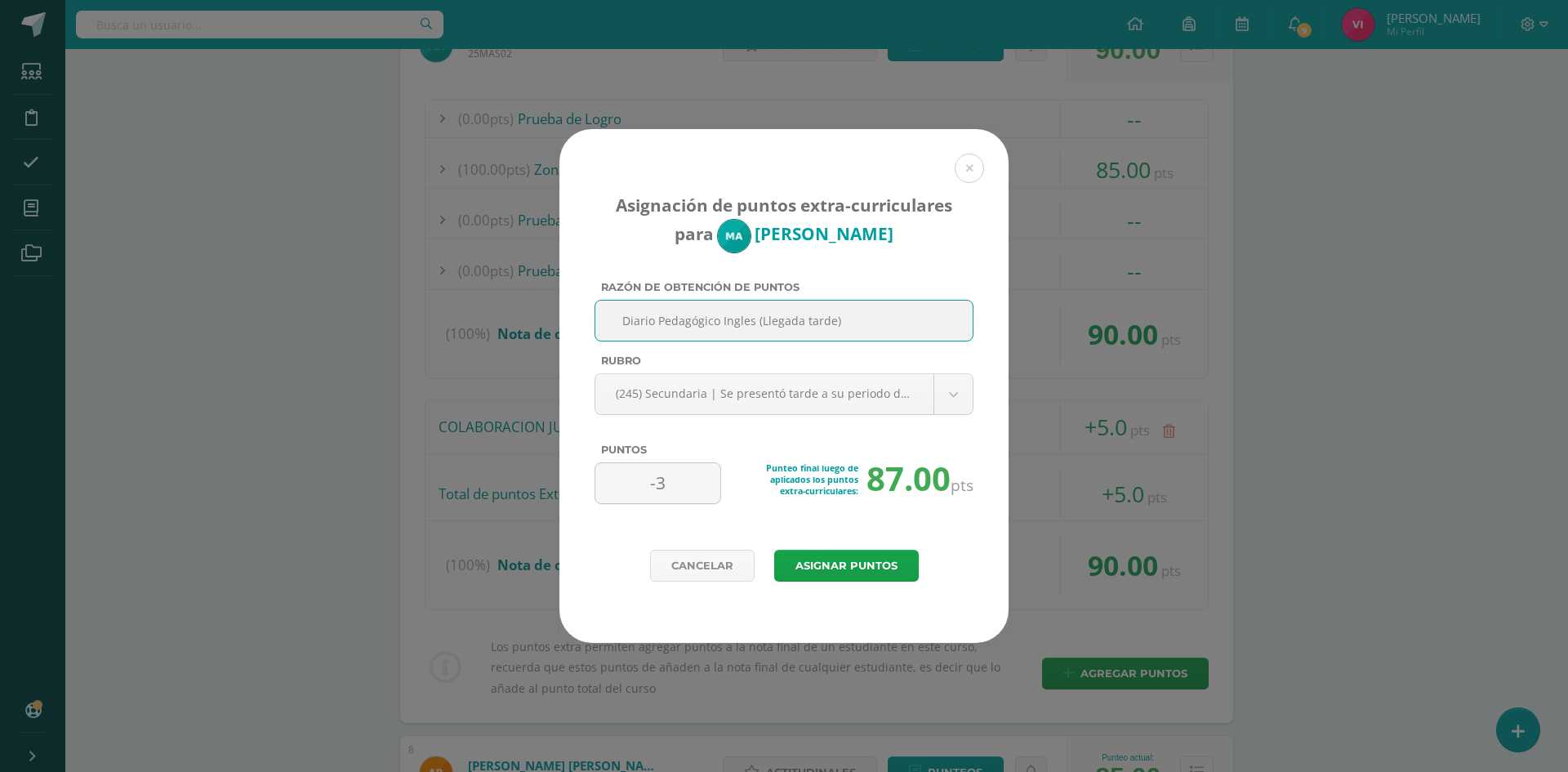
drag, startPoint x: 850, startPoint y: 317, endPoint x: 604, endPoint y: 323, distance: 246.1
click at [604, 323] on input "Diario Pedagógico Ingles (Llegada tarde)" at bounding box center [784, 320] width 364 height 40
click at [878, 569] on button "Asignar puntos" at bounding box center [846, 566] width 144 height 32
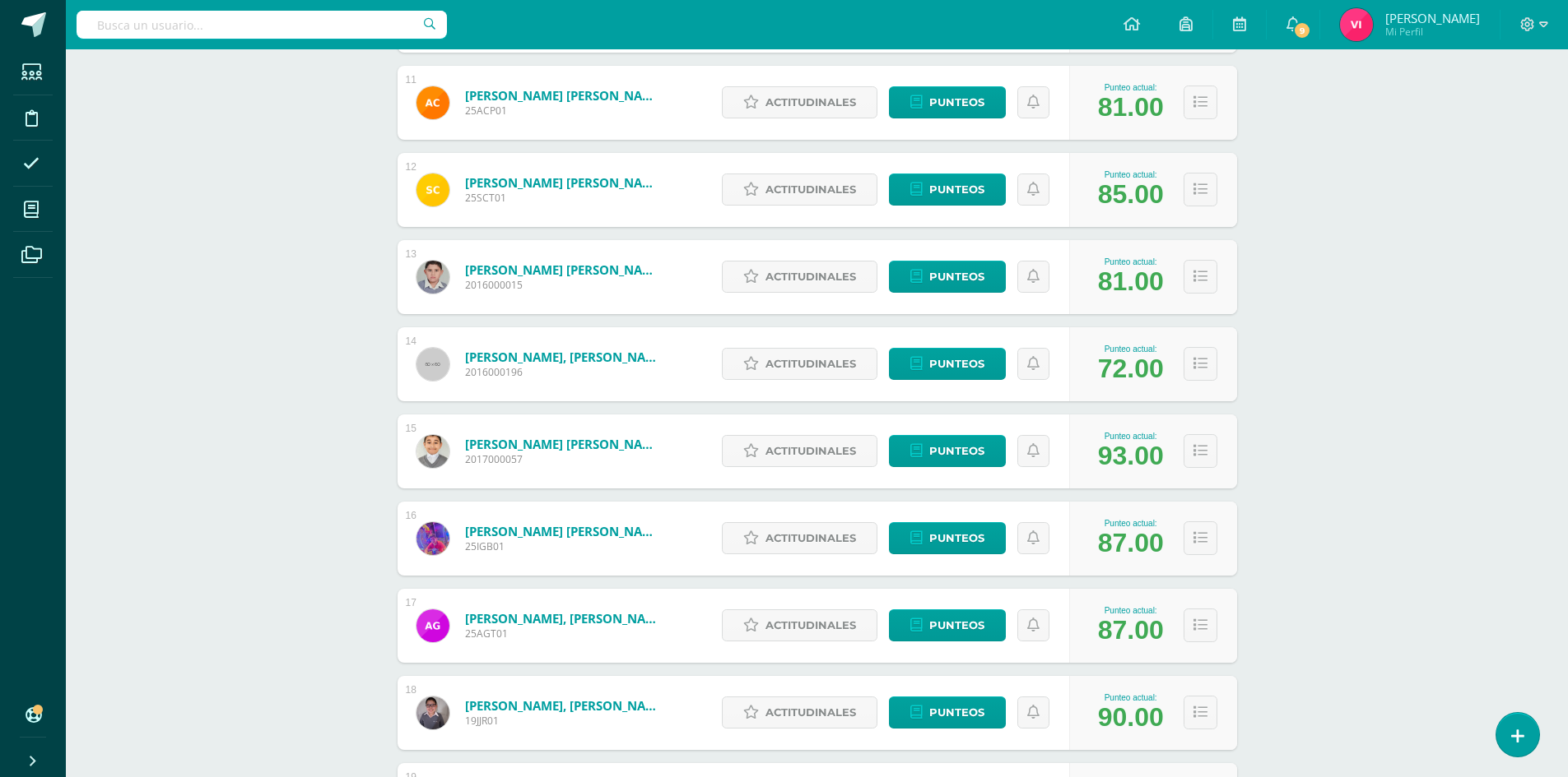
scroll to position [1284, 0]
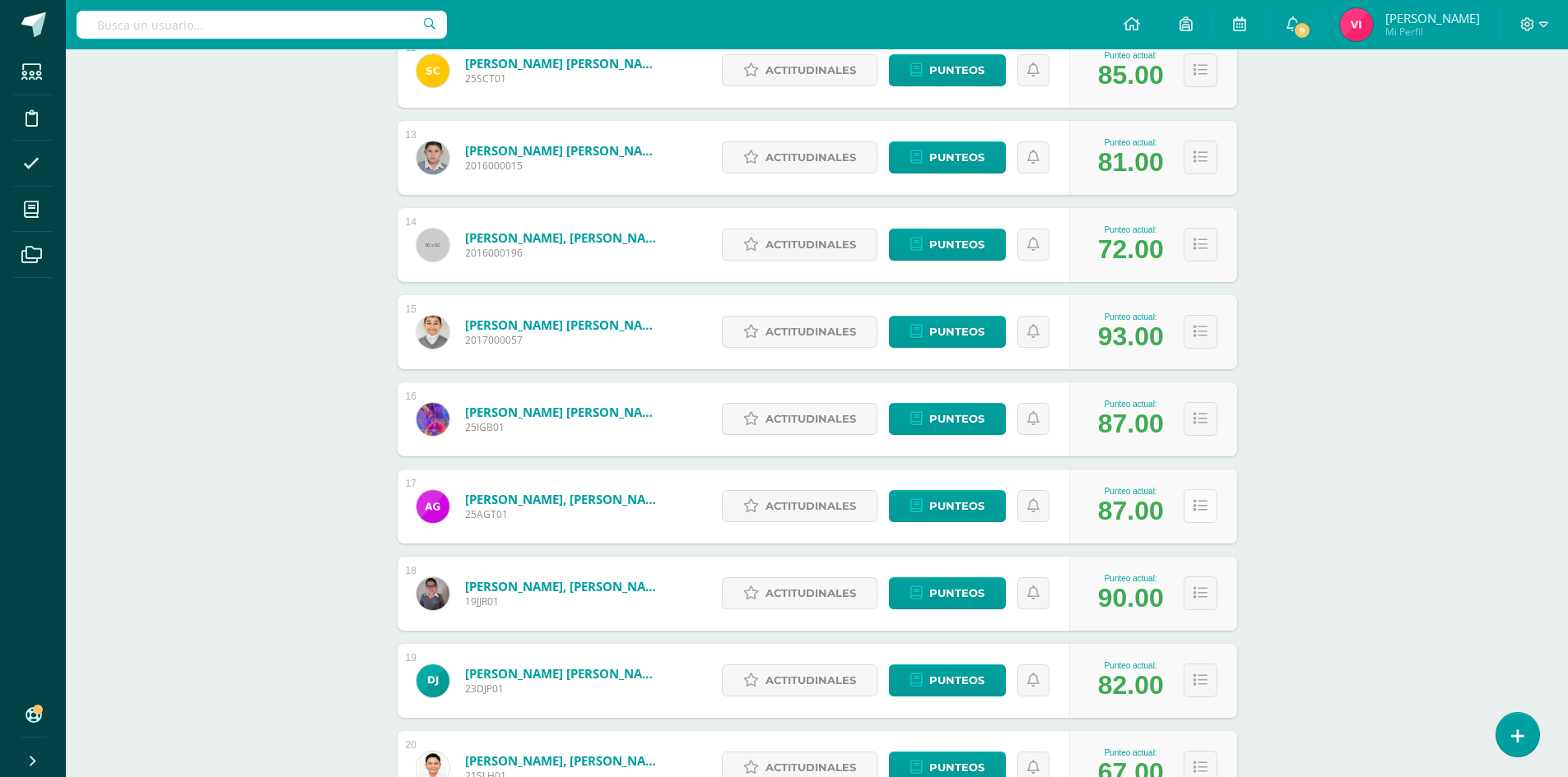
click at [1198, 500] on icon at bounding box center [1200, 507] width 14 height 14
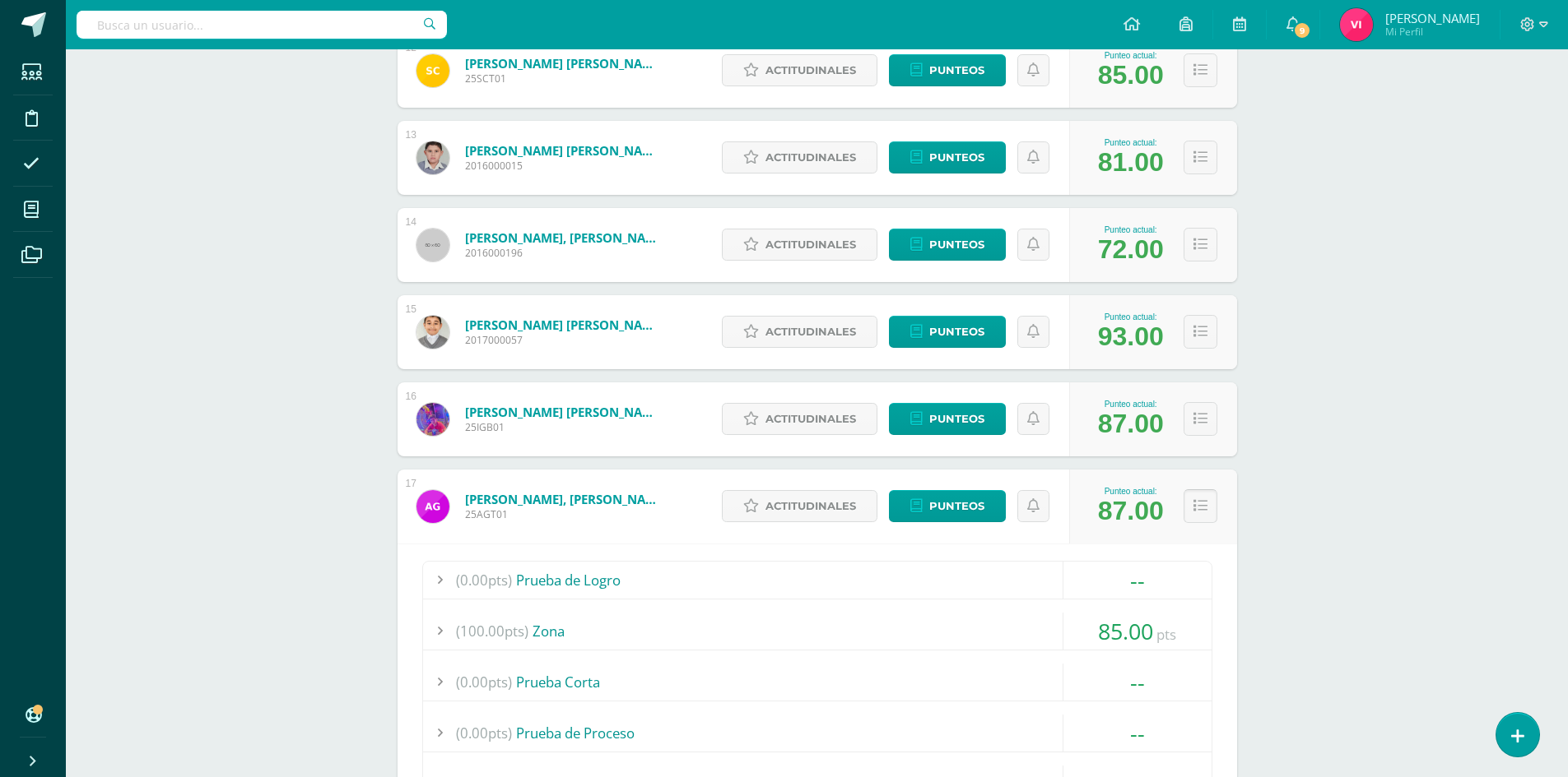
click at [1198, 500] on icon at bounding box center [1200, 507] width 14 height 14
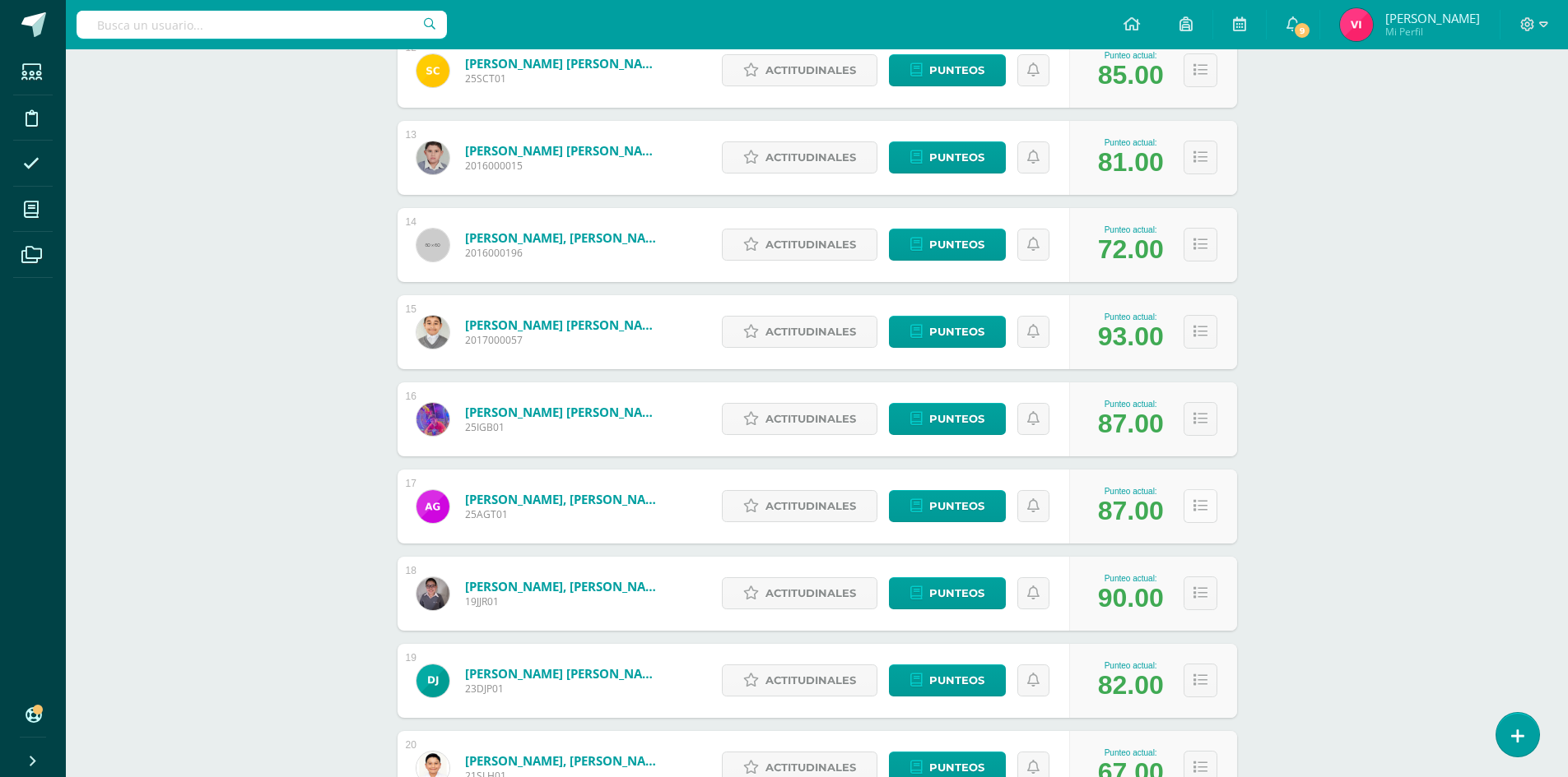
click at [1198, 500] on icon at bounding box center [1200, 507] width 14 height 14
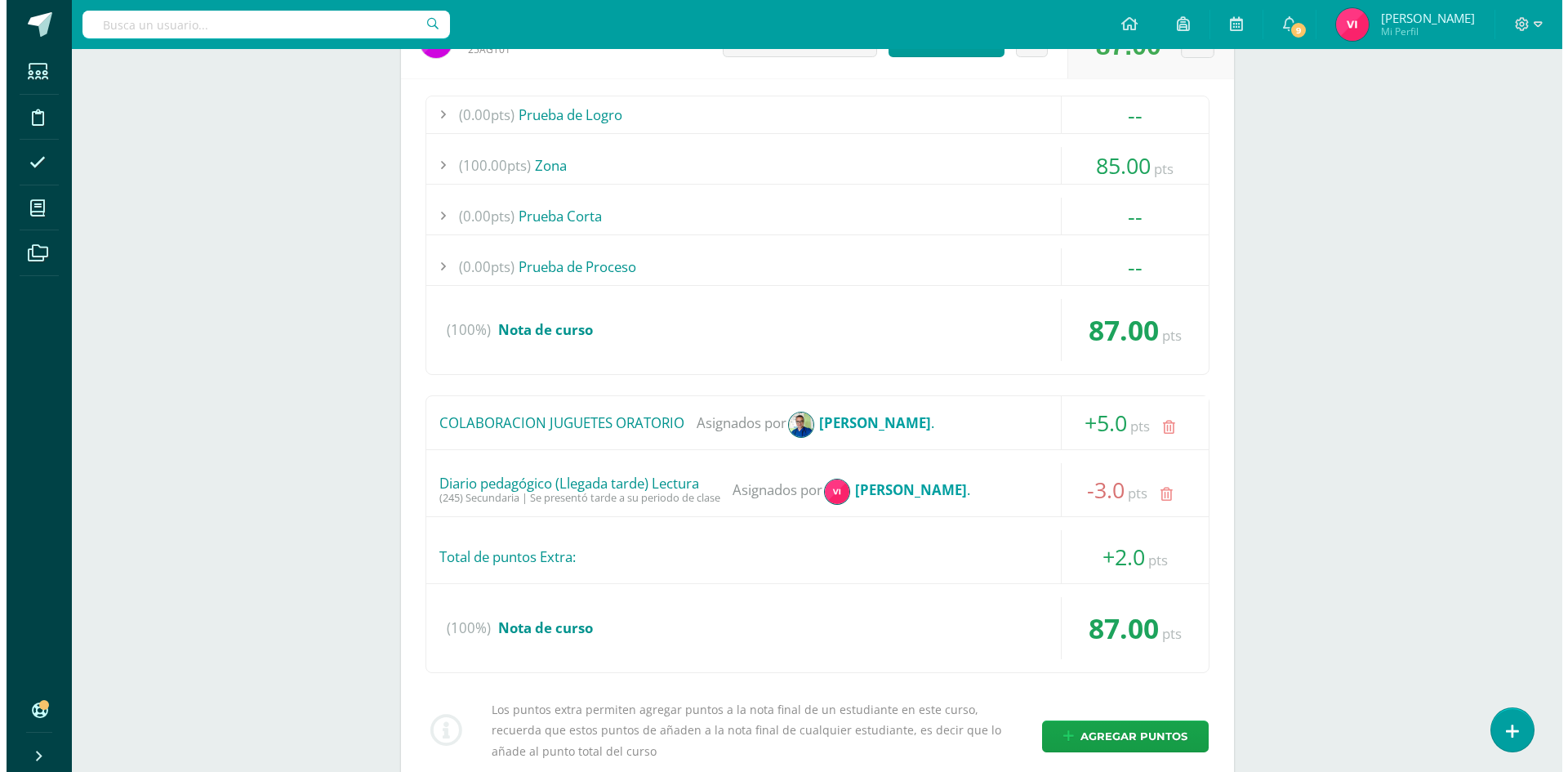
scroll to position [1765, 0]
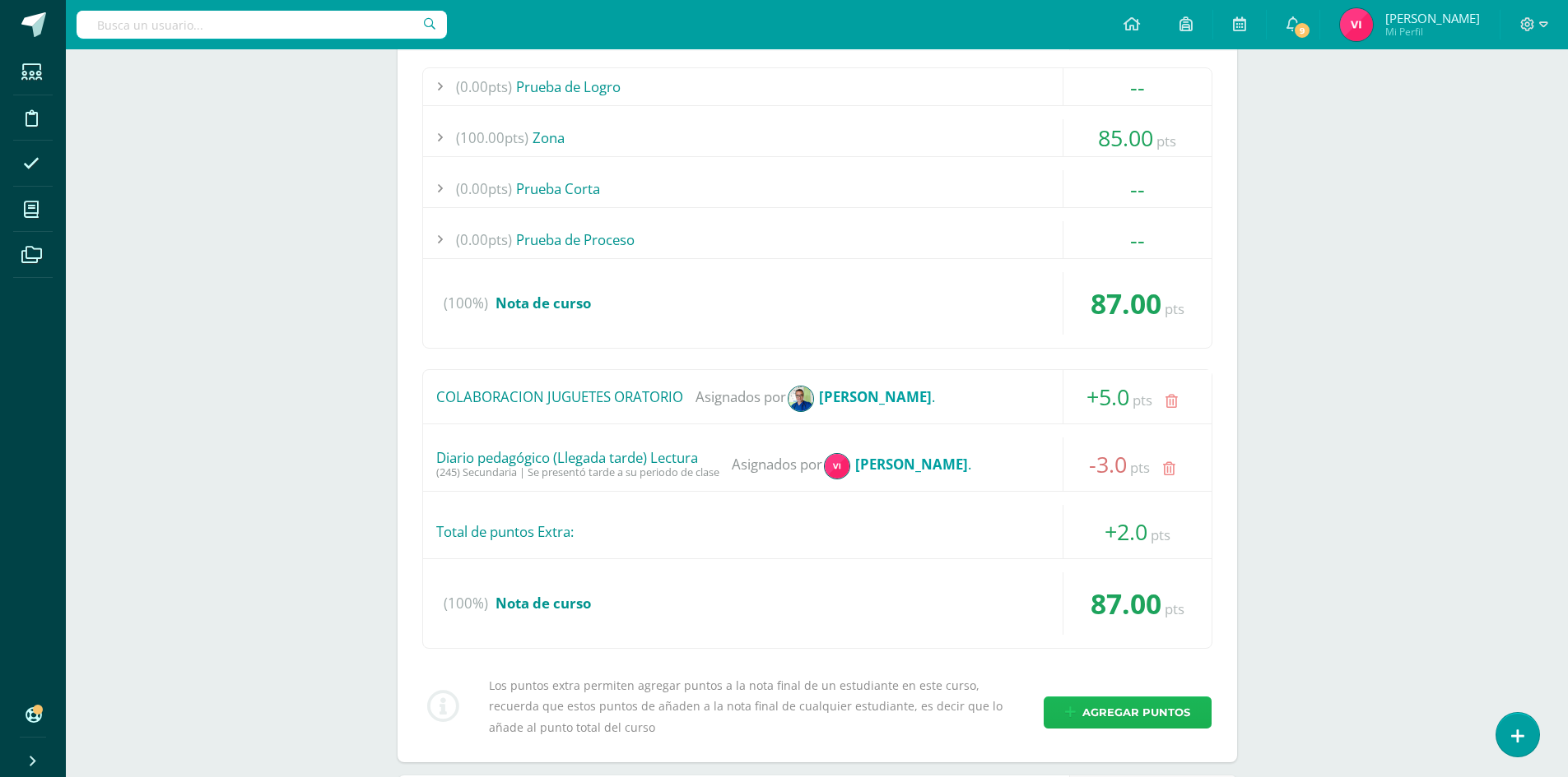
click at [1137, 708] on span "Agregar puntos" at bounding box center [1136, 713] width 108 height 31
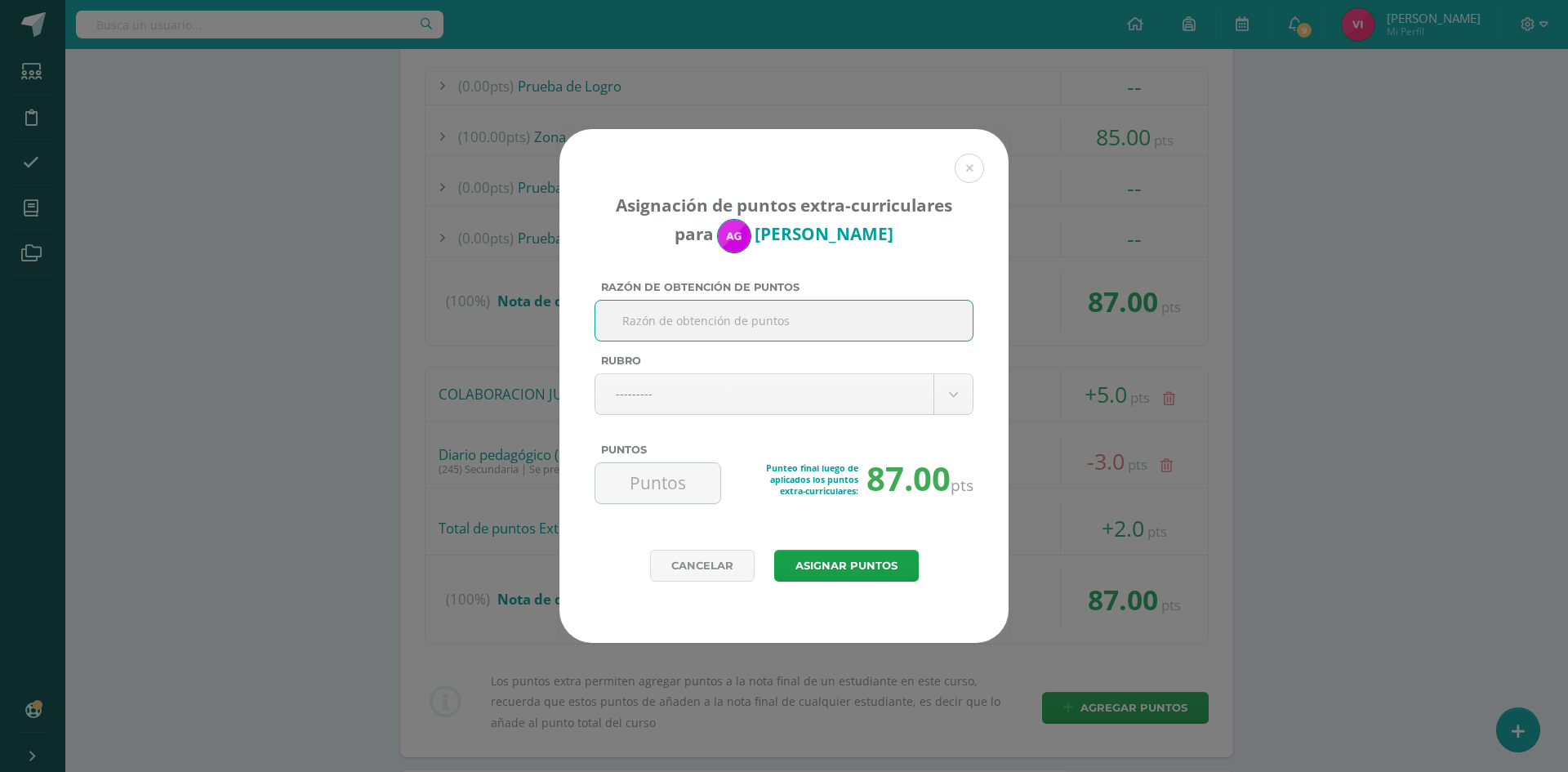
click at [801, 322] on input "Razón de obtención de puntos" at bounding box center [784, 320] width 364 height 40
paste input "Diario Pedagógico Ingles (Llegada tarde)"
type input "Diario Pedagógico Ingles (Llegada tarde)"
click at [801, 379] on body "Asignación de puntos extra-curriculares para Anderson González Razón de obtenci…" at bounding box center [784, 374] width 1568 height 4279
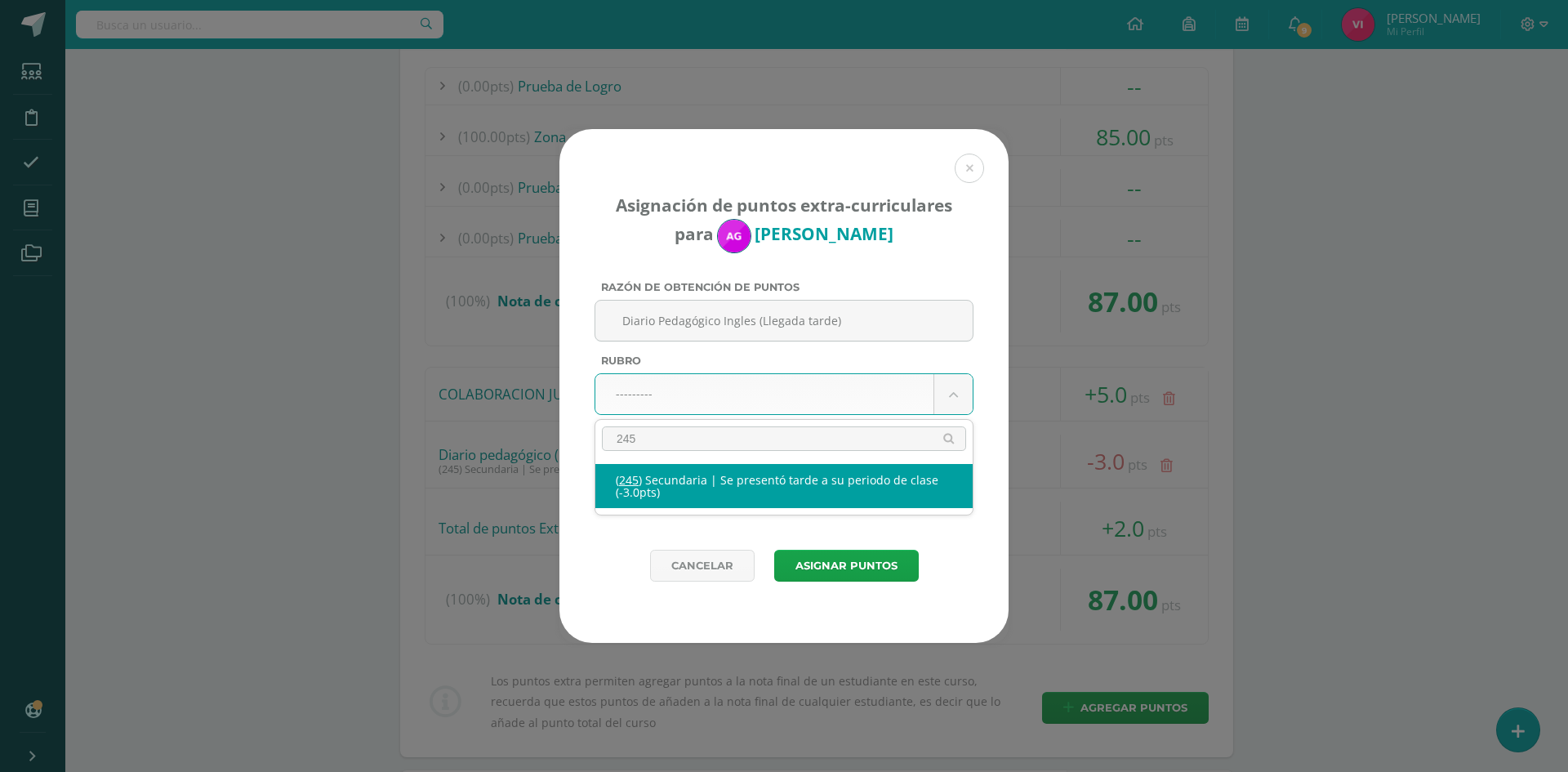
type input "245"
select select "277"
type input "-3"
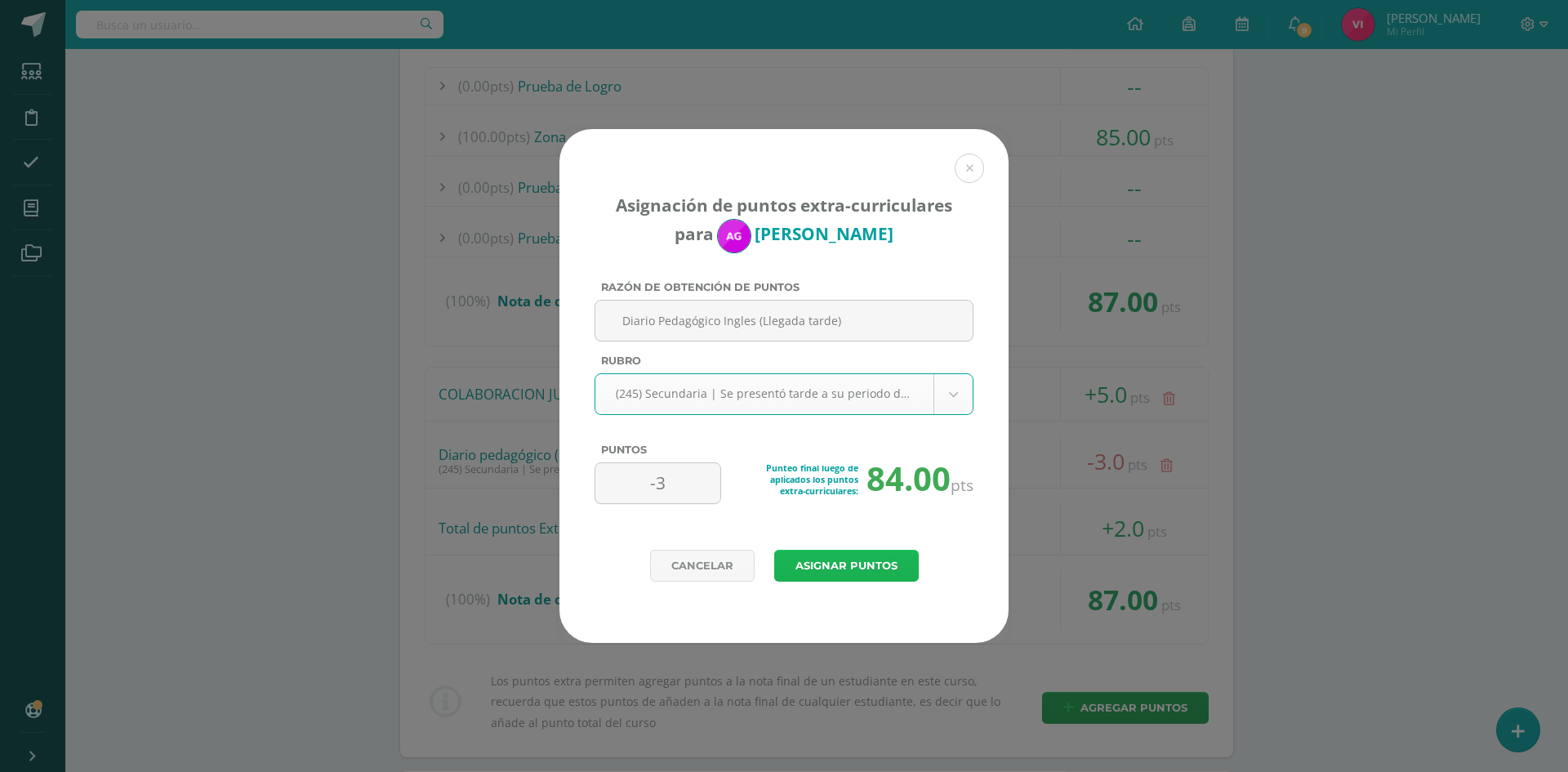
click at [875, 558] on button "Asignar puntos" at bounding box center [846, 566] width 144 height 32
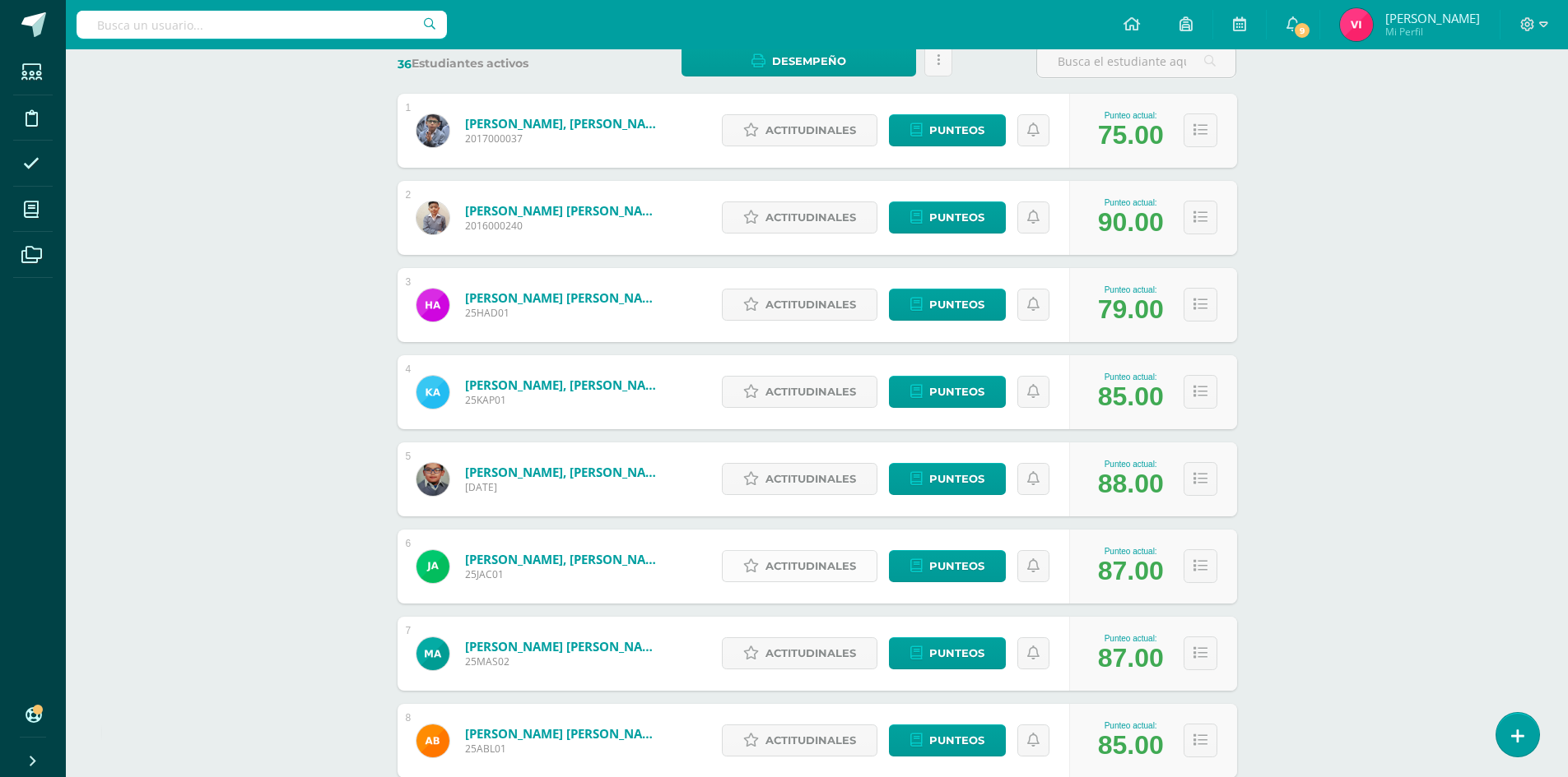
scroll to position [329, 0]
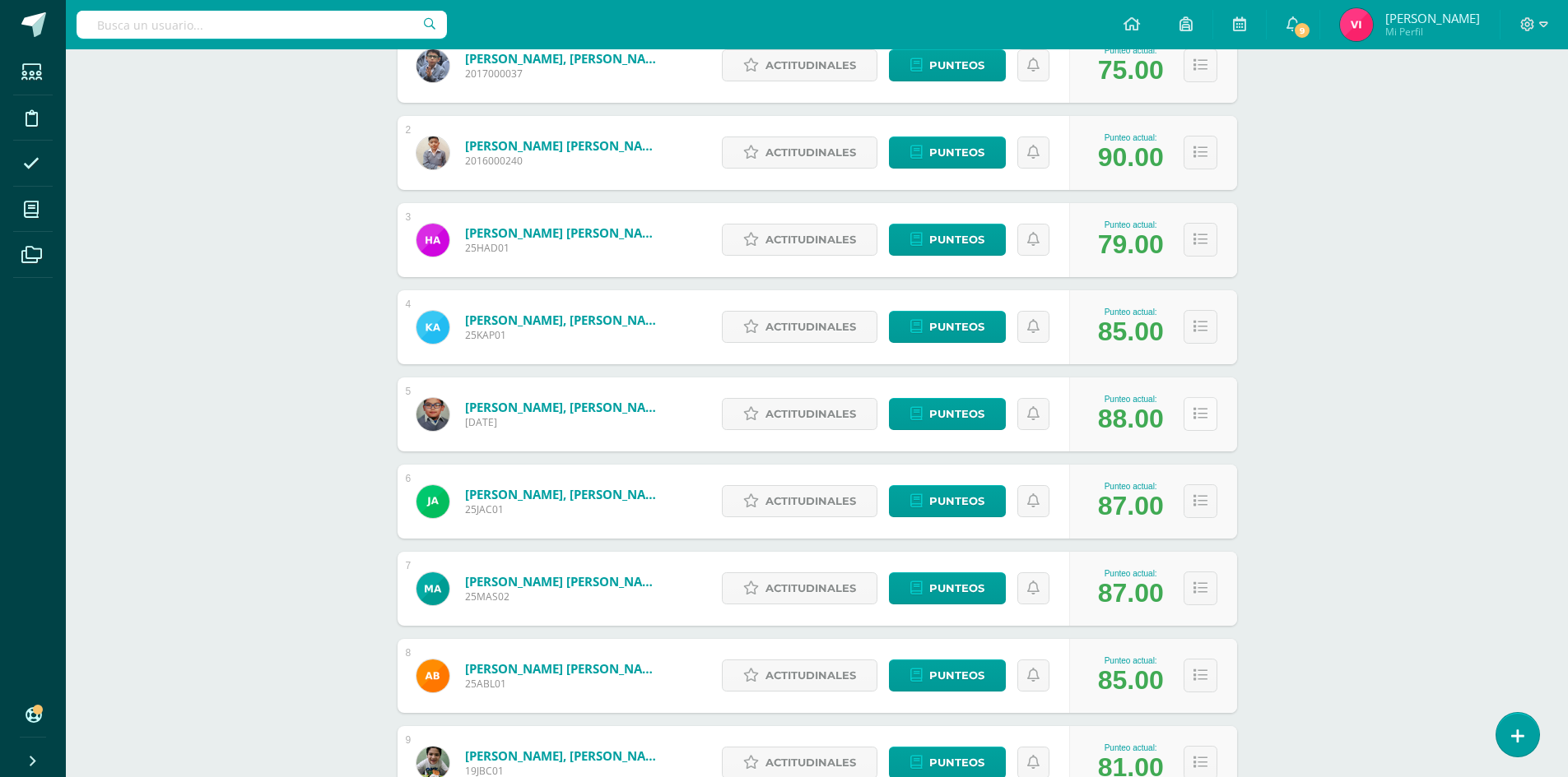
click at [1192, 401] on button at bounding box center [1200, 414] width 34 height 34
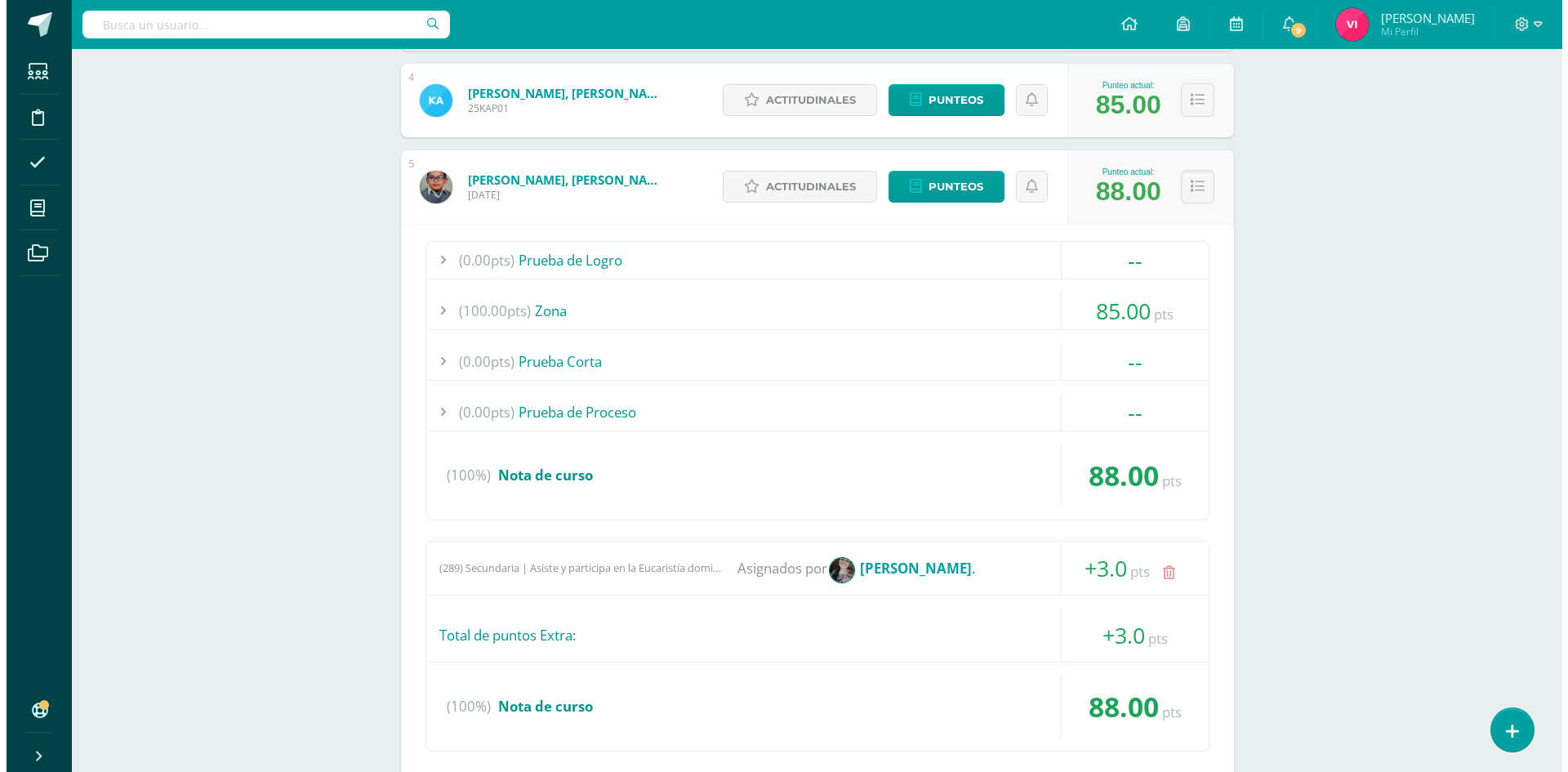
scroll to position [654, 0]
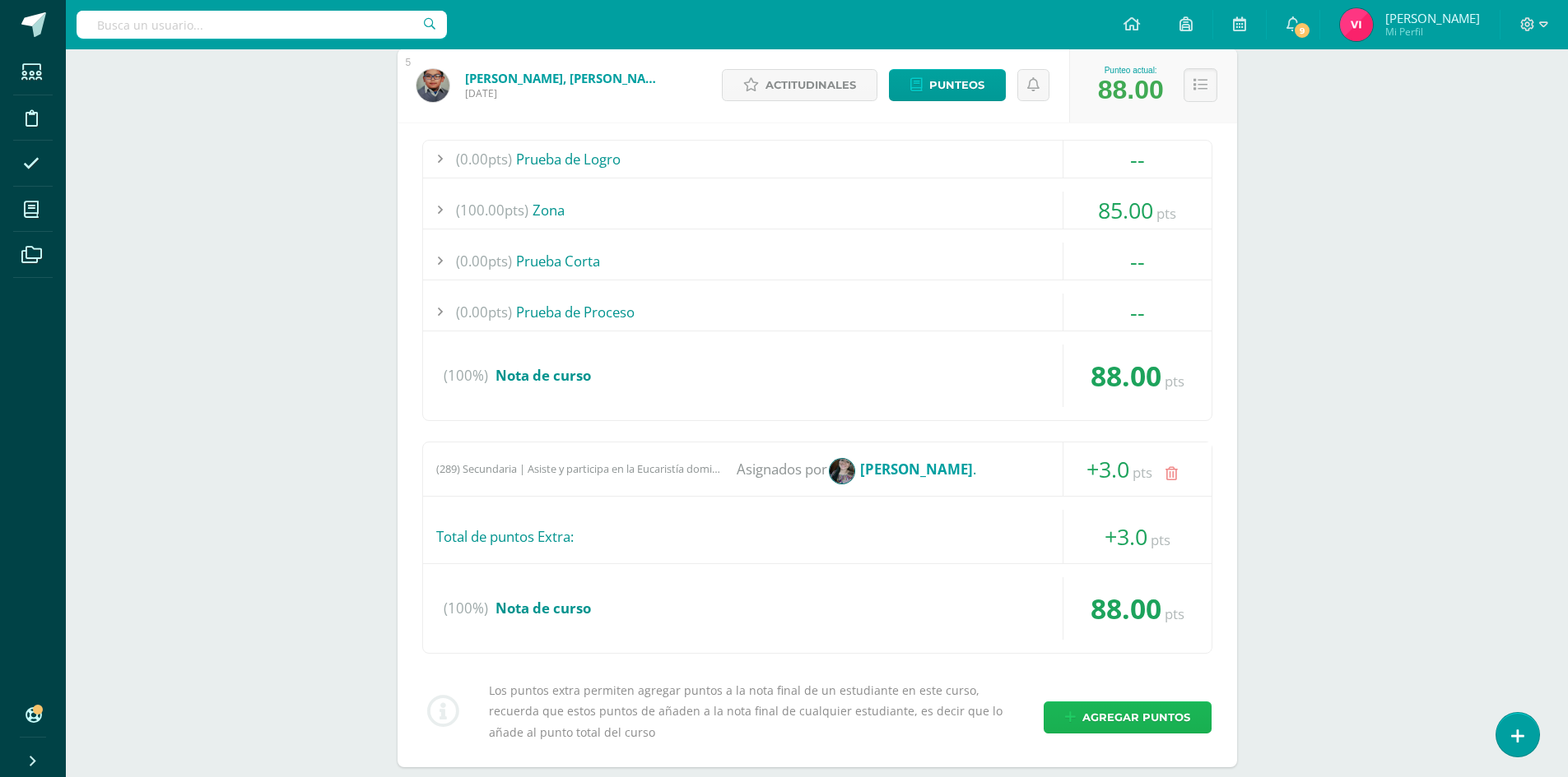
click at [1158, 715] on span "Agregar puntos" at bounding box center [1136, 718] width 108 height 31
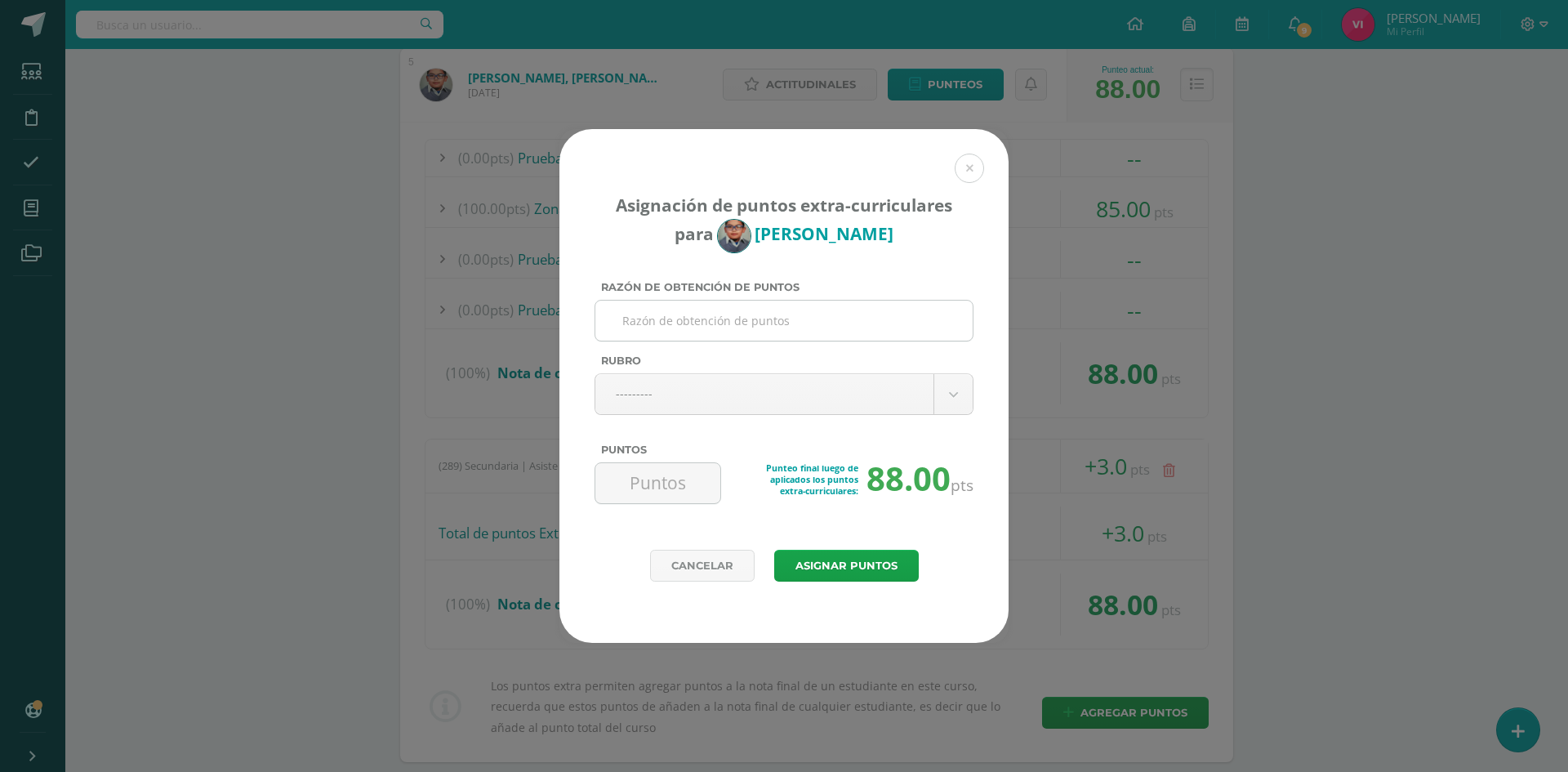
paste input "Diario Pedagógico Ingles (Llegada tarde)"
click at [830, 326] on input "Diario Pedagógico Ingles (Llegada tarde)" at bounding box center [784, 320] width 364 height 40
click at [803, 306] on input "Diario Pedagógico Ingles (Llegada tarde)" at bounding box center [784, 320] width 364 height 40
click at [791, 316] on input "Diario Pedagógico Ingles (Llegada tarde)" at bounding box center [784, 320] width 364 height 40
click at [753, 315] on input "Diario Pedagógico Ingles (Llegada tarde)" at bounding box center [784, 320] width 364 height 40
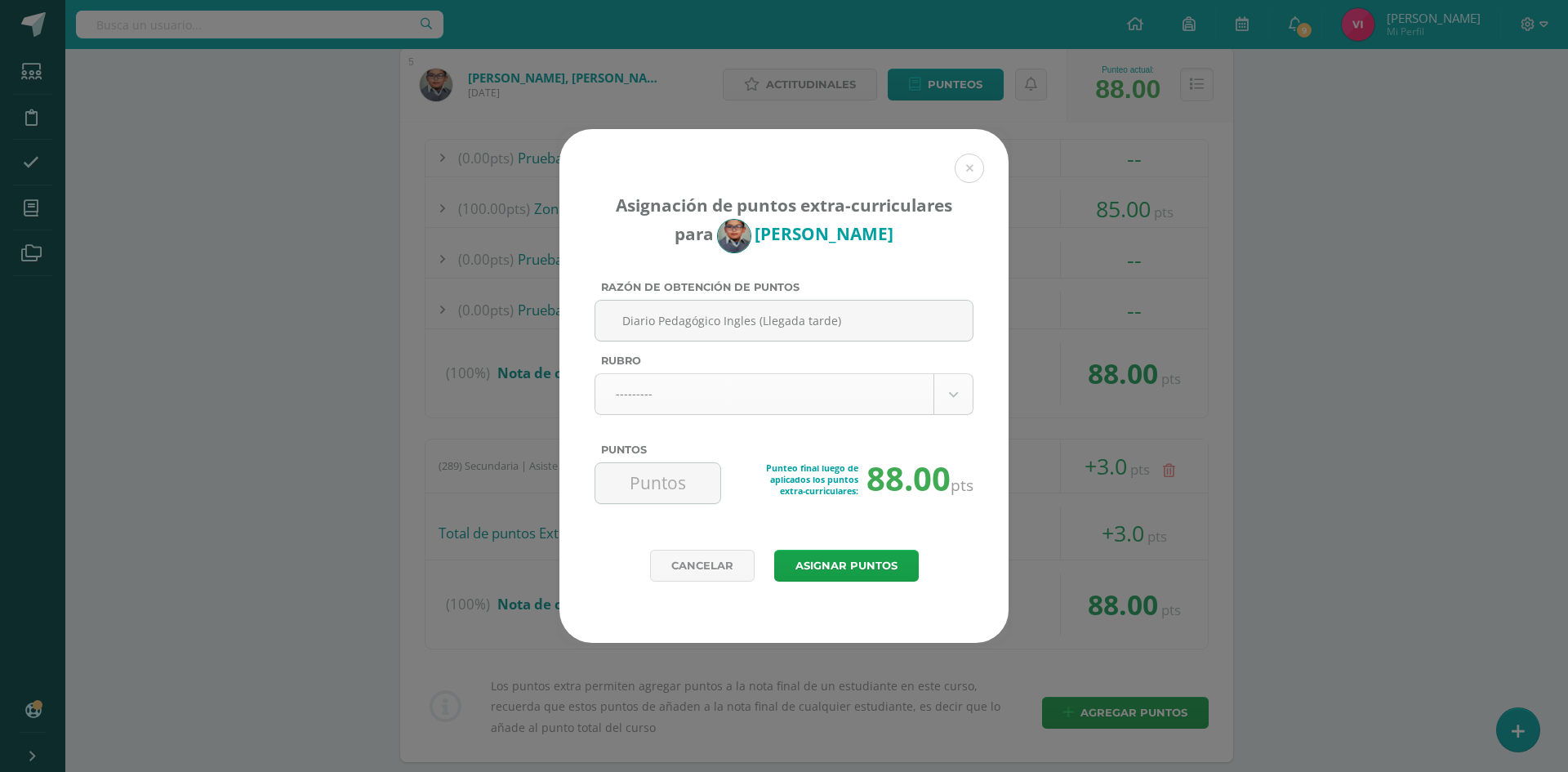
type input "Diario Pedagógico Ingles (Llegada tarde)"
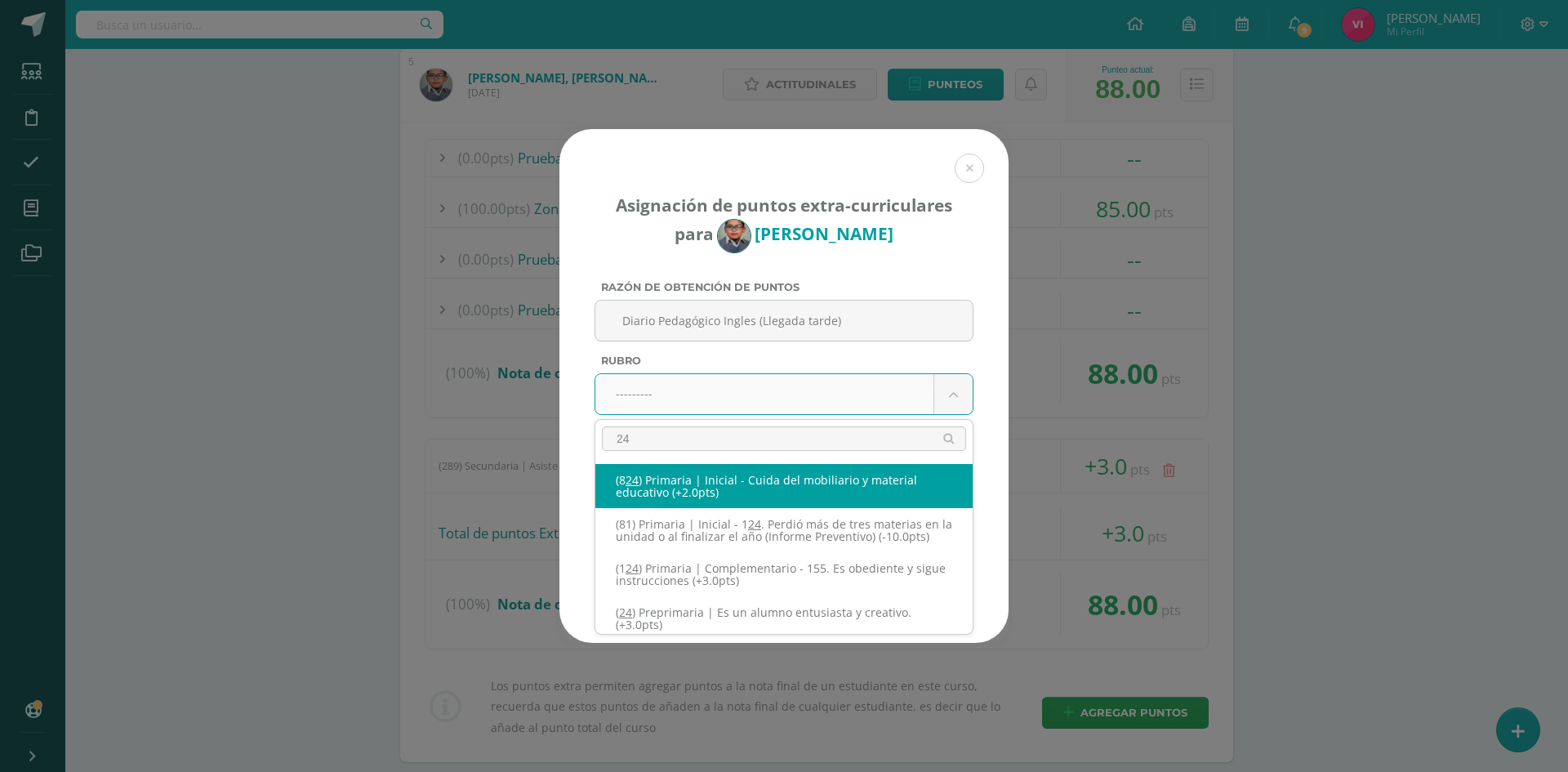
type input "245"
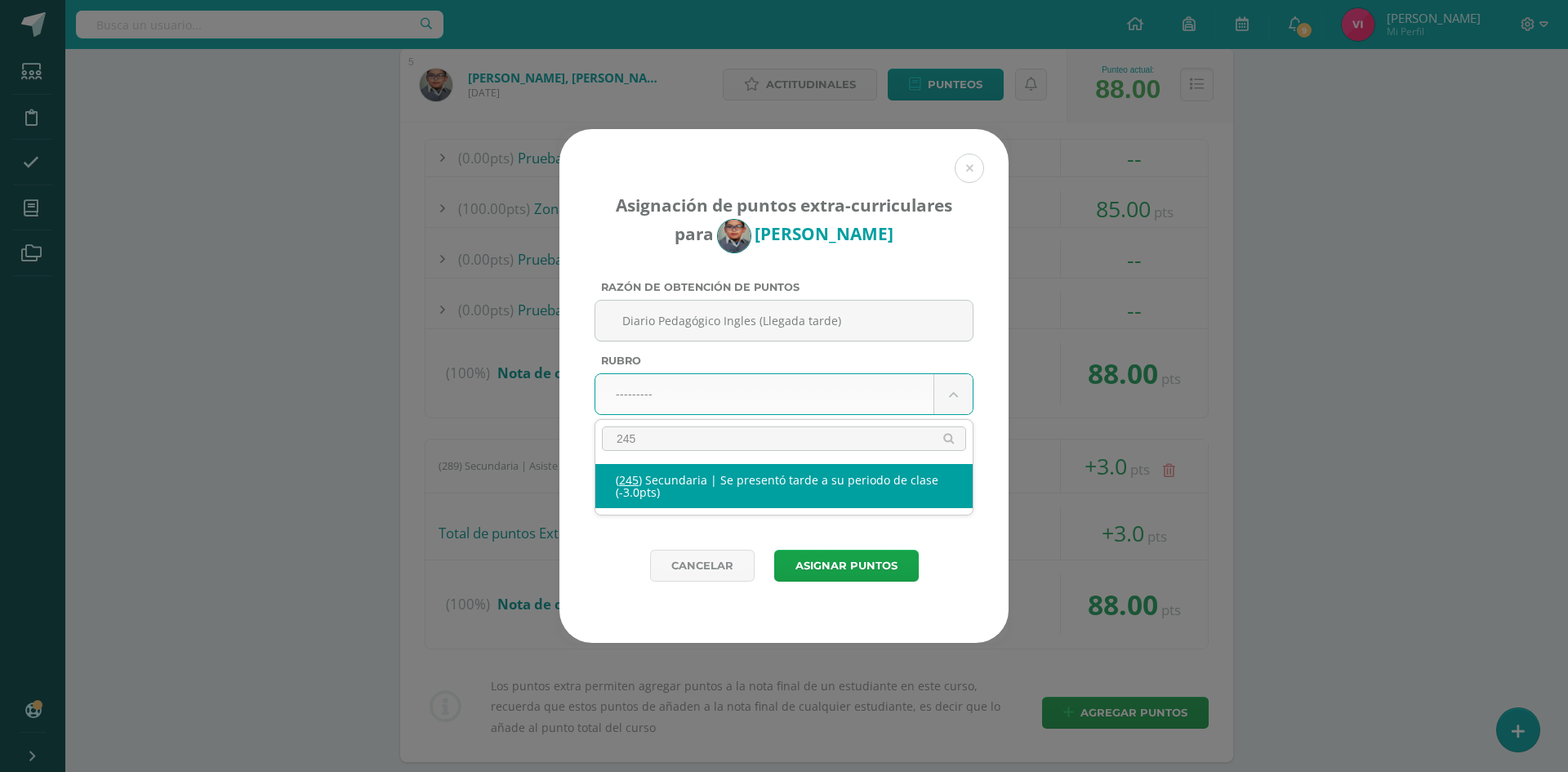
select select "277"
type input "-3"
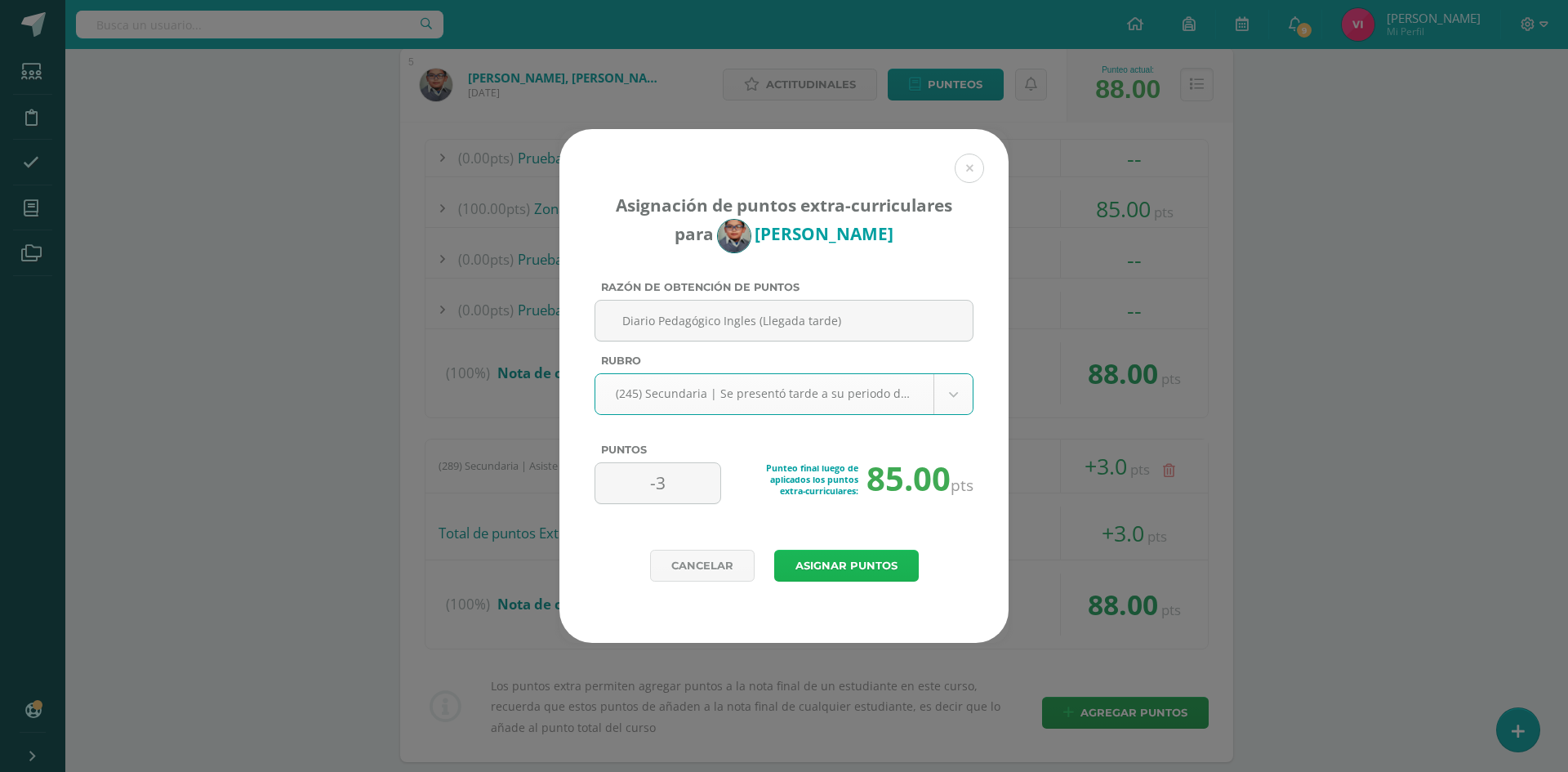
click at [866, 557] on button "Asignar puntos" at bounding box center [846, 566] width 144 height 32
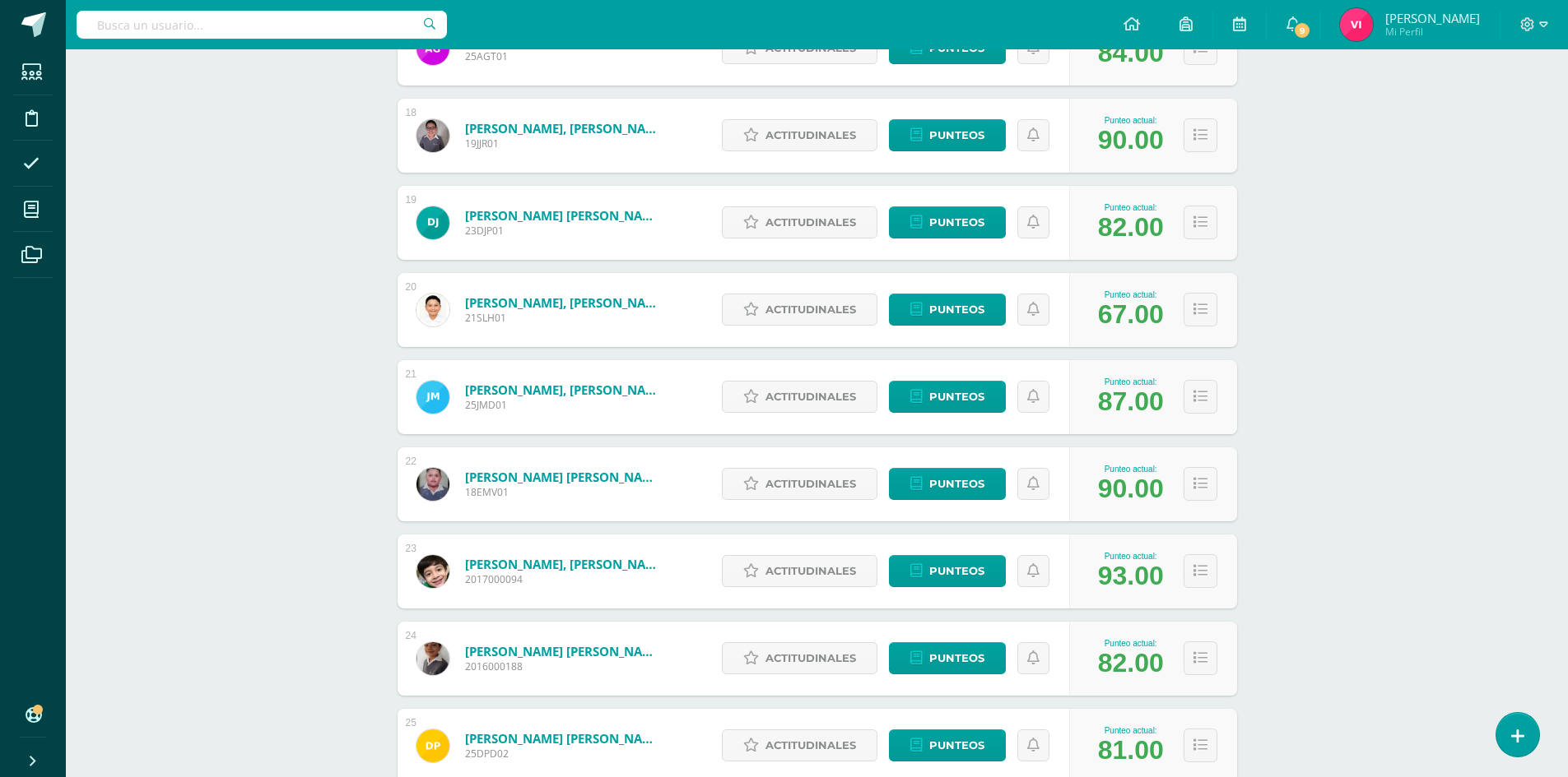
scroll to position [1497, 0]
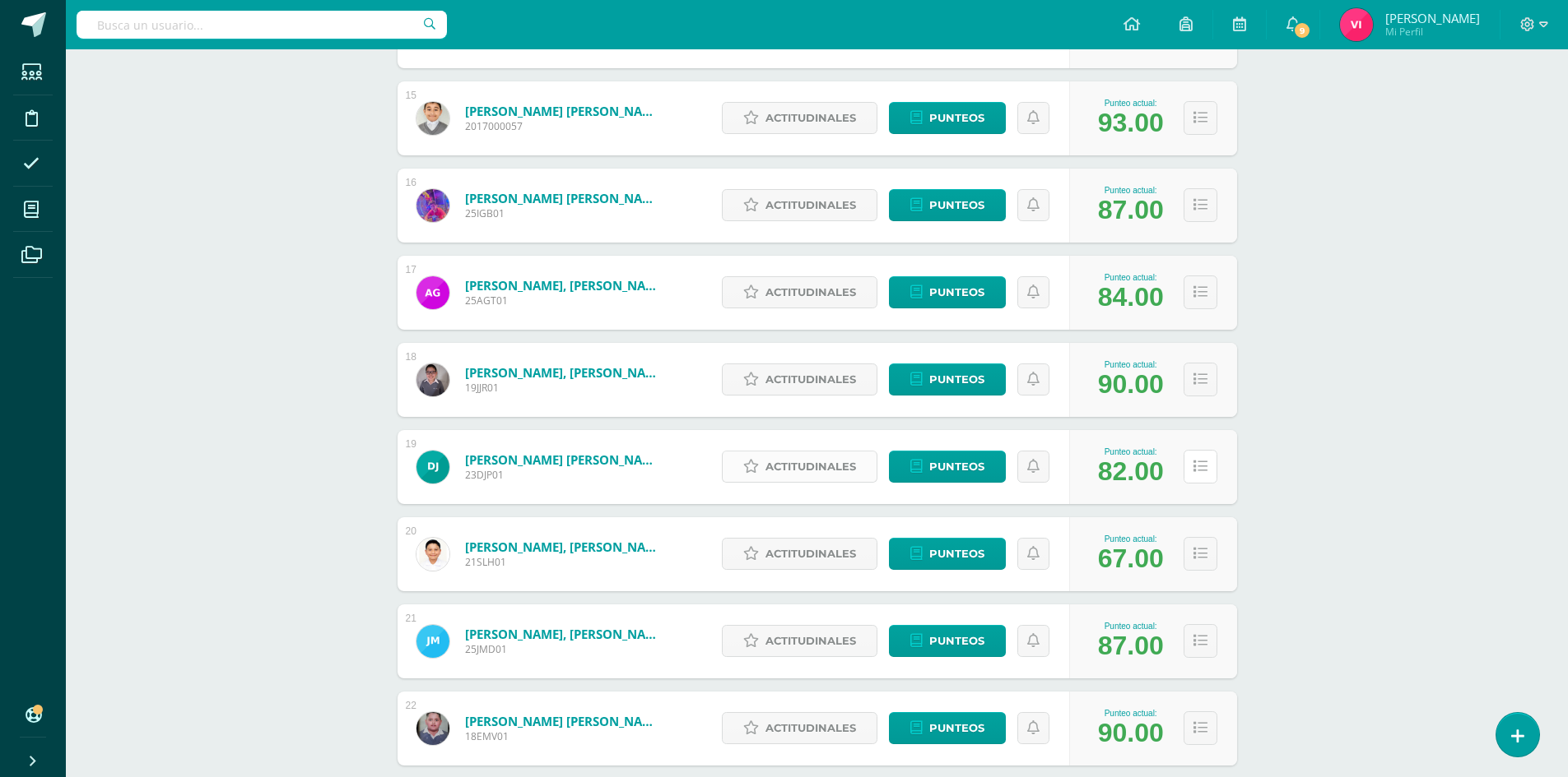
drag, startPoint x: 1209, startPoint y: 477, endPoint x: 877, endPoint y: 476, distance: 332.0
click at [1209, 477] on button at bounding box center [1200, 467] width 34 height 34
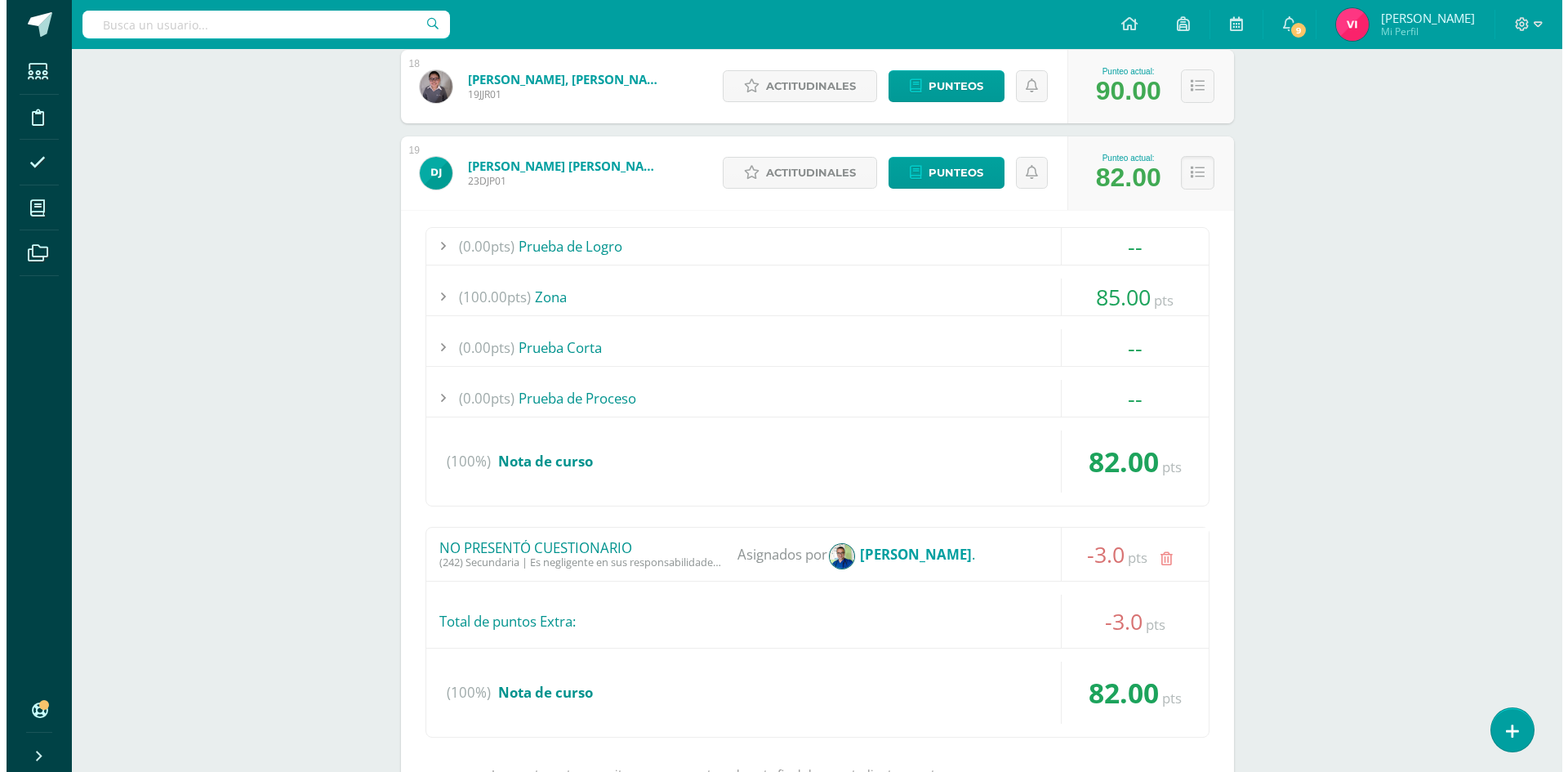
scroll to position [1897, 0]
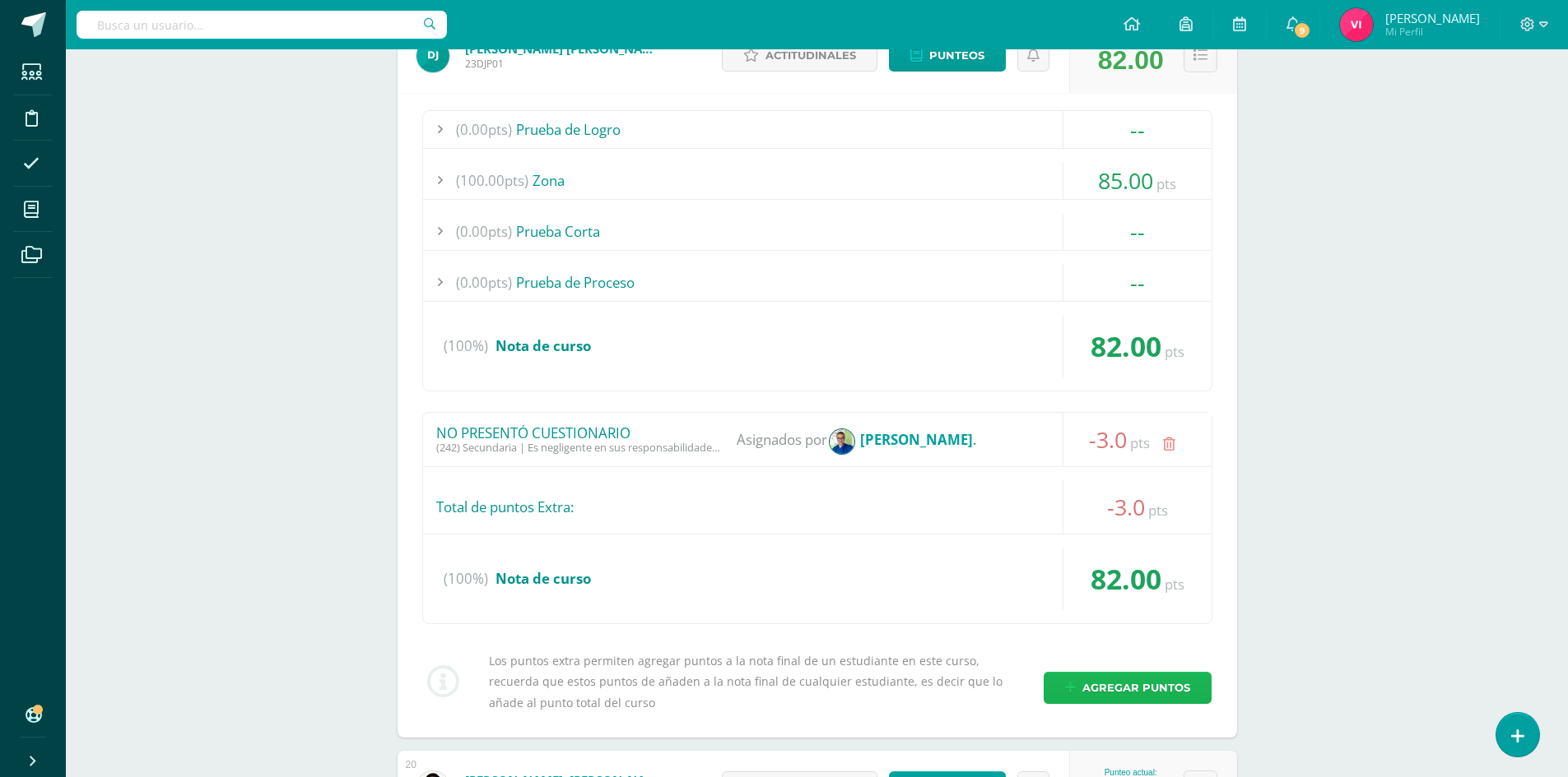
click at [1122, 699] on span "Agregar puntos" at bounding box center [1136, 688] width 108 height 31
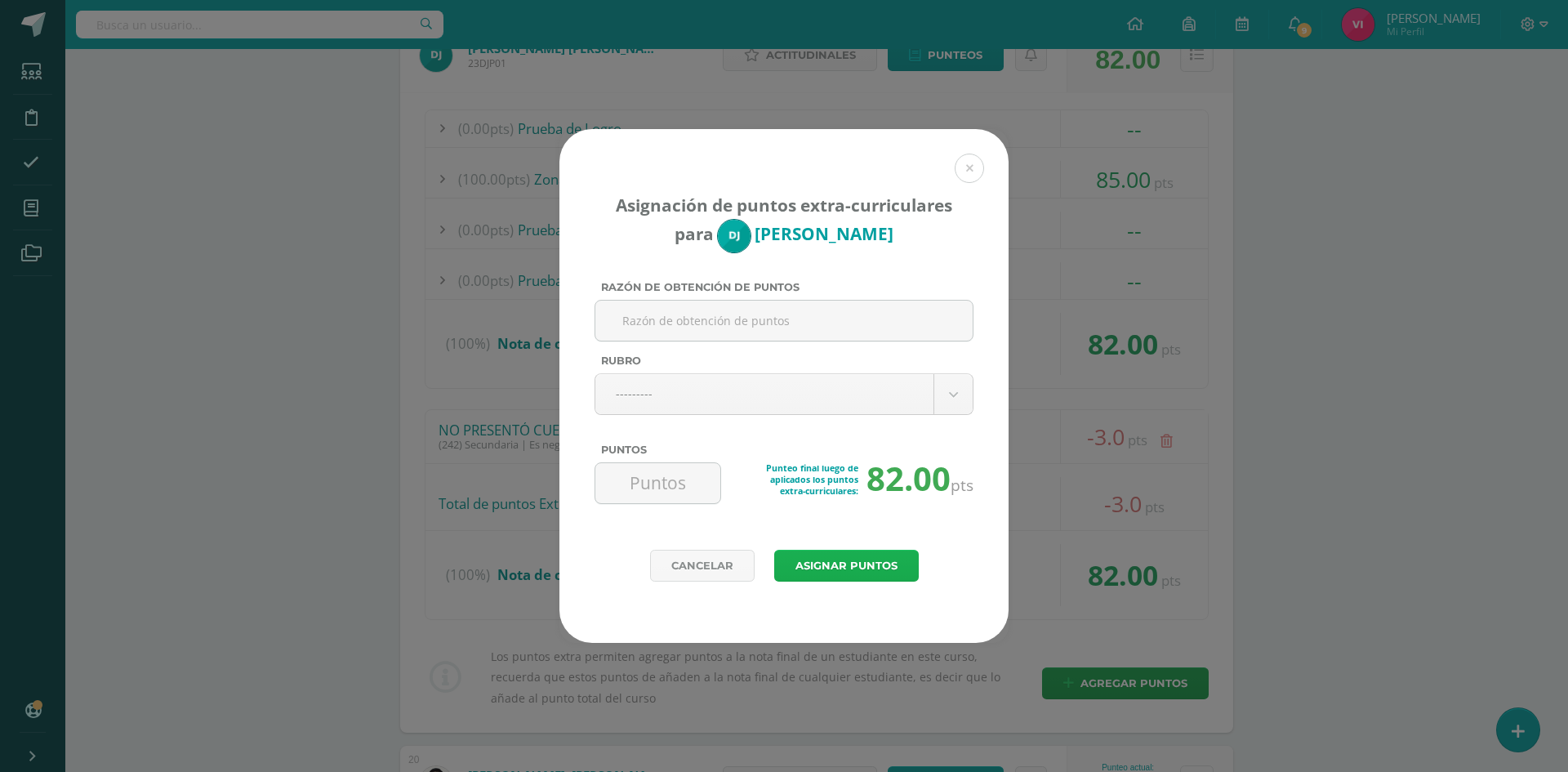
paste input "Diario Pedagógico Ingles (Llegada tarde)"
type input "Diario Pedagógico Ingles (Llegada tarde)"
click at [890, 395] on body "Asignación de puntos extra-curriculares para Diego Juárez Razón de obtención de…" at bounding box center [784, 209] width 1568 height 4212
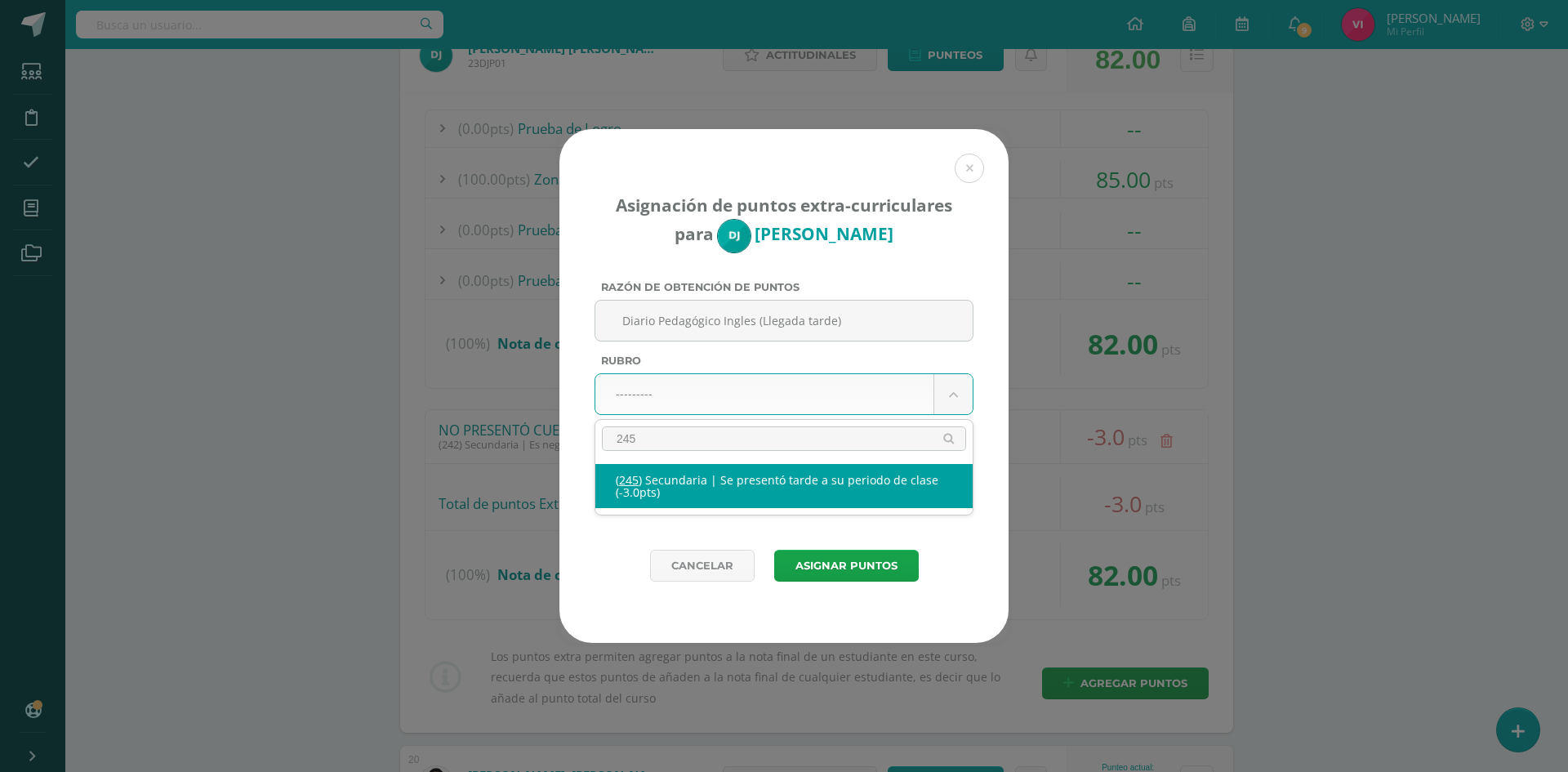
type input "245"
select select "277"
type input "-3"
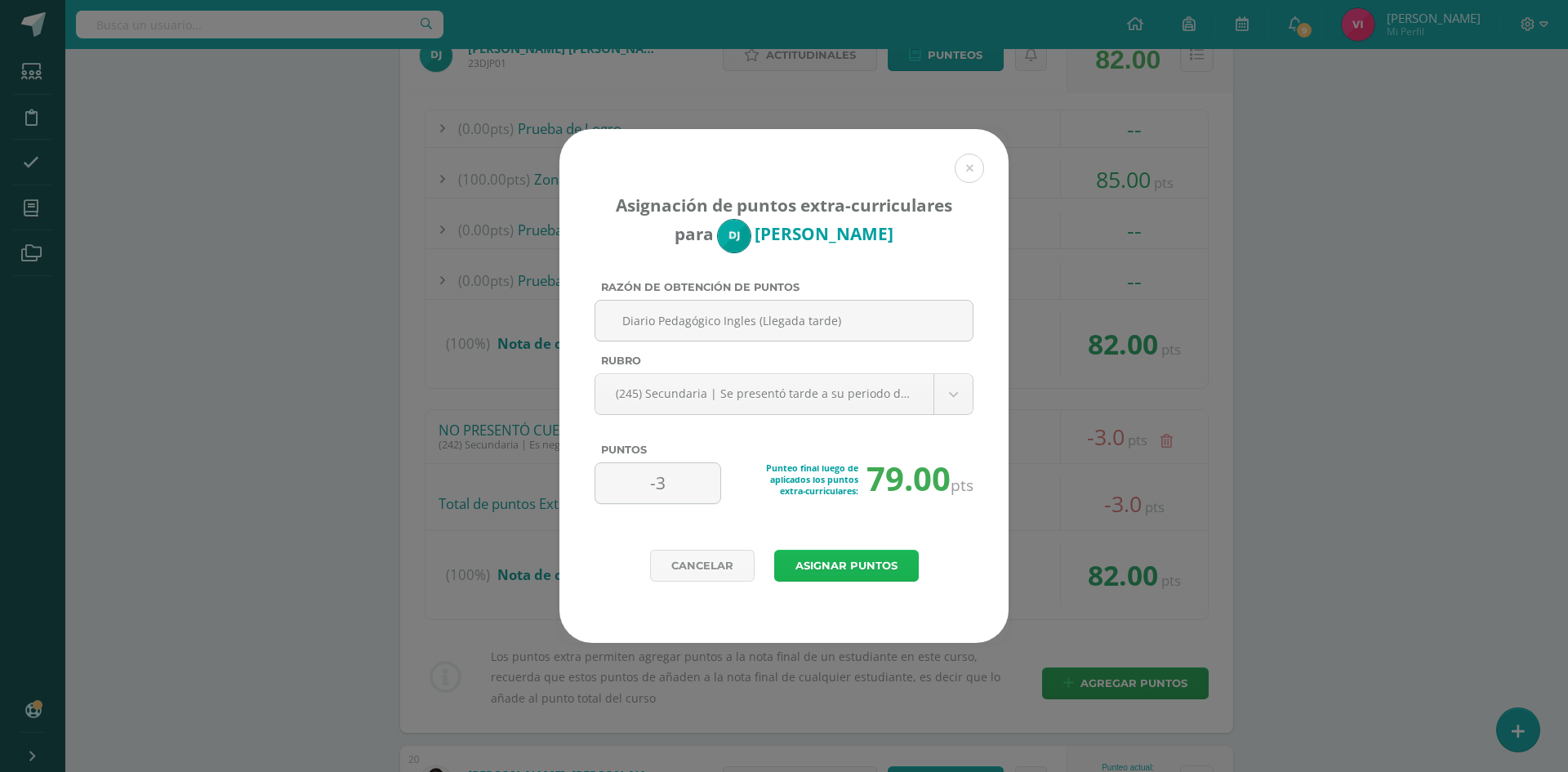
click at [873, 569] on button "Asignar puntos" at bounding box center [846, 566] width 144 height 32
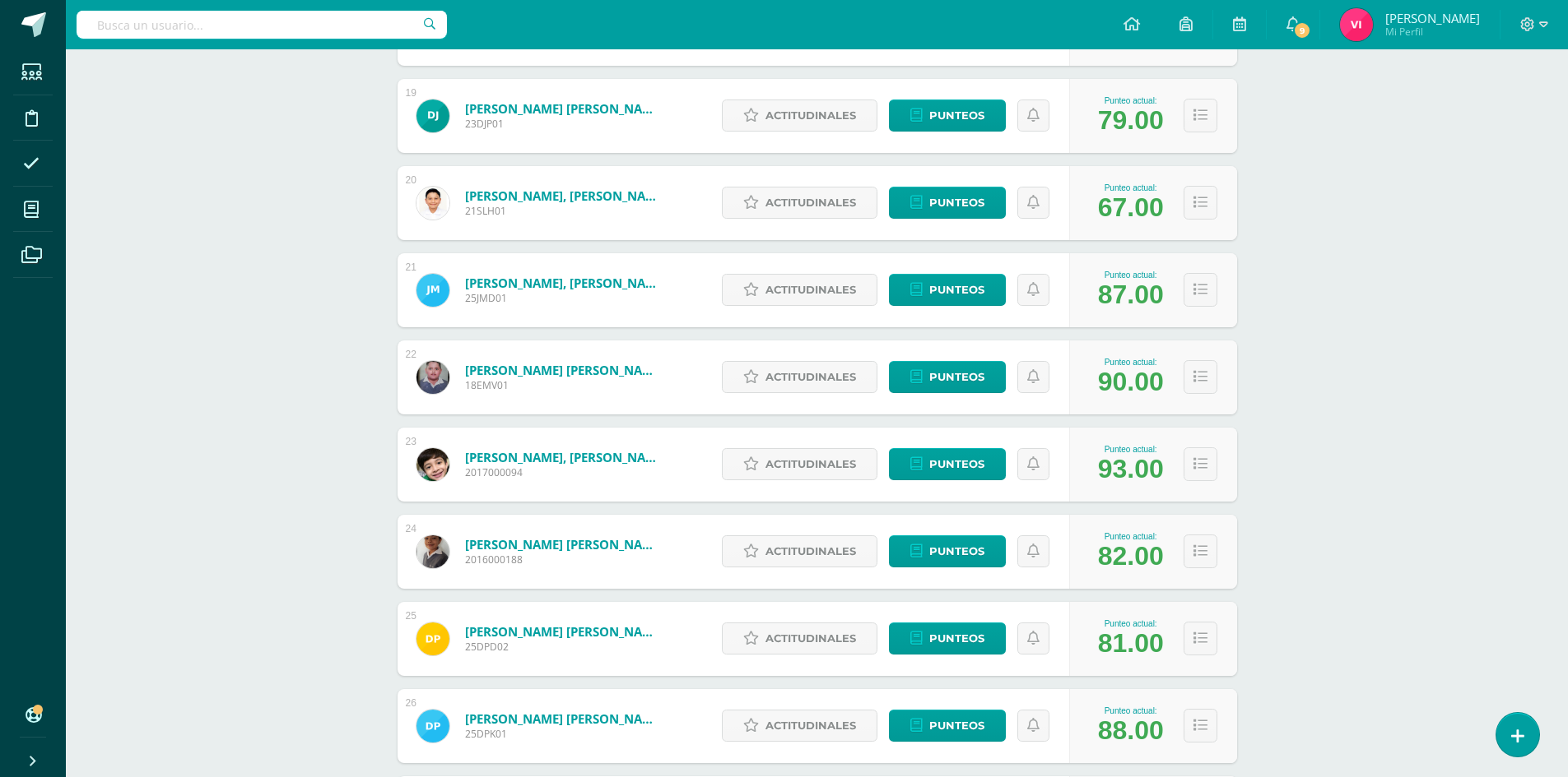
scroll to position [1991, 0]
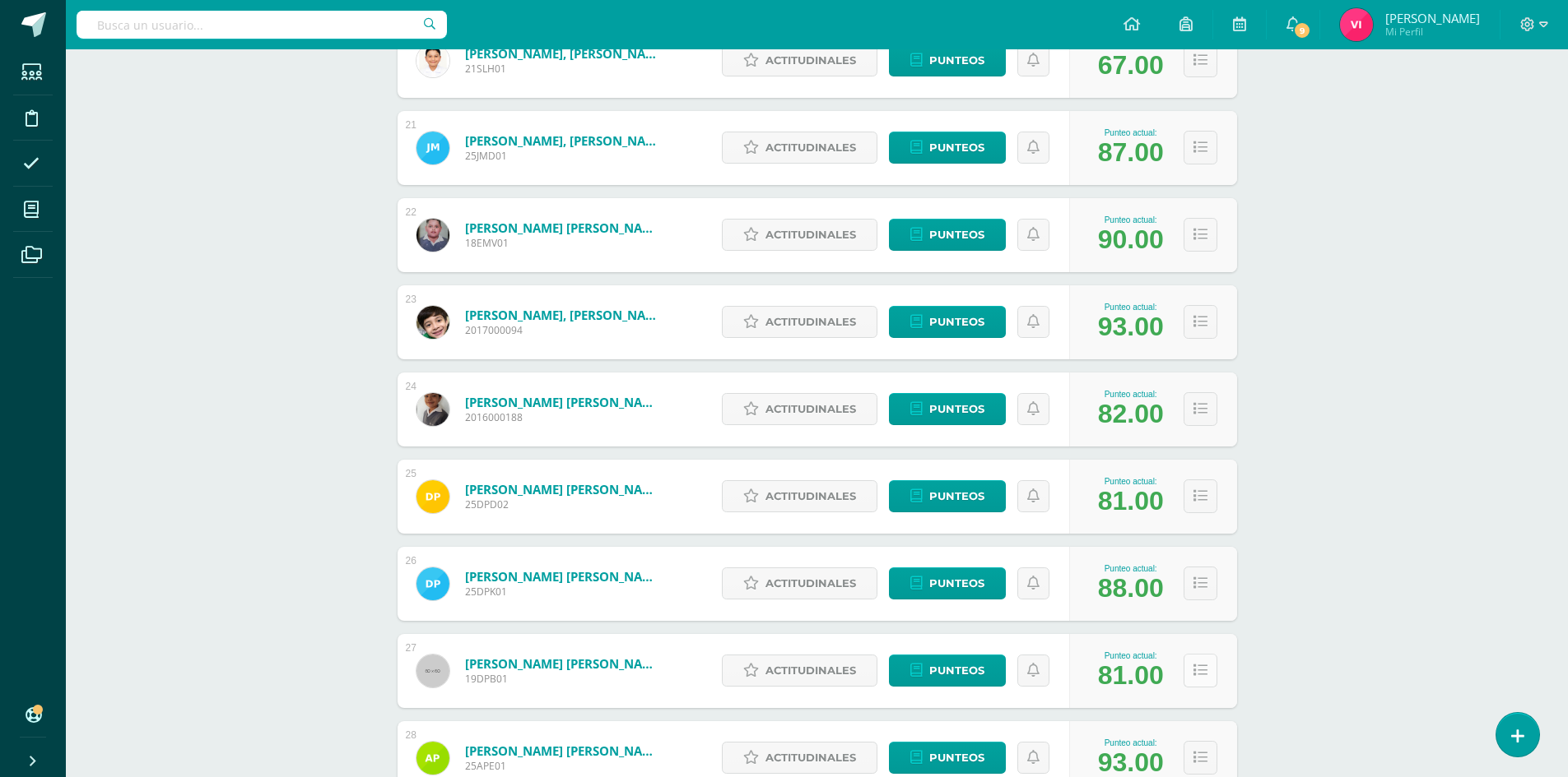
click at [1204, 661] on button at bounding box center [1200, 671] width 34 height 34
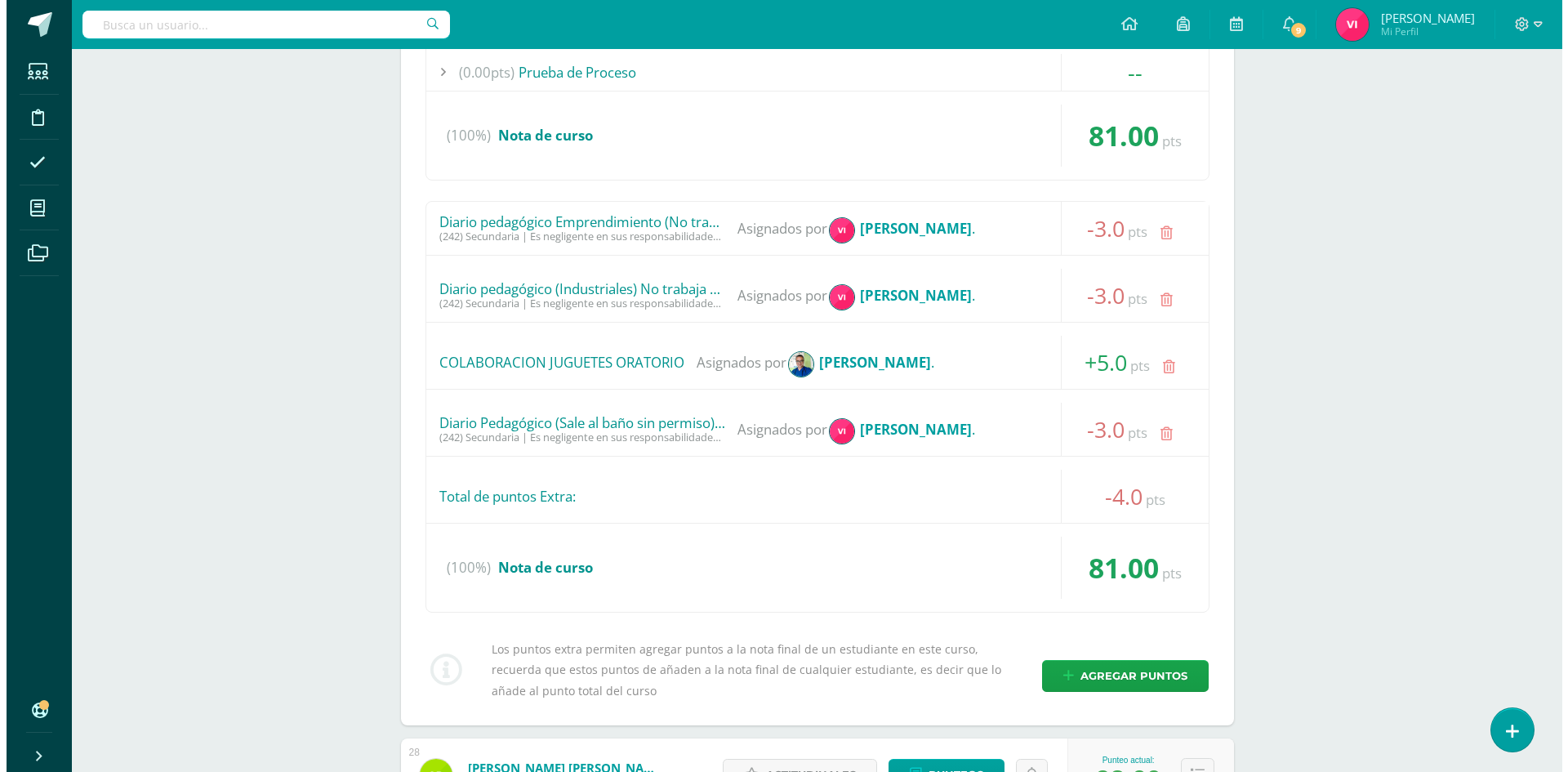
scroll to position [2877, 0]
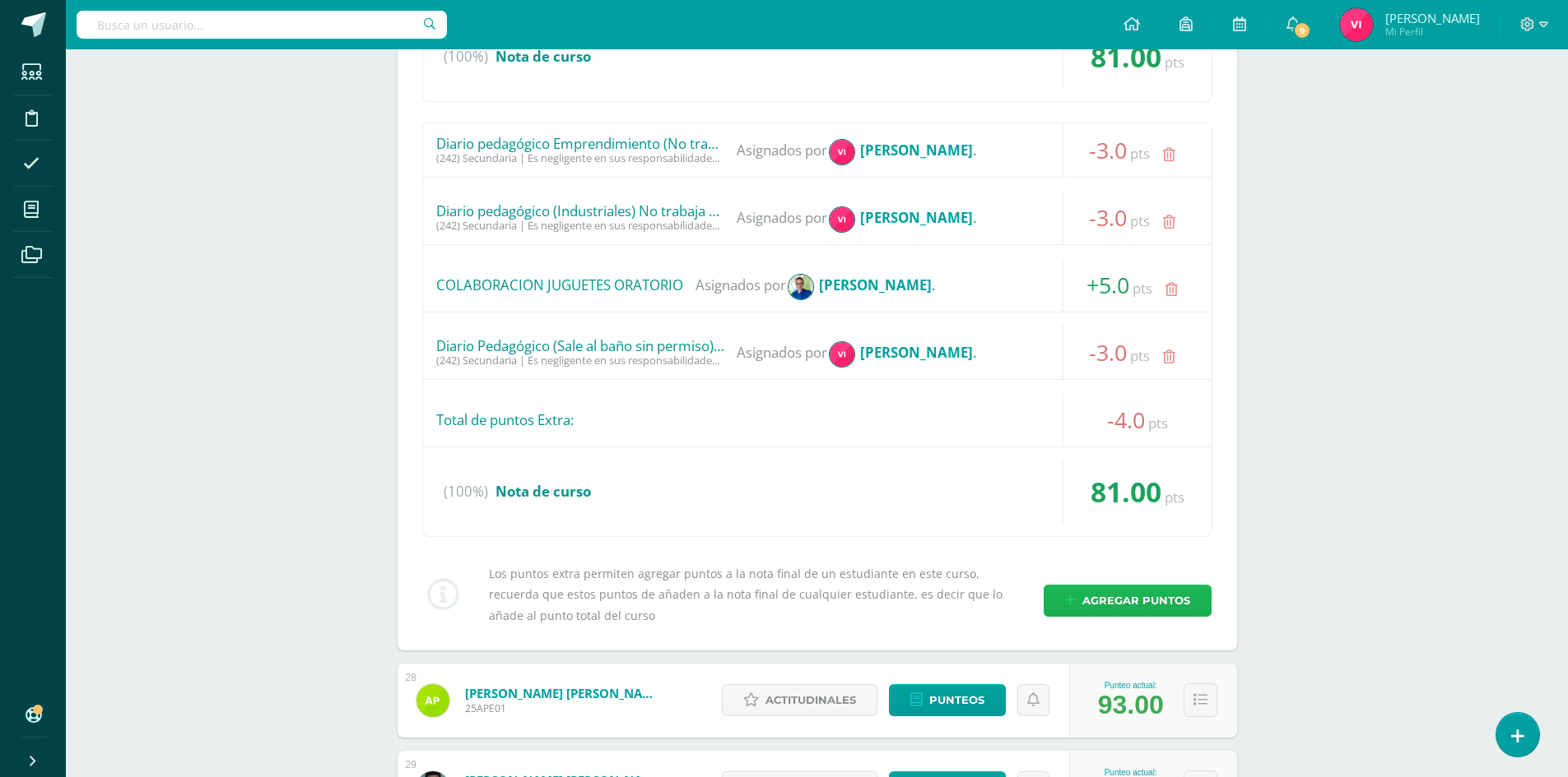
click at [1126, 596] on span "Agregar puntos" at bounding box center [1136, 601] width 108 height 31
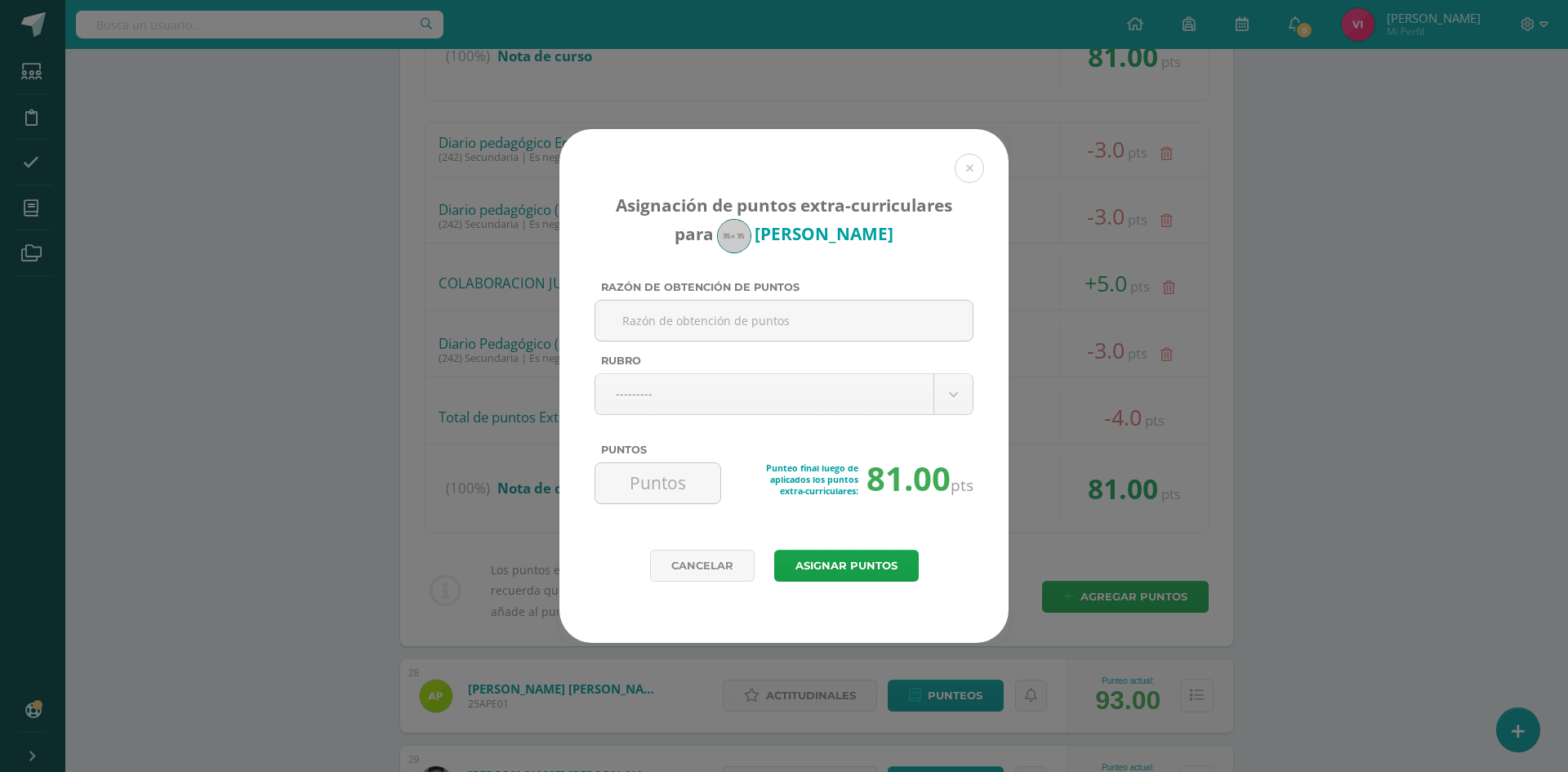
paste input "Diario Pedagógico Ingles (Llegada tarde)"
type input "Diario Pedagógico Ingles (Llegada tarde)"
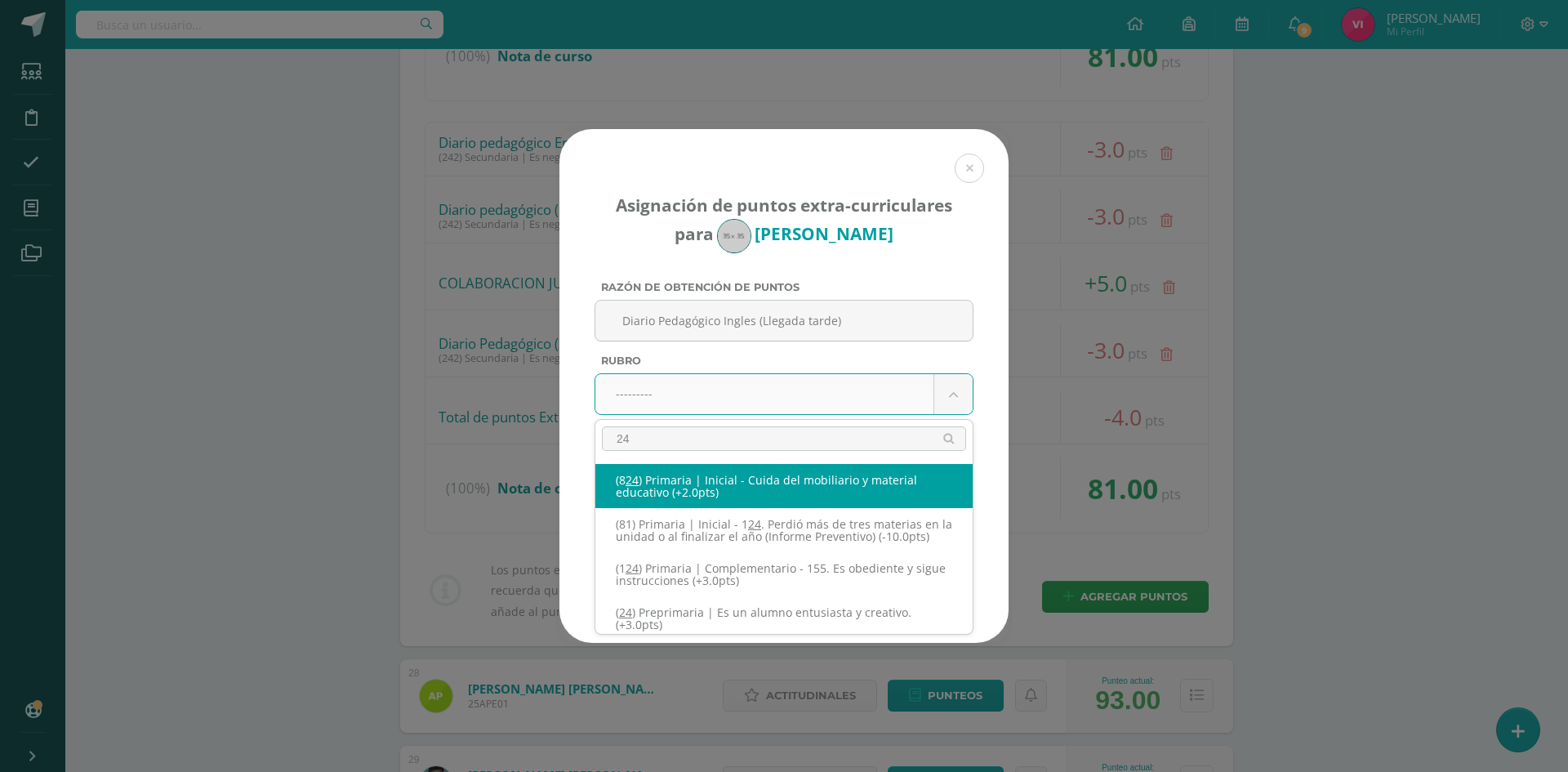
type input "245"
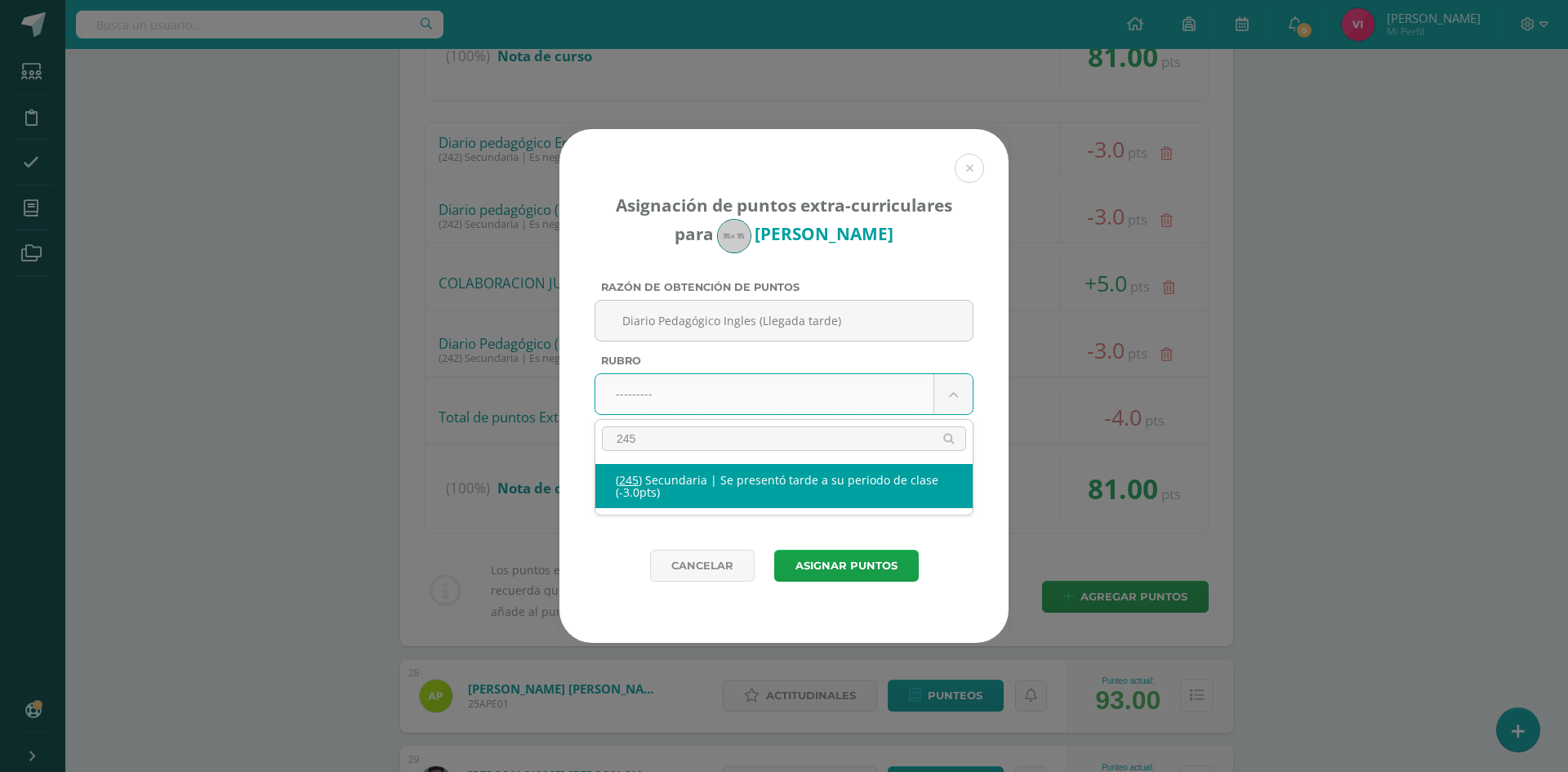
select select "277"
type input "-3"
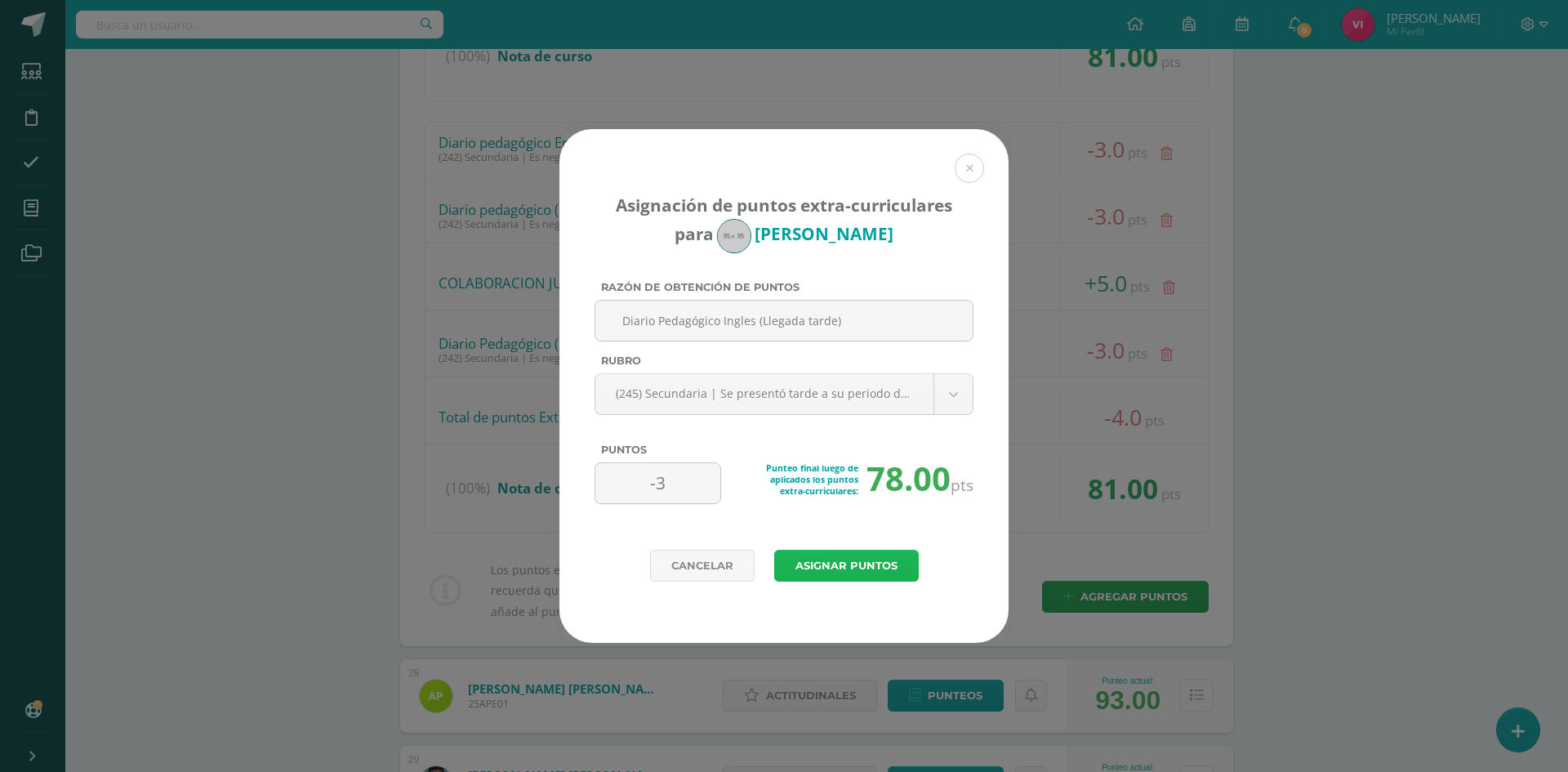
click at [887, 563] on button "Asignar puntos" at bounding box center [846, 566] width 144 height 32
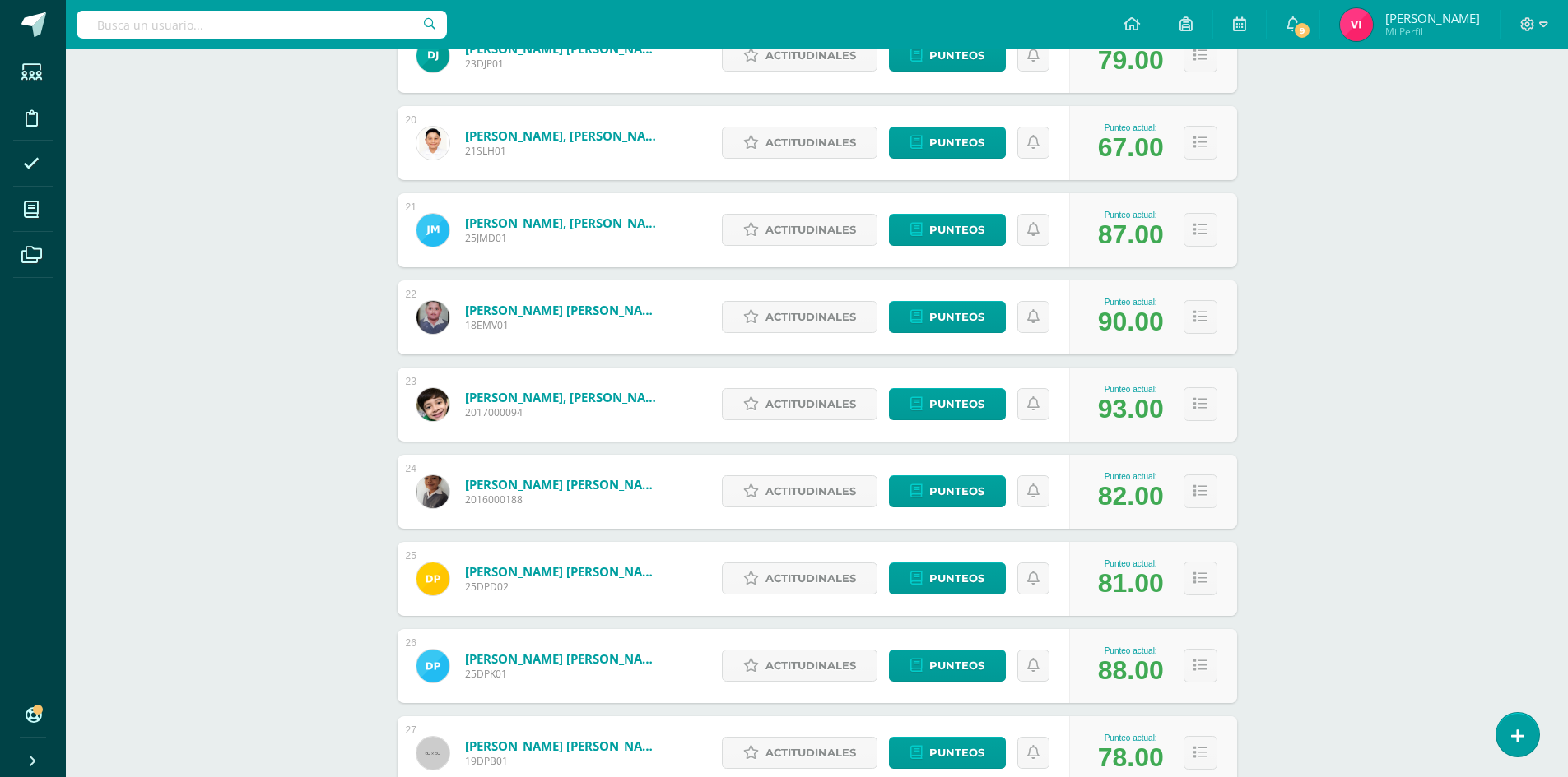
scroll to position [1991, 0]
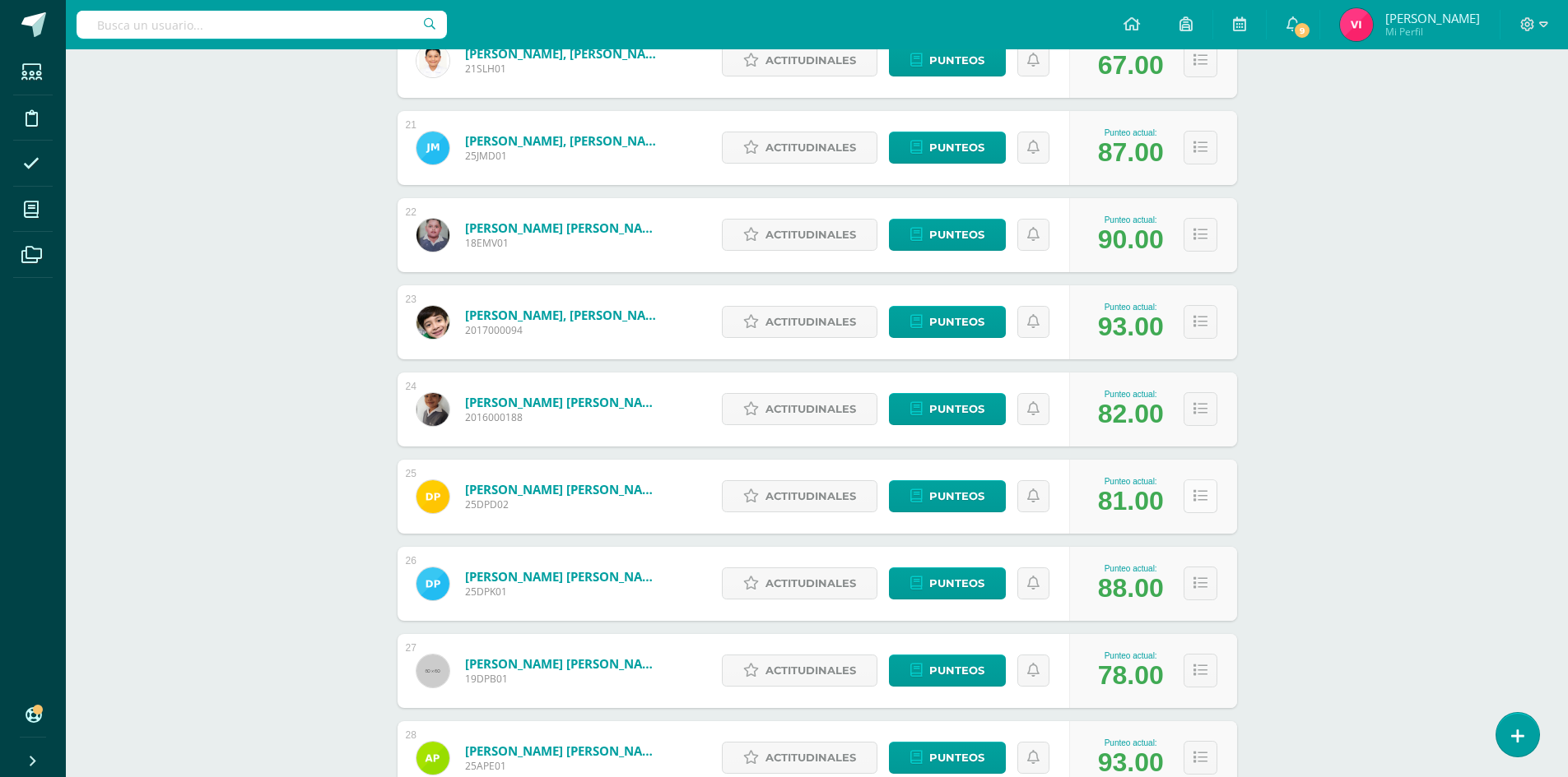
click at [1202, 504] on button at bounding box center [1200, 497] width 34 height 34
click at [1207, 497] on button at bounding box center [1200, 497] width 34 height 34
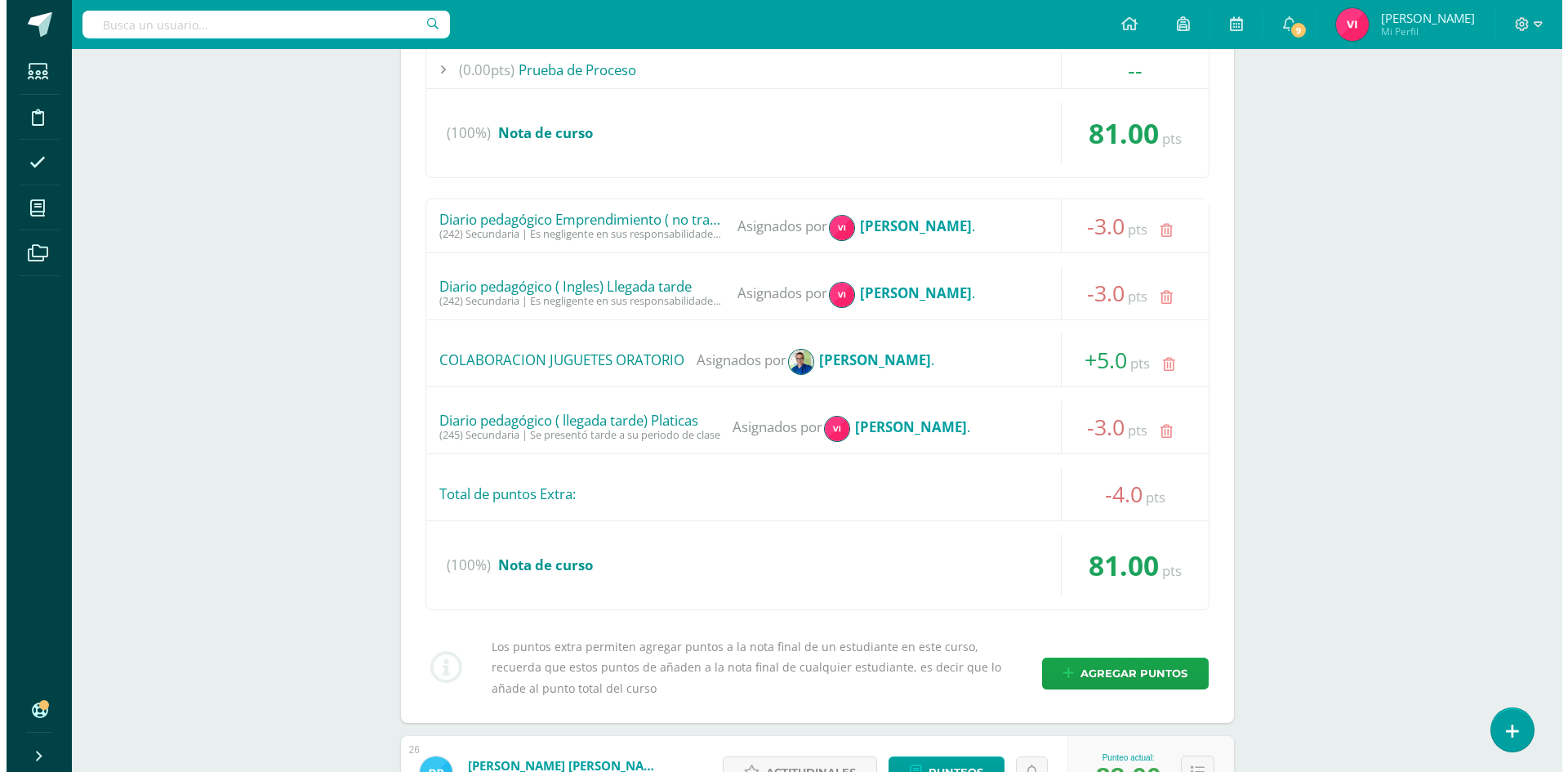
scroll to position [2714, 0]
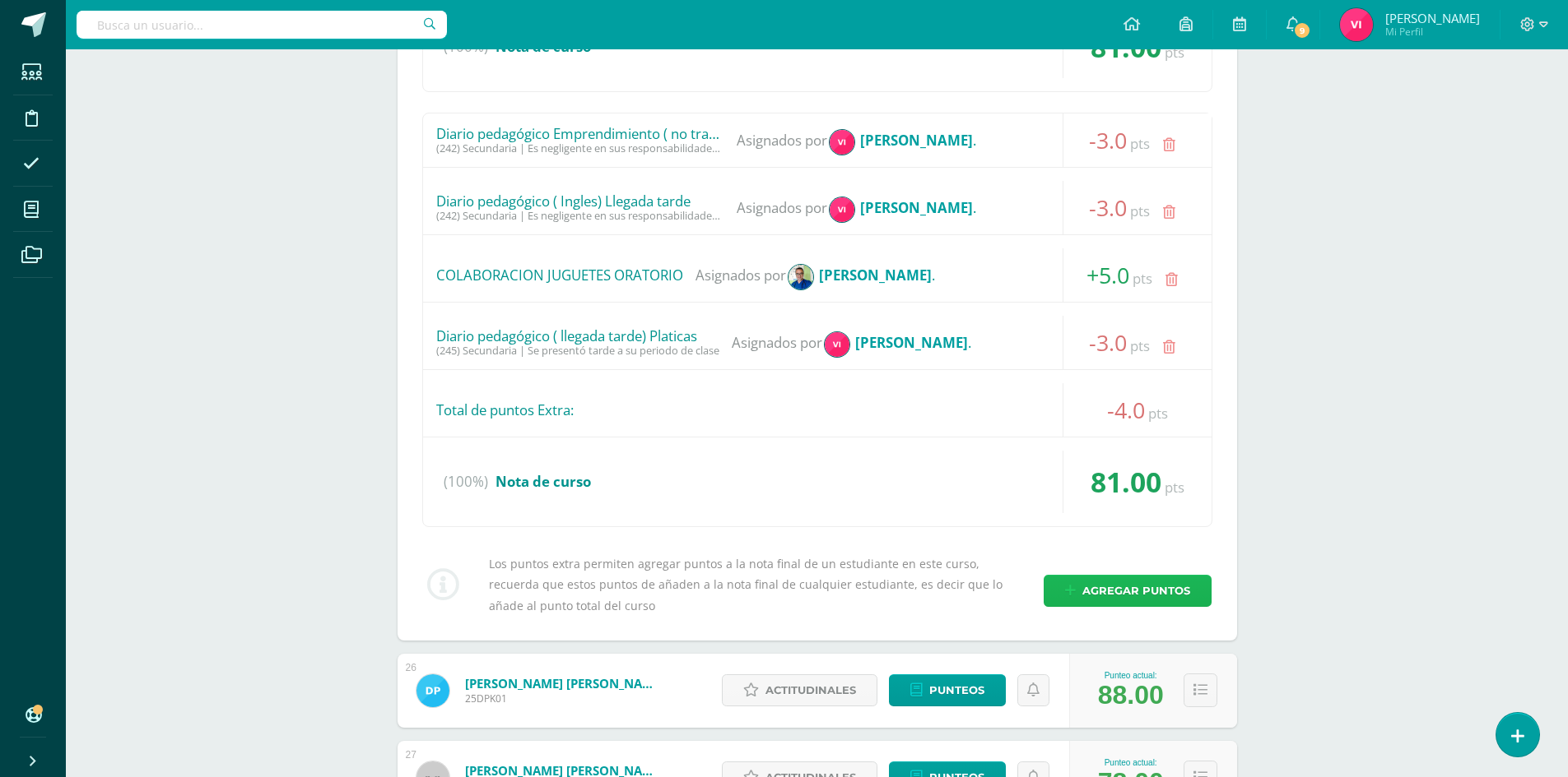
click at [1129, 589] on span "Agregar puntos" at bounding box center [1136, 591] width 108 height 31
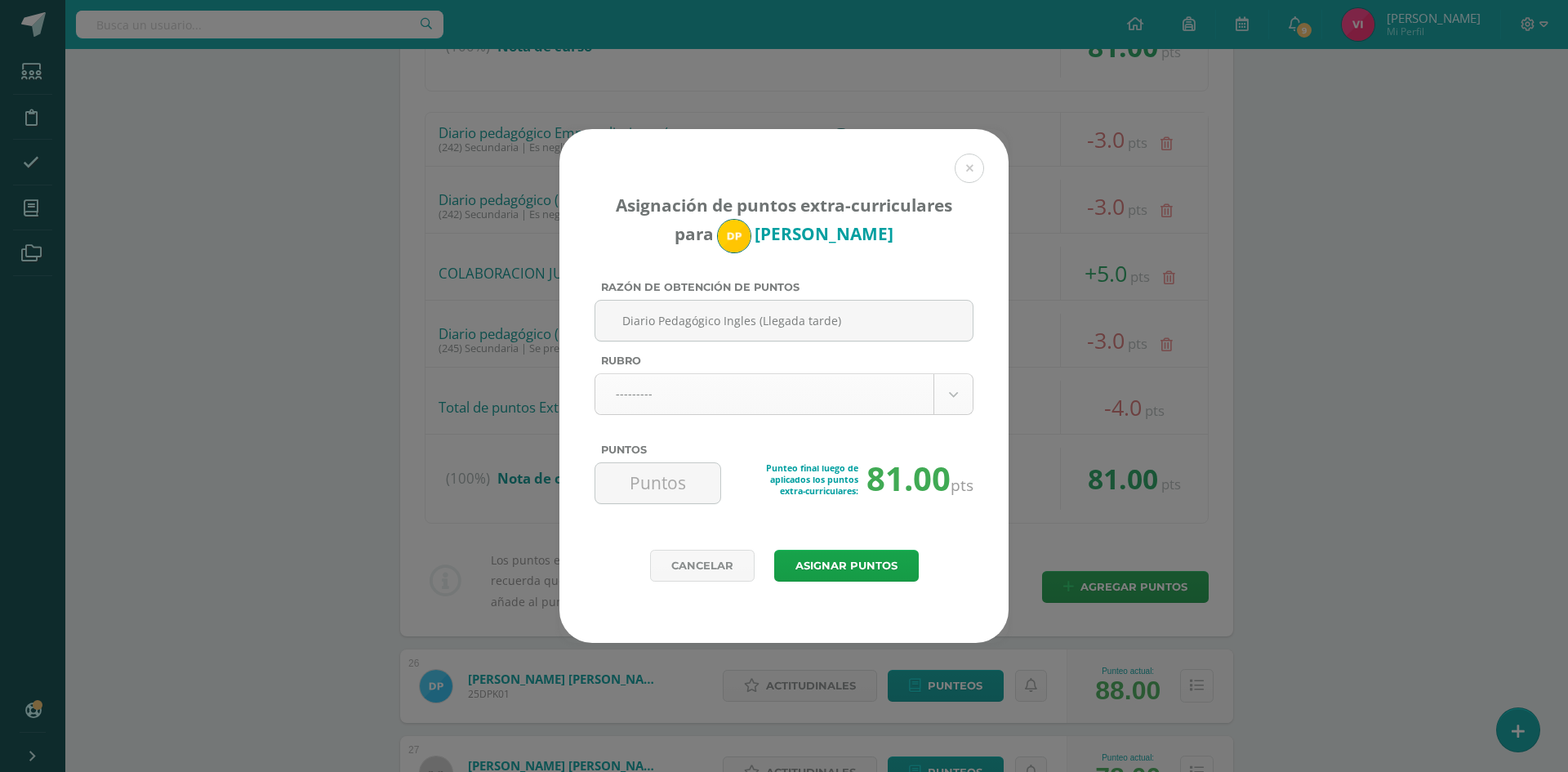
type input "Diario Pedagógico Ingles (Llegada tarde)"
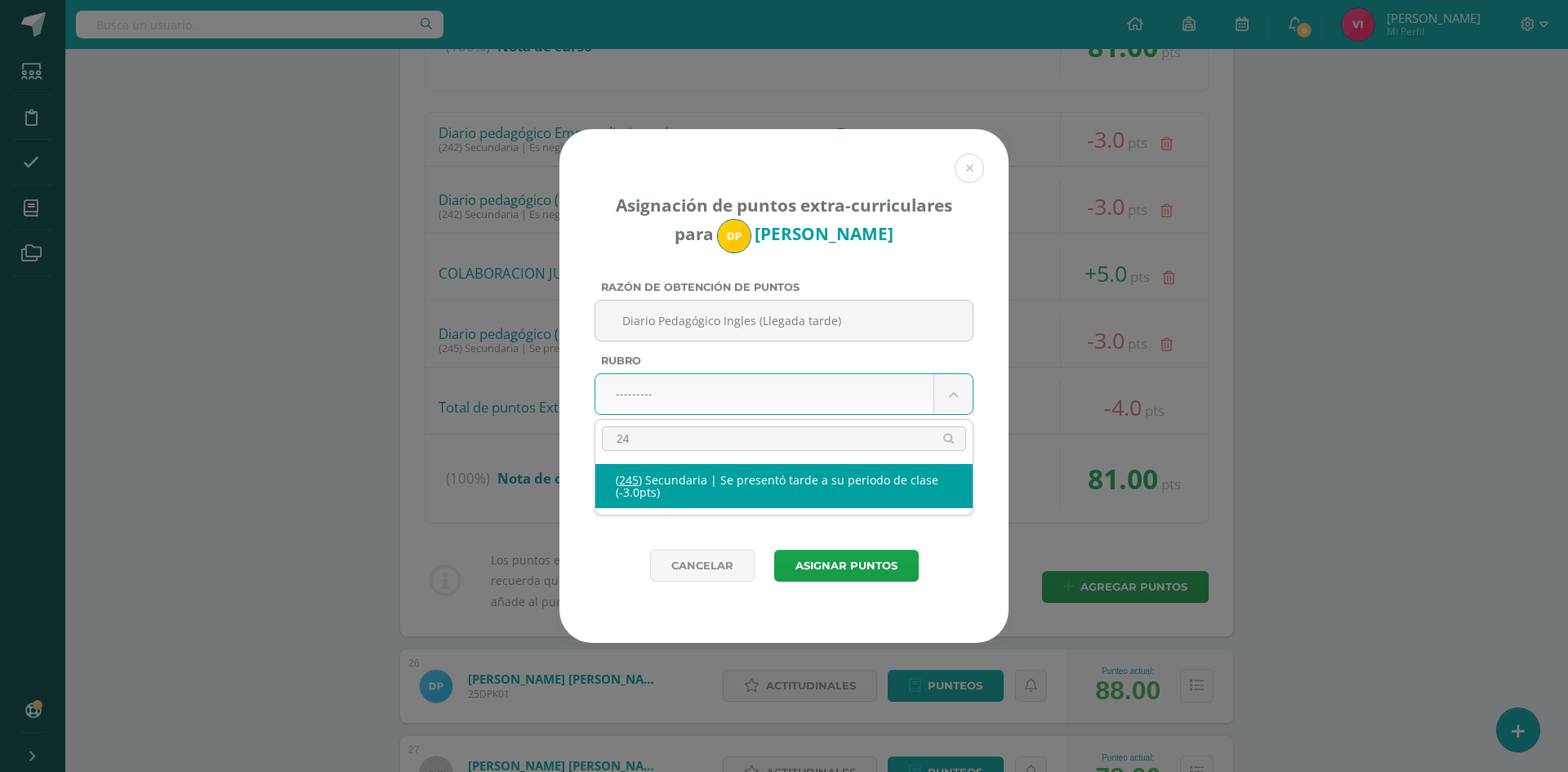
type input "245"
select select "277"
type input "-3"
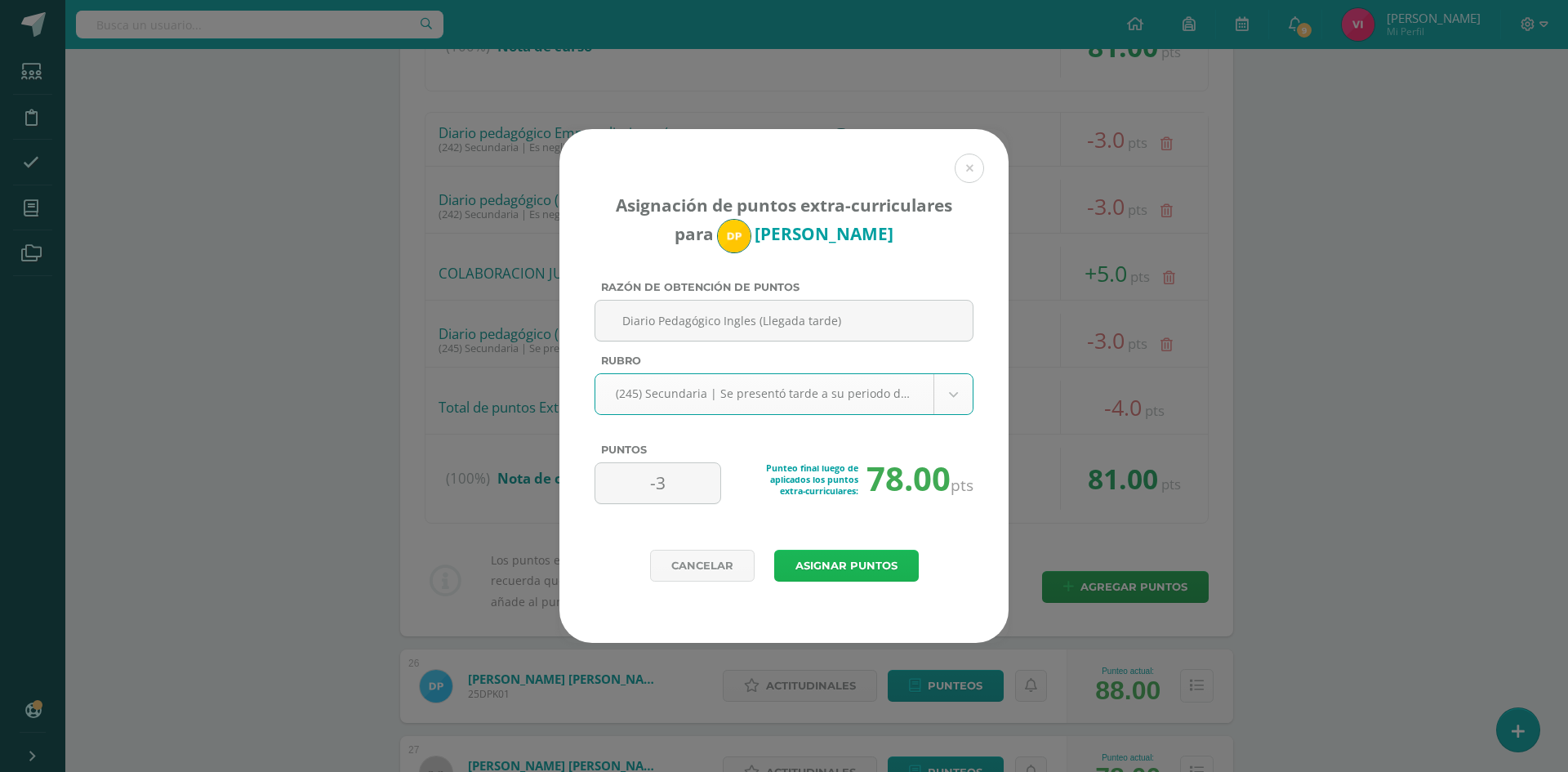
click at [888, 558] on button "Asignar puntos" at bounding box center [846, 566] width 144 height 32
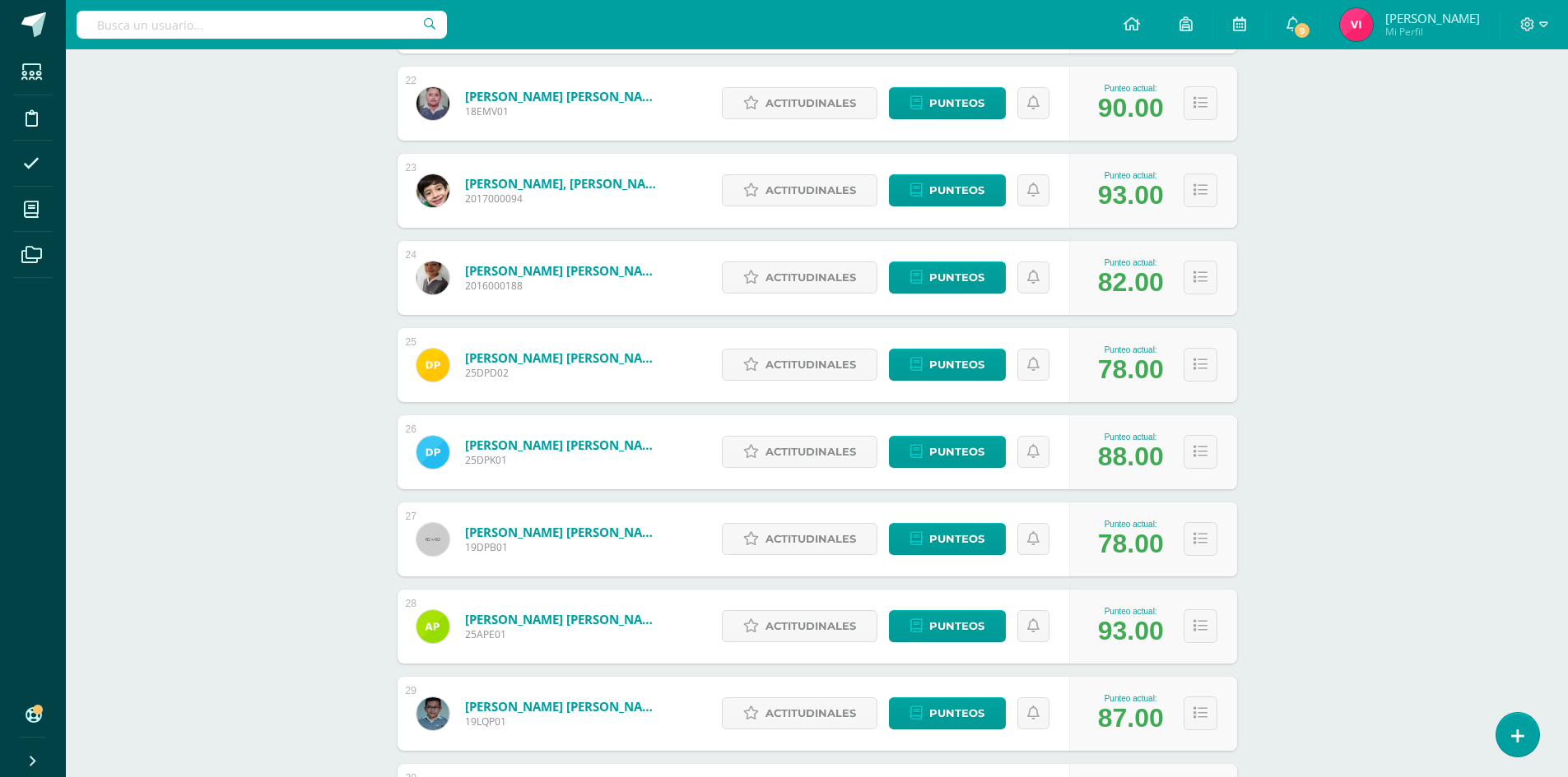
scroll to position [2287, 0]
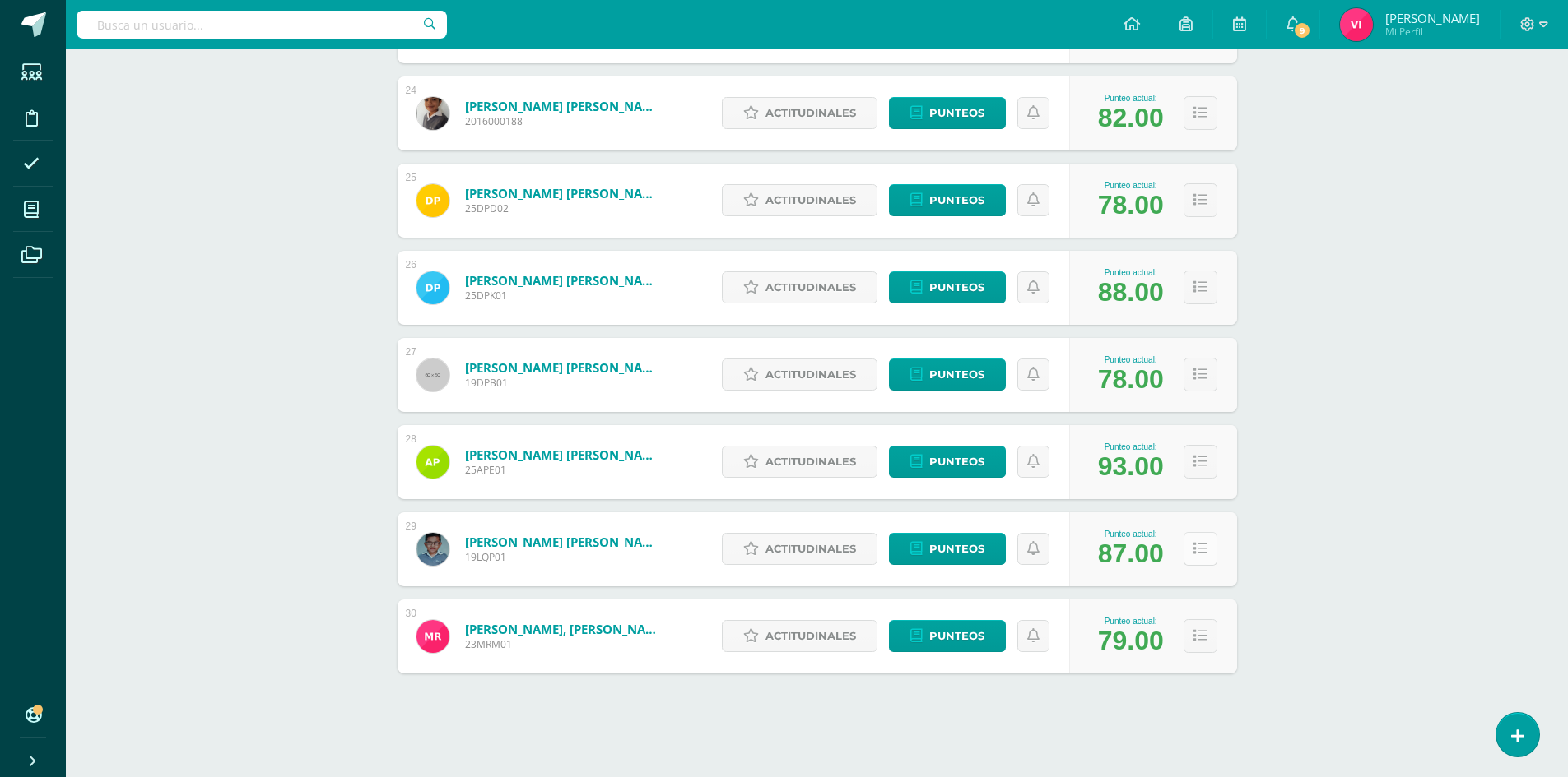
click at [1202, 536] on button at bounding box center [1200, 550] width 34 height 34
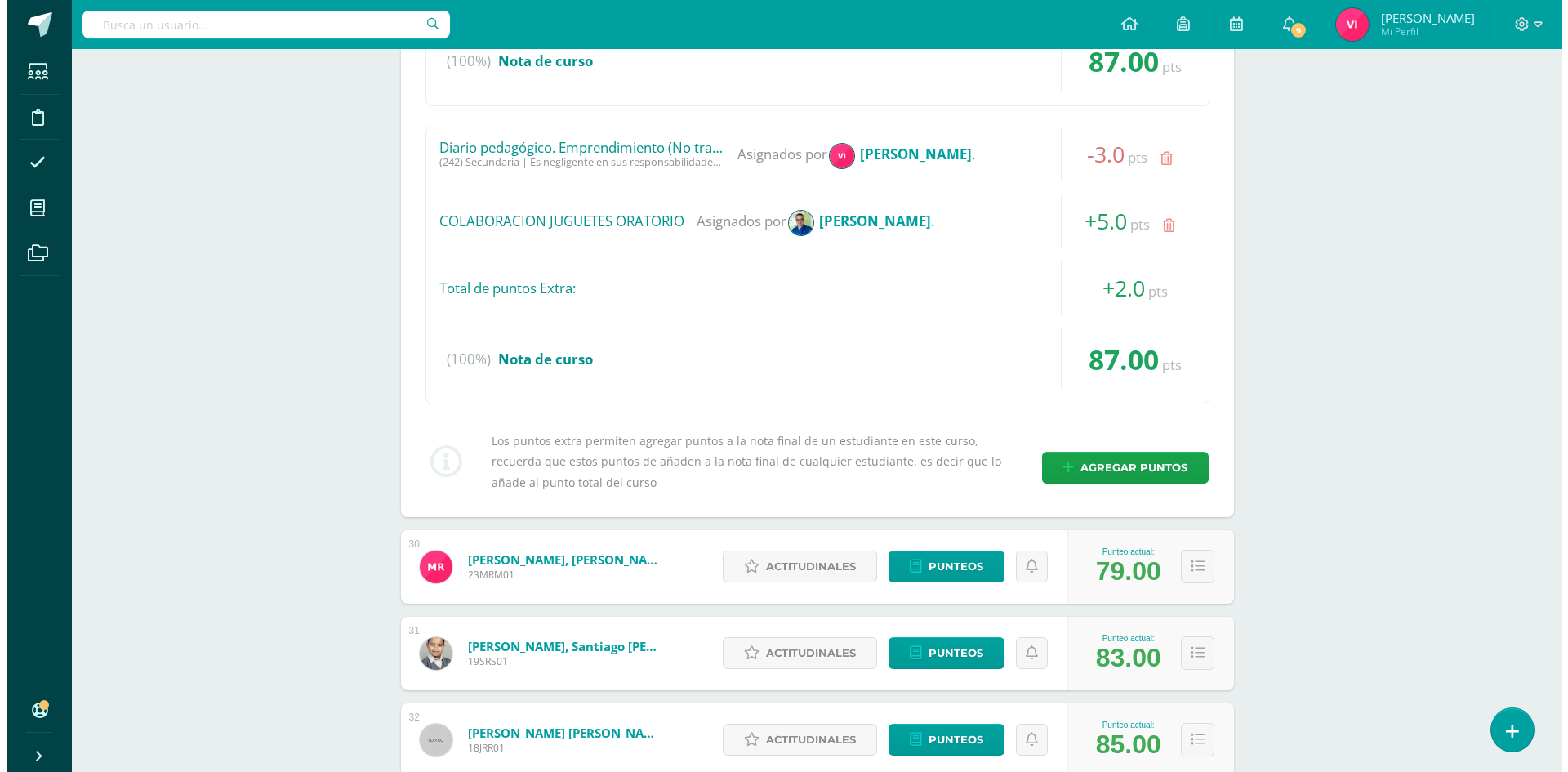
scroll to position [3172, 0]
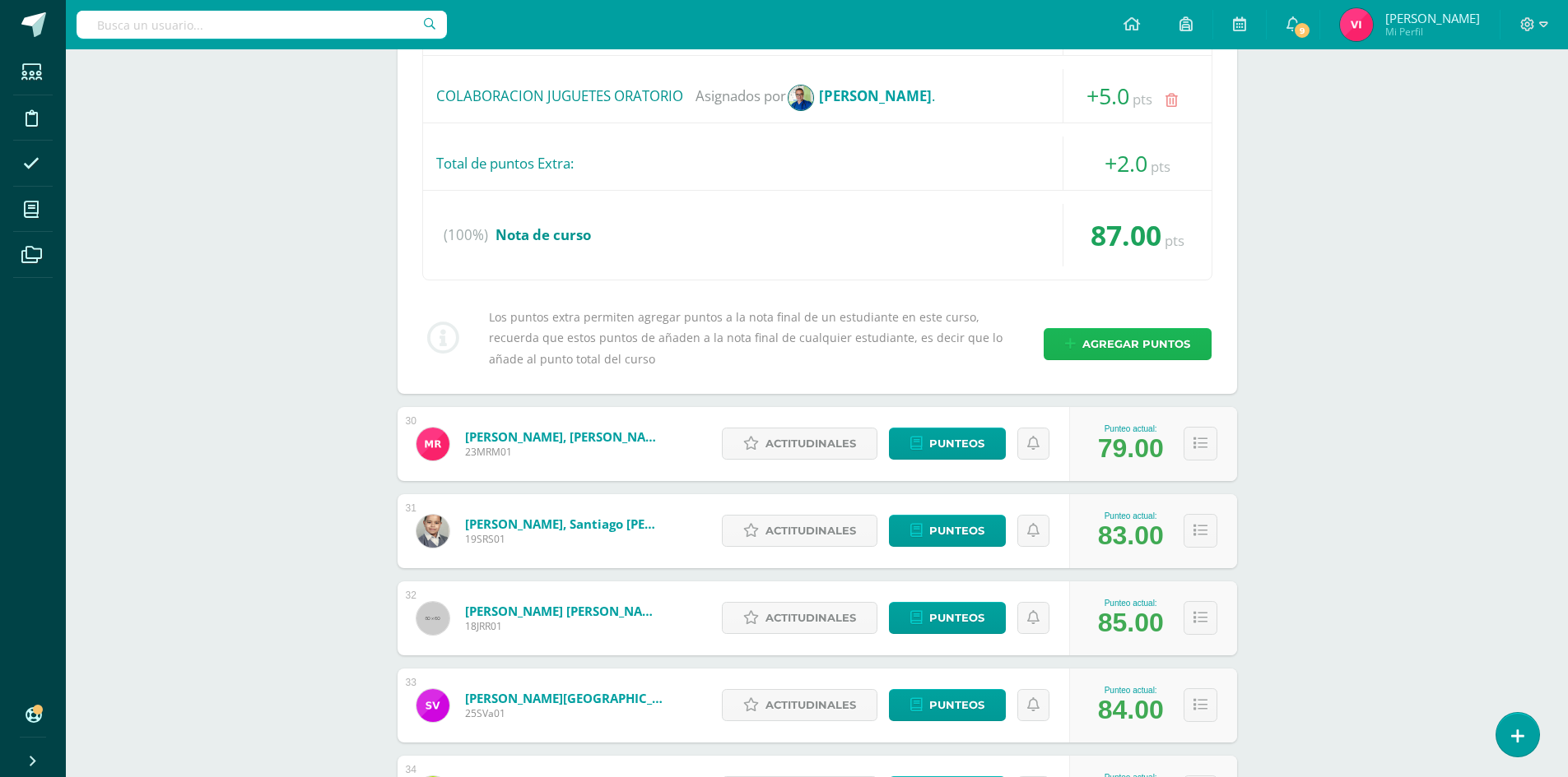
click at [1142, 347] on span "Agregar puntos" at bounding box center [1136, 344] width 108 height 31
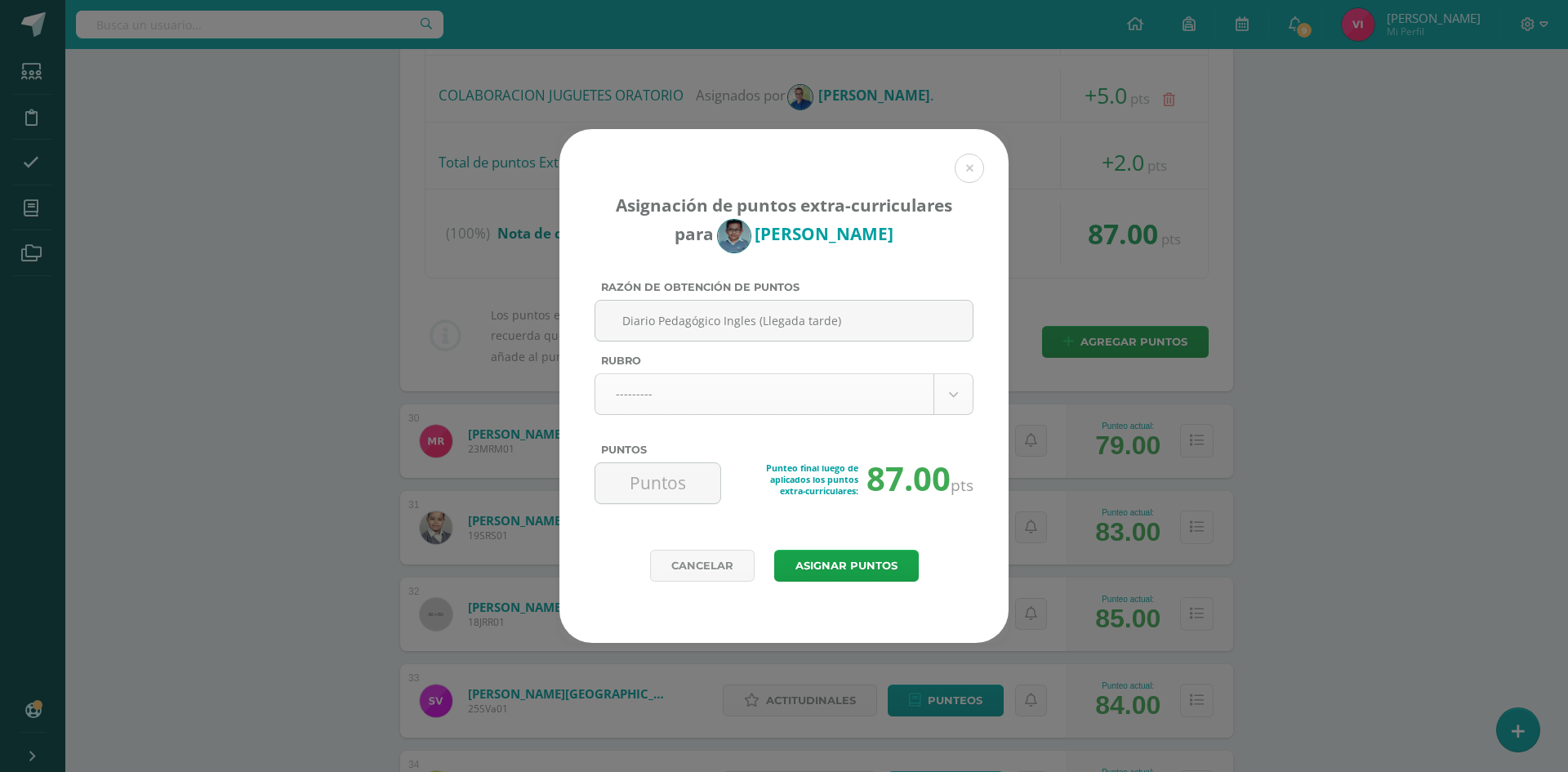
type input "Diario Pedagógico Ingles (Llegada tarde)"
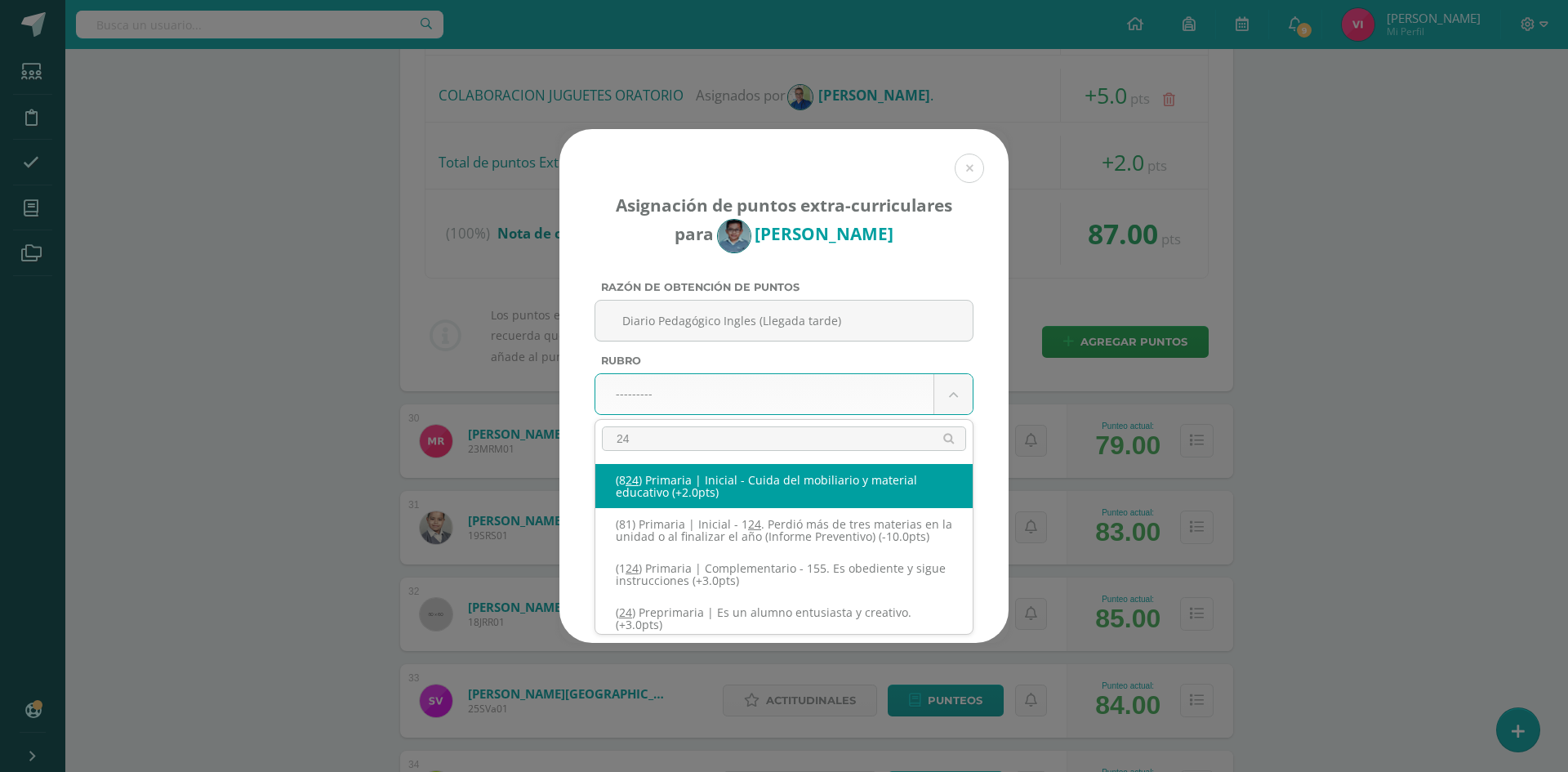
type input "245"
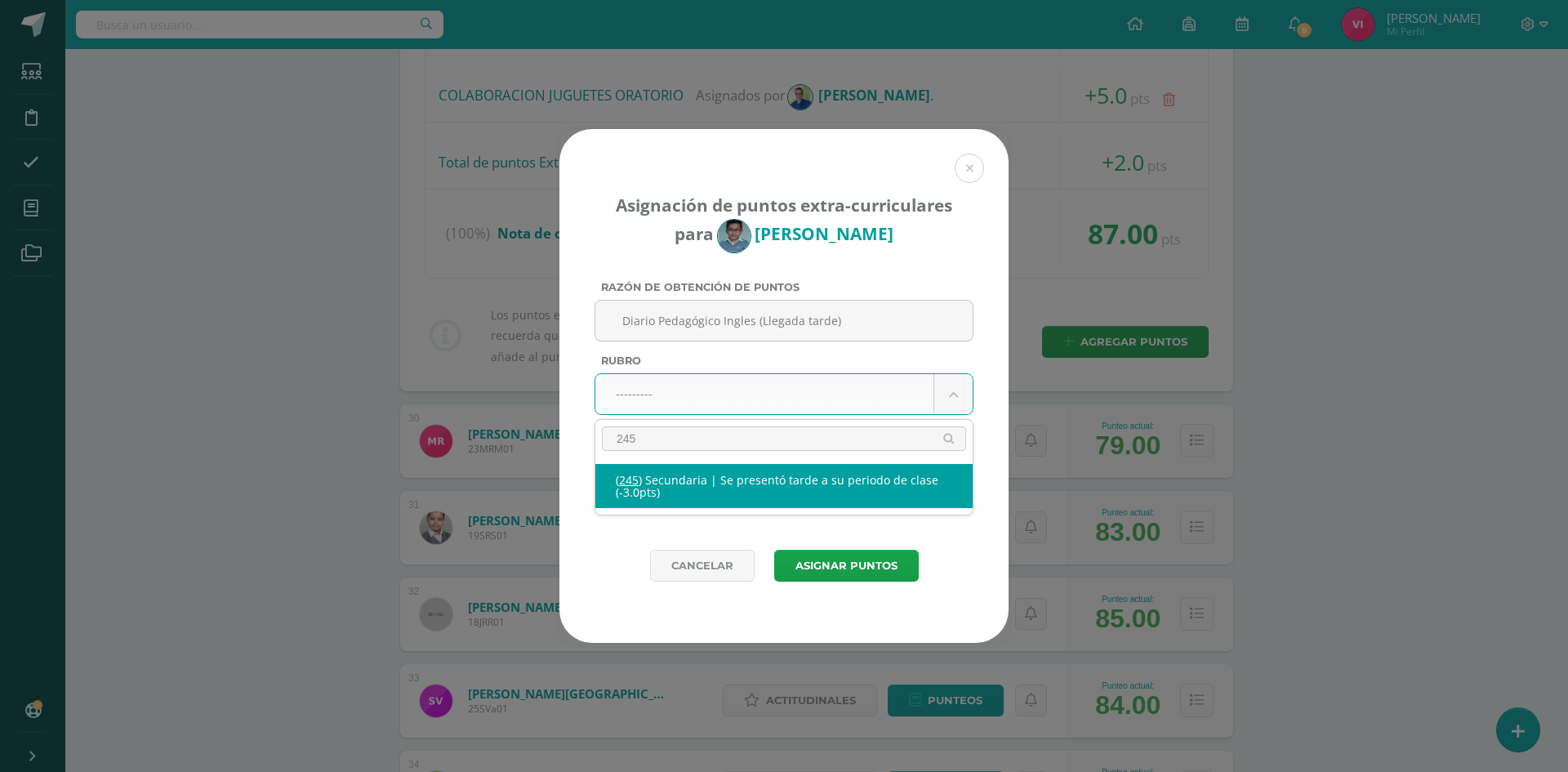
select select "277"
type input "-3"
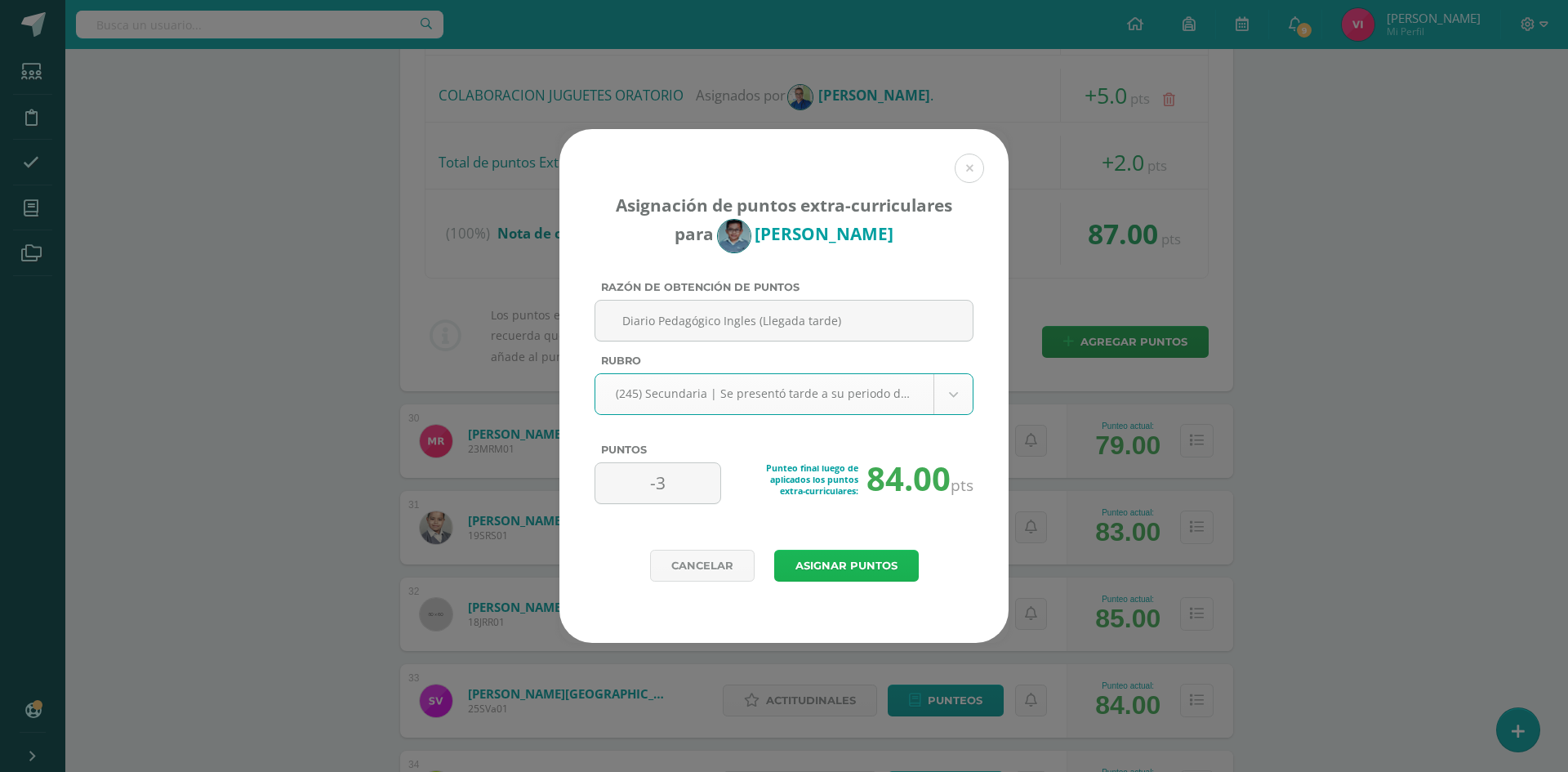
click at [871, 565] on button "Asignar puntos" at bounding box center [846, 566] width 144 height 32
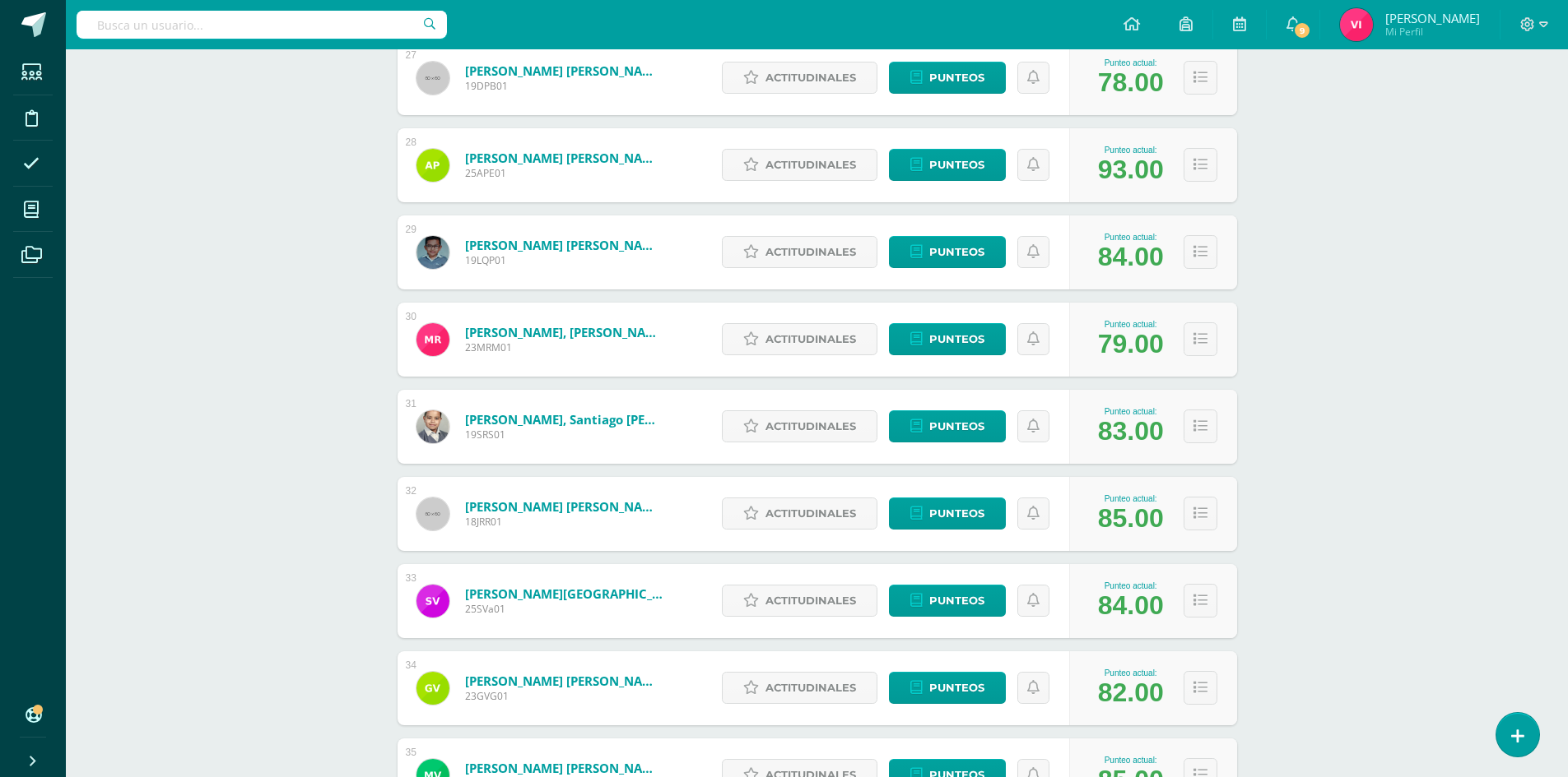
scroll to position [2781, 0]
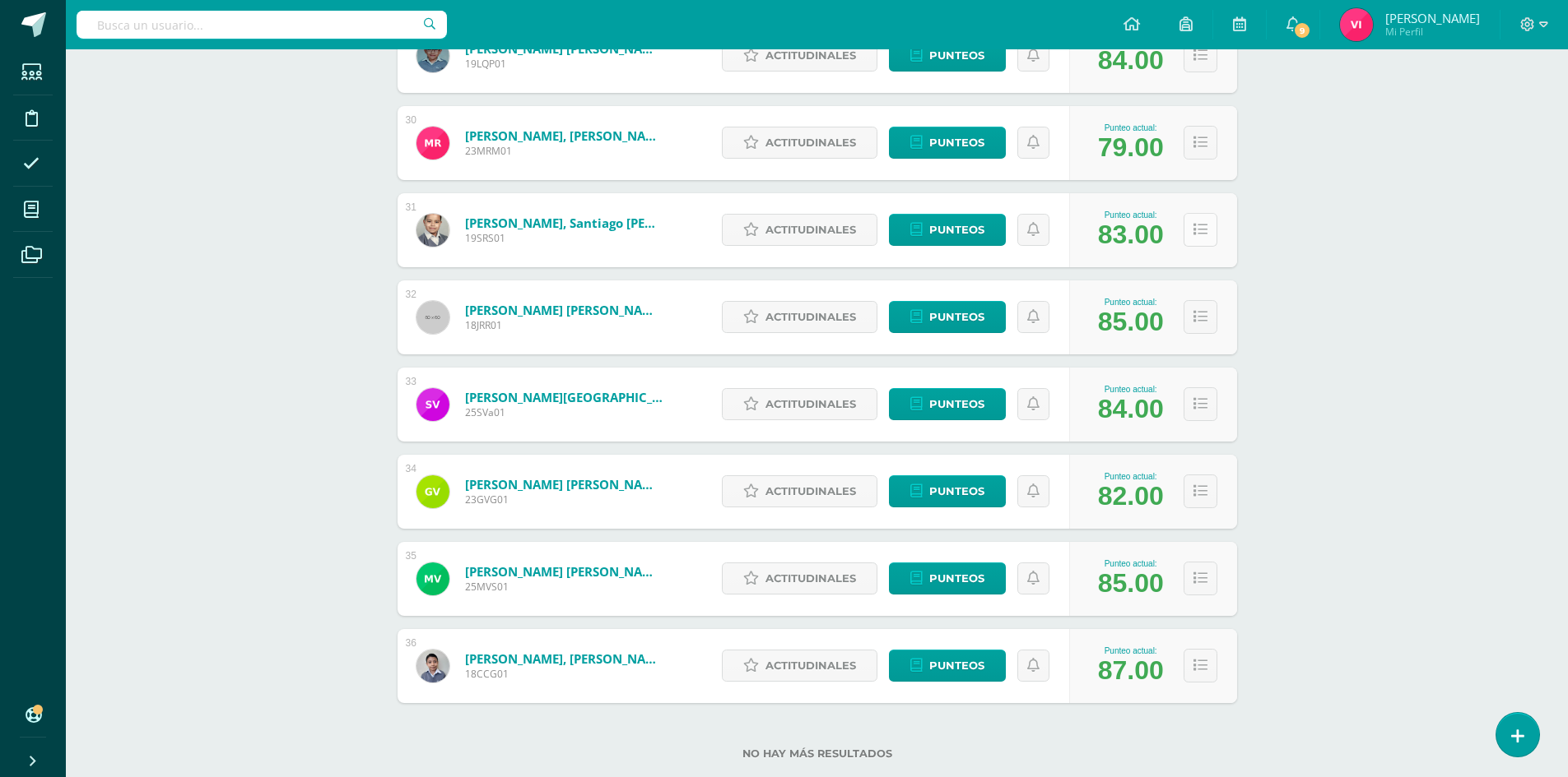
click at [1195, 234] on icon at bounding box center [1200, 230] width 14 height 14
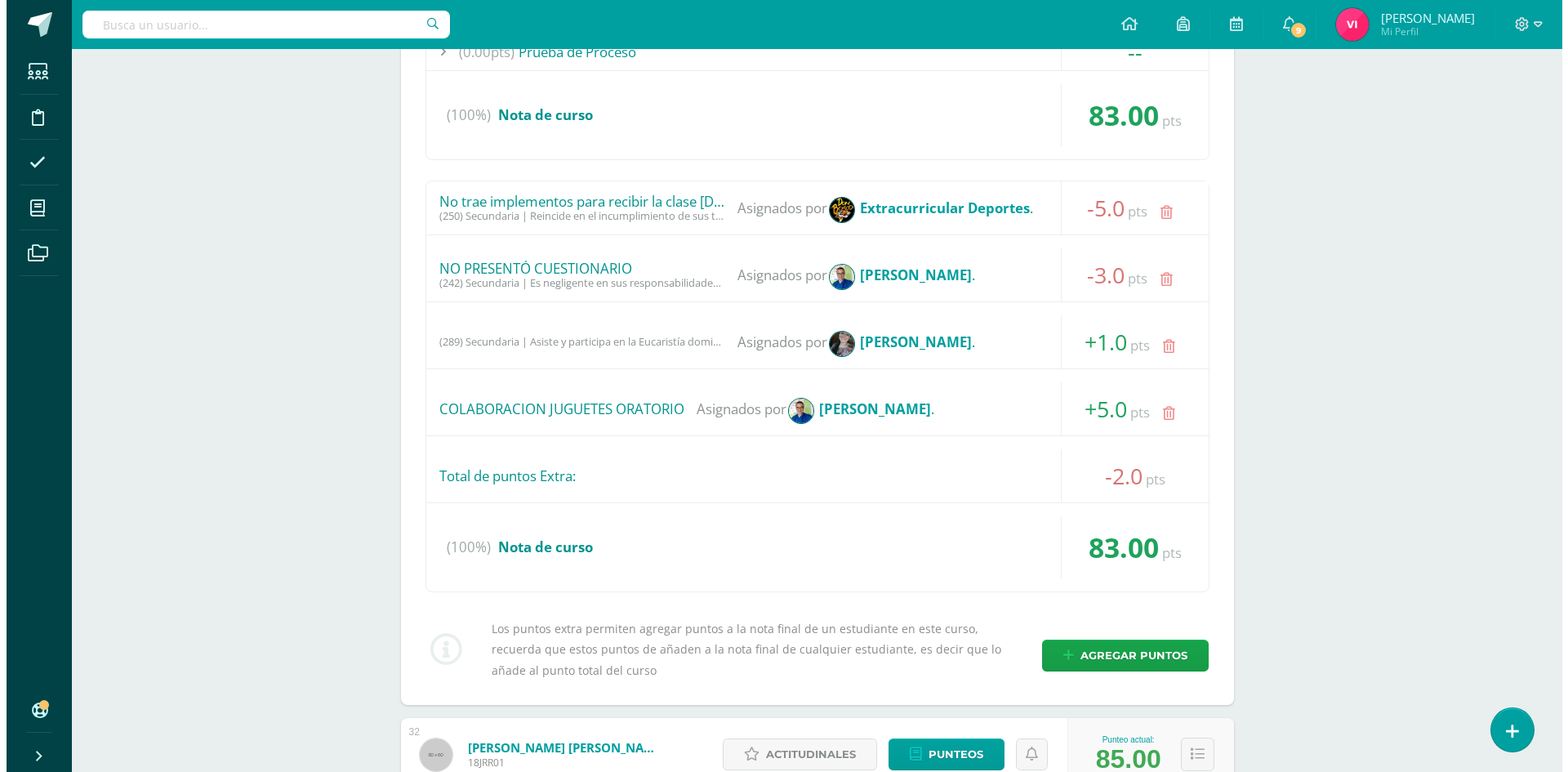
scroll to position [3253, 0]
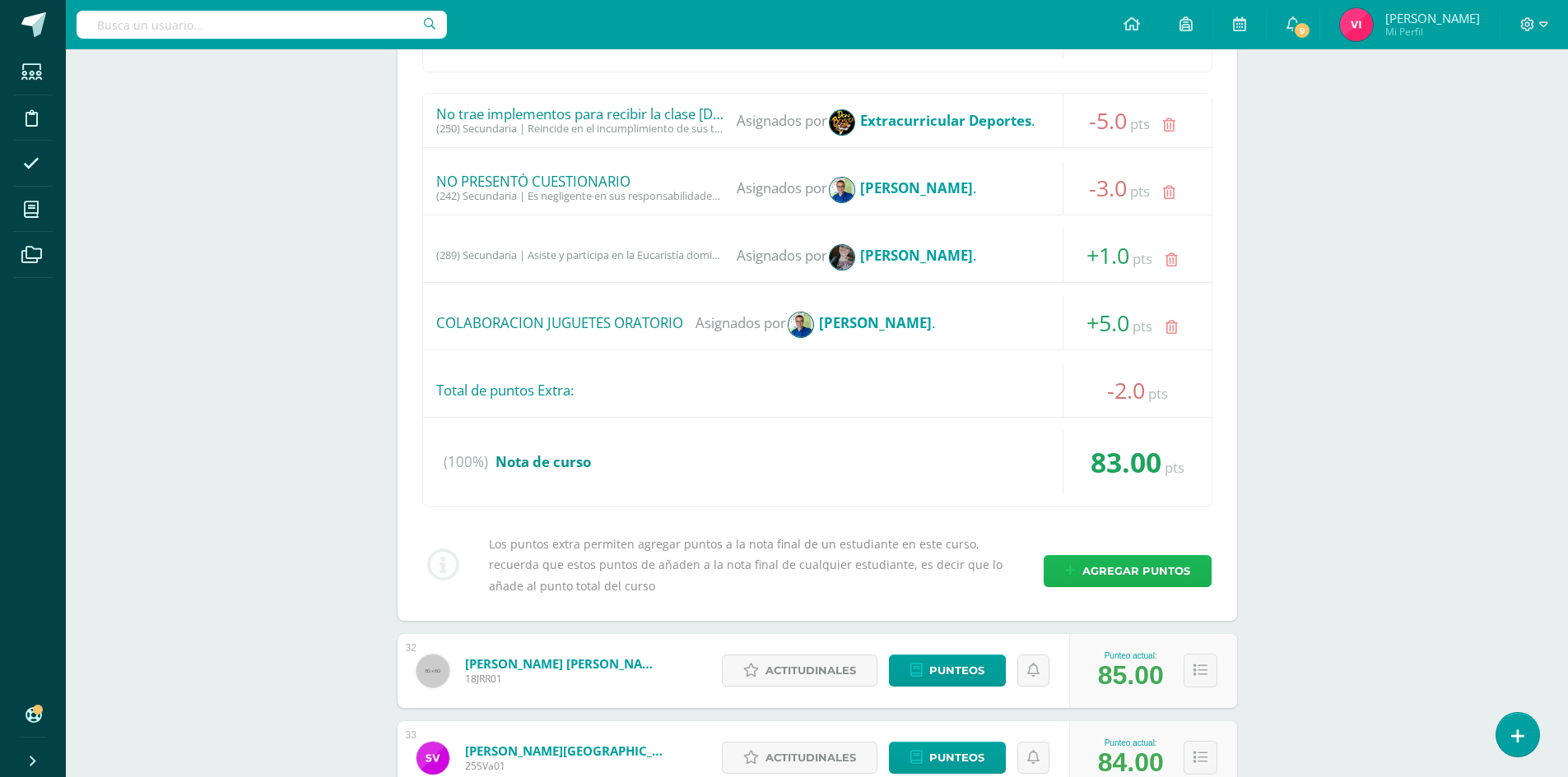
click at [1156, 568] on span "Agregar puntos" at bounding box center [1136, 571] width 108 height 31
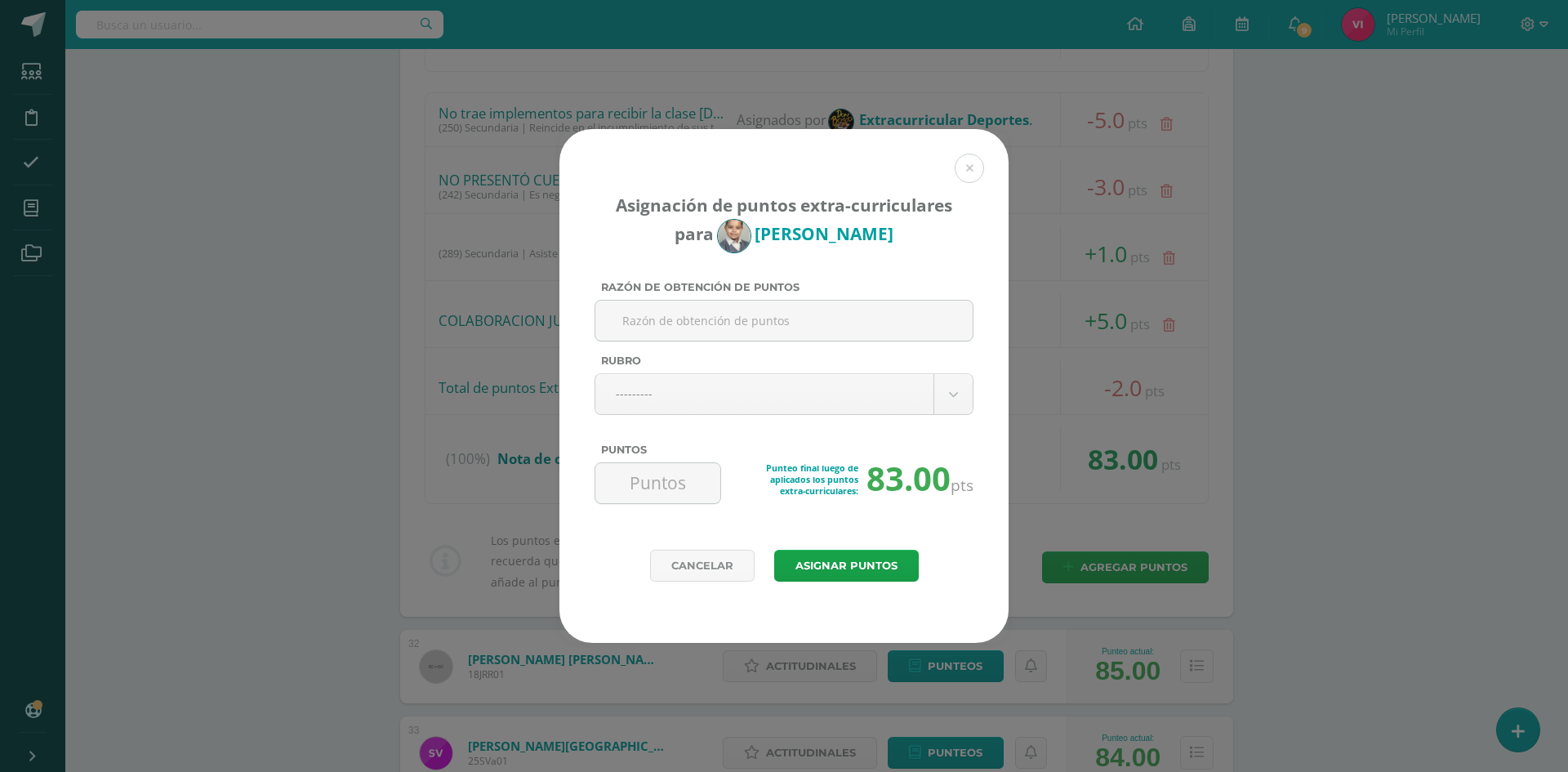
paste input "Diario Pedagógico Ingles (Llegada tarde)"
type input "Diario Pedagógico Ingles (Llegada tarde)"
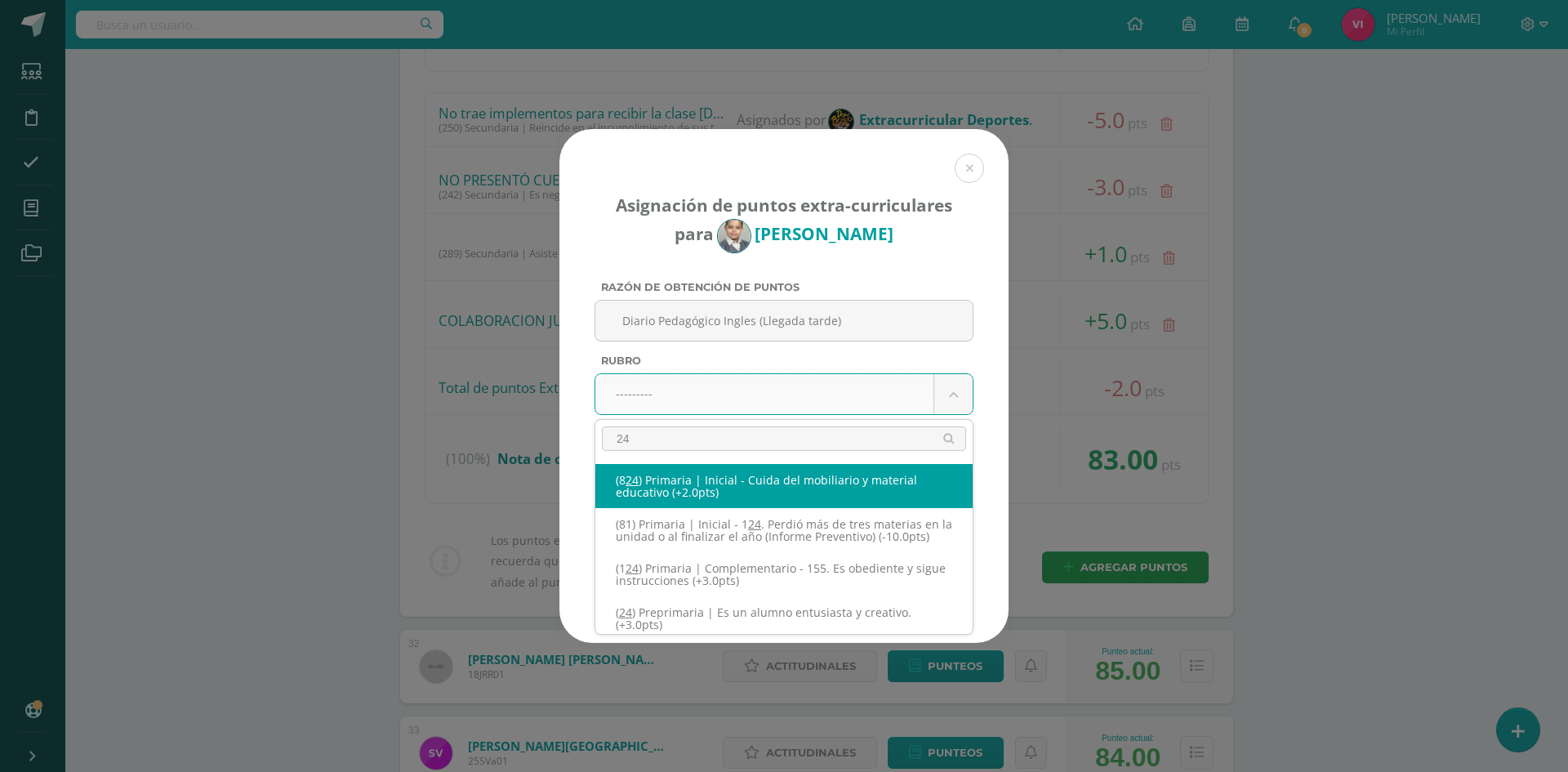
type input "245"
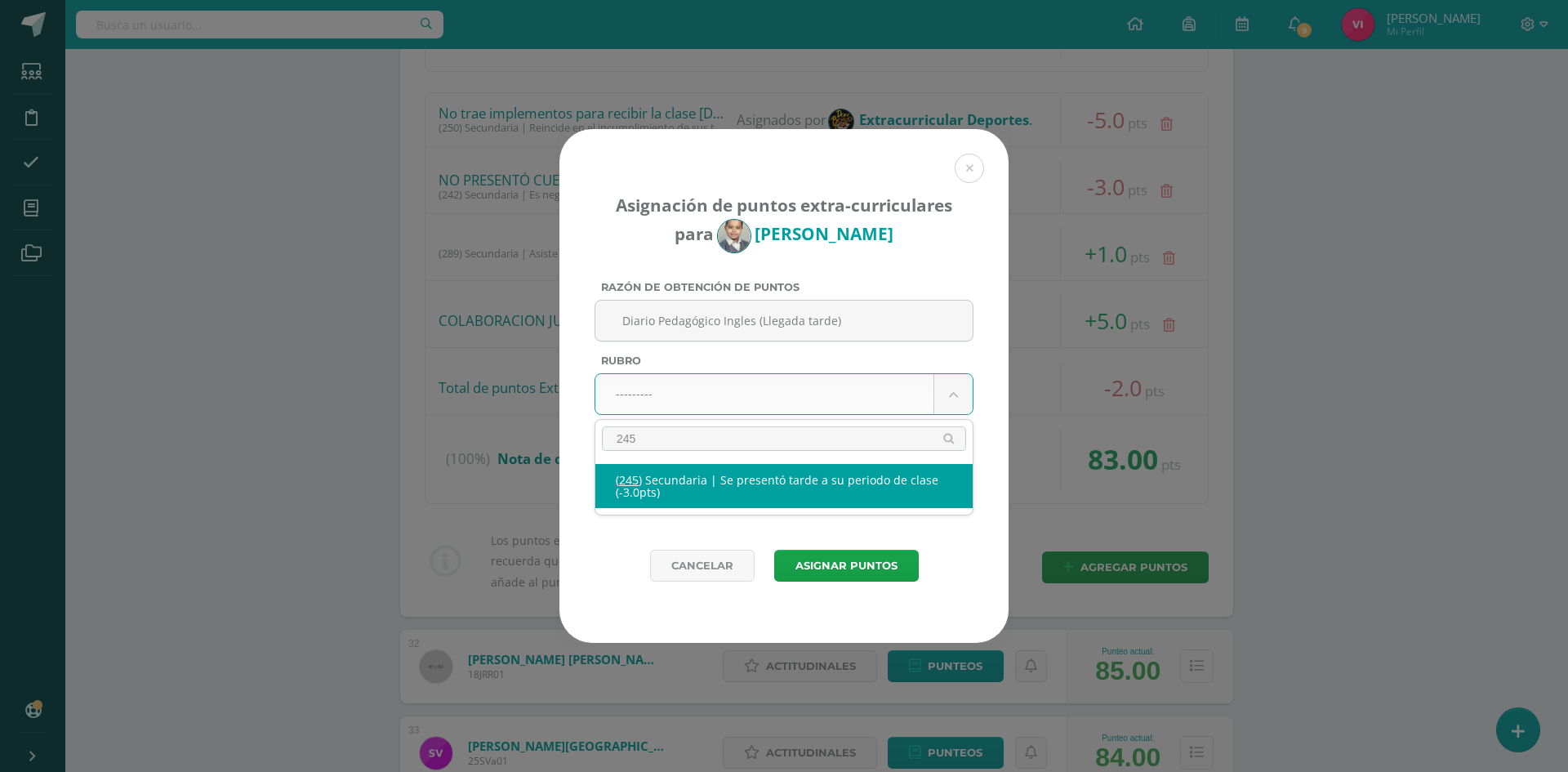
select select "277"
type input "-3"
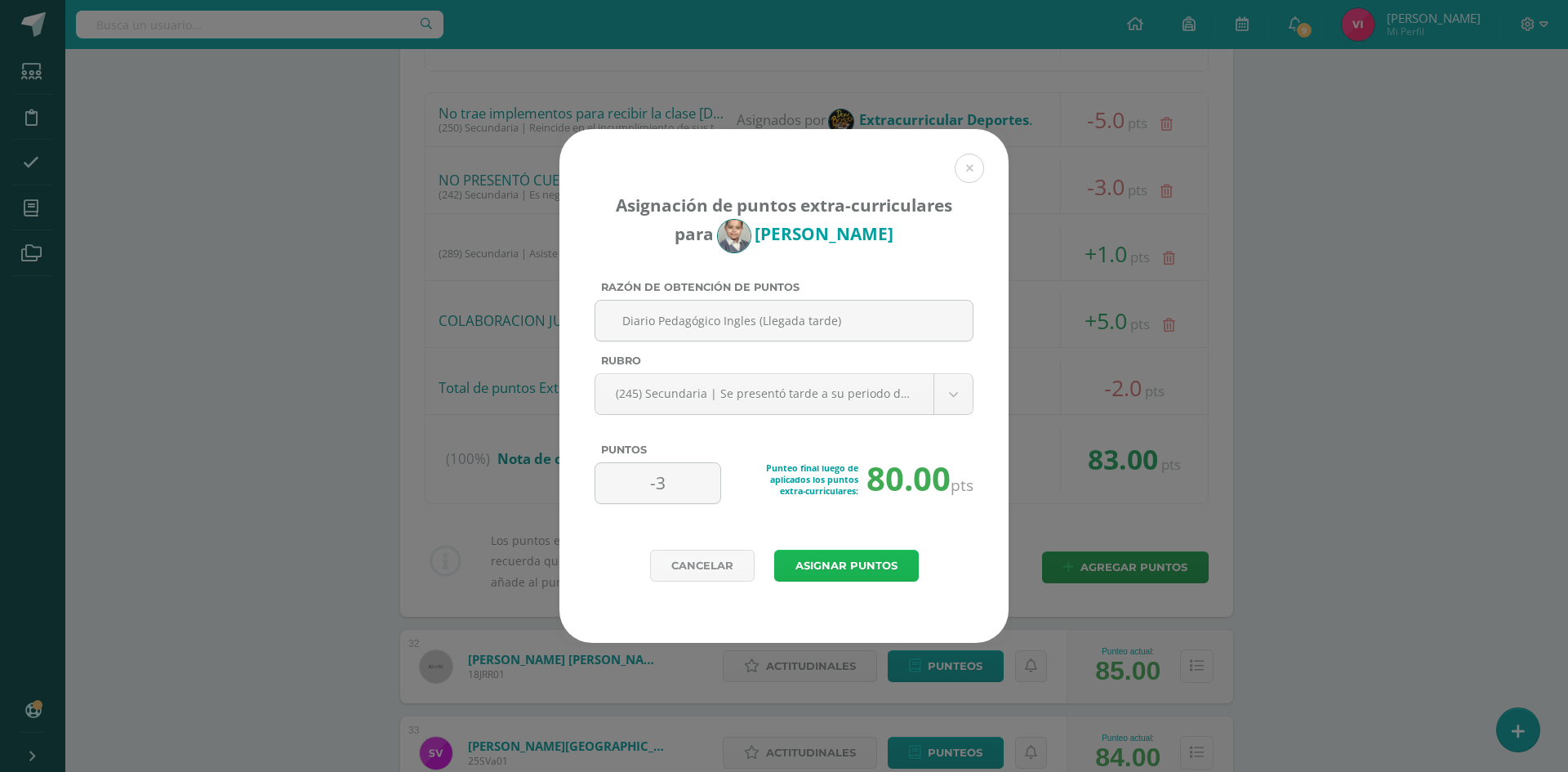
click at [896, 560] on button "Asignar puntos" at bounding box center [846, 566] width 144 height 32
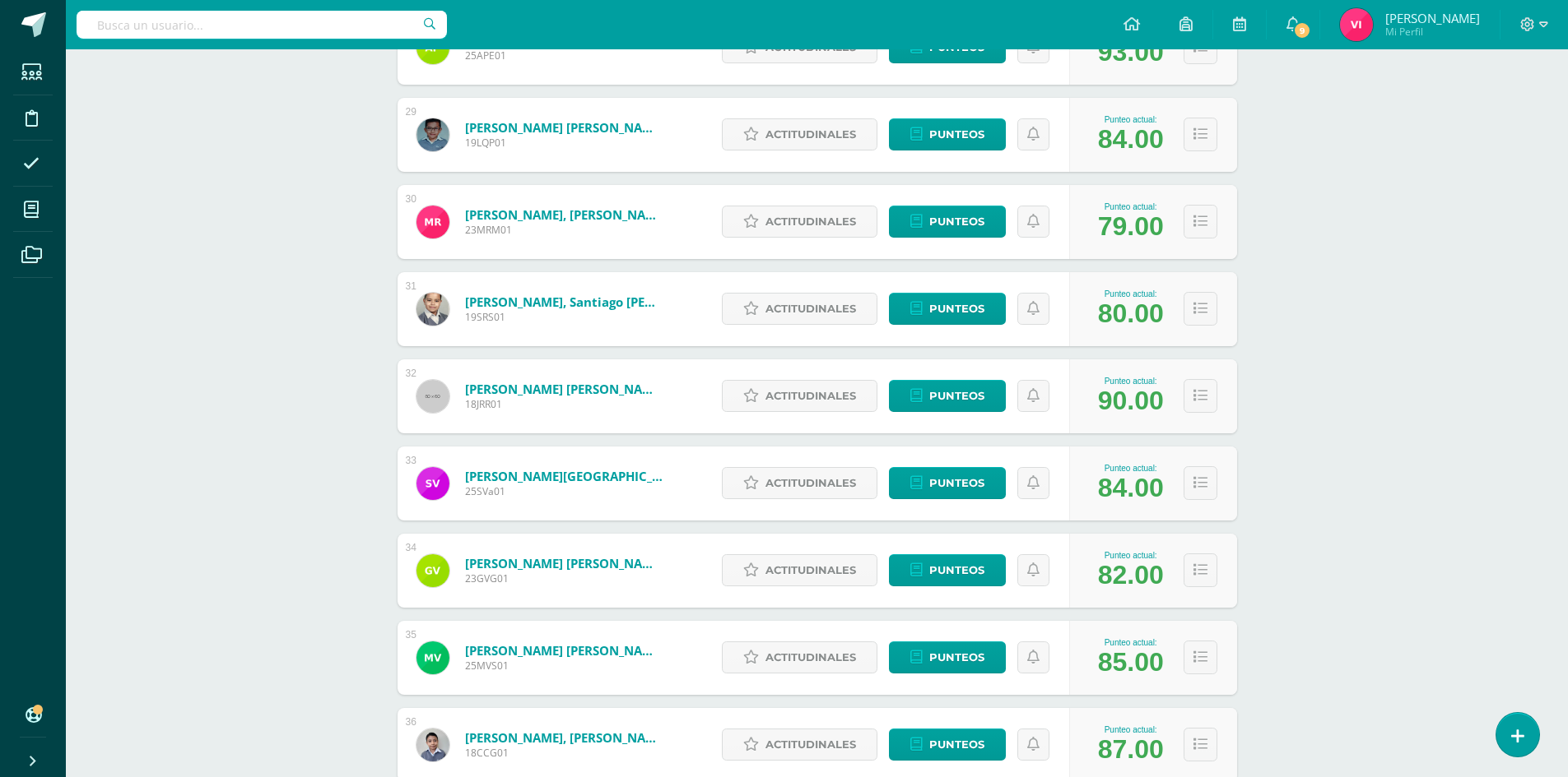
scroll to position [2781, 0]
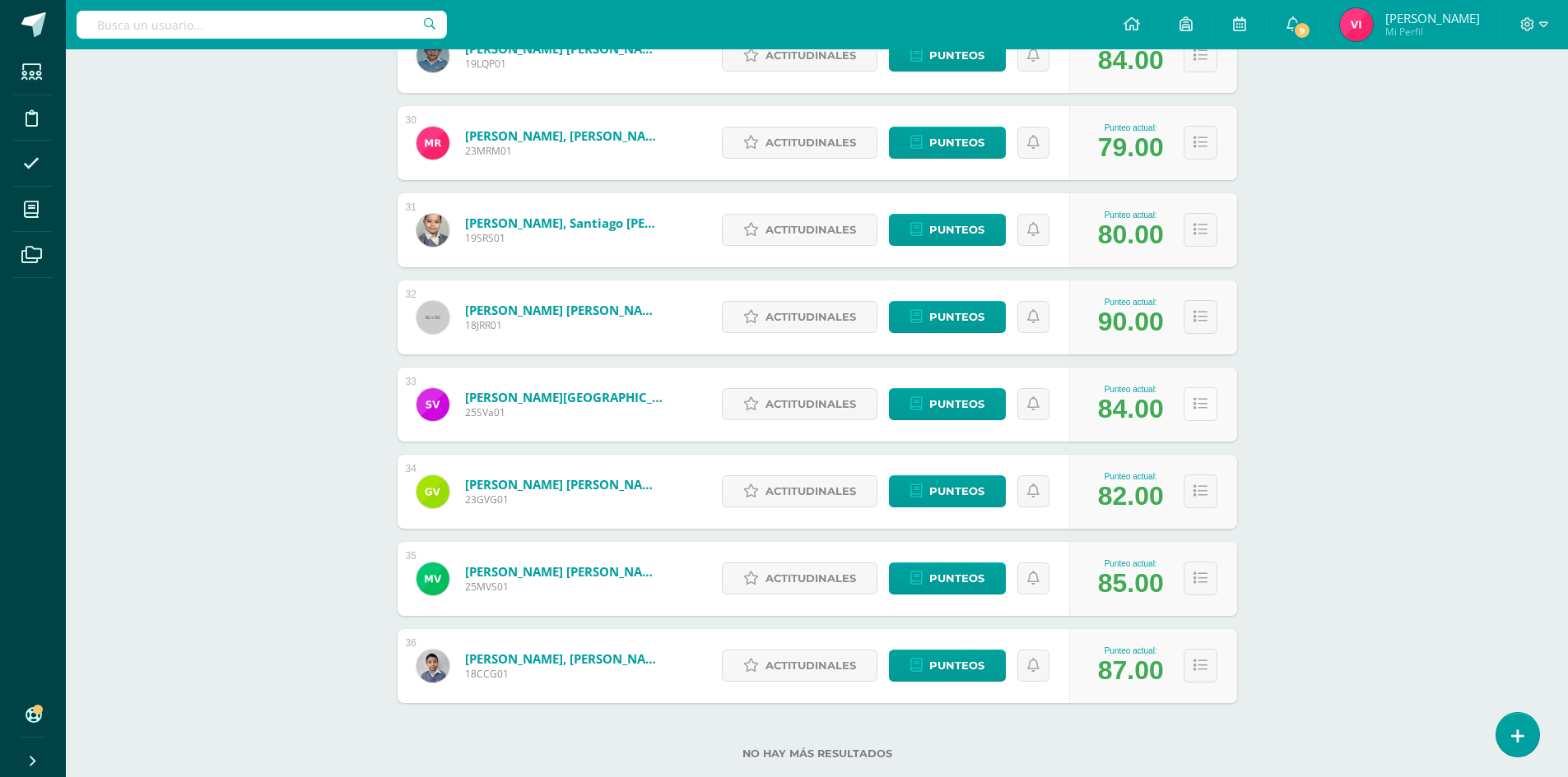
click at [1215, 403] on button at bounding box center [1200, 404] width 34 height 34
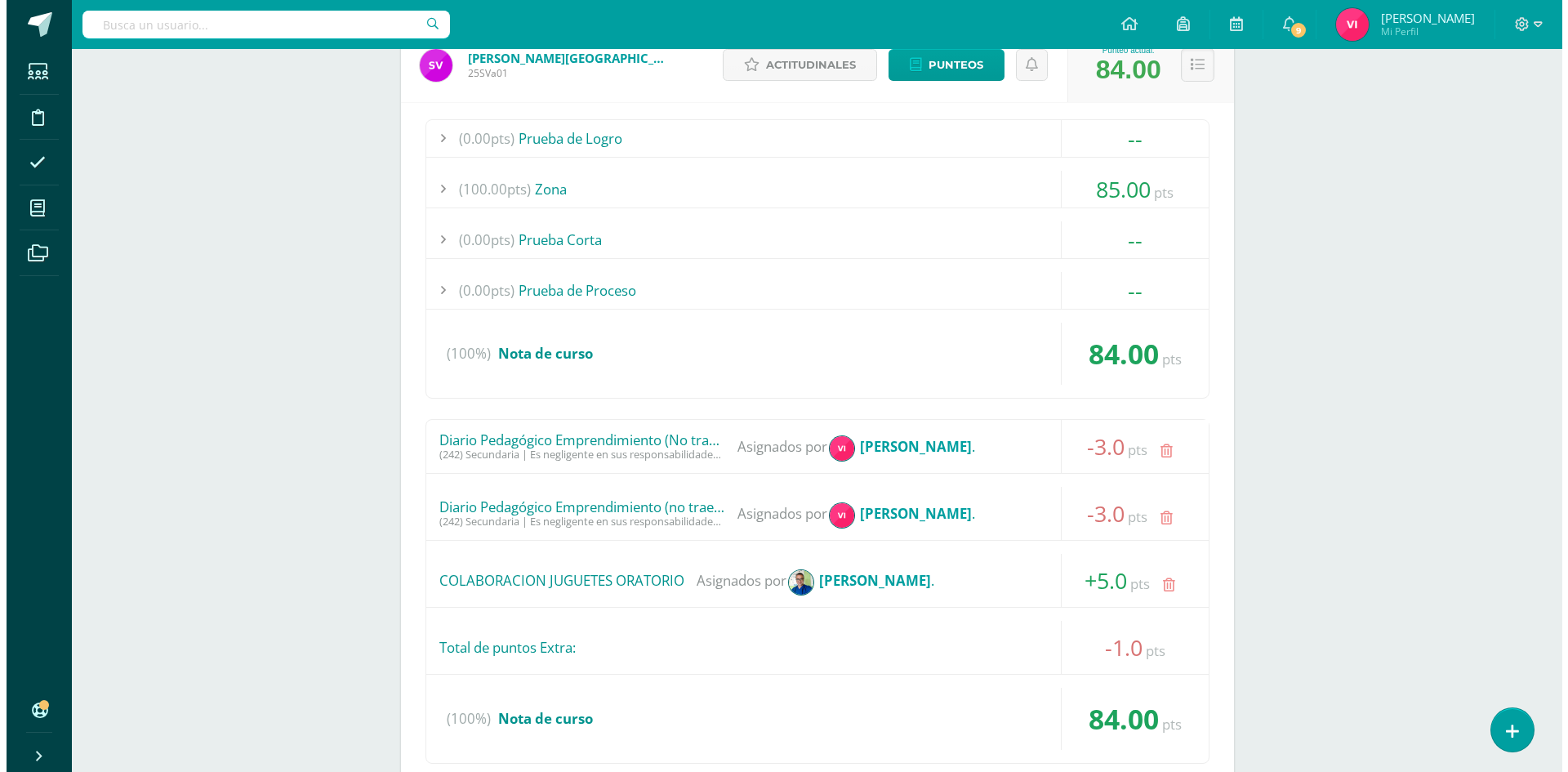
scroll to position [3253, 0]
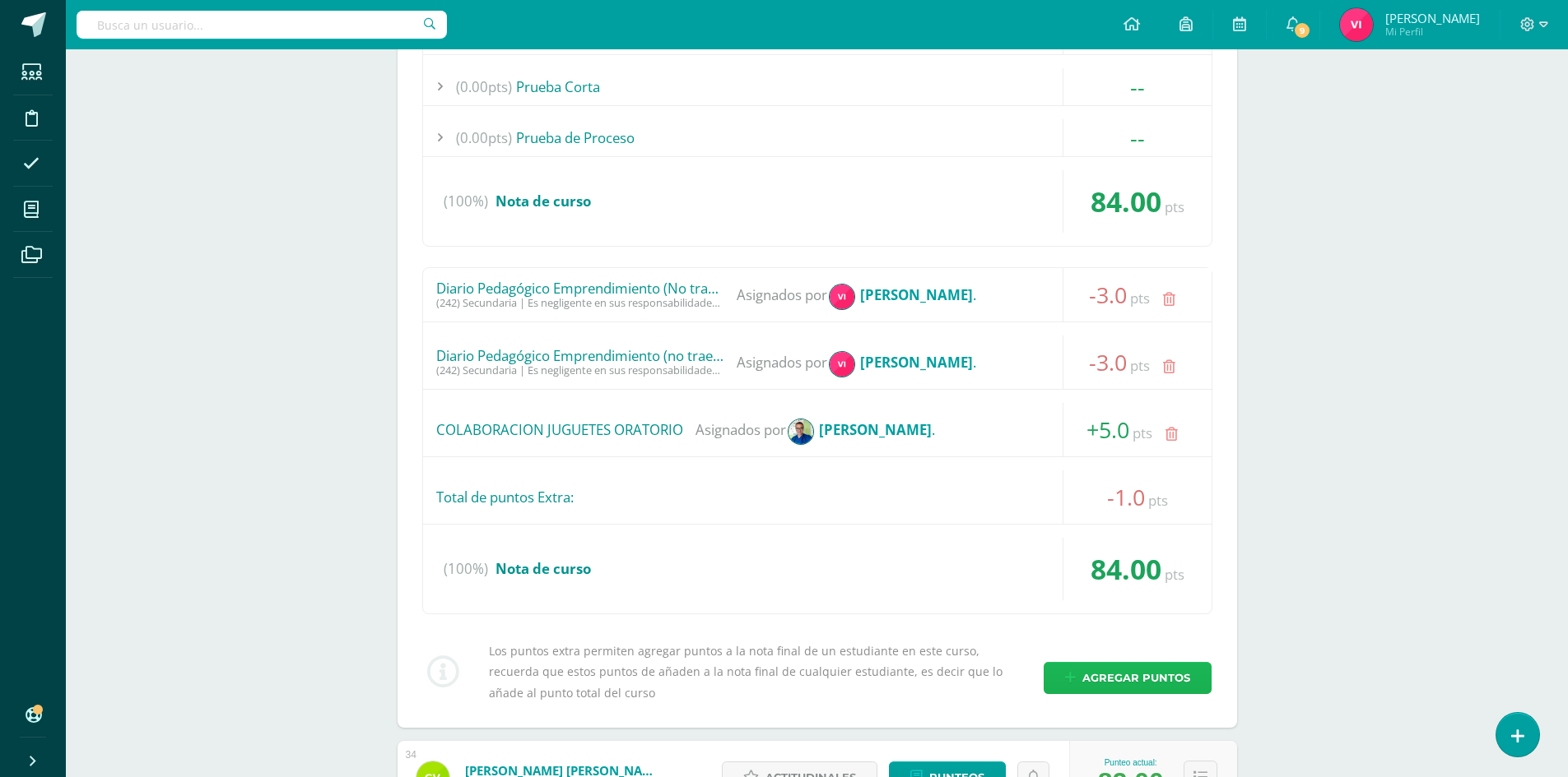
click at [1153, 684] on span "Agregar puntos" at bounding box center [1136, 678] width 108 height 31
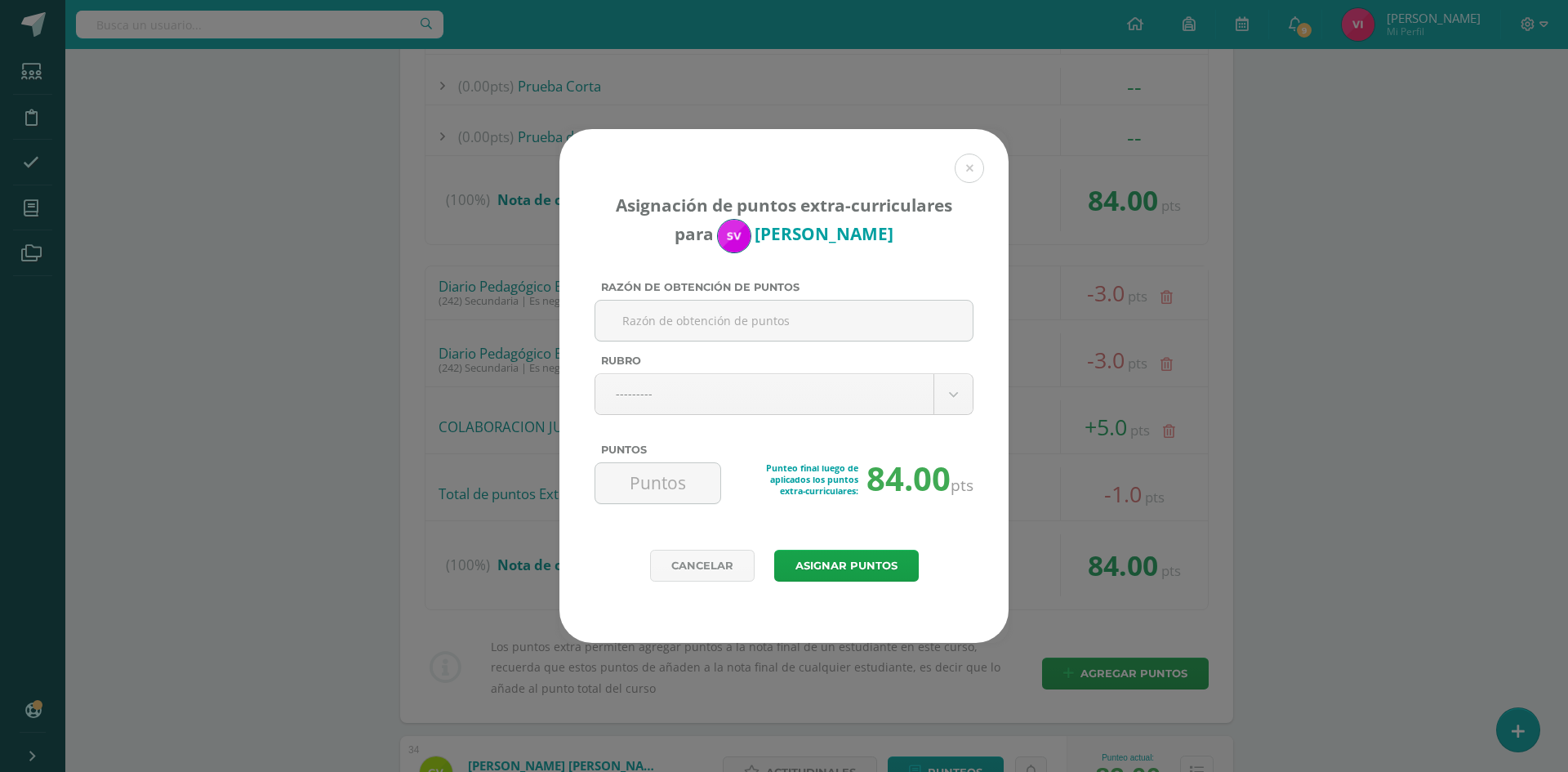
paste input "Diario Pedagógico Ingles (Llegada tarde)"
type input "Diario Pedagógico Ingles (Llegada tarde)"
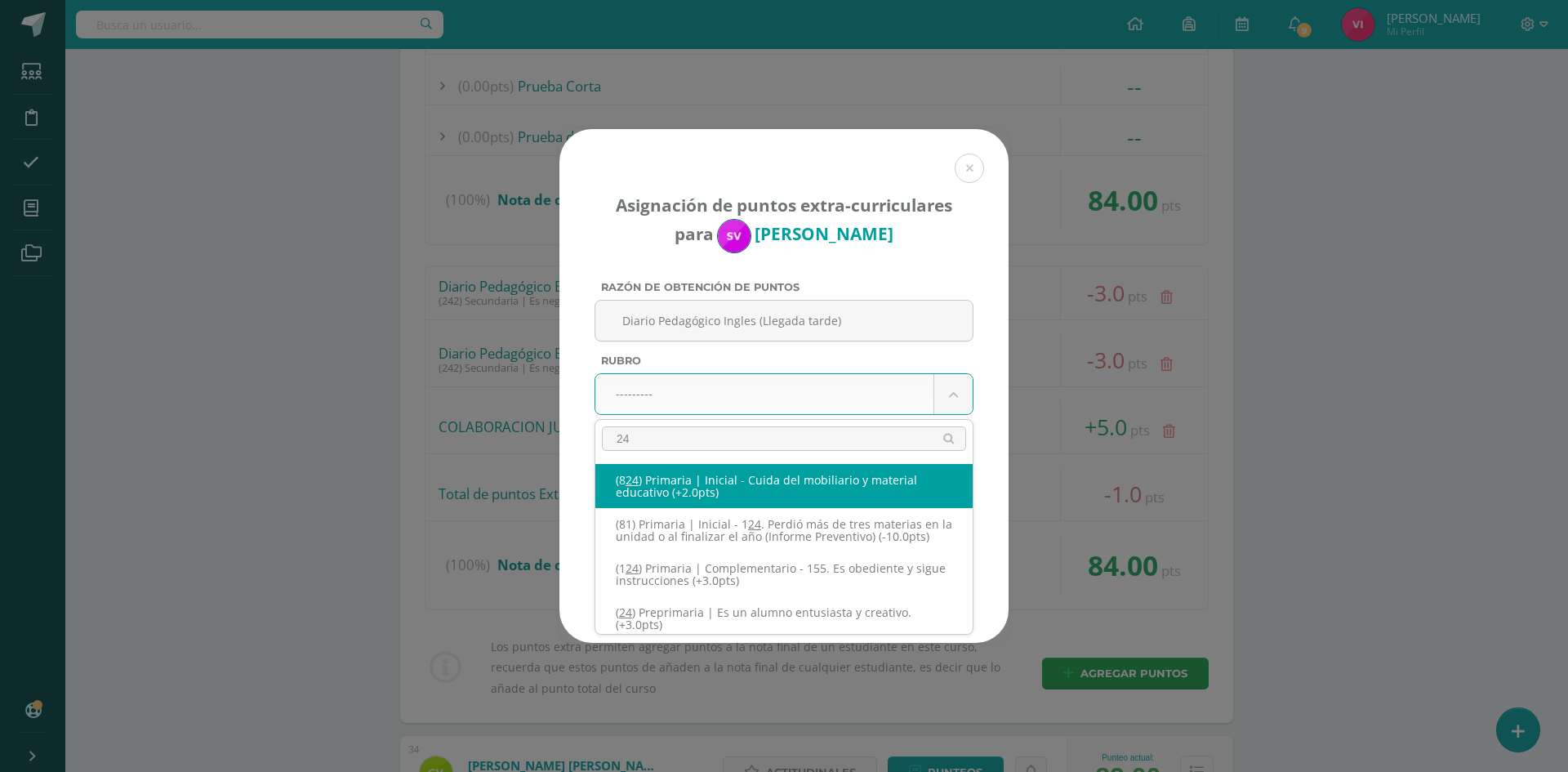
type input "245"
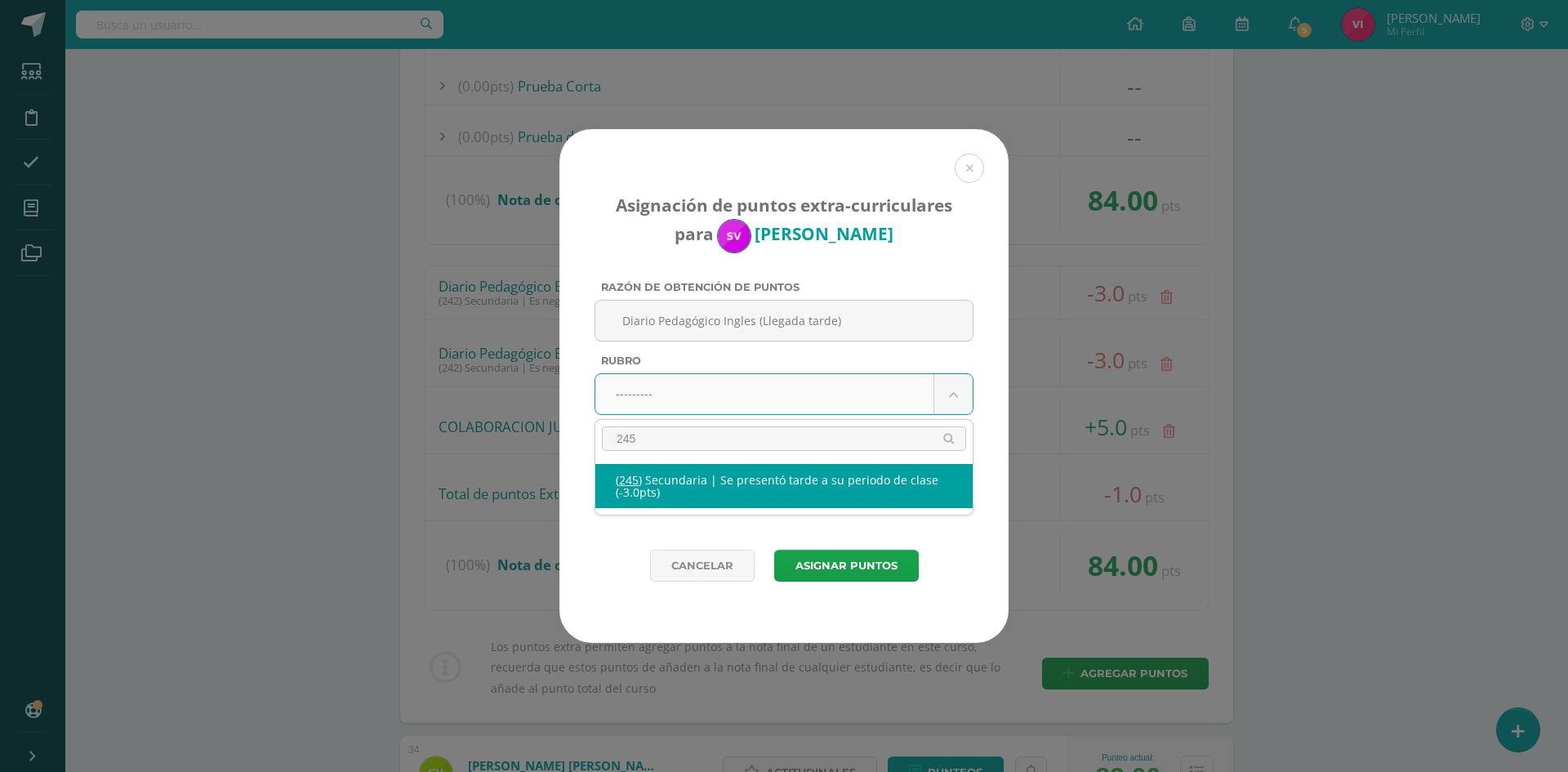
select select "277"
type input "-3"
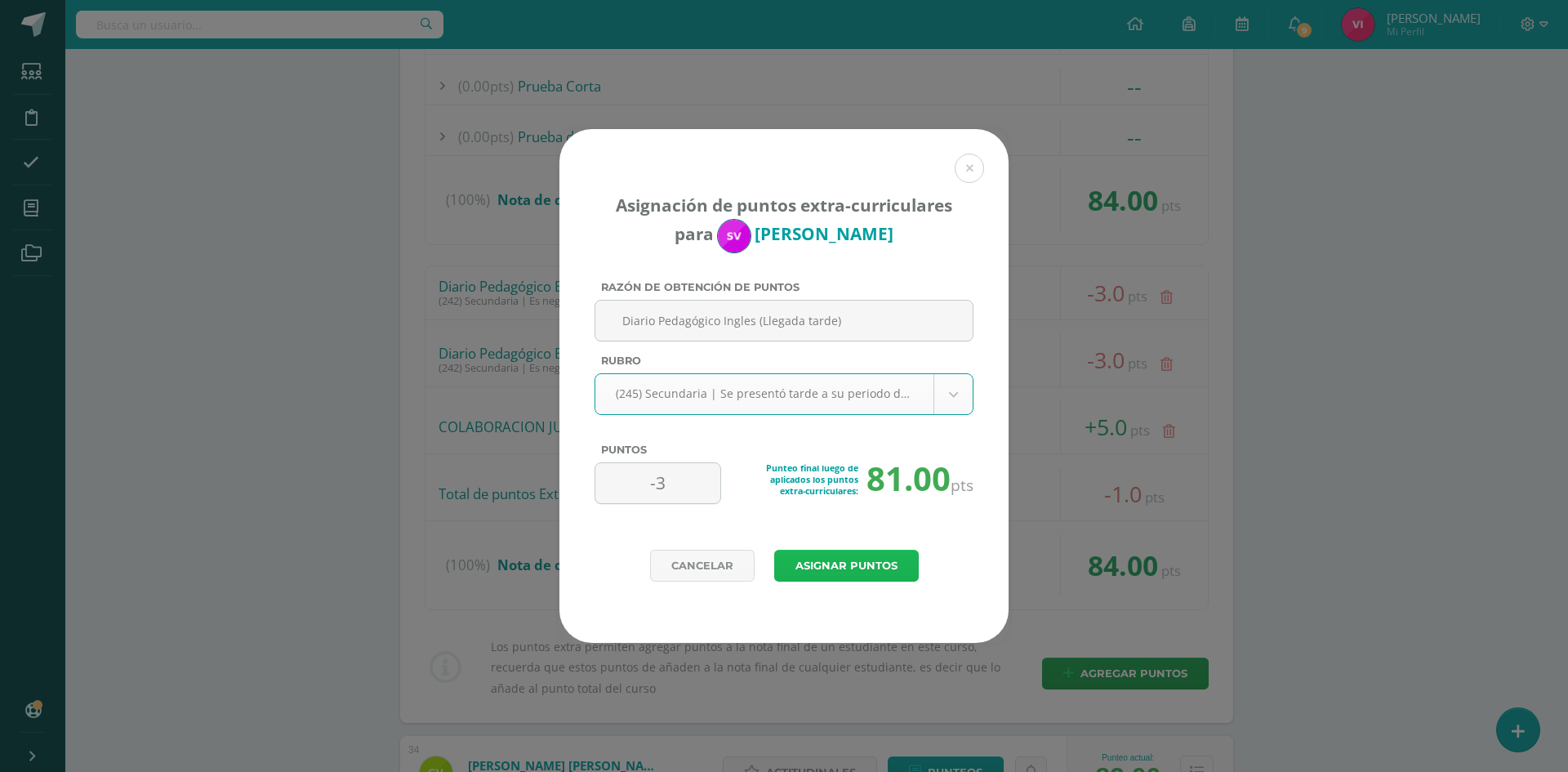
click at [851, 567] on button "Asignar puntos" at bounding box center [846, 566] width 144 height 32
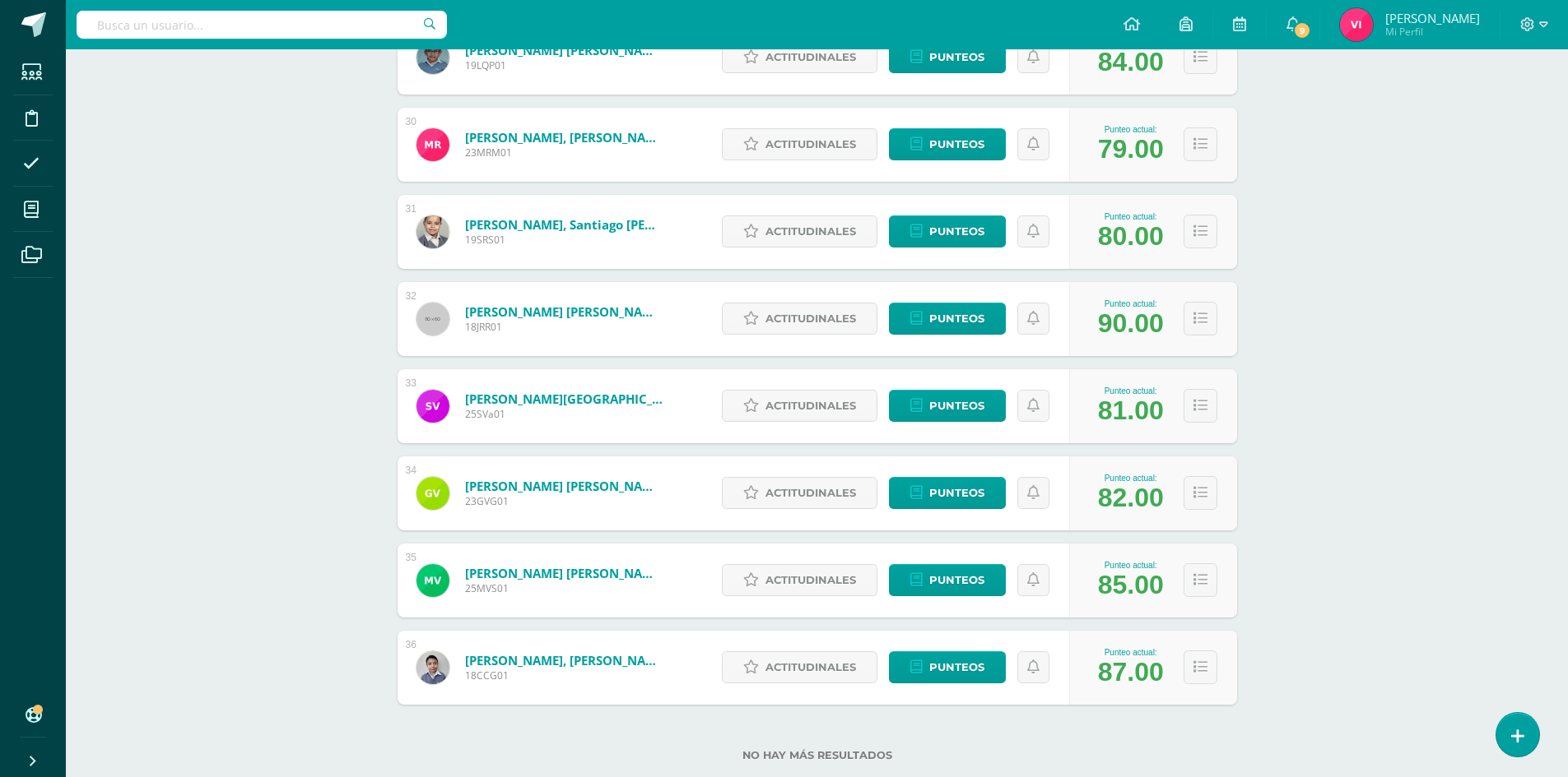
scroll to position [2816, 0]
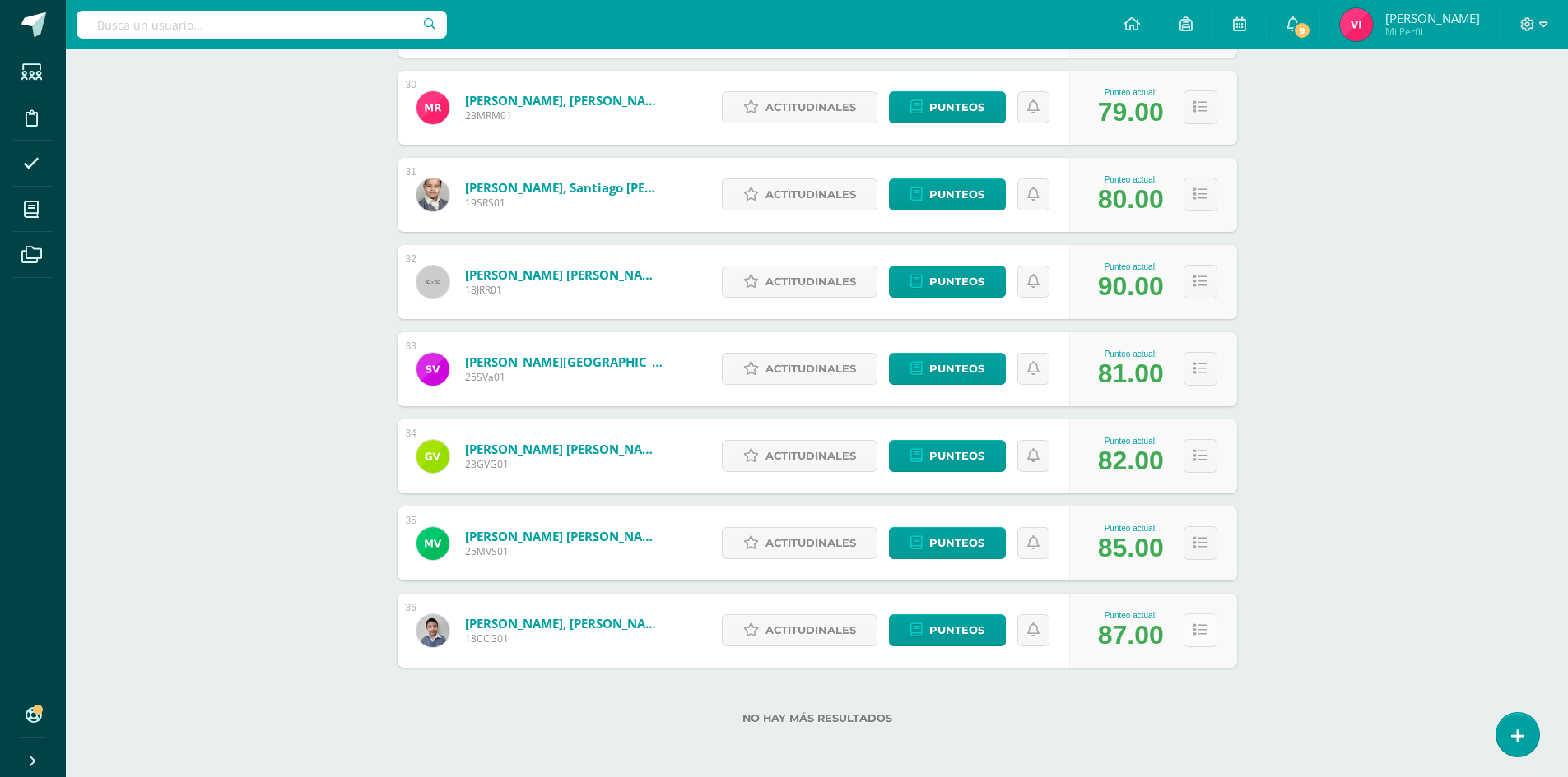
click at [1198, 634] on icon at bounding box center [1200, 631] width 14 height 14
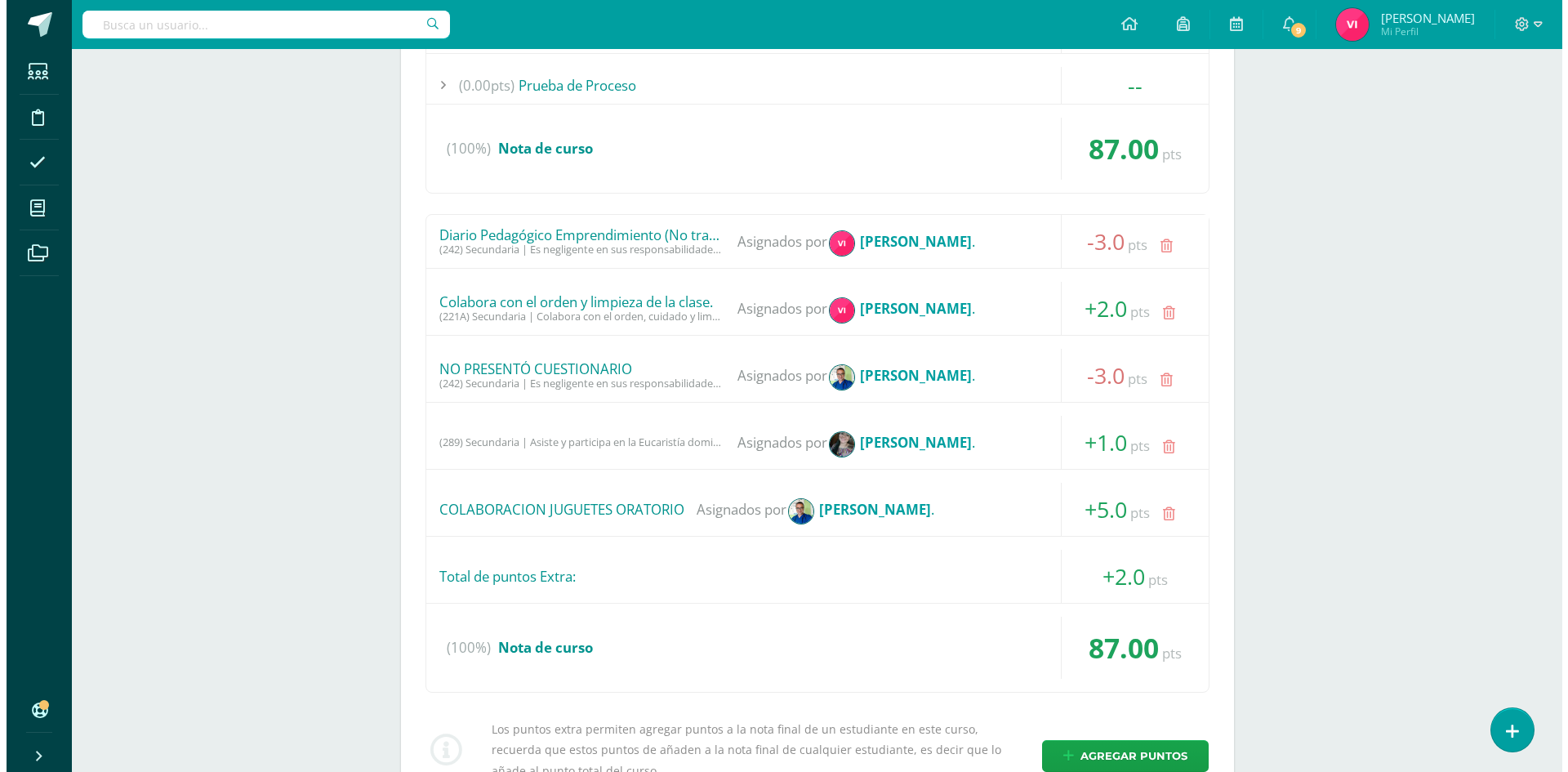
scroll to position [3615, 0]
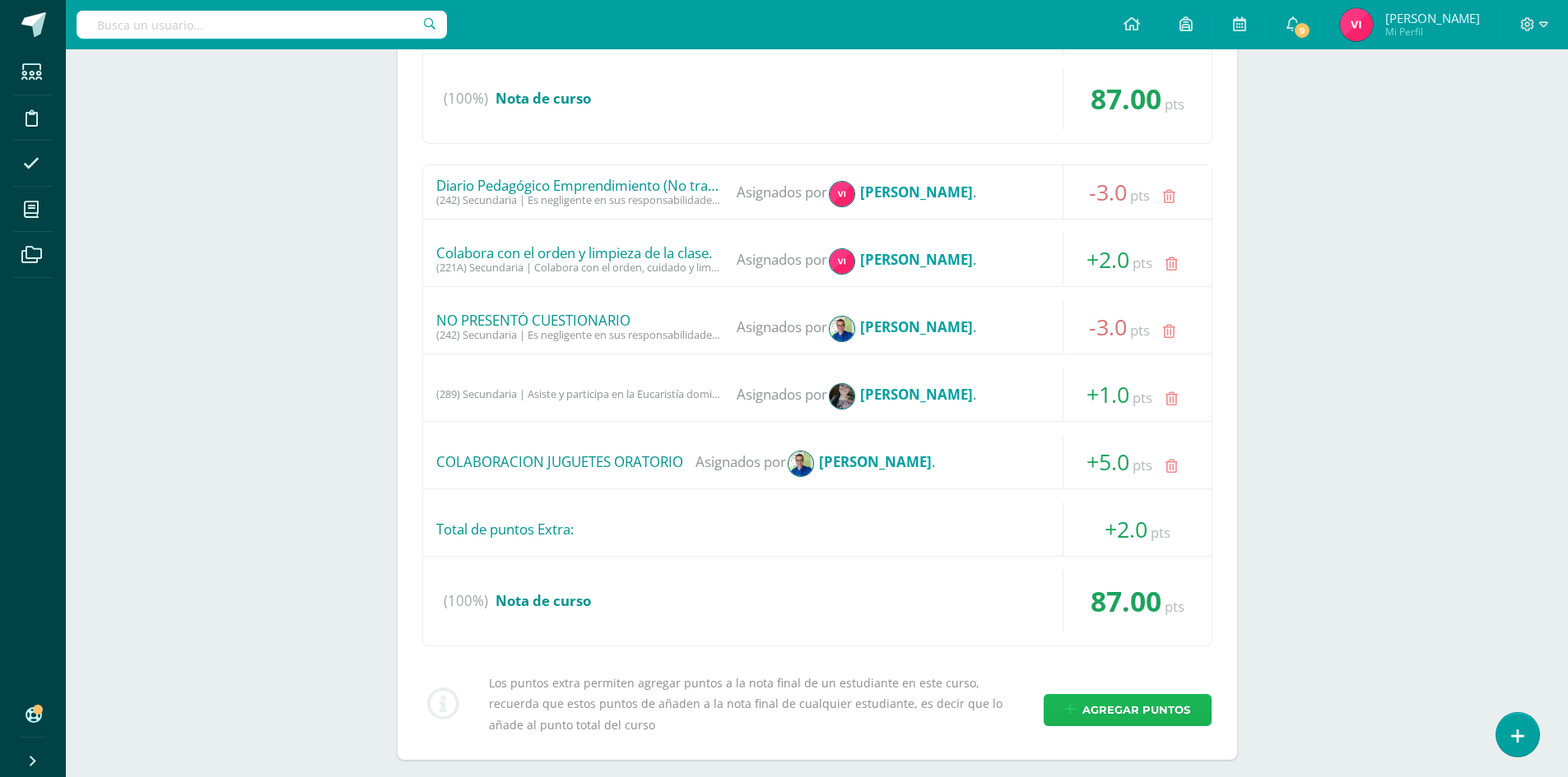
click at [1186, 711] on span "Agregar puntos" at bounding box center [1136, 711] width 108 height 31
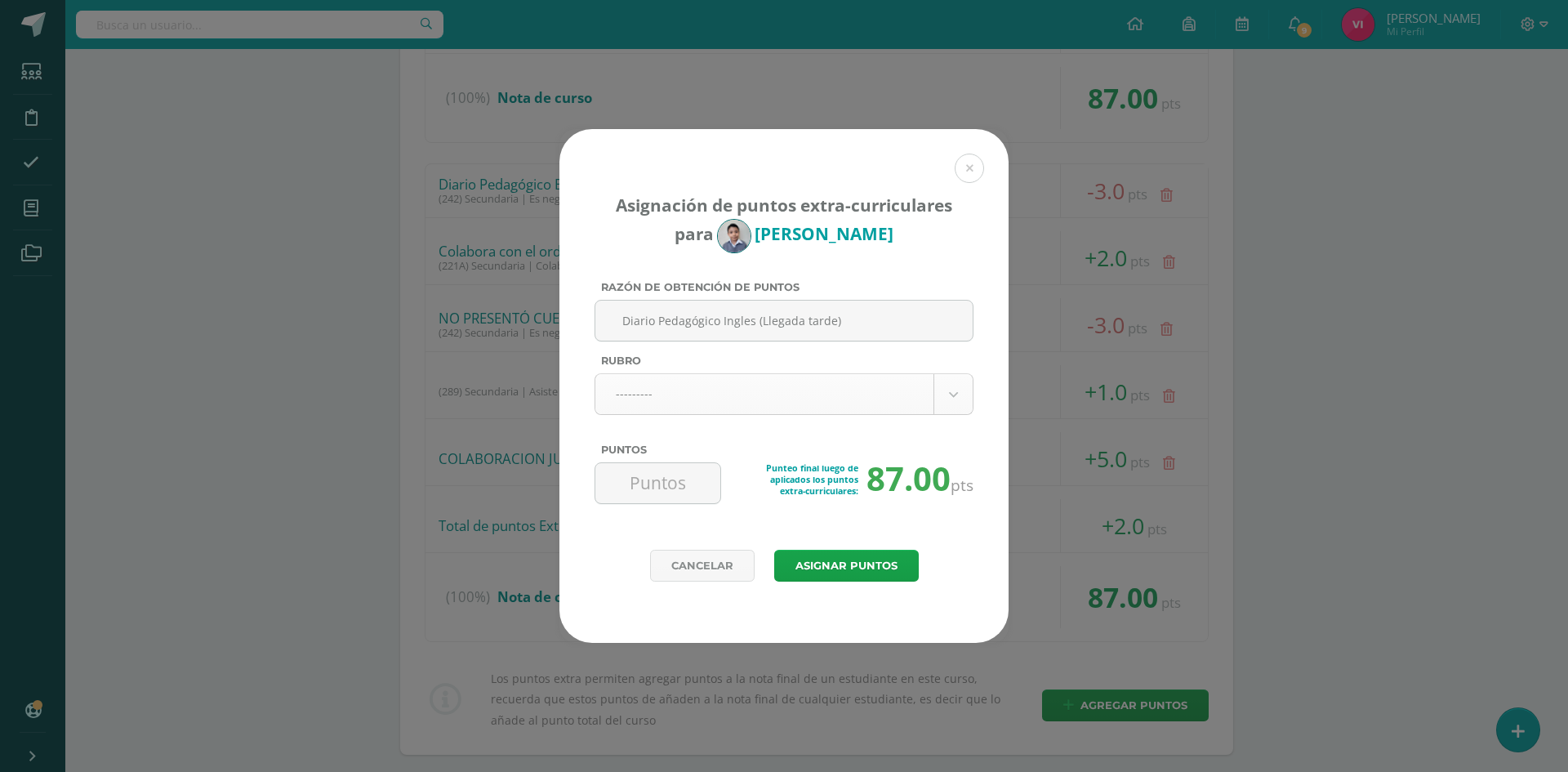
type input "Diario Pedagógico Ingles (Llegada tarde)"
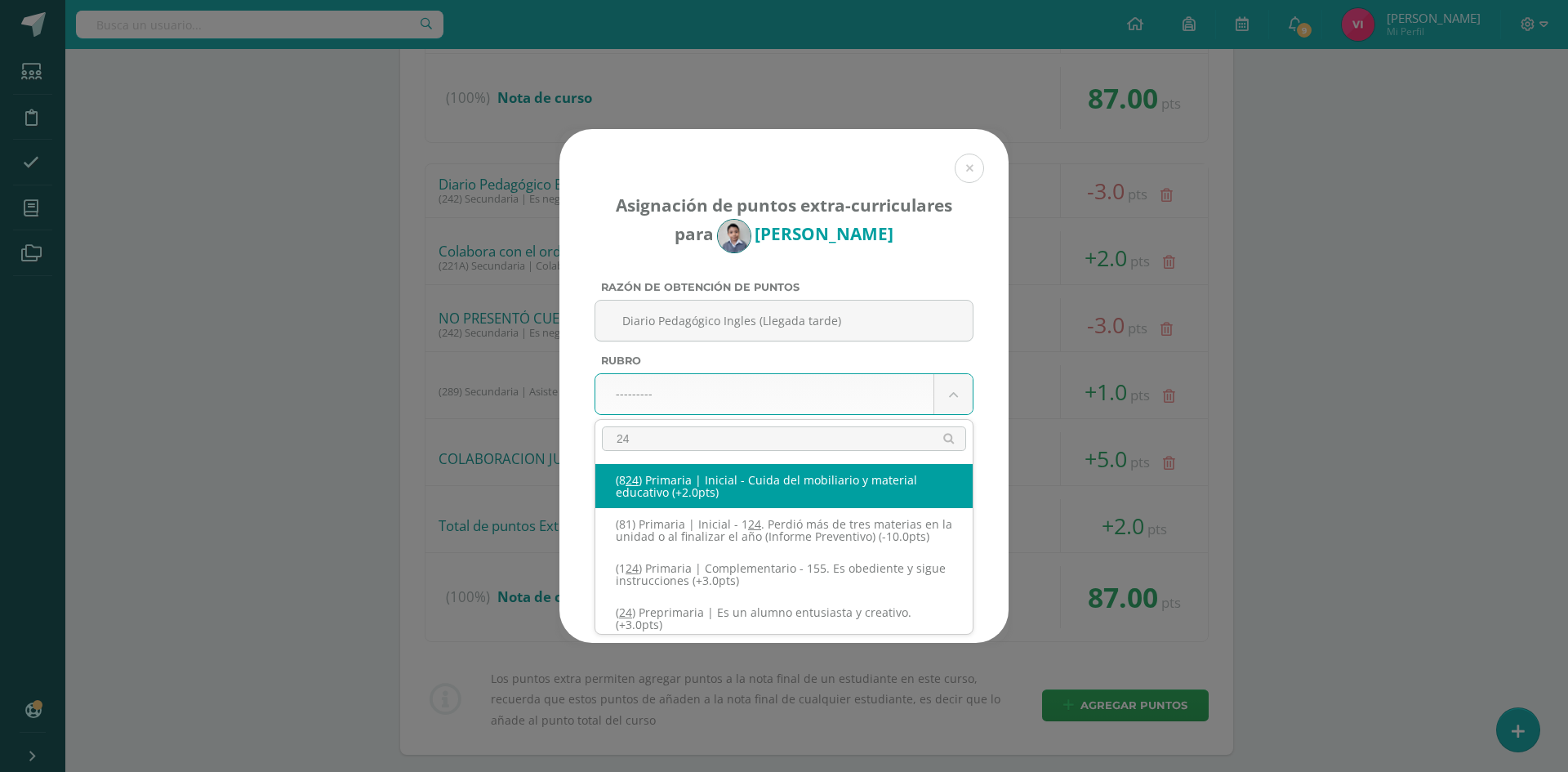
type input "245"
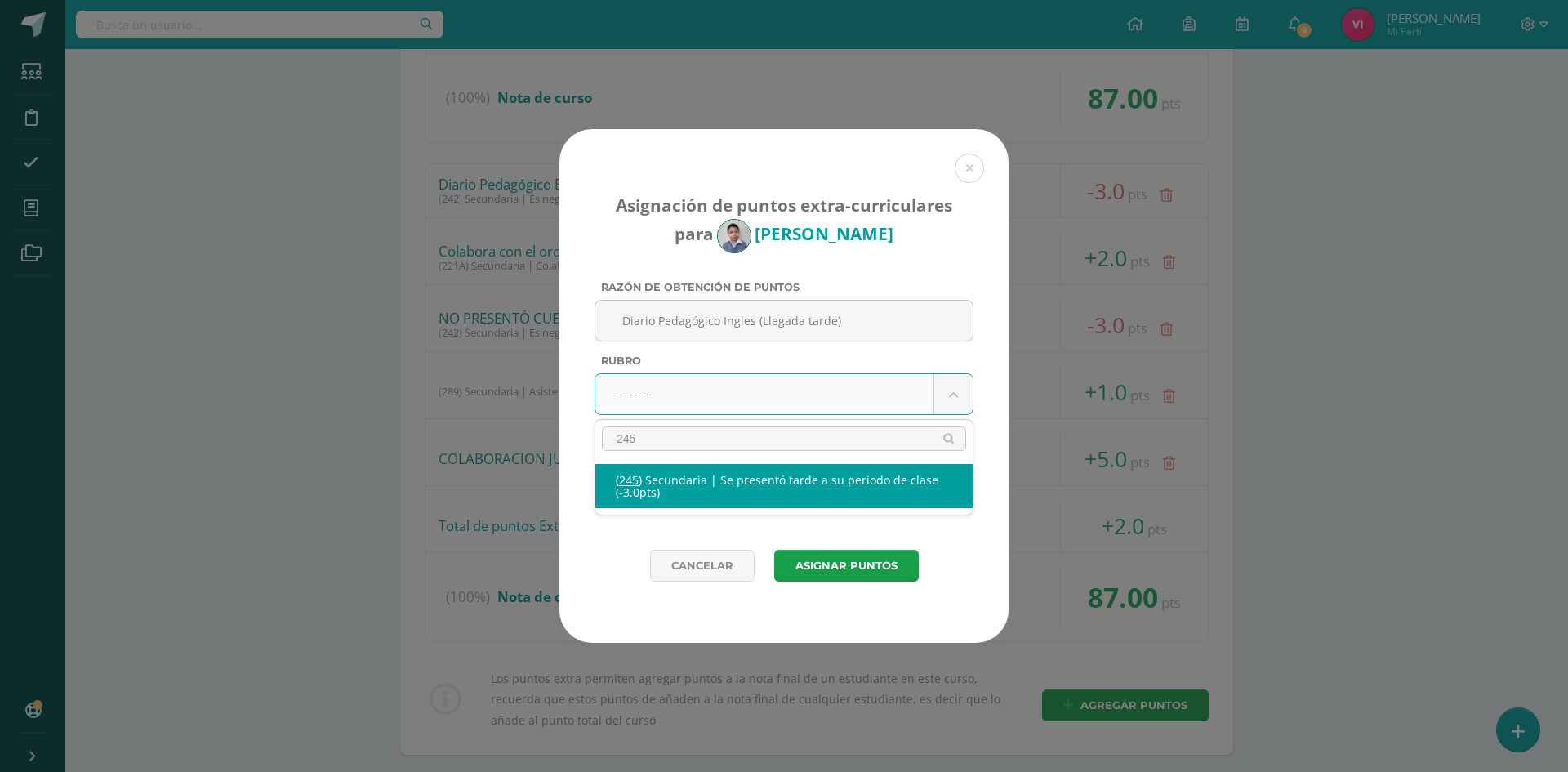
select select "277"
type input "-3"
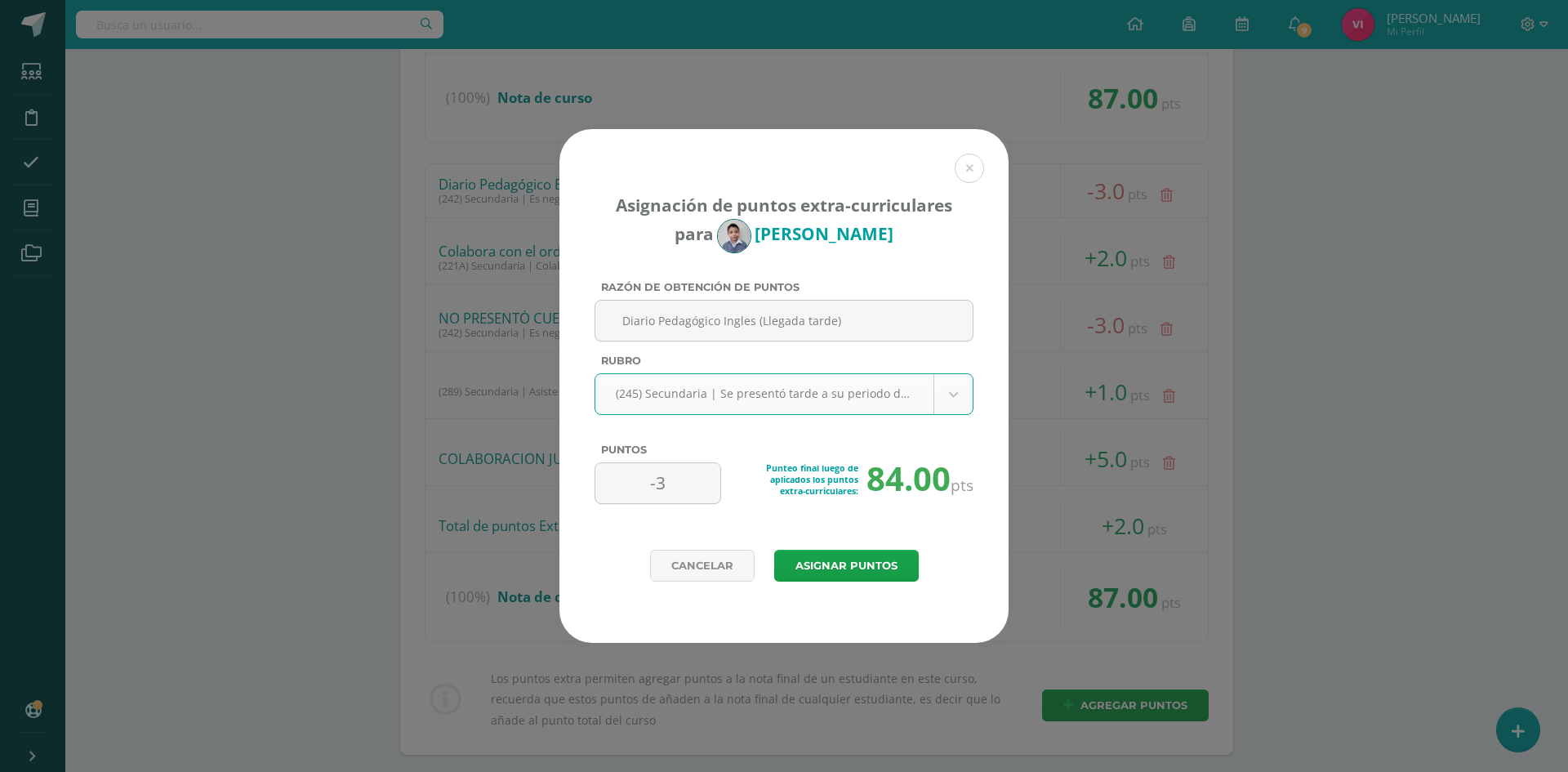
click at [884, 549] on div "Asignación de puntos extra-curriculares para Carlos Vega Razón de obtención de …" at bounding box center [784, 340] width 450 height 421
click at [883, 571] on button "Asignar puntos" at bounding box center [846, 566] width 144 height 32
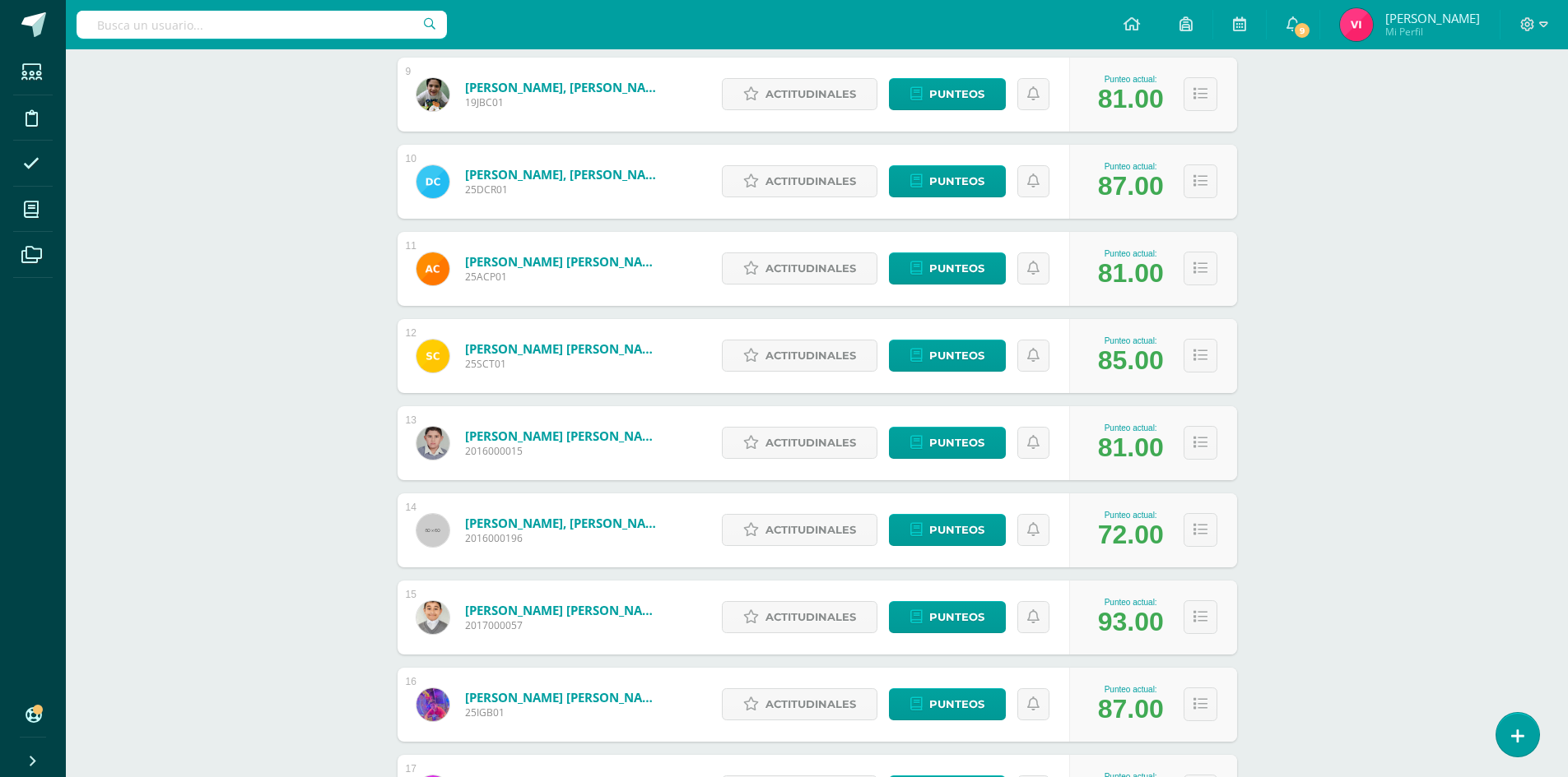
scroll to position [1037, 0]
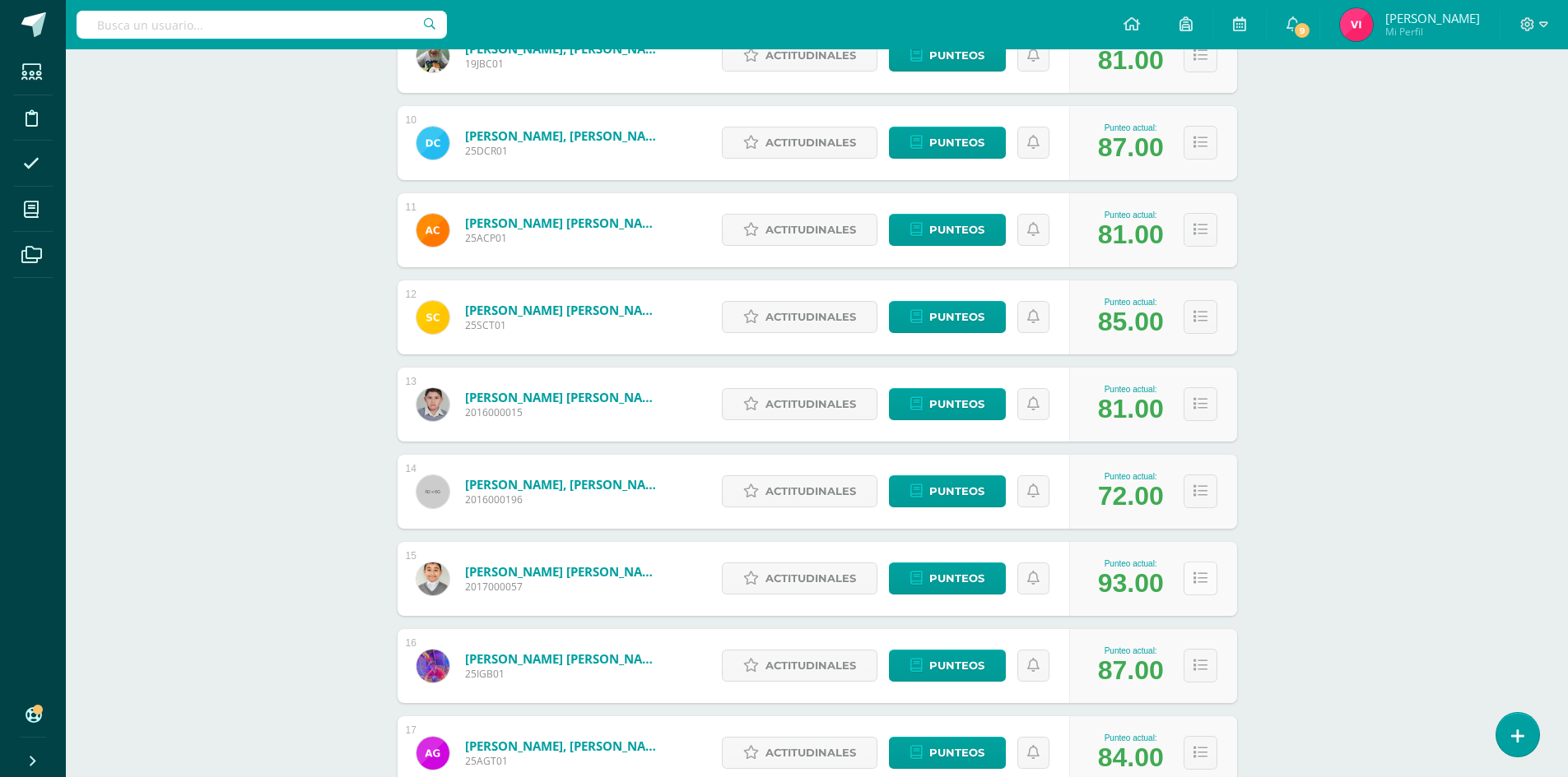
click at [1198, 583] on icon at bounding box center [1200, 579] width 14 height 14
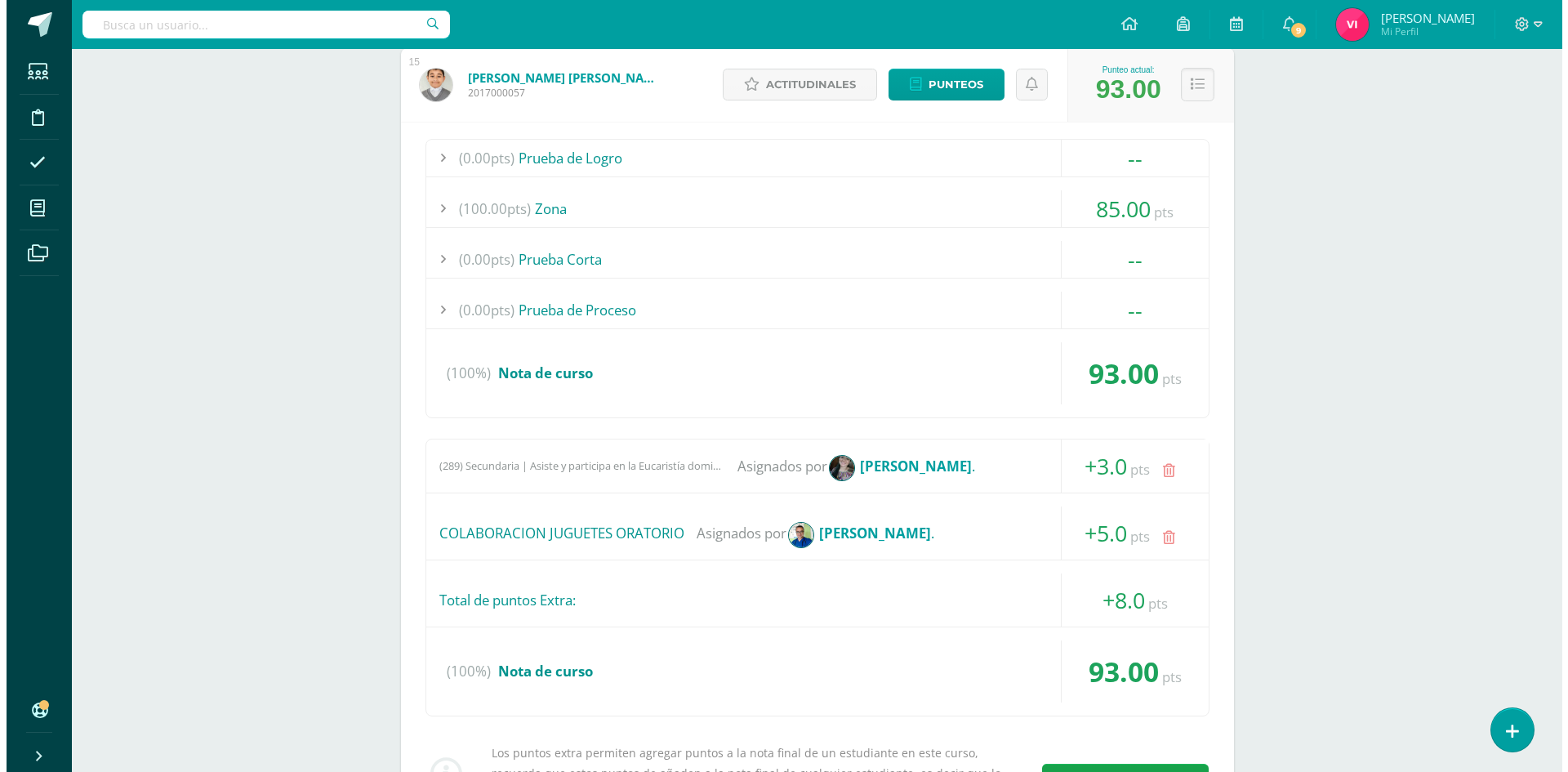
scroll to position [1602, 0]
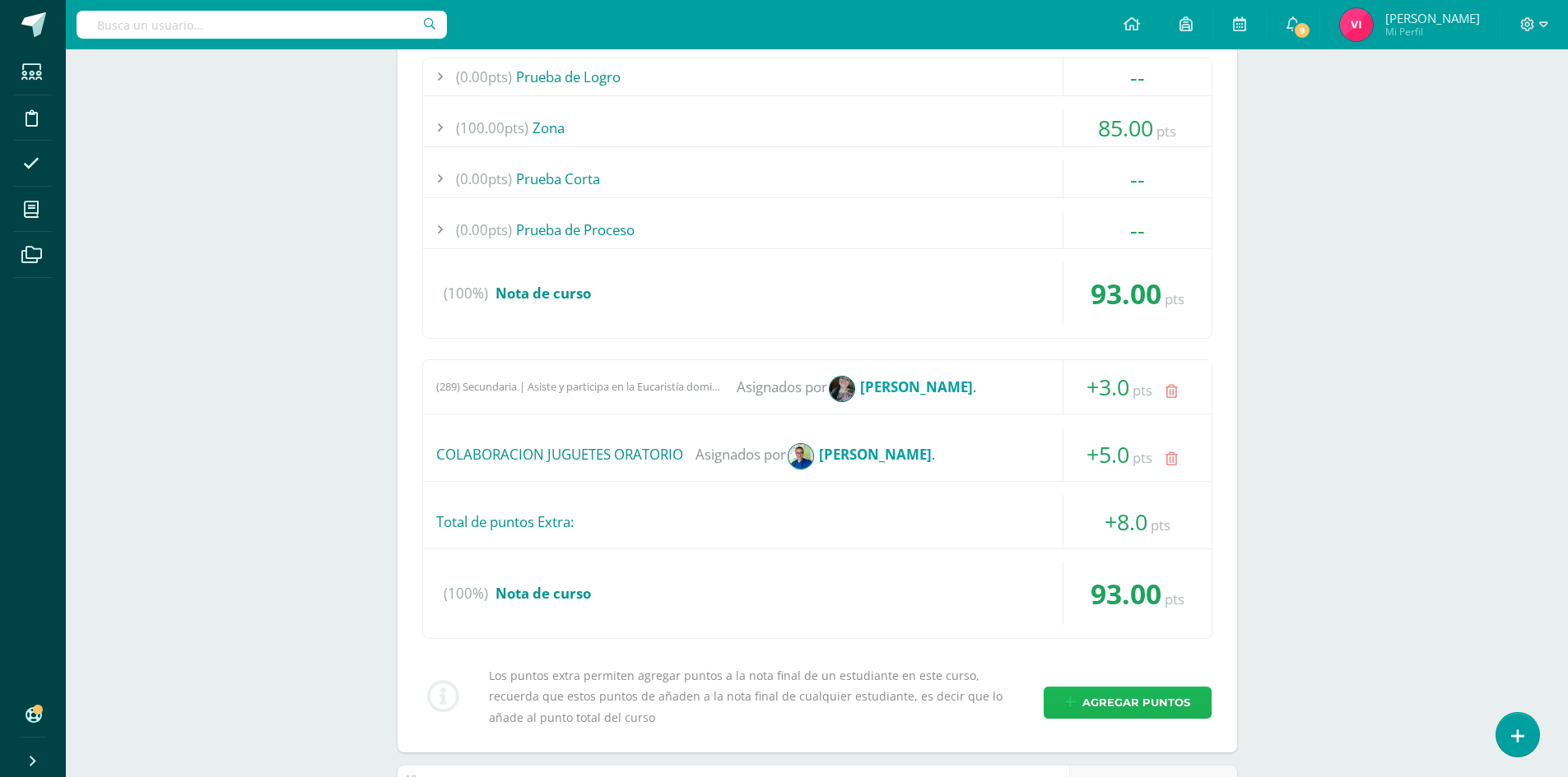
click at [1141, 687] on link "Agregar puntos" at bounding box center [1127, 703] width 168 height 32
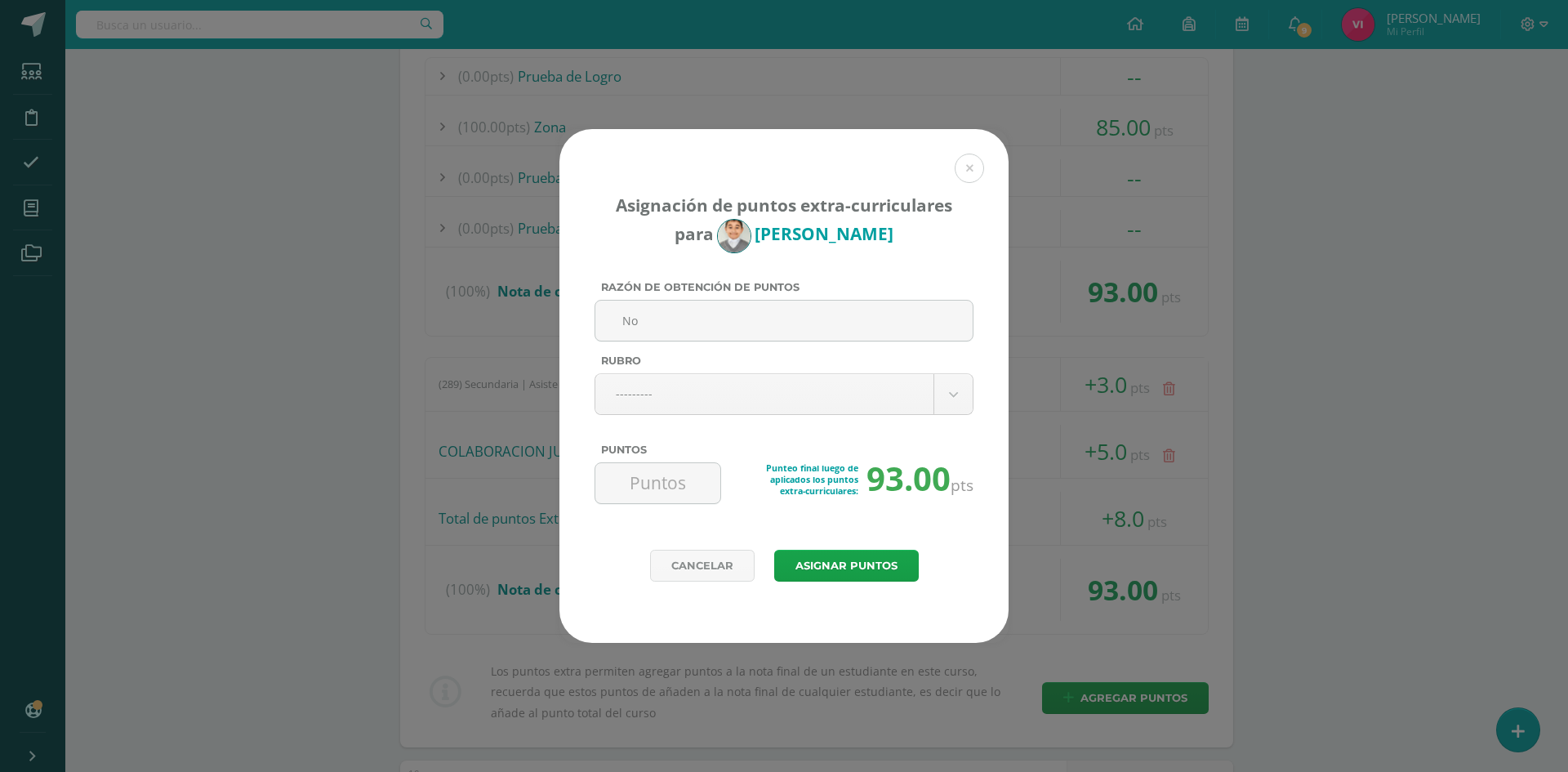
type input "N"
type input "Diario Pedagógico Comunicación y lenguaje ( No trae libro)"
click at [837, 388] on body "Asignación de puntos extra-curriculares para Caleb Girón Razón de obtención de …" at bounding box center [784, 537] width 1568 height 4279
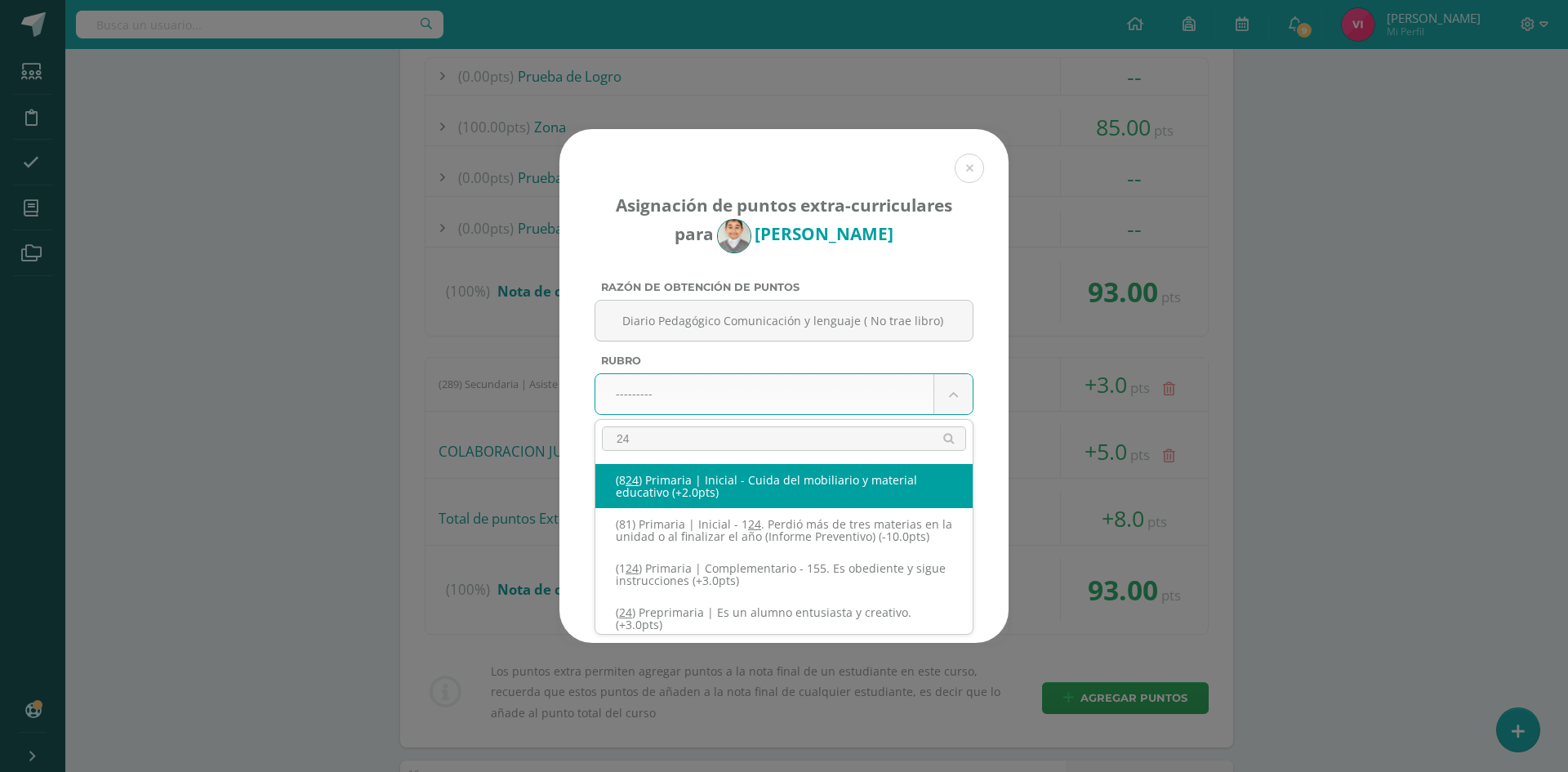
type input "242"
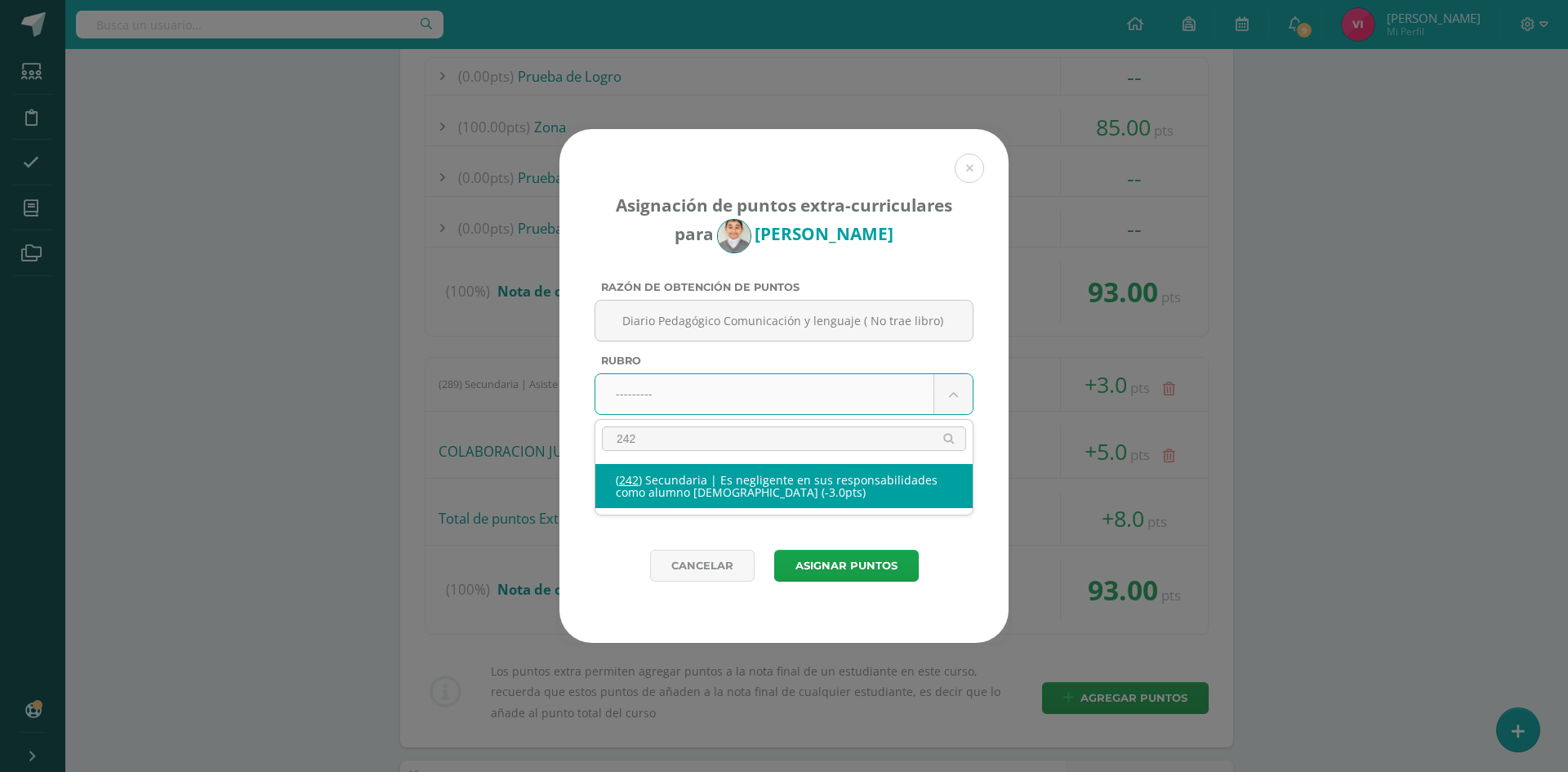
select select "274"
type input "-3"
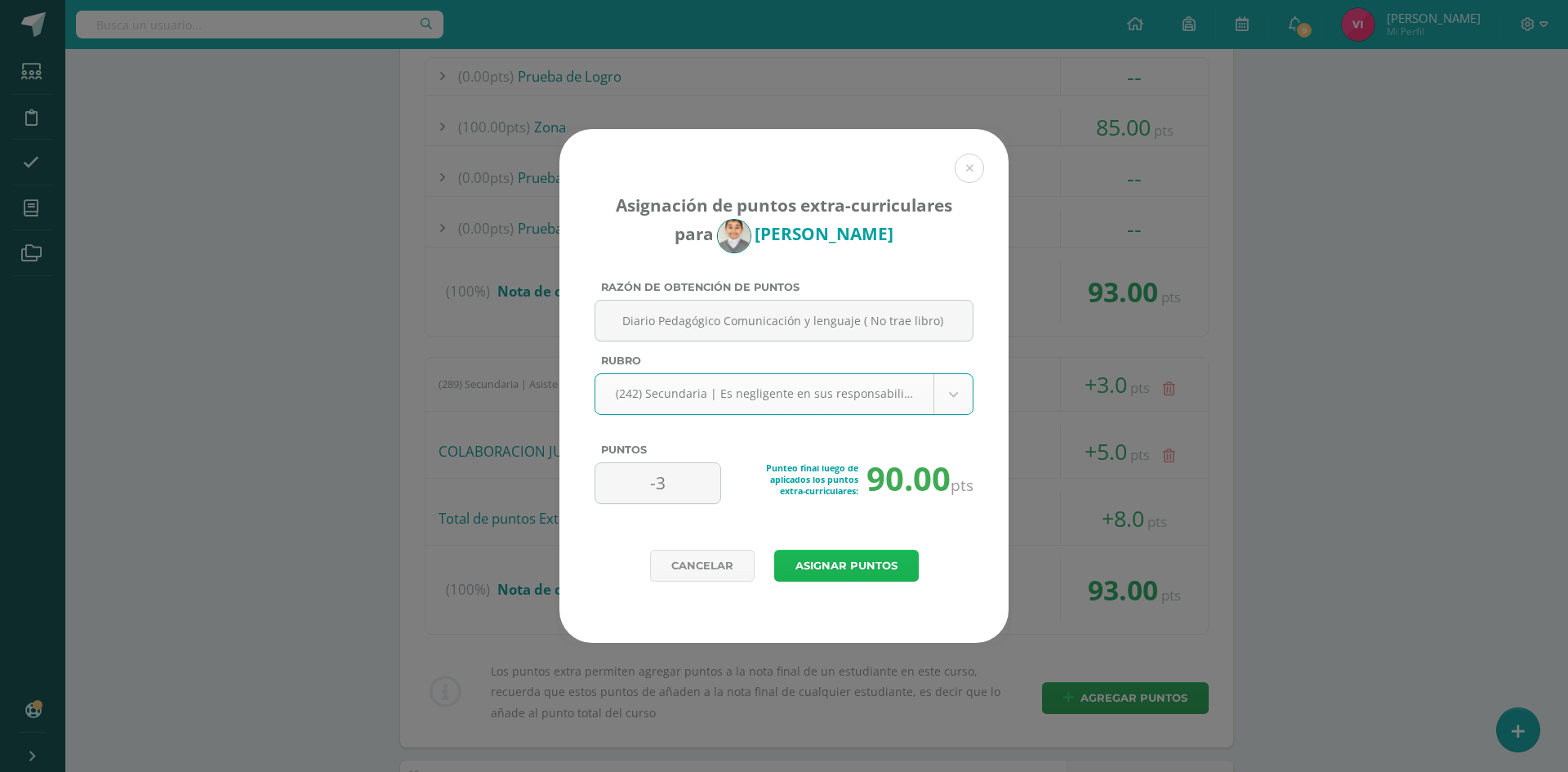
click at [886, 571] on button "Asignar puntos" at bounding box center [846, 566] width 144 height 32
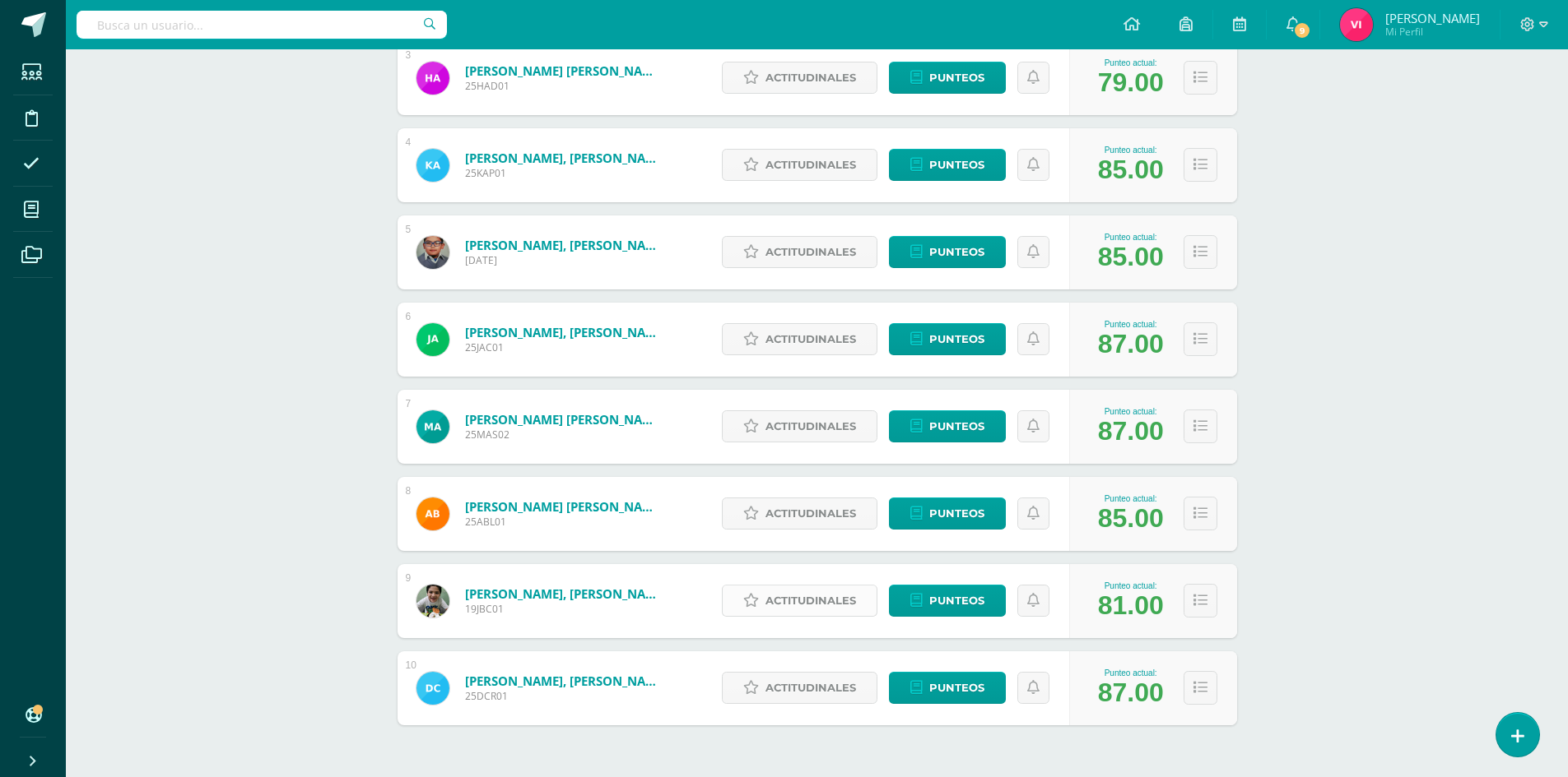
scroll to position [543, 0]
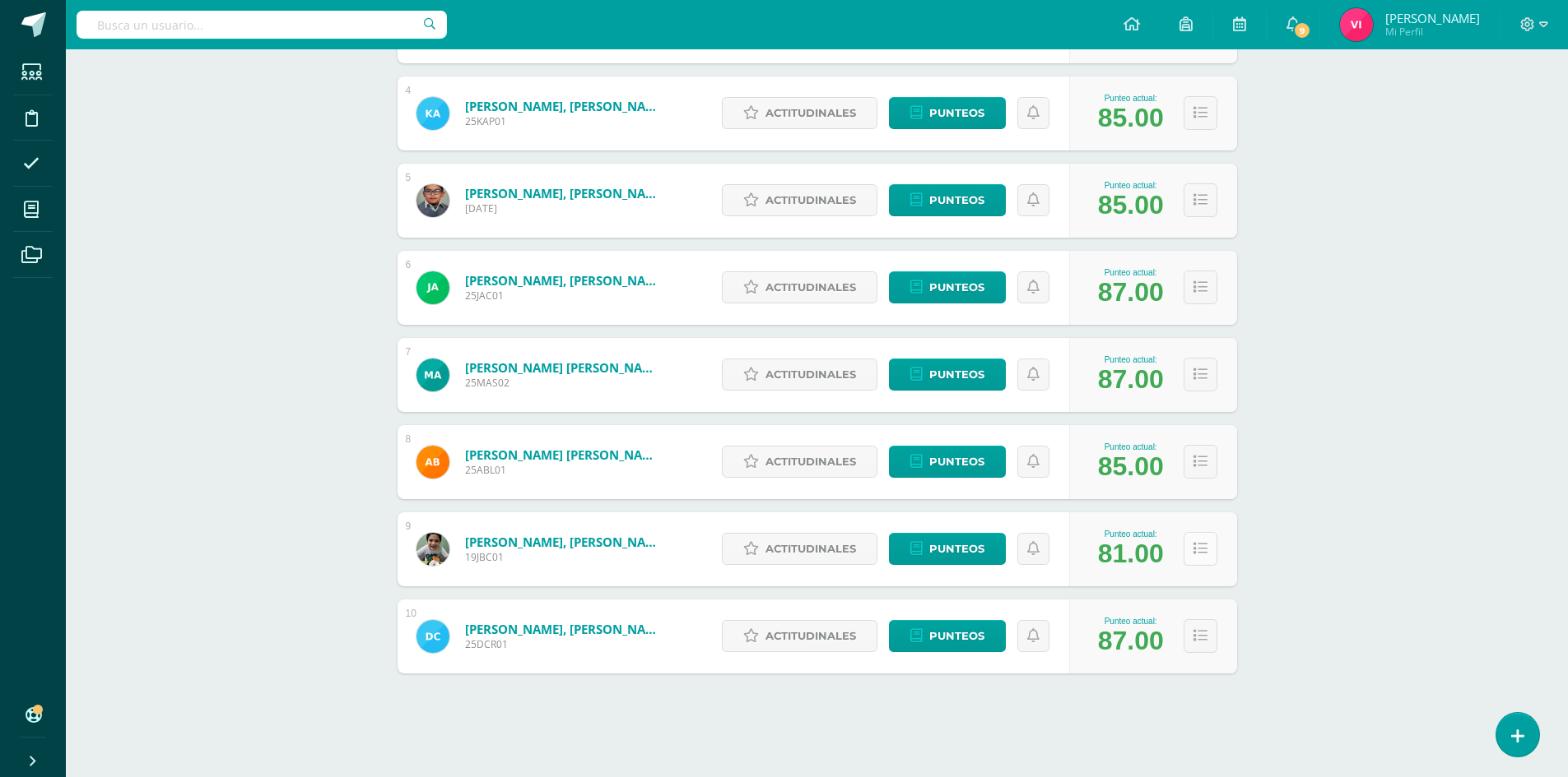
click at [1192, 554] on button at bounding box center [1200, 550] width 34 height 34
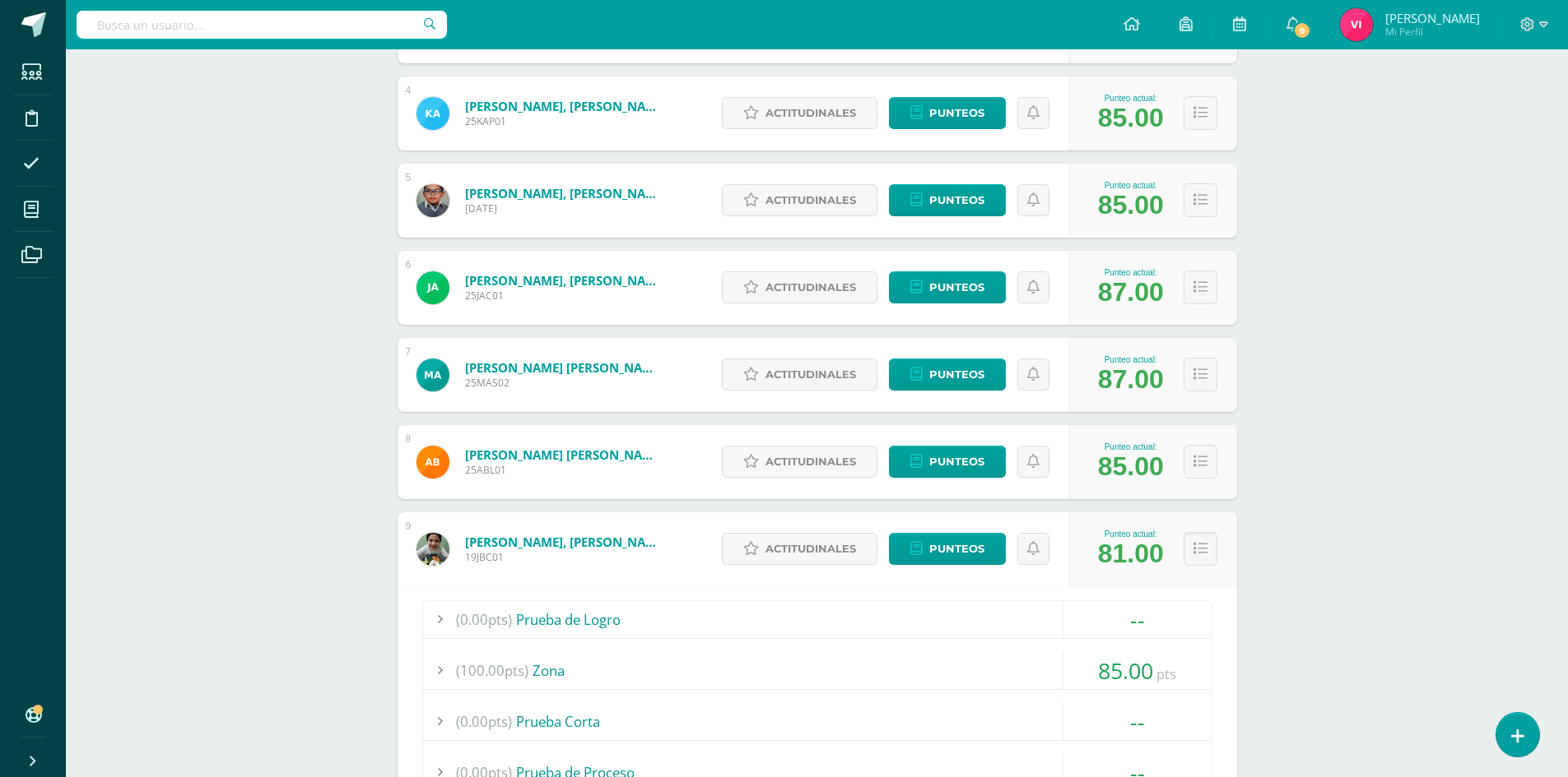
click at [1163, 639] on div "--" at bounding box center [1137, 619] width 149 height 37
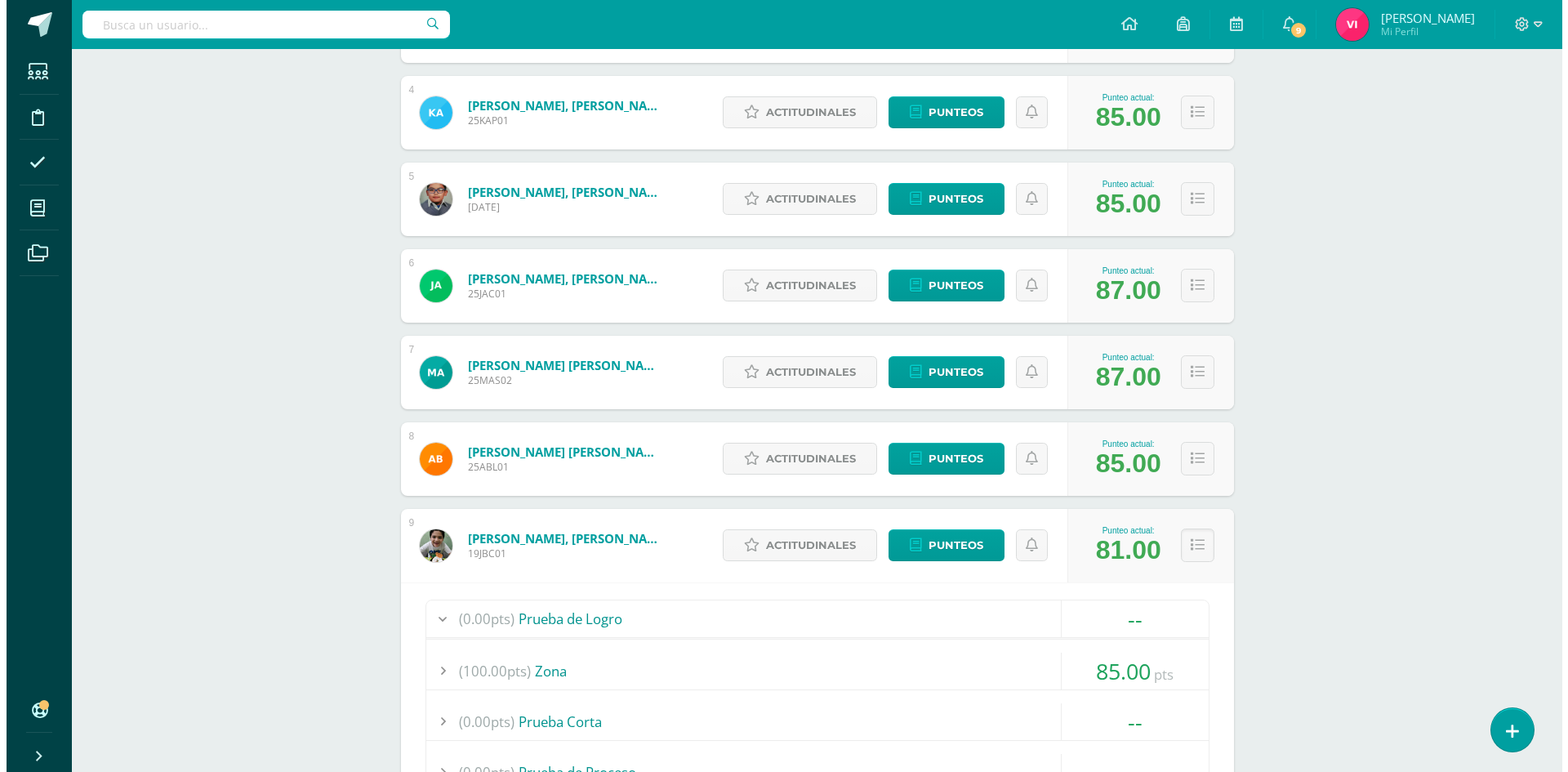
scroll to position [1394, 0]
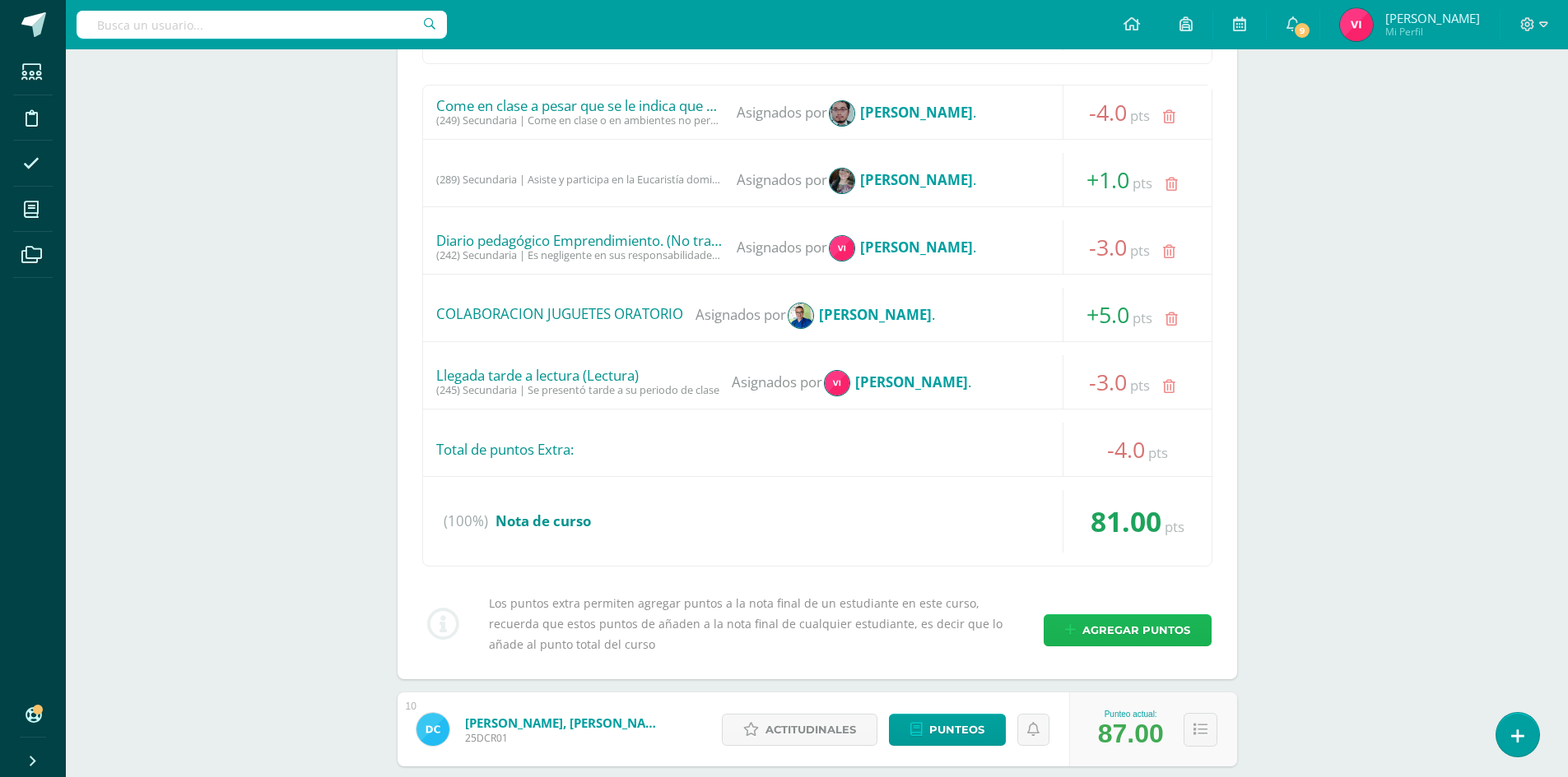
click at [1151, 633] on span "Agregar puntos" at bounding box center [1136, 631] width 108 height 31
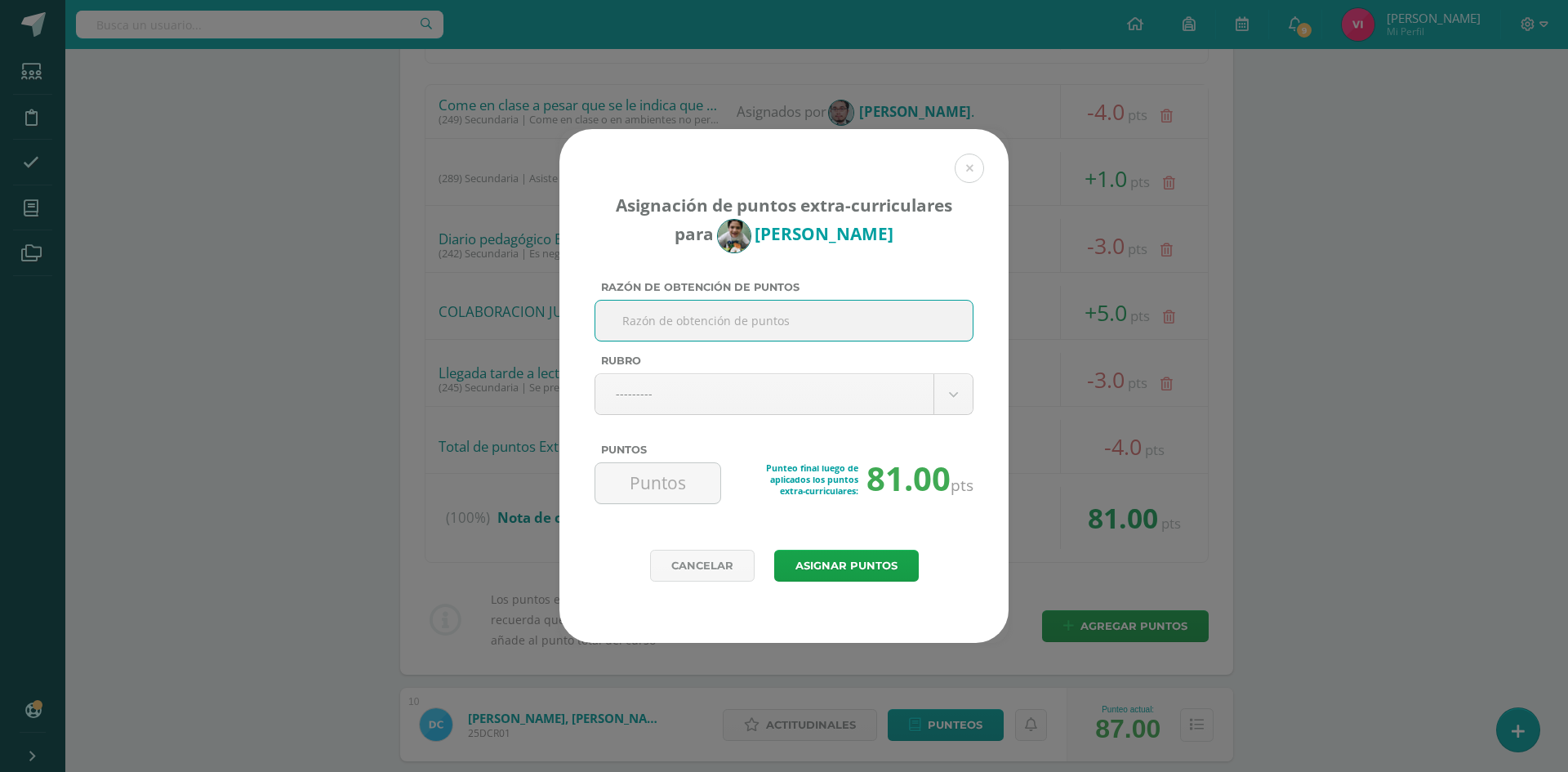
paste input "Diario Pedagógico Ingles (Llegada tarde)"
type input "Diario Pedagógico Platicas (Come y no trabaja en clase)"
click at [931, 399] on body "Asignación de puntos extra-curriculares para José Bernard Razón de obtención de…" at bounding box center [784, 602] width 1568 height 3992
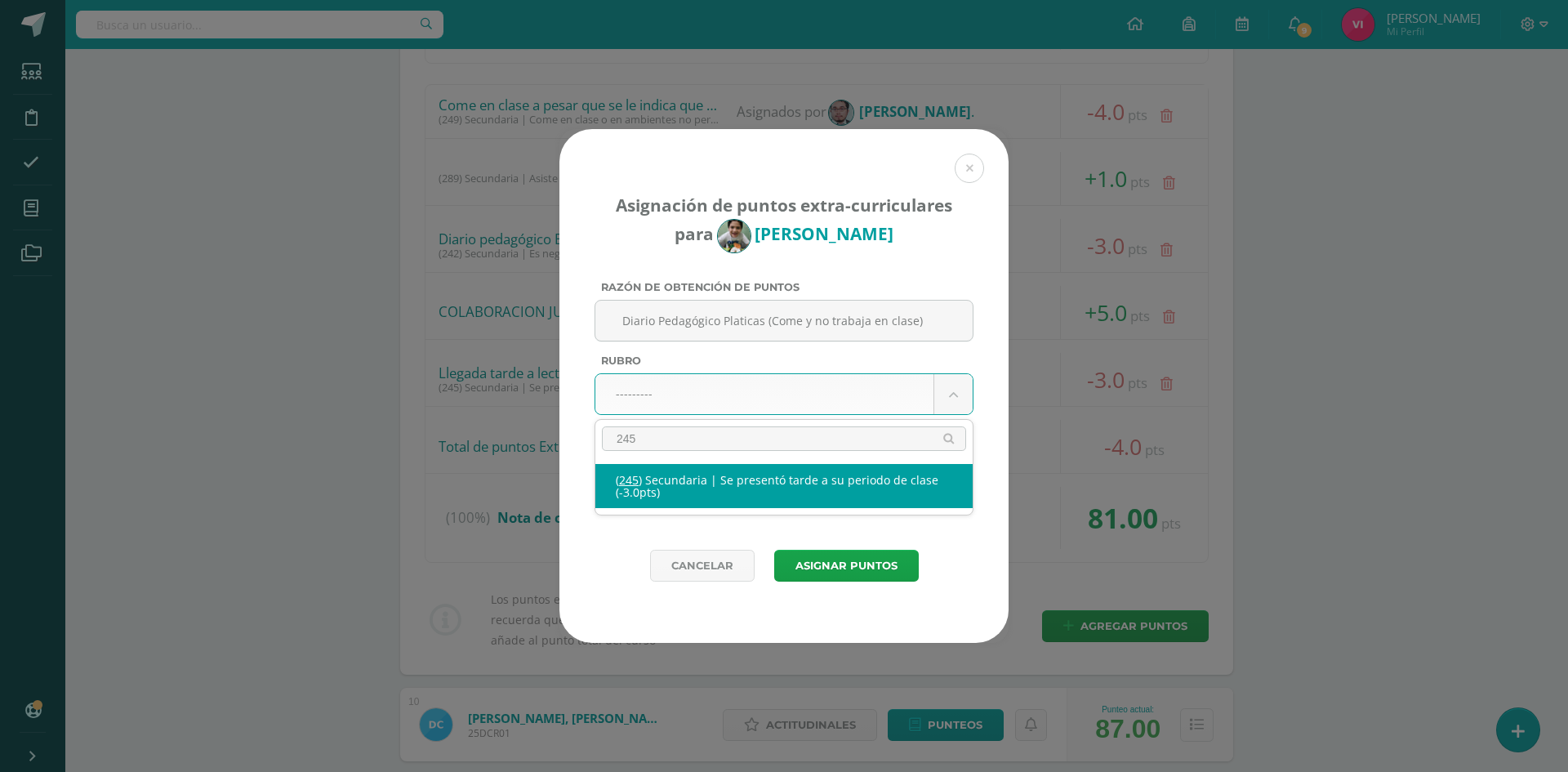
type input "245"
select select "277"
type input "-3"
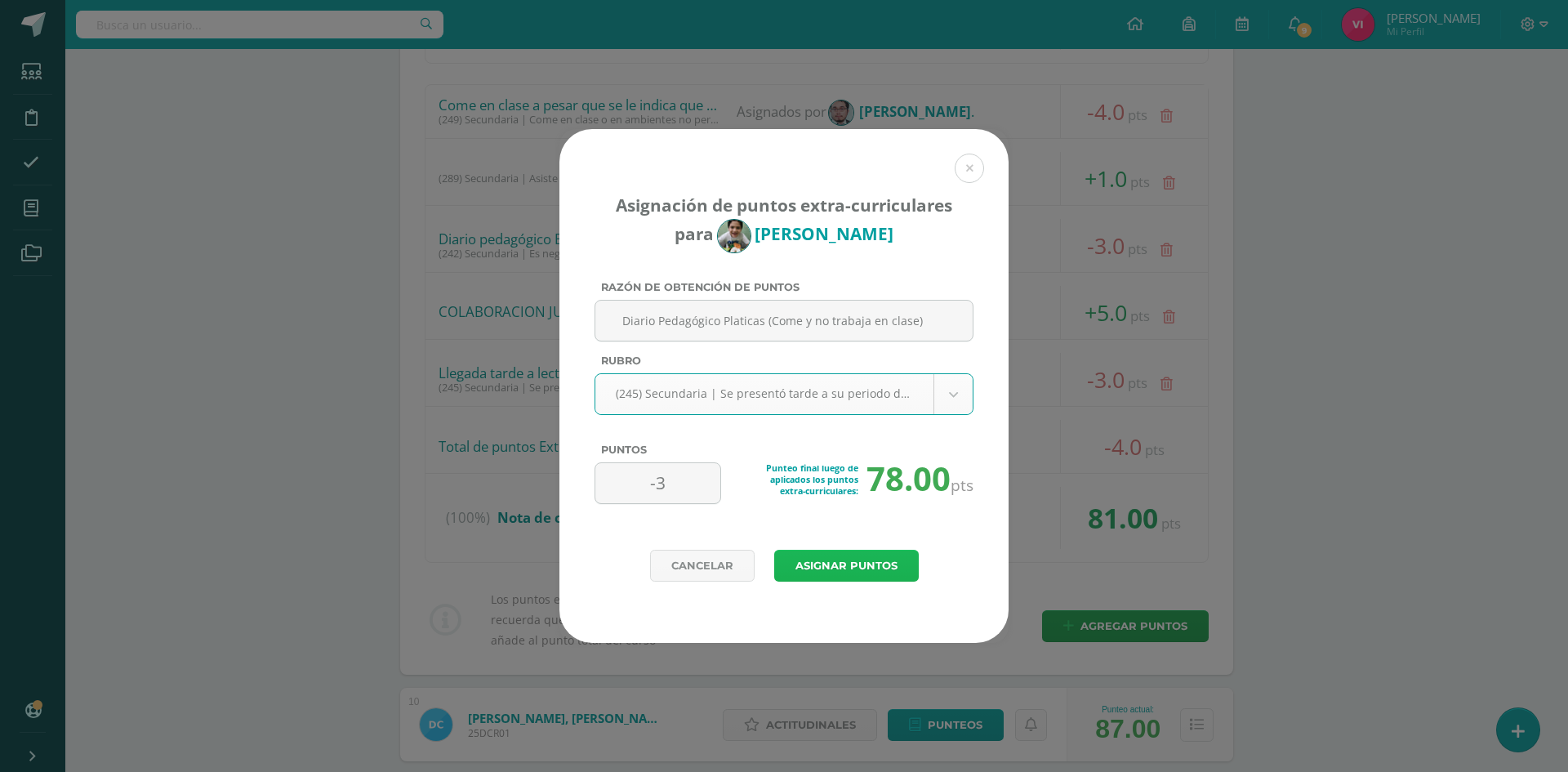
click at [846, 569] on button "Asignar puntos" at bounding box center [846, 566] width 144 height 32
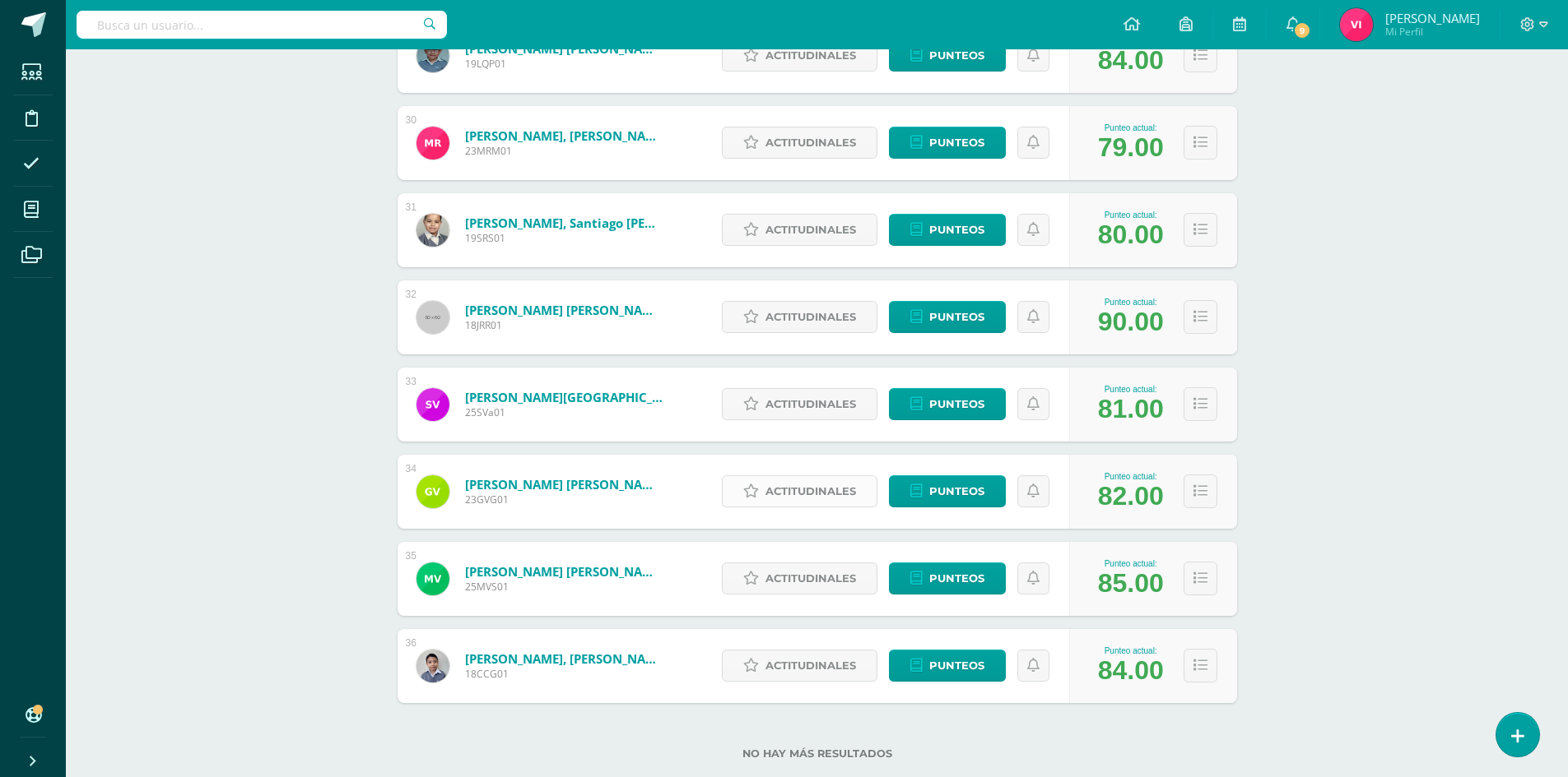
scroll to position [2816, 0]
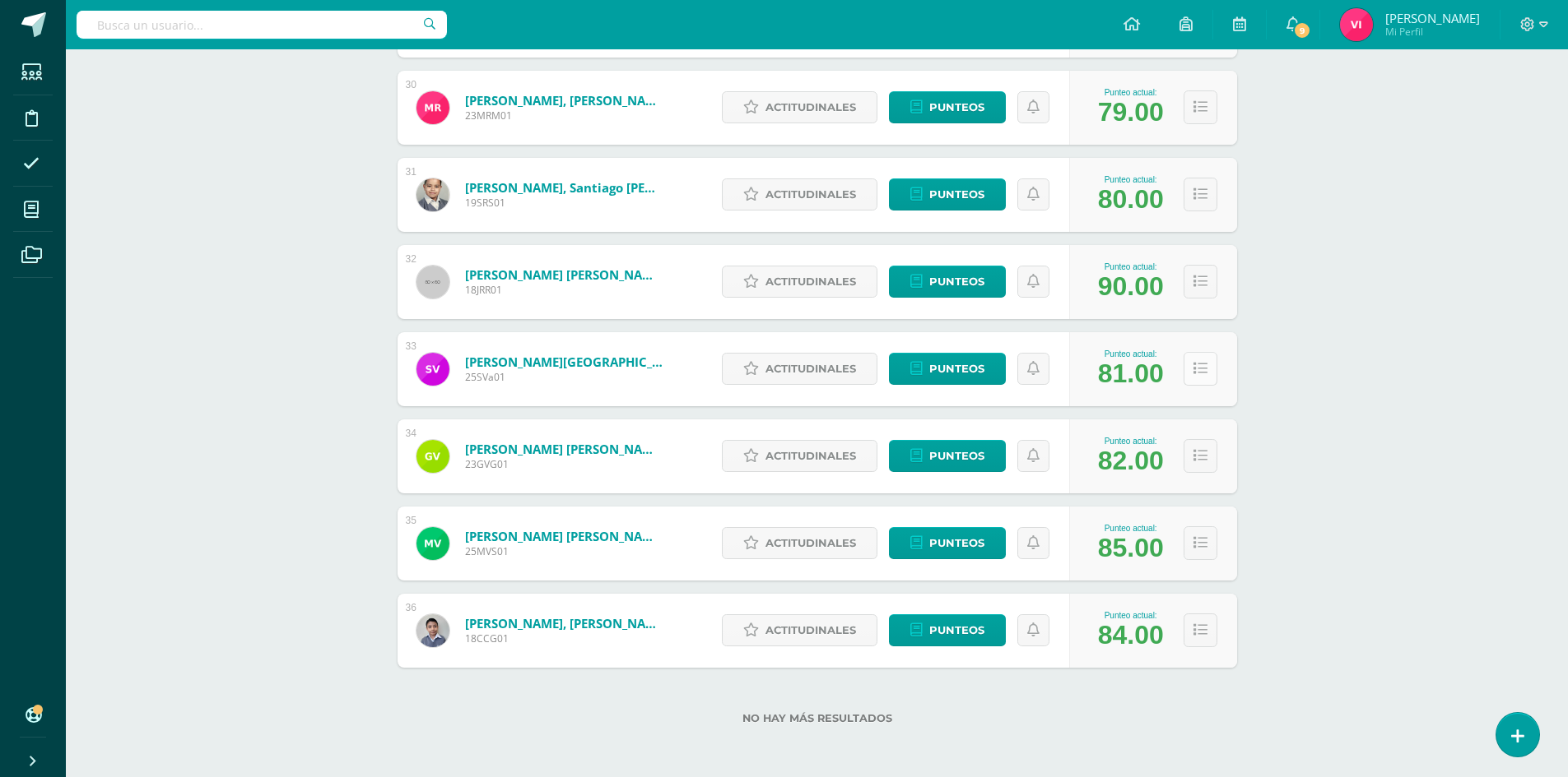
click at [1209, 360] on button at bounding box center [1200, 369] width 34 height 34
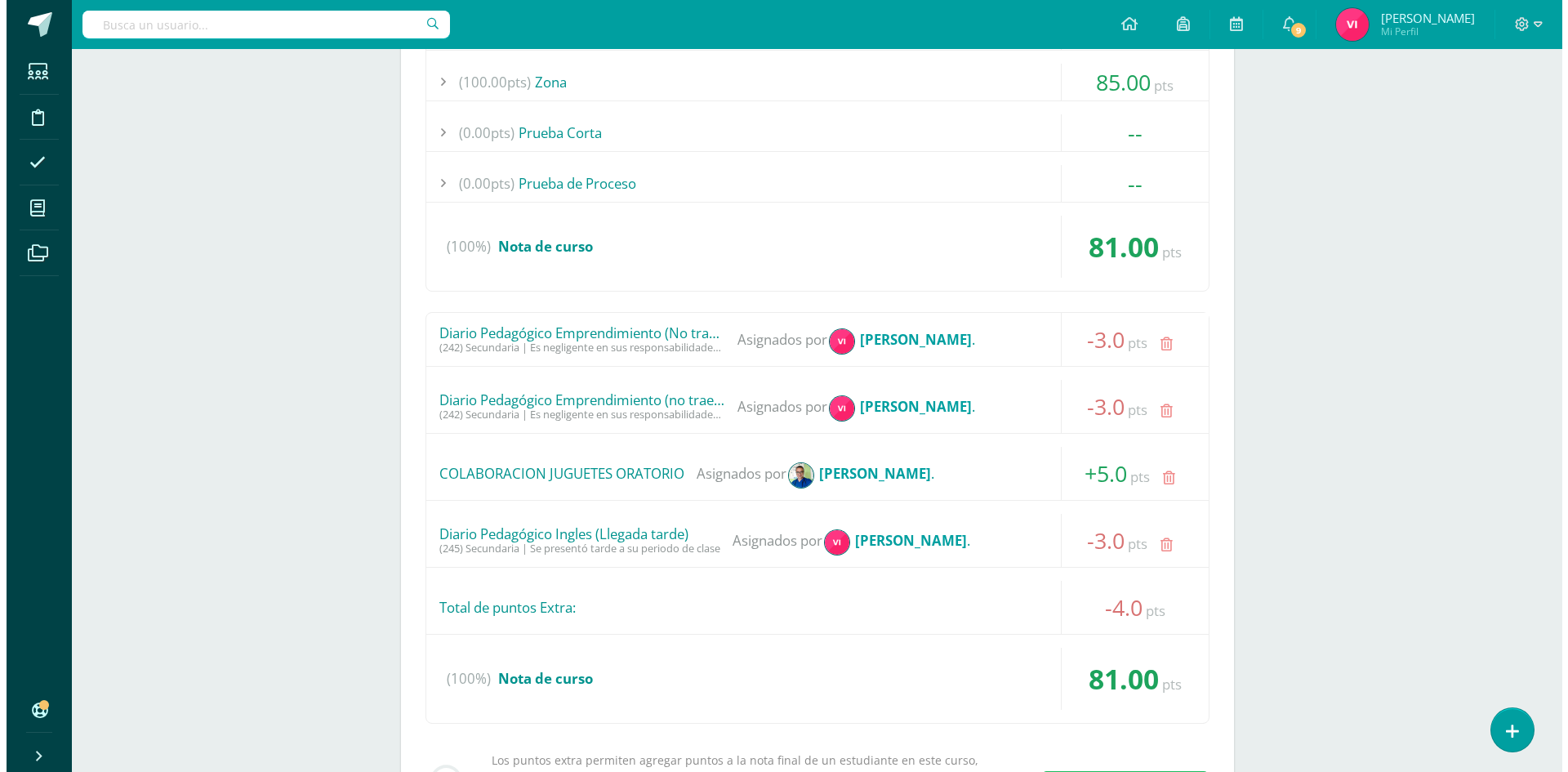
scroll to position [3615, 0]
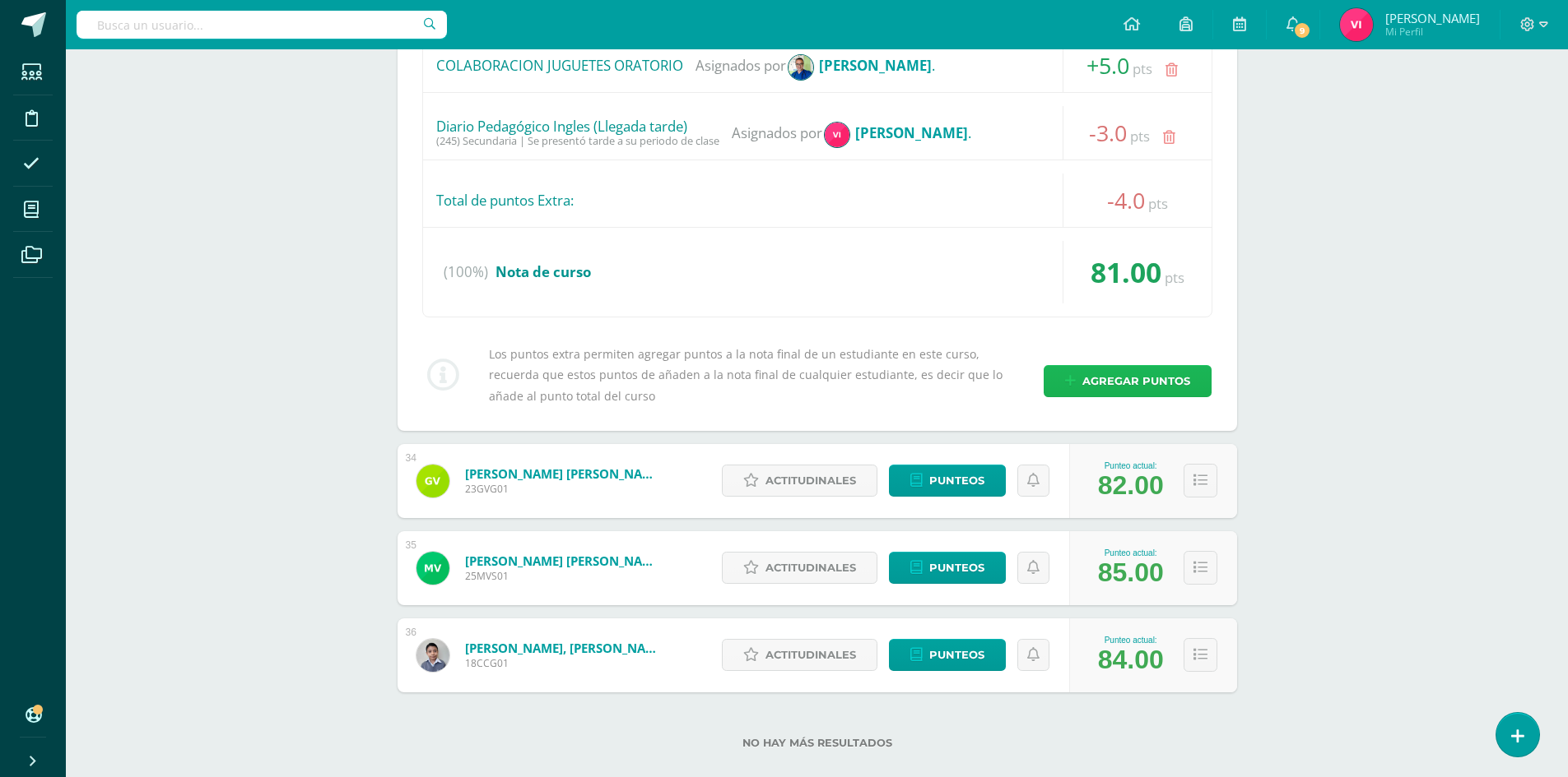
click at [1170, 384] on span "Agregar puntos" at bounding box center [1136, 382] width 108 height 31
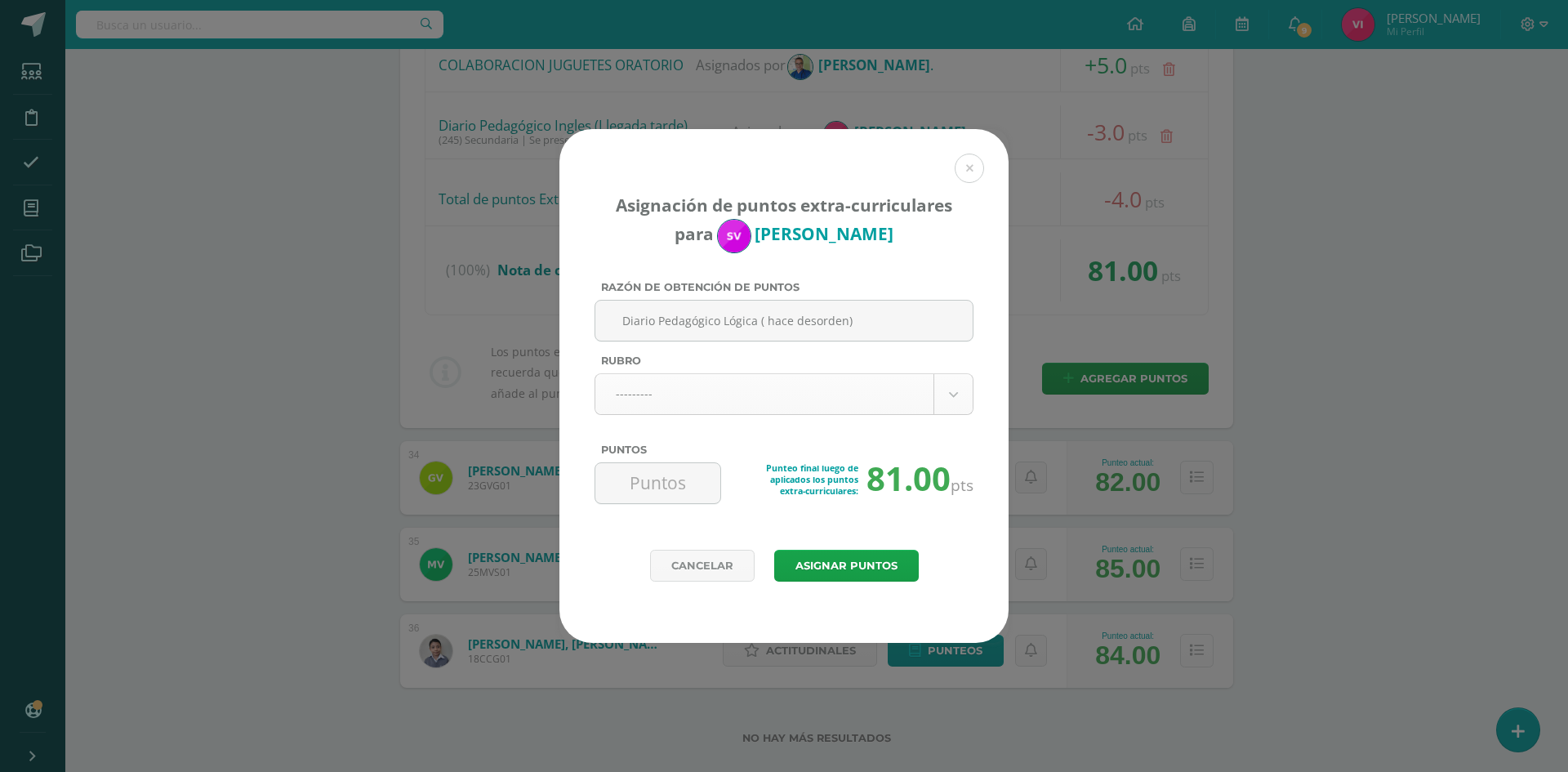
type input "Diario Pedagógico Lógica ( hace desorden)"
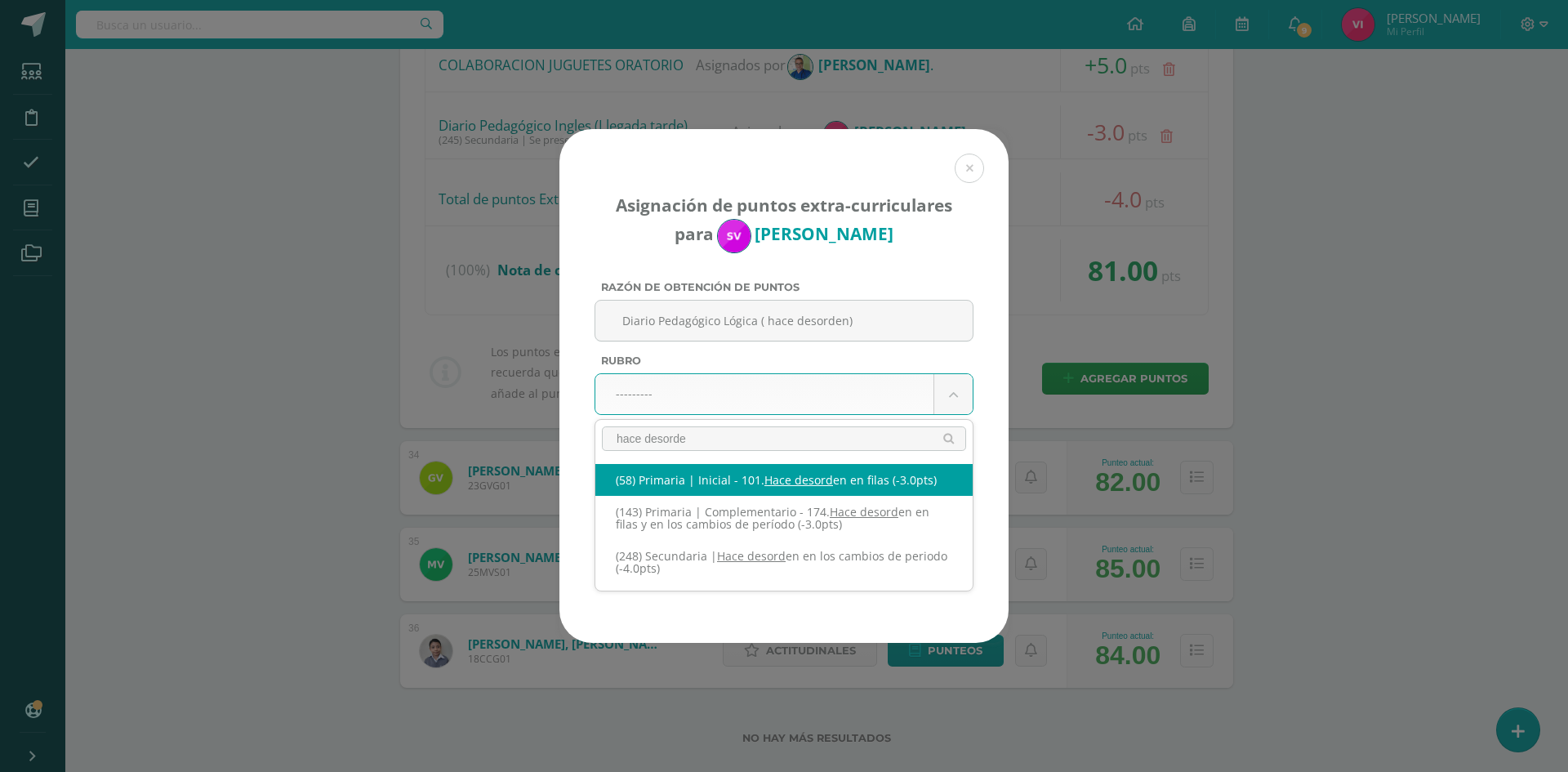
type input "hace desorden"
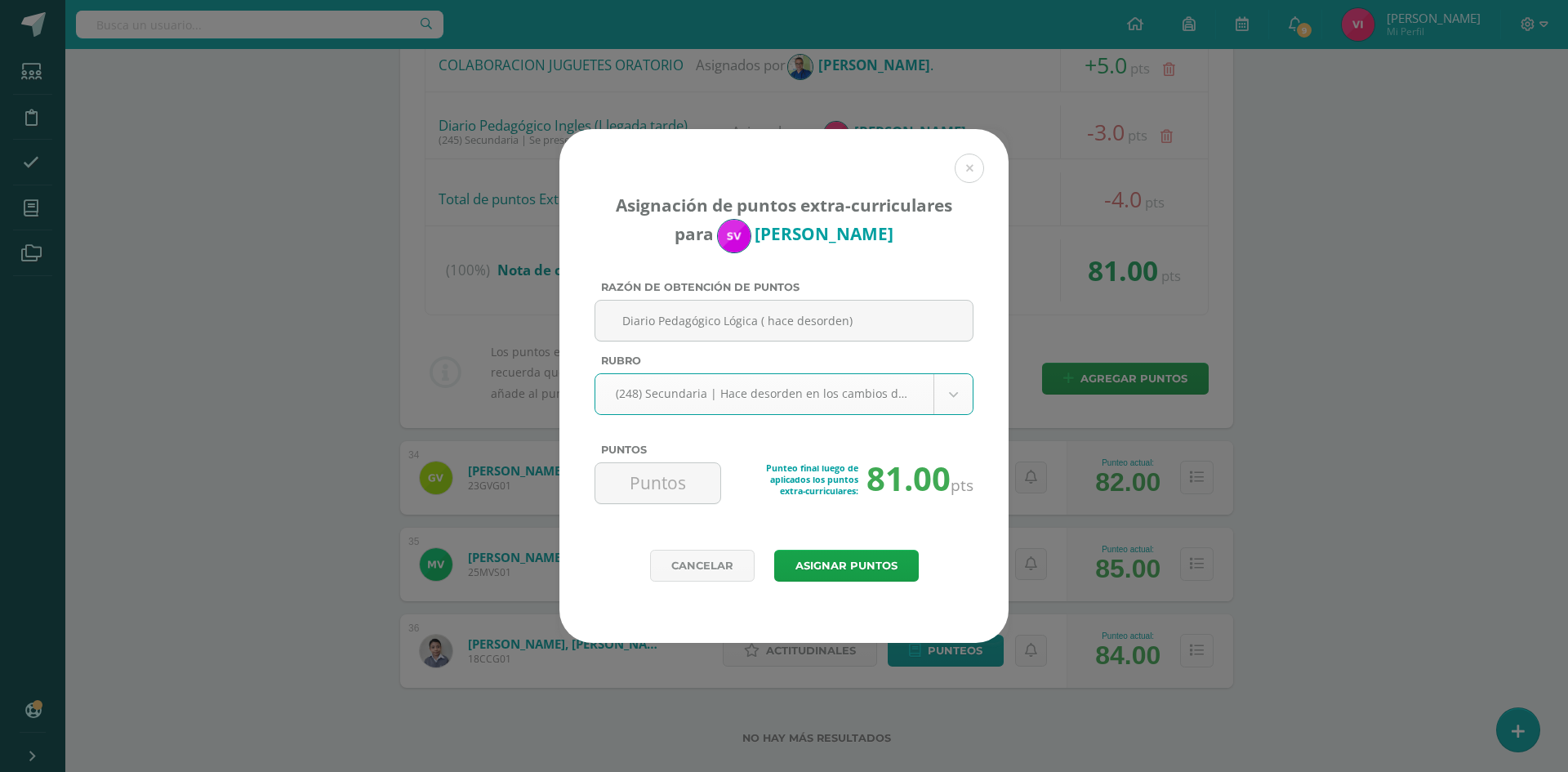
select select "280"
type input "-4"
click at [849, 568] on button "Asignar puntos" at bounding box center [846, 566] width 144 height 32
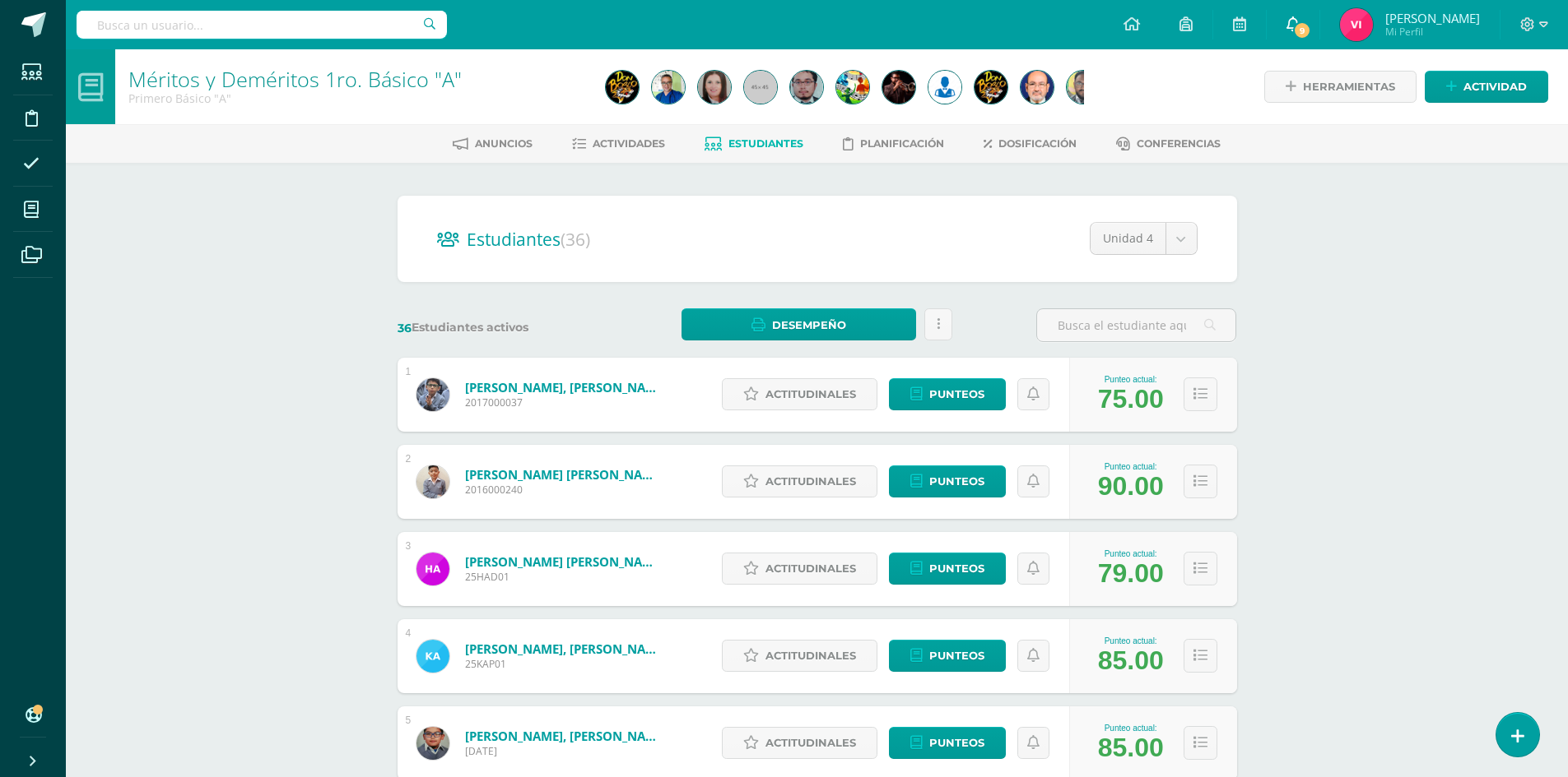
click at [1297, 21] on link "9" at bounding box center [1293, 24] width 53 height 49
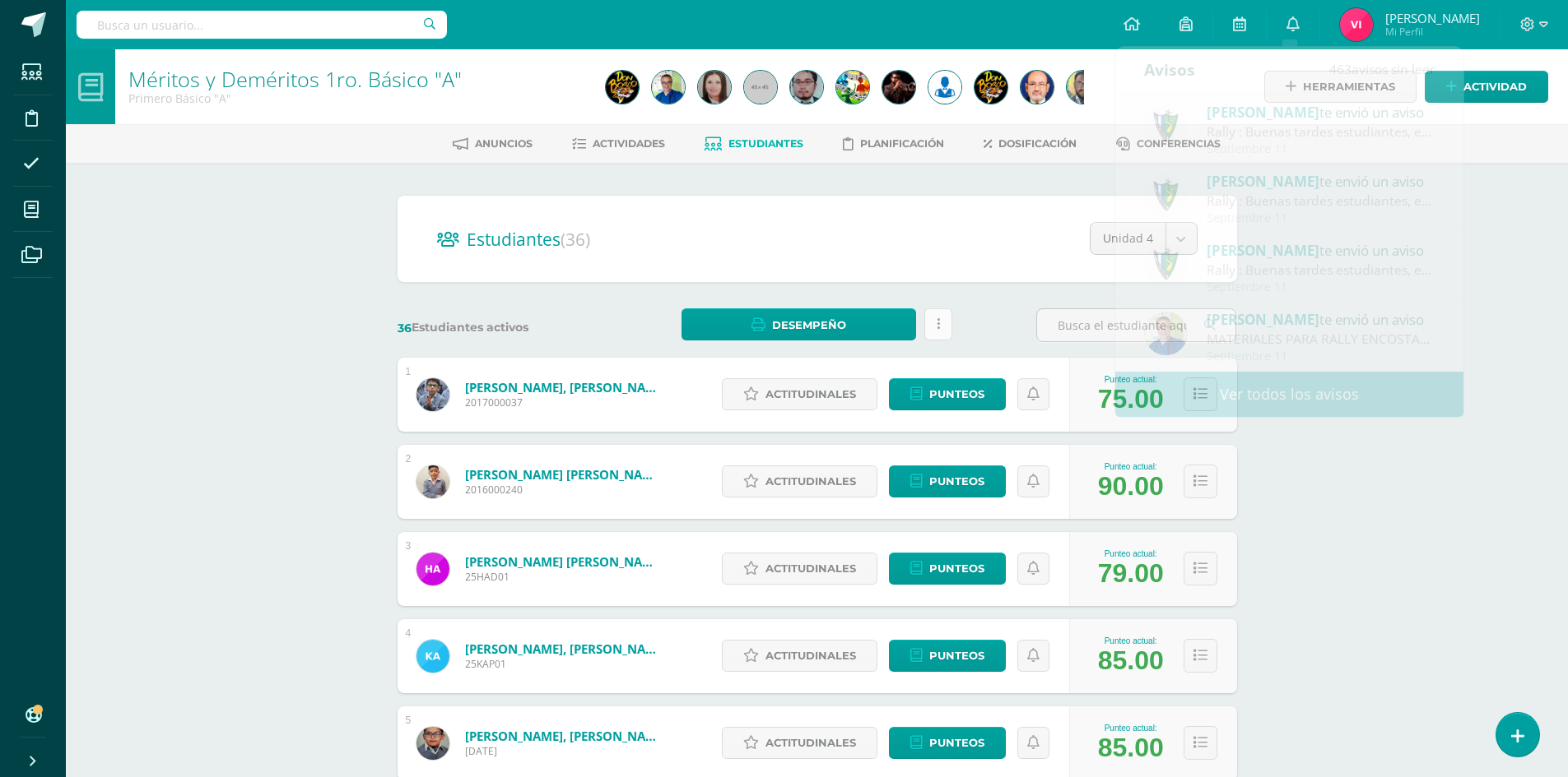
click at [926, 328] on div "Desempeño Descargar como HTML Descargar como PDF Enviar informe de desempeño a …" at bounding box center [817, 325] width 284 height 34
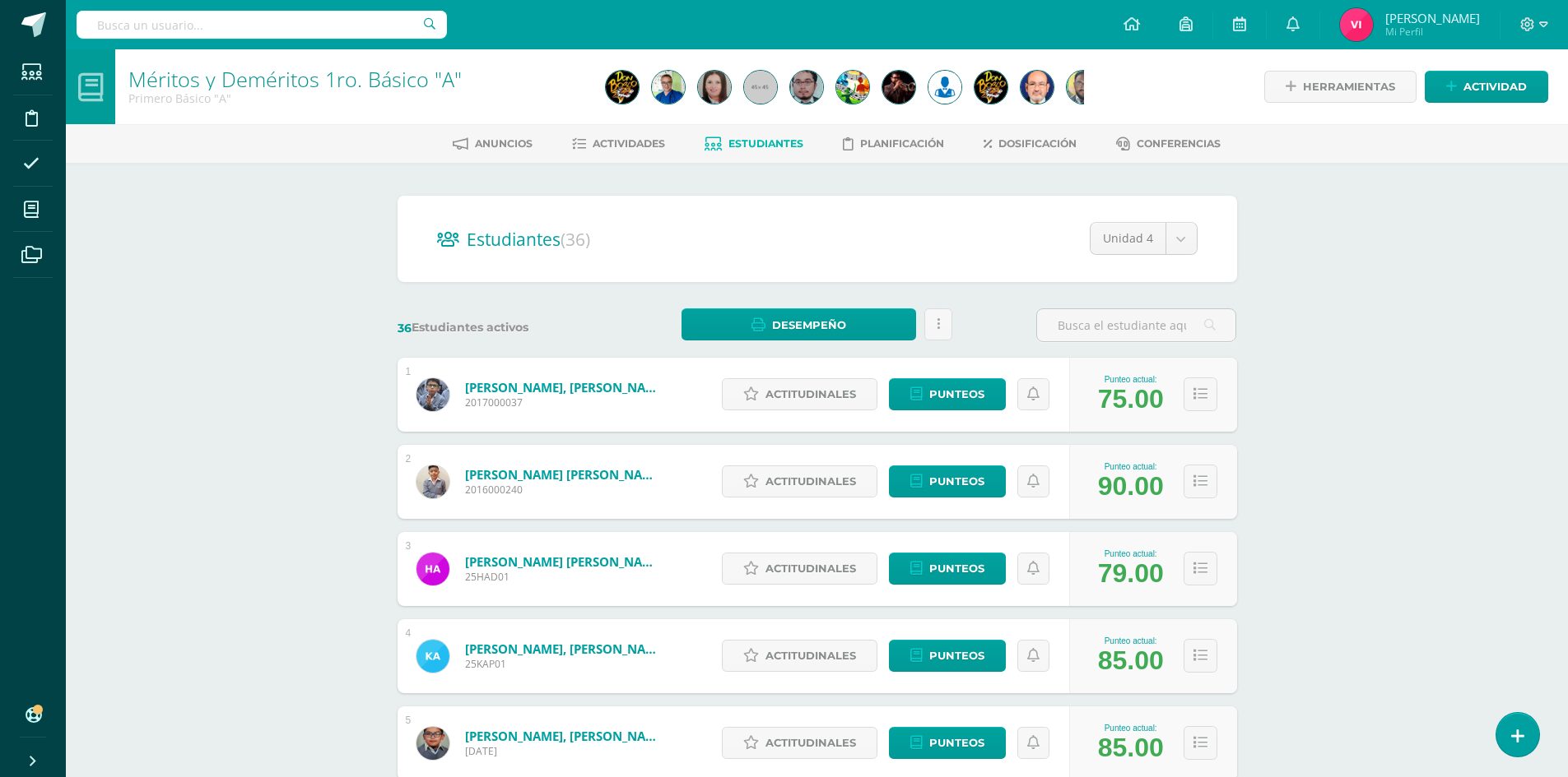
click at [993, 325] on div "36 Estudiantes activos Desempeño Descargar como HTML Descargar como PDF Enviar …" at bounding box center [817, 325] width 853 height 34
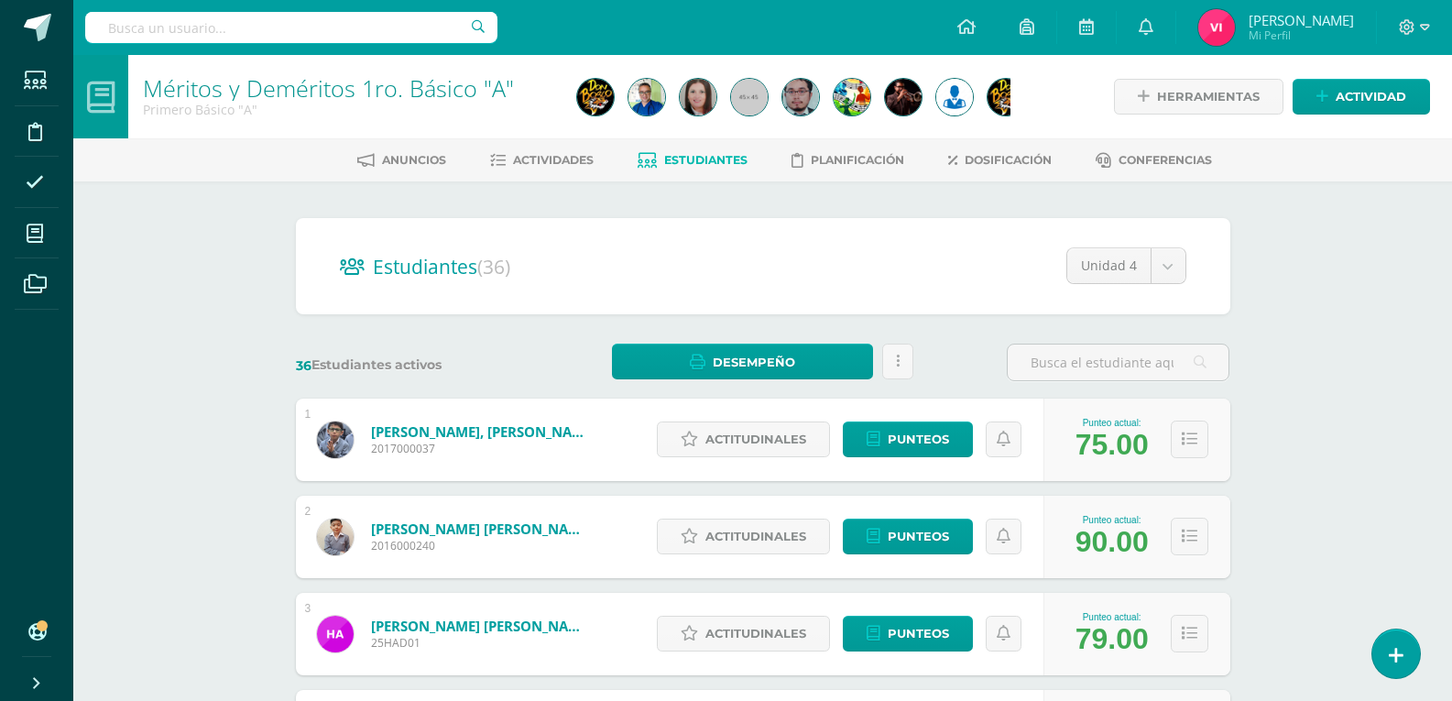
click at [1198, 437] on button at bounding box center [1189, 439] width 38 height 38
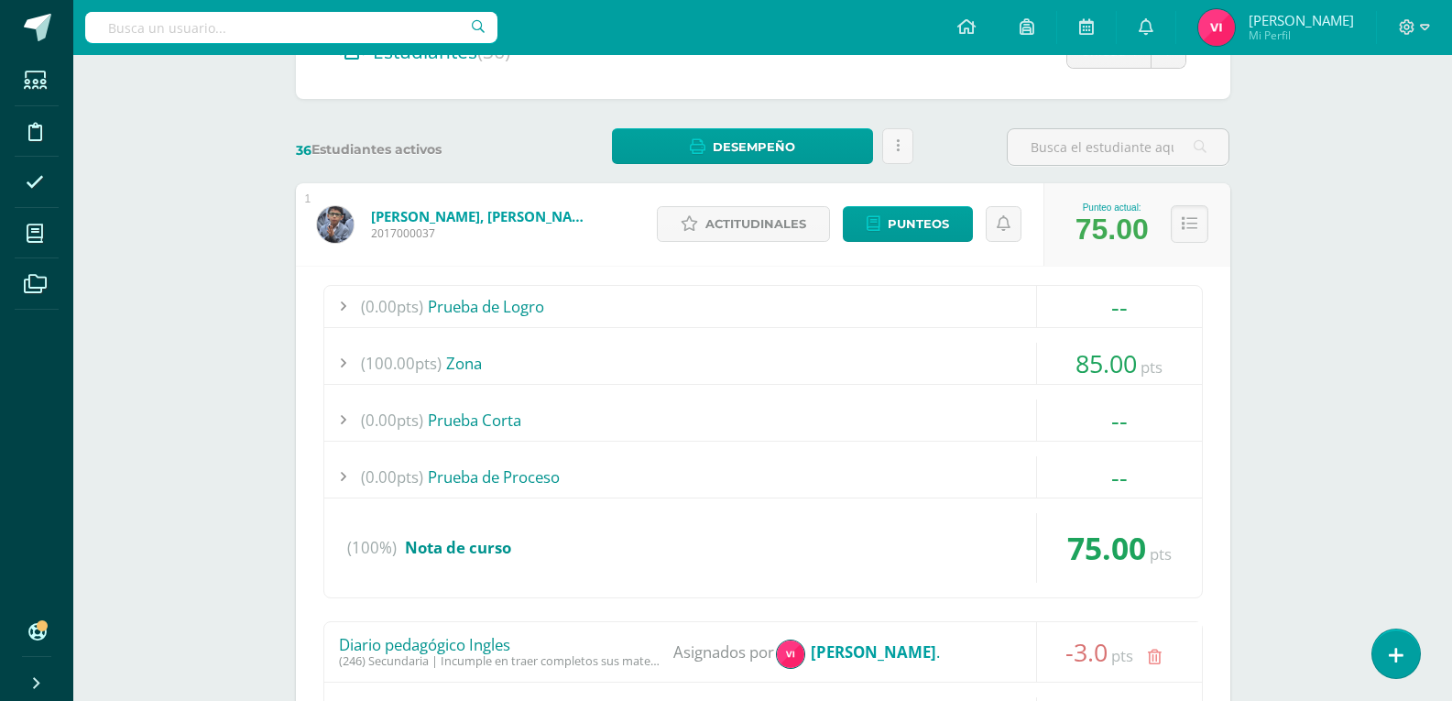
scroll to position [183, 0]
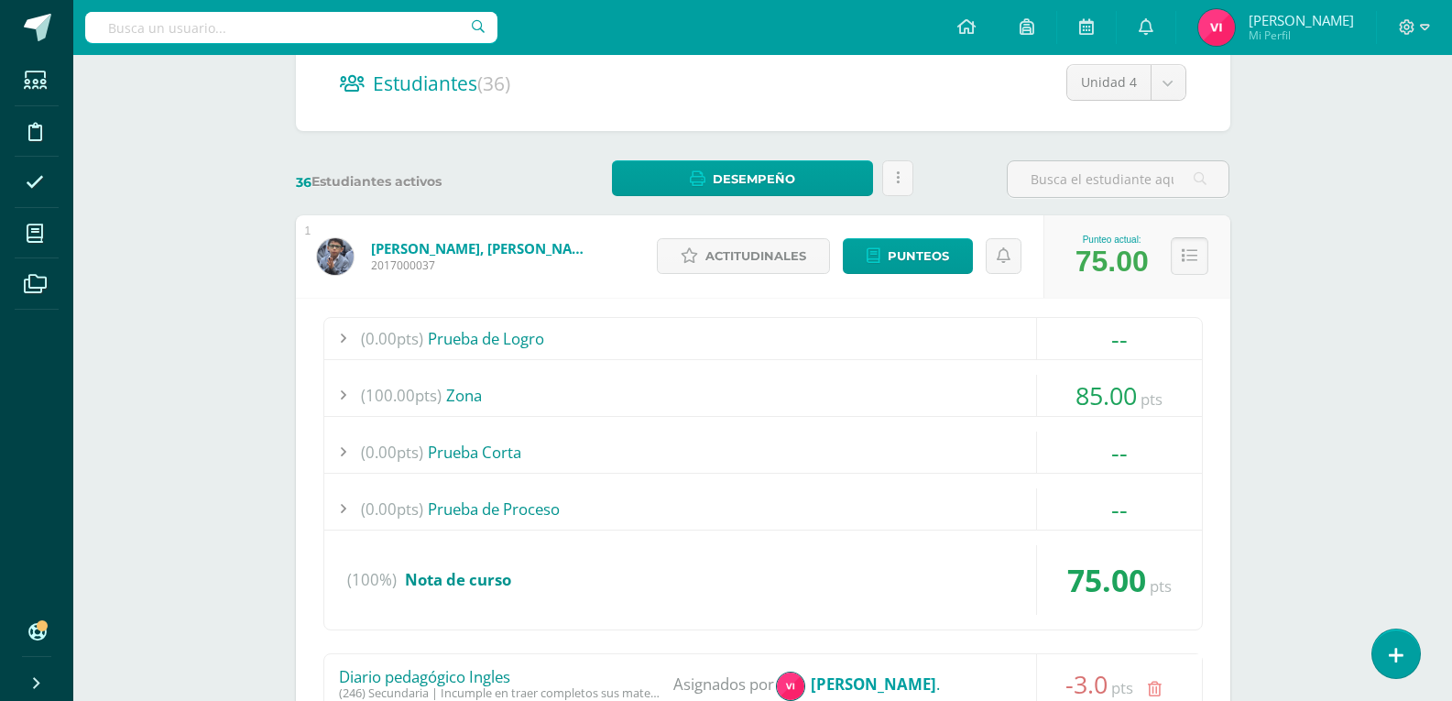
click at [1184, 245] on button at bounding box center [1189, 256] width 38 height 38
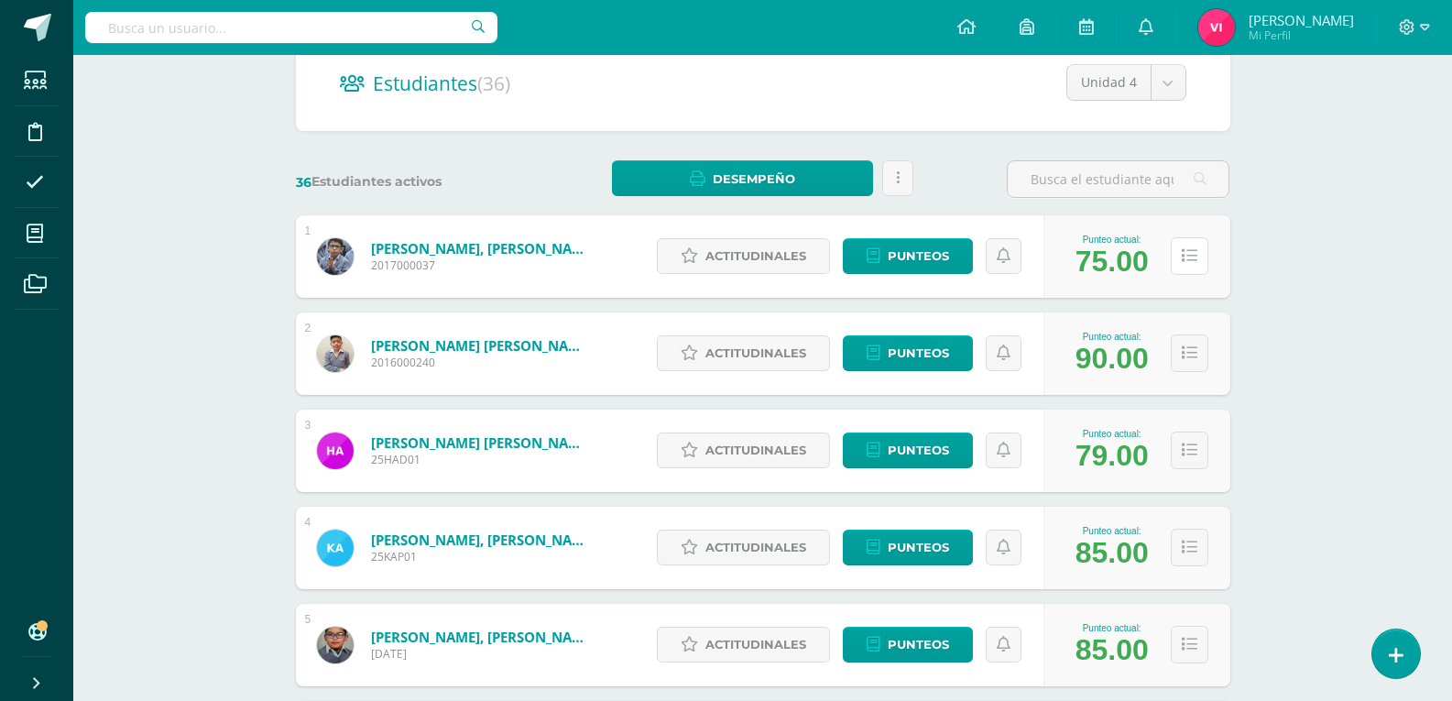
scroll to position [275, 0]
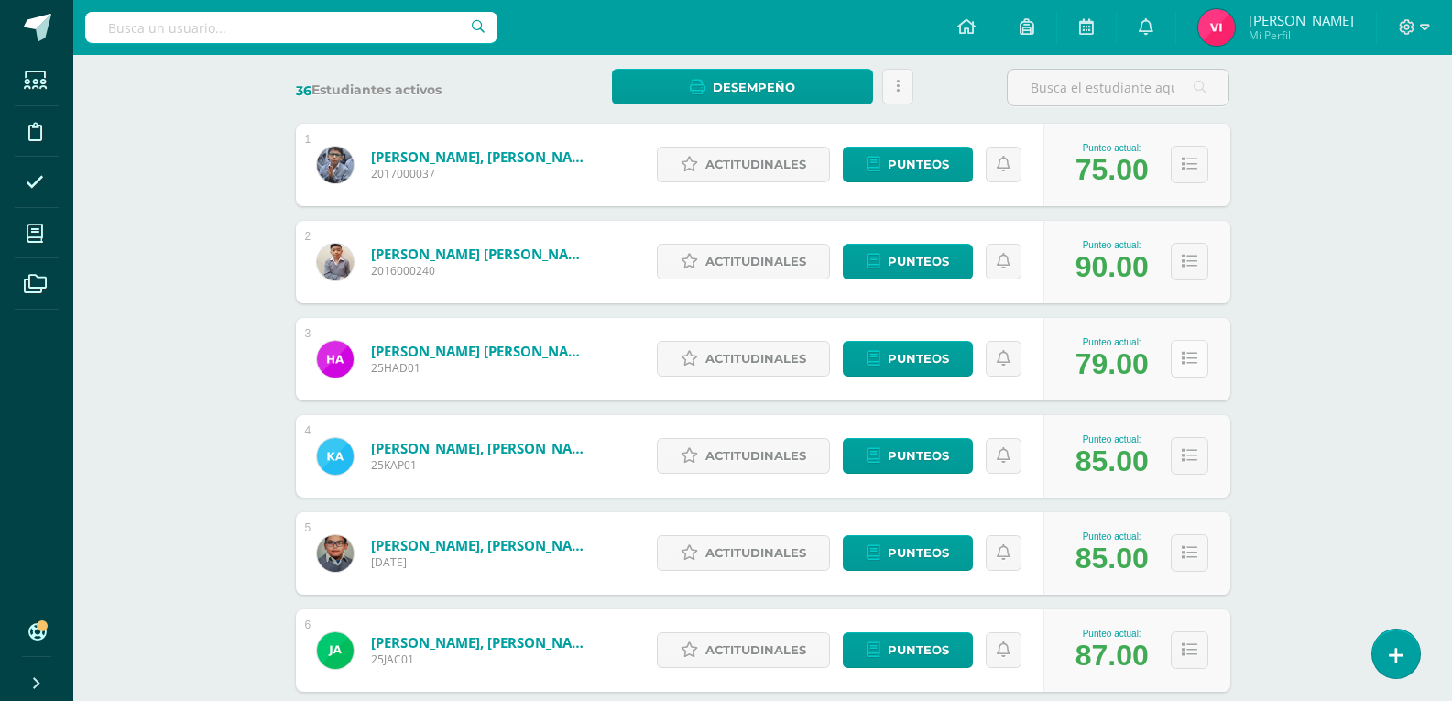
click at [1190, 359] on icon at bounding box center [1189, 359] width 16 height 16
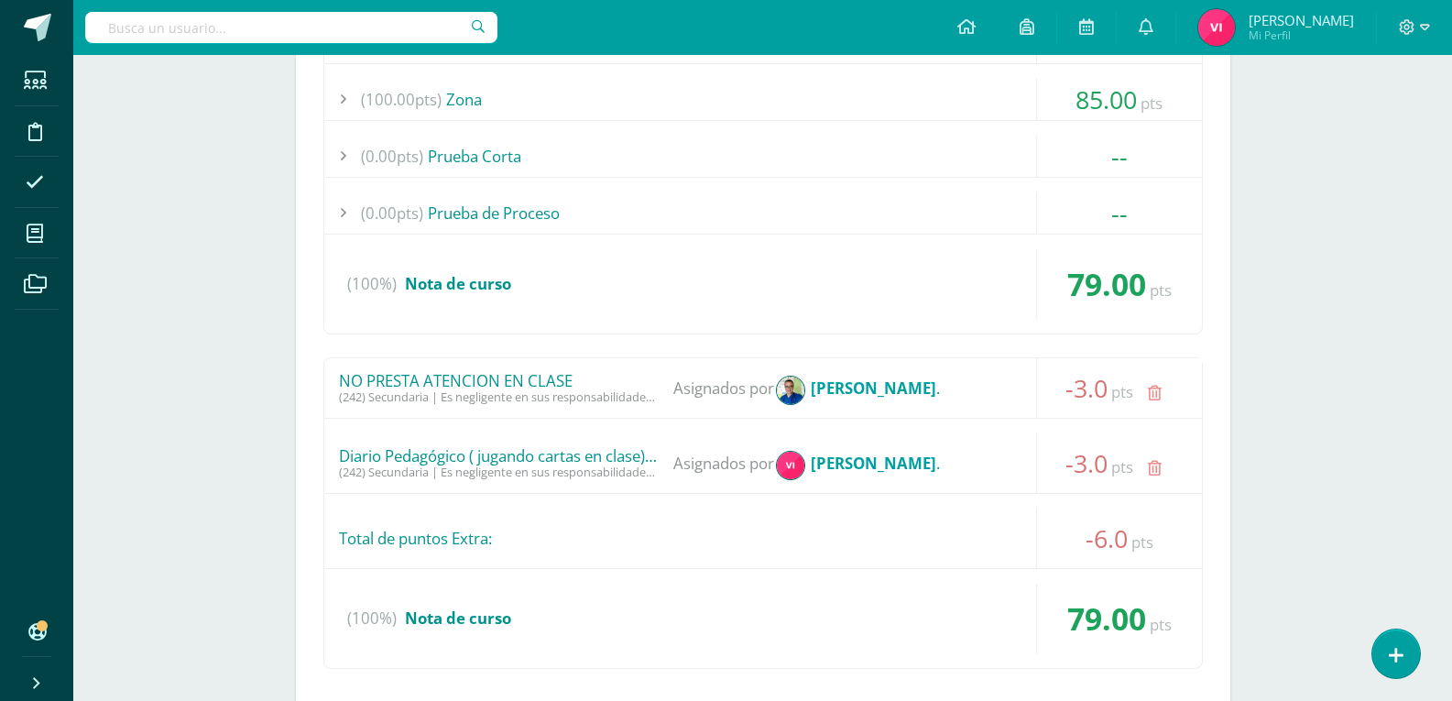
scroll to position [641, 0]
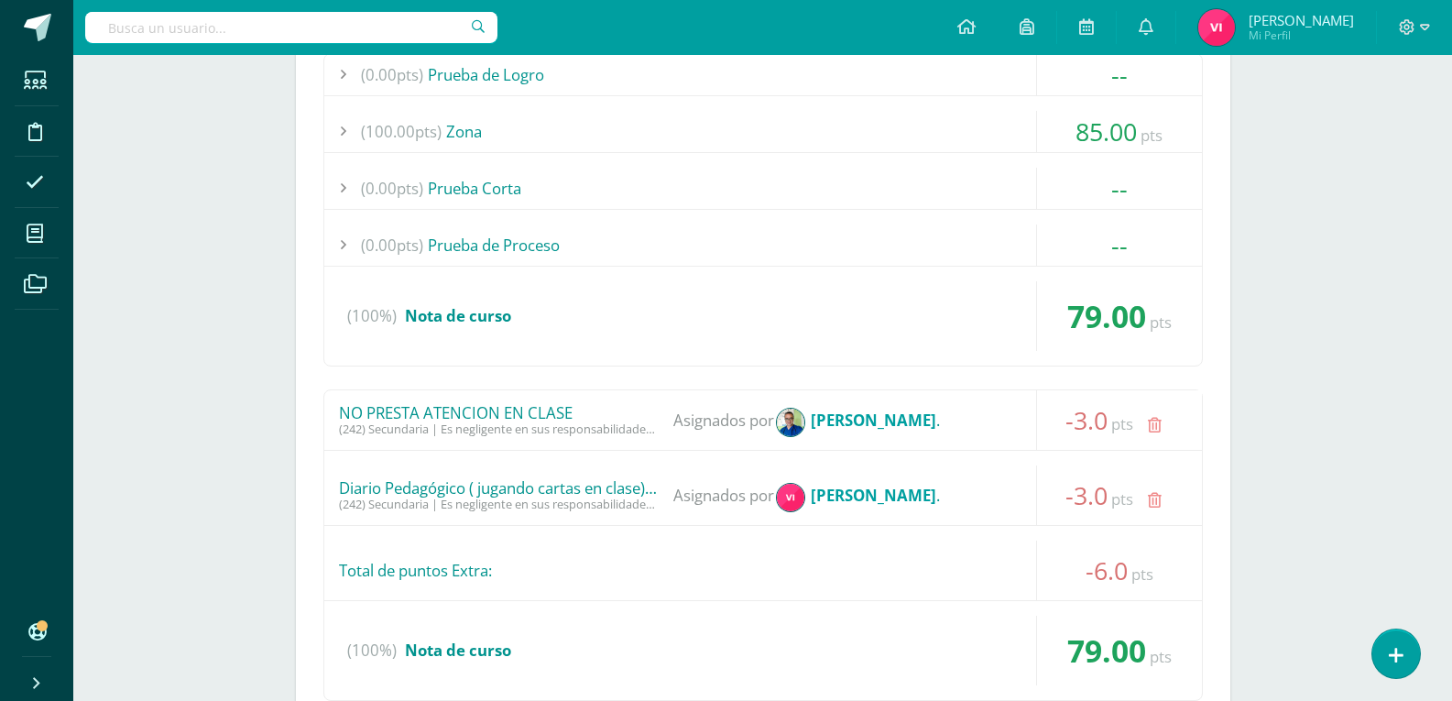
click at [601, 502] on div "(242) Secundaria | Es negligente en sus responsabilidades como alumno Salesiano" at bounding box center [499, 504] width 321 height 14
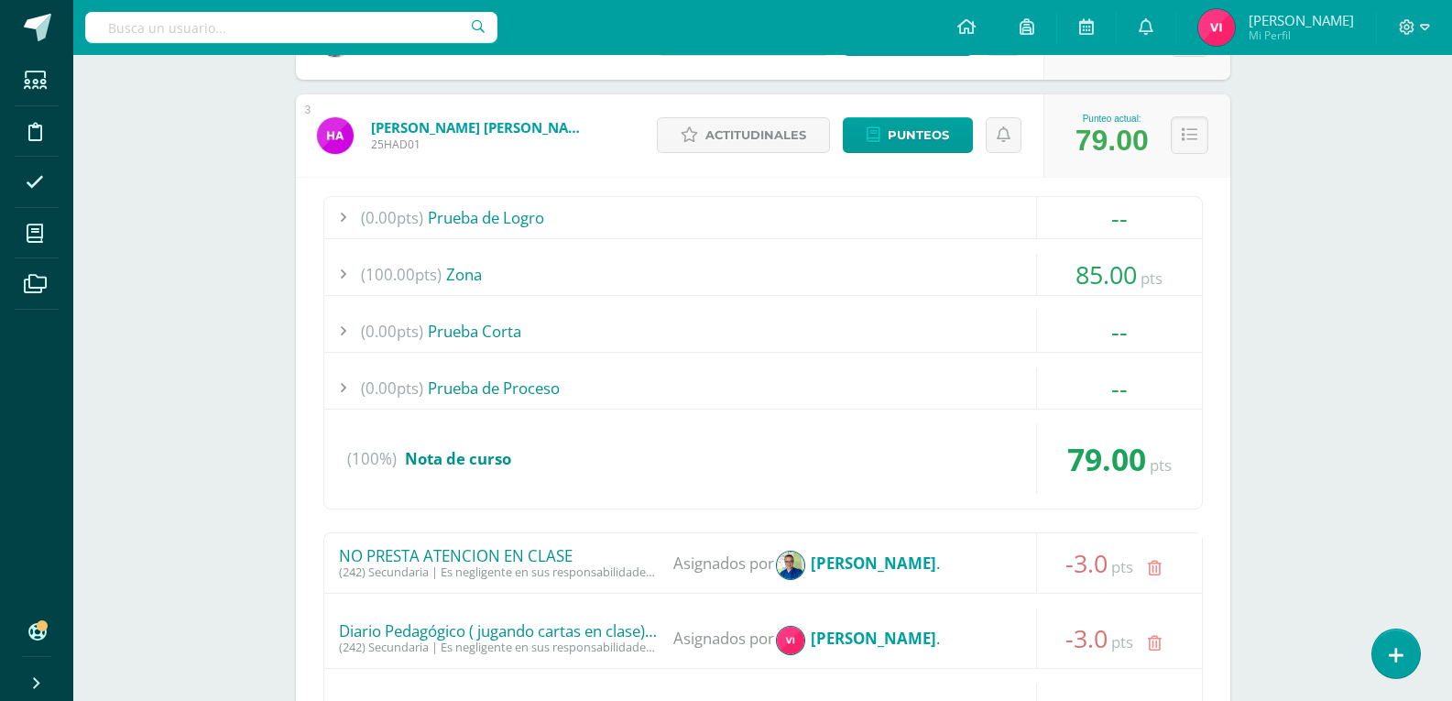
scroll to position [366, 0]
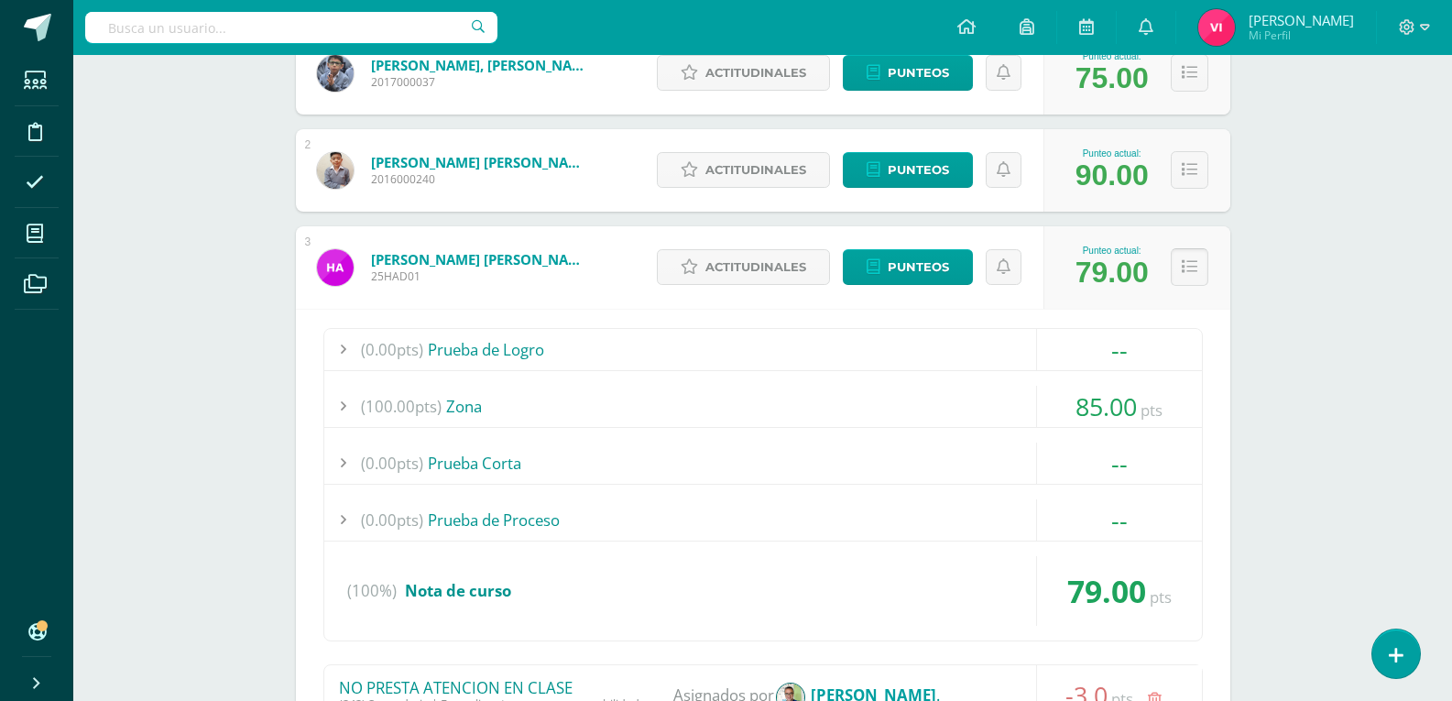
click at [1187, 262] on icon at bounding box center [1189, 267] width 16 height 16
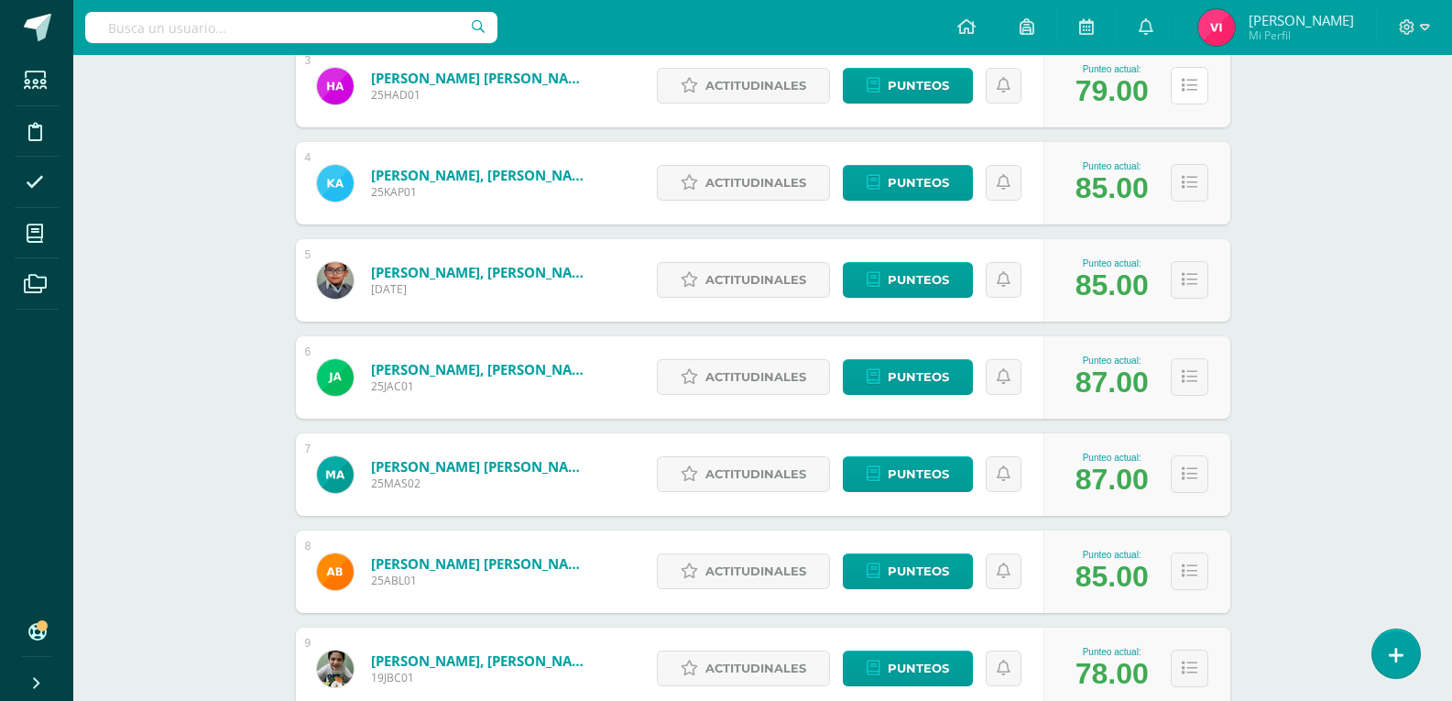
scroll to position [550, 0]
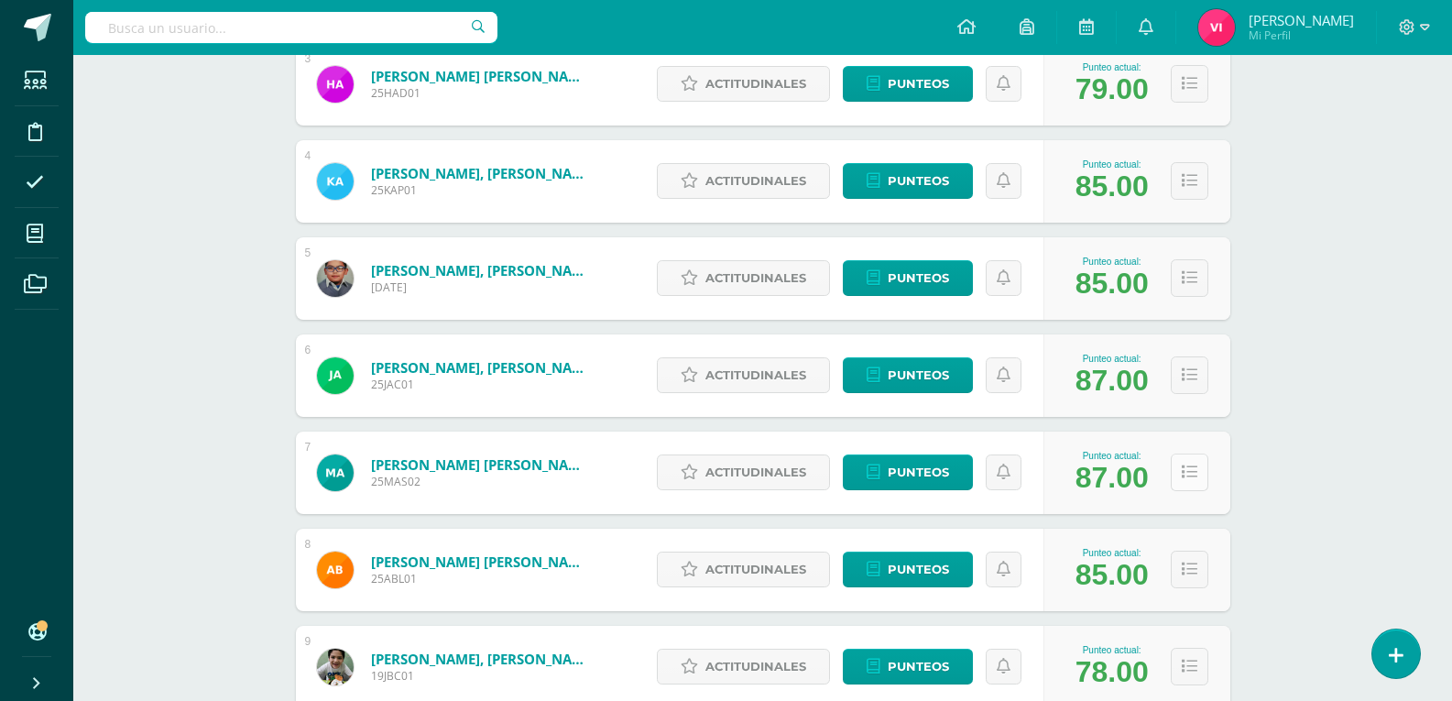
click at [1197, 478] on button at bounding box center [1189, 472] width 38 height 38
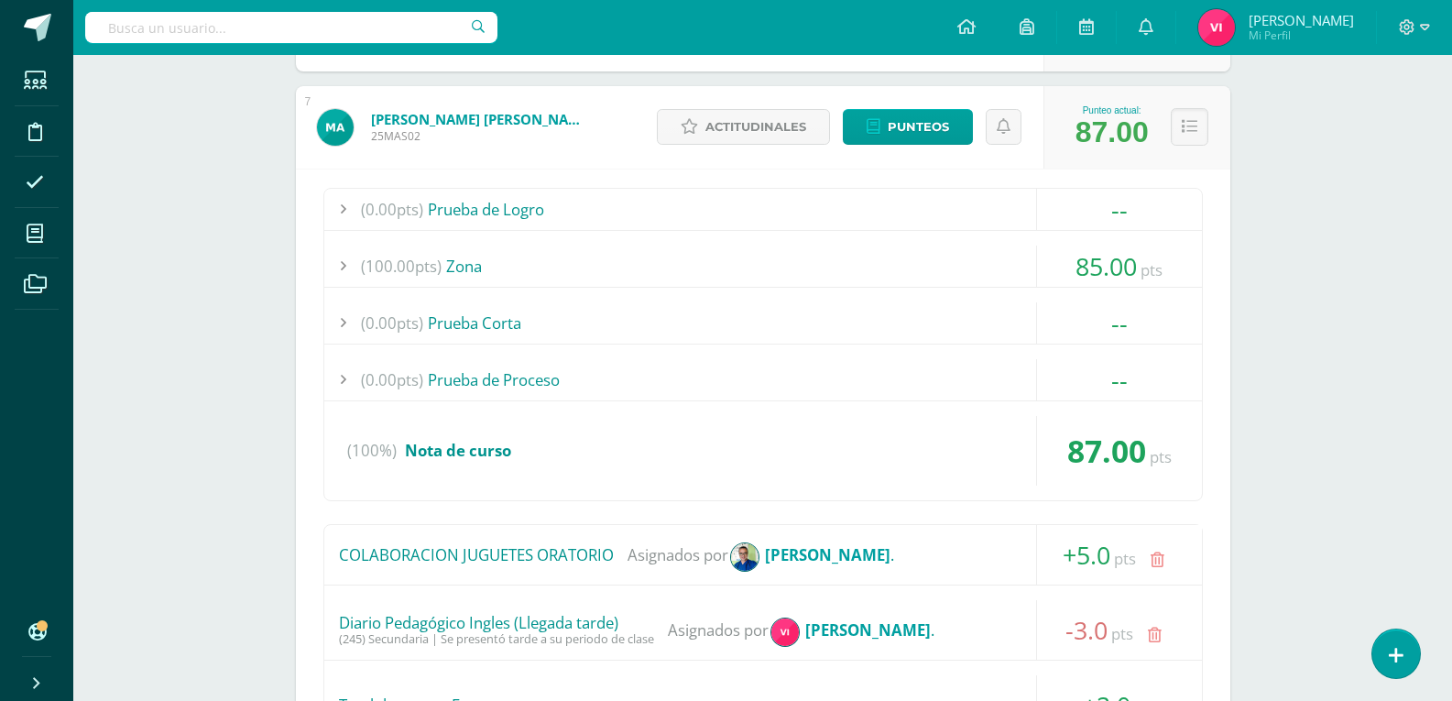
scroll to position [733, 0]
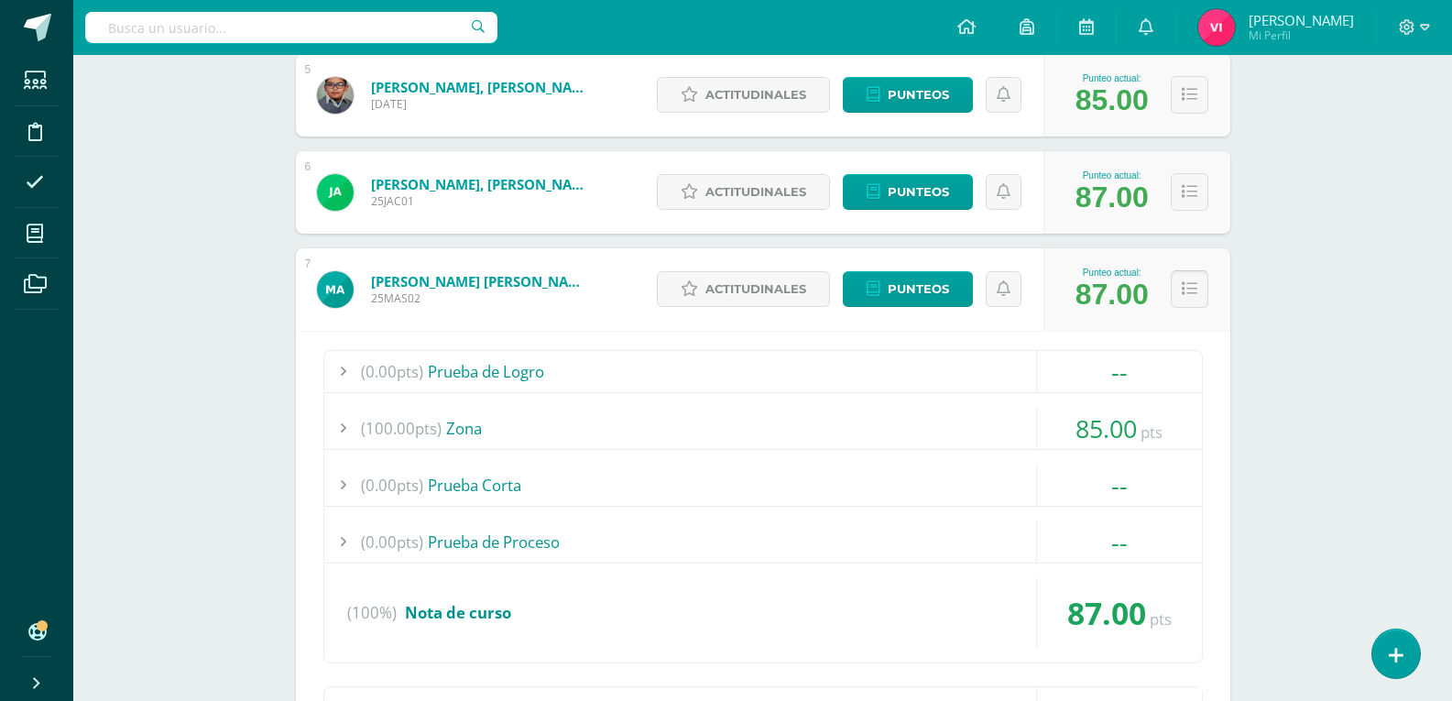
click at [1196, 298] on button at bounding box center [1189, 289] width 38 height 38
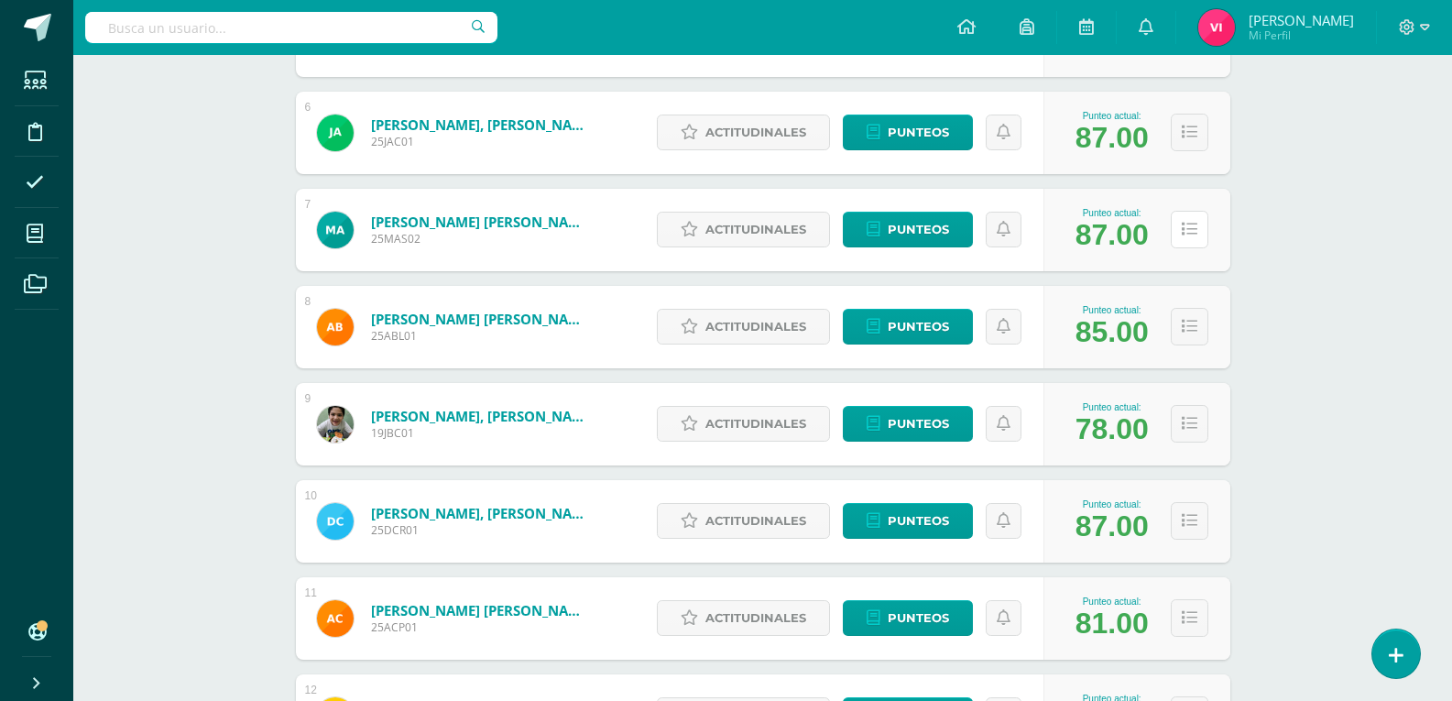
scroll to position [824, 0]
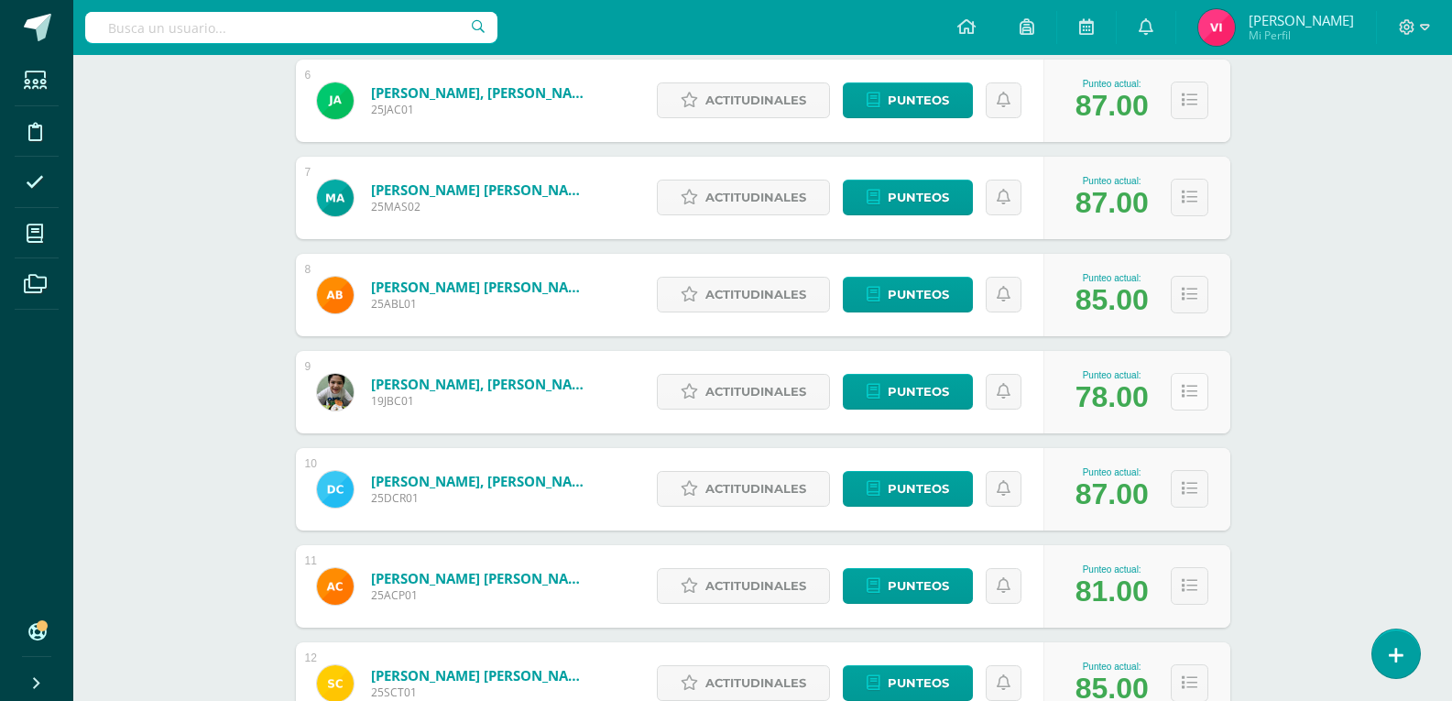
click at [1186, 390] on icon at bounding box center [1189, 392] width 16 height 16
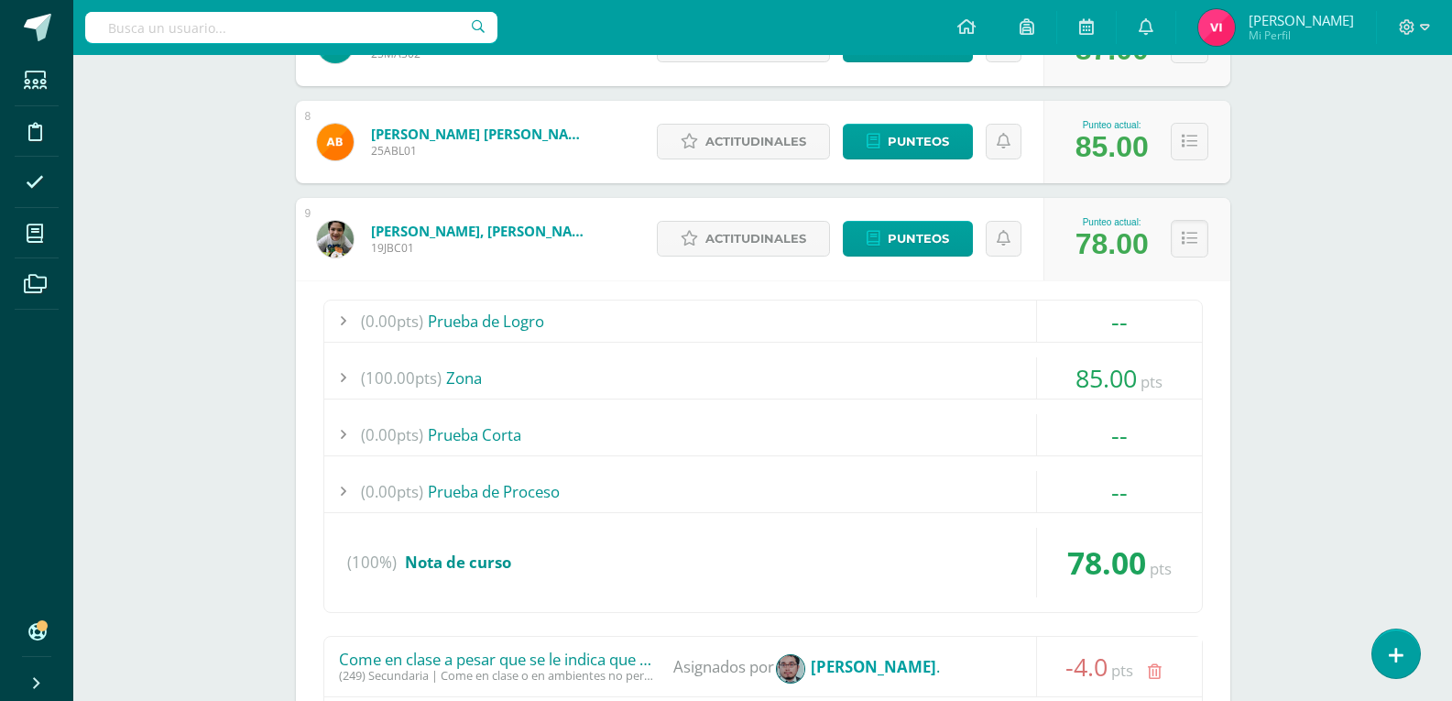
scroll to position [1099, 0]
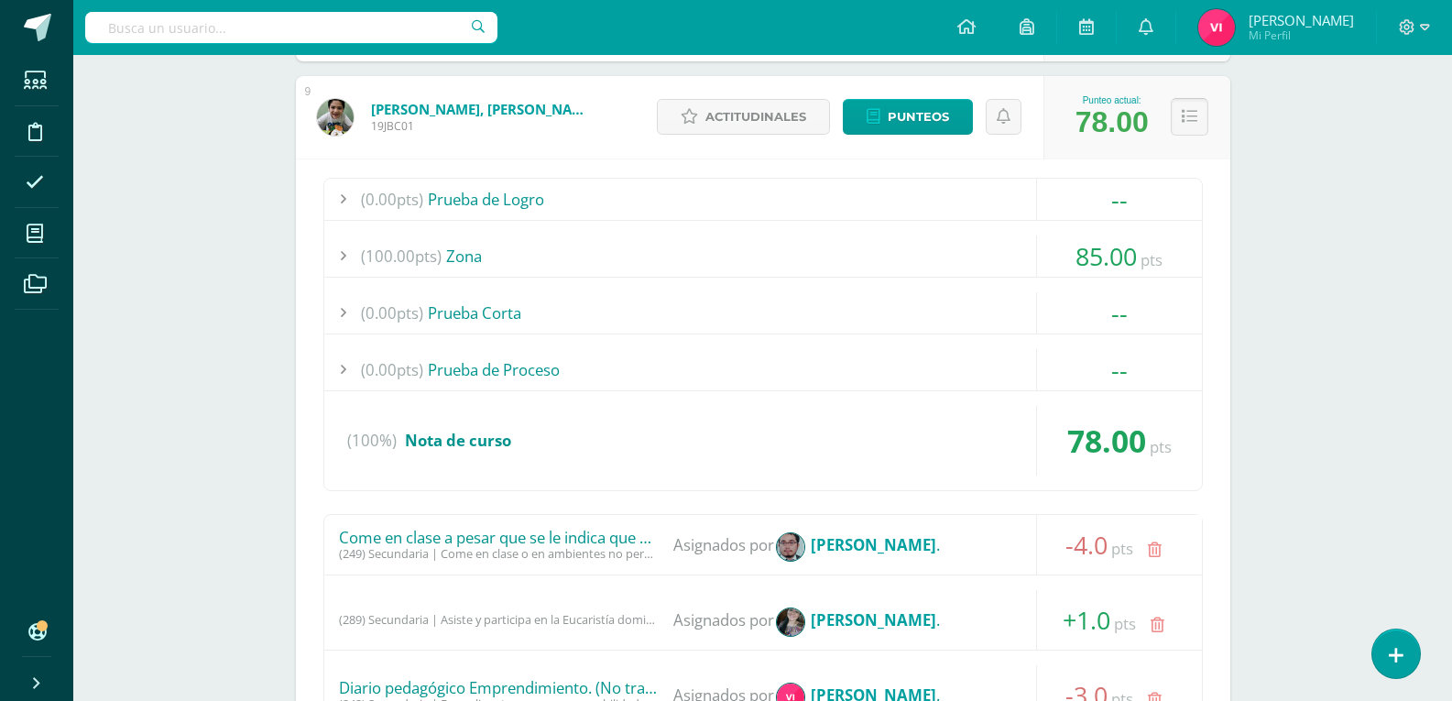
click at [1184, 116] on icon at bounding box center [1189, 117] width 16 height 16
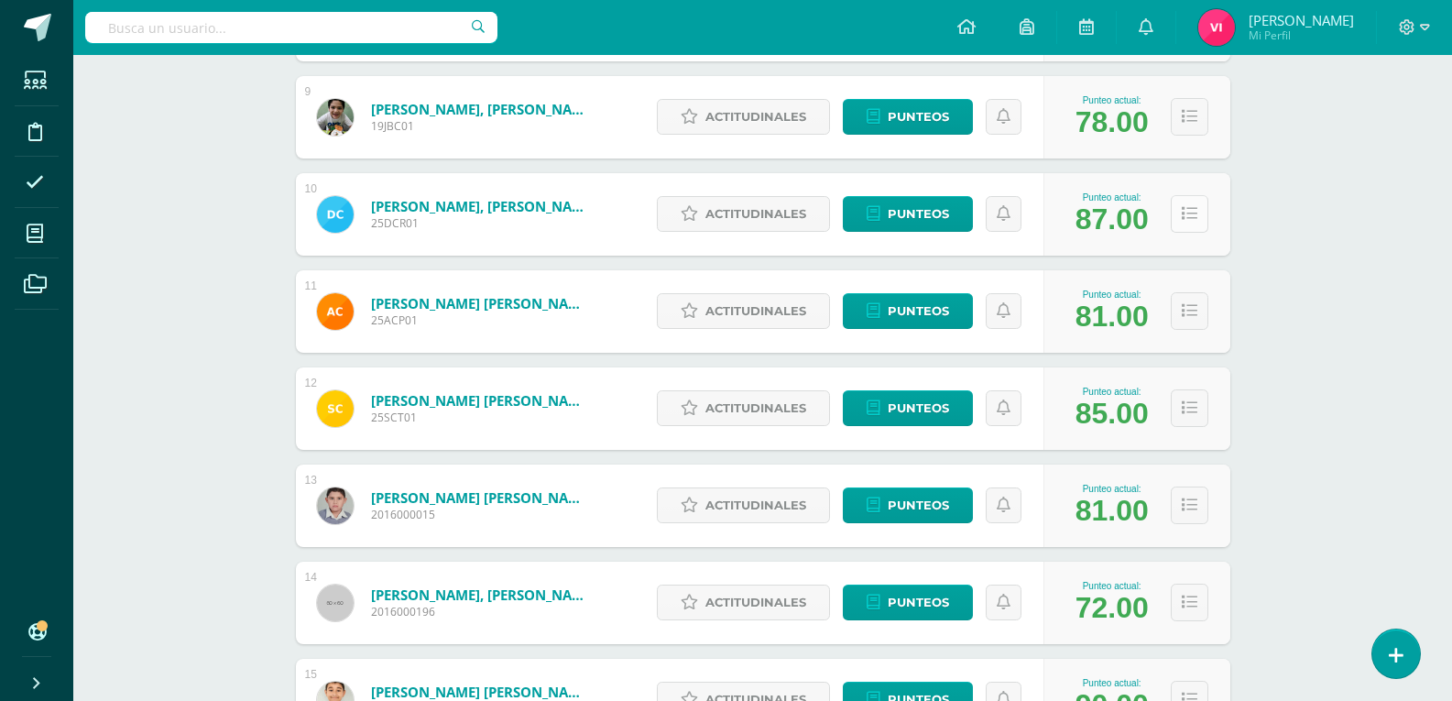
click at [1192, 223] on button at bounding box center [1189, 214] width 38 height 38
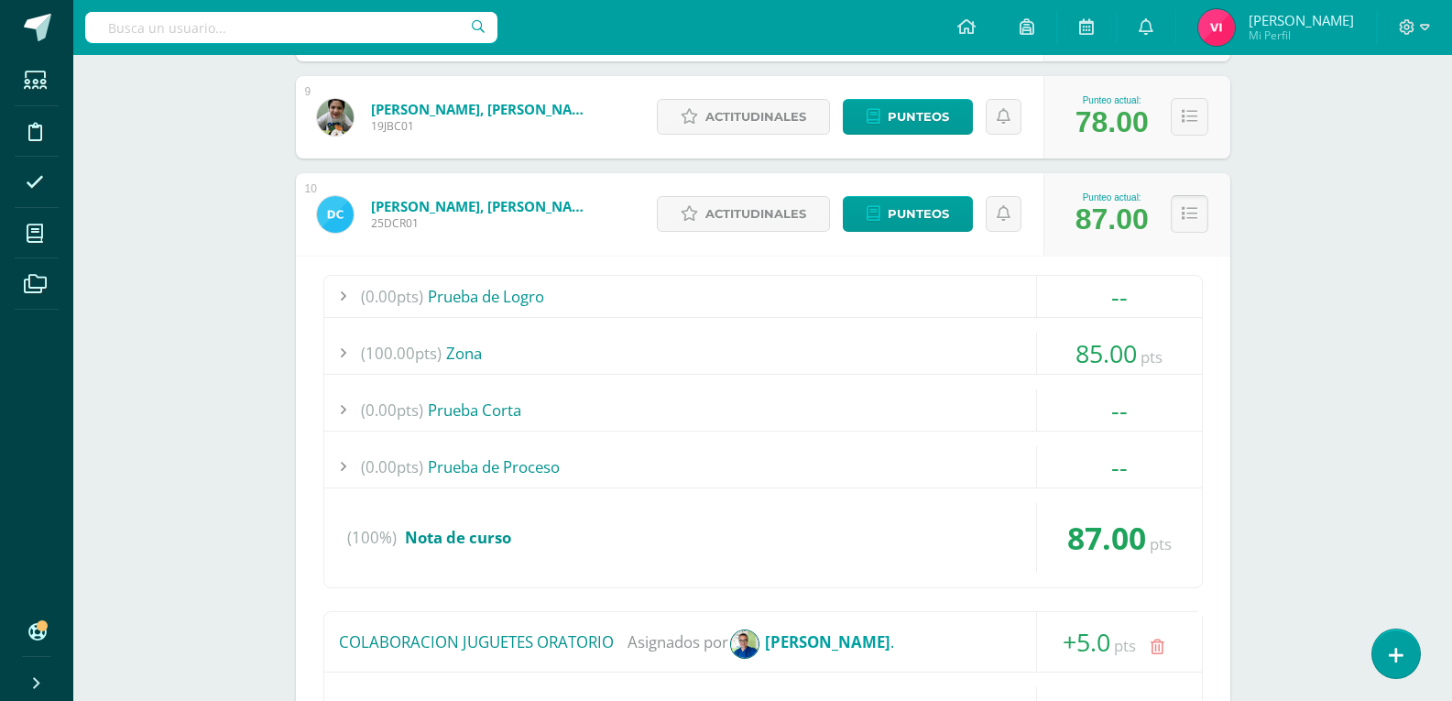
click at [1185, 206] on icon at bounding box center [1189, 214] width 16 height 16
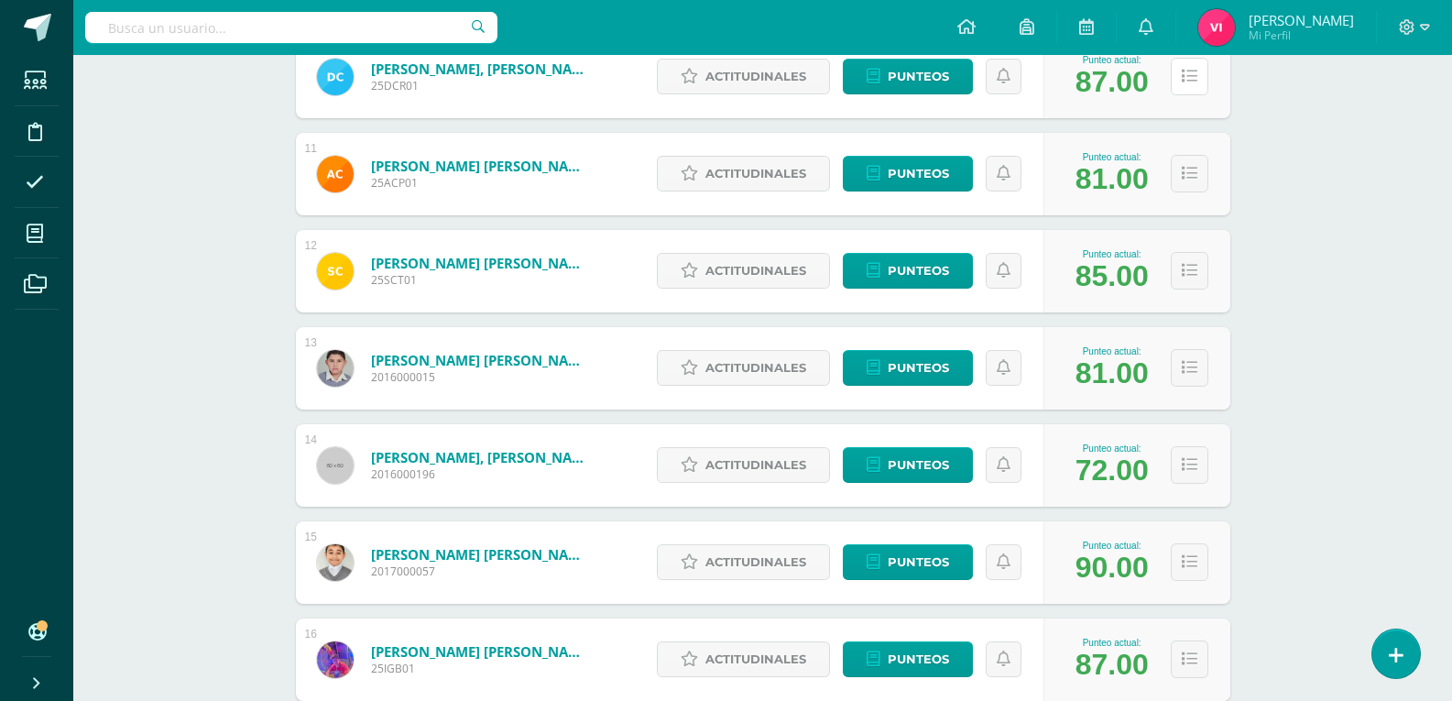
scroll to position [1282, 0]
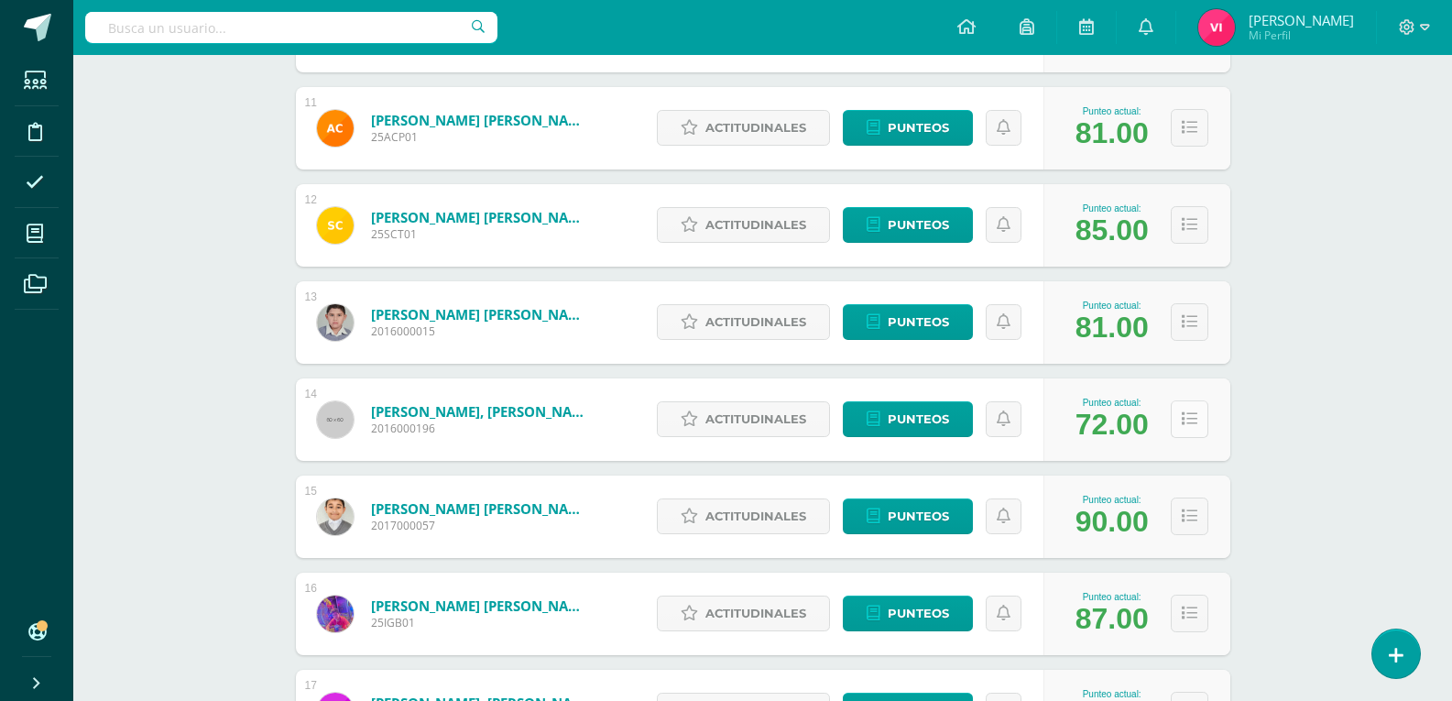
click at [1185, 417] on icon at bounding box center [1189, 419] width 16 height 16
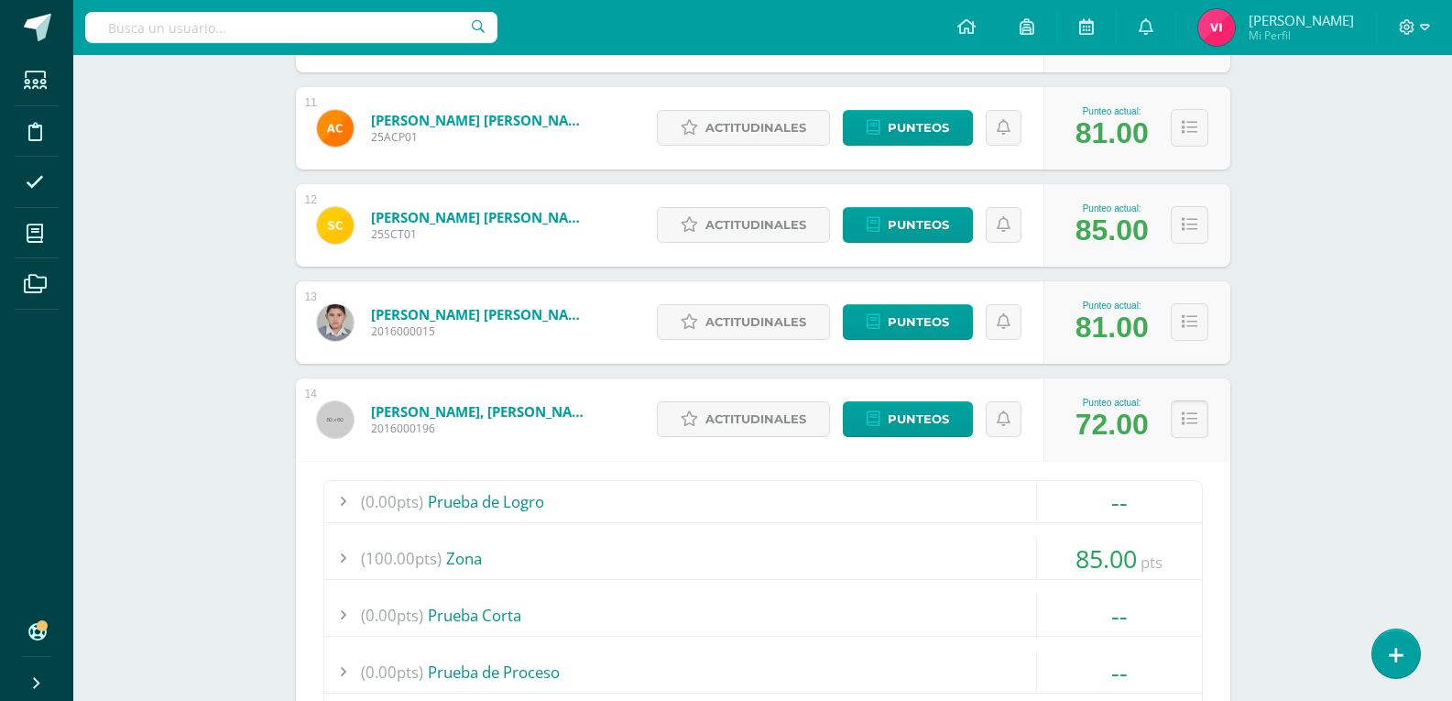
click at [1185, 417] on icon at bounding box center [1189, 419] width 16 height 16
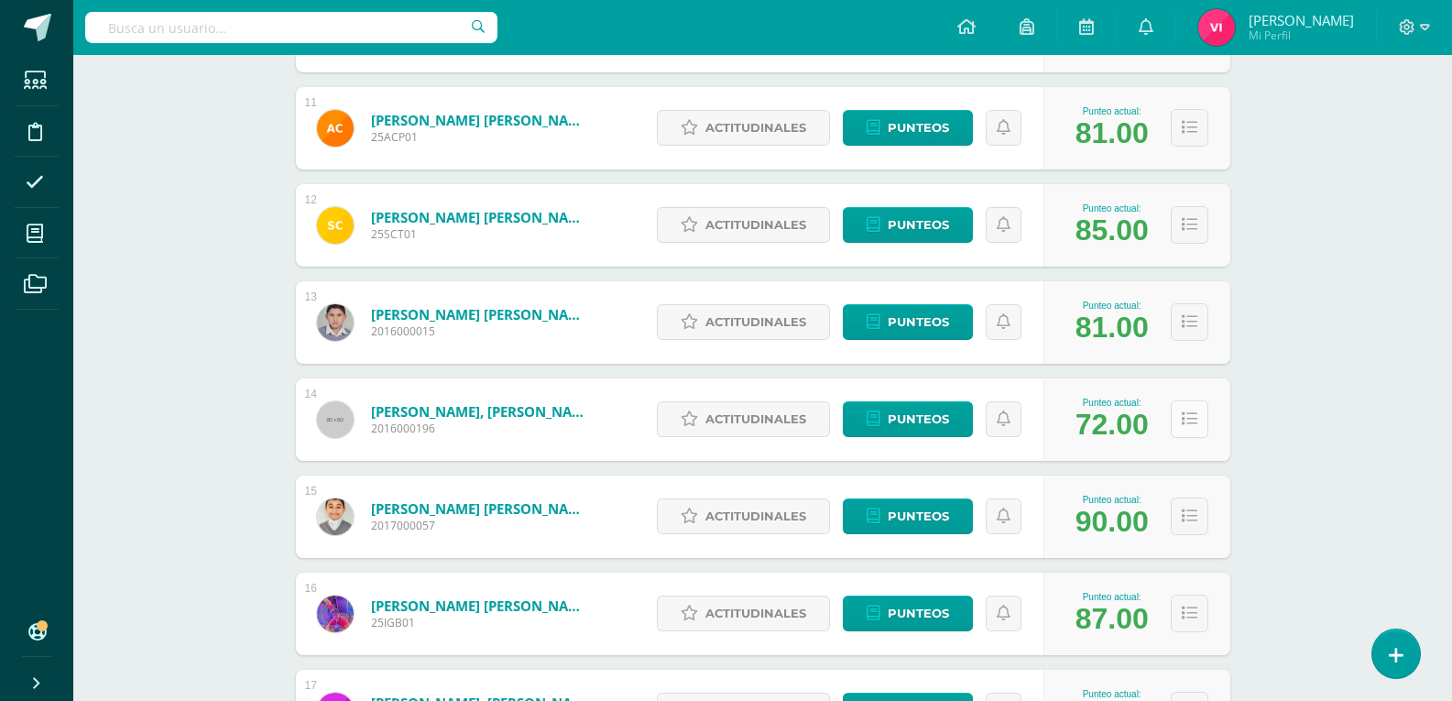
scroll to position [1374, 0]
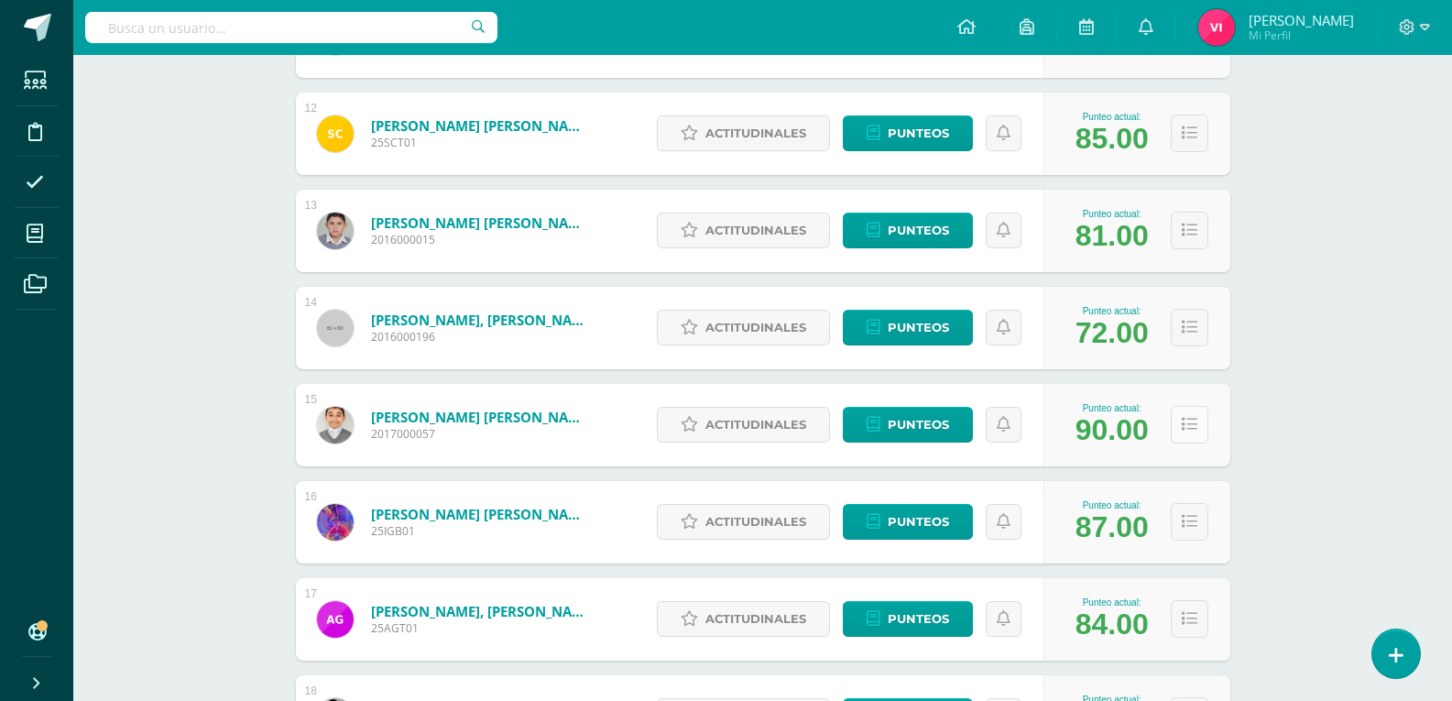
click at [1186, 417] on icon at bounding box center [1189, 425] width 16 height 16
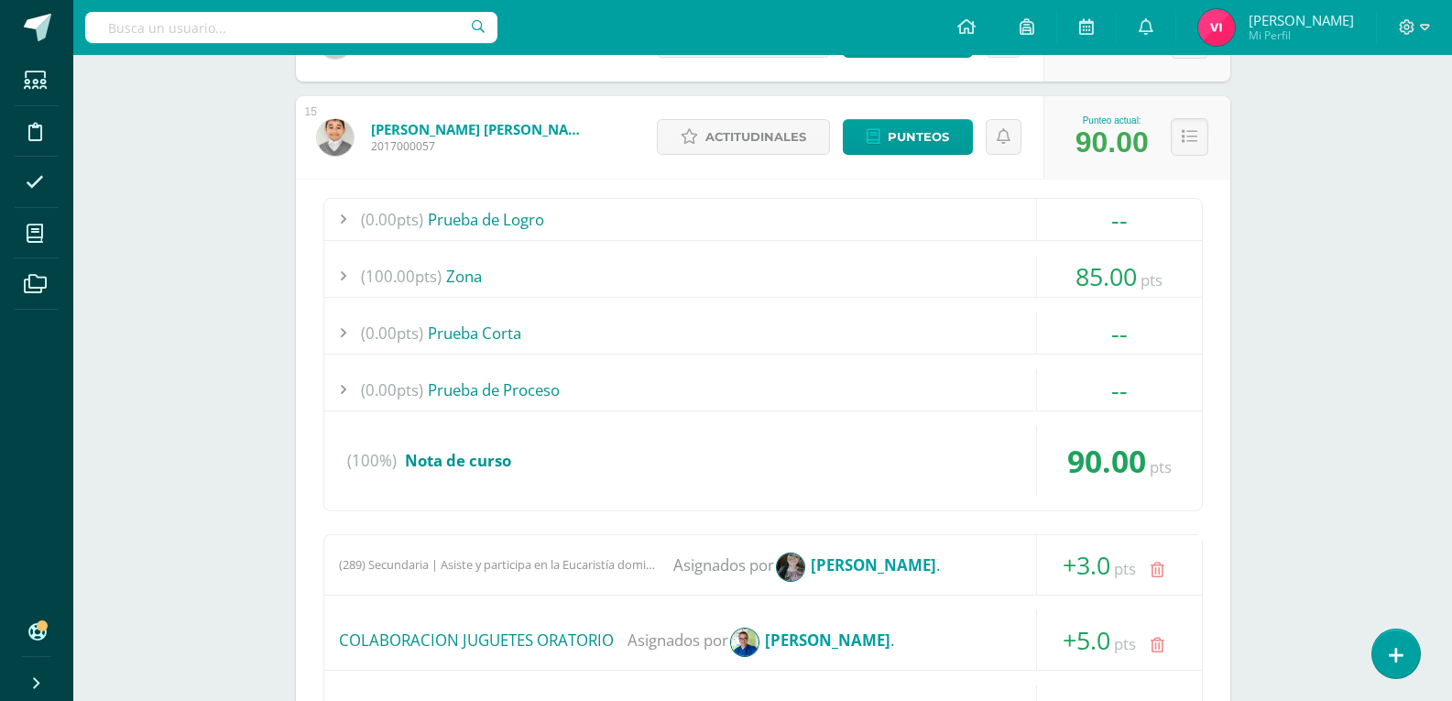
scroll to position [1557, 0]
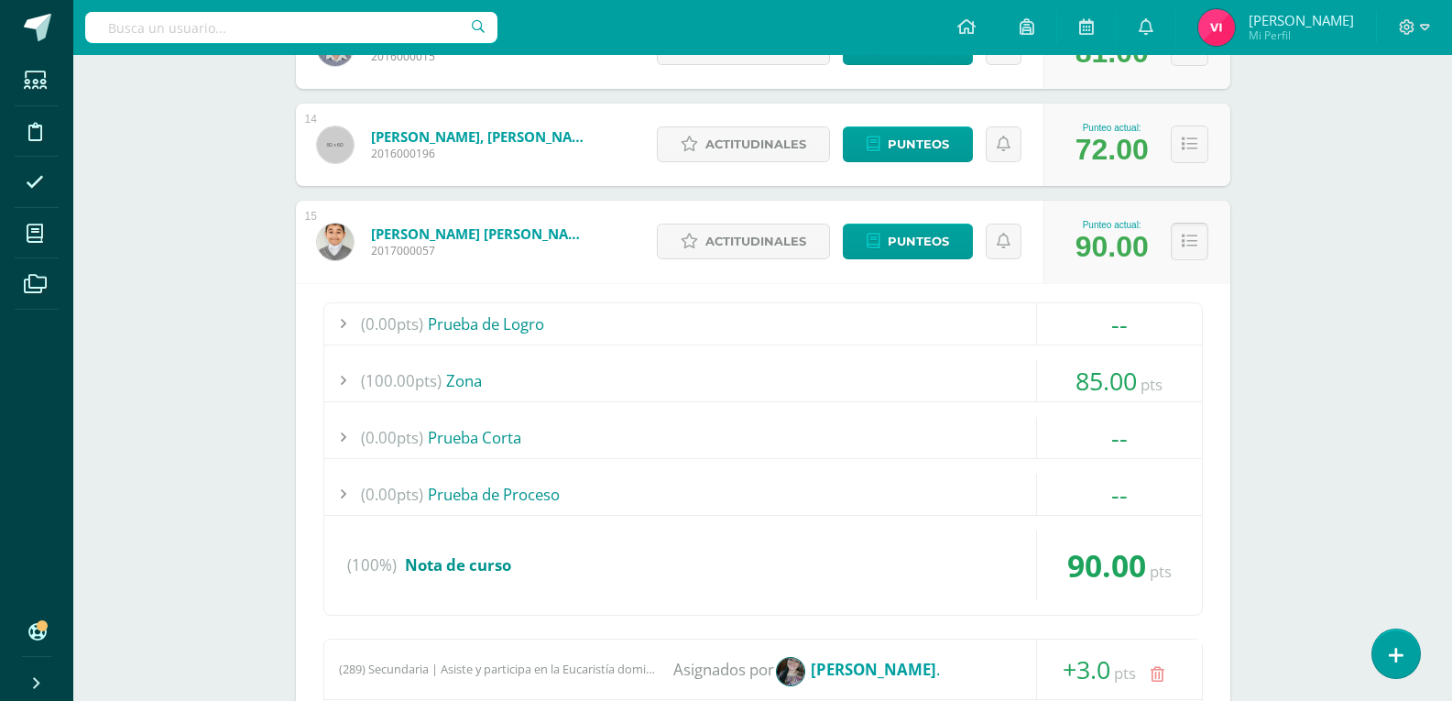
click at [1193, 237] on icon at bounding box center [1189, 242] width 16 height 16
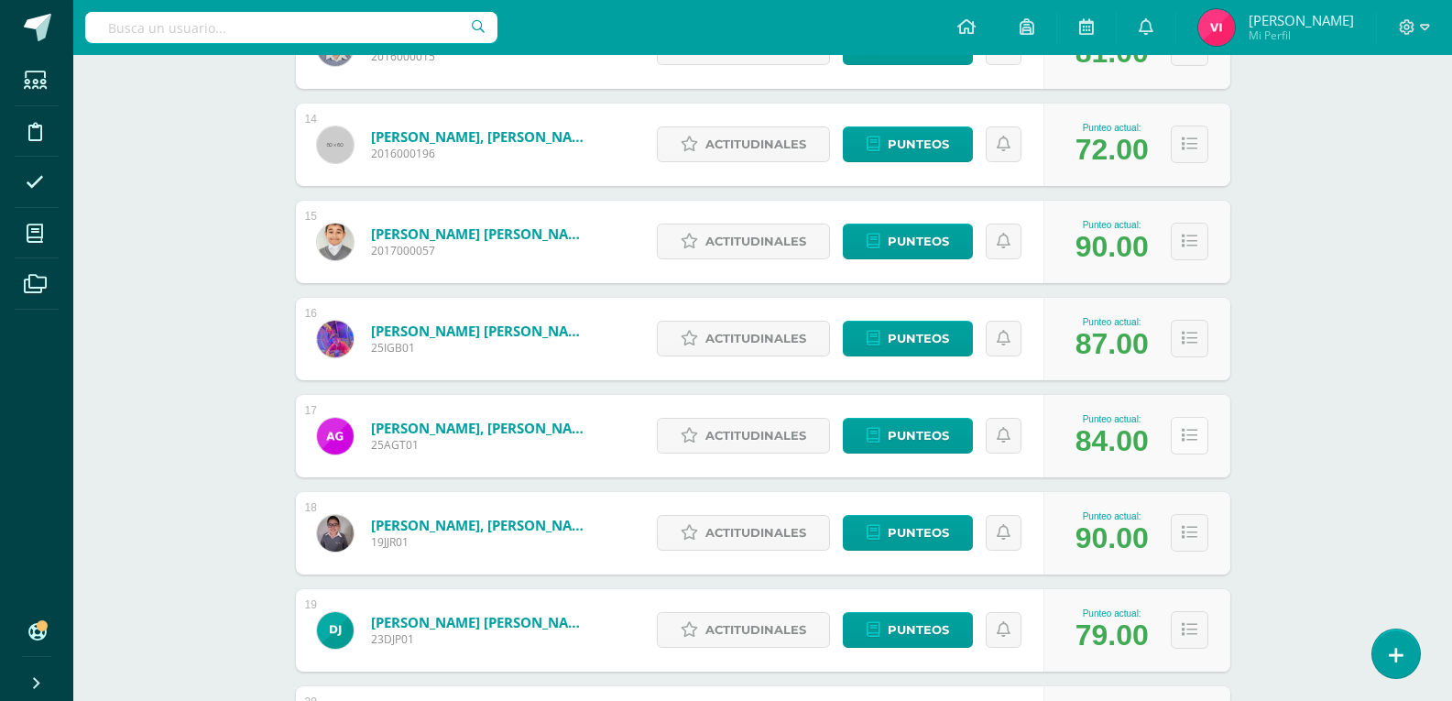
click at [1180, 438] on button at bounding box center [1189, 436] width 38 height 38
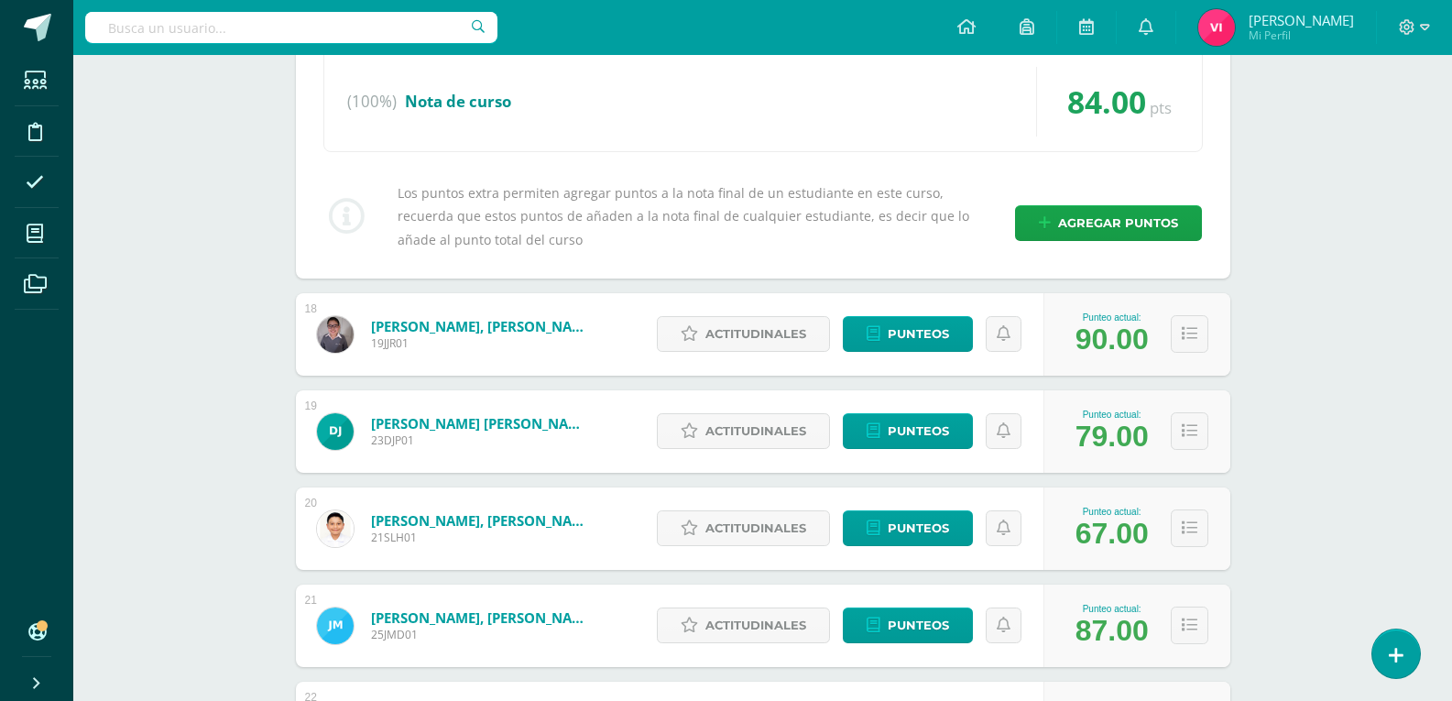
scroll to position [2656, 0]
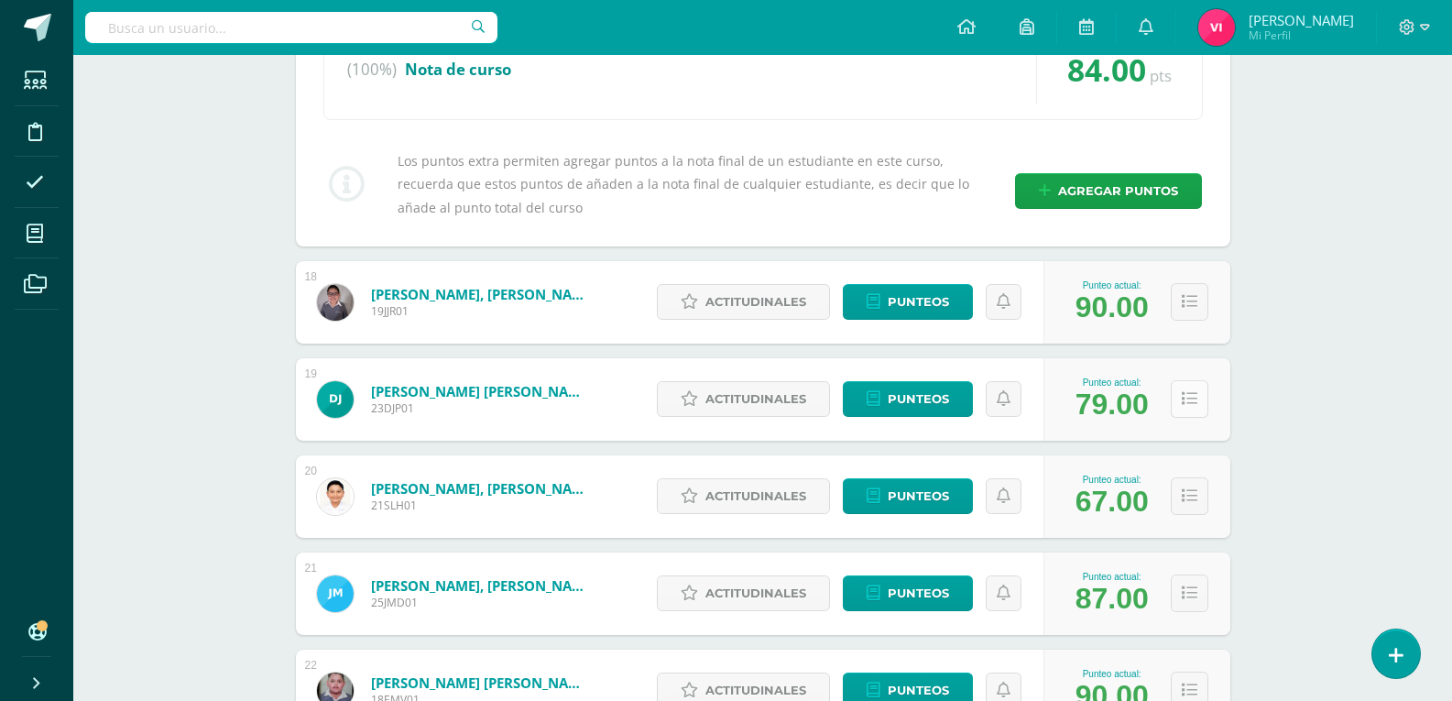
click at [1187, 395] on icon at bounding box center [1189, 399] width 16 height 16
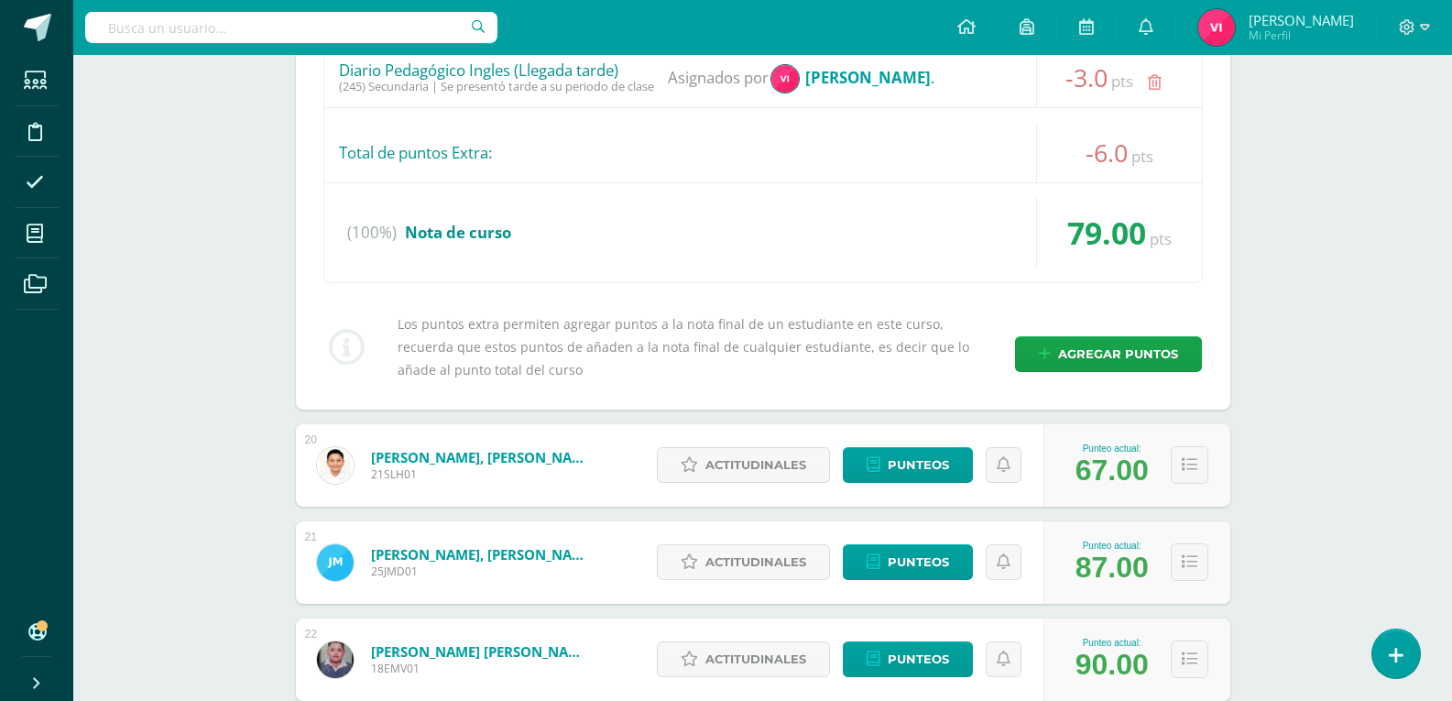
scroll to position [3572, 0]
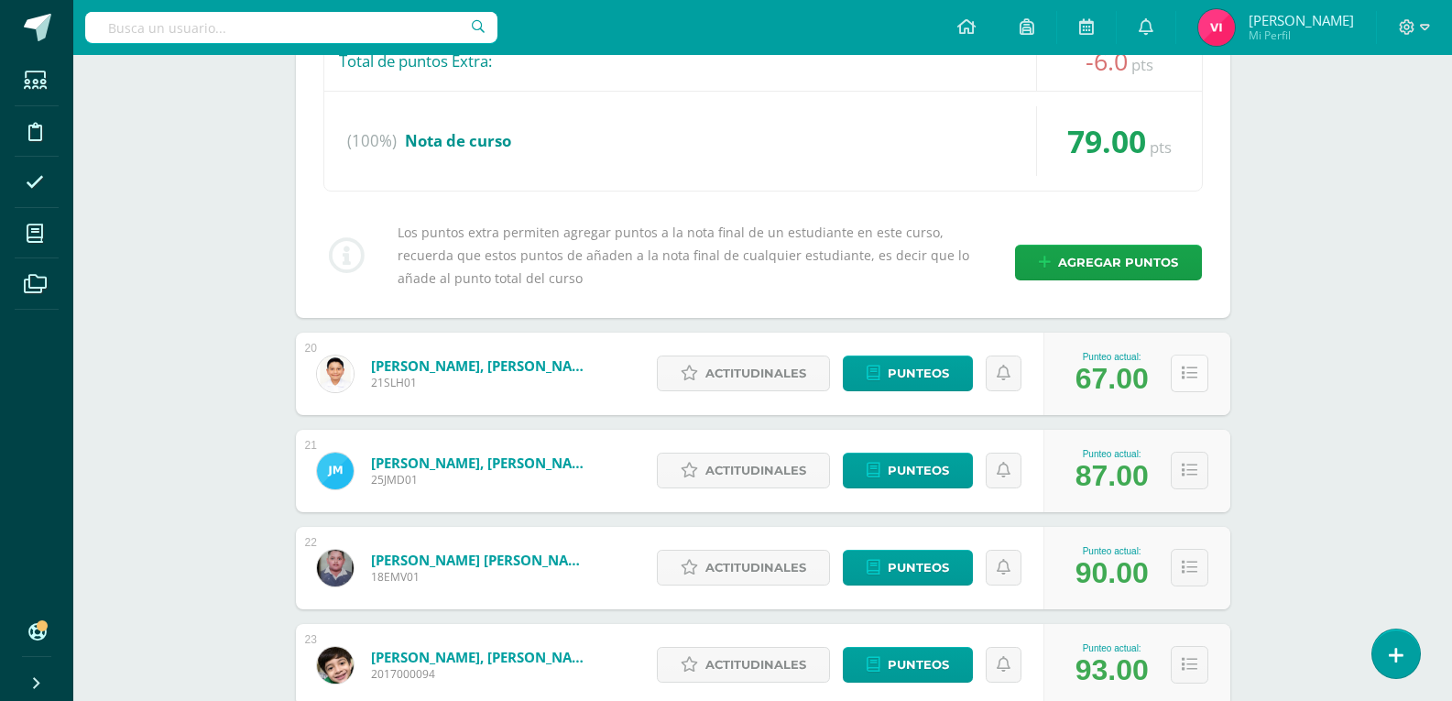
click at [1188, 383] on button at bounding box center [1189, 373] width 38 height 38
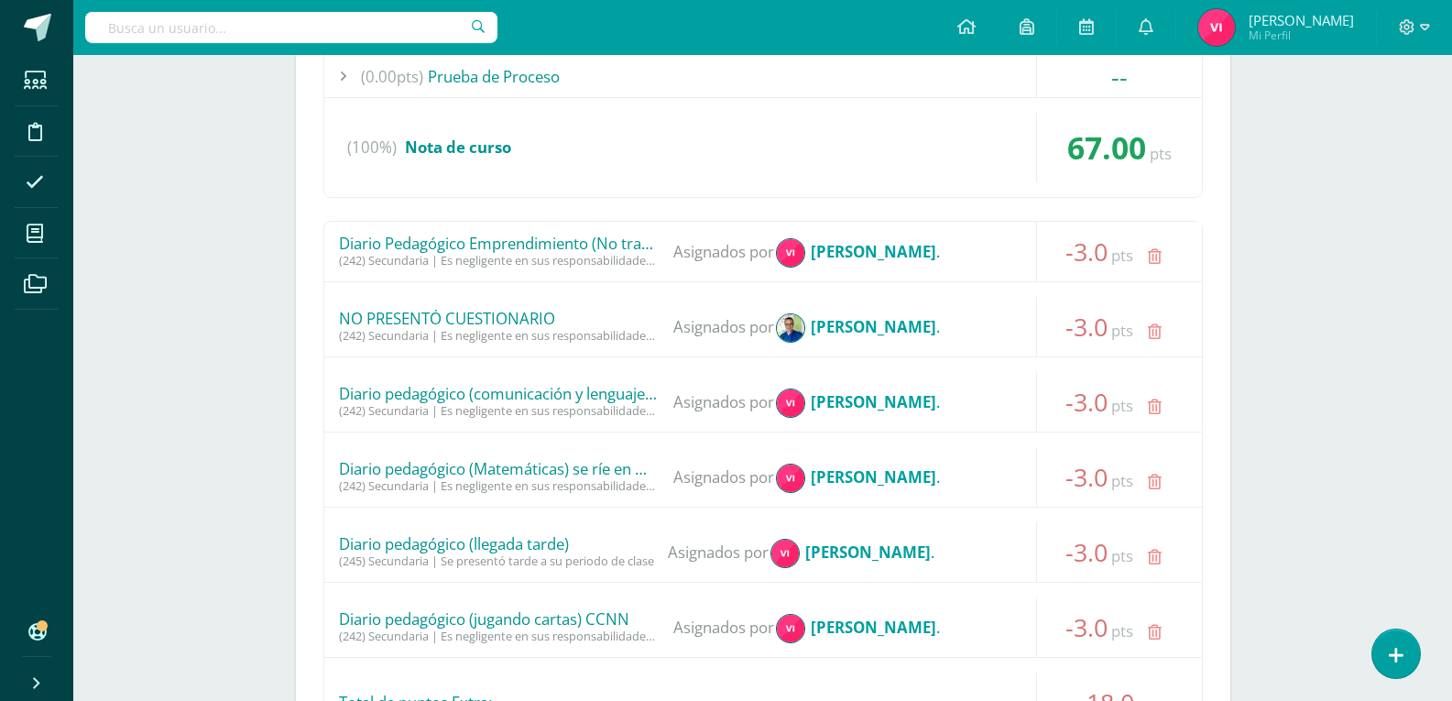
scroll to position [3847, 0]
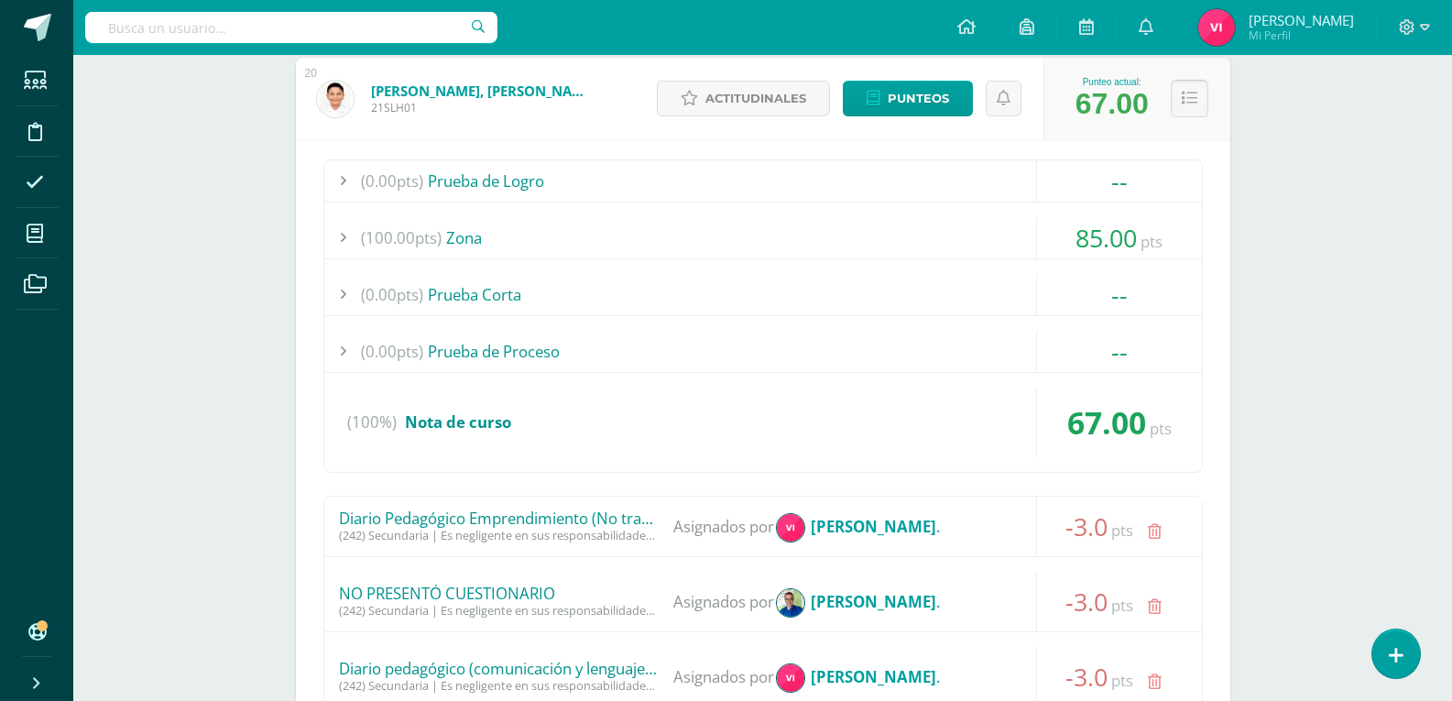
click at [1192, 103] on icon at bounding box center [1189, 99] width 16 height 16
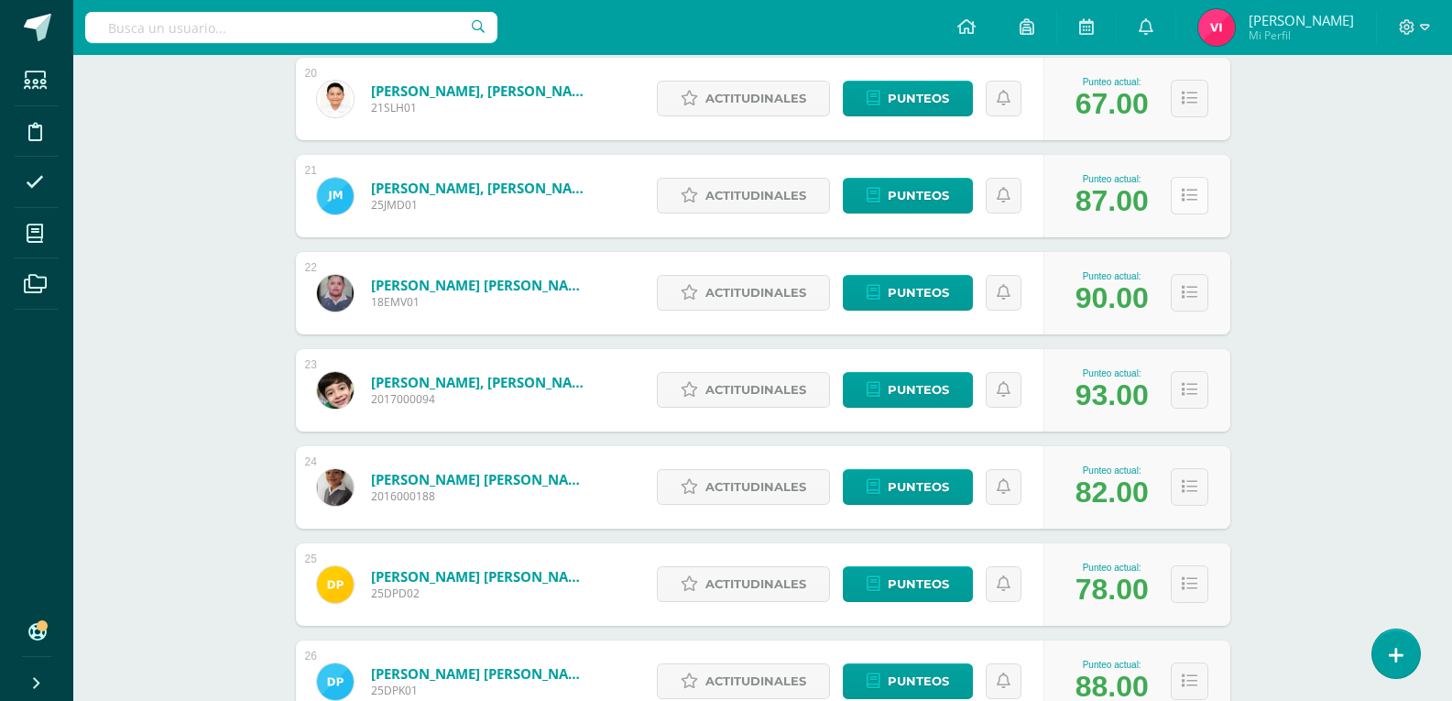
click at [1191, 204] on button at bounding box center [1189, 196] width 38 height 38
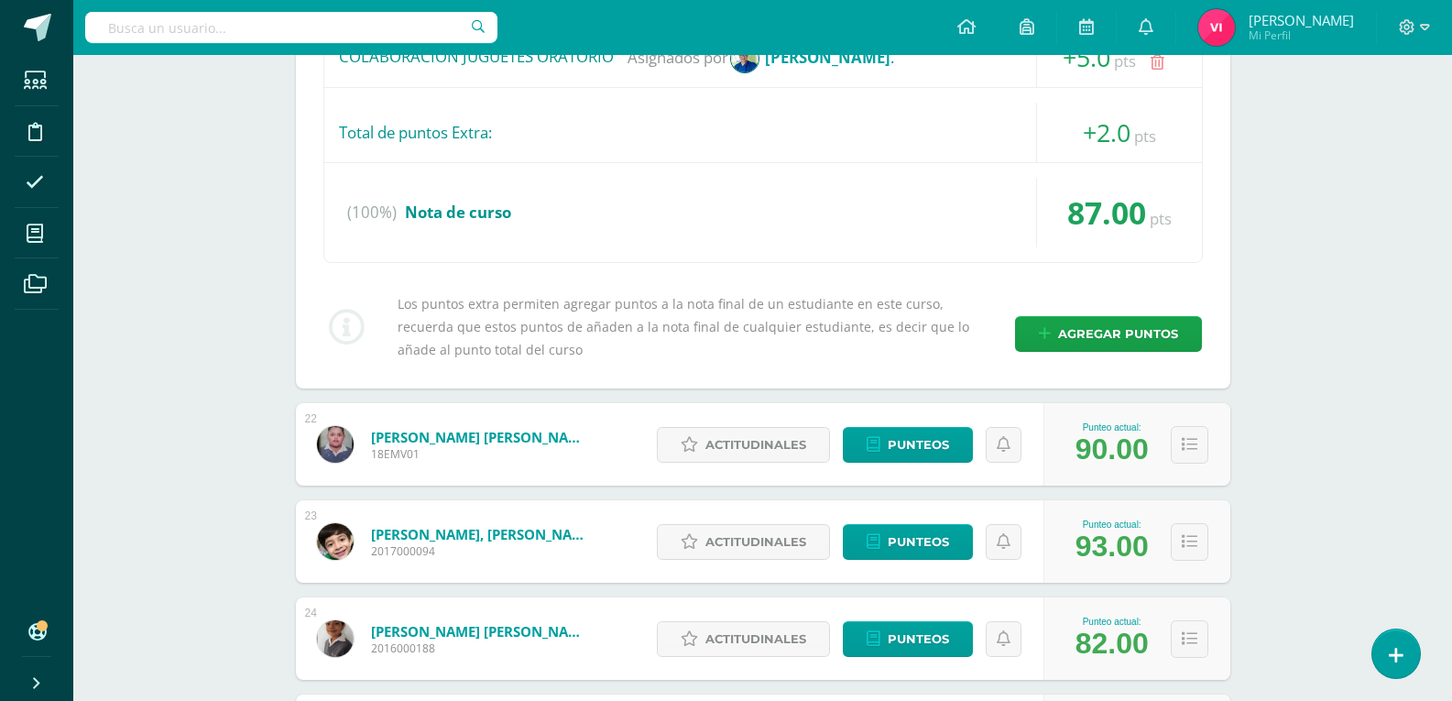
scroll to position [4763, 0]
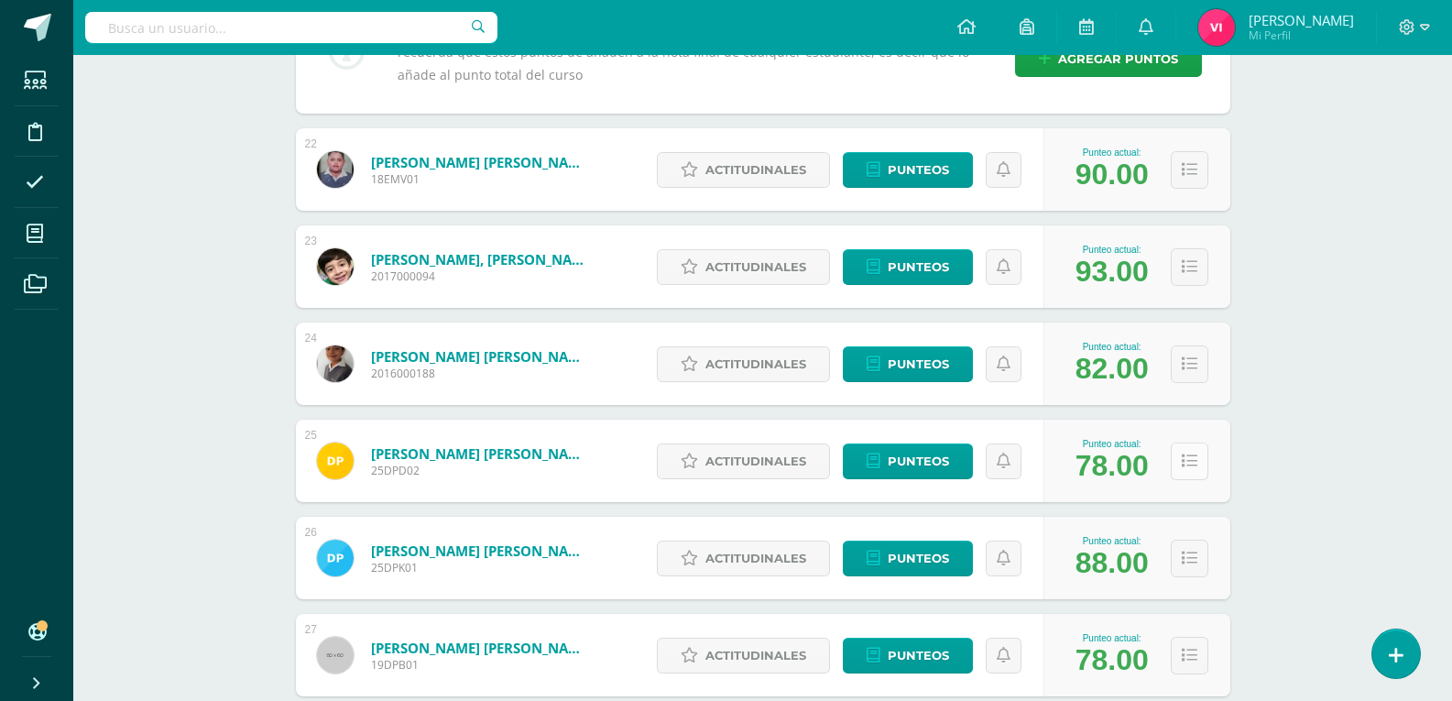
click at [1188, 471] on button at bounding box center [1189, 461] width 38 height 38
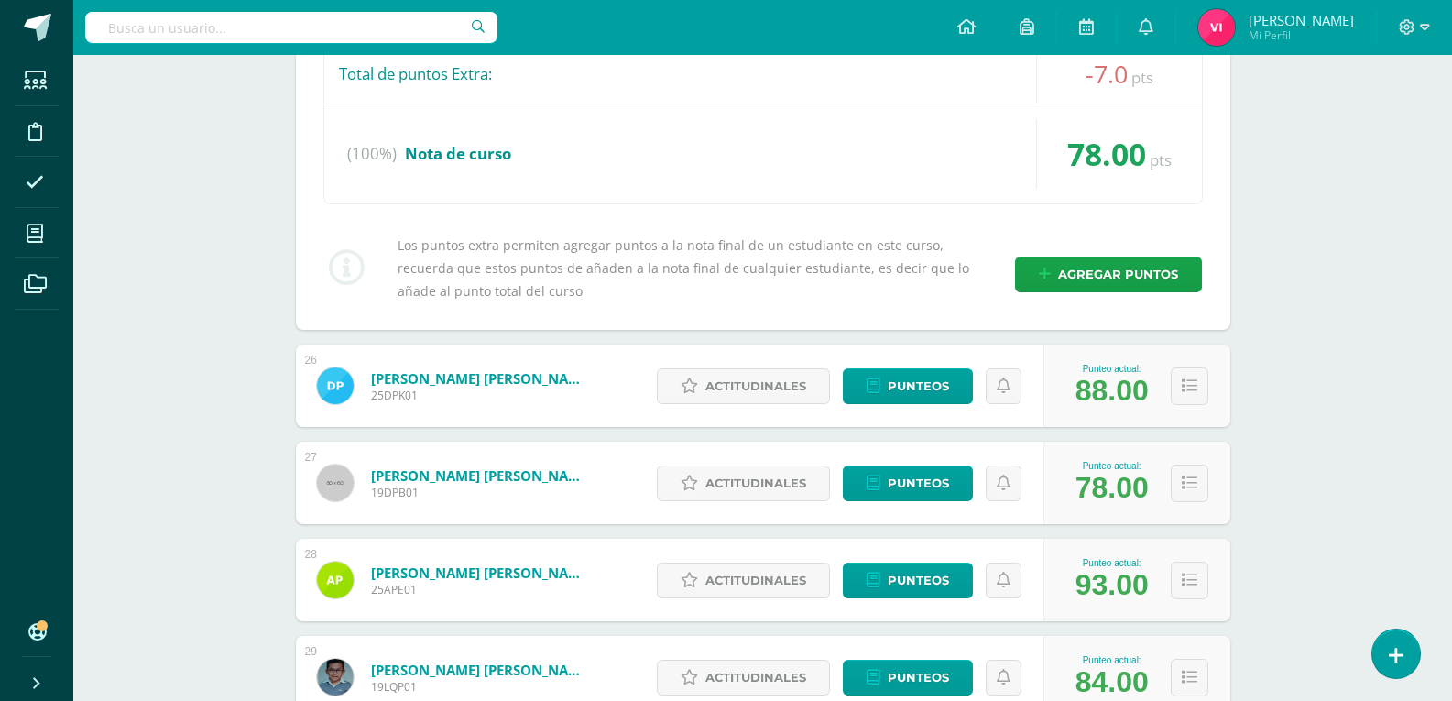
scroll to position [6013, 0]
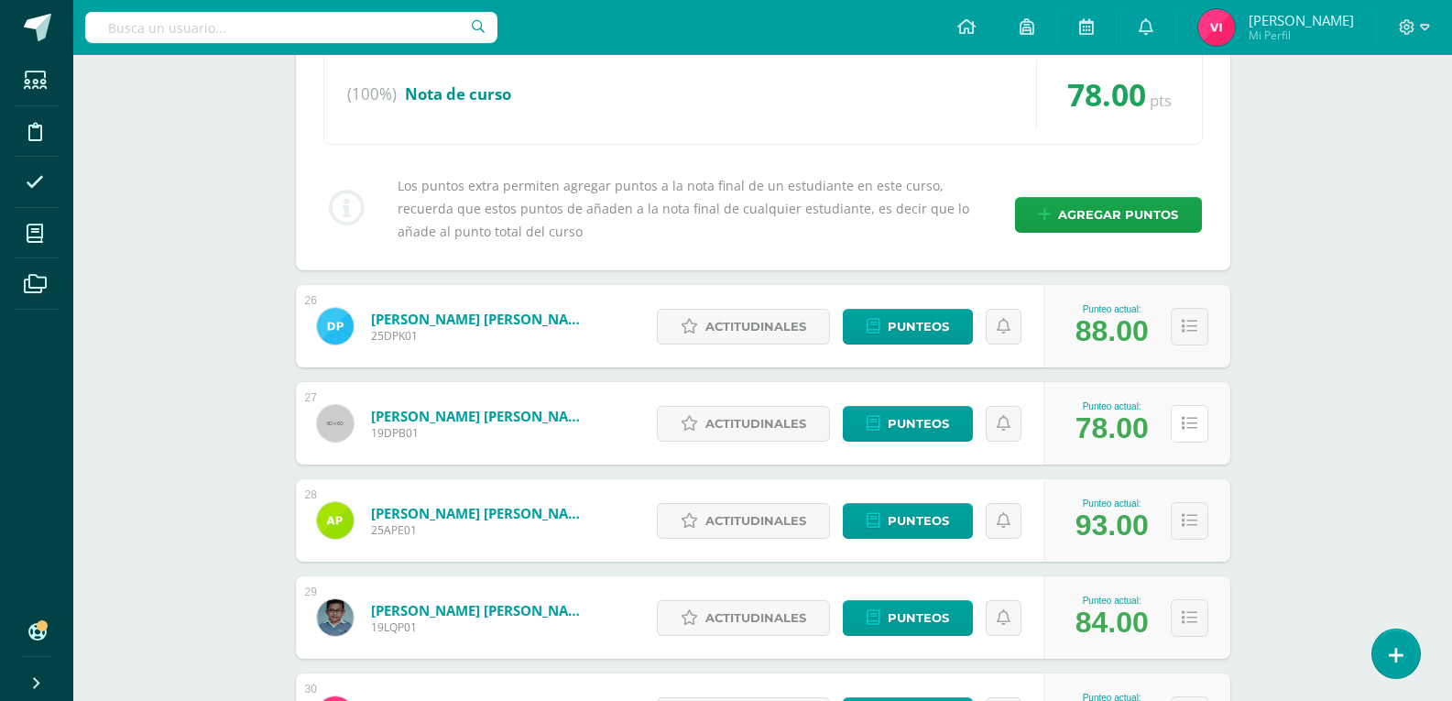
click at [1201, 405] on button at bounding box center [1189, 424] width 38 height 38
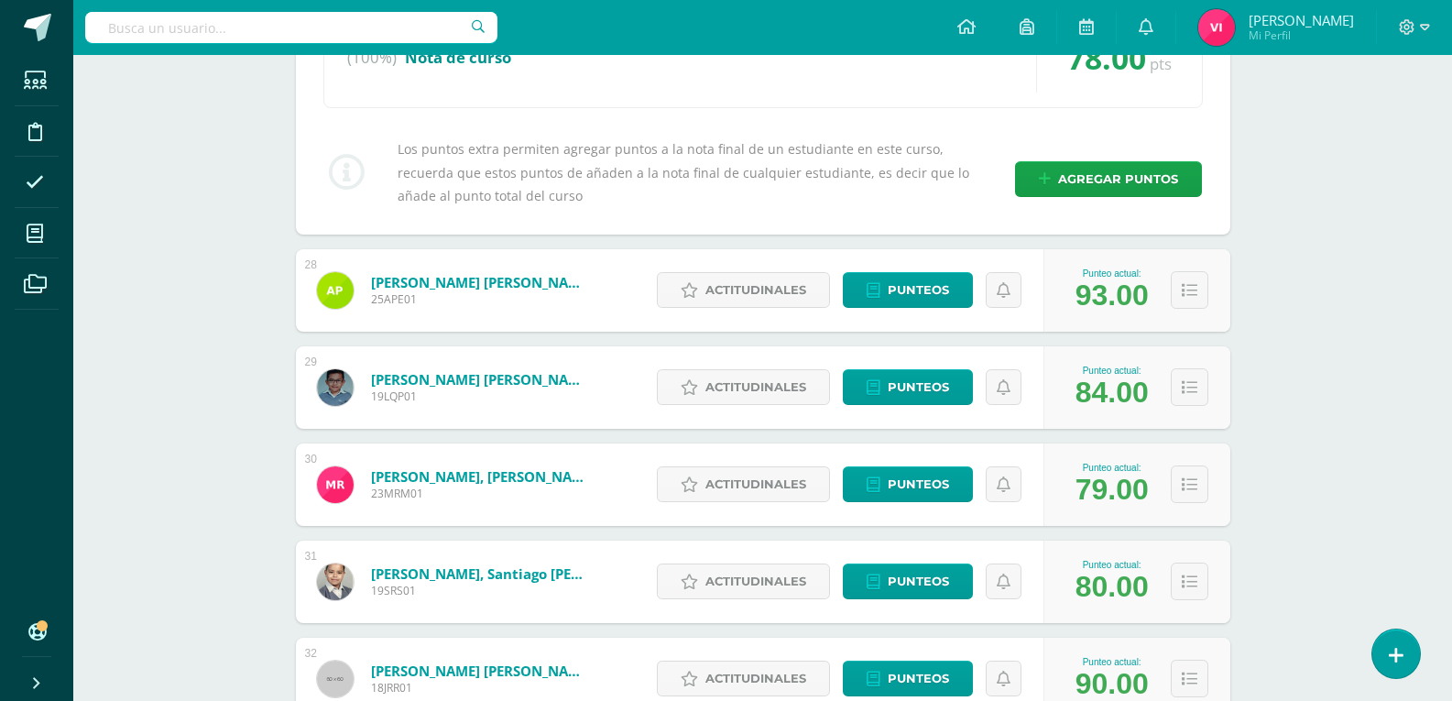
scroll to position [7419, 0]
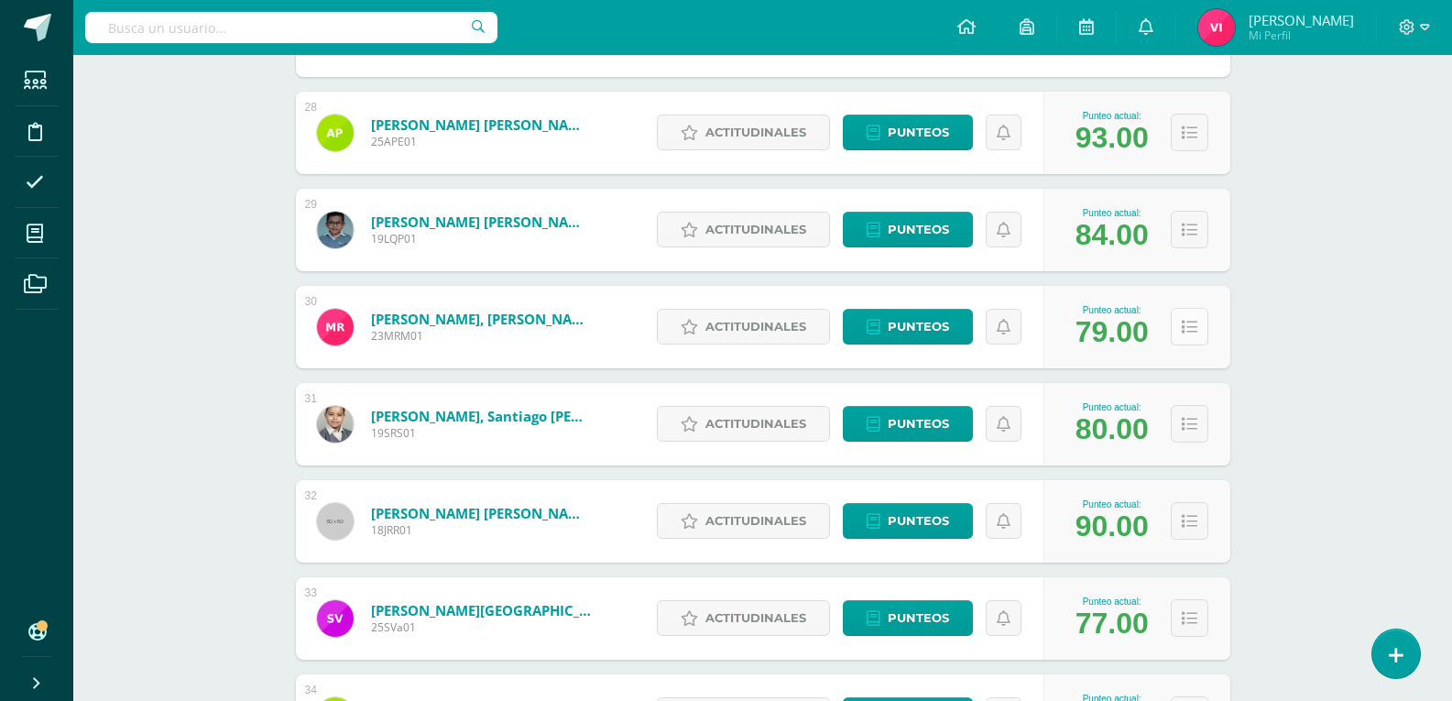
click at [1197, 320] on button at bounding box center [1189, 327] width 38 height 38
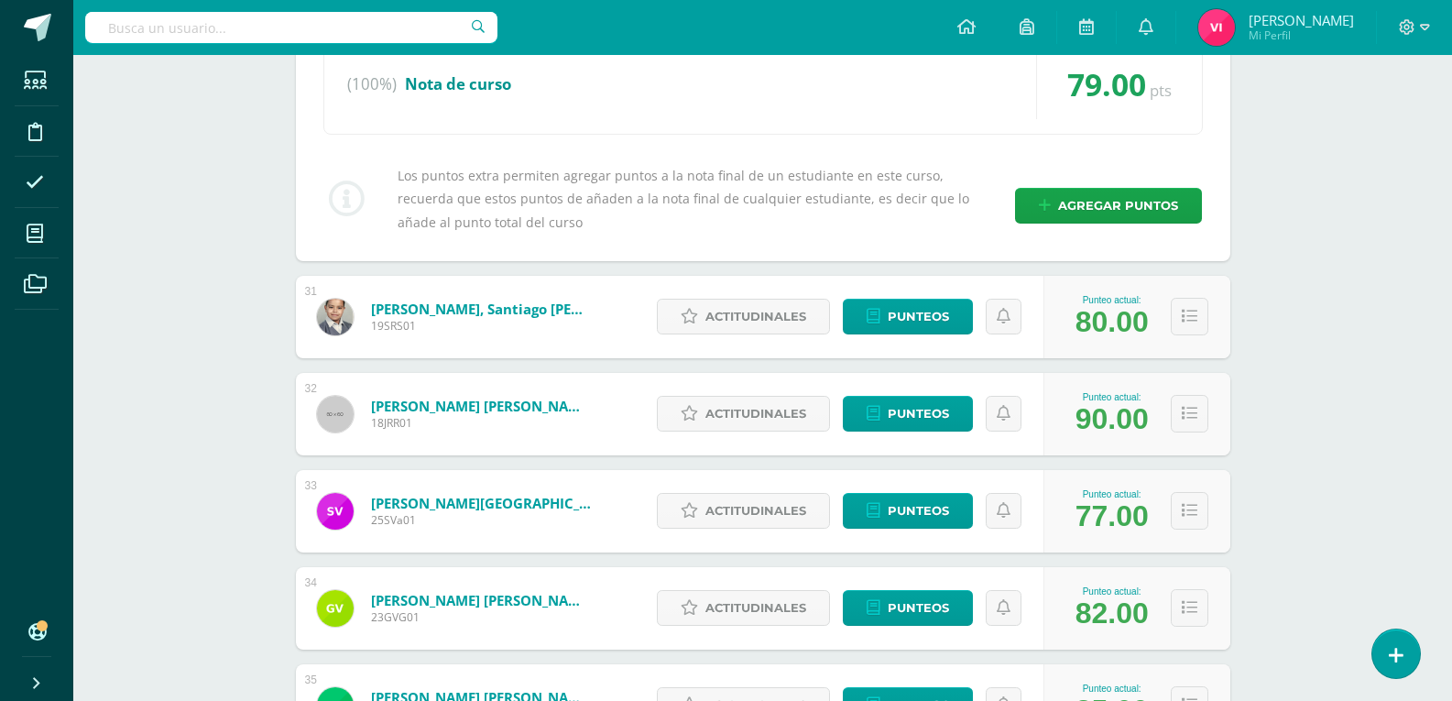
scroll to position [8609, 0]
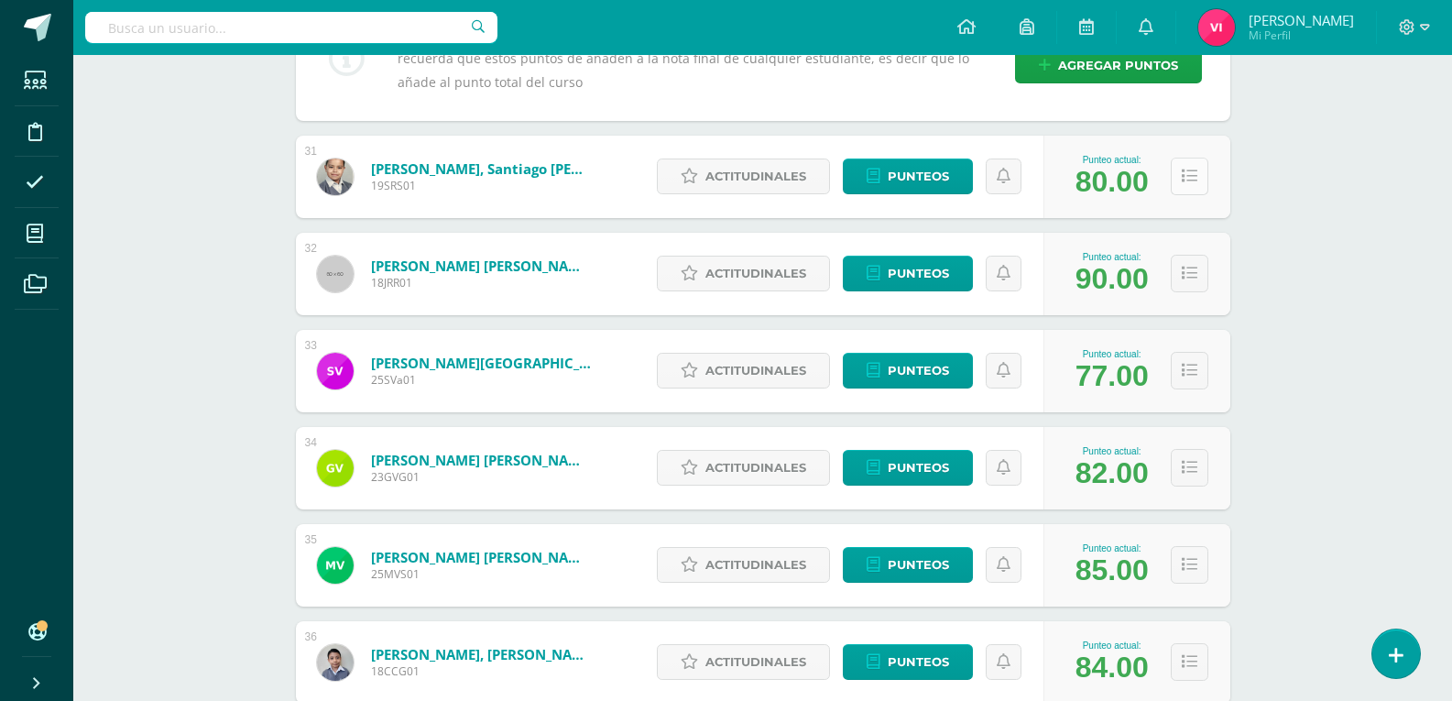
click at [1188, 181] on icon at bounding box center [1189, 177] width 16 height 16
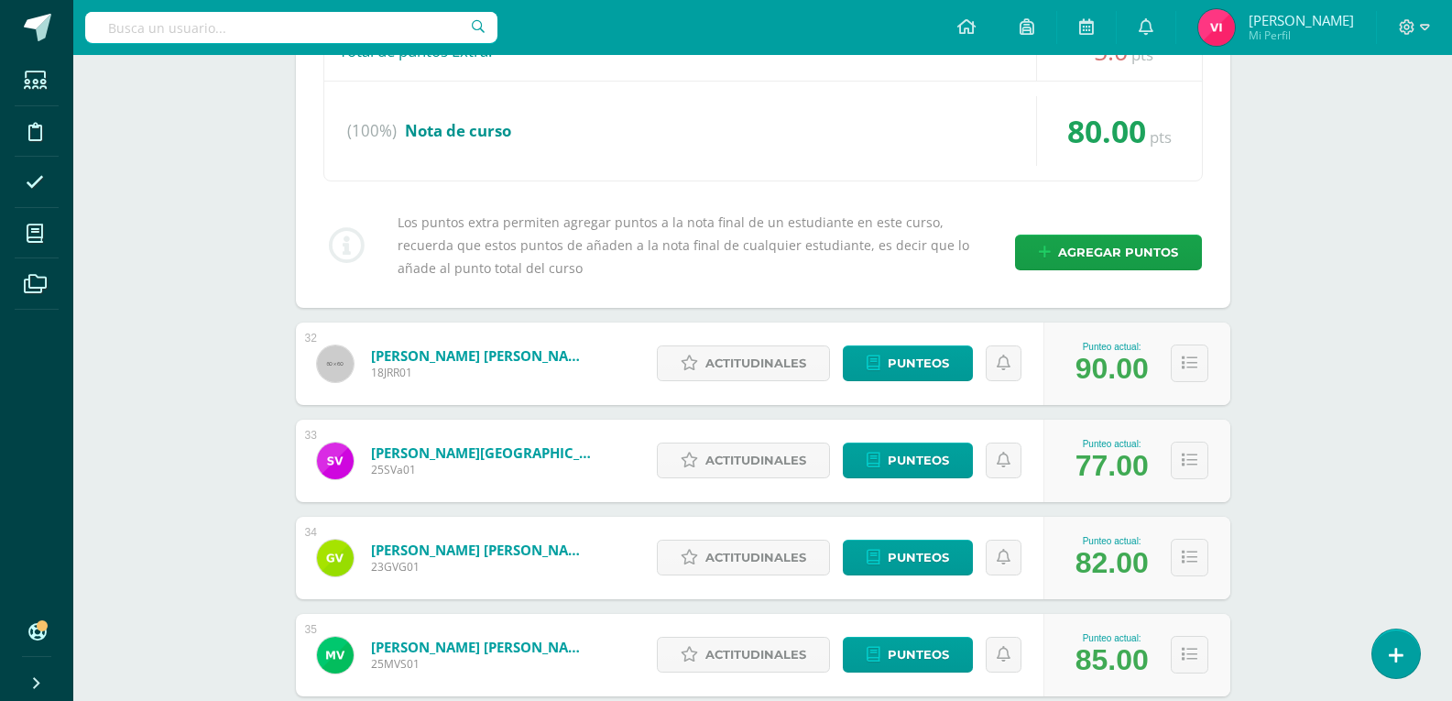
scroll to position [9708, 0]
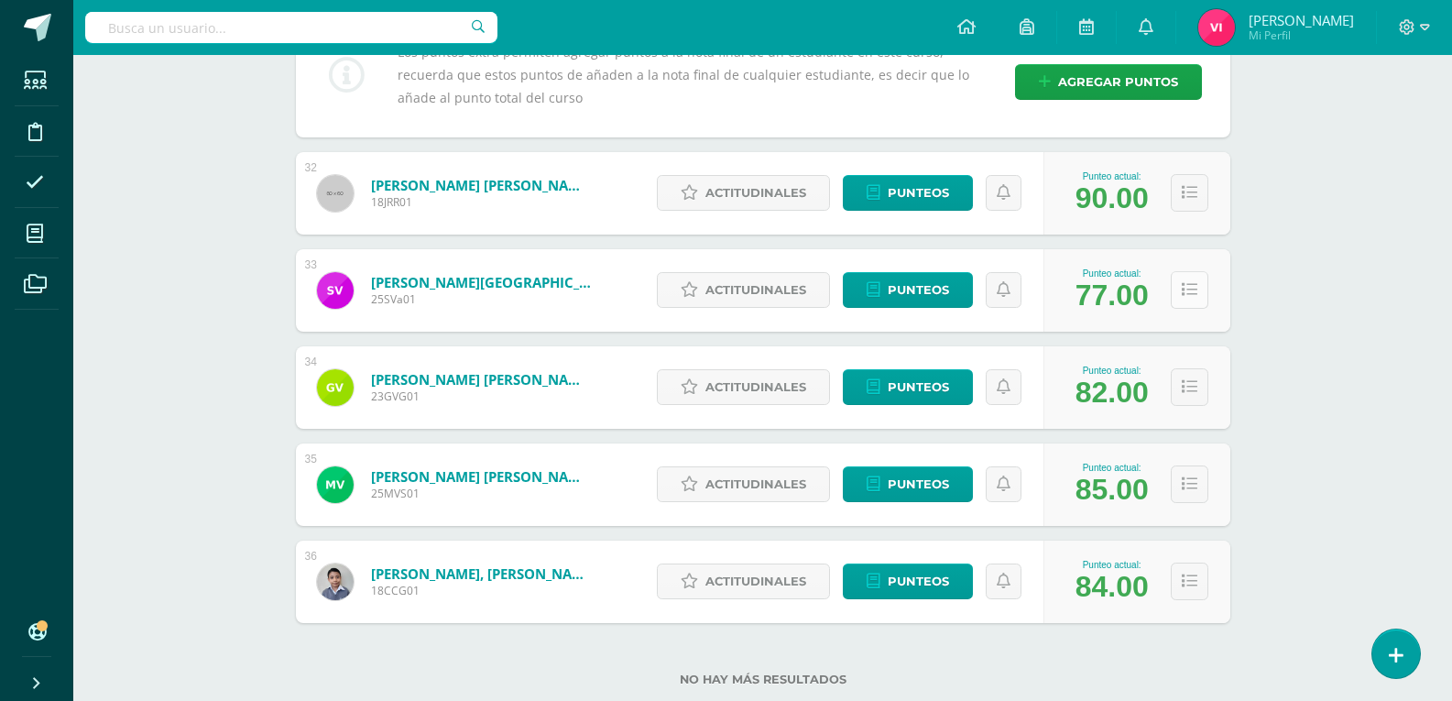
click at [1189, 294] on icon at bounding box center [1189, 290] width 16 height 16
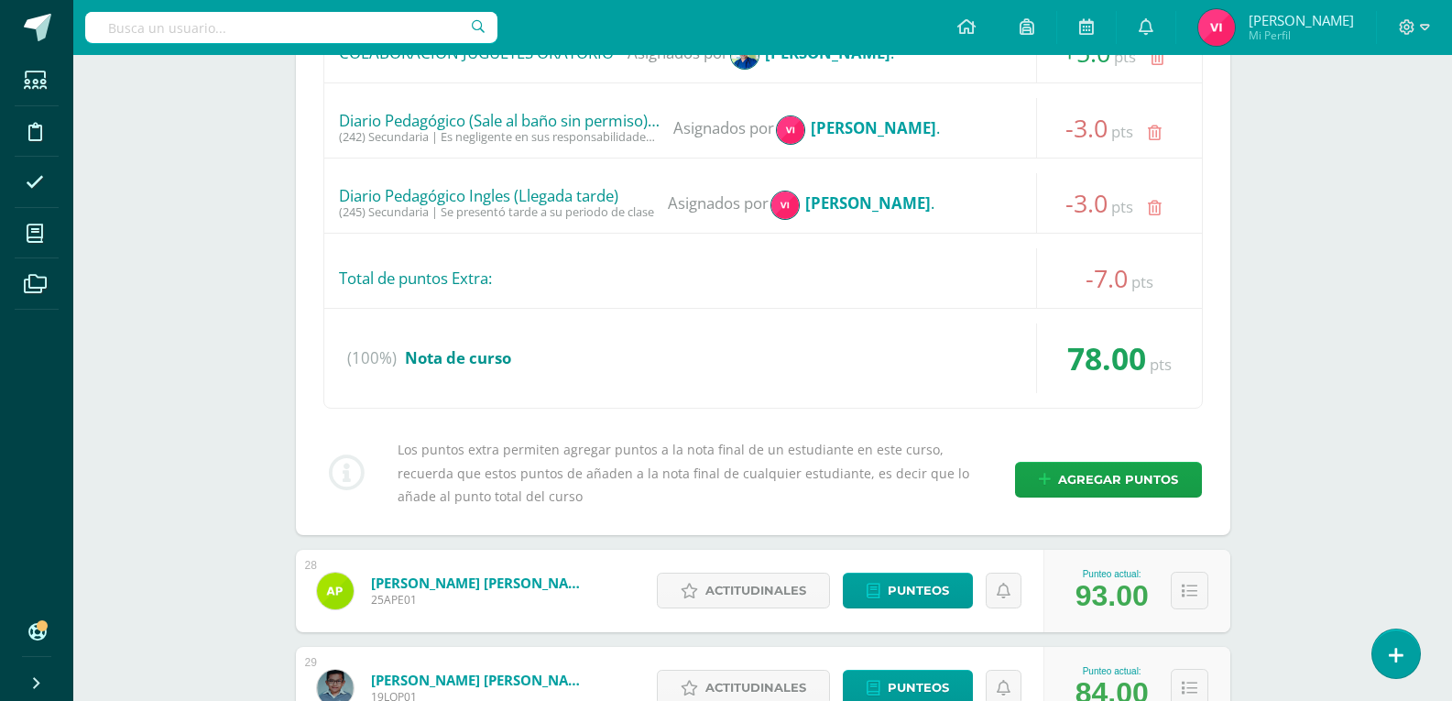
scroll to position [7419, 0]
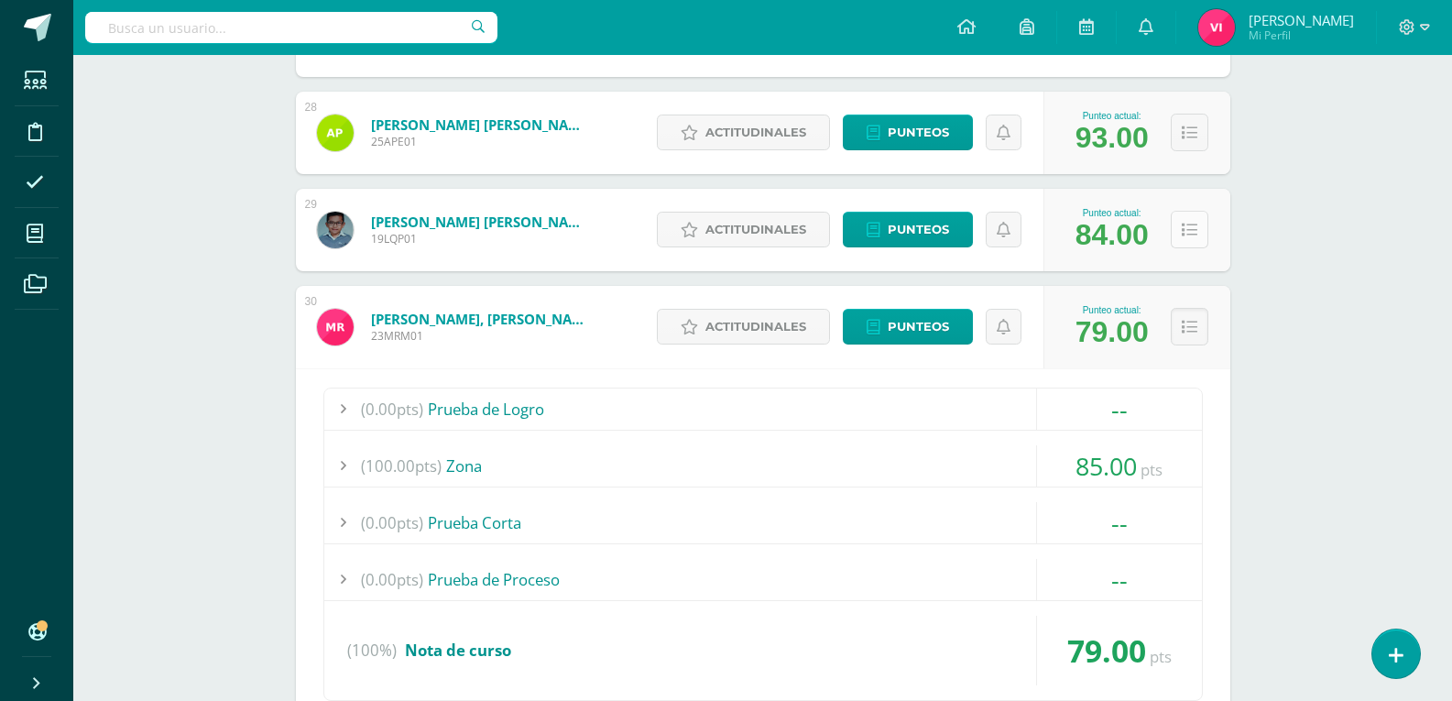
click at [1195, 219] on button at bounding box center [1189, 230] width 38 height 38
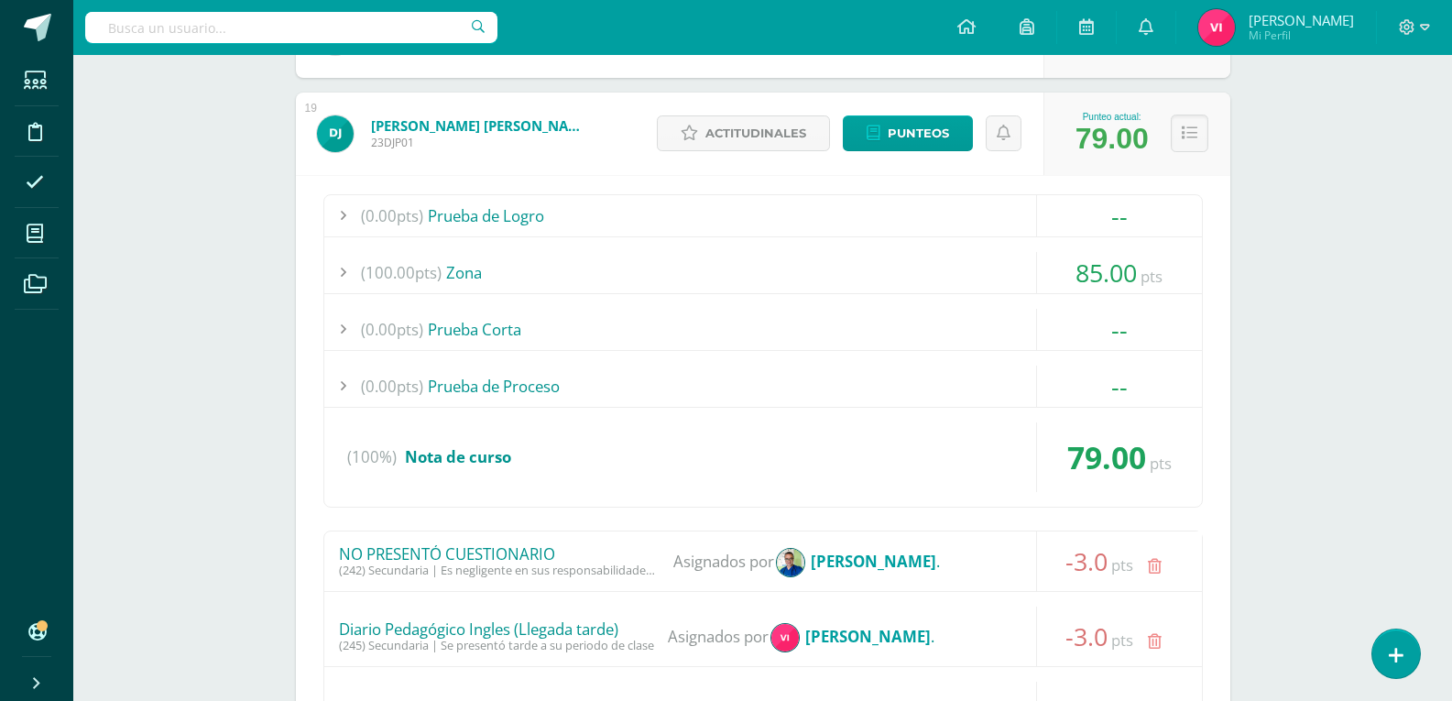
scroll to position [2748, 0]
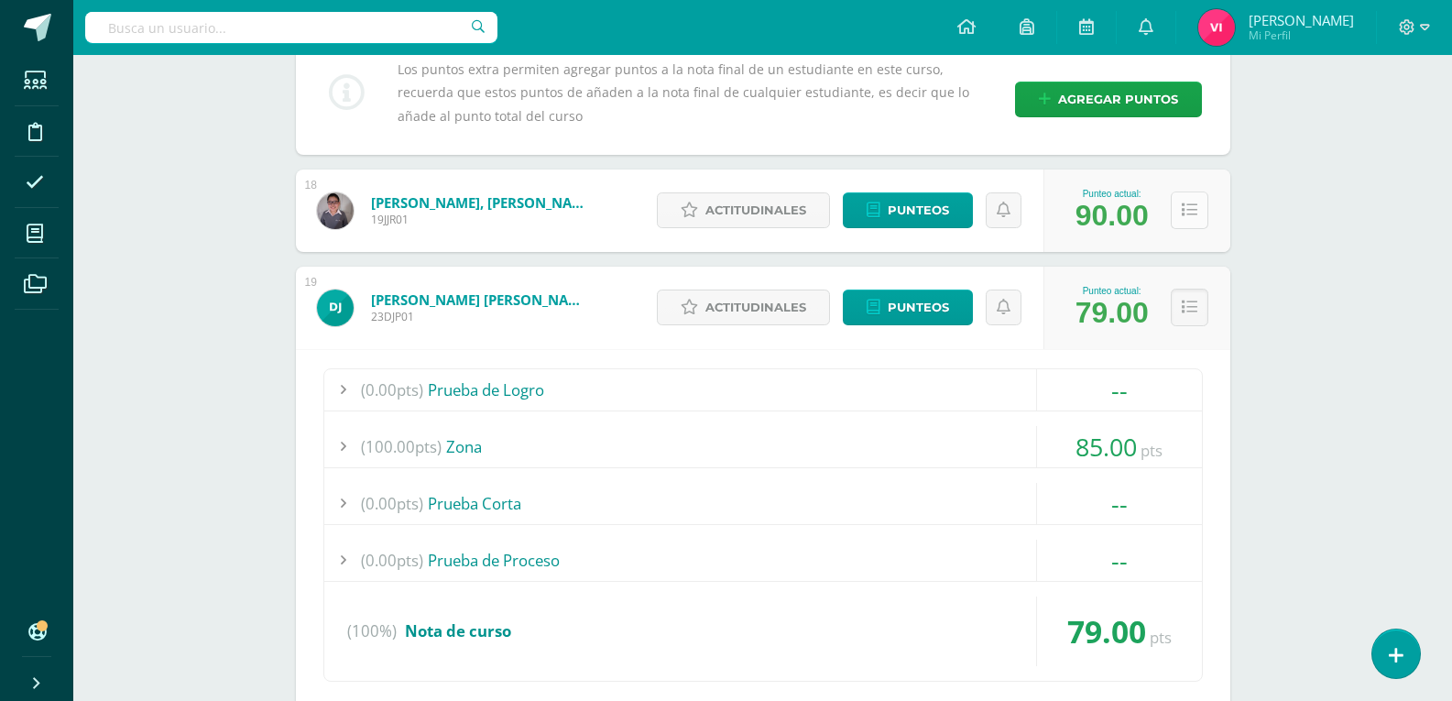
click at [1189, 209] on icon at bounding box center [1189, 210] width 16 height 16
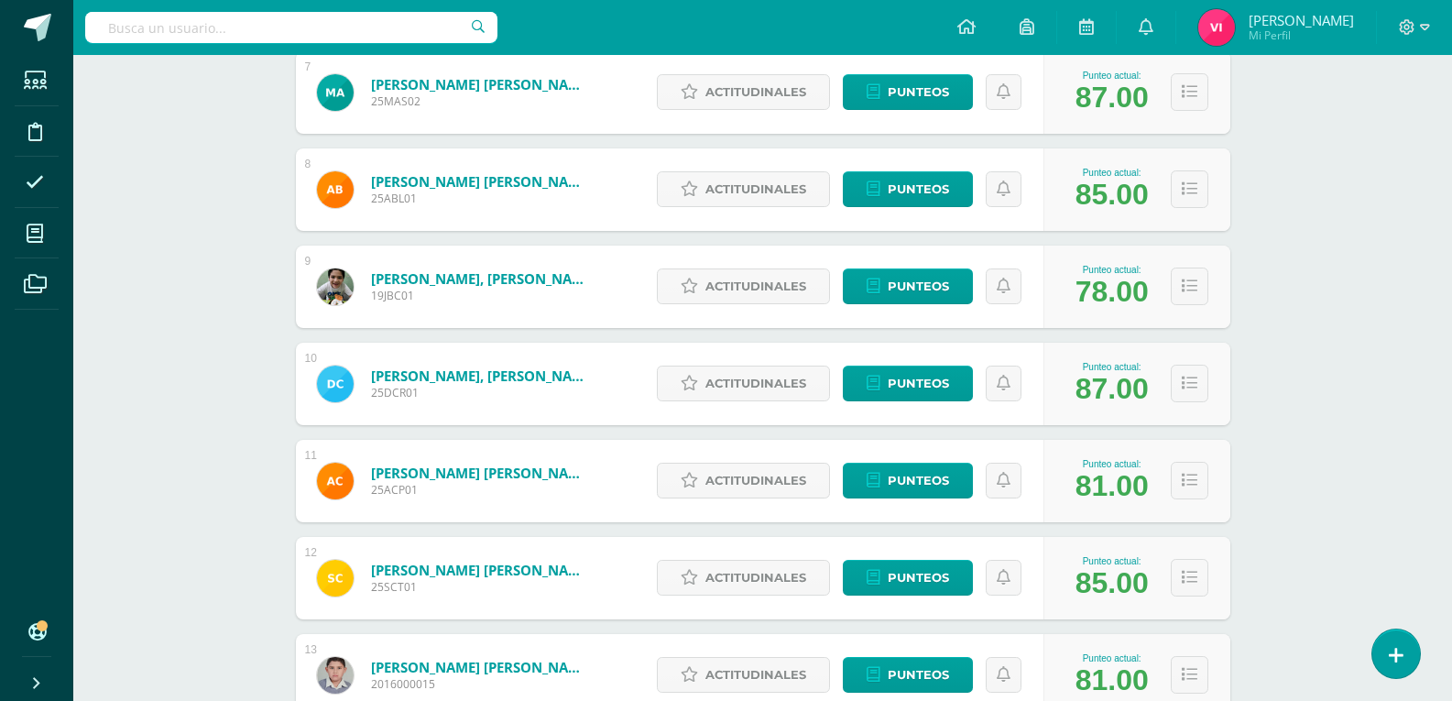
scroll to position [733, 0]
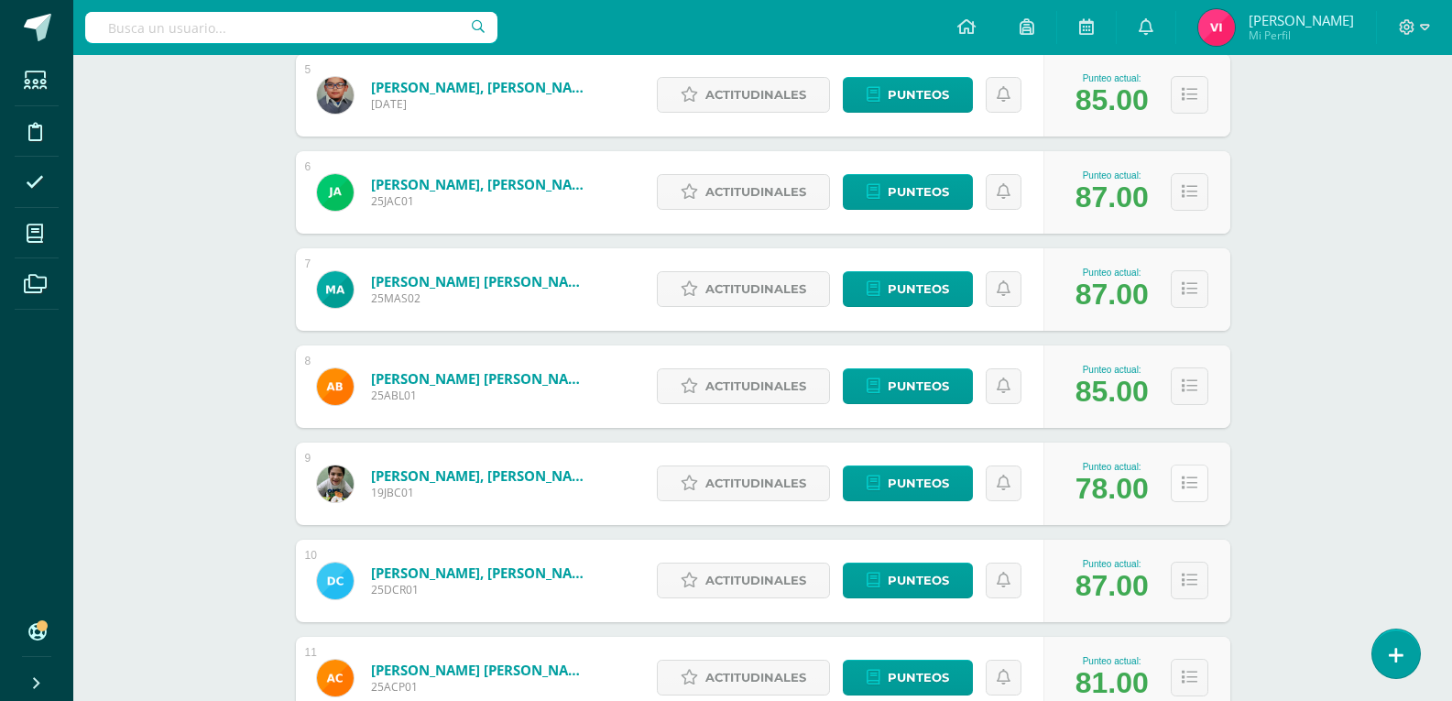
click at [1179, 482] on button at bounding box center [1189, 483] width 38 height 38
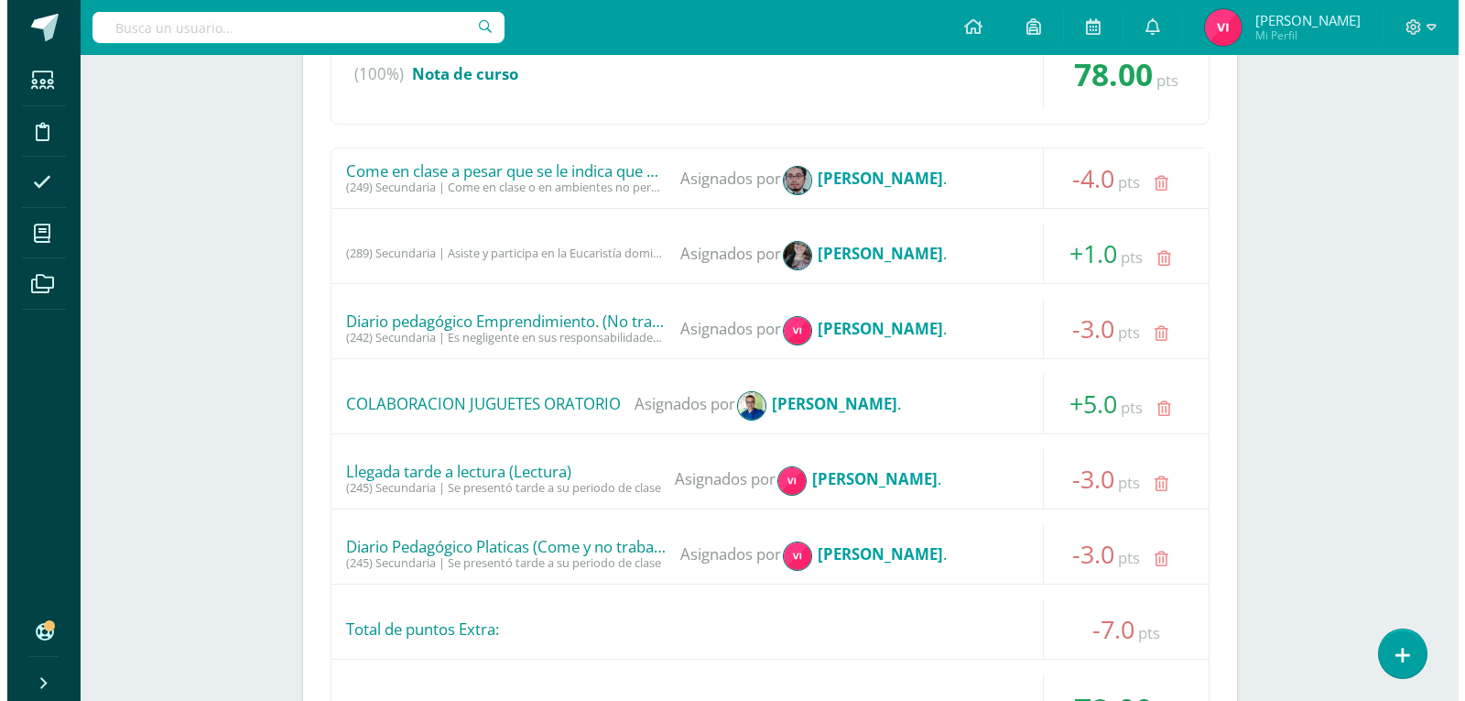
scroll to position [1649, 0]
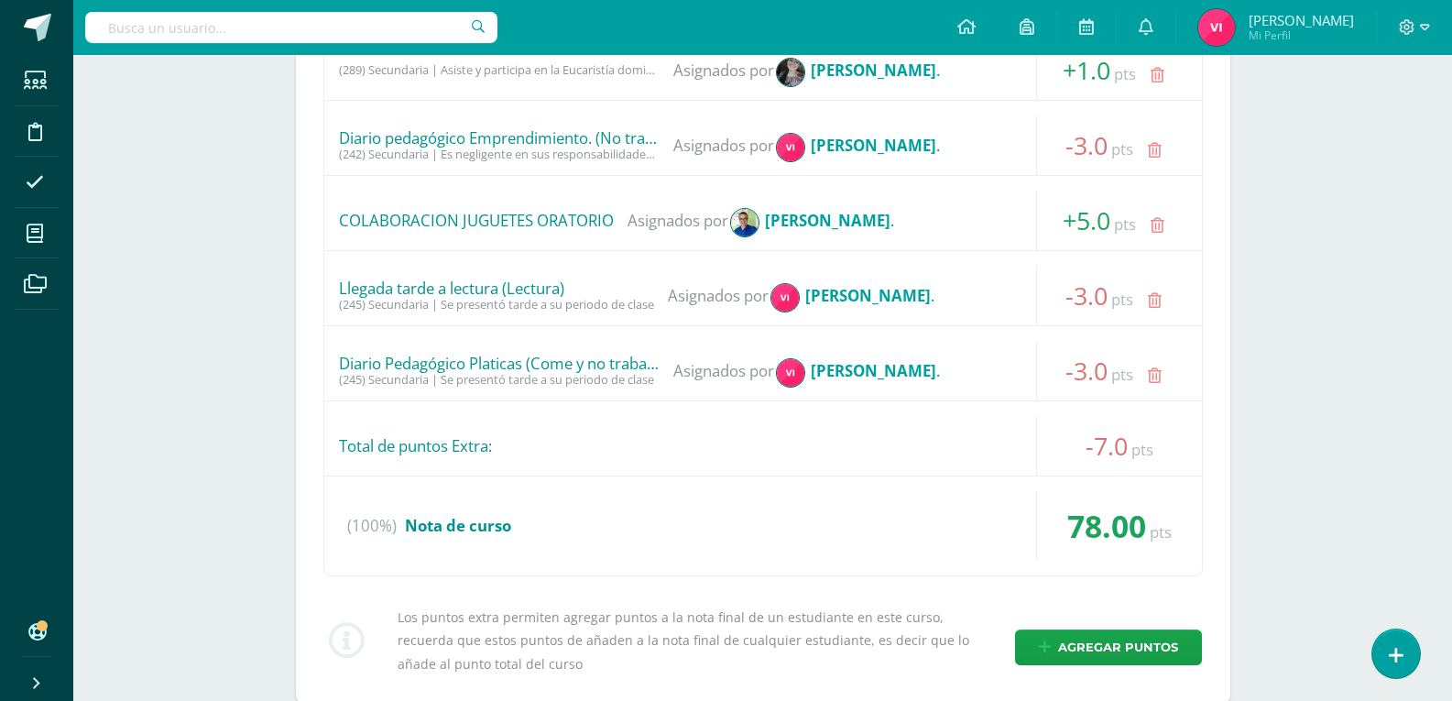
click at [1157, 378] on icon at bounding box center [1155, 376] width 14 height 16
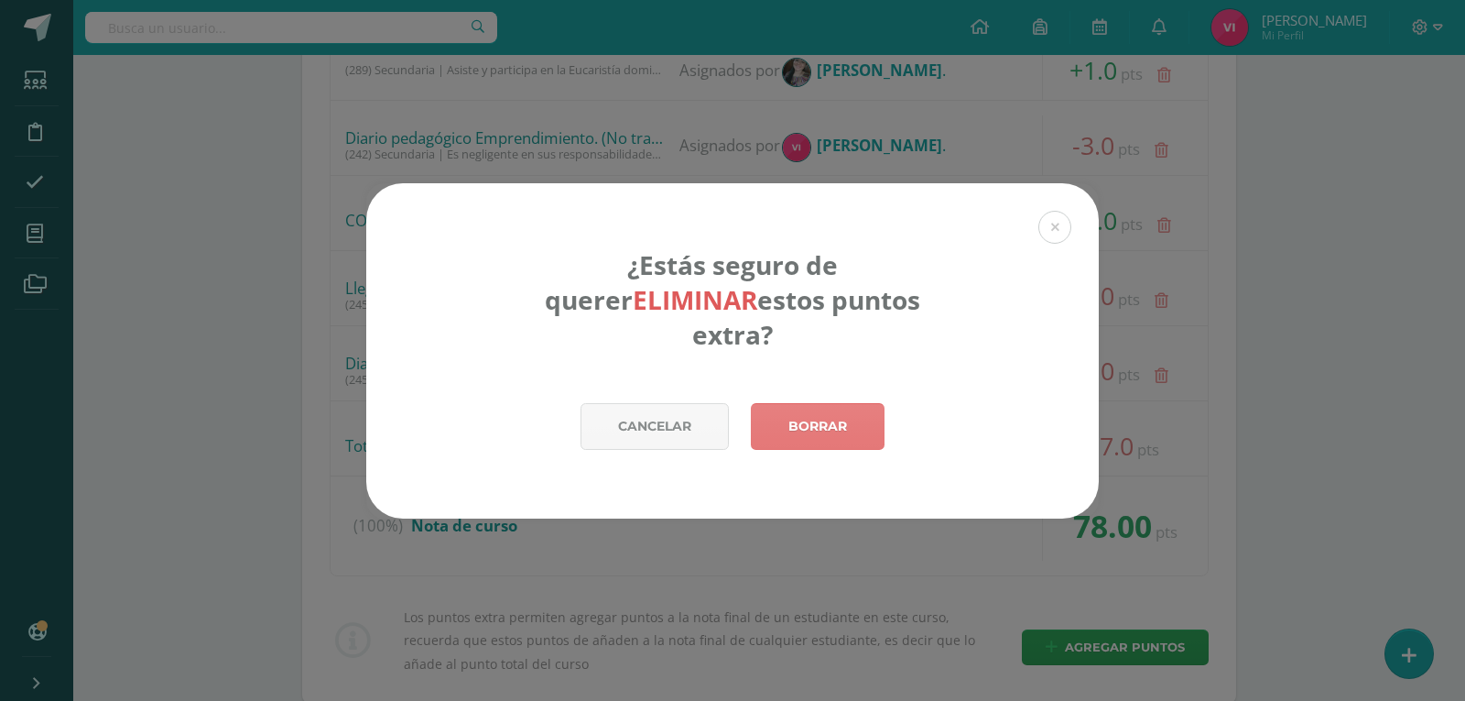
click at [830, 405] on link "Borrar" at bounding box center [818, 426] width 134 height 47
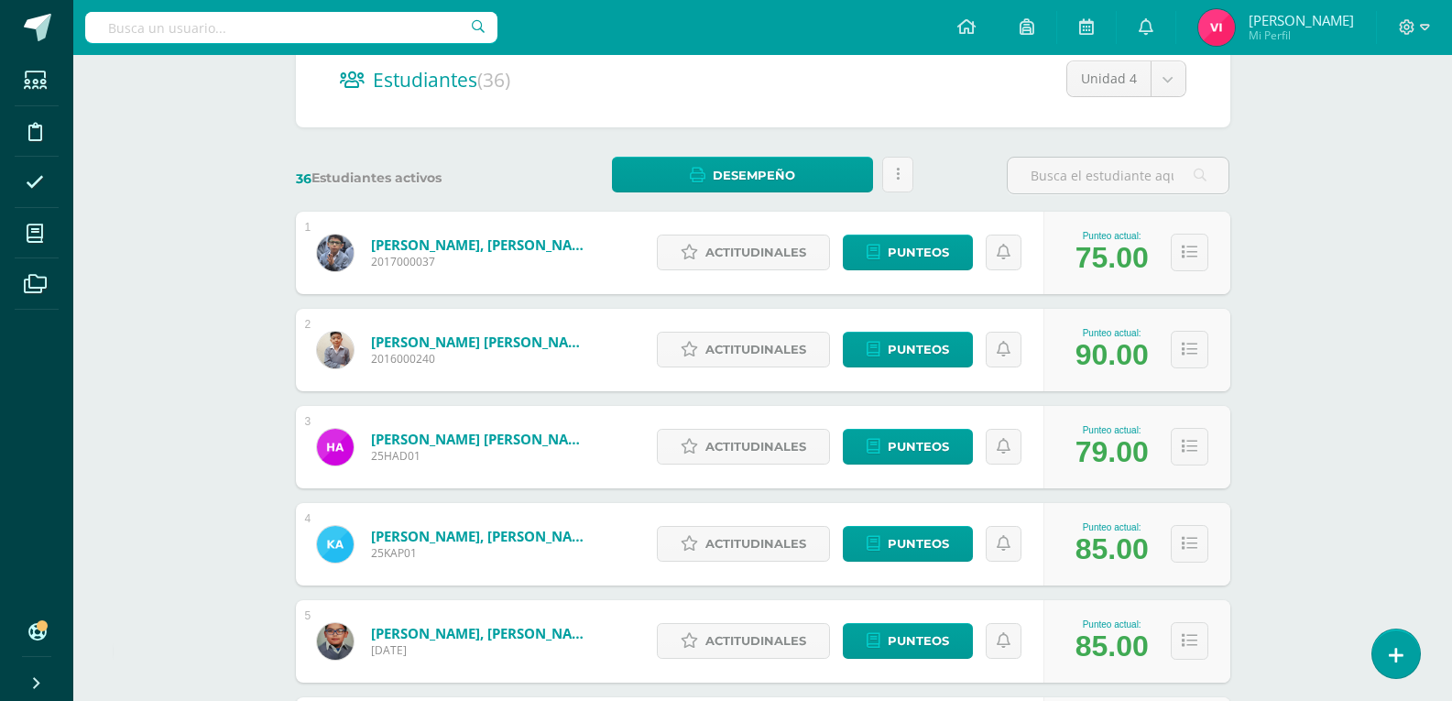
scroll to position [275, 0]
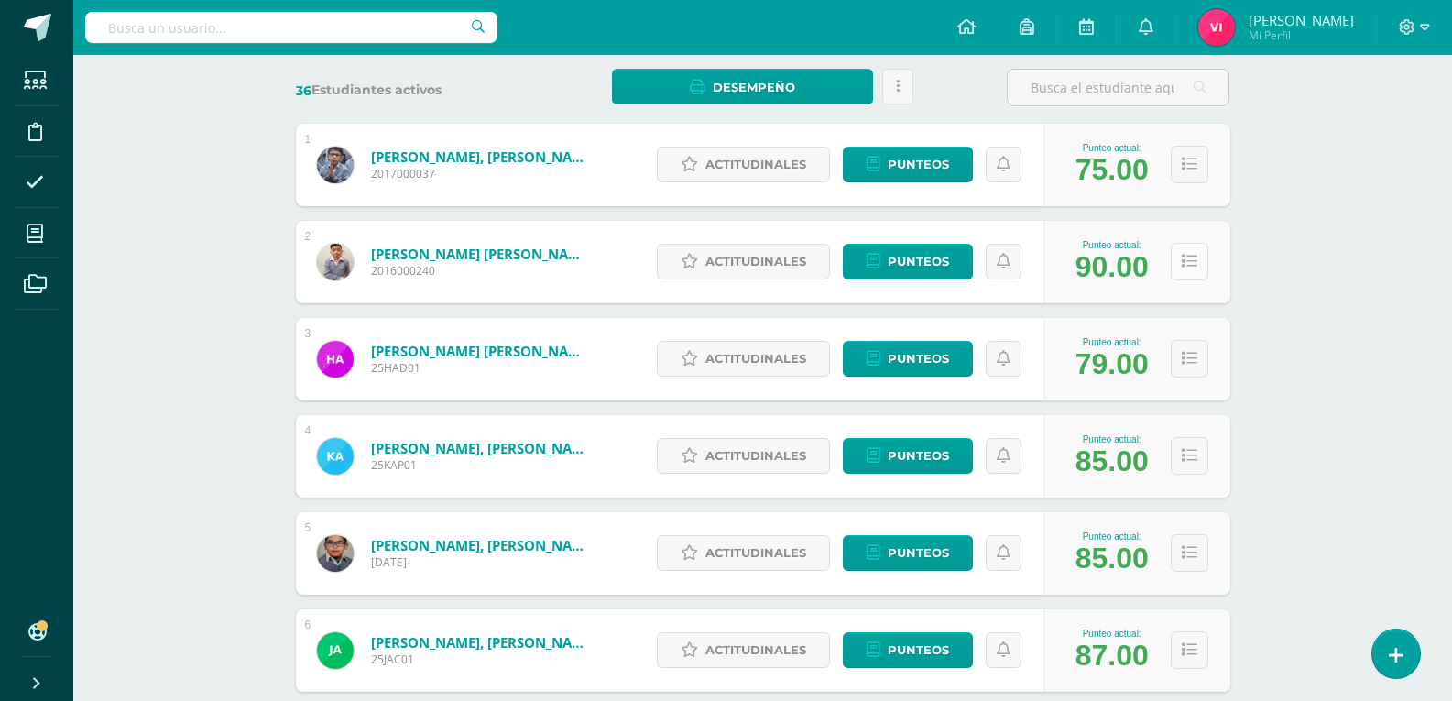
click at [1184, 265] on icon at bounding box center [1189, 262] width 16 height 16
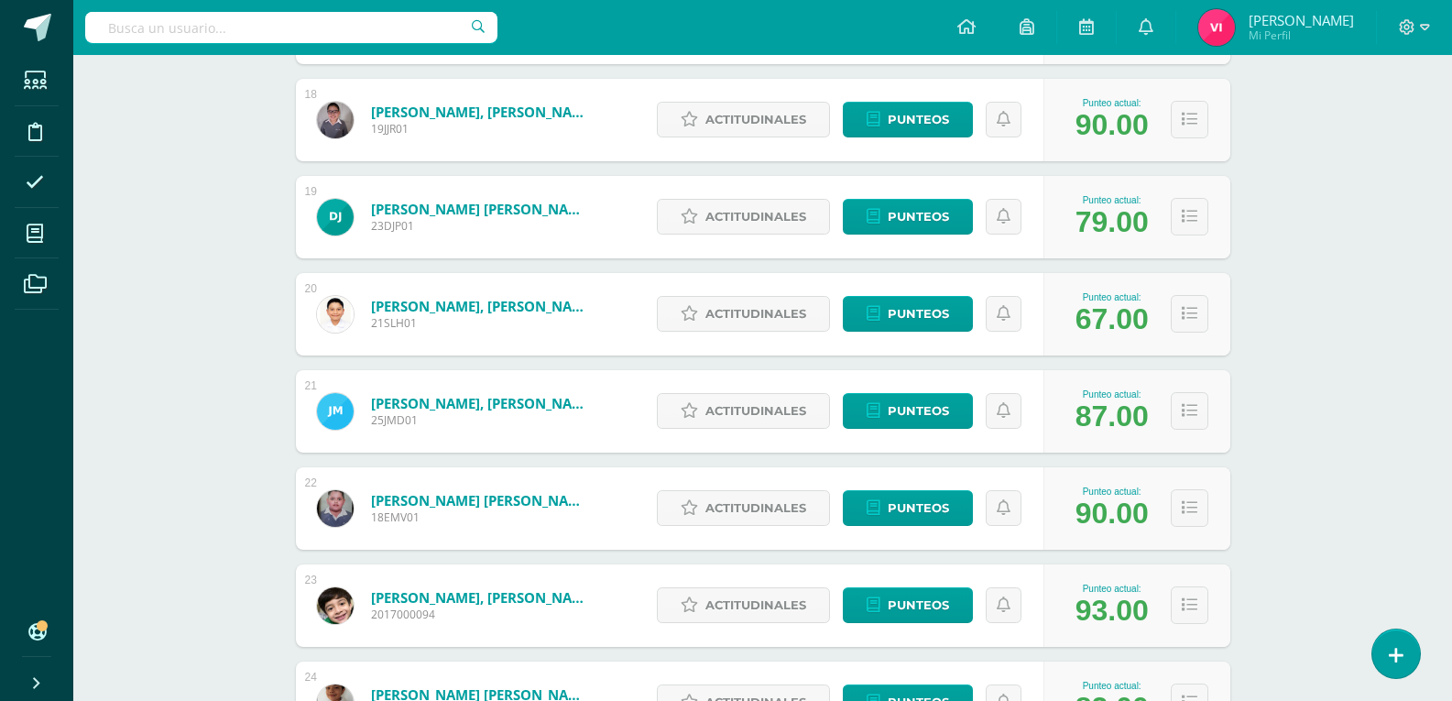
scroll to position [2788, 0]
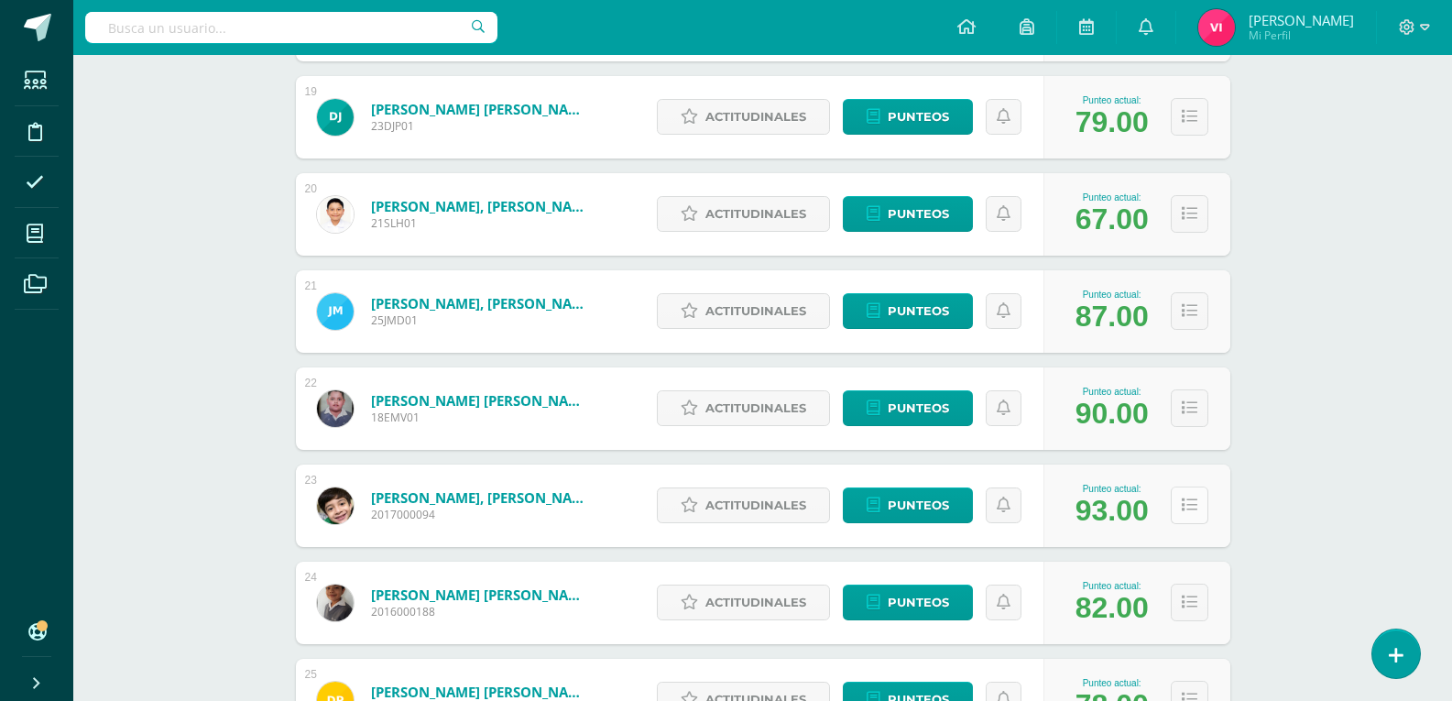
click at [1181, 497] on icon at bounding box center [1189, 505] width 16 height 16
click at [1199, 507] on button at bounding box center [1189, 505] width 38 height 38
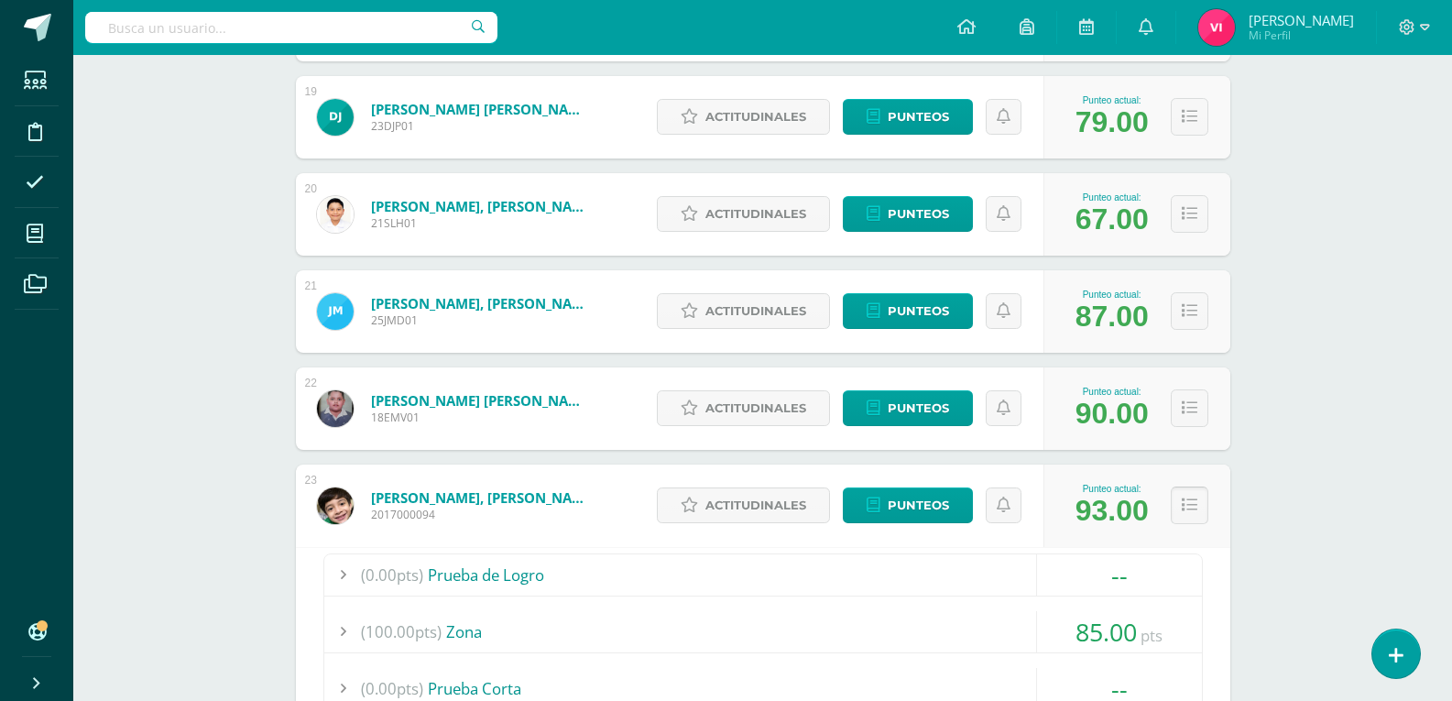
click at [1198, 507] on button at bounding box center [1189, 505] width 38 height 38
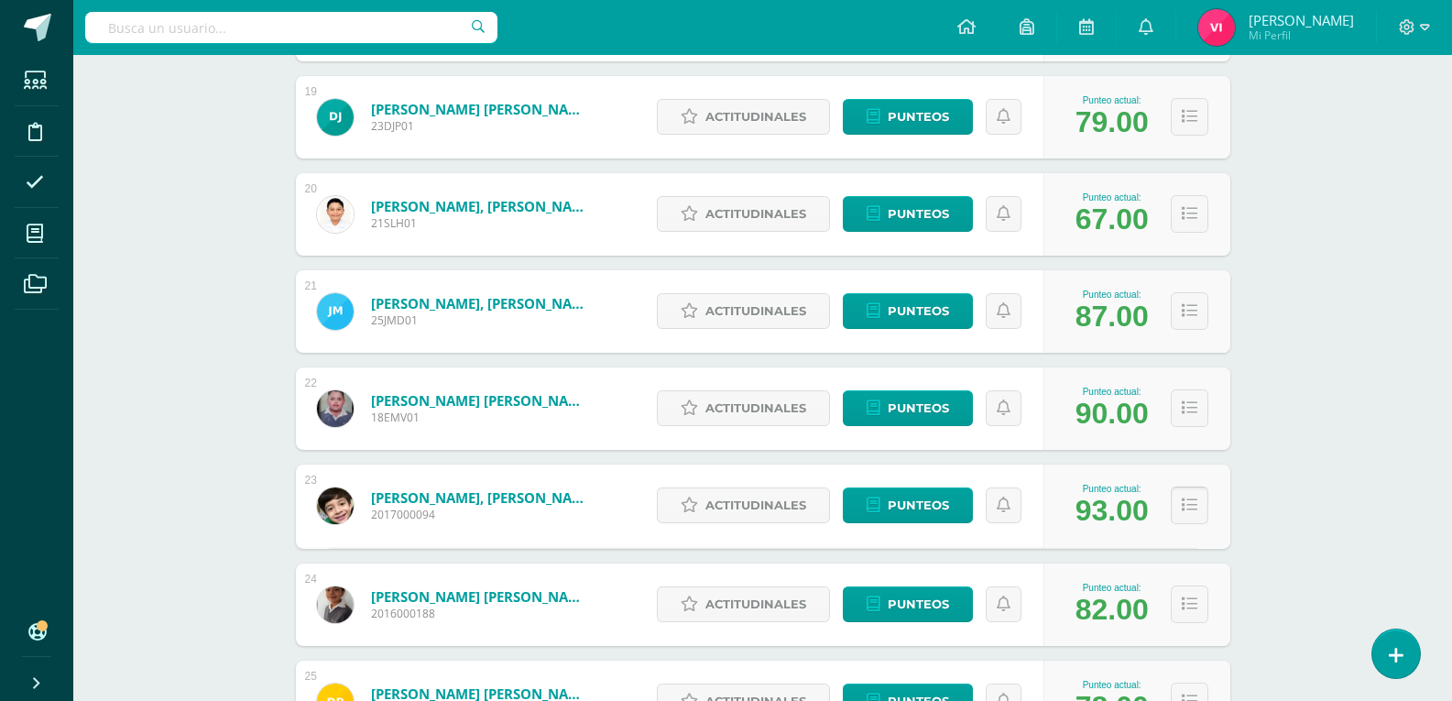
click at [1197, 507] on button at bounding box center [1189, 505] width 38 height 38
